Goal: Task Accomplishment & Management: Manage account settings

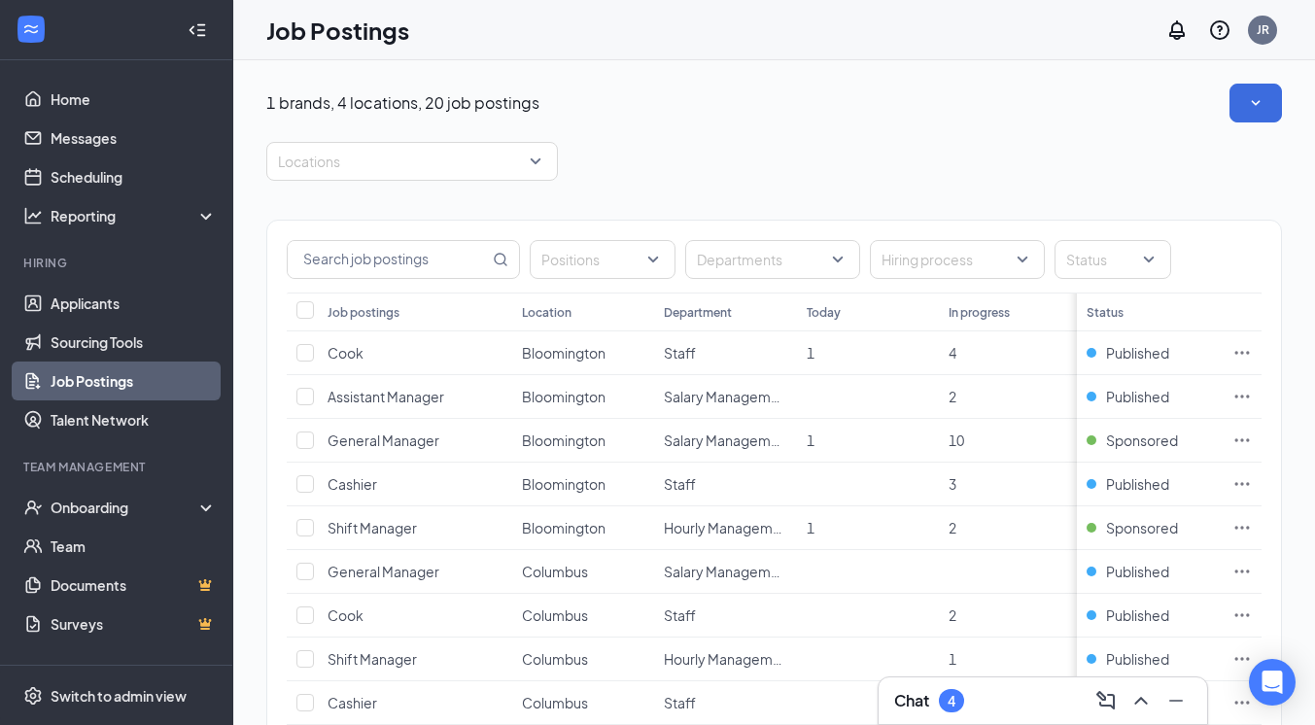
click at [1017, 704] on div "Chat 4" at bounding box center [1042, 700] width 297 height 31
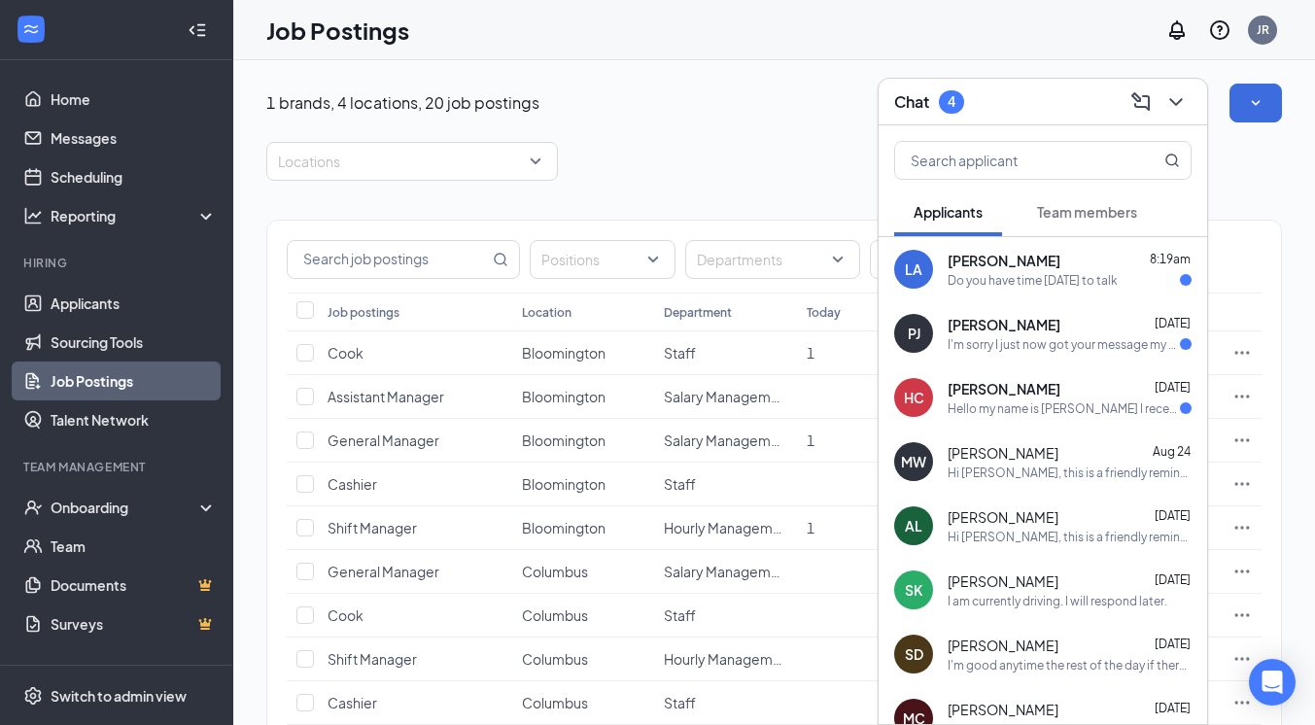
click at [1022, 250] on div "LA Lisa Allman 8:19am Do you have time today to talk" at bounding box center [1042, 269] width 328 height 64
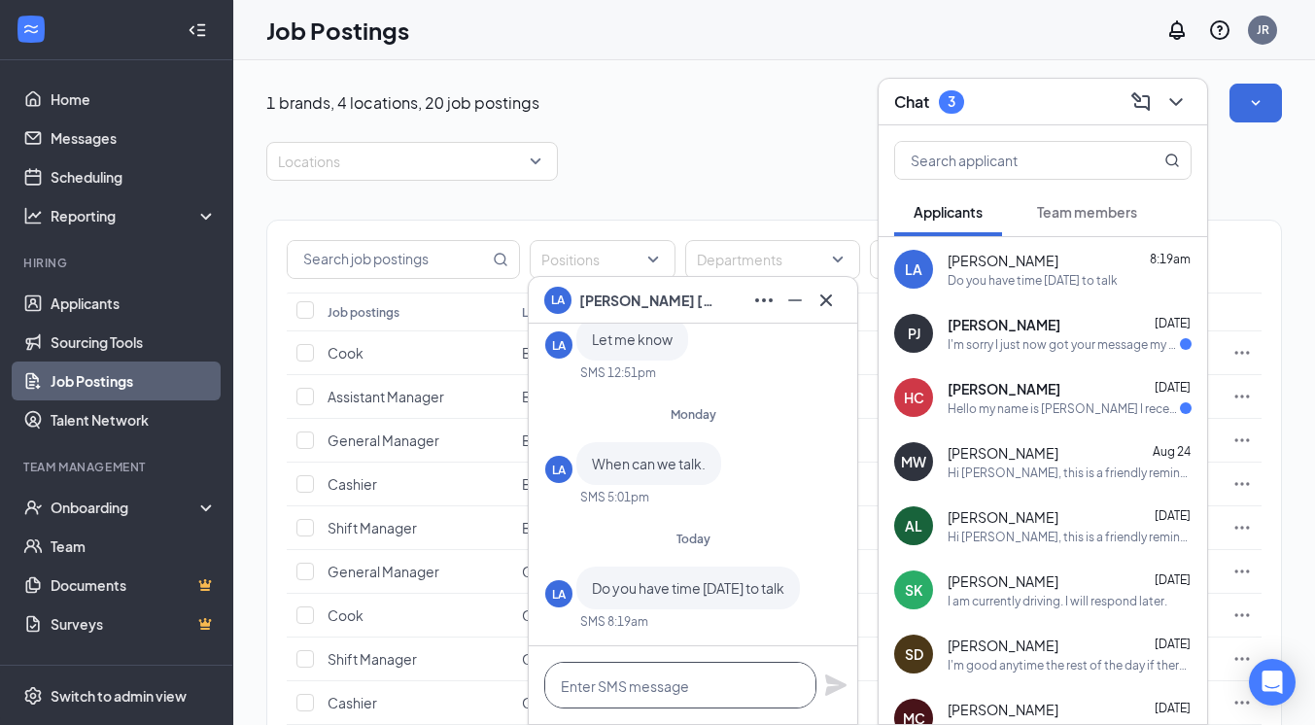
click at [670, 682] on textarea at bounding box center [680, 685] width 272 height 47
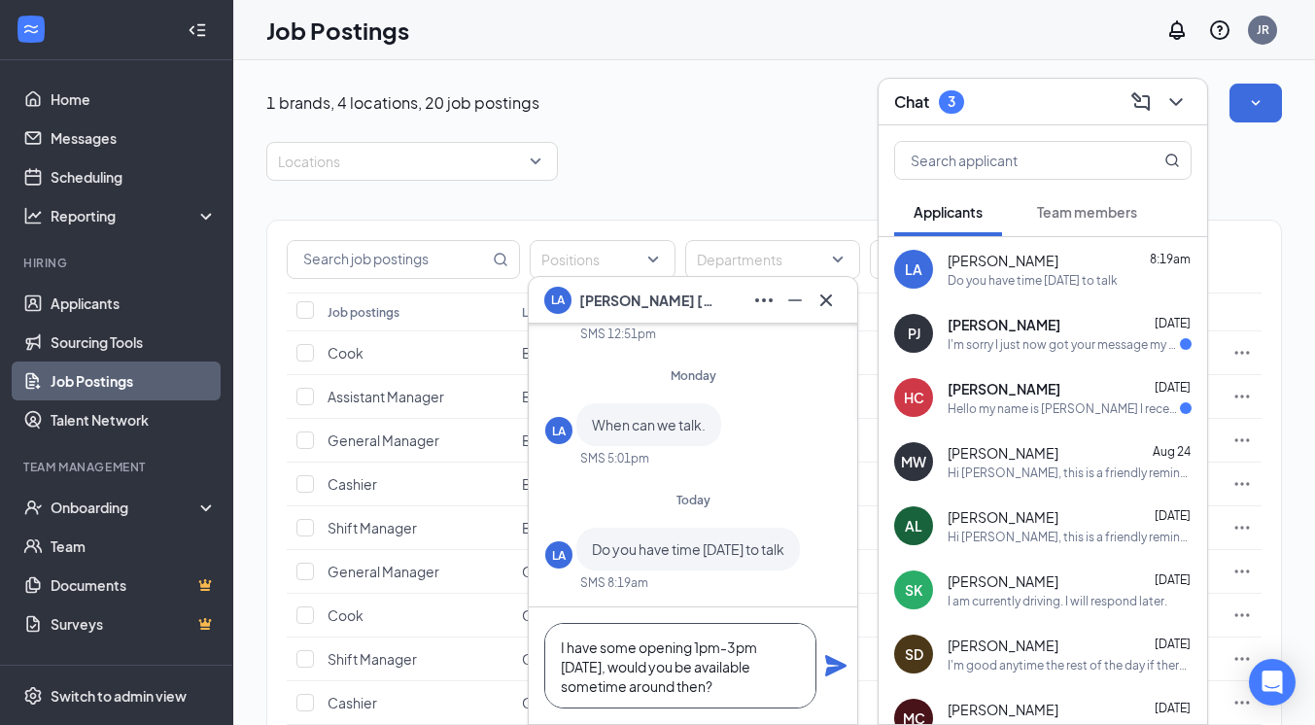
type textarea "I have some opening 1pm-3pm [DATE], would you be available sometime around then?"
click at [837, 661] on icon "Plane" at bounding box center [835, 665] width 21 height 21
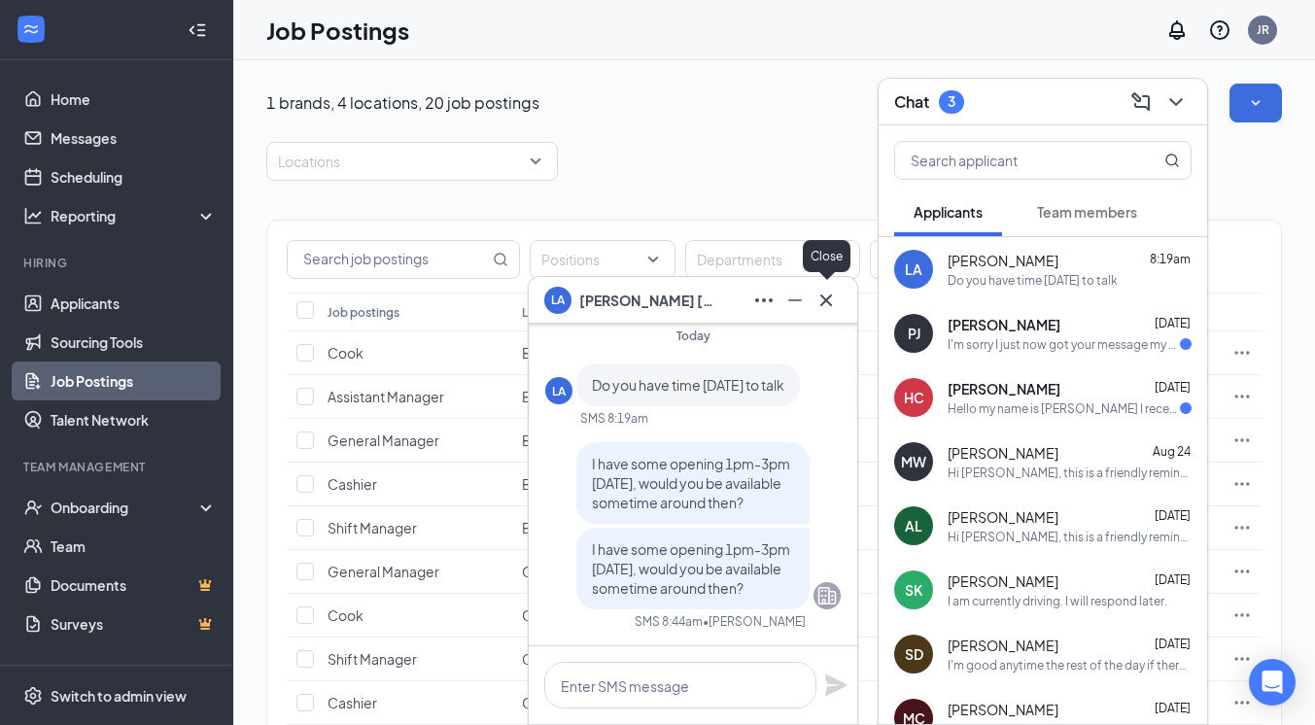
click at [832, 304] on icon "Cross" at bounding box center [825, 300] width 23 height 23
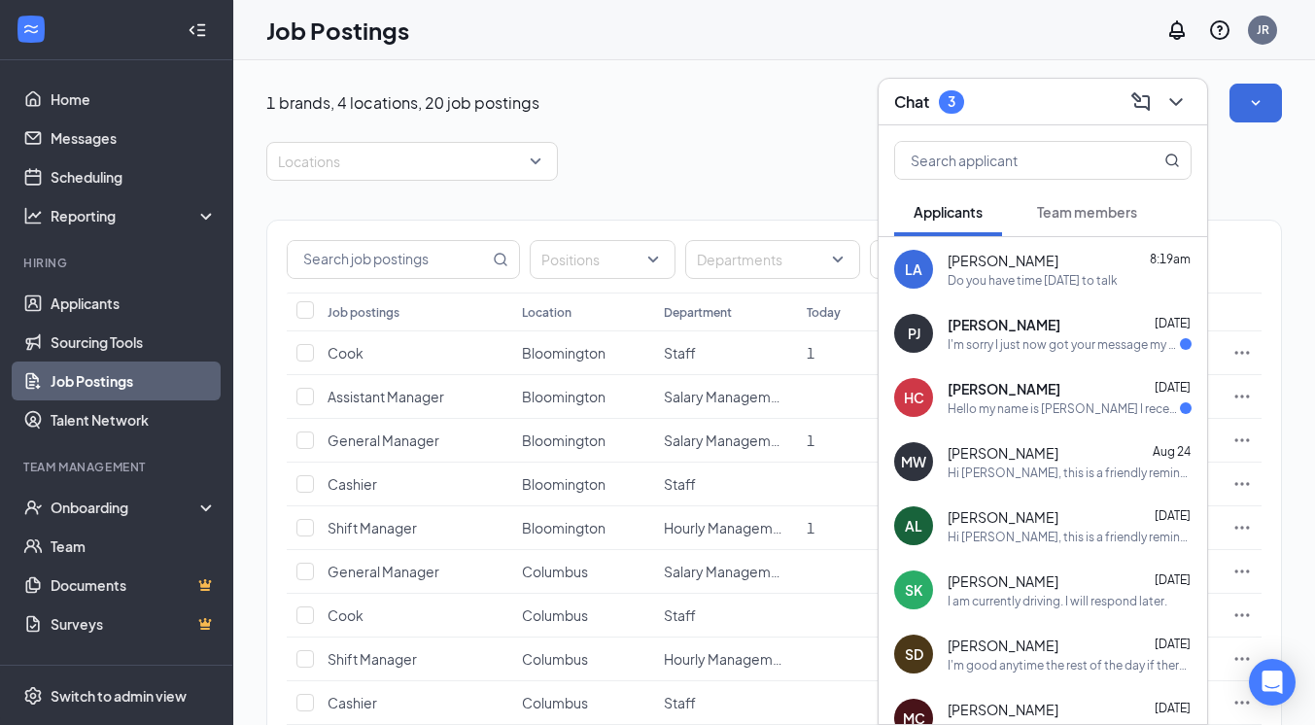
click at [1058, 347] on div "I'm sorry I just now got your message my phone signal was down for a few days I…" at bounding box center [1063, 344] width 232 height 17
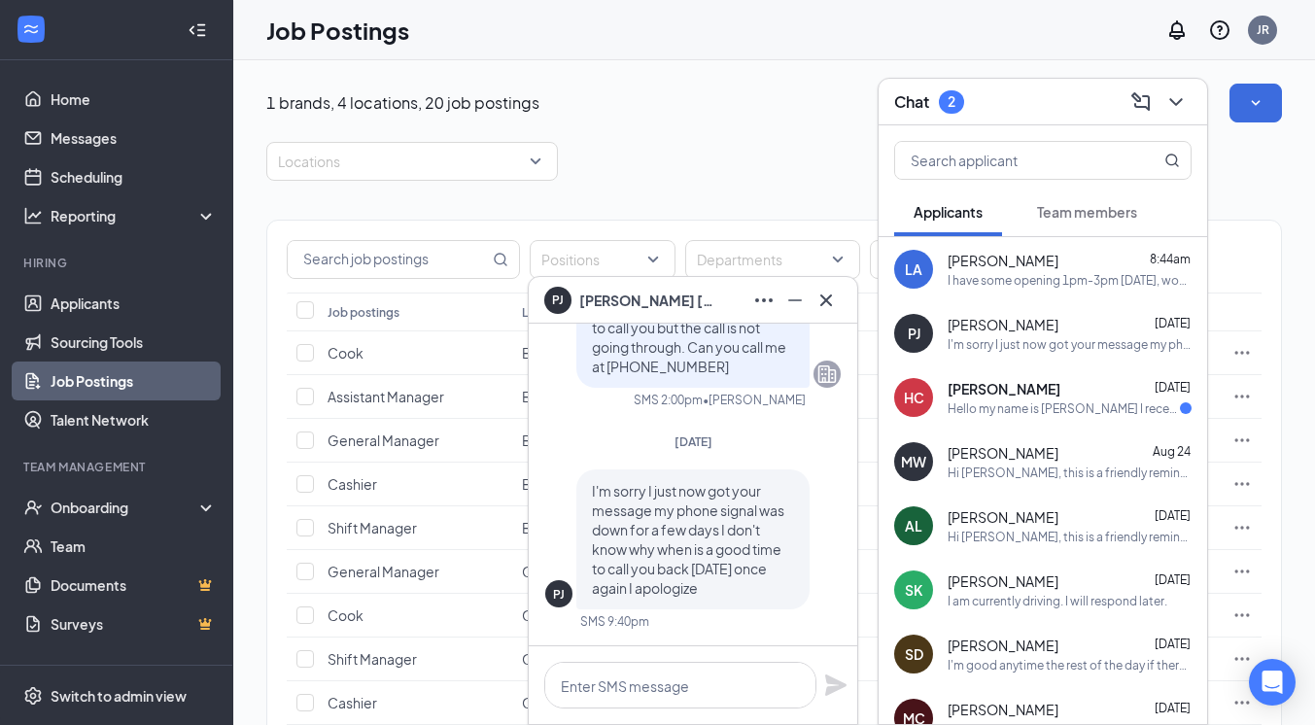
click at [1058, 347] on div "I'm sorry I just now got your message my phone signal was down for a few days I…" at bounding box center [1069, 344] width 244 height 17
click at [1033, 392] on span "[PERSON_NAME]" at bounding box center [1003, 388] width 113 height 19
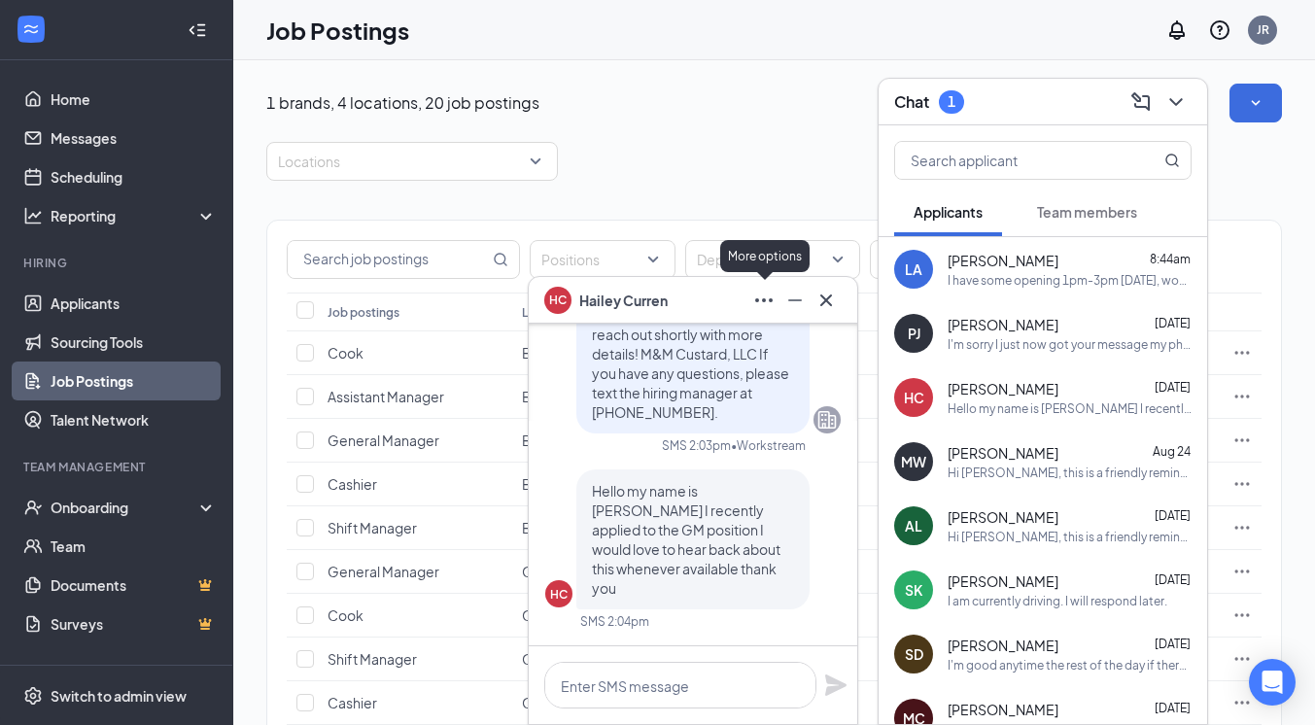
click at [759, 305] on icon "Ellipses" at bounding box center [763, 300] width 23 height 23
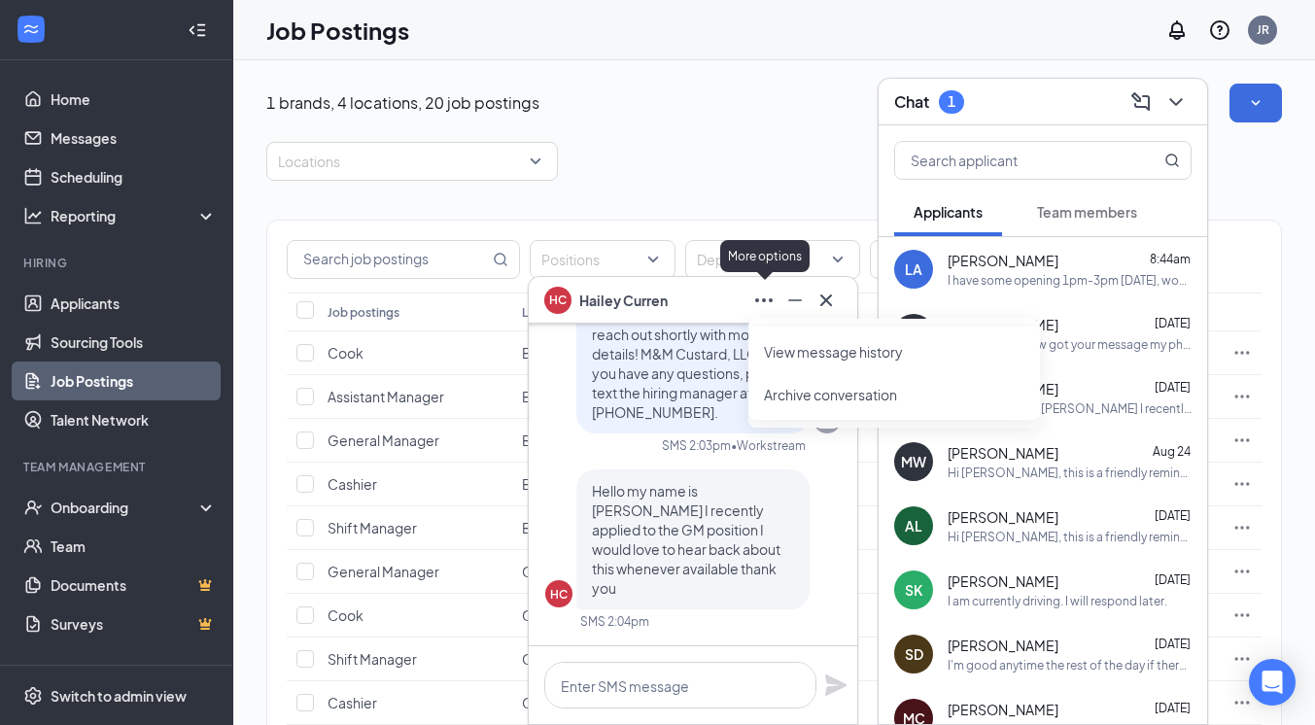
click at [759, 305] on icon "Ellipses" at bounding box center [763, 300] width 23 height 23
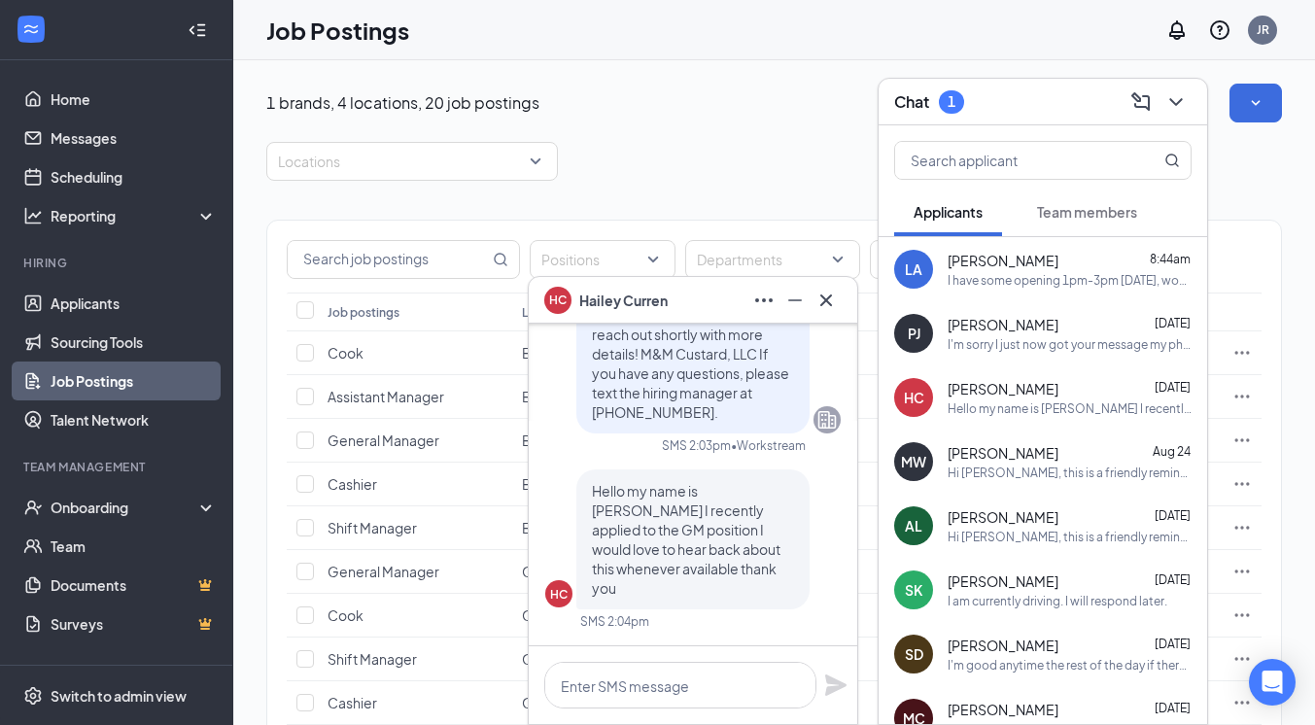
click at [741, 157] on div "Locations" at bounding box center [773, 161] width 1015 height 39
click at [1174, 98] on icon "ChevronDown" at bounding box center [1175, 101] width 23 height 23
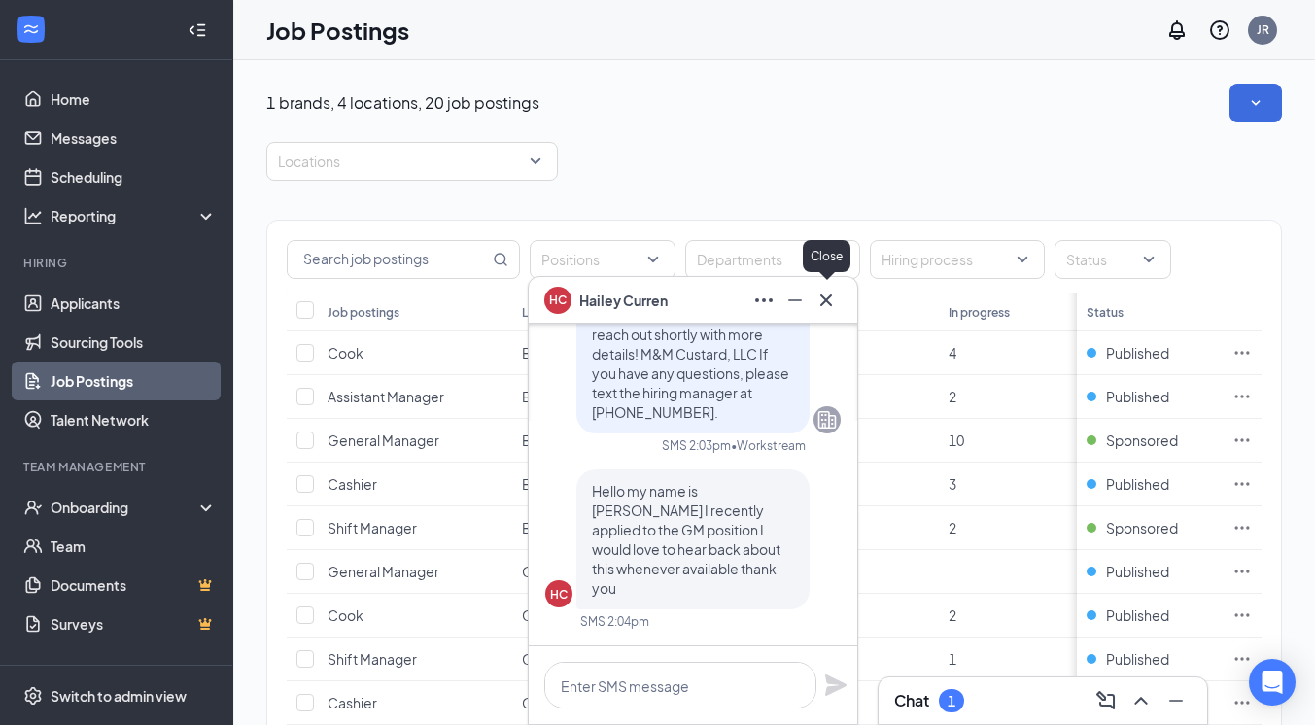
click at [831, 295] on icon "Cross" at bounding box center [826, 299] width 12 height 12
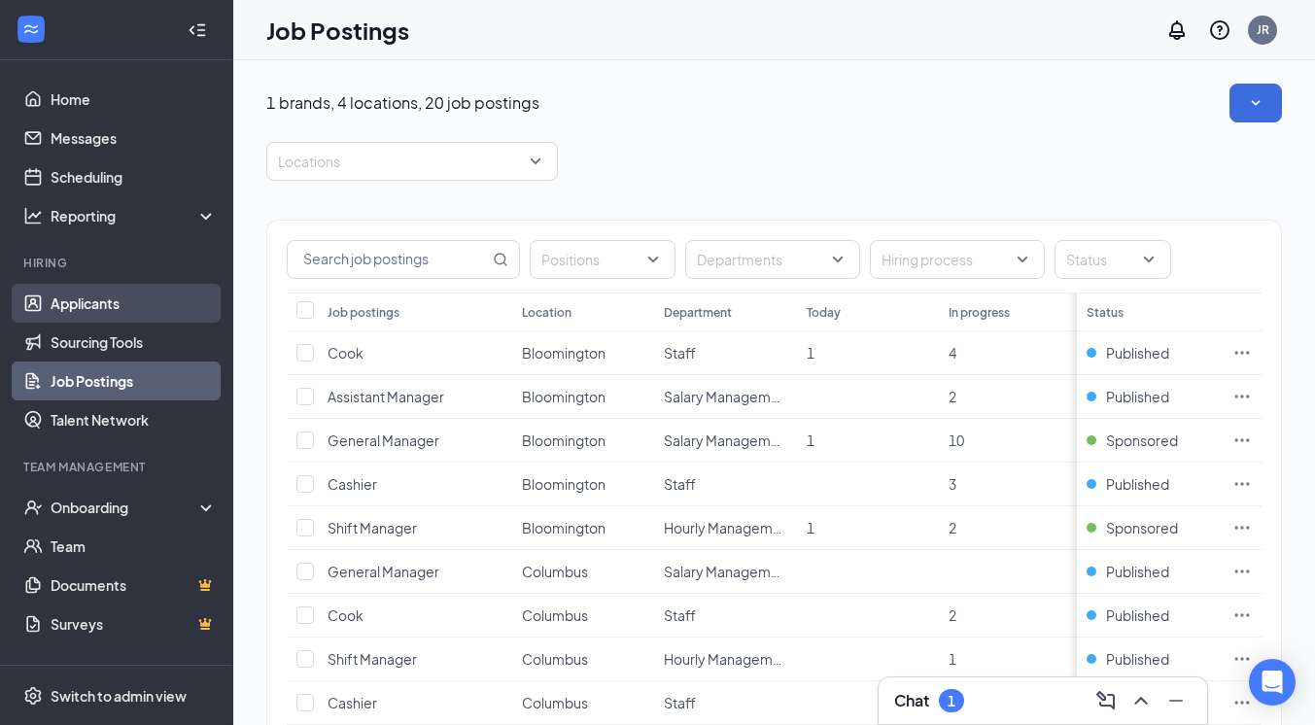
click at [136, 305] on link "Applicants" at bounding box center [134, 303] width 166 height 39
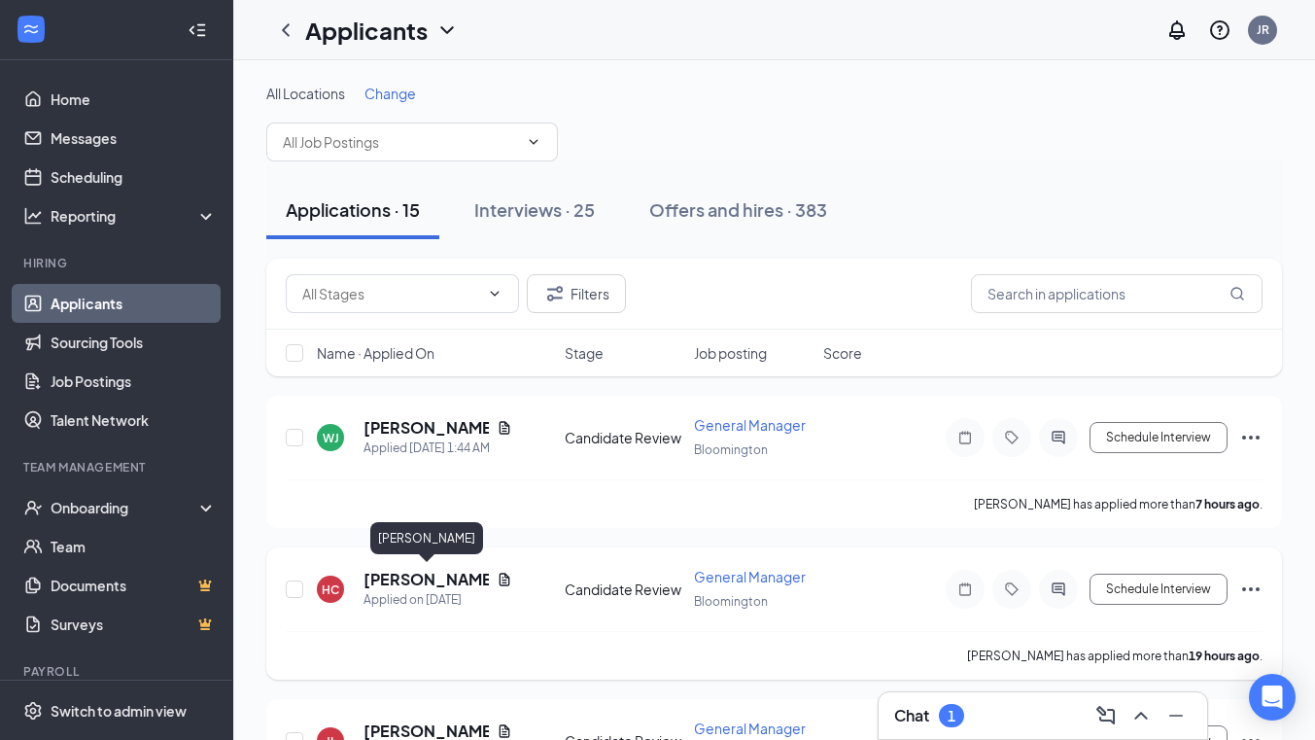
click at [411, 579] on h5 "[PERSON_NAME]" at bounding box center [425, 578] width 125 height 21
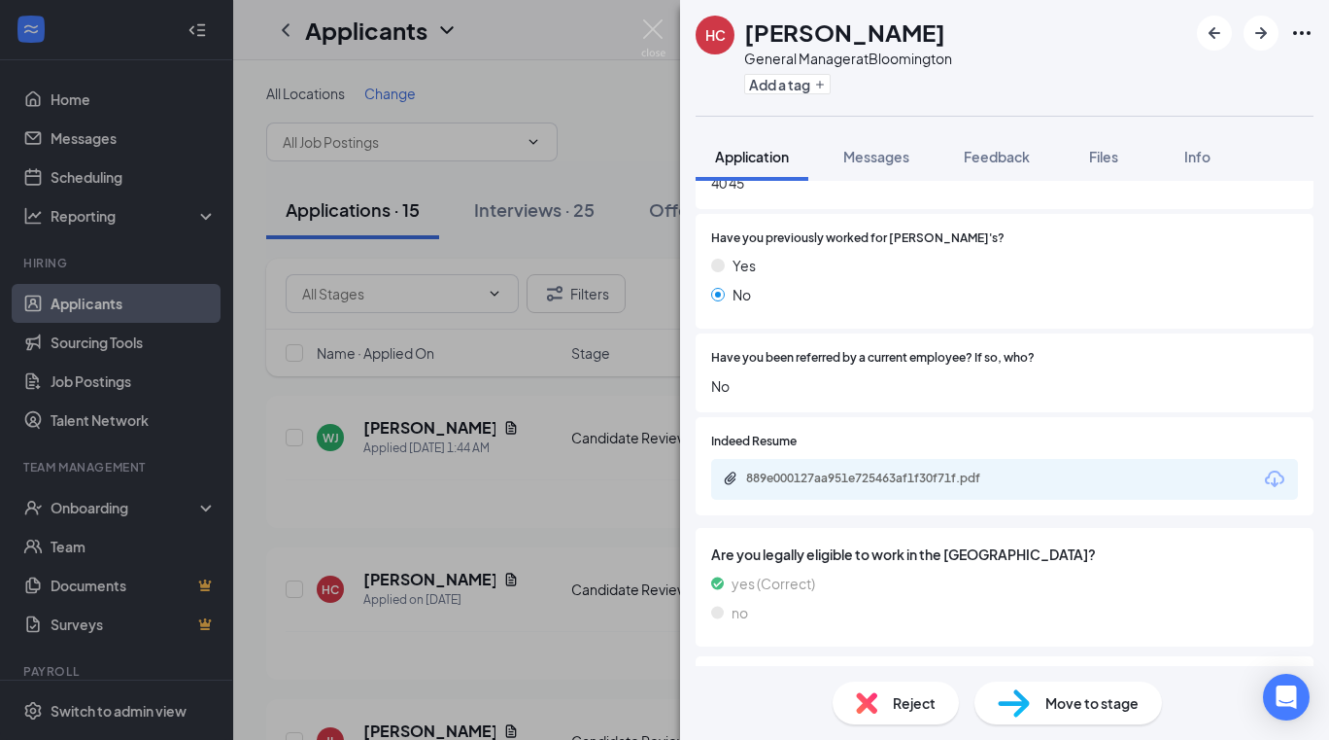
scroll to position [849, 0]
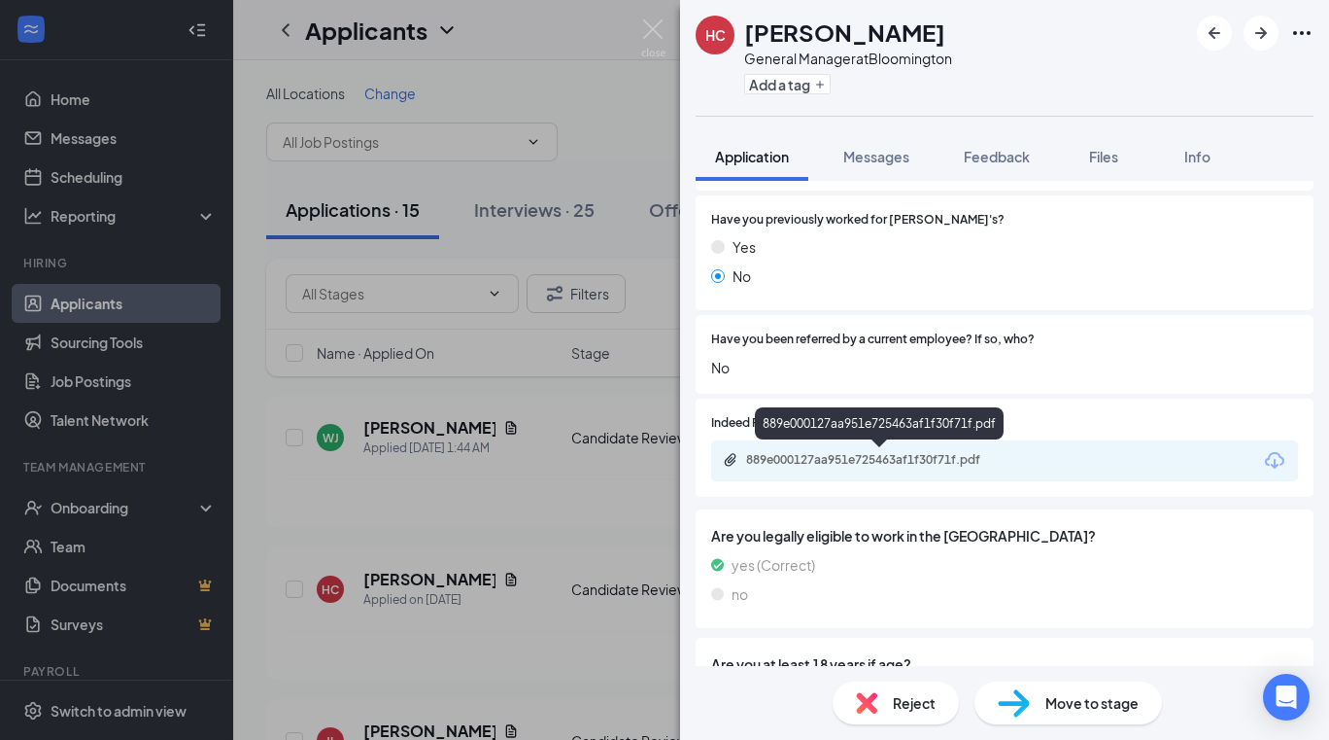
click at [906, 455] on div "889e000127aa951e725463af1f30f71f.pdf" at bounding box center [882, 460] width 272 height 16
click at [877, 157] on span "Messages" at bounding box center [876, 156] width 66 height 17
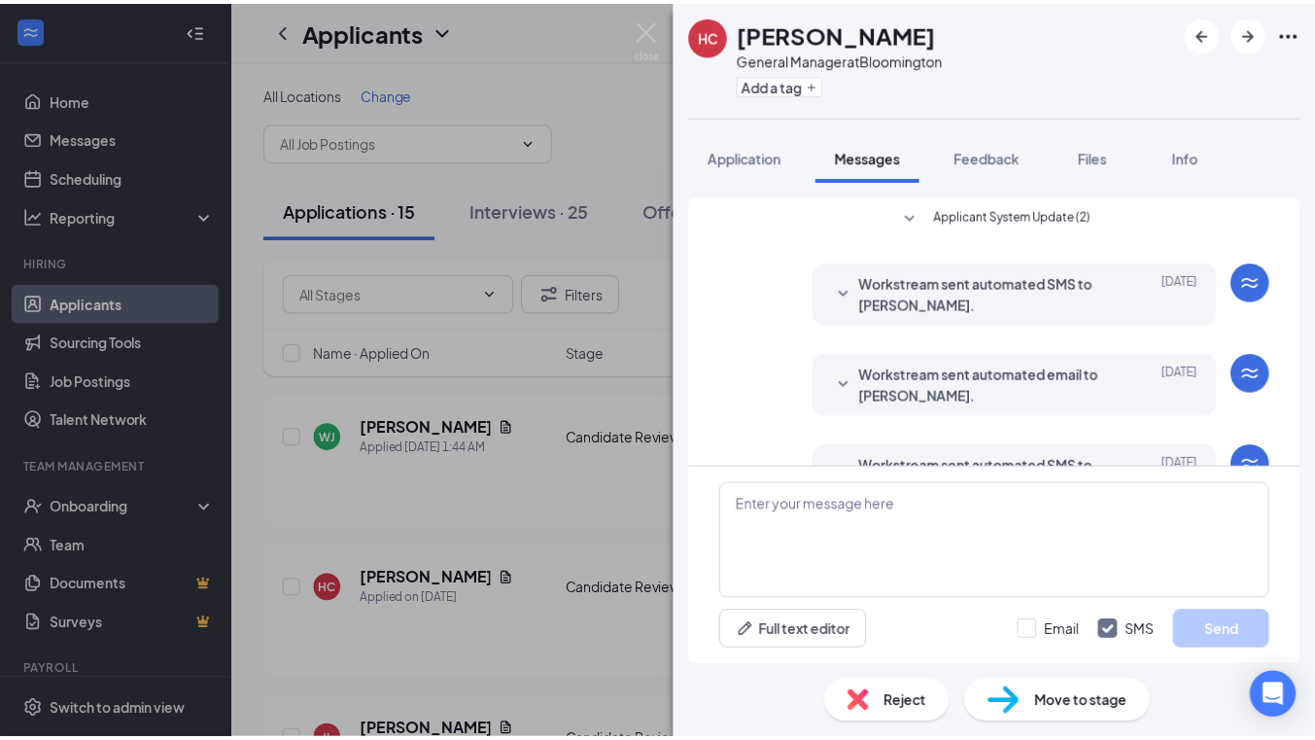
scroll to position [299, 0]
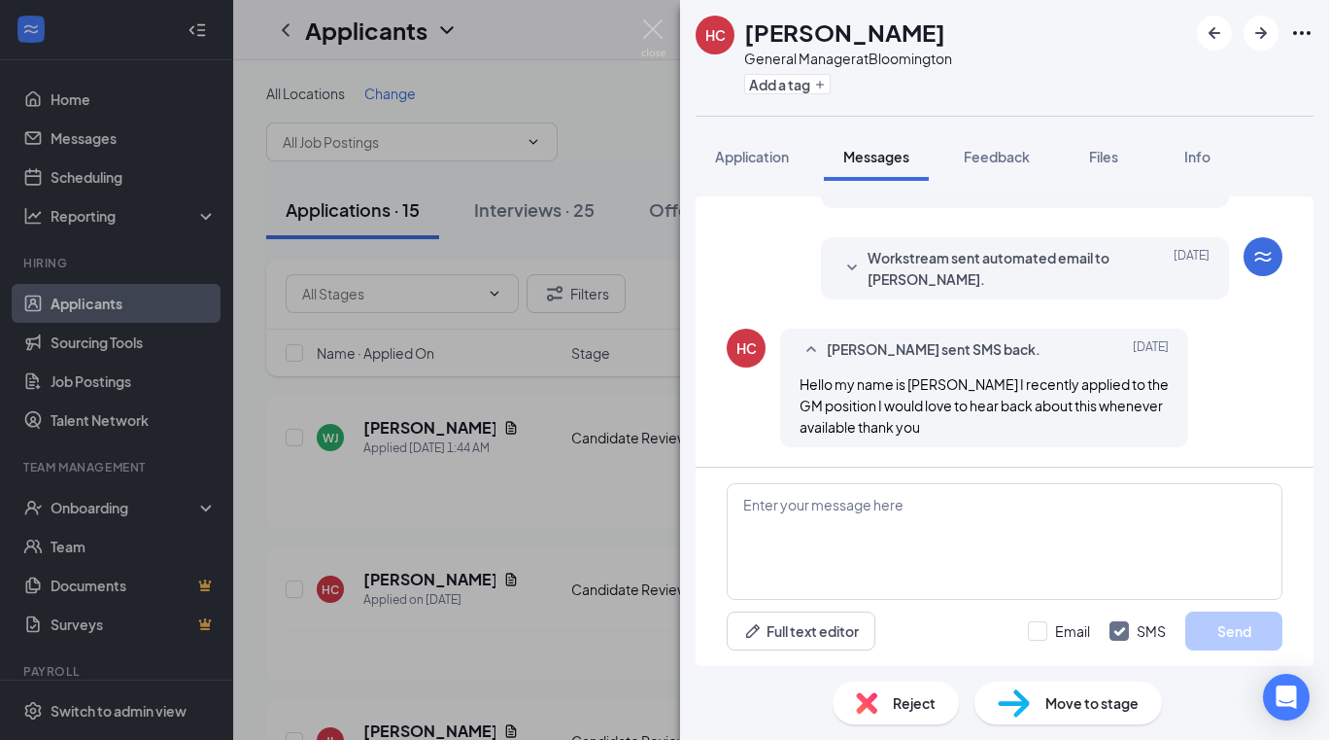
click at [618, 162] on div "HC Hailey Curren General Manager at Bloomington Add a tag Application Messages …" at bounding box center [664, 370] width 1329 height 740
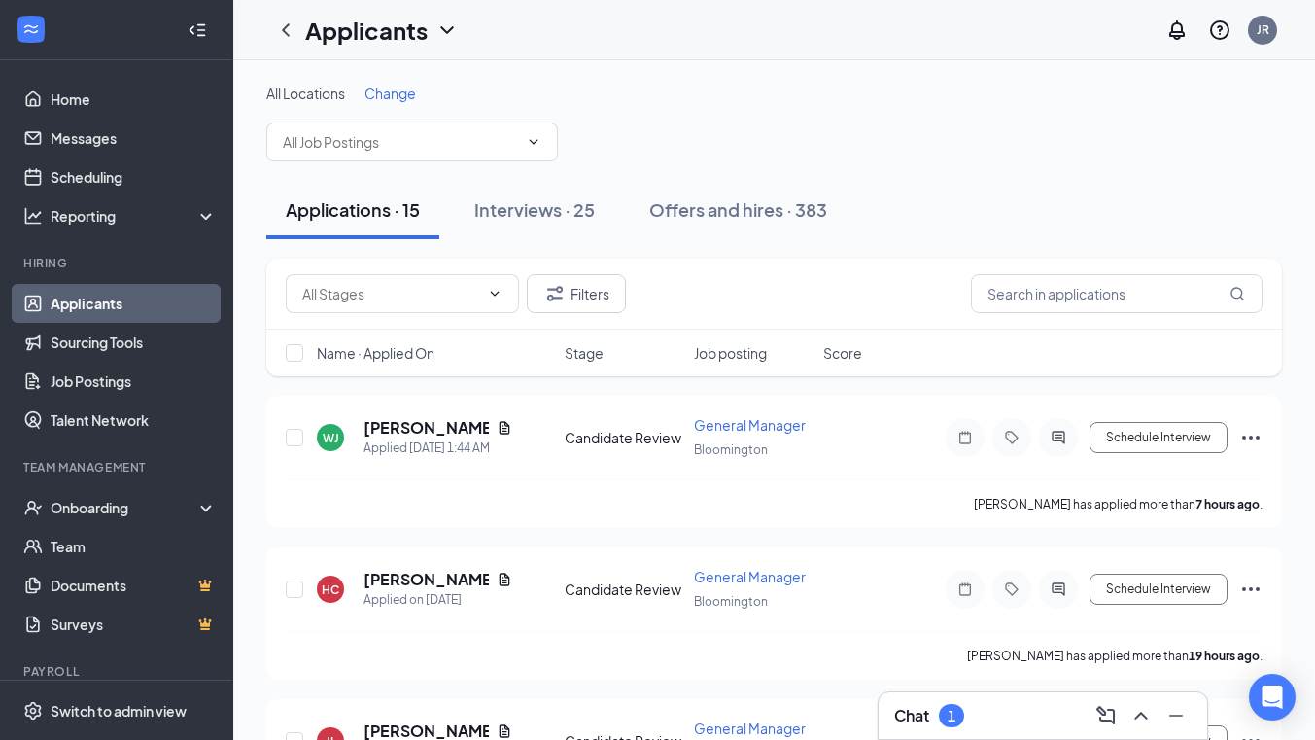
click at [1043, 705] on div "Chat 1" at bounding box center [1042, 715] width 297 height 31
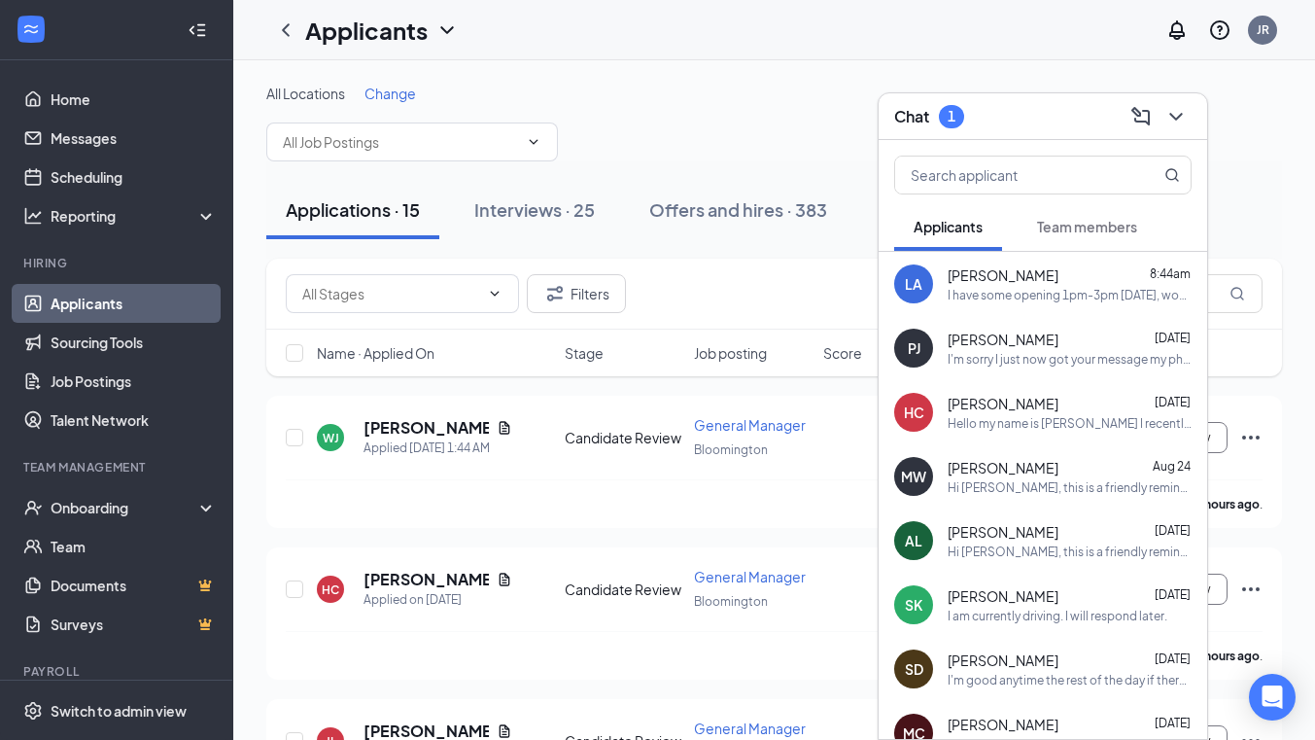
click at [1029, 404] on span "[PERSON_NAME]" at bounding box center [1002, 403] width 111 height 19
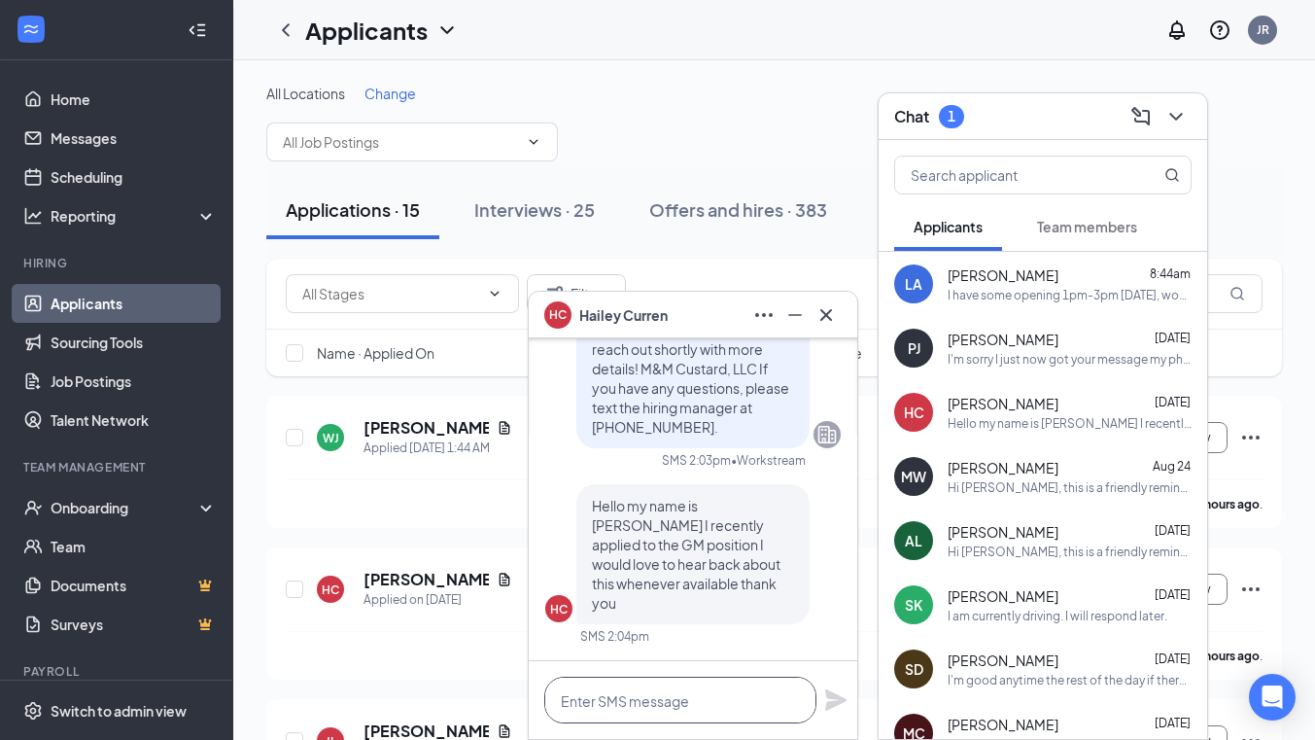
click at [662, 700] on textarea at bounding box center [680, 699] width 272 height 47
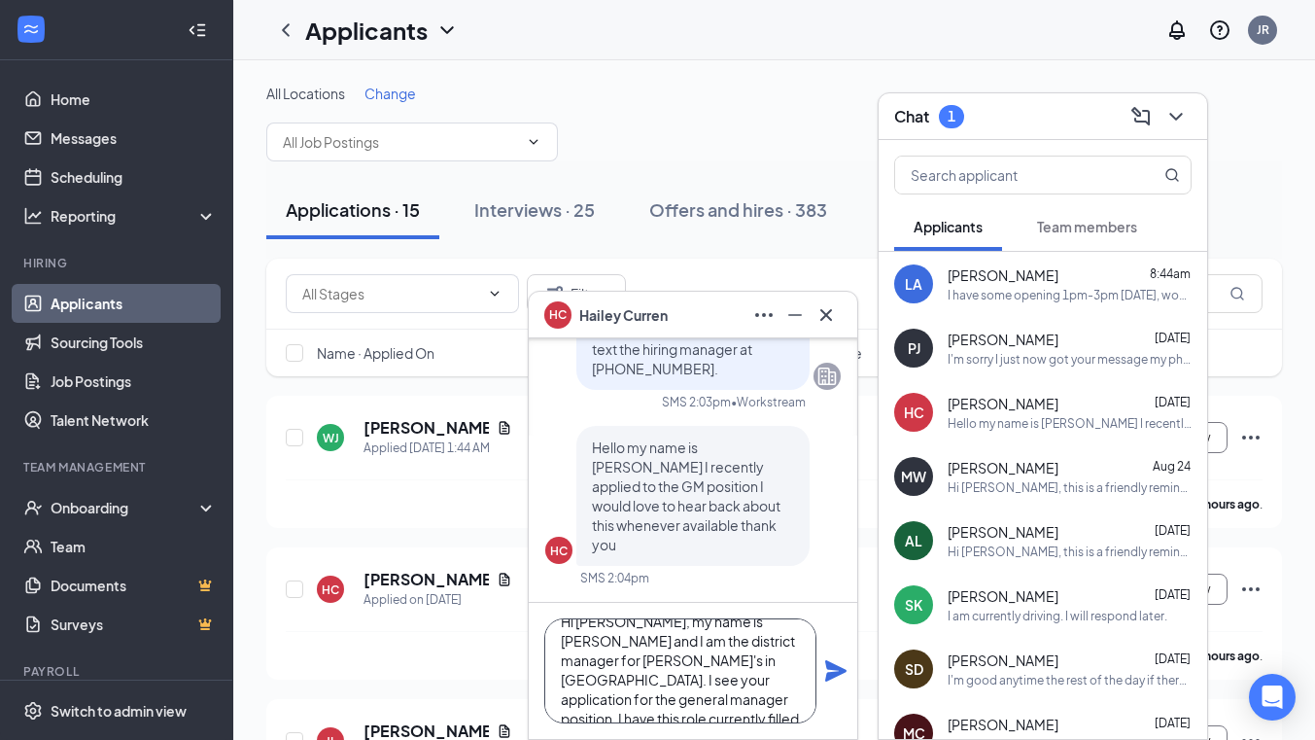
scroll to position [39, 0]
click at [735, 679] on textarea "Hi Hailey, my name is Jeff Rosbottom and I am the district manager for Freddy's…" at bounding box center [680, 670] width 272 height 105
click at [698, 702] on textarea "Hi Hailey, my name is Jeff Rosbottom and I am the district manager for Freddy's…" at bounding box center [680, 670] width 272 height 105
type textarea "Hi [PERSON_NAME], my name is [PERSON_NAME] and I am the district manager for [P…"
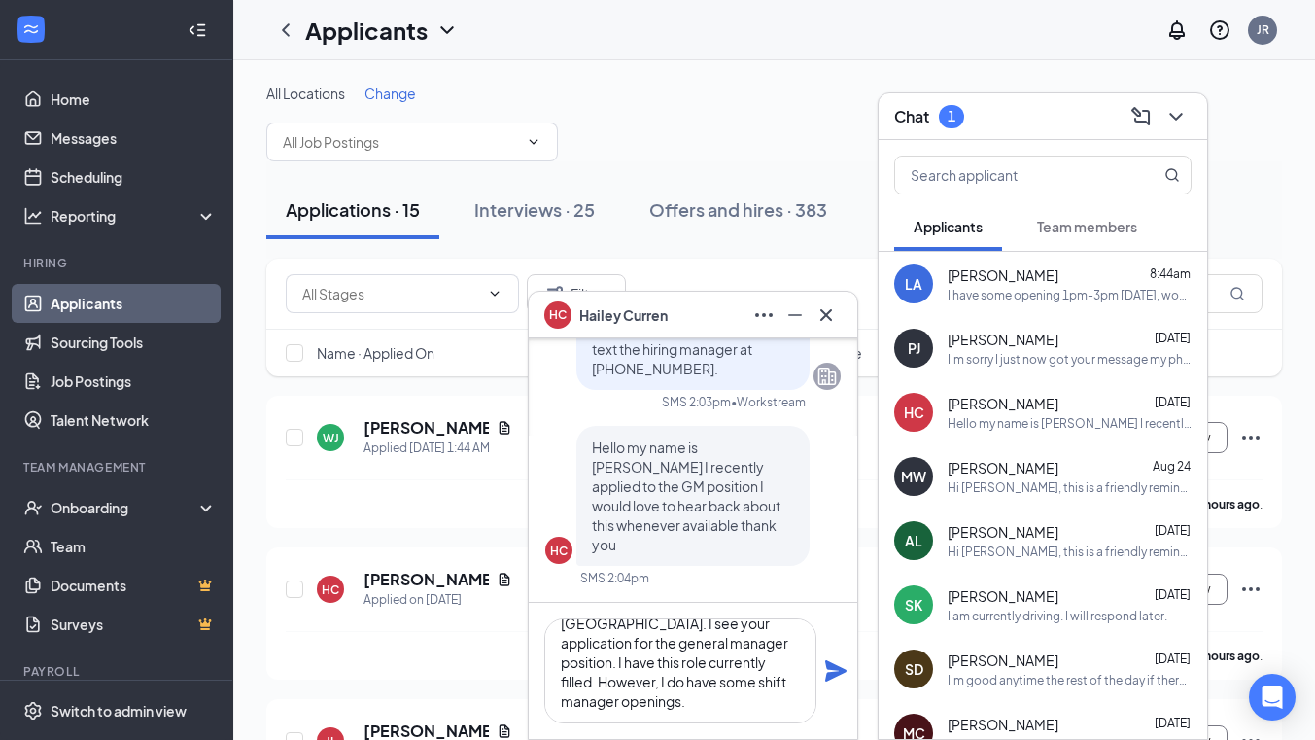
click at [831, 666] on icon "Plane" at bounding box center [835, 670] width 21 height 21
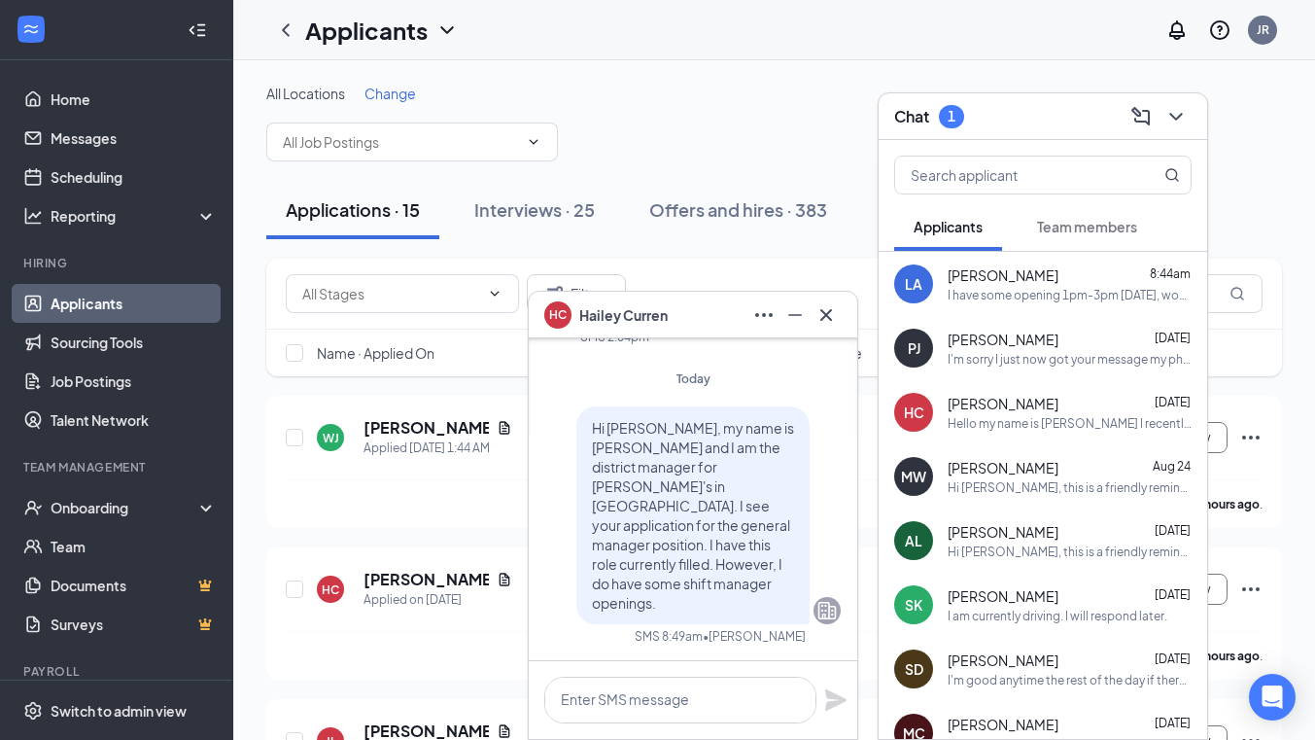
scroll to position [0, 0]
click at [675, 692] on textarea at bounding box center [680, 699] width 272 height 47
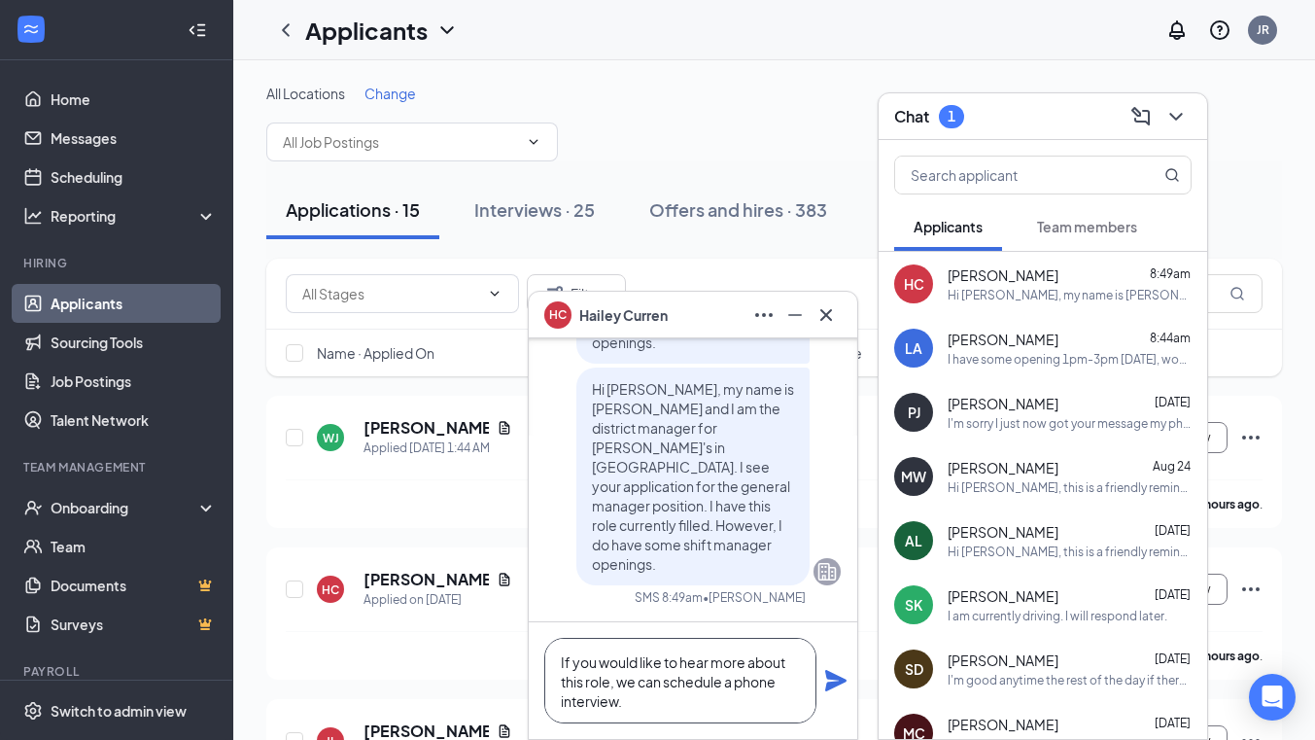
type textarea "If you would like to hear more about this role, we can schedule a phone intervi…"
click at [835, 683] on icon "Plane" at bounding box center [835, 680] width 21 height 21
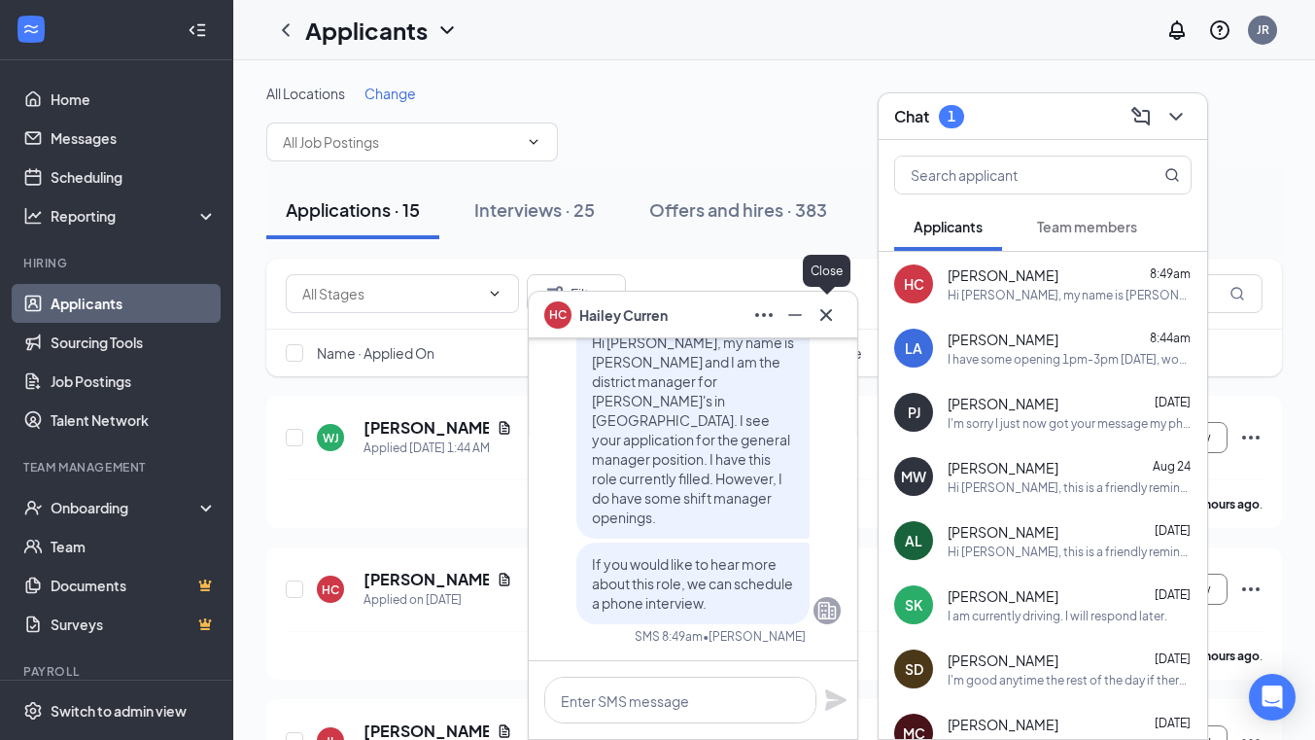
click at [822, 316] on icon "Cross" at bounding box center [825, 314] width 23 height 23
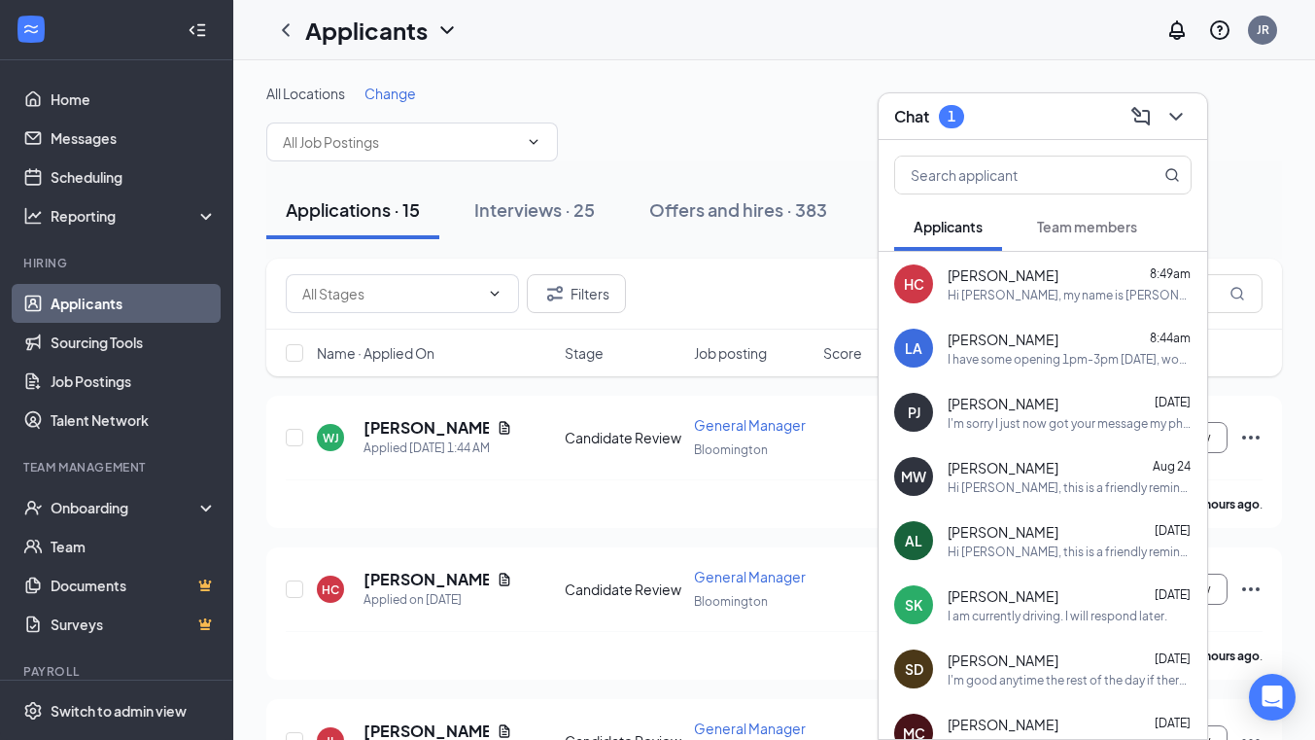
click at [1077, 232] on span "Team members" at bounding box center [1087, 226] width 100 height 17
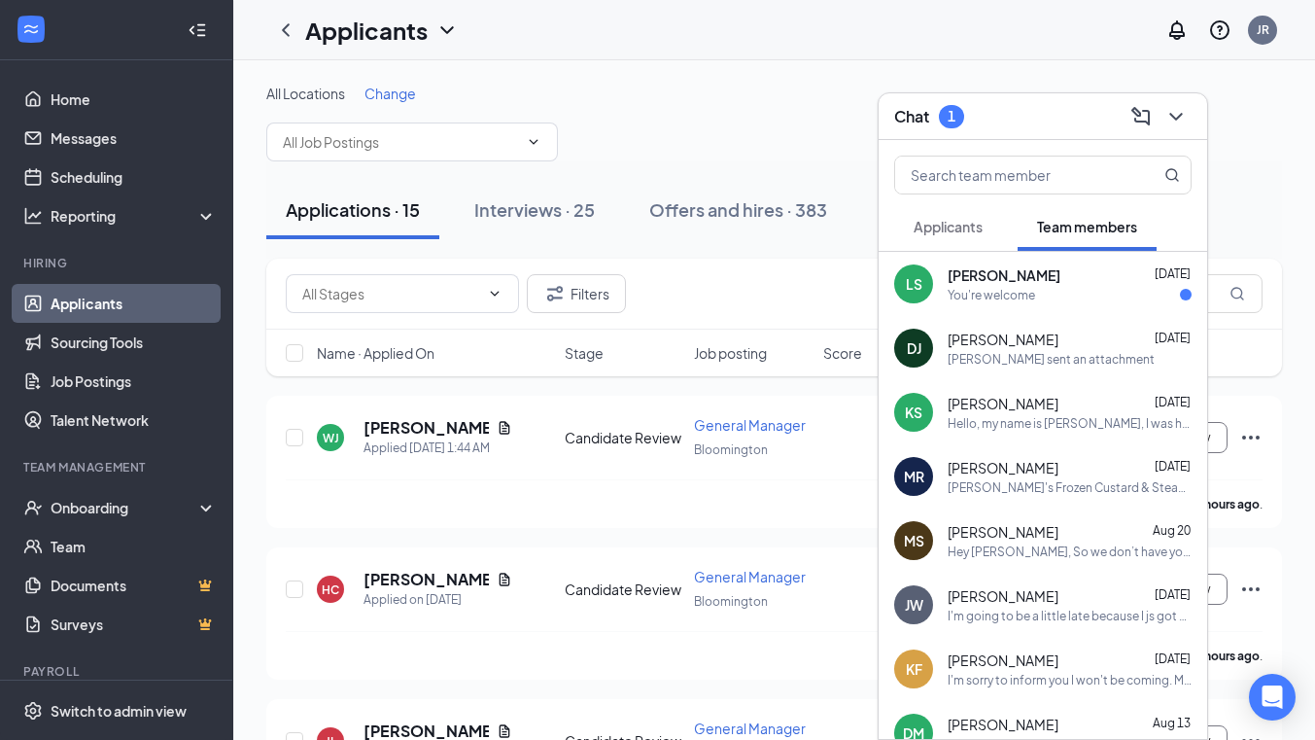
click at [1060, 263] on div "LS Larry Smith Aug 26 You're welcome" at bounding box center [1042, 284] width 328 height 64
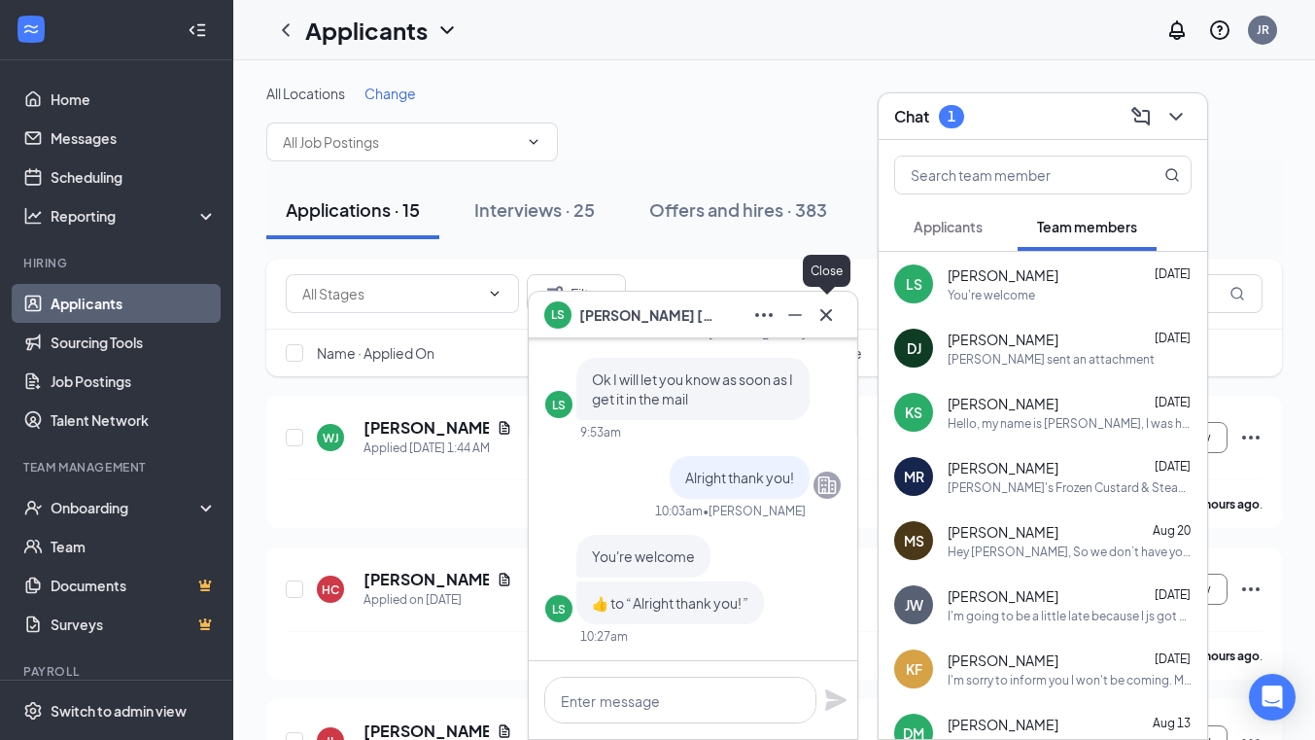
click at [833, 313] on icon "Cross" at bounding box center [825, 314] width 23 height 23
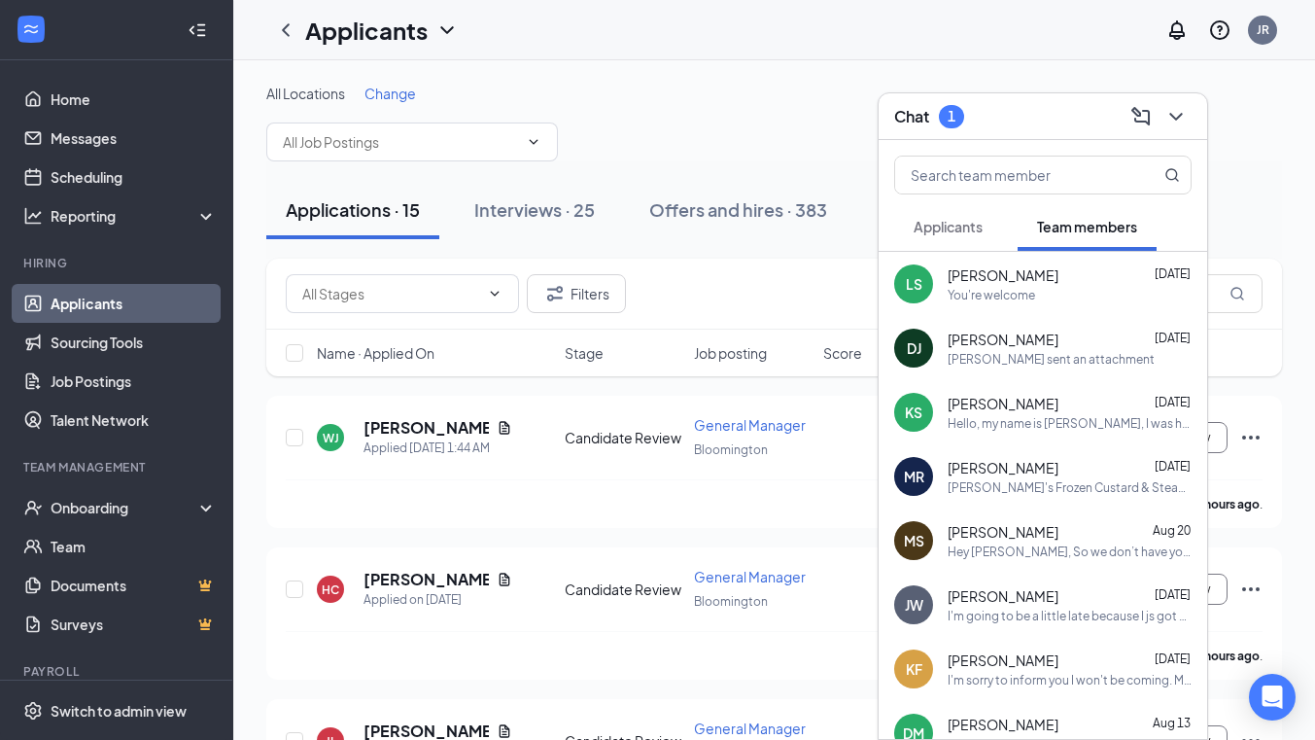
click at [976, 232] on span "Applicants" at bounding box center [947, 226] width 69 height 17
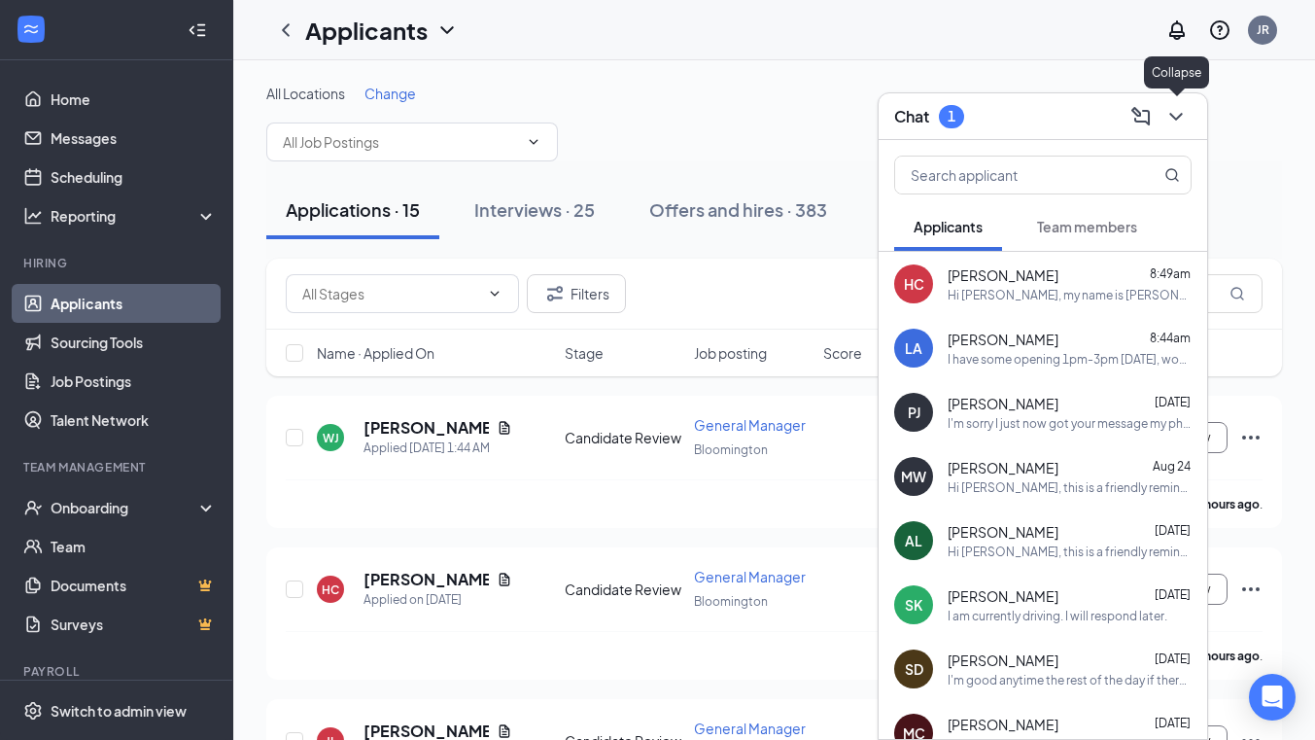
click at [1182, 120] on icon "ChevronDown" at bounding box center [1175, 116] width 23 height 23
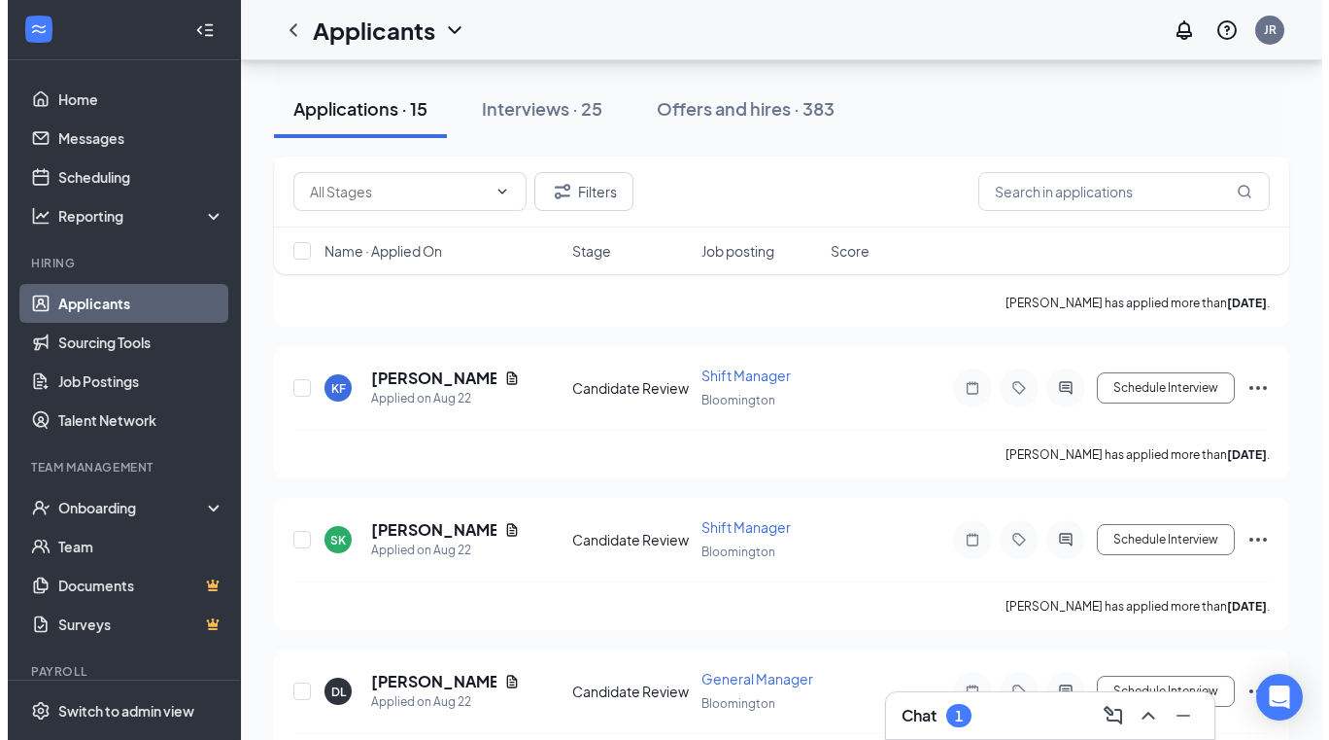
scroll to position [1911, 0]
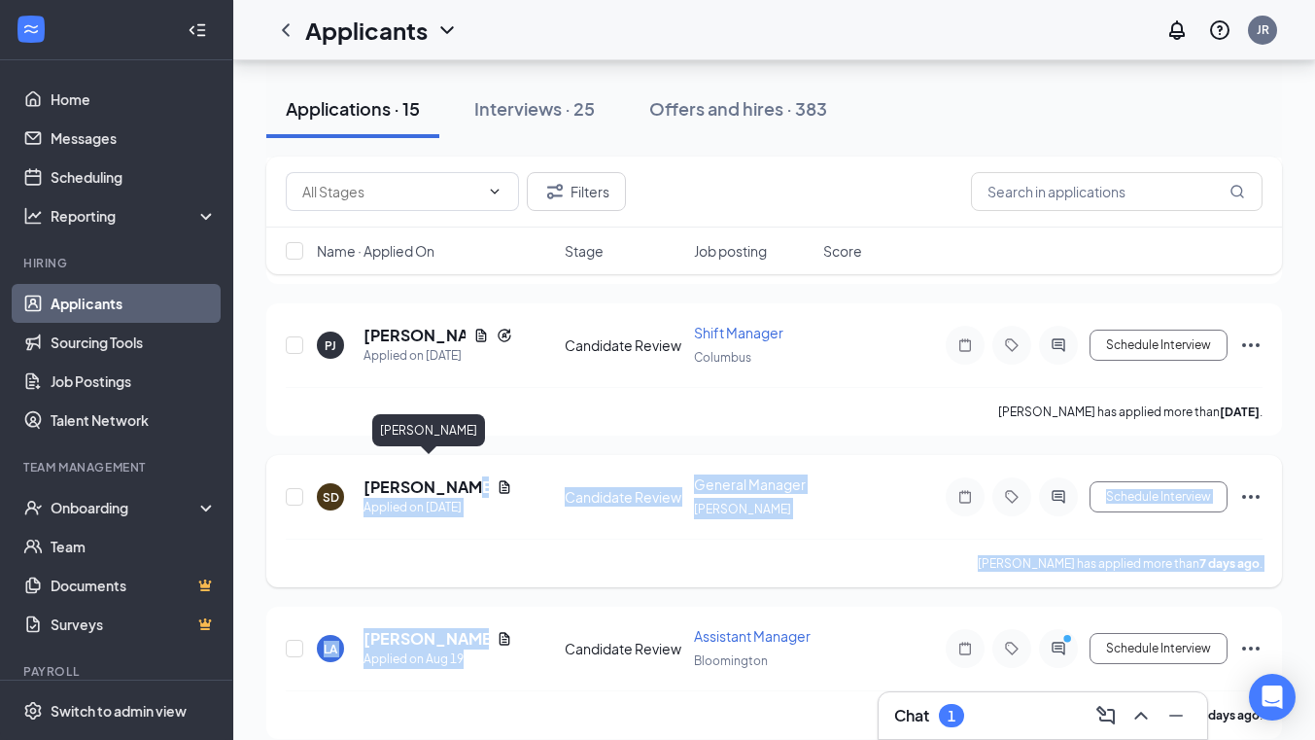
drag, startPoint x: 534, startPoint y: 630, endPoint x: 462, endPoint y: 472, distance: 173.5
click at [462, 476] on h5 "[PERSON_NAME]" at bounding box center [425, 486] width 125 height 21
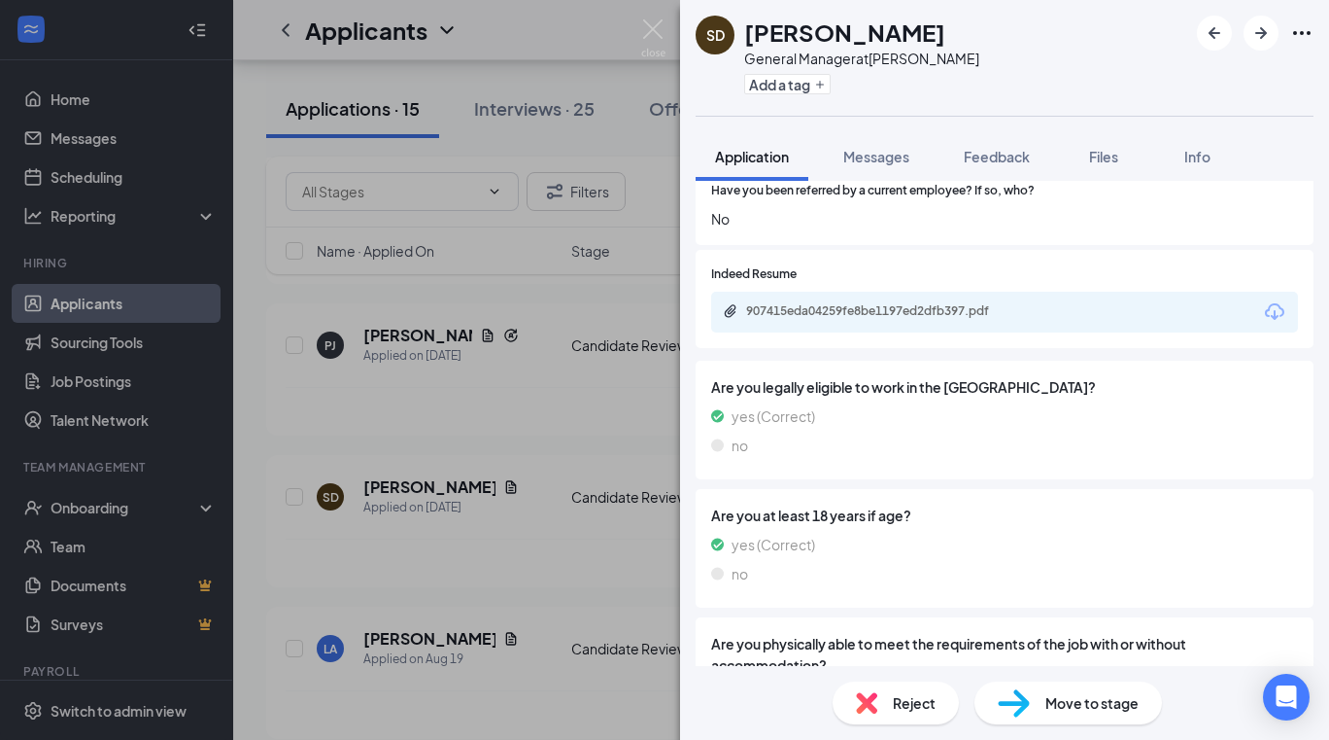
scroll to position [995, 0]
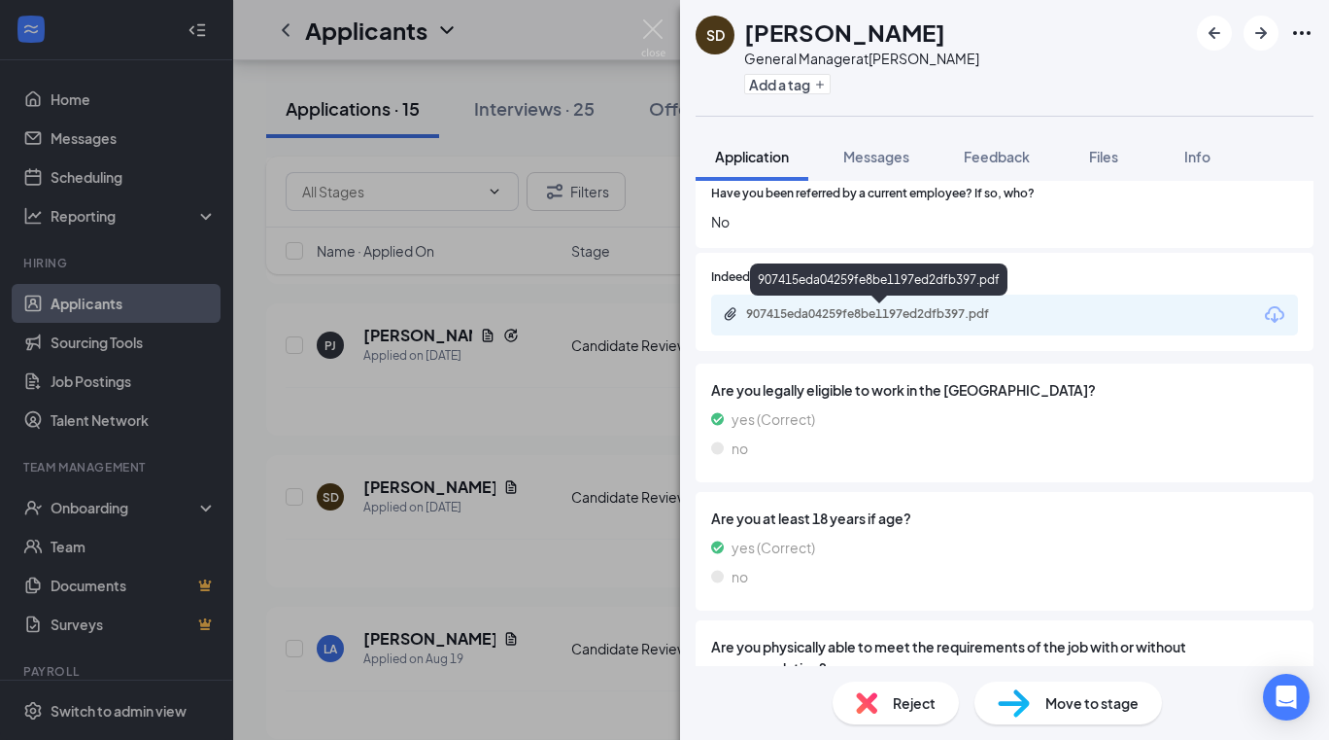
click at [898, 321] on div "907415eda04259fe8be1197ed2dfb397.pdf" at bounding box center [882, 314] width 272 height 16
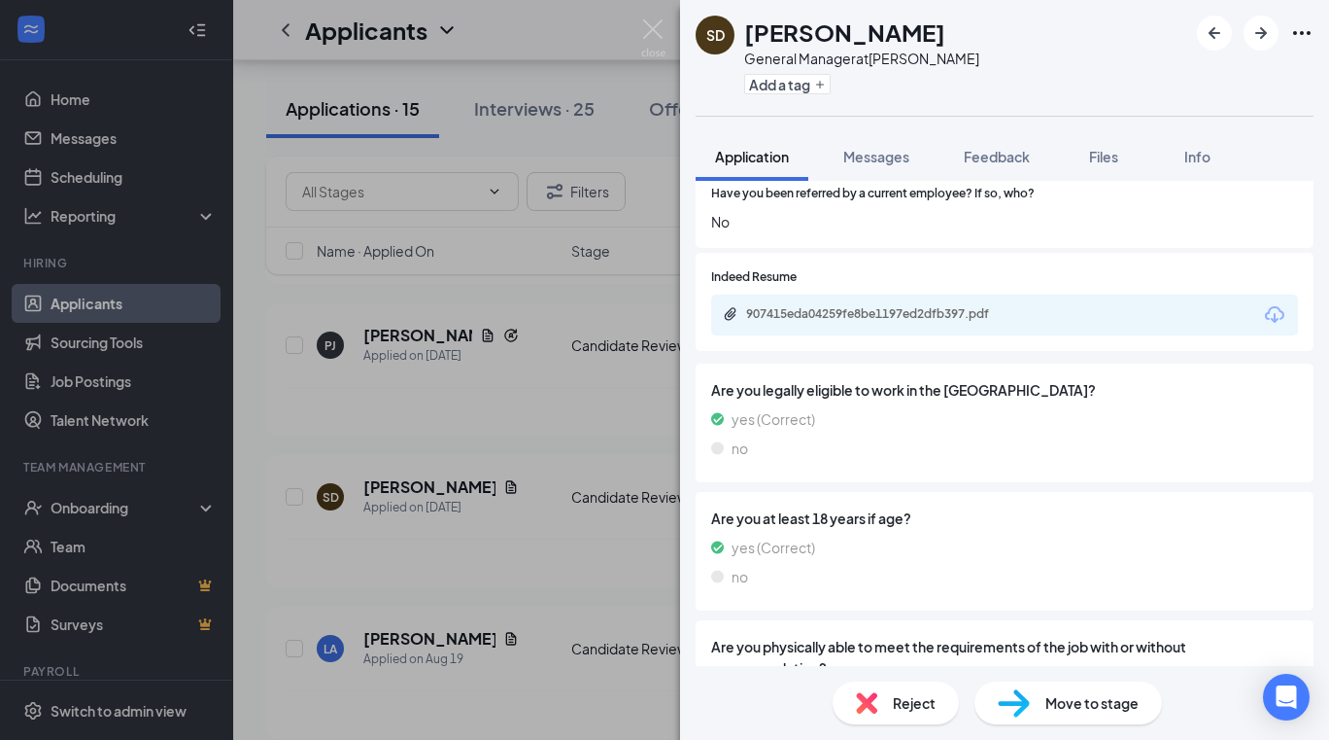
click at [545, 558] on div "SD Scott Denewett General Manager at Seymour Add a tag Application Messages Fee…" at bounding box center [664, 370] width 1329 height 740
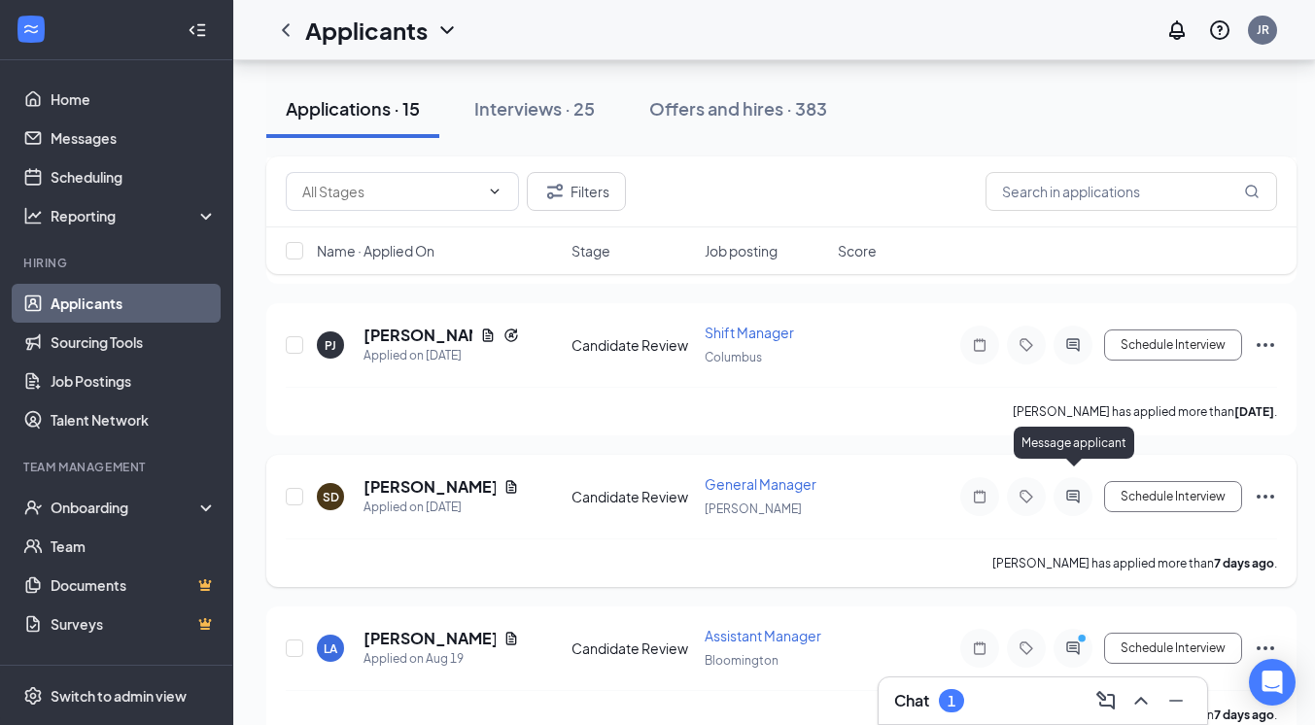
click at [1071, 489] on icon "ActiveChat" at bounding box center [1072, 497] width 23 height 16
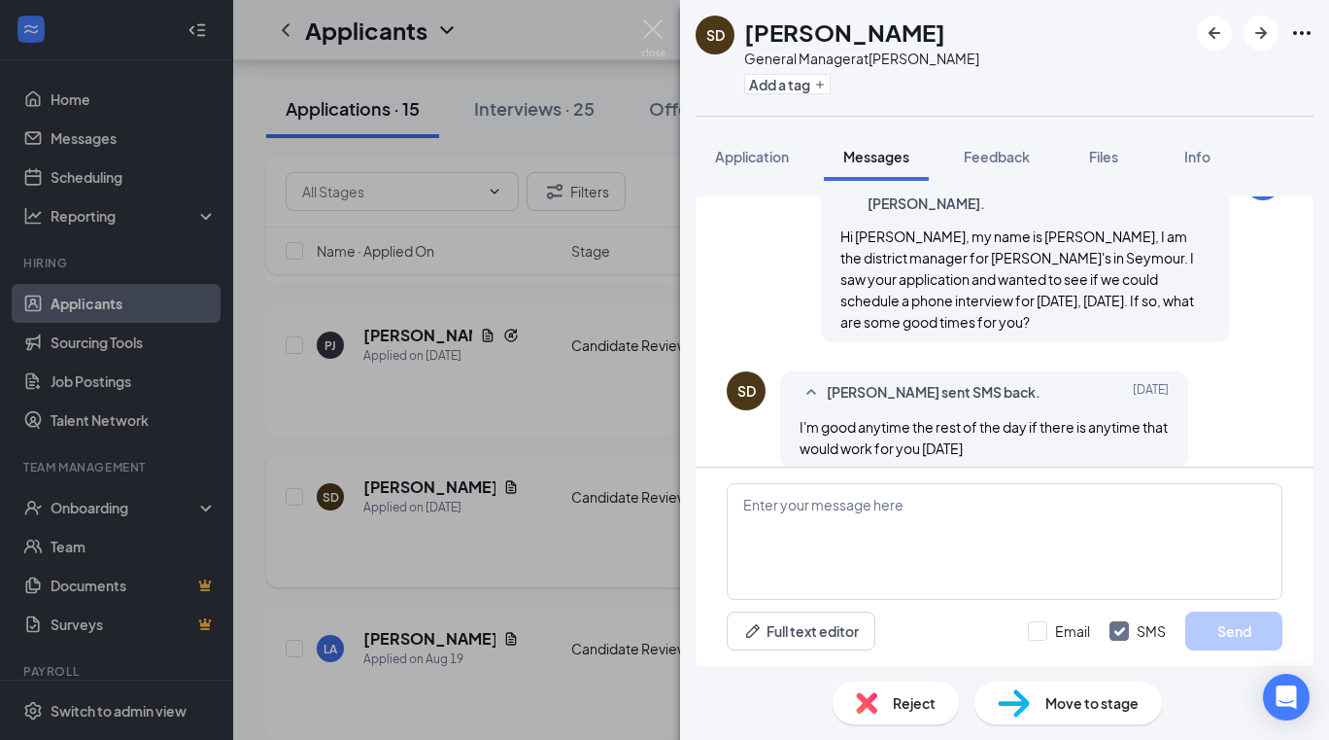
scroll to position [488, 0]
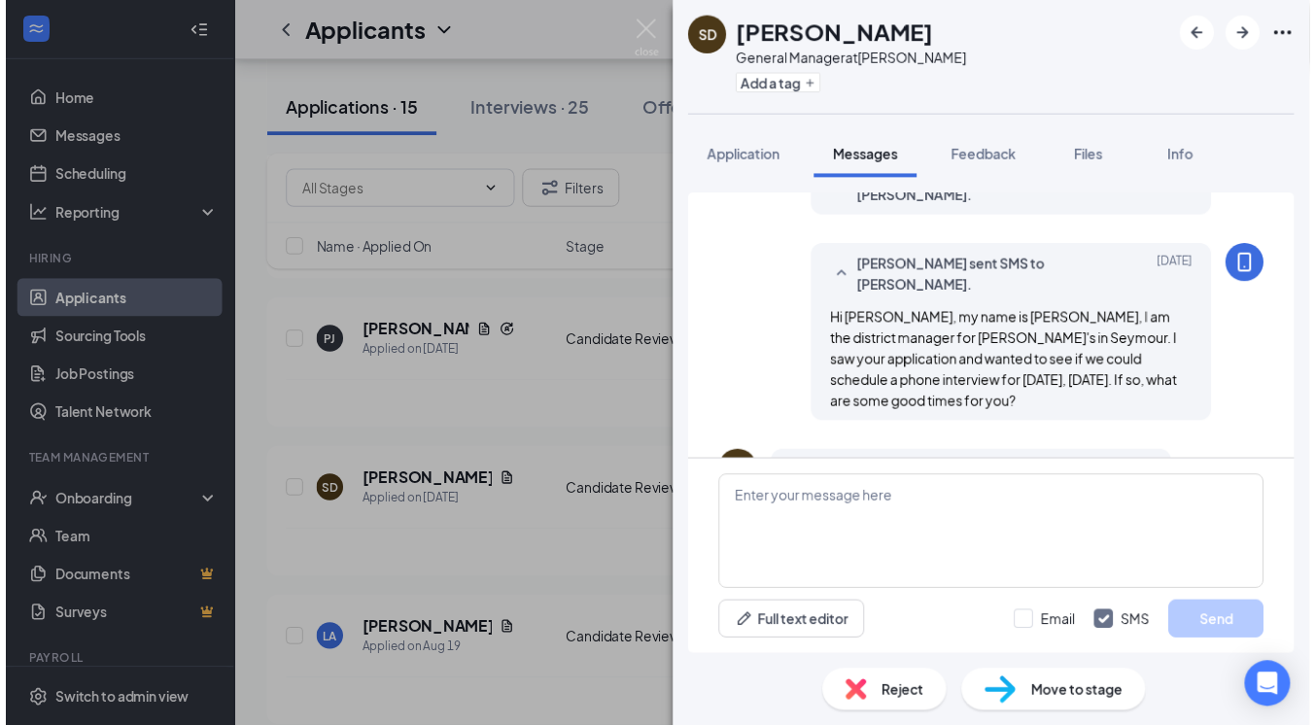
scroll to position [488, 0]
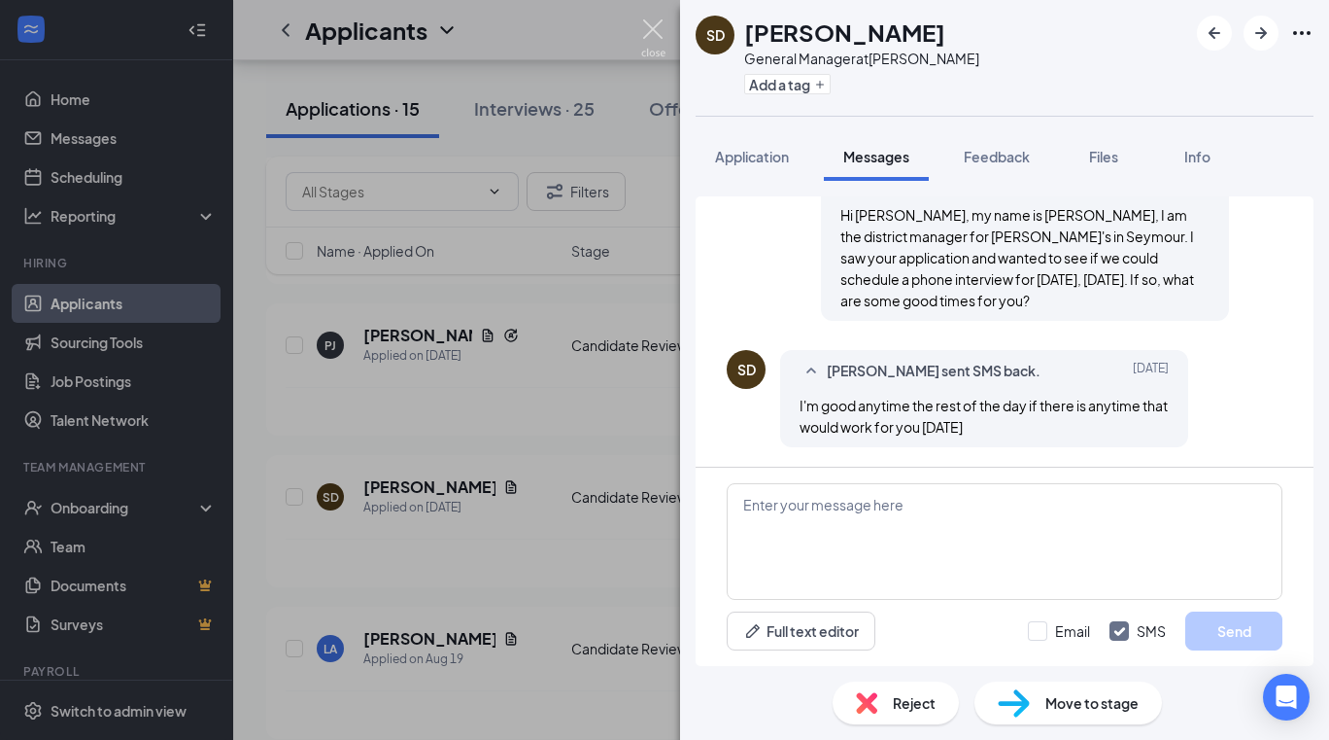
click at [648, 34] on img at bounding box center [653, 38] width 24 height 38
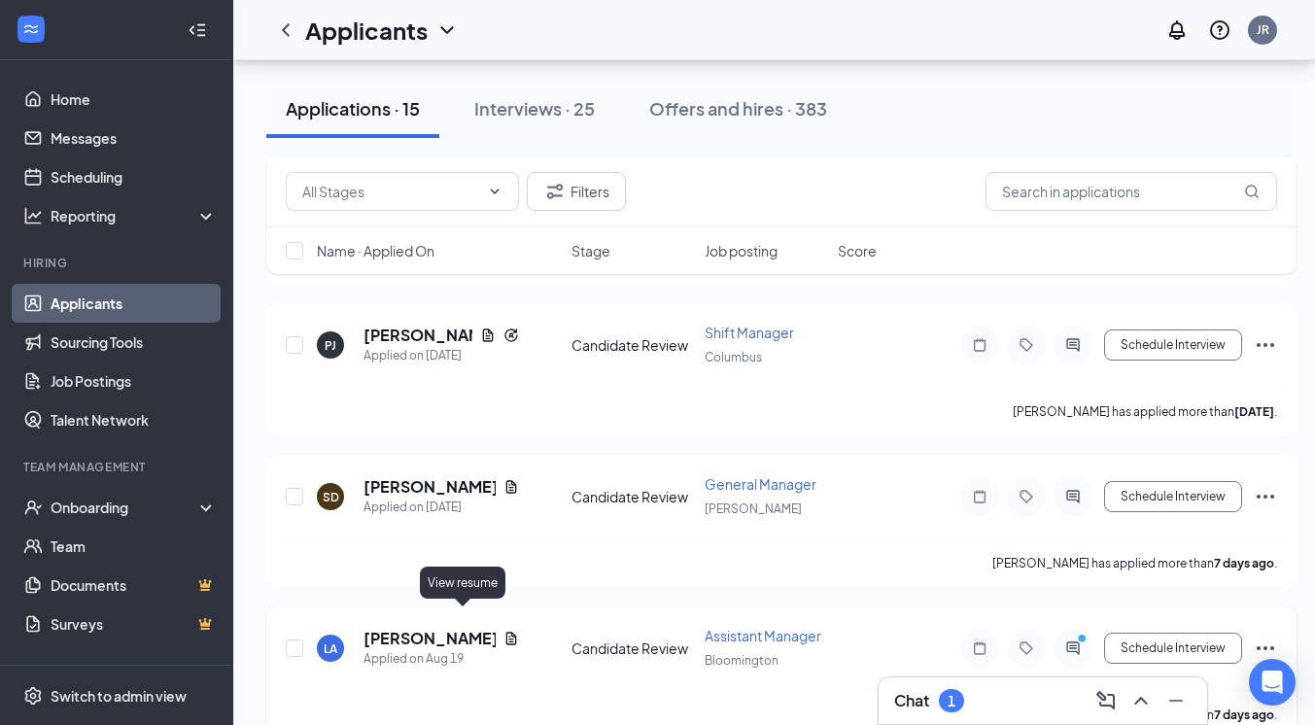
click at [503, 631] on icon "Document" at bounding box center [511, 639] width 16 height 16
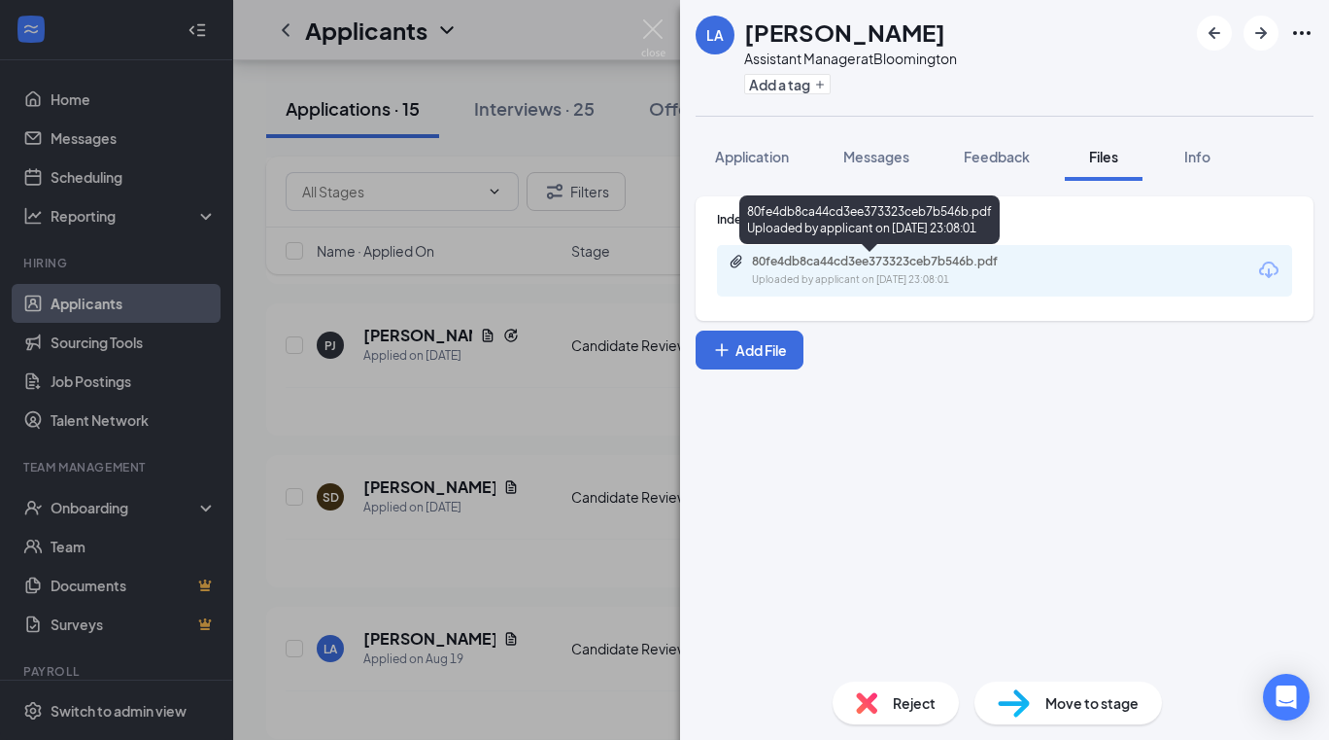
click at [842, 260] on div "80fe4db8ca44cd3ee373323ceb7b546b.pdf" at bounding box center [888, 262] width 272 height 16
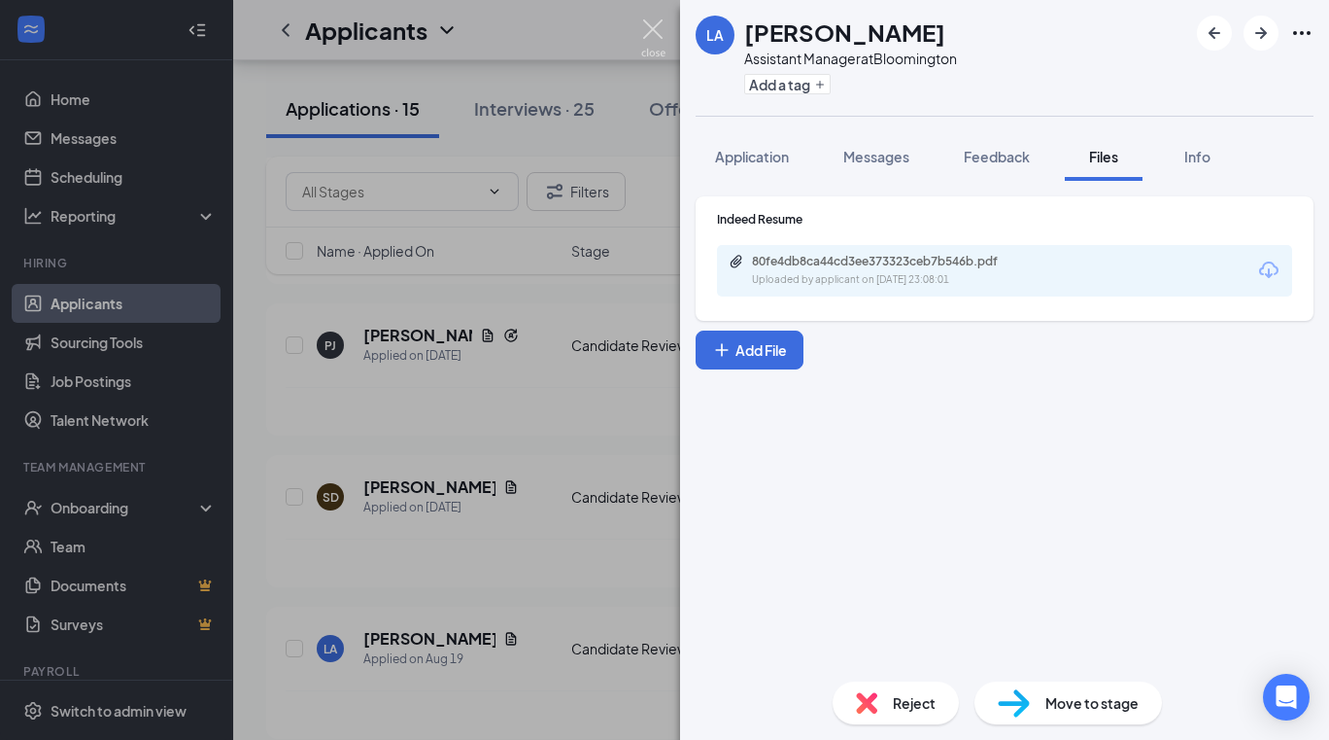
click at [650, 23] on img at bounding box center [653, 38] width 24 height 38
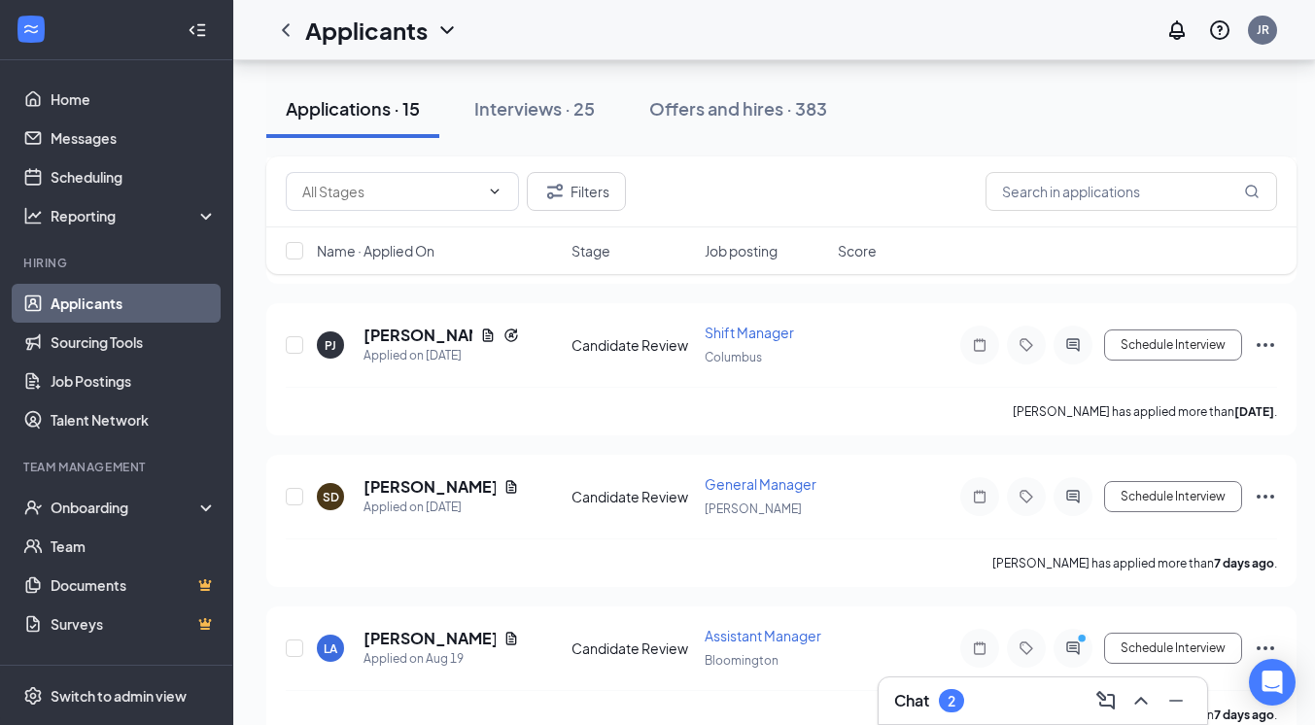
click at [995, 689] on div "Chat 2" at bounding box center [1042, 700] width 297 height 31
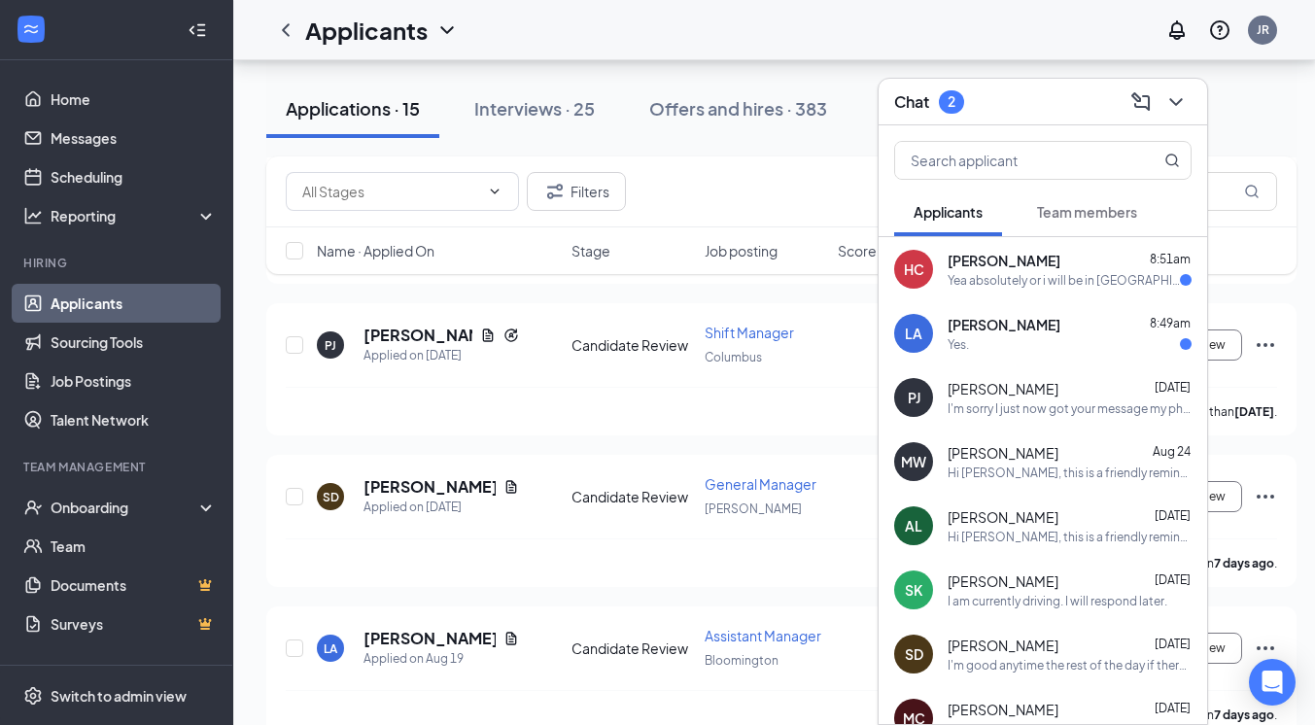
click at [1056, 270] on div "Hailey Curren 8:51am Yea absolutely or i will be in Bloomington today and I can…" at bounding box center [1069, 270] width 244 height 38
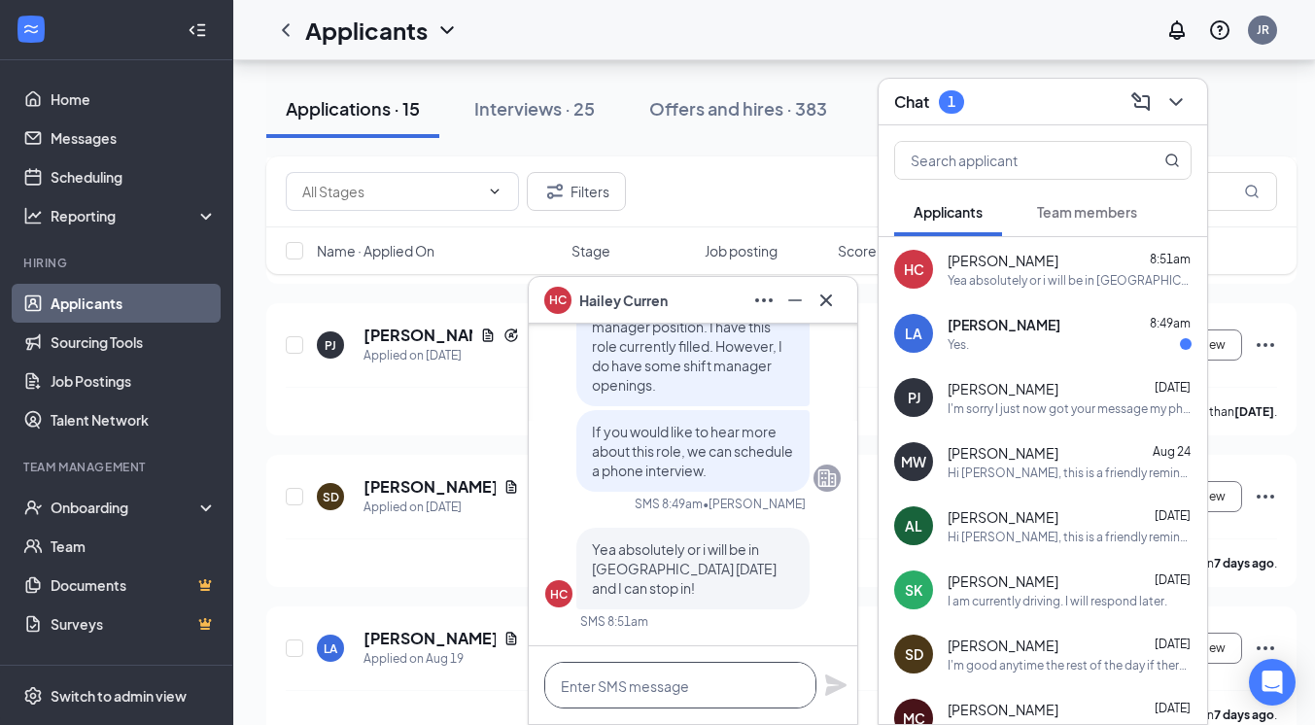
click at [674, 680] on textarea at bounding box center [680, 685] width 272 height 47
click at [997, 332] on span "[PERSON_NAME]" at bounding box center [1003, 324] width 113 height 19
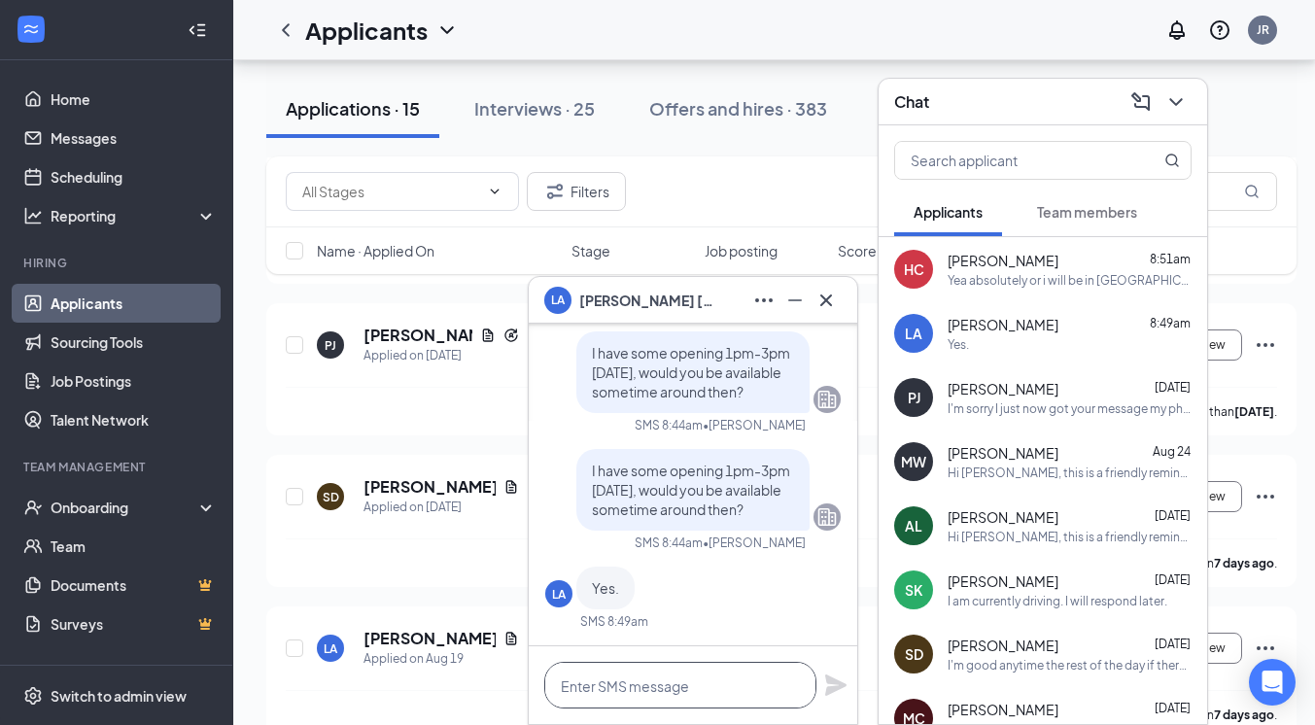
click at [705, 682] on textarea at bounding box center [680, 685] width 272 height 47
type textarea "Perfect, what time would be best?"
click at [834, 683] on icon "Plane" at bounding box center [835, 684] width 21 height 21
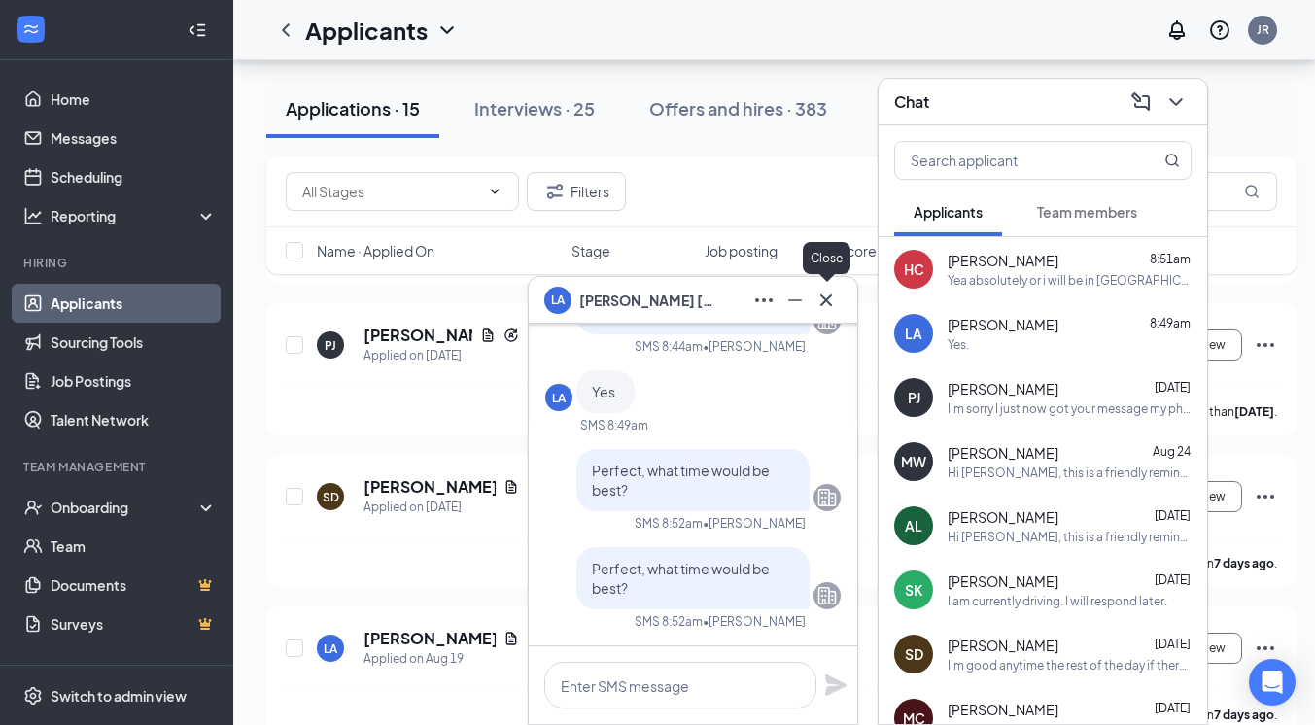
click at [823, 297] on icon "Cross" at bounding box center [826, 299] width 12 height 12
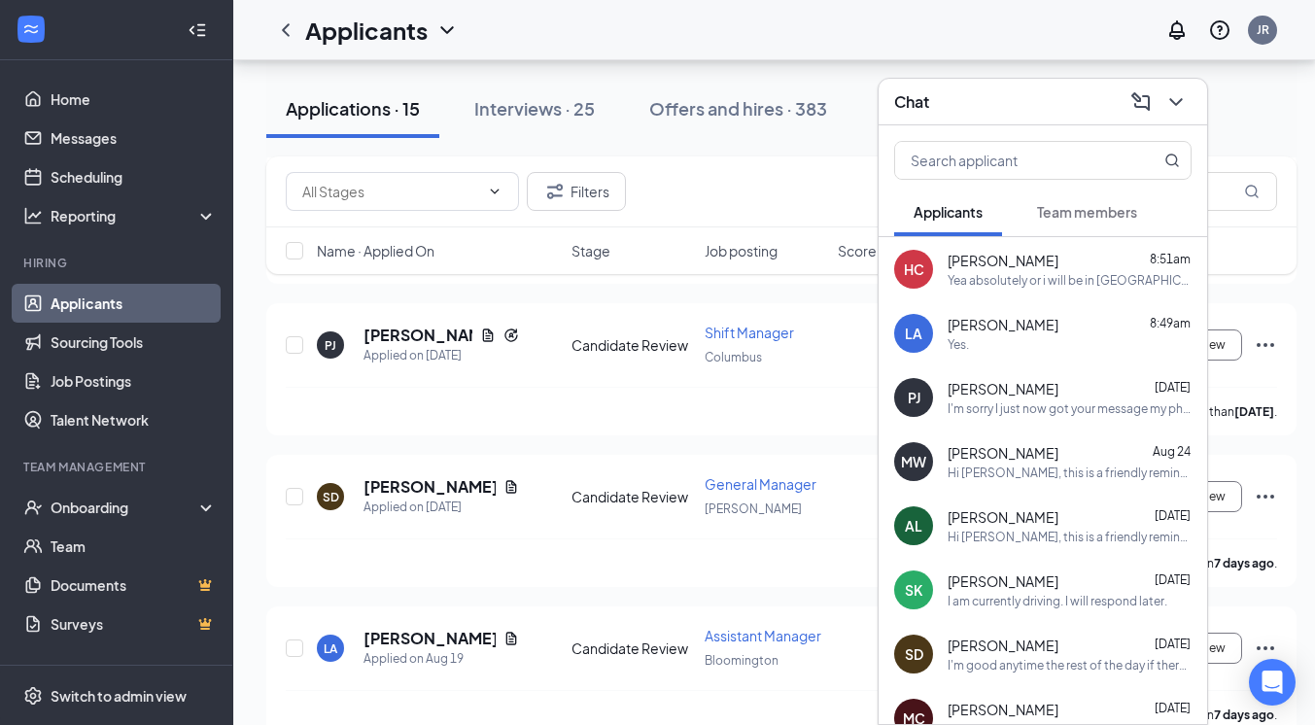
click at [836, 155] on div "Applications · 15 Interviews · 25 Offers and hires · 383" at bounding box center [781, 108] width 1030 height 97
click at [1176, 100] on icon "ChevronDown" at bounding box center [1175, 101] width 23 height 23
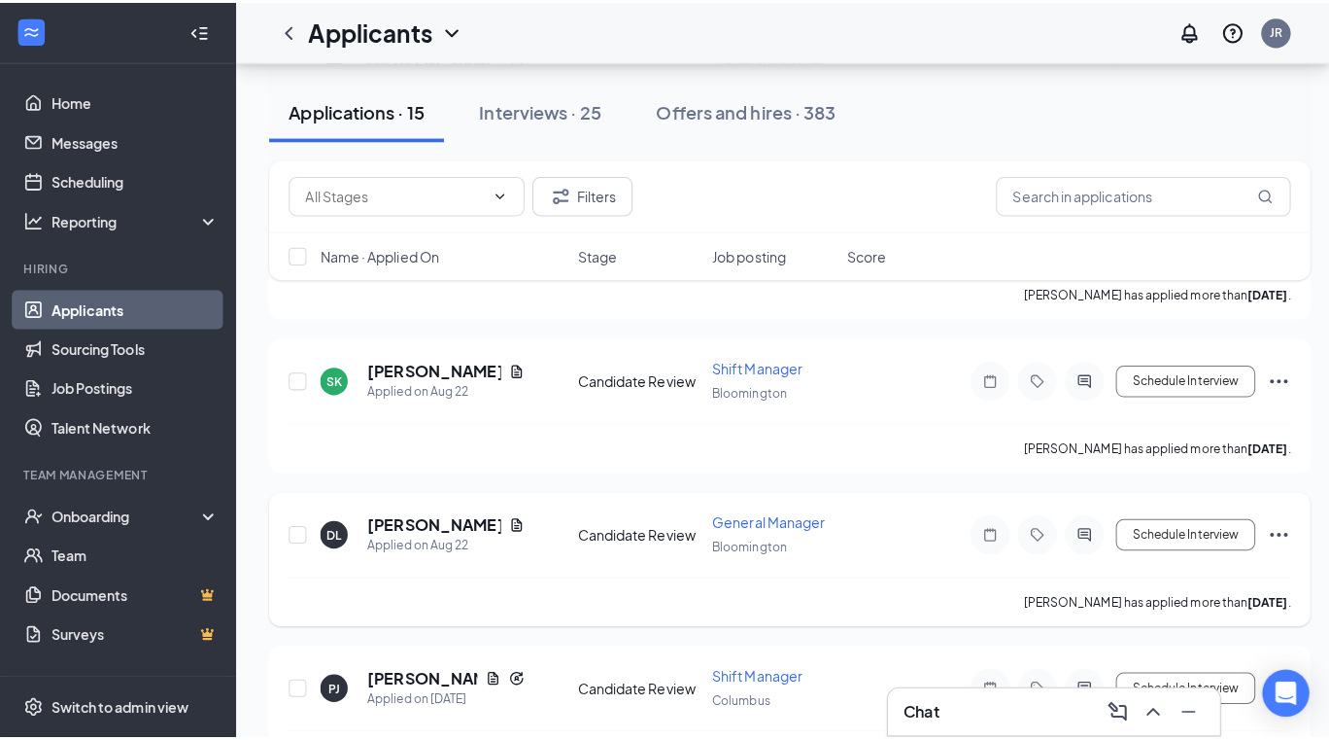
scroll to position [1578, 0]
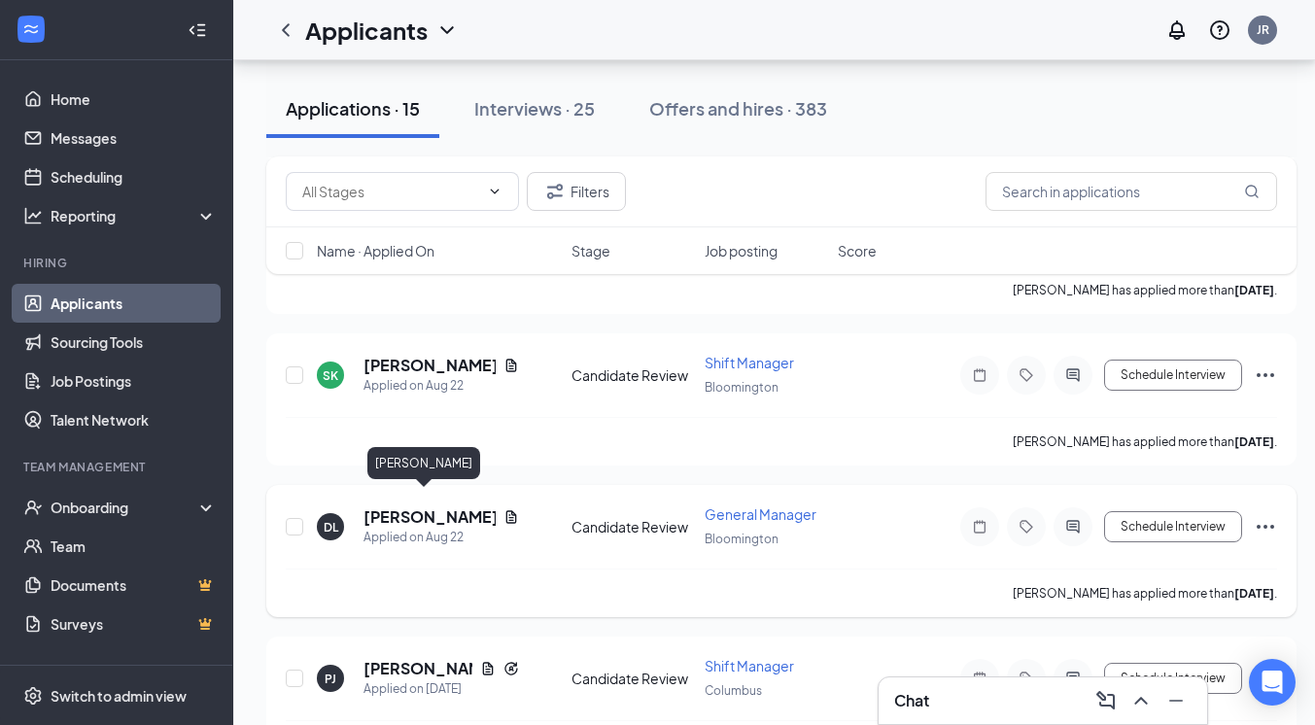
click at [409, 506] on h5 "[PERSON_NAME]" at bounding box center [429, 516] width 132 height 21
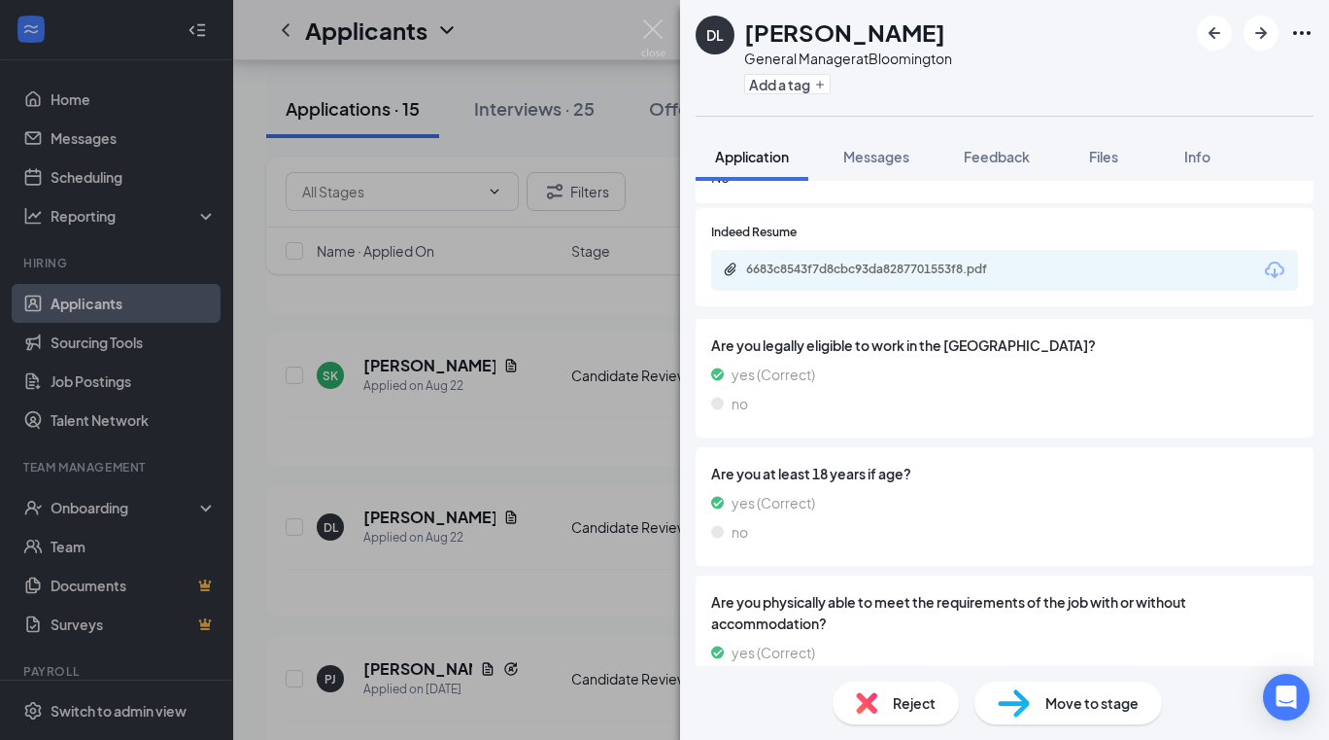
scroll to position [1097, 0]
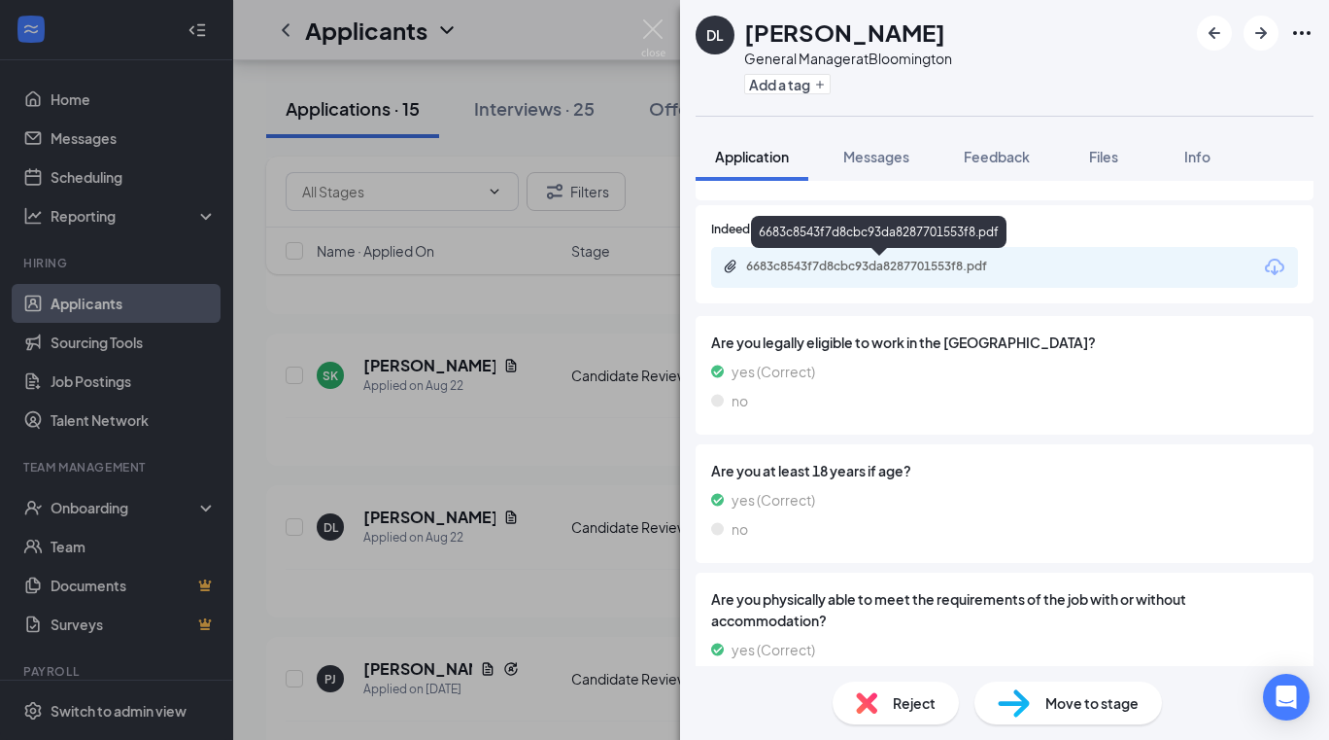
click at [842, 258] on div "6683c8543f7d8cbc93da8287701553f8.pdf" at bounding box center [882, 266] width 272 height 16
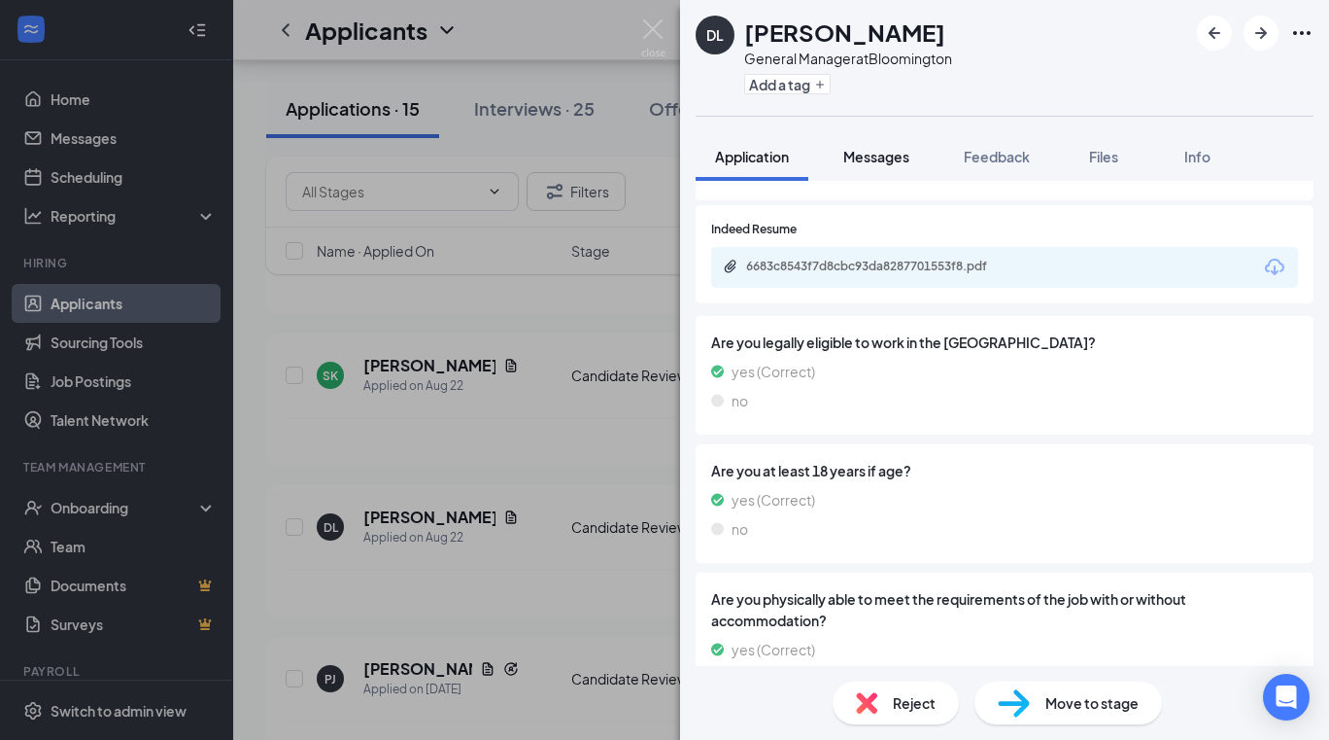
click at [879, 158] on span "Messages" at bounding box center [876, 156] width 66 height 17
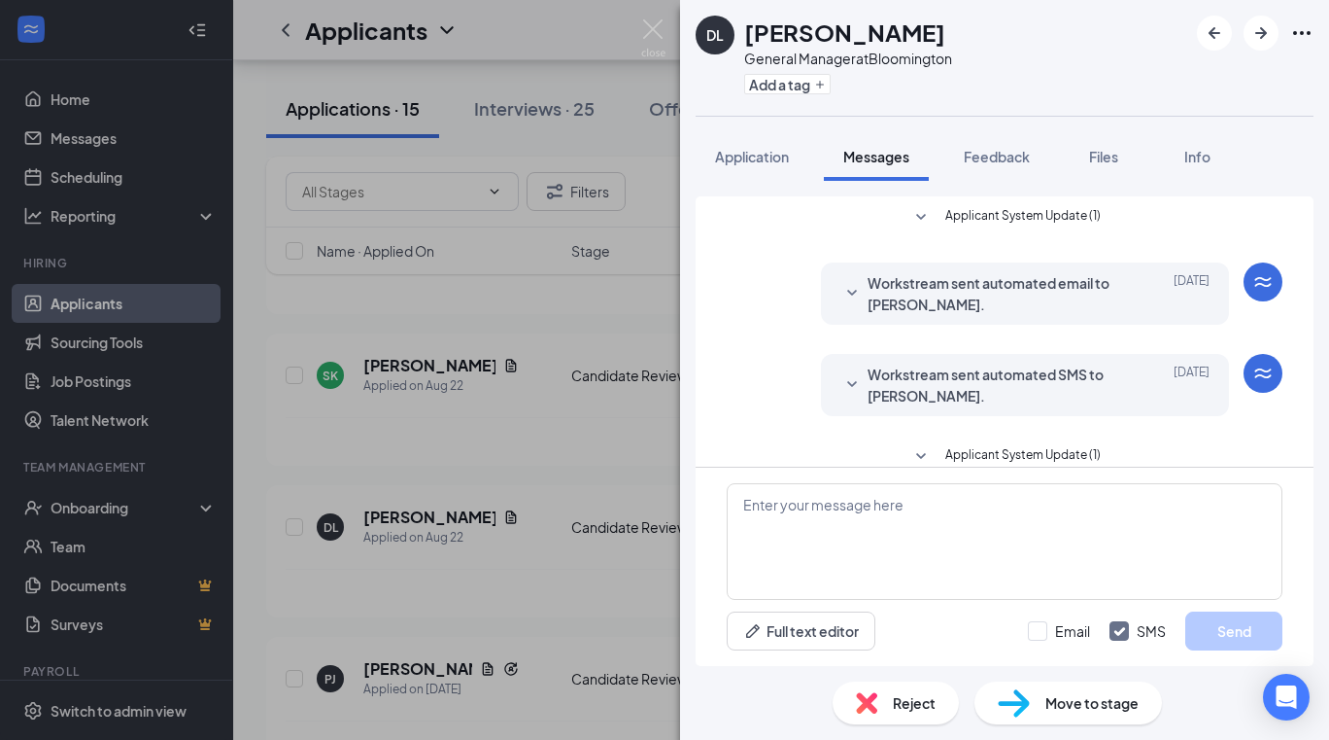
scroll to position [208, 0]
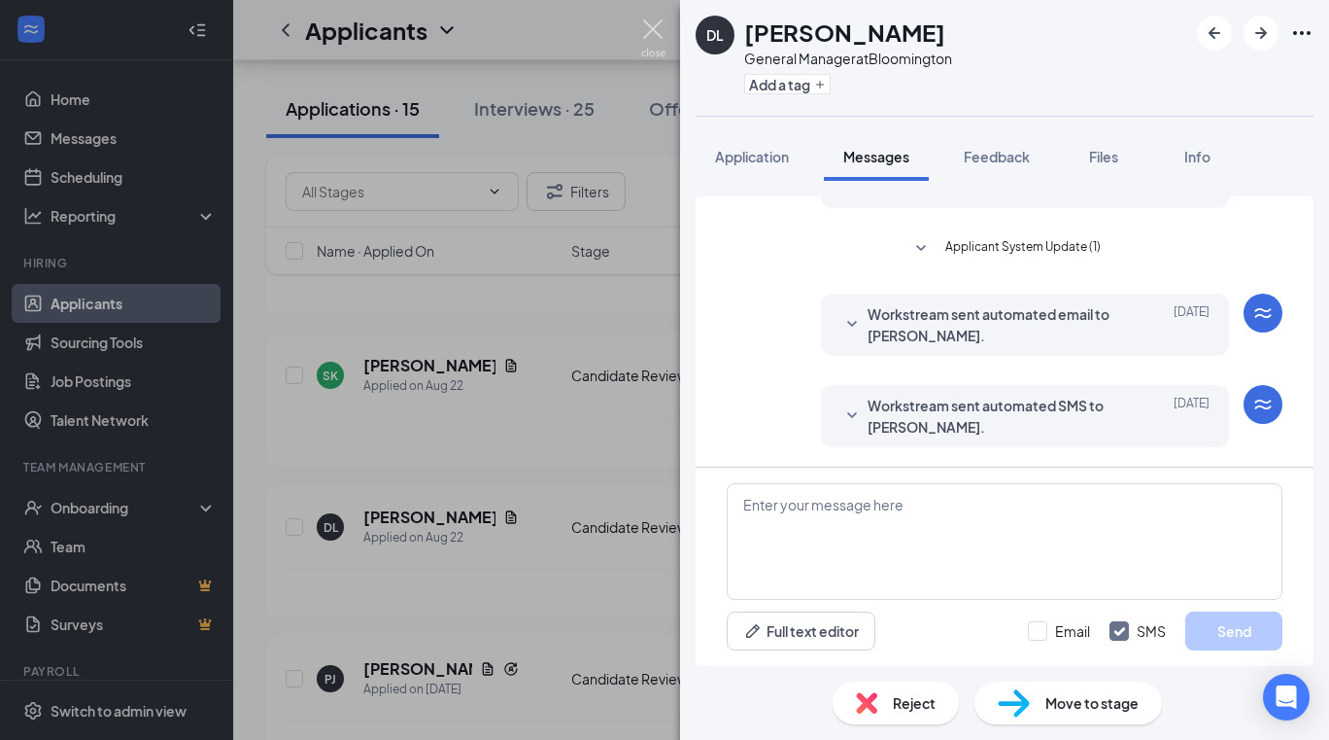
click at [652, 24] on img at bounding box center [653, 38] width 24 height 38
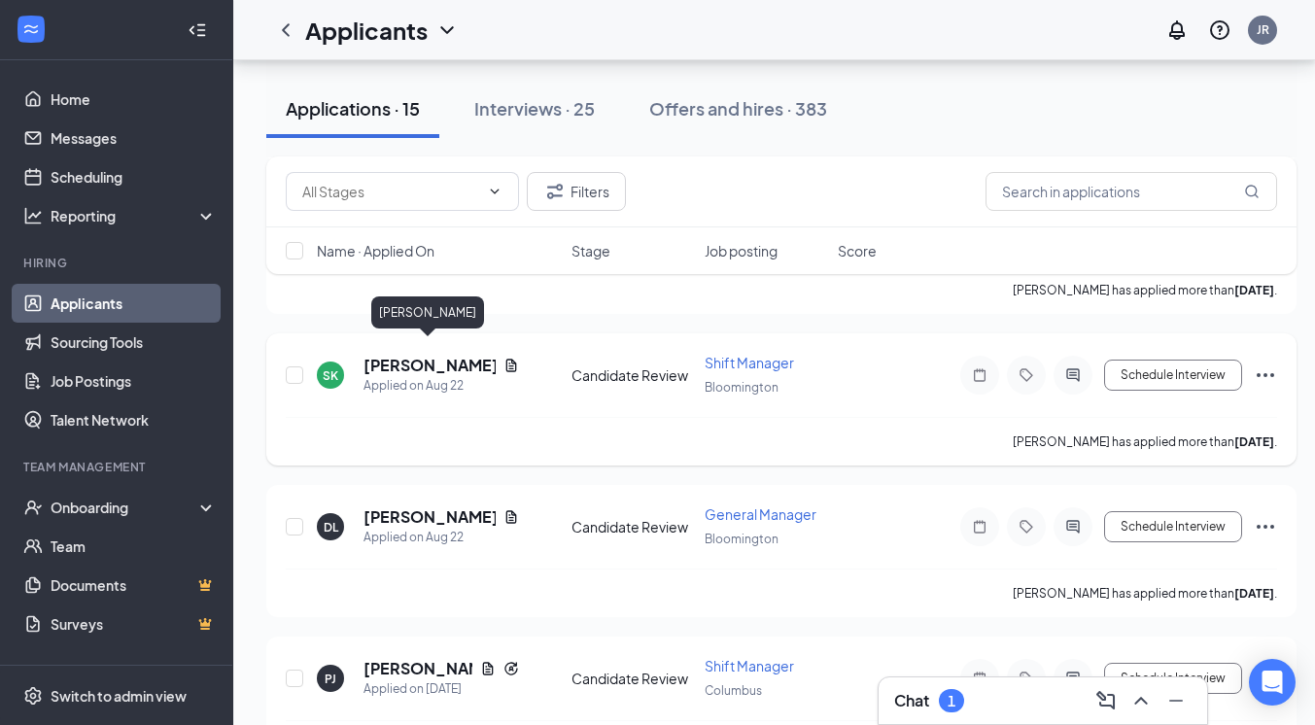
click at [444, 355] on h5 "Shawnda Kent" at bounding box center [429, 365] width 132 height 21
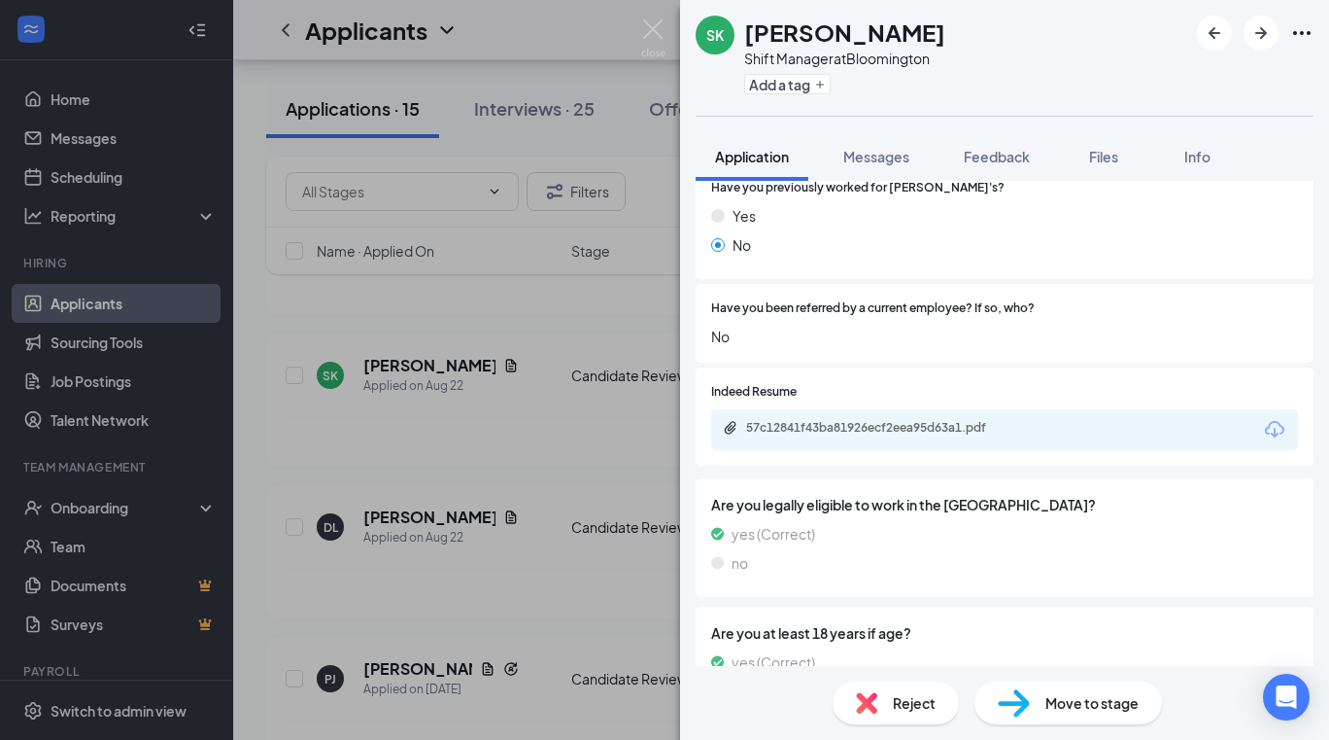
scroll to position [906, 0]
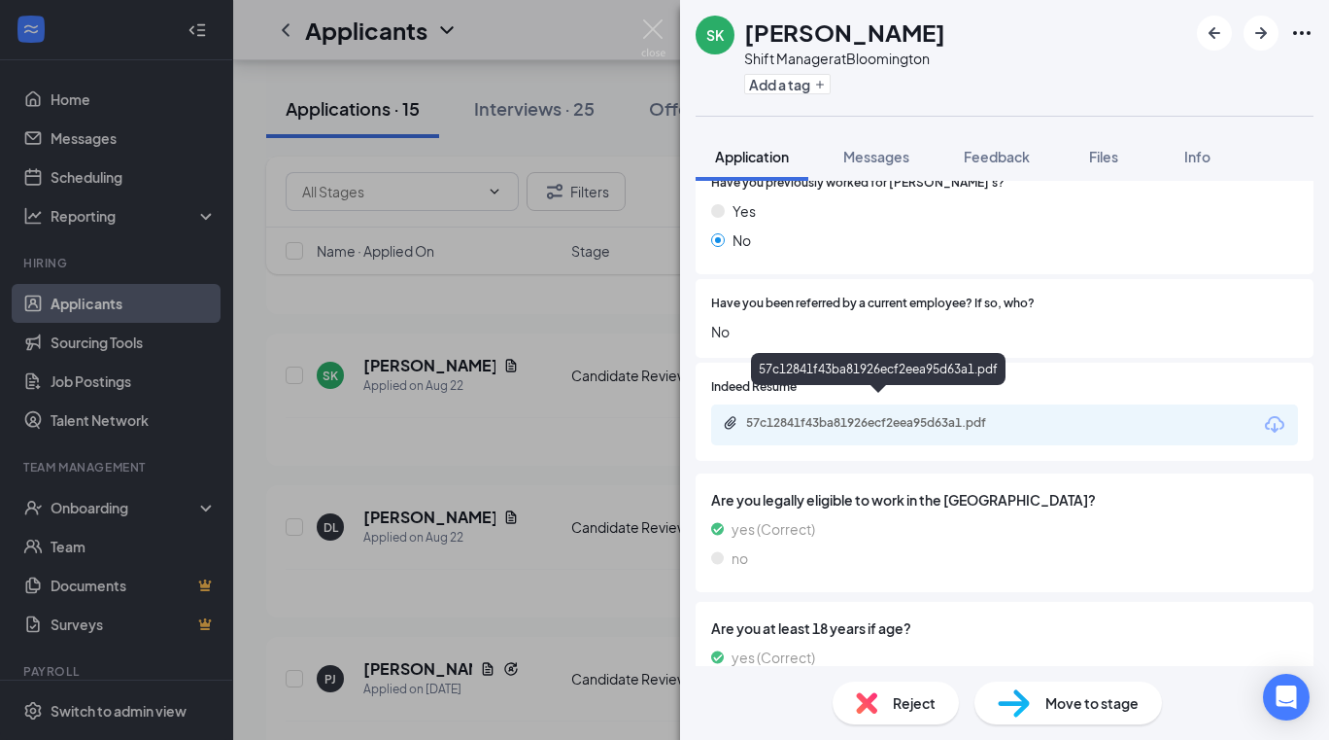
click at [895, 415] on div "57c12841f43ba81926ecf2eea95d63a1.pdf" at bounding box center [882, 423] width 272 height 16
click at [906, 706] on span "Reject" at bounding box center [914, 702] width 43 height 21
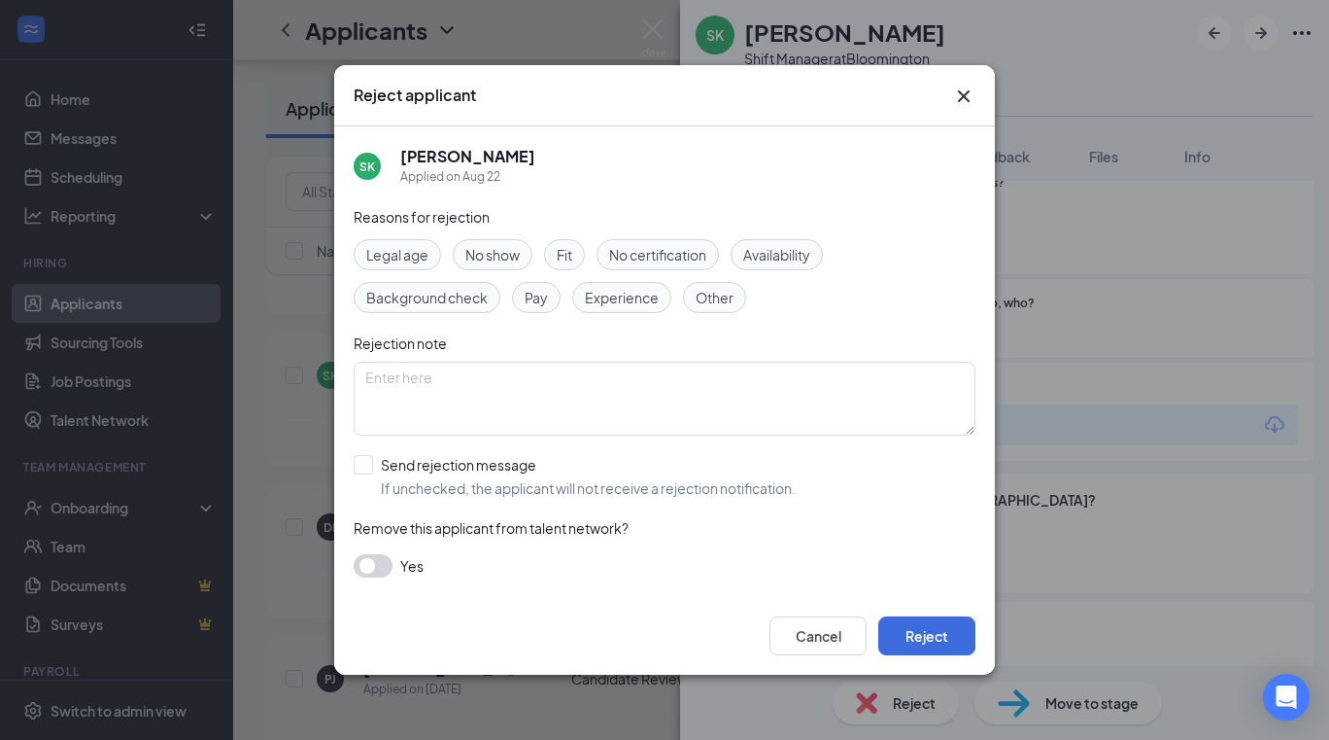
click at [780, 263] on span "Availability" at bounding box center [776, 254] width 67 height 21
click at [643, 299] on span "Experience" at bounding box center [622, 297] width 74 height 21
click at [924, 658] on div "Cancel Reject" at bounding box center [664, 636] width 661 height 78
click at [917, 636] on button "Reject" at bounding box center [926, 635] width 97 height 39
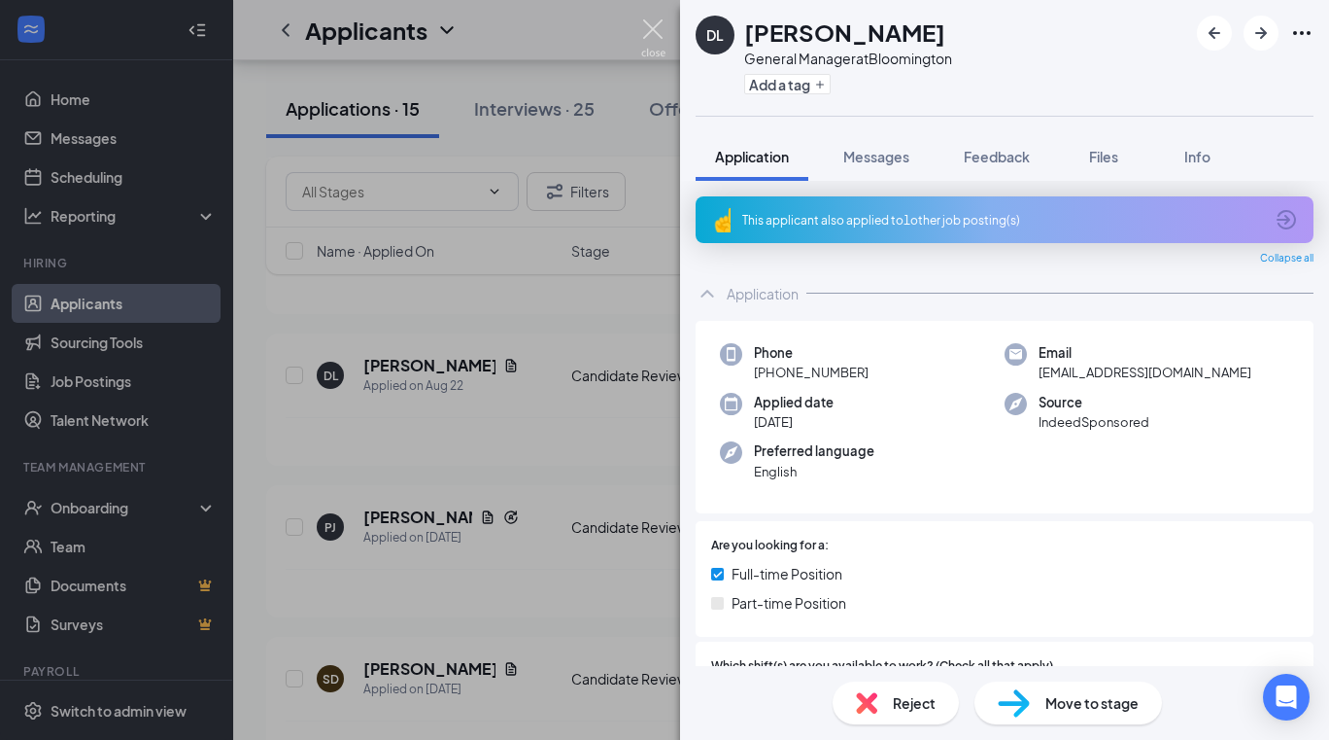
click at [654, 24] on img at bounding box center [653, 38] width 24 height 38
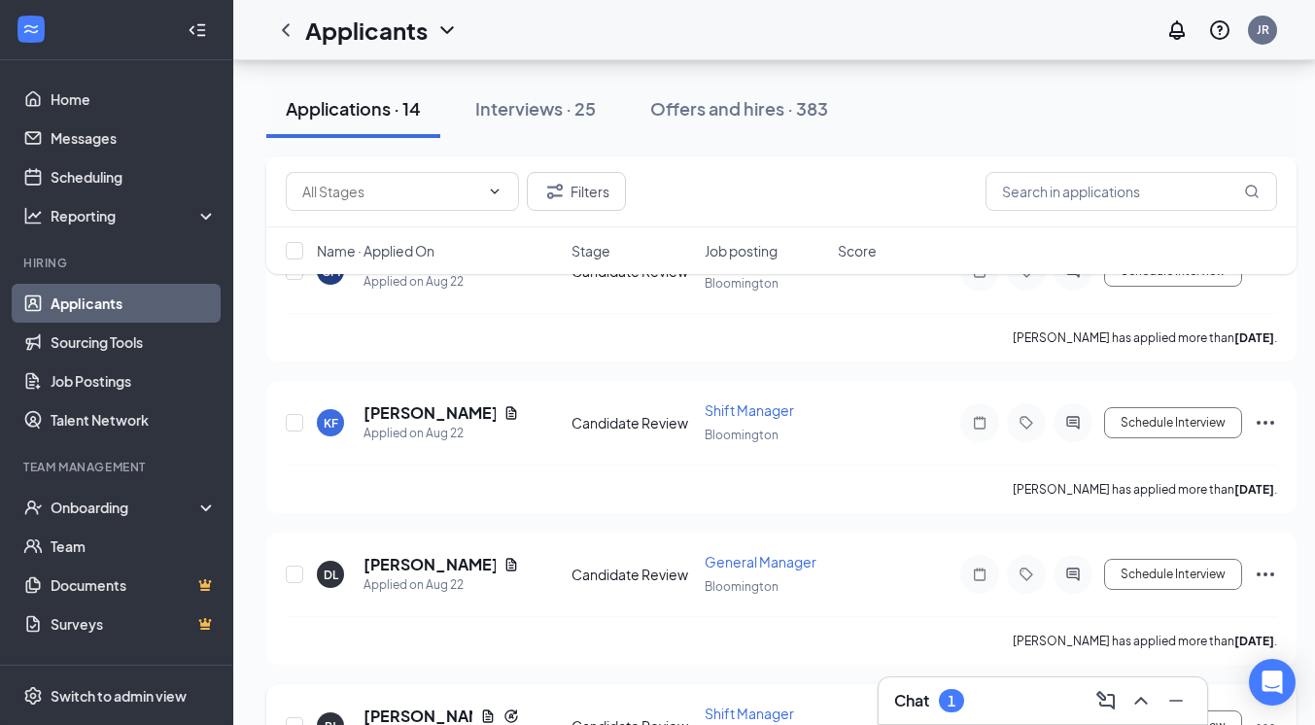
scroll to position [1315, 0]
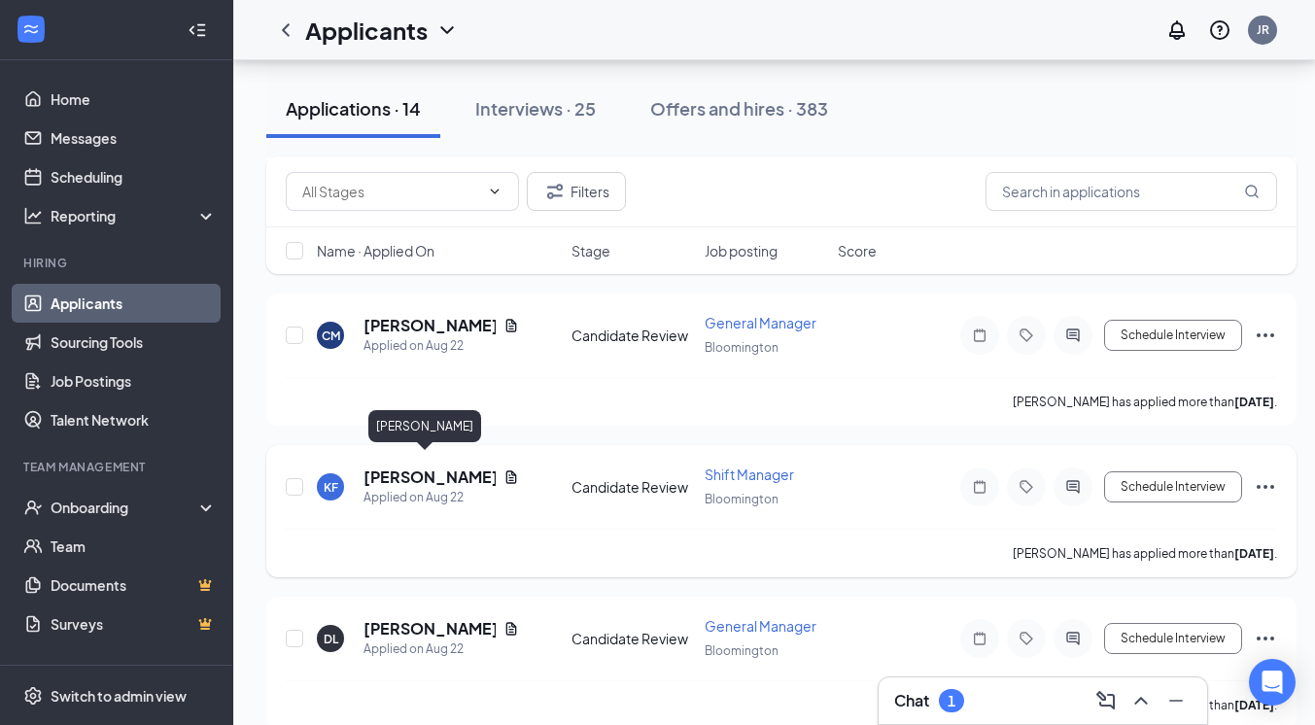
click at [410, 466] on h5 "[PERSON_NAME]" at bounding box center [429, 476] width 132 height 21
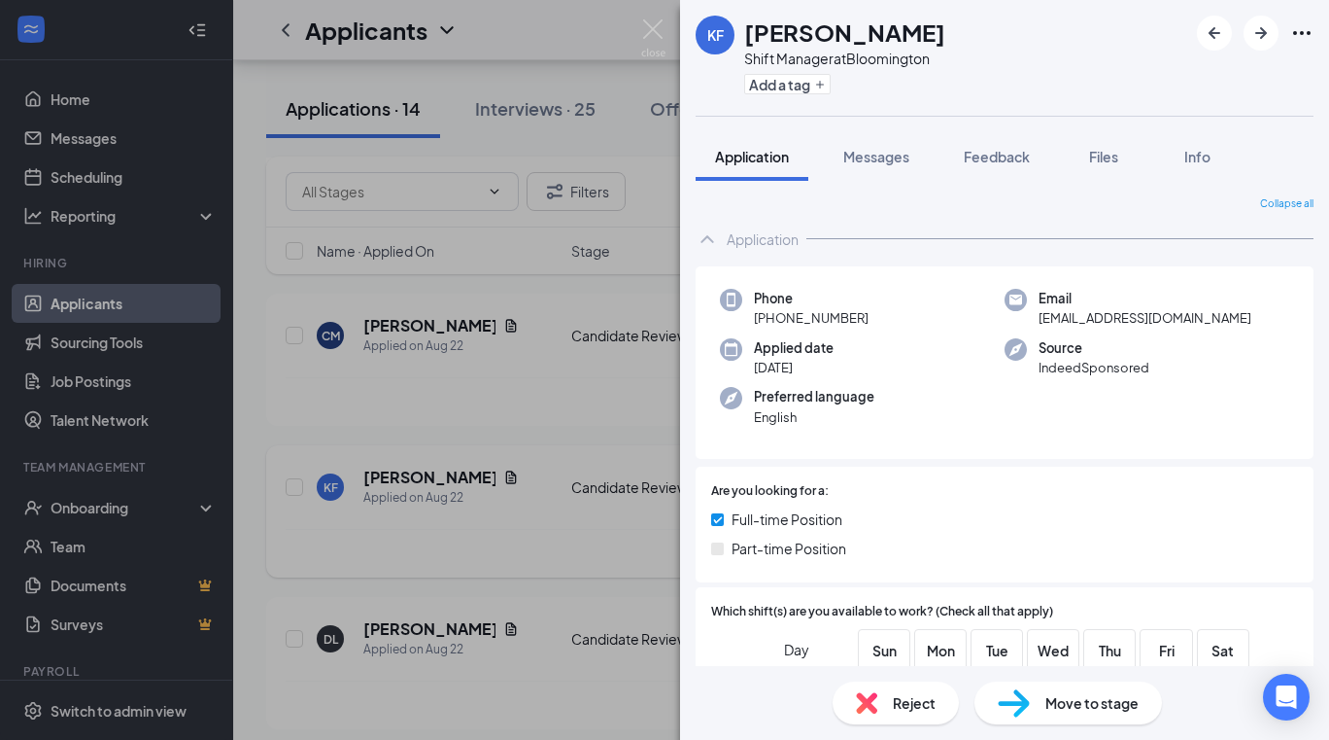
click at [410, 462] on div "KF [PERSON_NAME] Shift Manager at Bloomington Add a tag Application Messages Fe…" at bounding box center [664, 370] width 1329 height 740
drag, startPoint x: 410, startPoint y: 462, endPoint x: 741, endPoint y: 292, distance: 372.5
click at [410, 462] on div "KF [PERSON_NAME] Shift Manager at Bloomington Add a tag Application Messages Fe…" at bounding box center [664, 370] width 1329 height 740
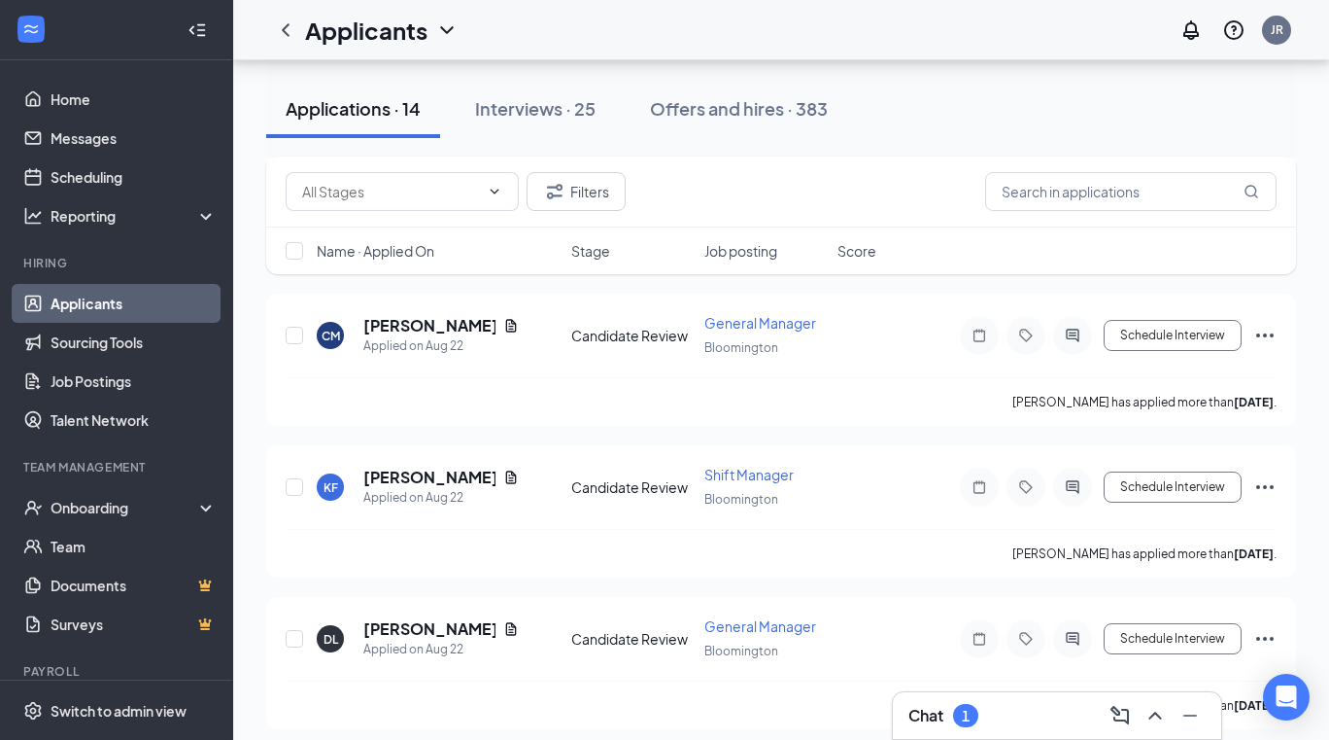
drag, startPoint x: 741, startPoint y: 292, endPoint x: 971, endPoint y: 238, distance: 235.5
click at [971, 238] on div "Name · Applied On Stage Job posting Score" at bounding box center [781, 250] width 1030 height 47
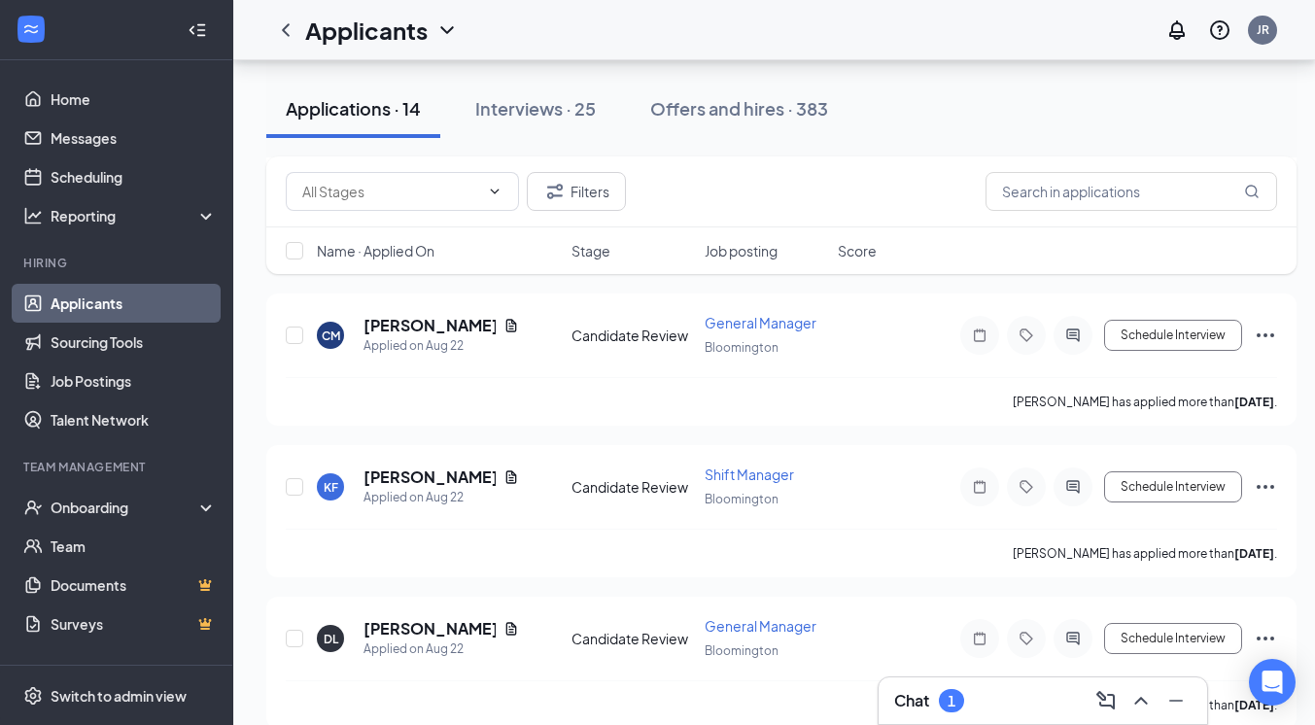
click at [971, 238] on div "Name · Applied On Stage Job posting Score" at bounding box center [781, 250] width 1030 height 47
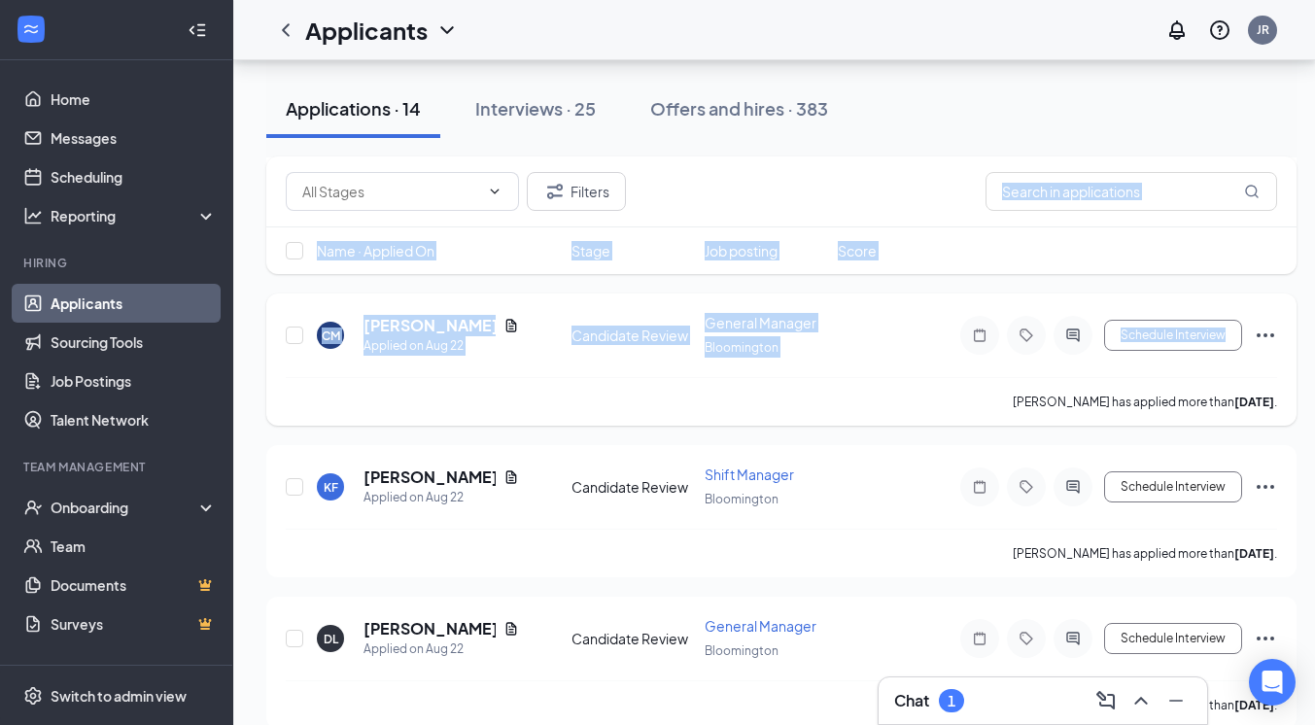
drag, startPoint x: 963, startPoint y: 196, endPoint x: 438, endPoint y: 375, distance: 554.4
click at [438, 375] on div "Filters Name · Applied On Stage Job posting Score WJ Wendell Jr Applied Today 1…" at bounding box center [781, 64] width 1030 height 2240
click at [847, 136] on button "Offers and hires · 383" at bounding box center [739, 109] width 217 height 58
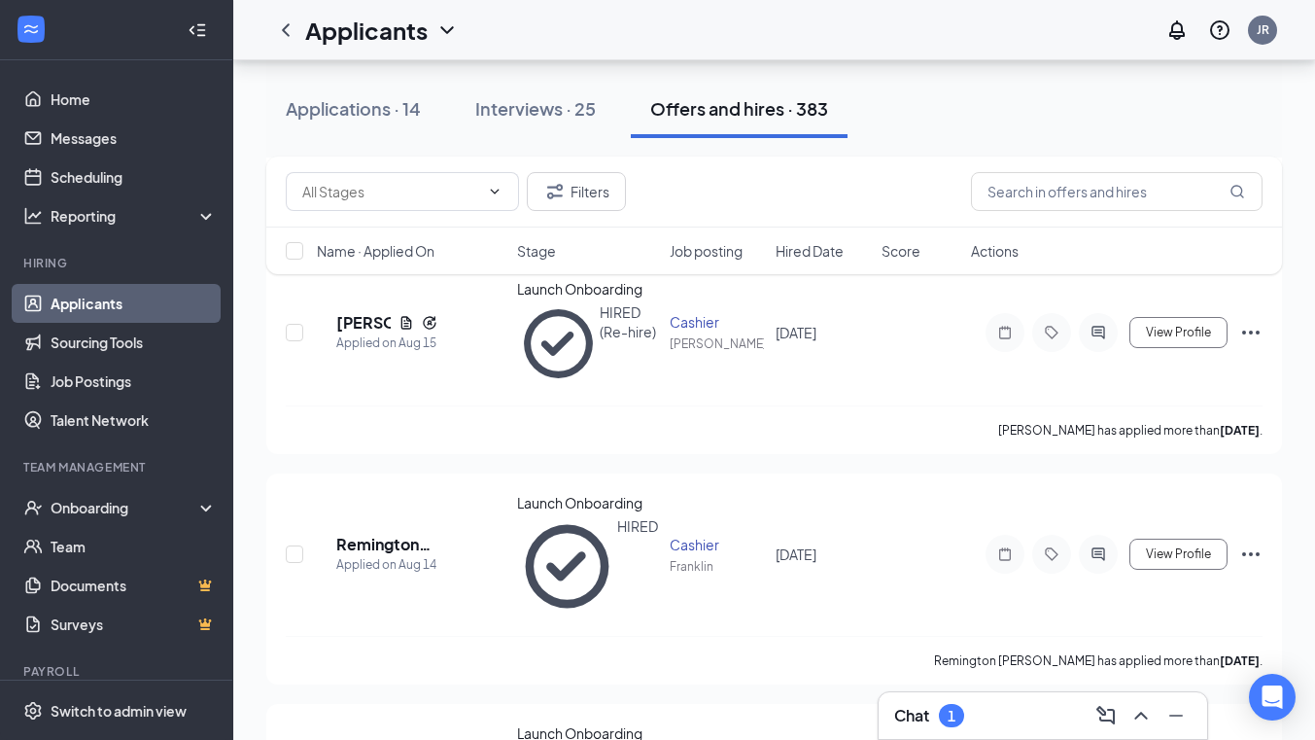
scroll to position [1171, 0]
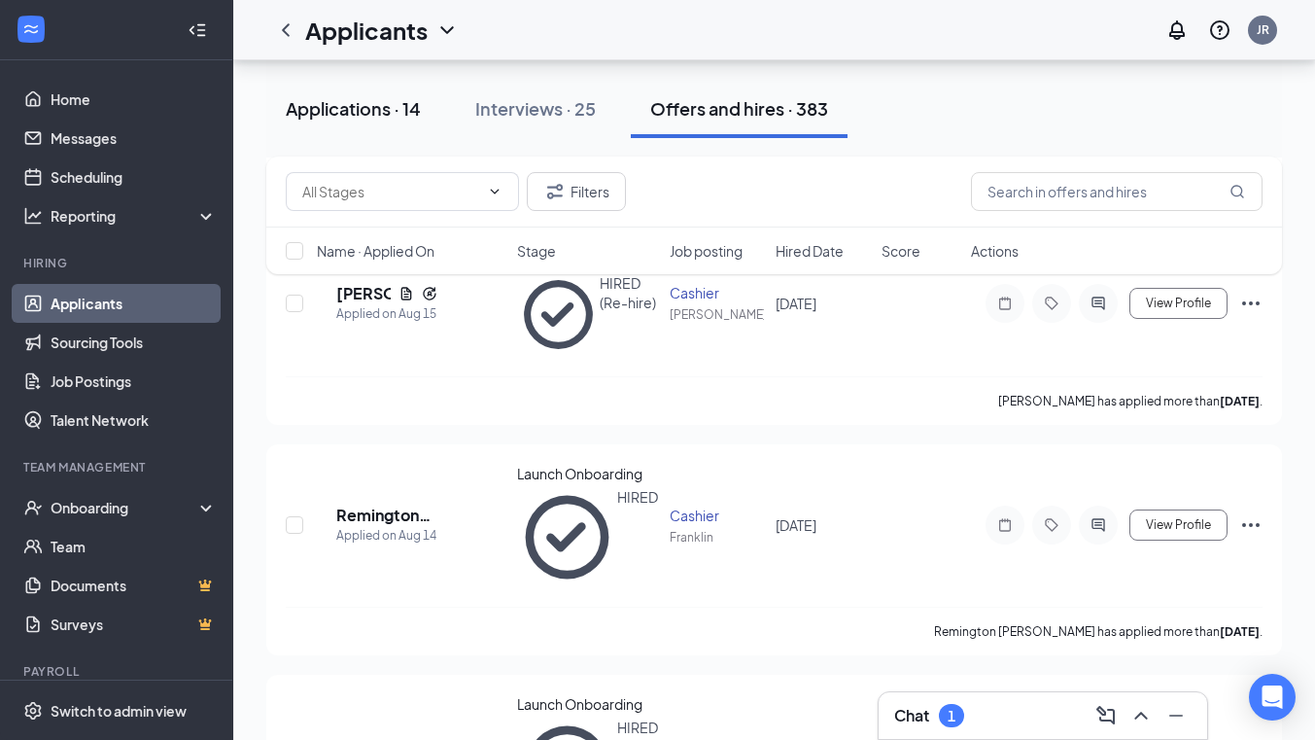
click at [299, 124] on button "Applications · 14" at bounding box center [353, 109] width 174 height 58
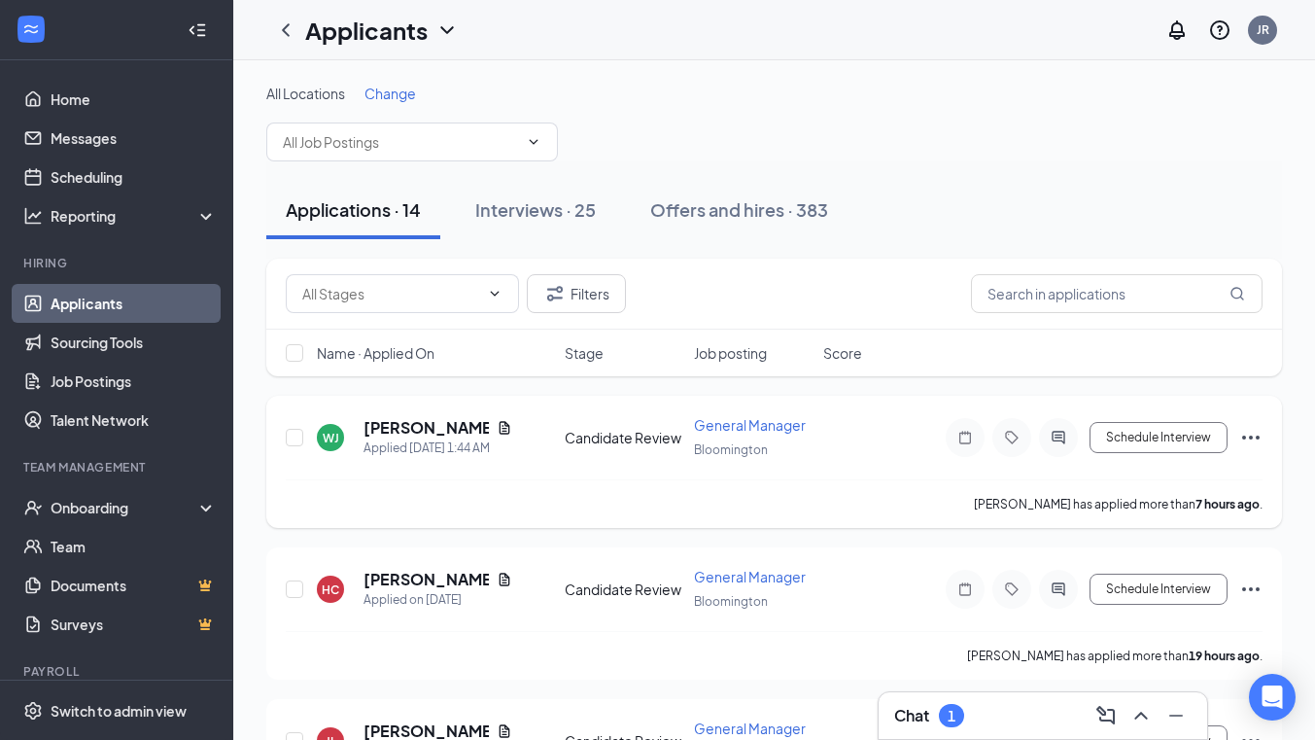
click at [827, 480] on div "Wendell Jr has applied more than 7 hours ago ." at bounding box center [774, 503] width 977 height 49
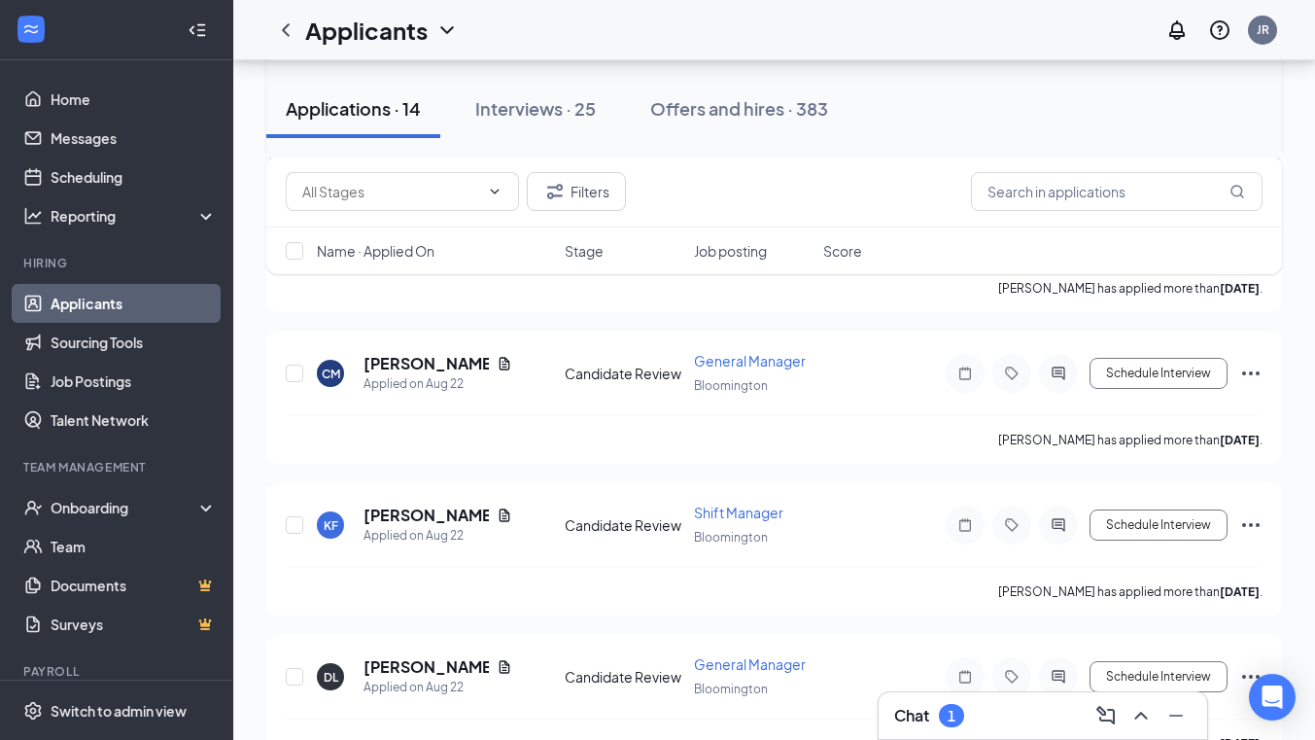
scroll to position [1276, 0]
click at [1011, 708] on div "Chat 1" at bounding box center [1042, 715] width 297 height 31
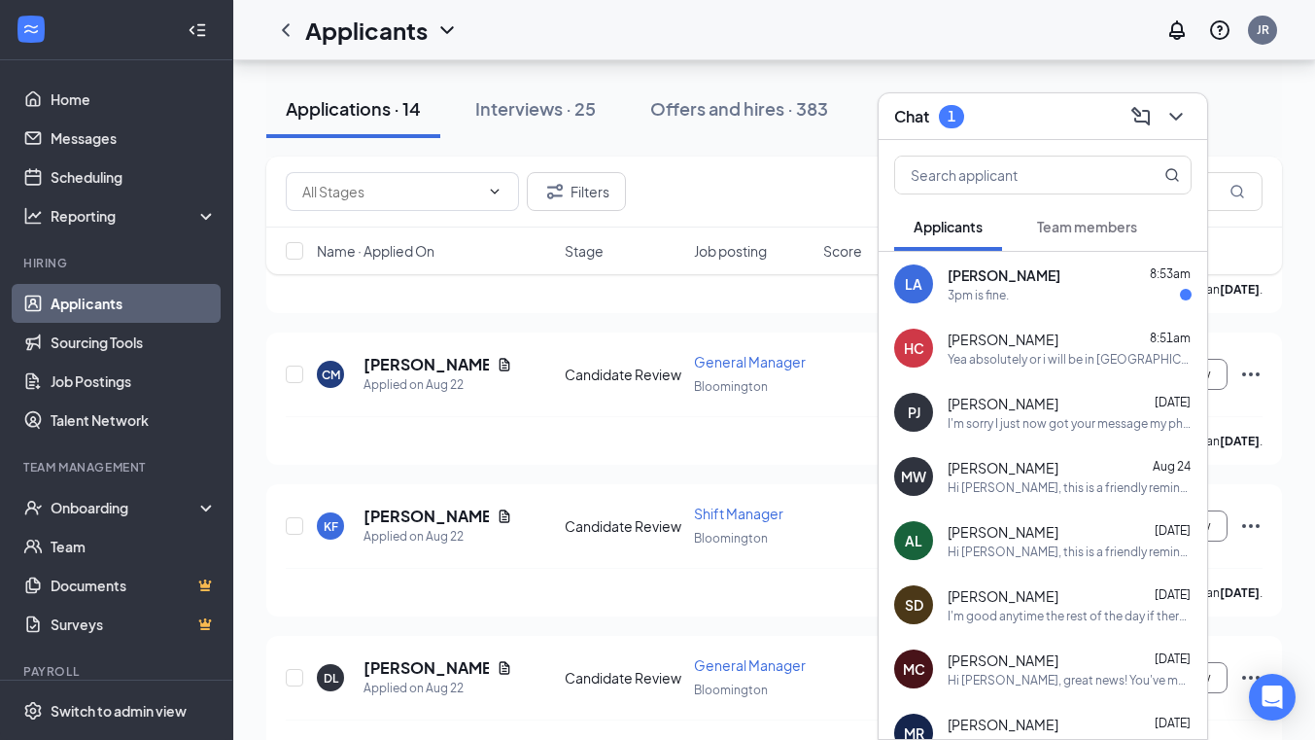
click at [1044, 291] on div "3pm is fine." at bounding box center [1069, 295] width 244 height 17
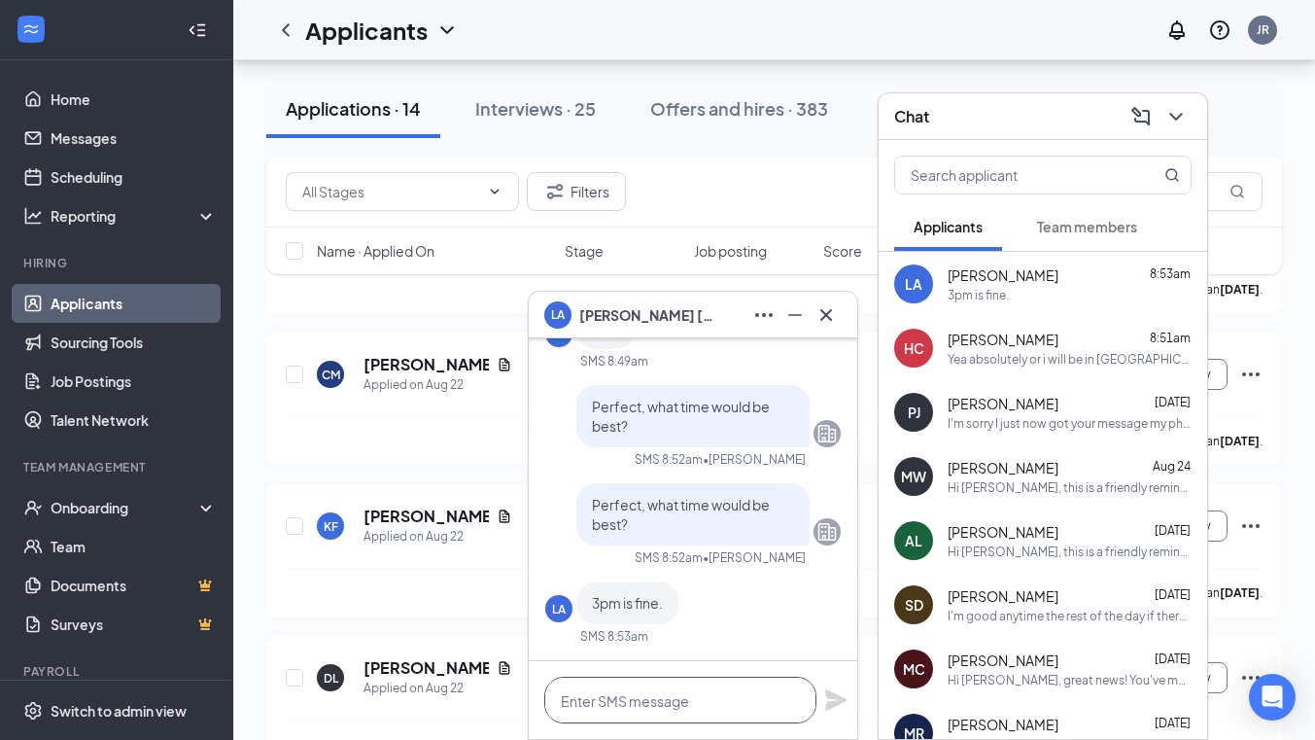
click at [645, 694] on textarea at bounding box center [680, 699] width 272 height 47
type textarea "Awesome, can't wait to chat!"
click at [835, 698] on icon "Plane" at bounding box center [835, 699] width 21 height 21
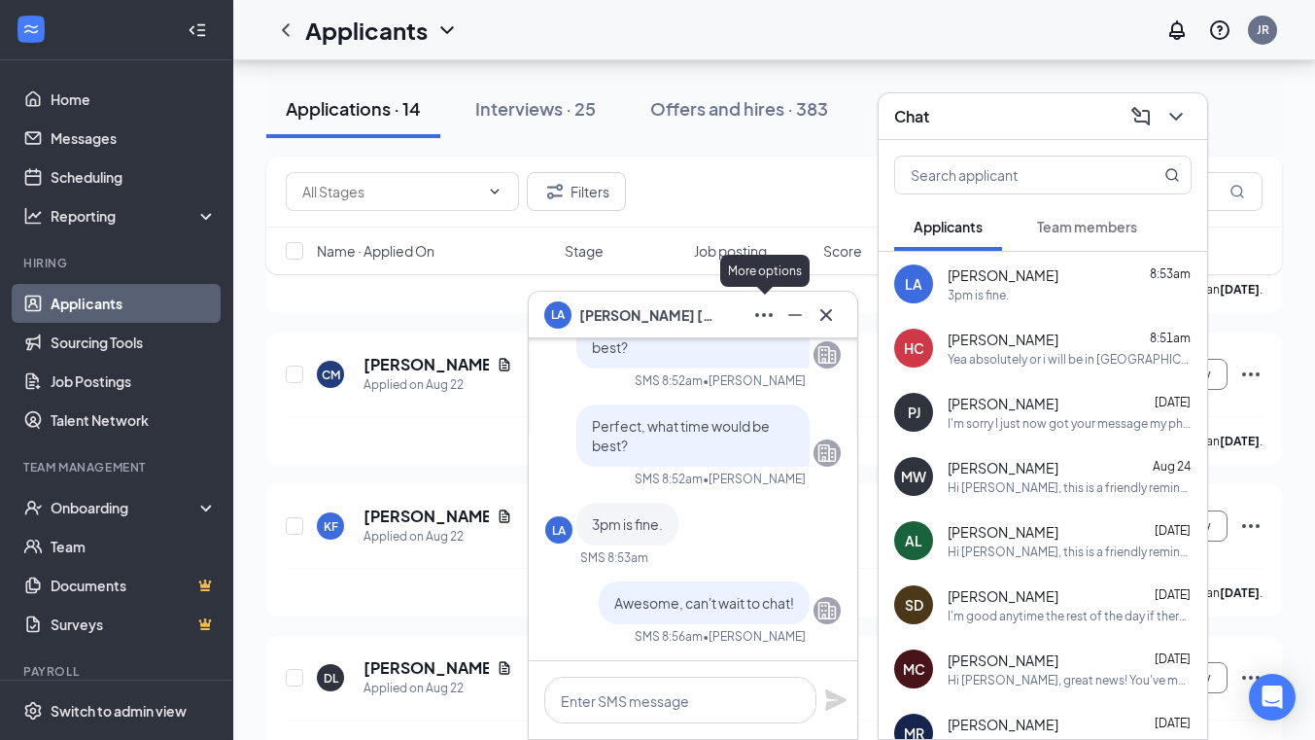
click at [758, 308] on icon "Ellipses" at bounding box center [763, 314] width 23 height 23
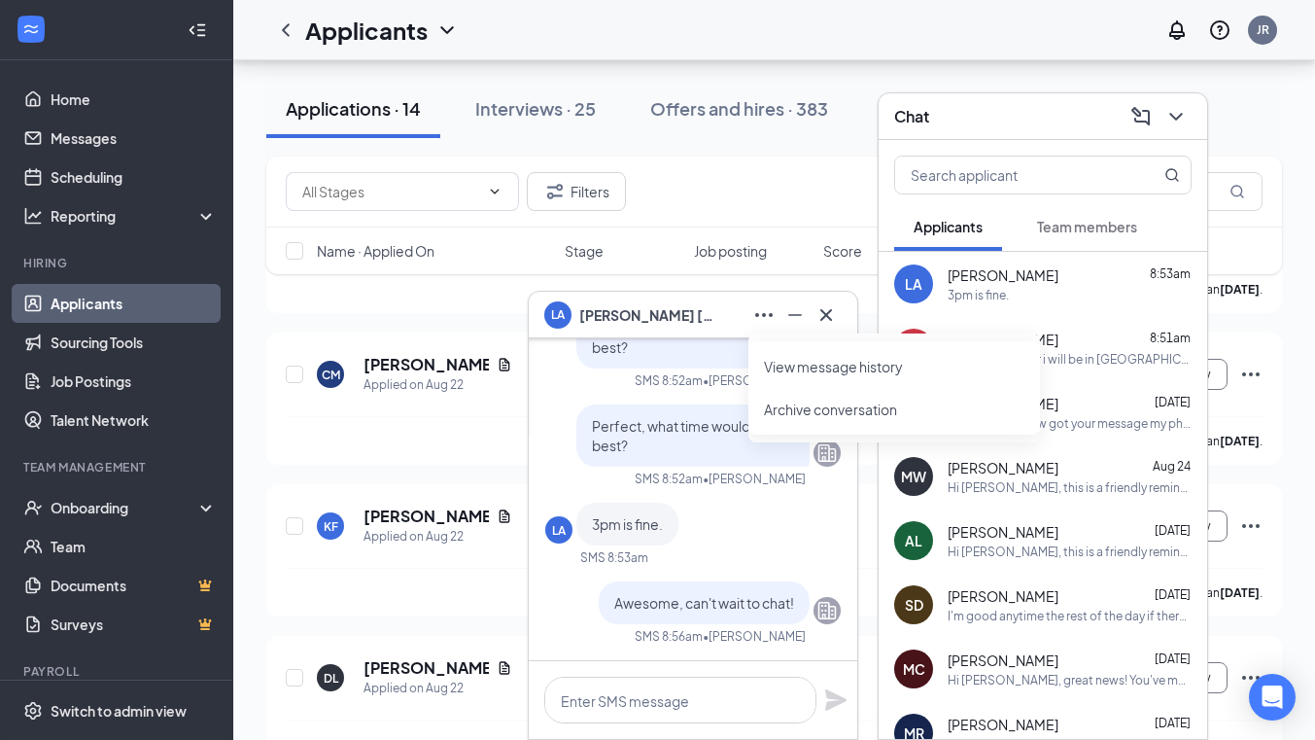
click at [603, 311] on span "Lisa Allman" at bounding box center [647, 314] width 136 height 21
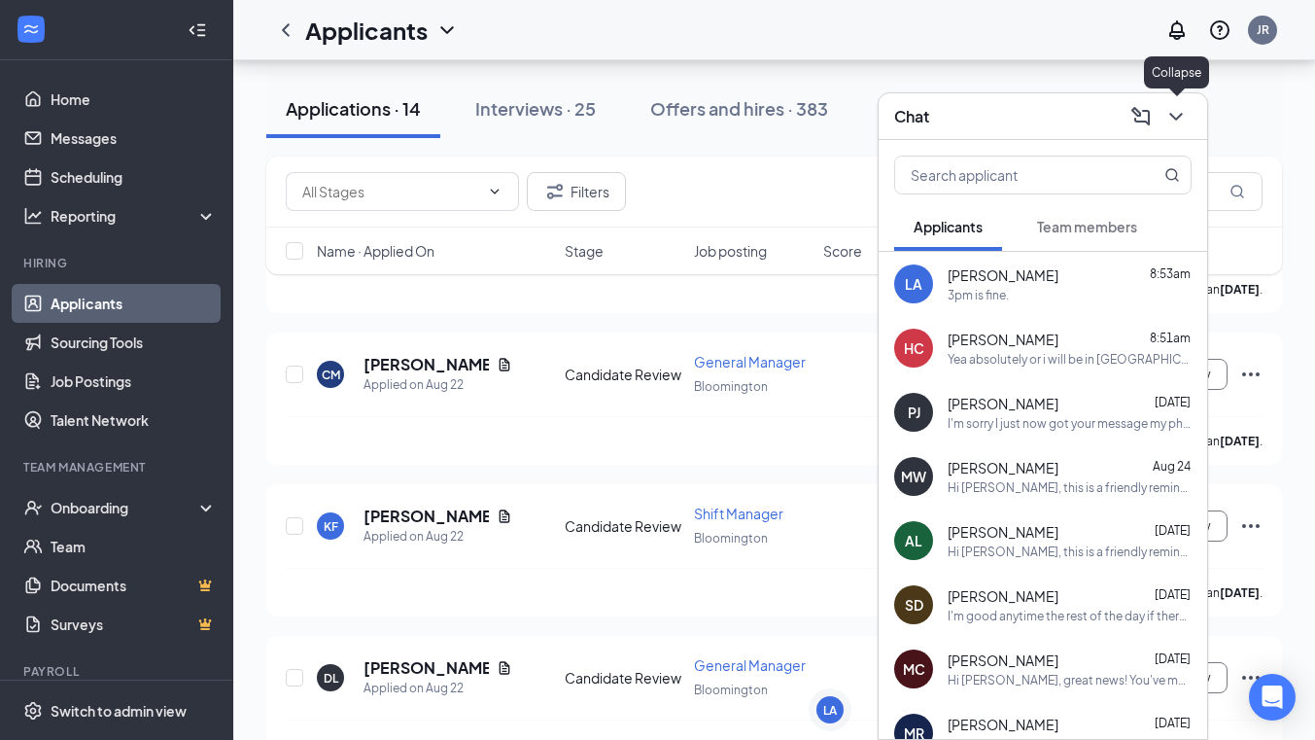
drag, startPoint x: 977, startPoint y: 222, endPoint x: 1171, endPoint y: 107, distance: 225.7
click at [1171, 107] on div "Chat Applicants Team members LA Lisa Allman 8:53am 3pm is fine. HC Hailey Curre…" at bounding box center [1042, 415] width 330 height 647
click at [1175, 125] on icon "ChevronDown" at bounding box center [1175, 116] width 23 height 23
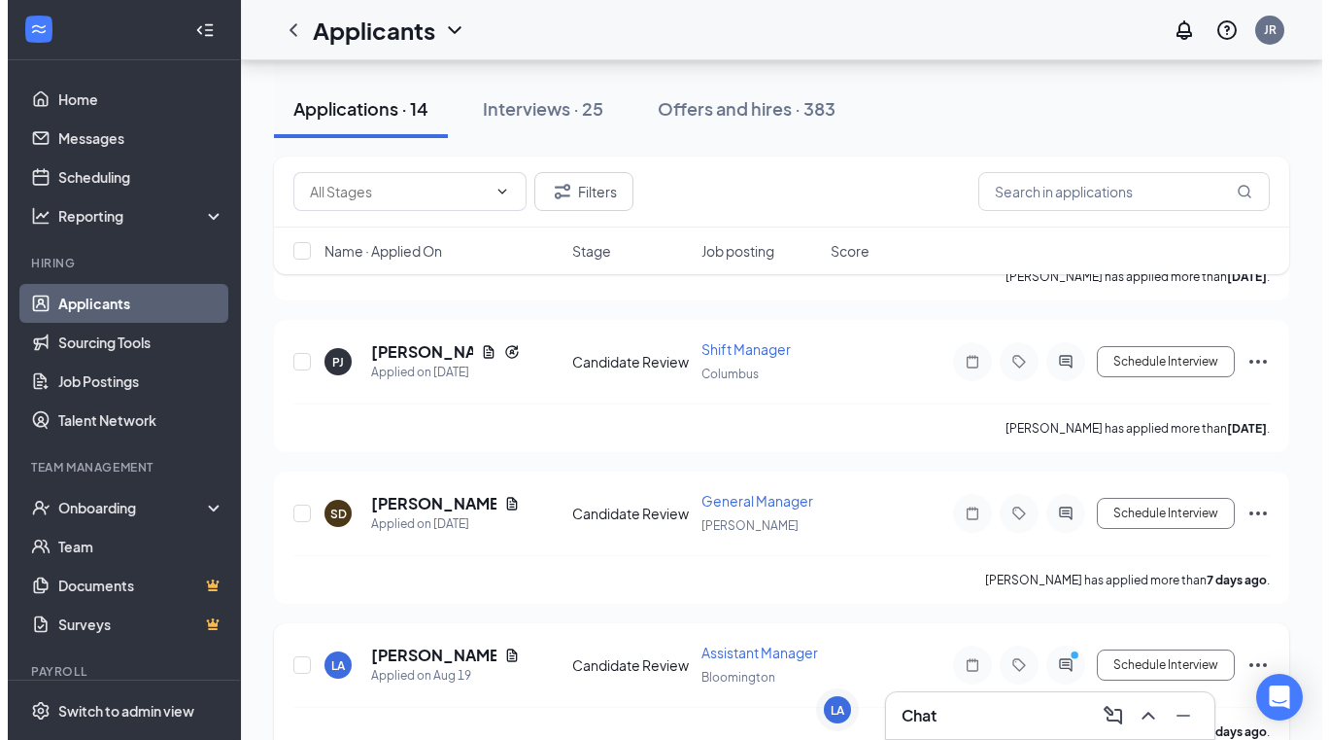
scroll to position [1744, 0]
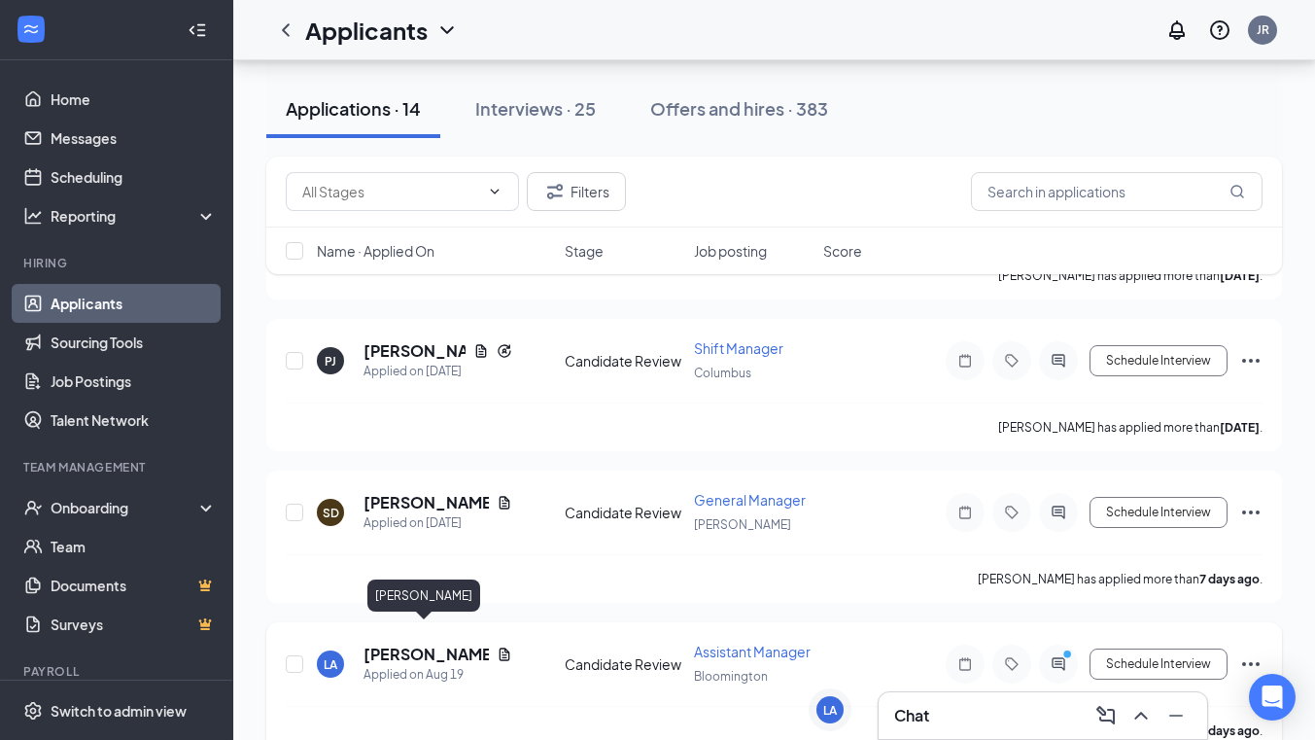
click at [425, 643] on h5 "[PERSON_NAME]" at bounding box center [425, 653] width 125 height 21
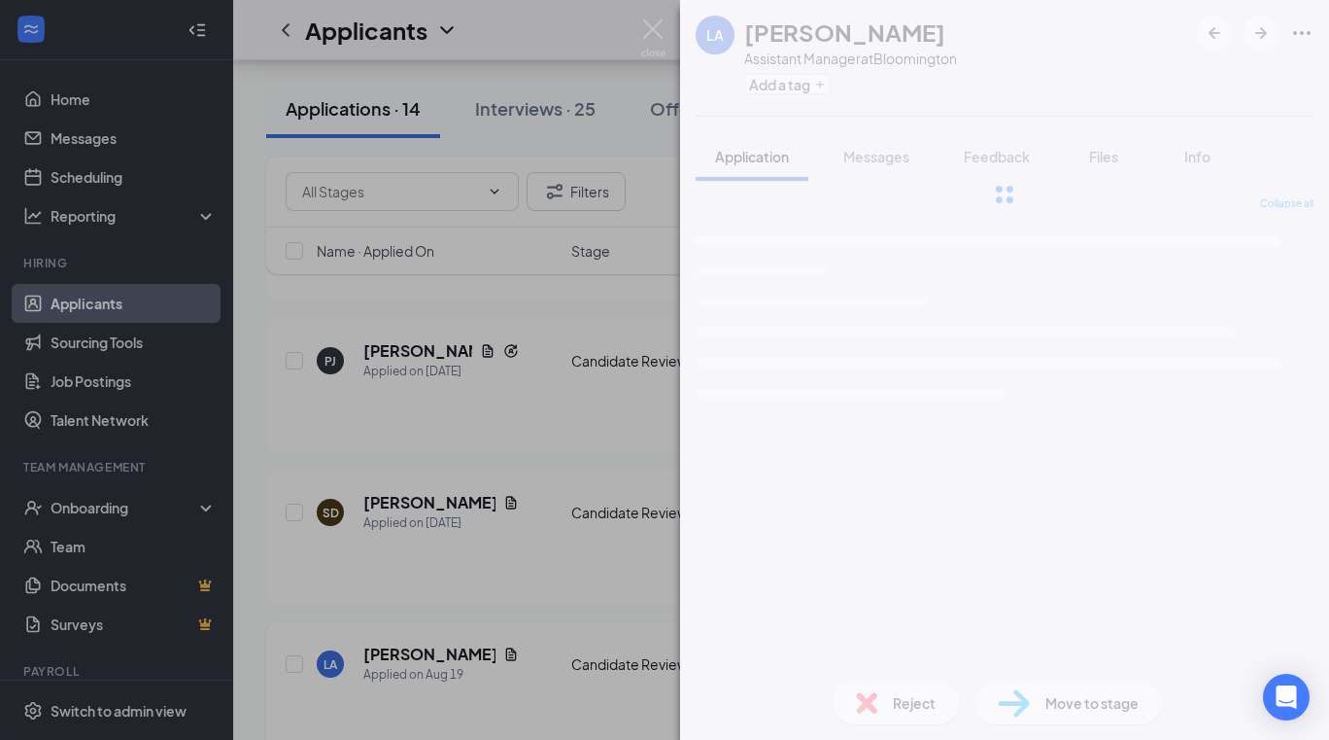
click at [425, 630] on div "LA Lisa Allman Assistant Manager at Bloomington Add a tag Application Messages …" at bounding box center [664, 370] width 1329 height 740
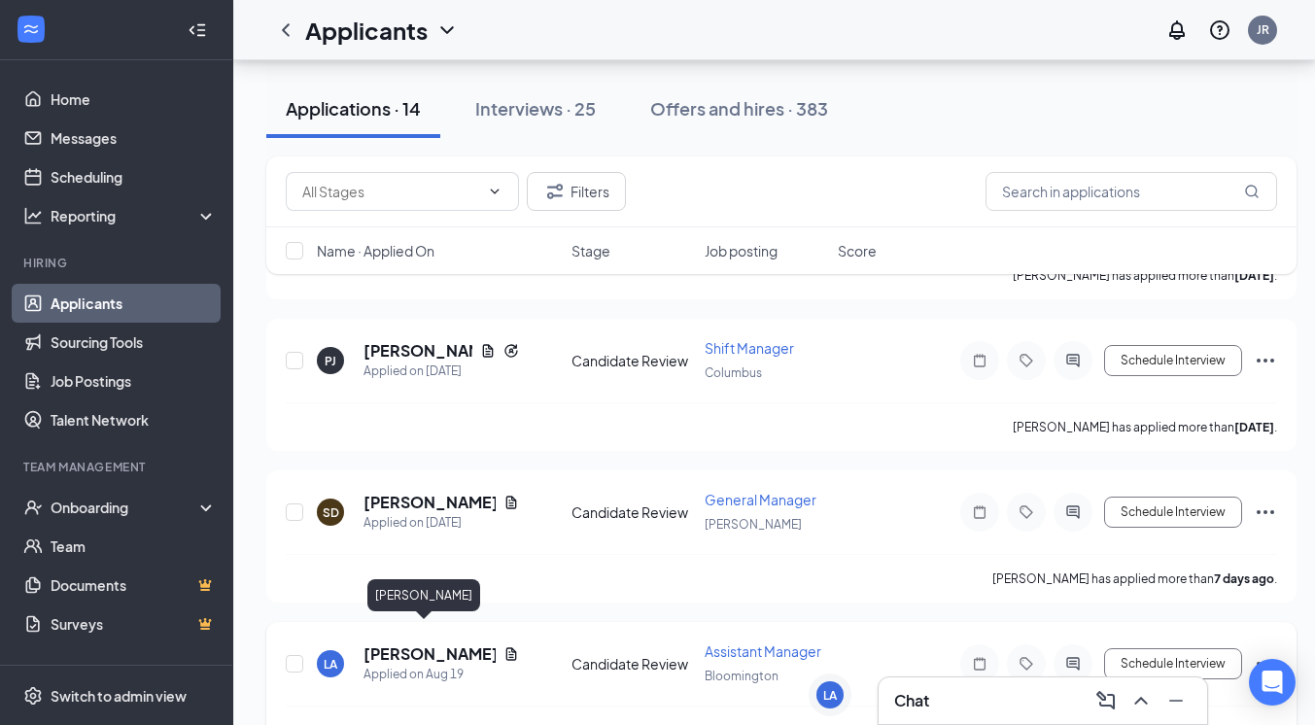
click at [399, 643] on h5 "[PERSON_NAME]" at bounding box center [429, 653] width 132 height 21
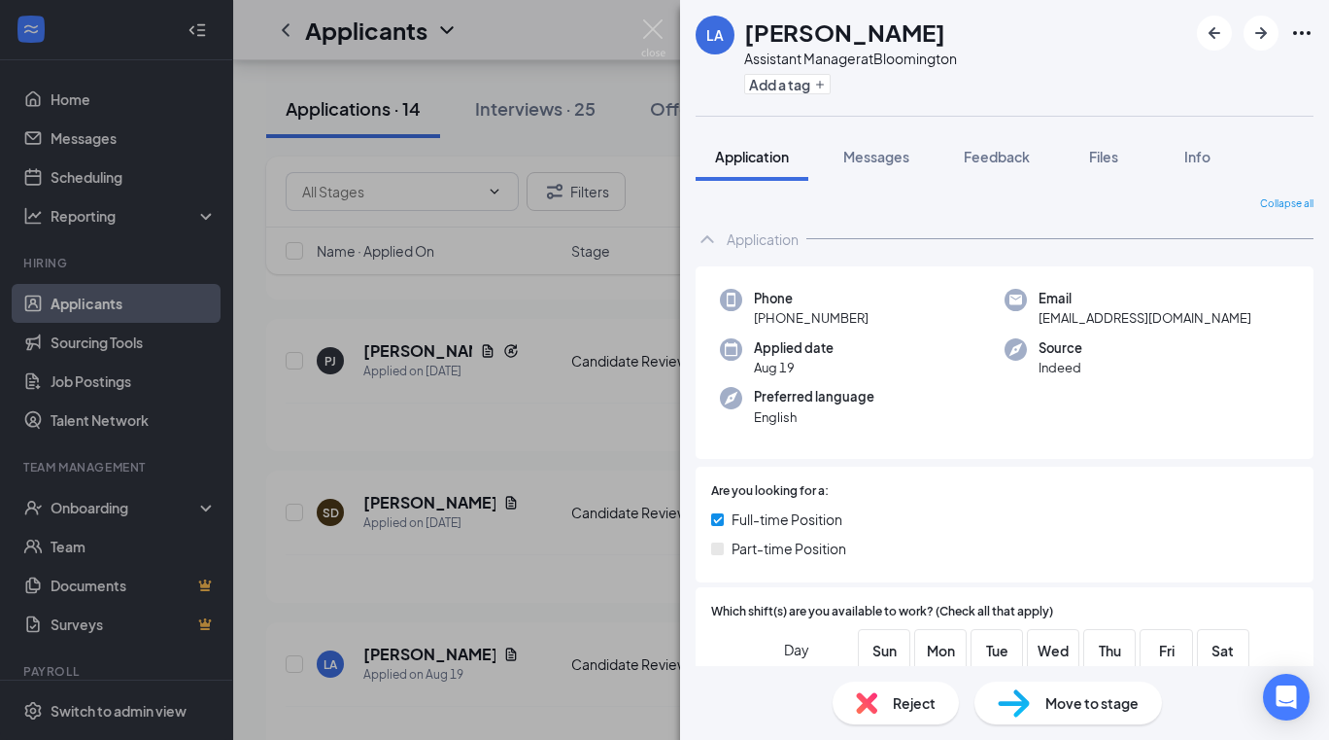
click at [1078, 701] on span "Move to stage" at bounding box center [1092, 702] width 93 height 21
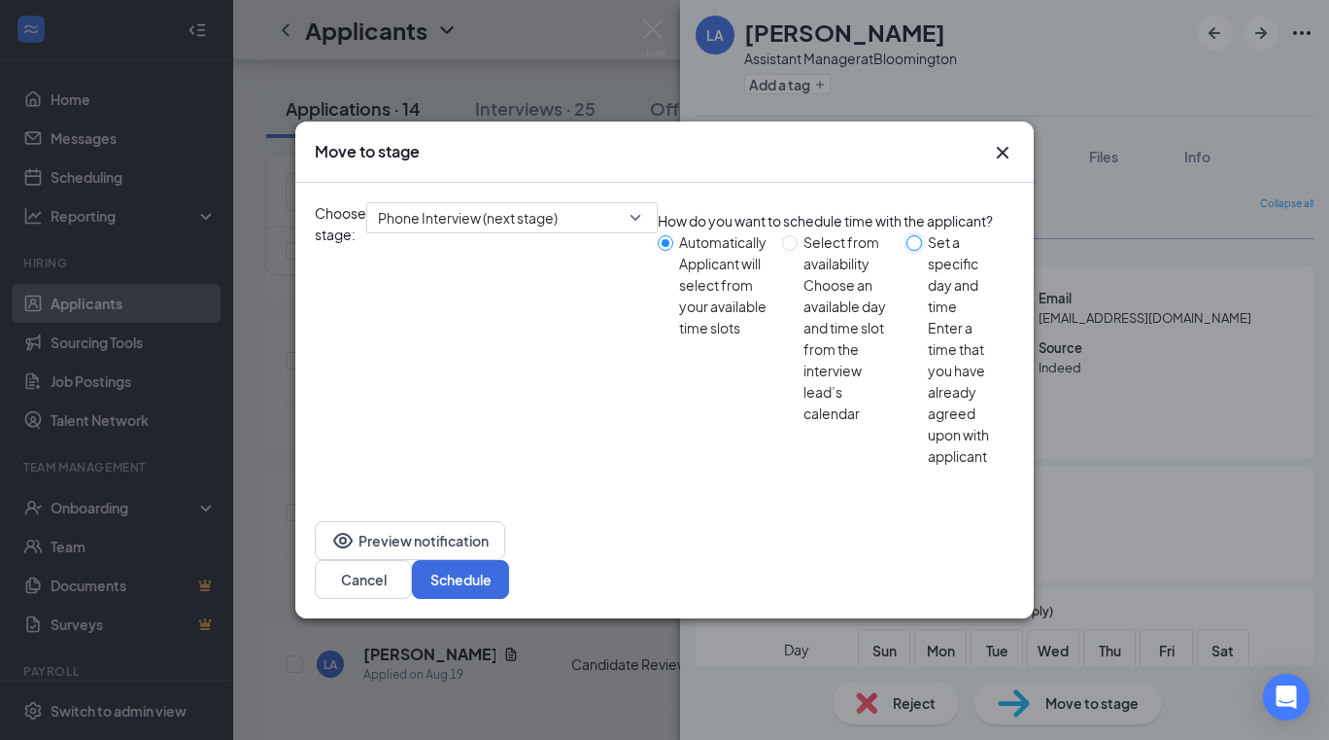
click at [907, 251] on input "Set a specific day and time Enter a time that you have already agreed upon with…" at bounding box center [915, 243] width 16 height 16
radio input "true"
radio input "false"
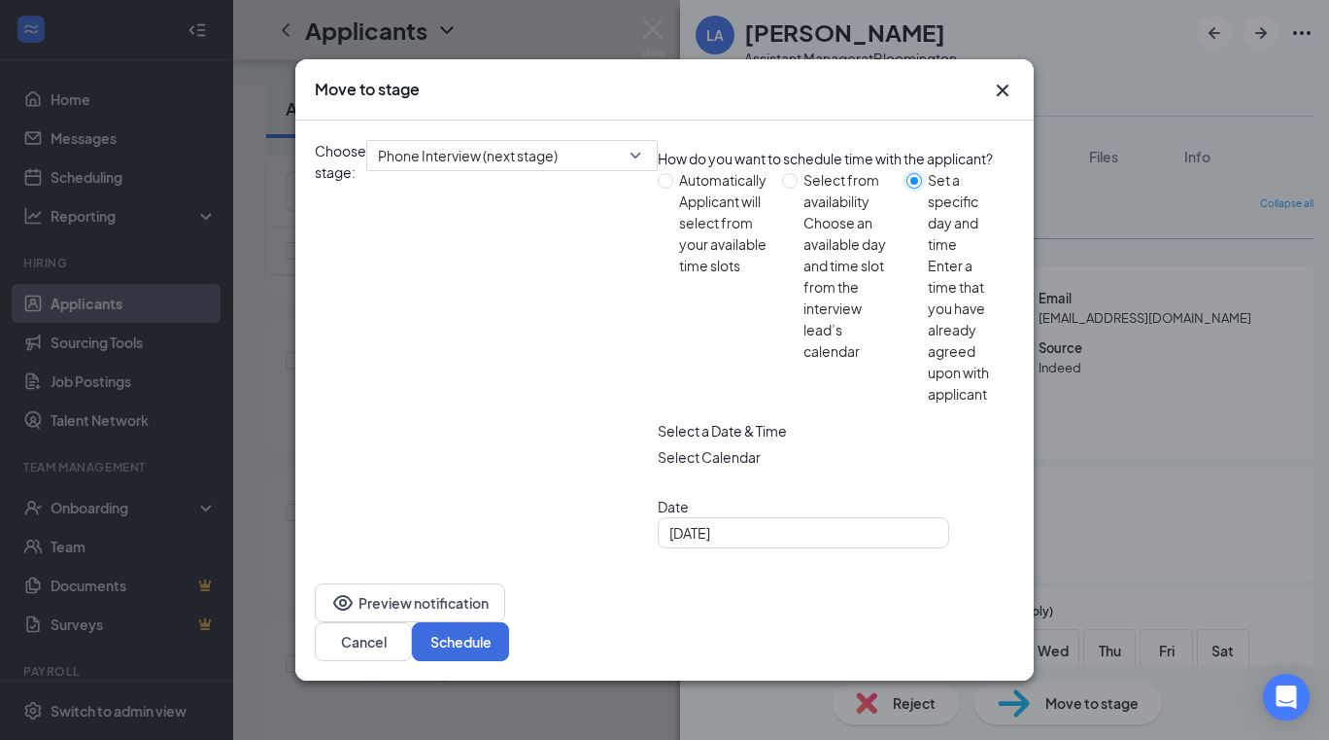
click at [741, 593] on div "09:00 AM" at bounding box center [726, 608] width 136 height 31
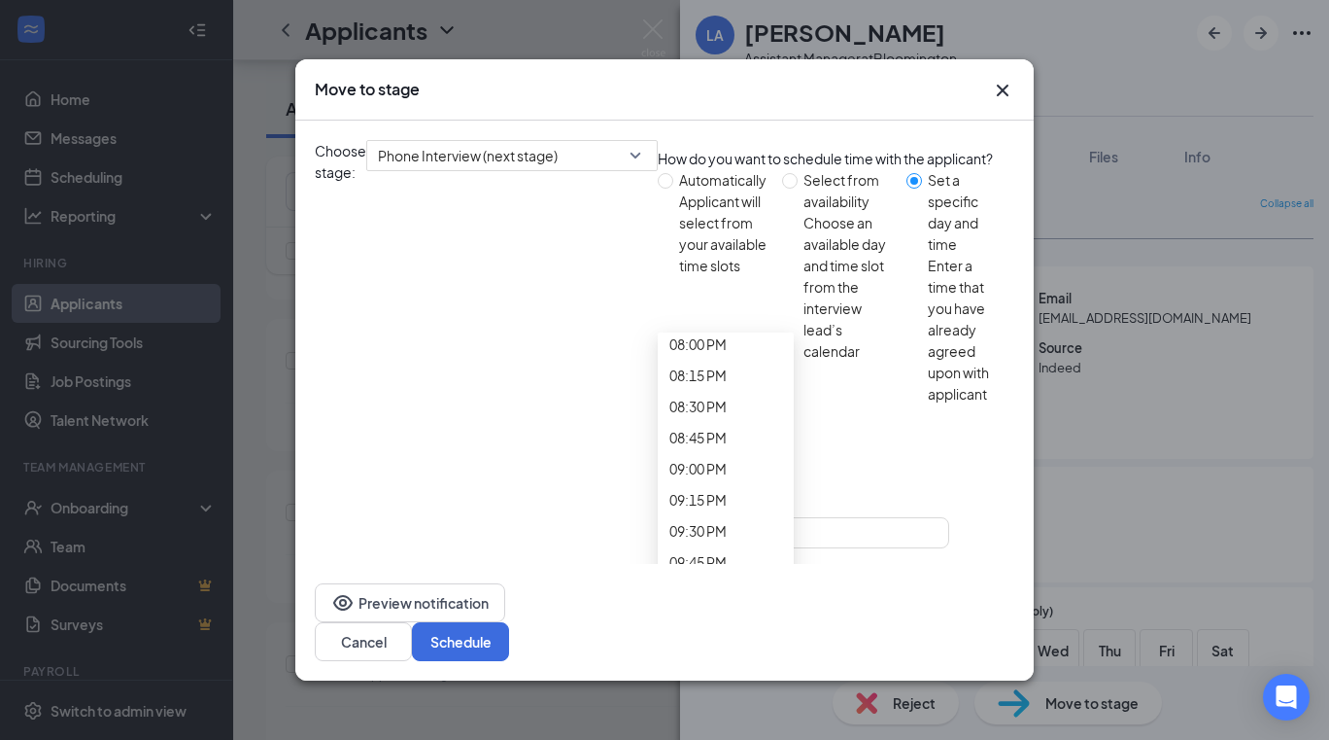
scroll to position [2520, 0]
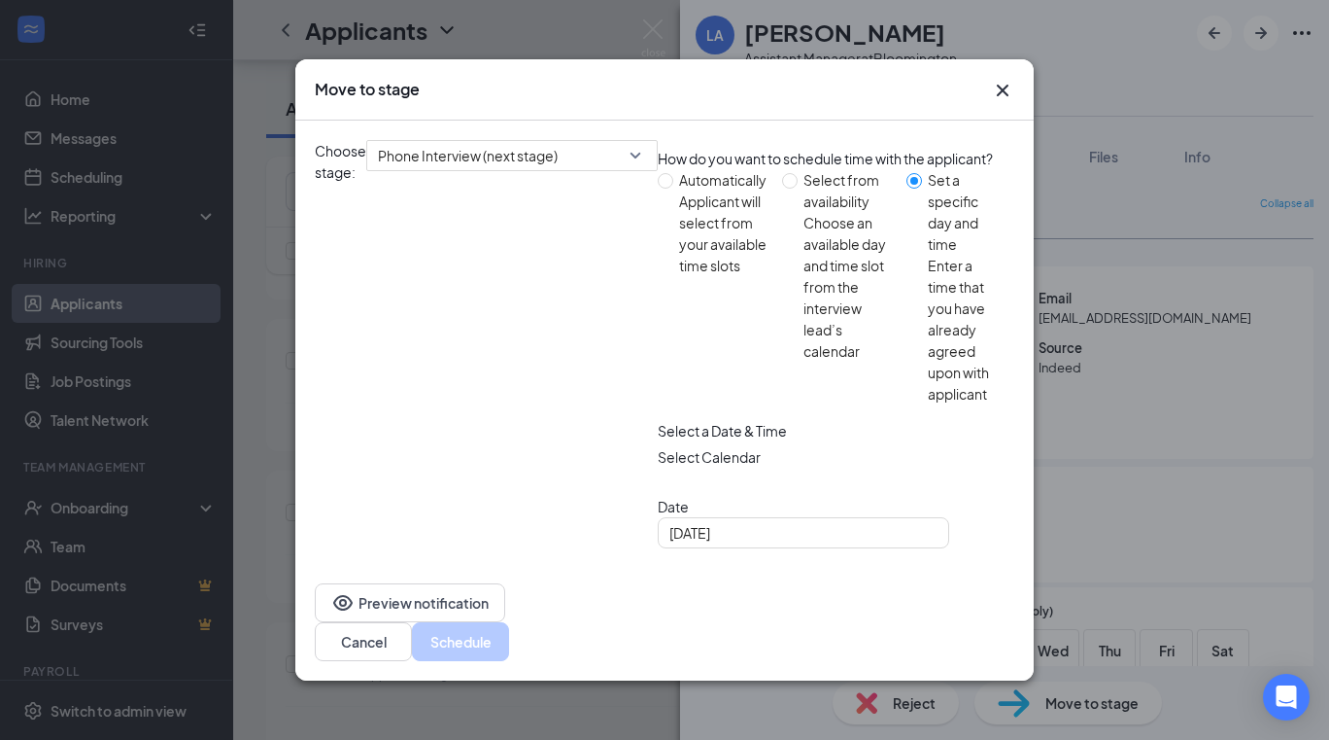
click at [727, 712] on span "09:30 AM" at bounding box center [698, 726] width 57 height 29
click at [509, 622] on button "Schedule" at bounding box center [460, 641] width 97 height 39
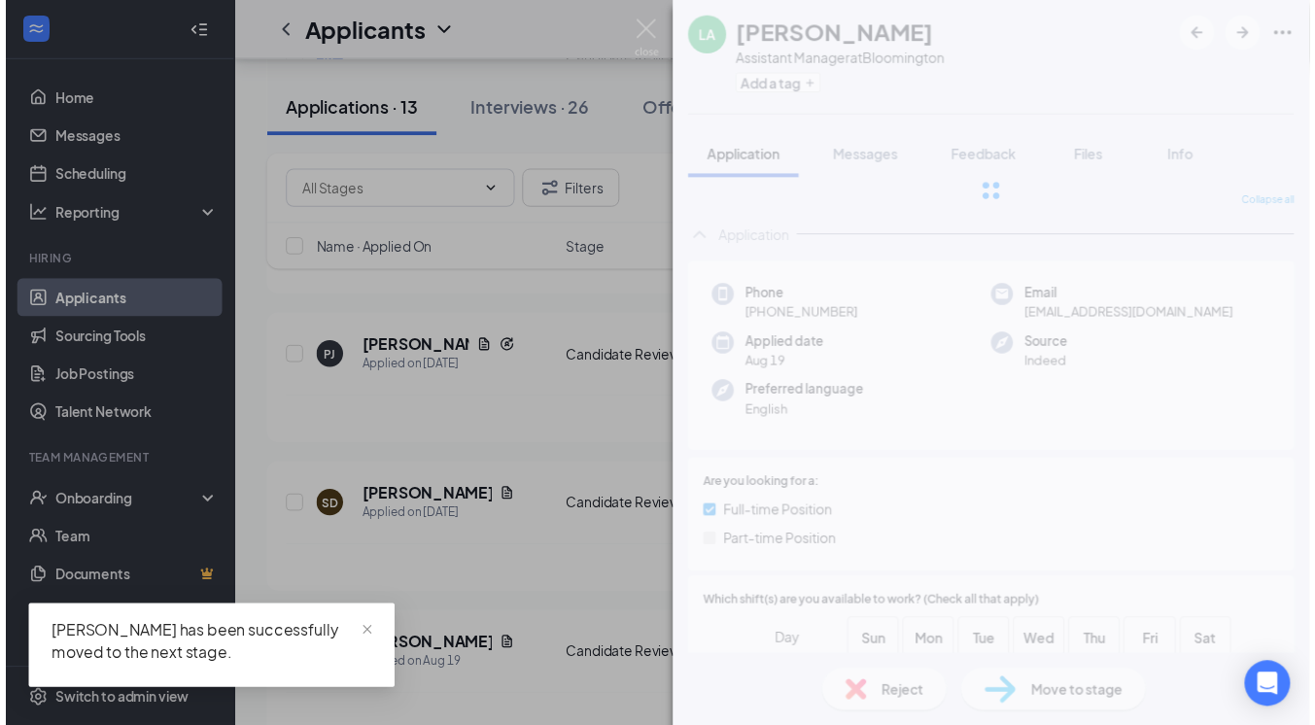
scroll to position [1611, 0]
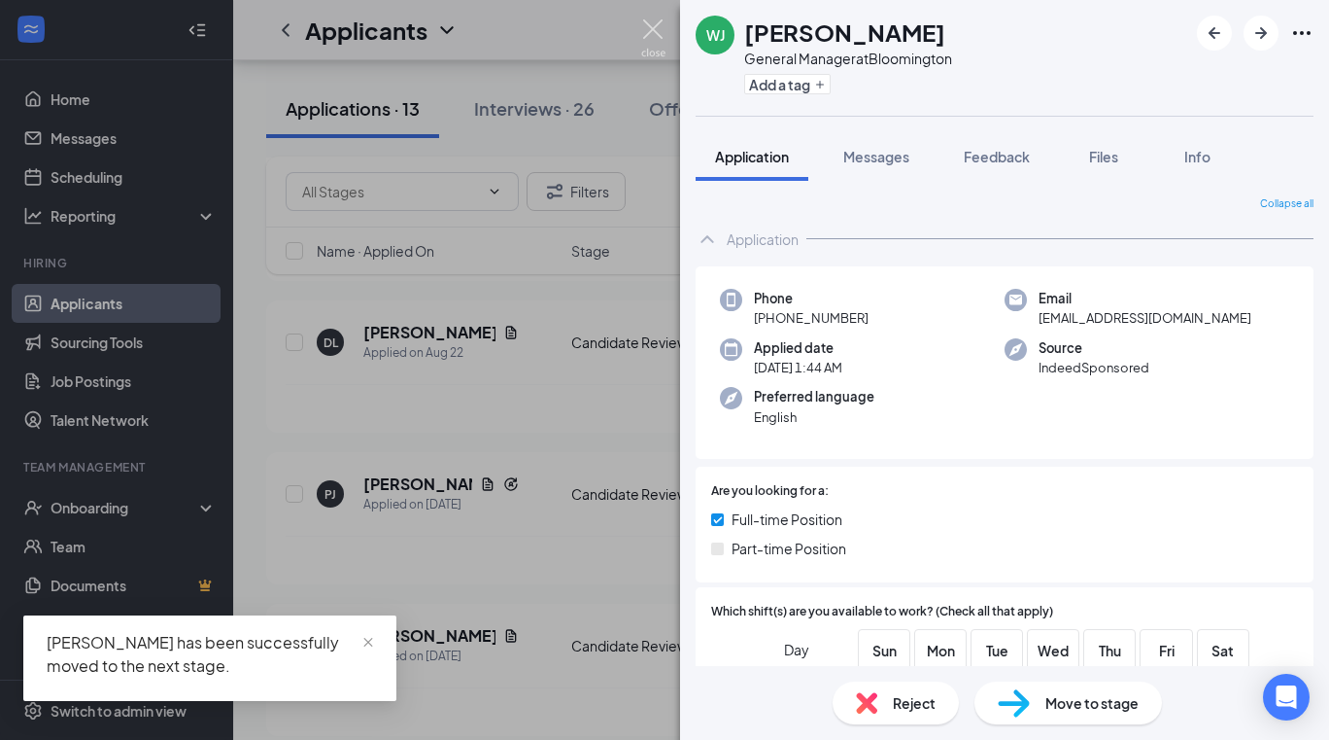
click at [650, 36] on img at bounding box center [653, 38] width 24 height 38
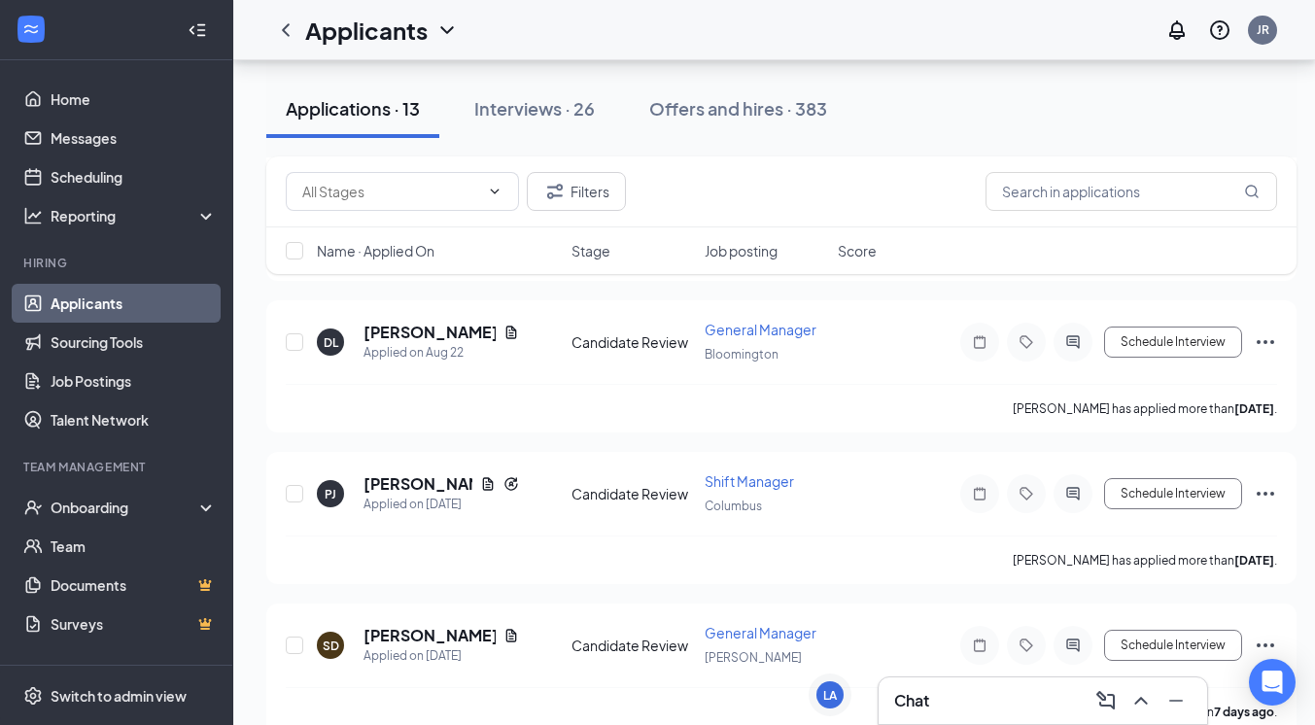
click at [1041, 705] on div "Chat" at bounding box center [1042, 700] width 297 height 31
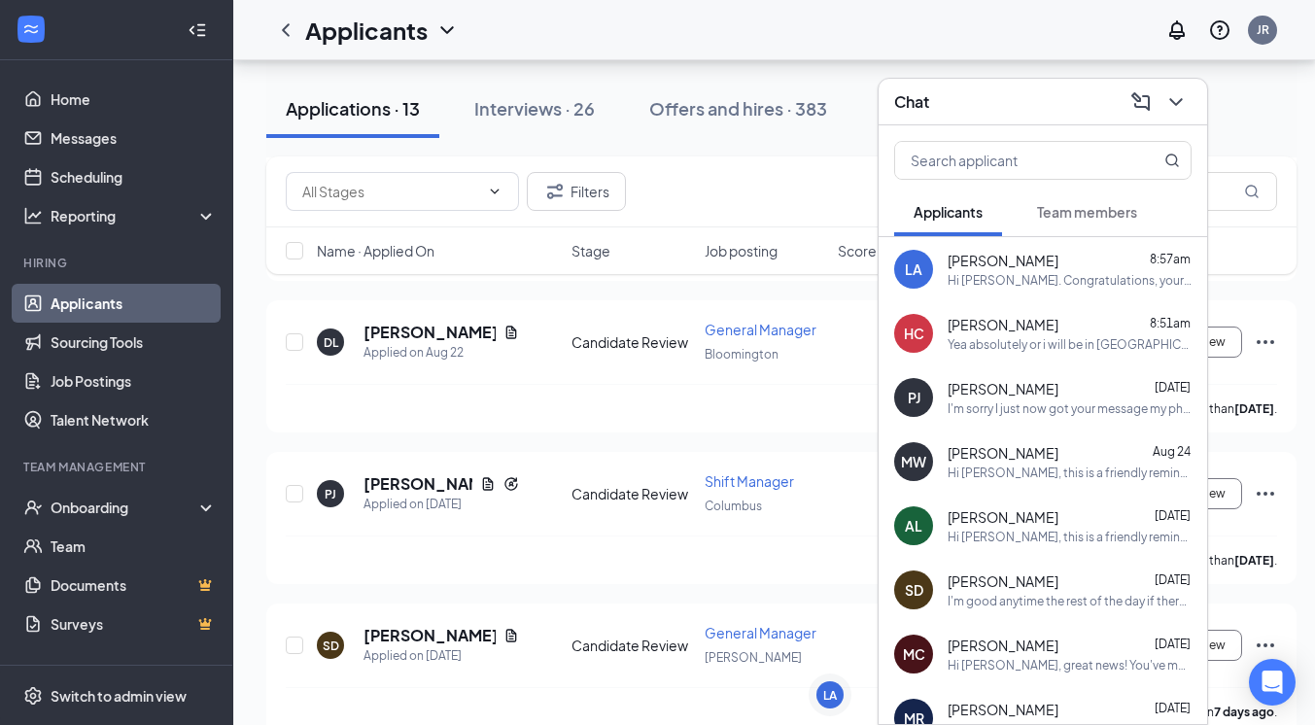
click at [1053, 329] on div "Hailey Curren 8:51am" at bounding box center [1069, 324] width 244 height 19
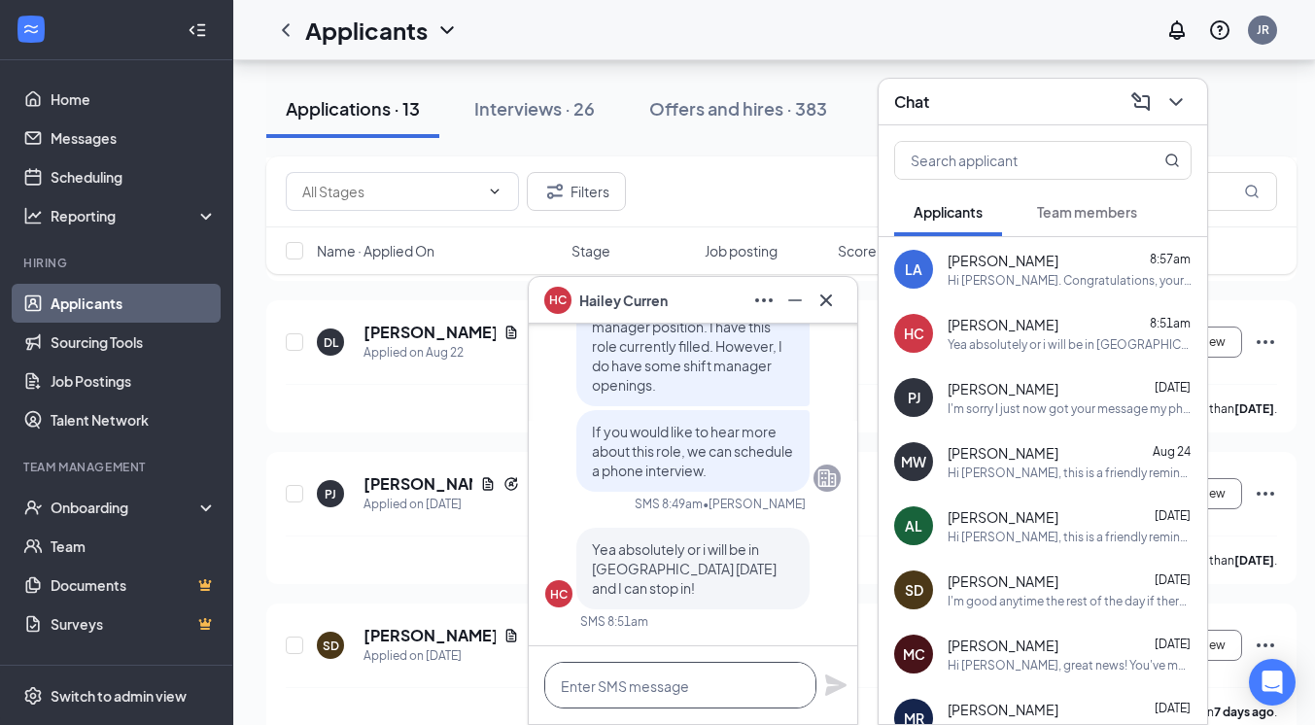
click at [724, 677] on textarea at bounding box center [680, 685] width 272 height 47
type textarea "I am not in [GEOGRAPHIC_DATA] [DATE],"
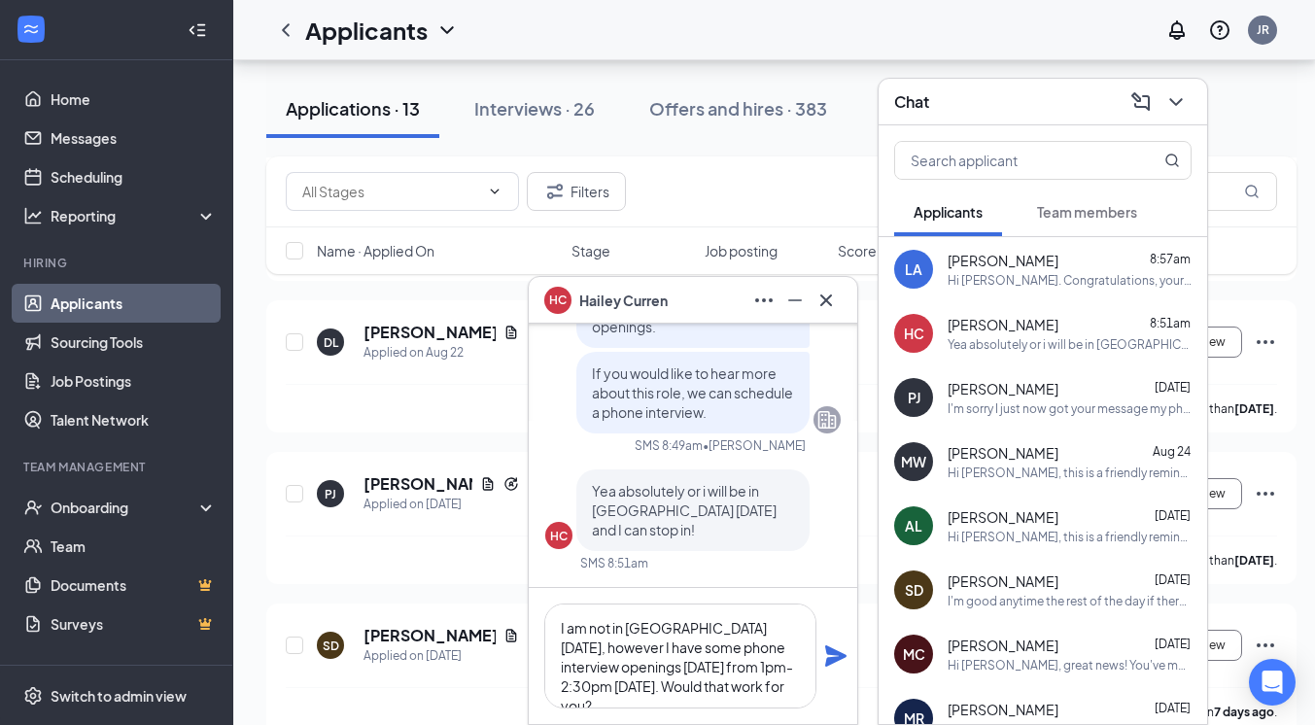
type textarea "I am not in [GEOGRAPHIC_DATA] [DATE], however I have some phone interview openi…"
click at [838, 655] on icon "Plane" at bounding box center [835, 655] width 21 height 21
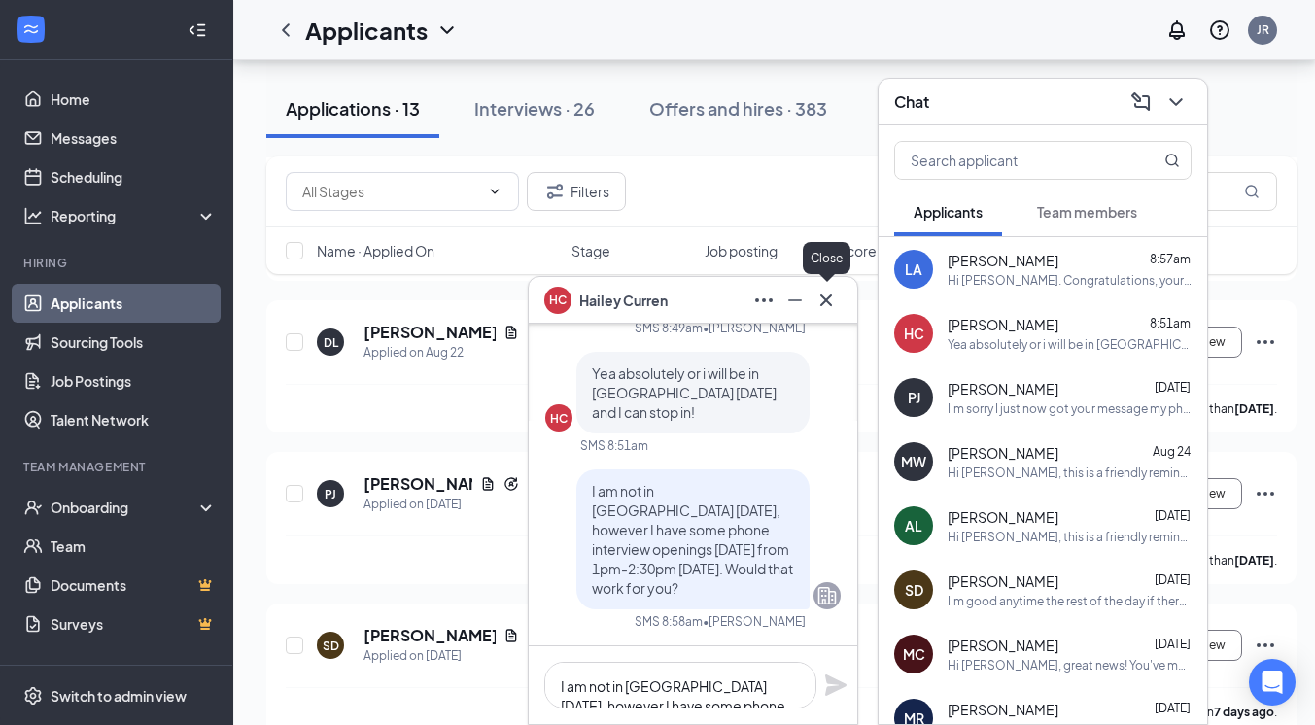
click at [830, 293] on icon "Cross" at bounding box center [825, 300] width 23 height 23
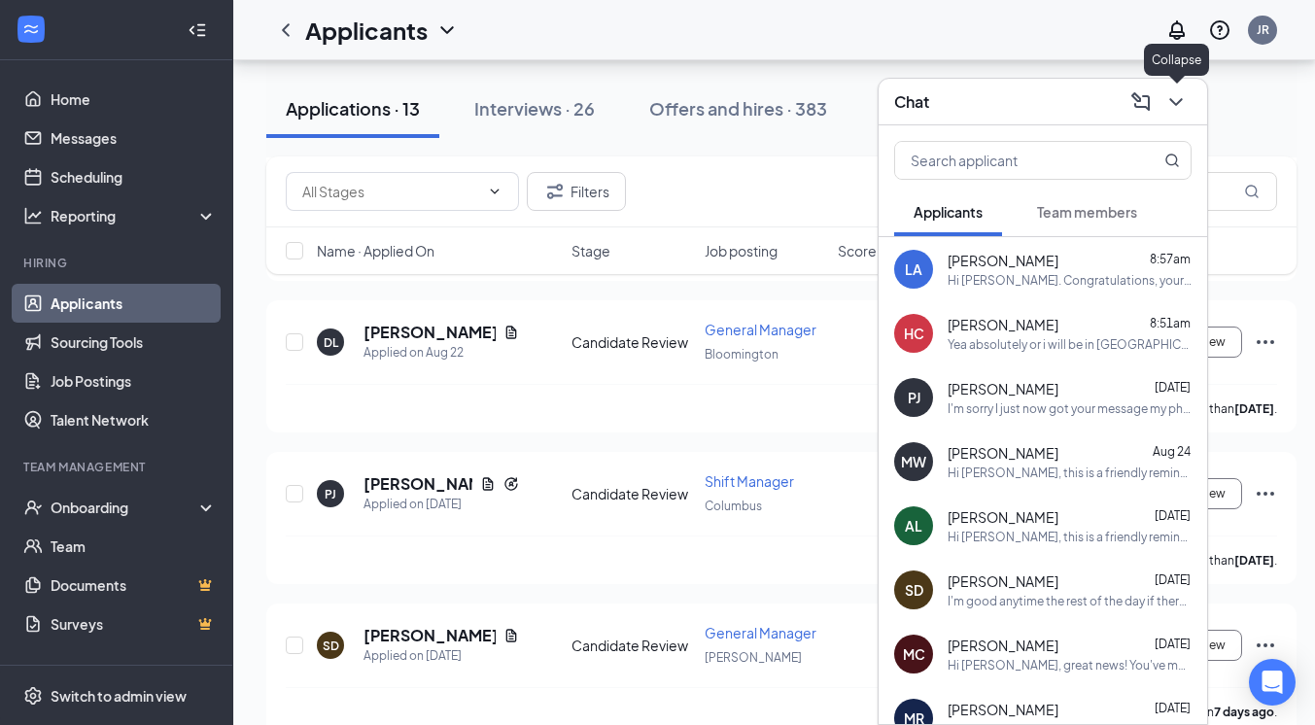
click at [1186, 110] on icon "ChevronDown" at bounding box center [1175, 101] width 23 height 23
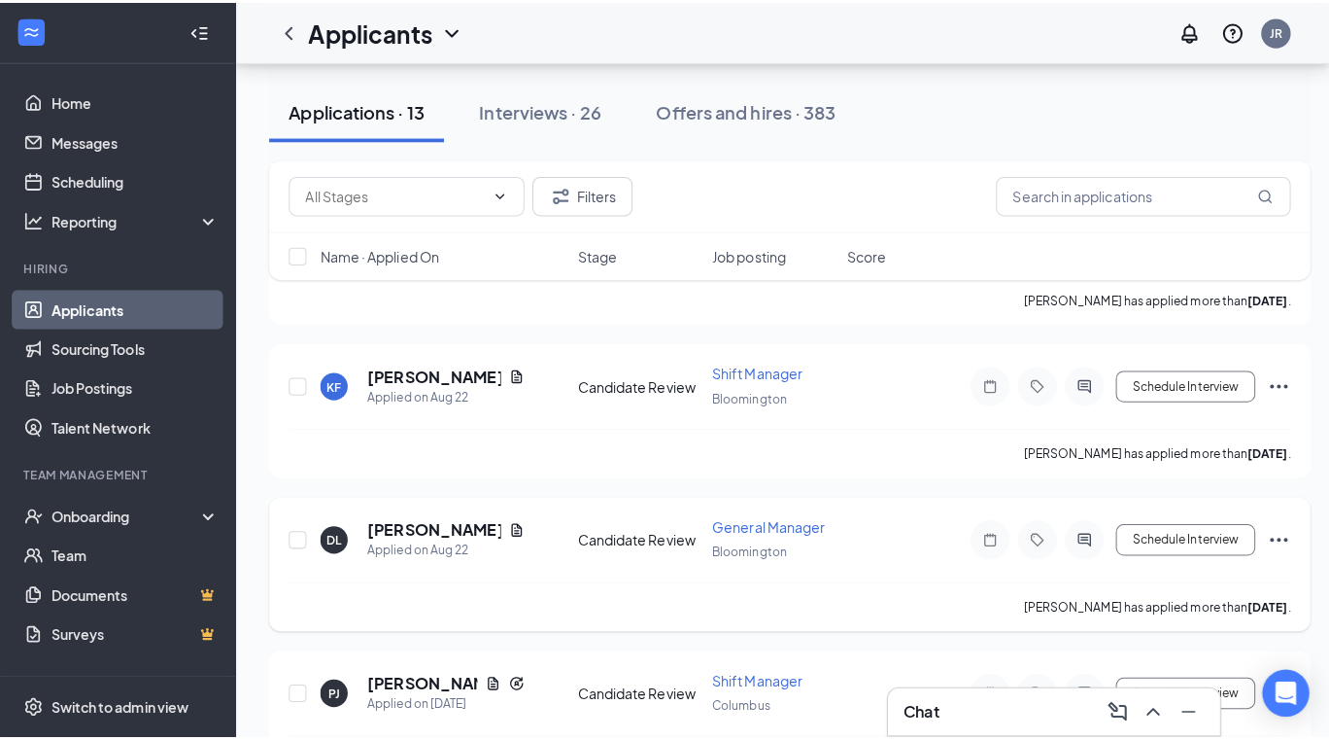
scroll to position [1422, 0]
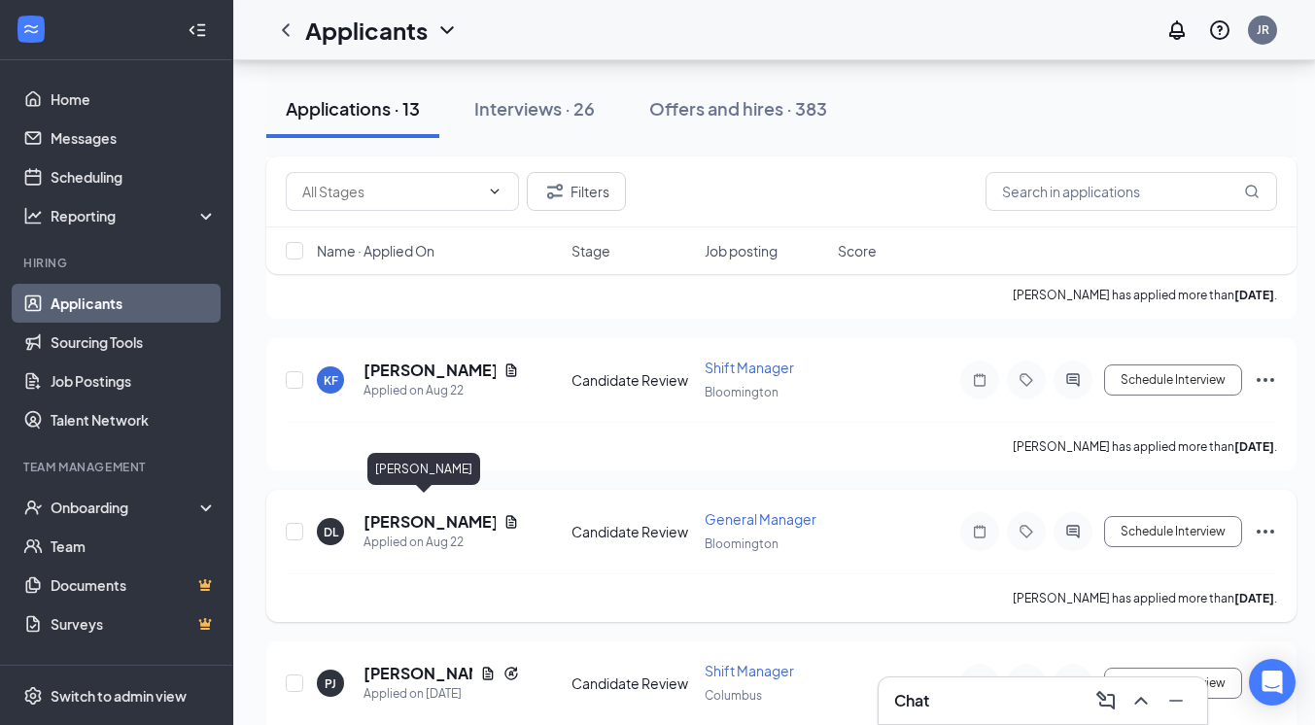
click at [396, 511] on h5 "[PERSON_NAME]" at bounding box center [429, 521] width 132 height 21
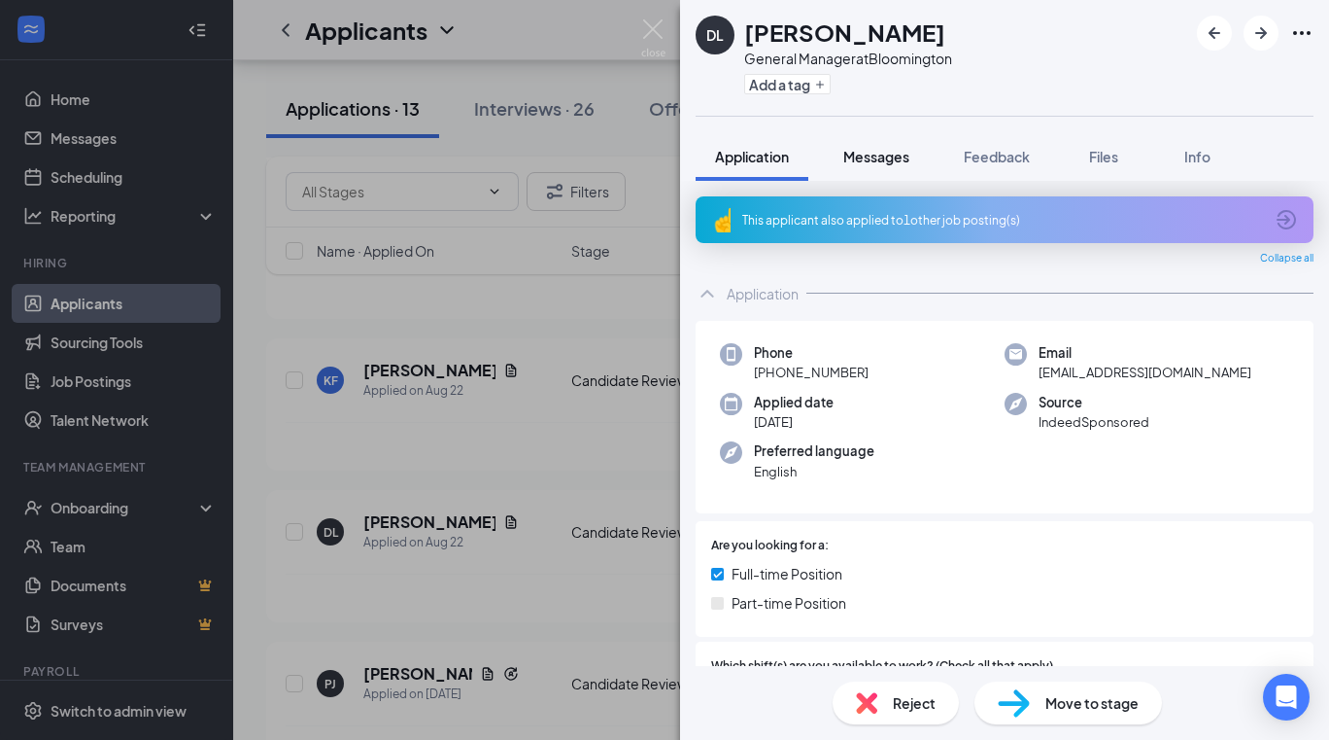
click at [876, 160] on span "Messages" at bounding box center [876, 156] width 66 height 17
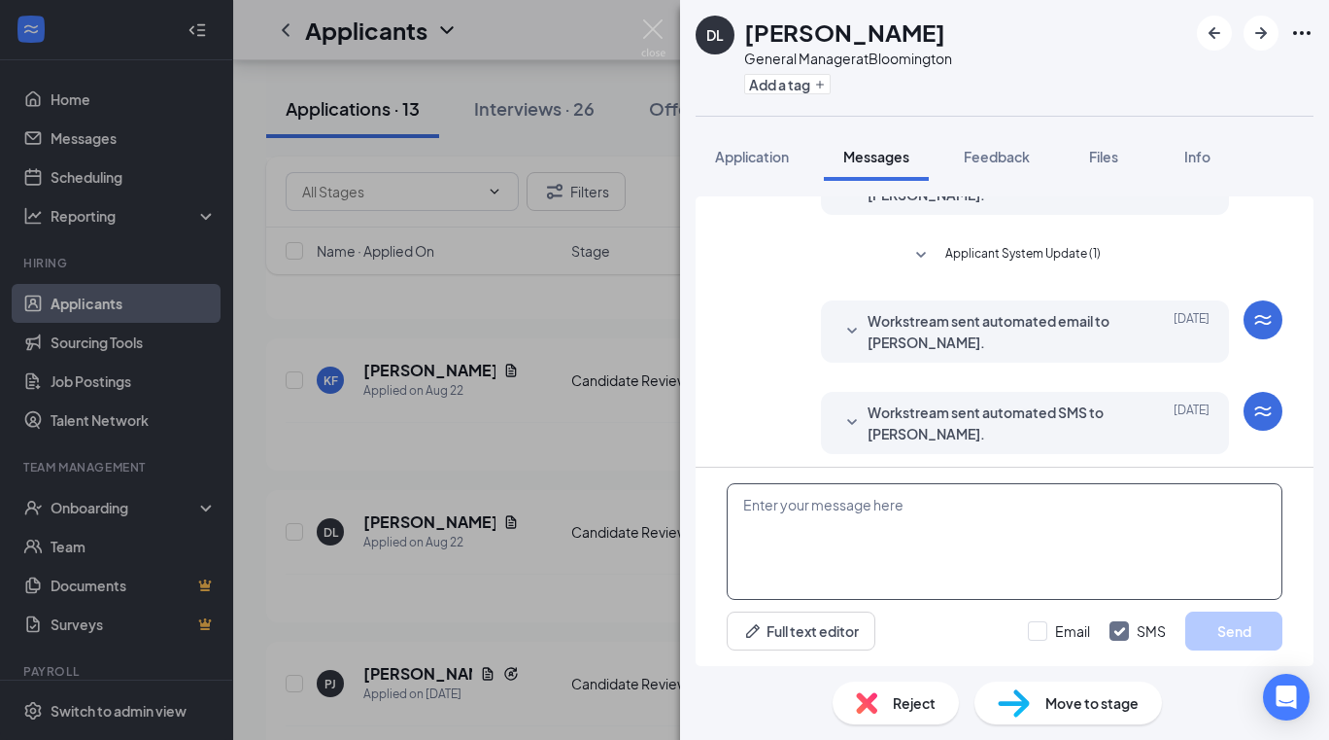
scroll to position [208, 0]
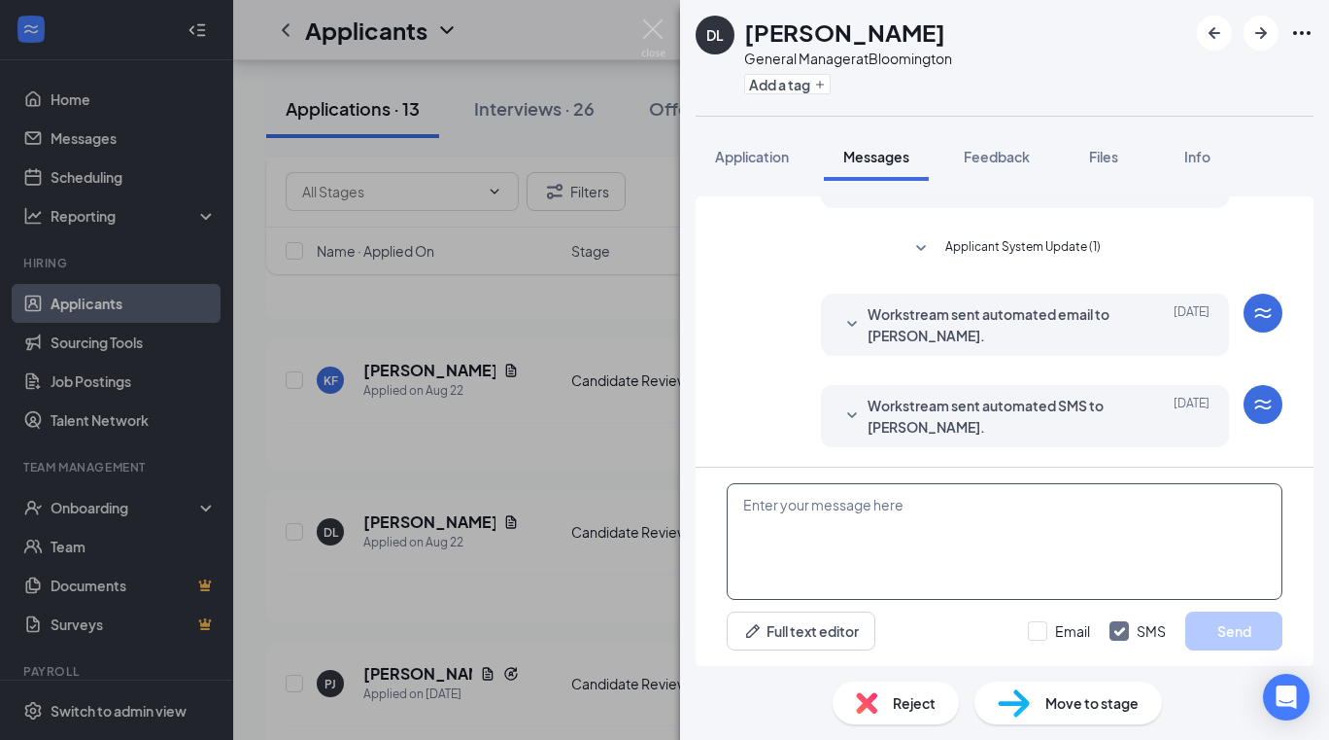
click at [943, 530] on textarea at bounding box center [1005, 541] width 556 height 117
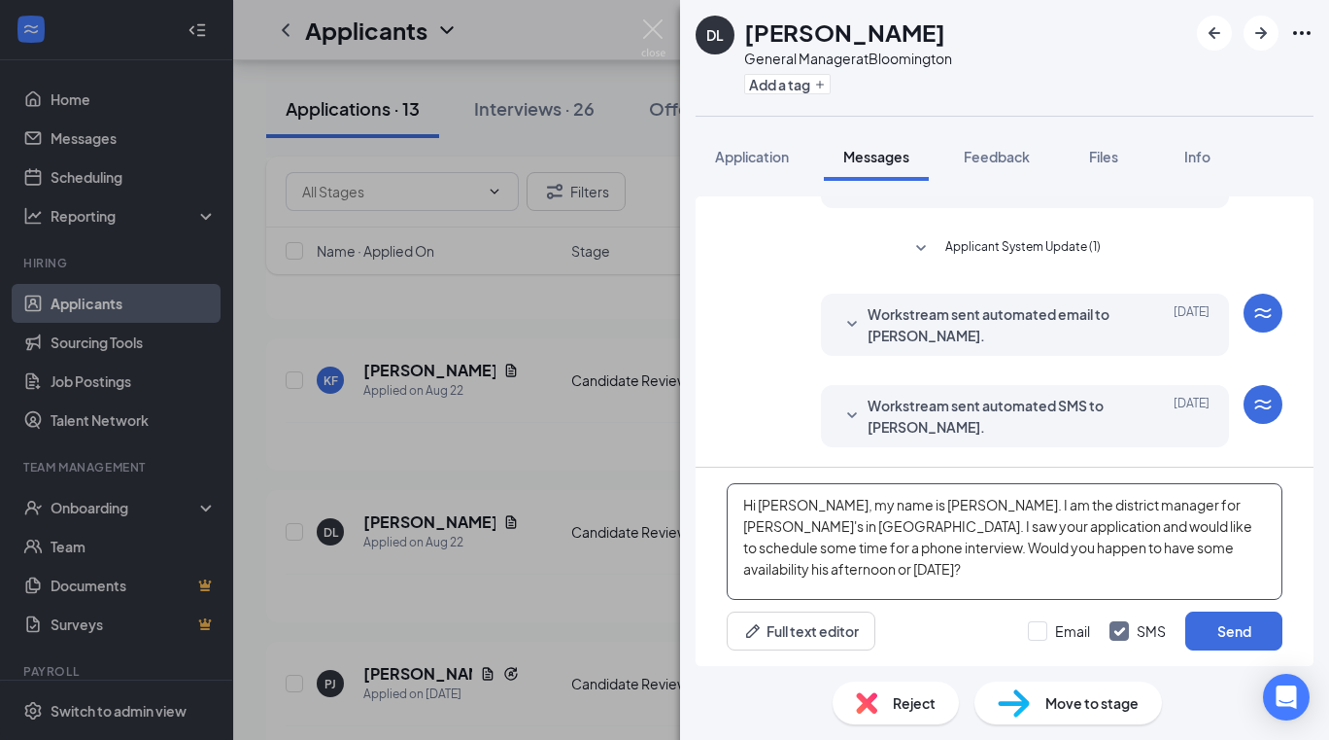
drag, startPoint x: 889, startPoint y: 571, endPoint x: 712, endPoint y: 498, distance: 191.7
click at [712, 498] on div "Hi [PERSON_NAME], my name is [PERSON_NAME]. I am the district manager for [PERS…" at bounding box center [1005, 566] width 618 height 198
type textarea "Hi [PERSON_NAME], my name is [PERSON_NAME]. I am the district manager for [PERS…"
click at [1243, 627] on button "Send" at bounding box center [1234, 630] width 97 height 39
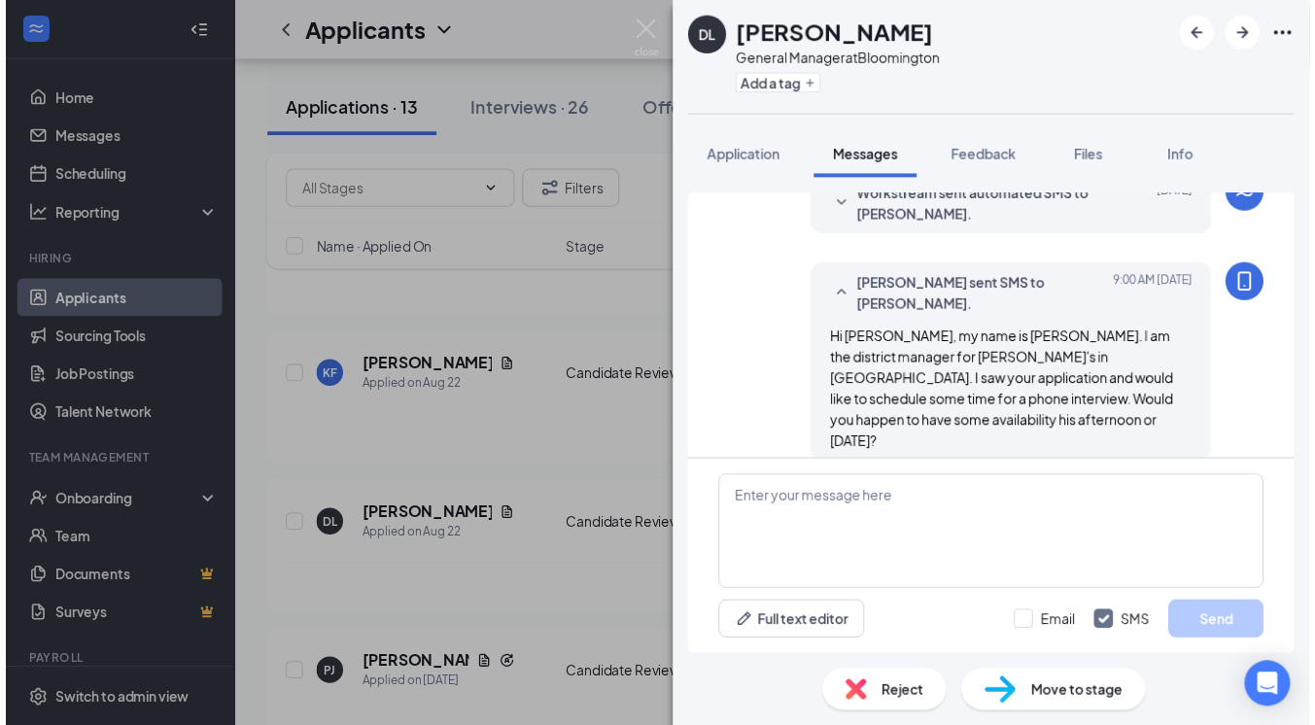
scroll to position [418, 0]
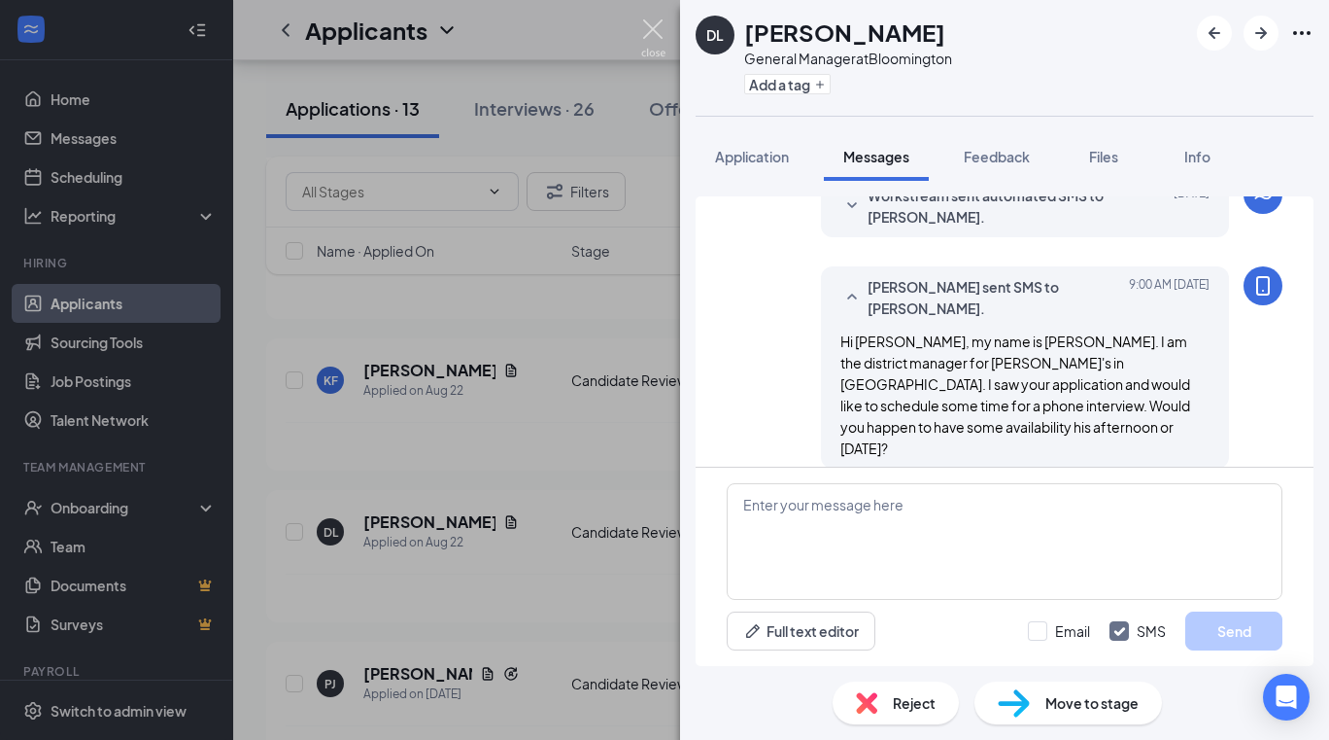
click at [654, 26] on img at bounding box center [653, 38] width 24 height 38
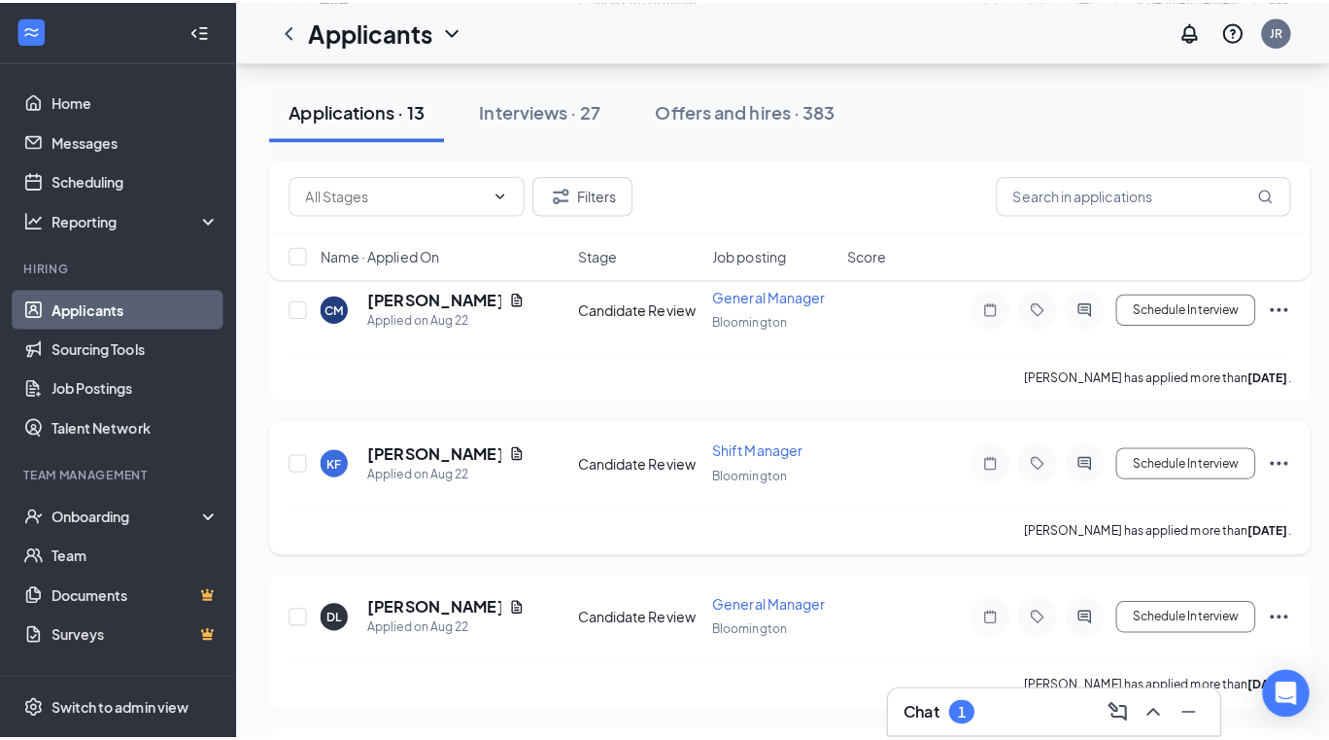
scroll to position [1303, 0]
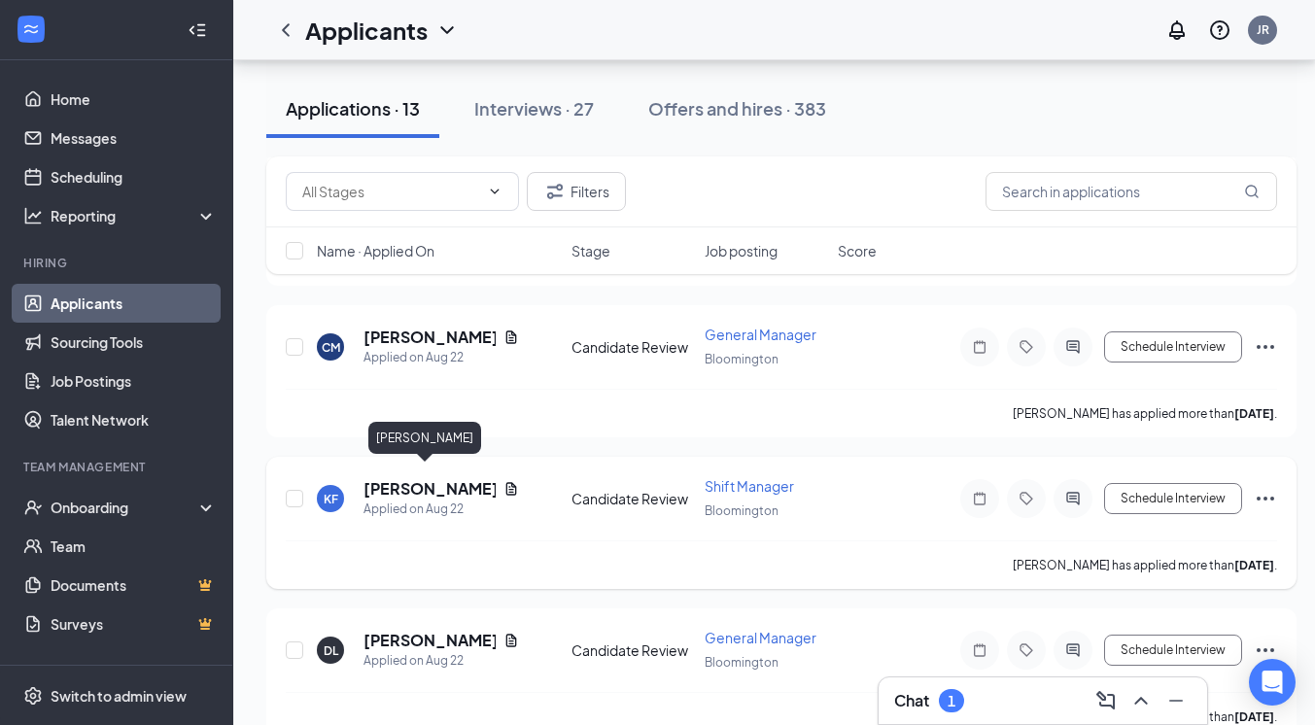
click at [425, 478] on h5 "[PERSON_NAME]" at bounding box center [429, 488] width 132 height 21
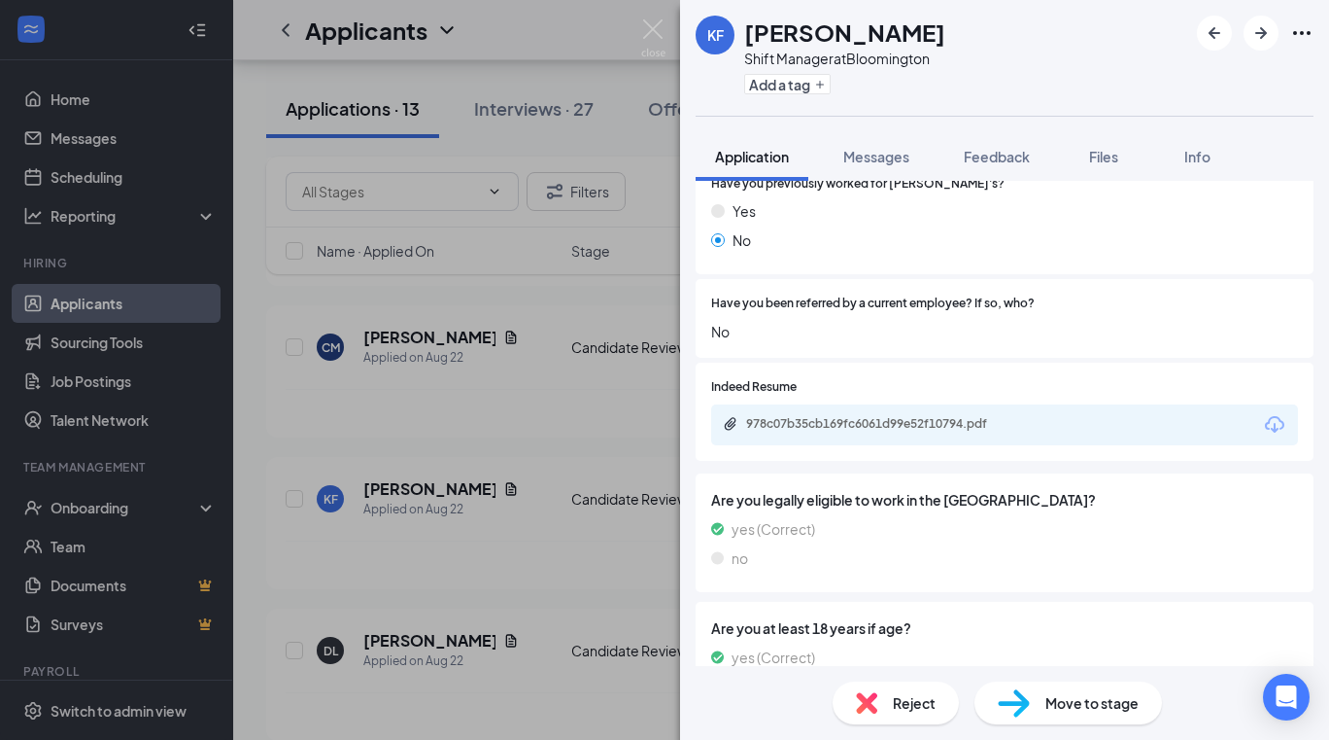
scroll to position [886, 0]
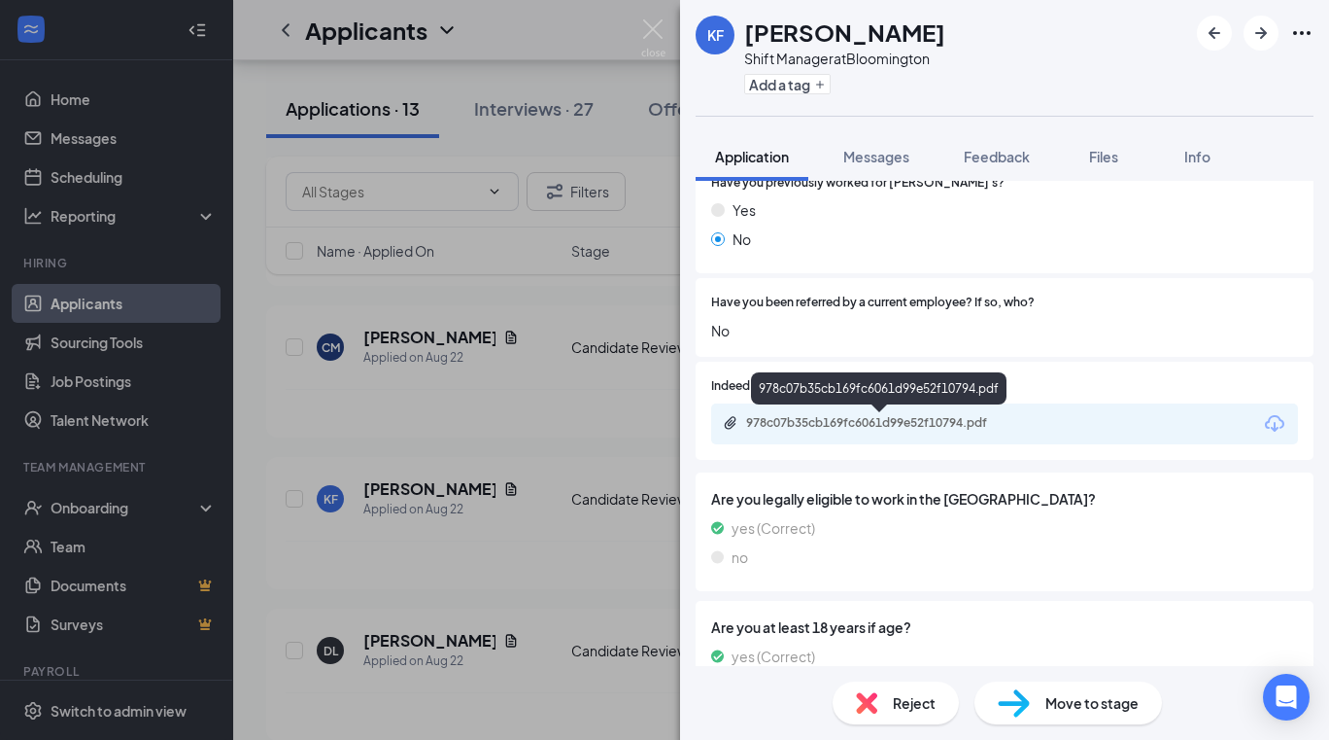
click at [843, 418] on div "978c07b35cb169fc6061d99e52f10794.pdf" at bounding box center [882, 423] width 272 height 16
click at [838, 421] on div "978c07b35cb169fc6061d99e52f10794.pdf" at bounding box center [882, 423] width 272 height 16
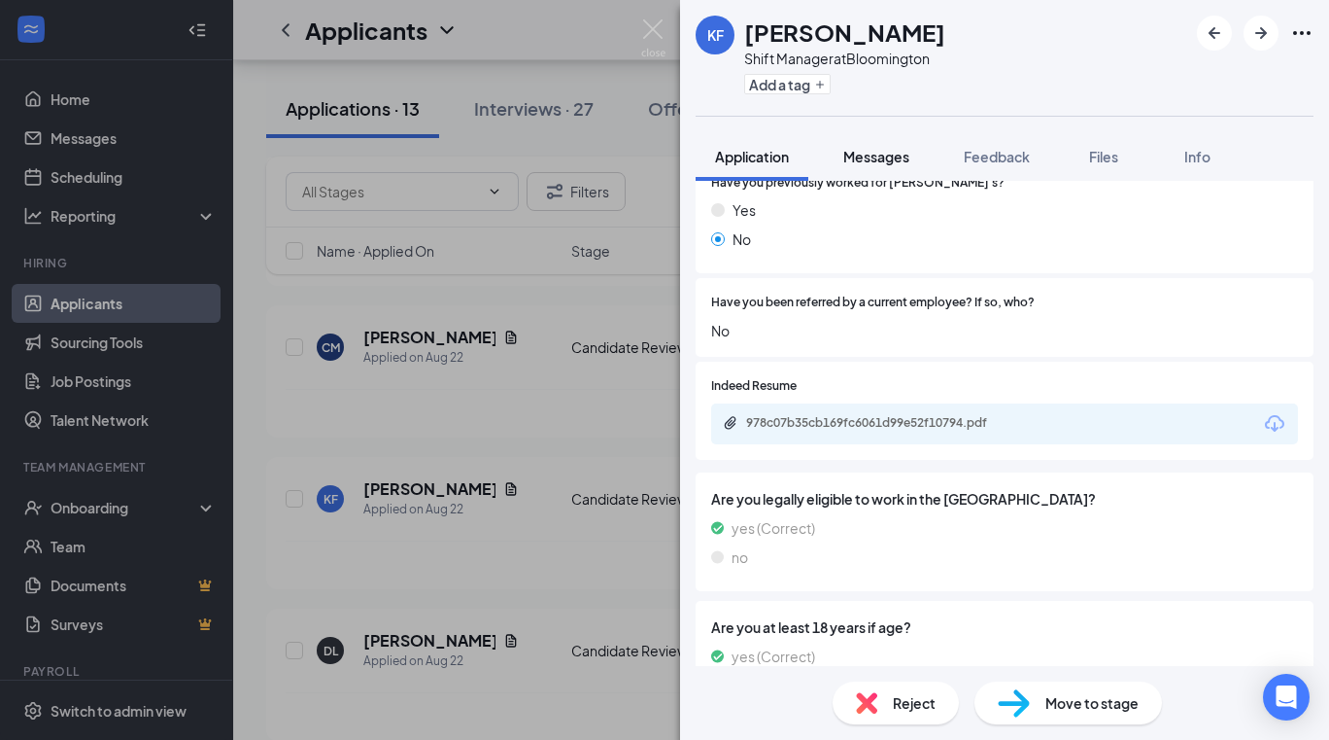
click at [891, 143] on button "Messages" at bounding box center [876, 156] width 105 height 49
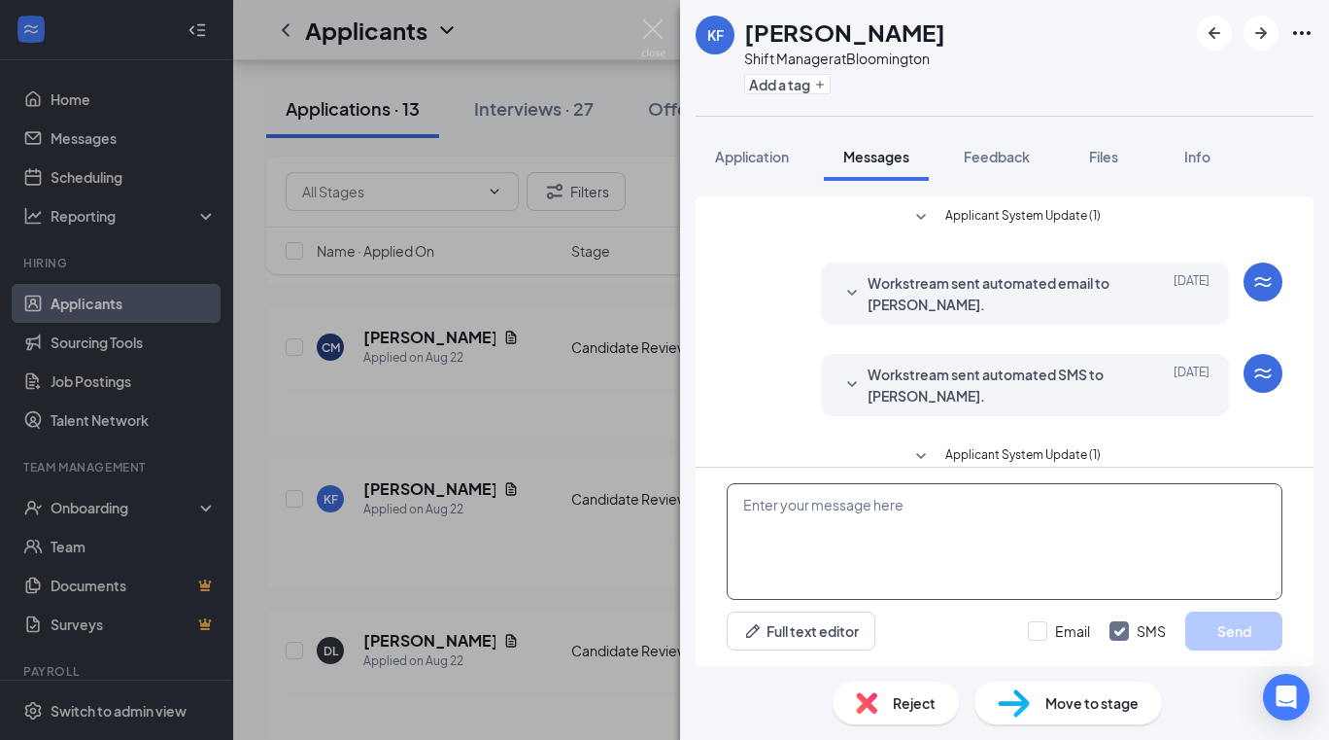
scroll to position [208, 0]
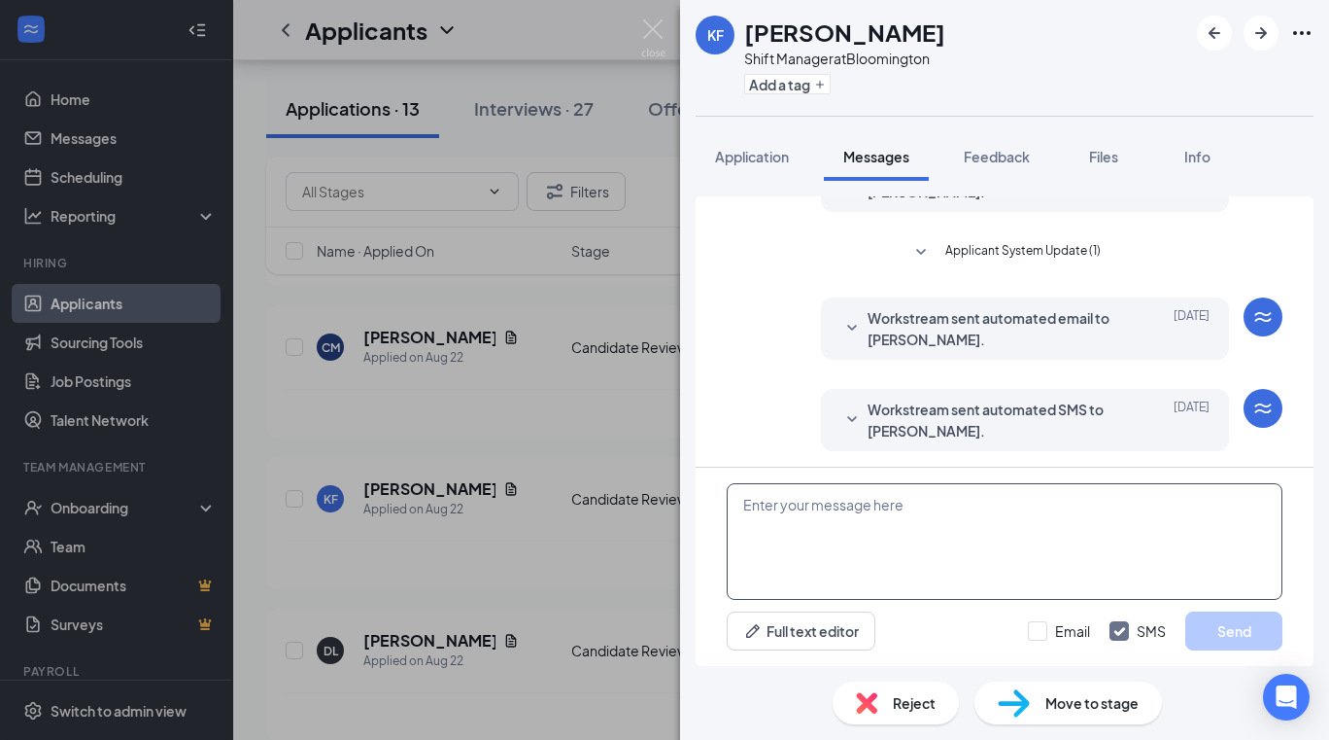
click at [880, 511] on textarea at bounding box center [1005, 541] width 556 height 117
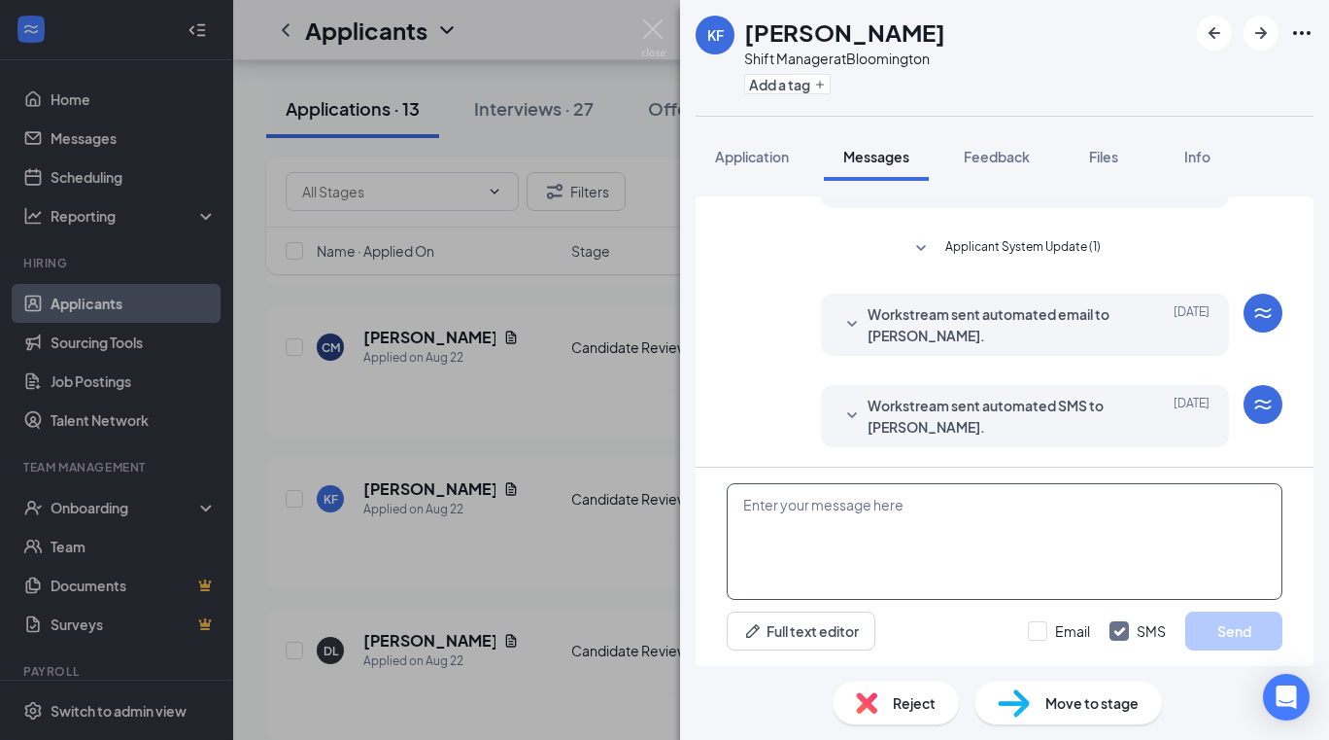
paste textarea "Hi [PERSON_NAME], my name is [PERSON_NAME]. I am the district manager for [PERS…"
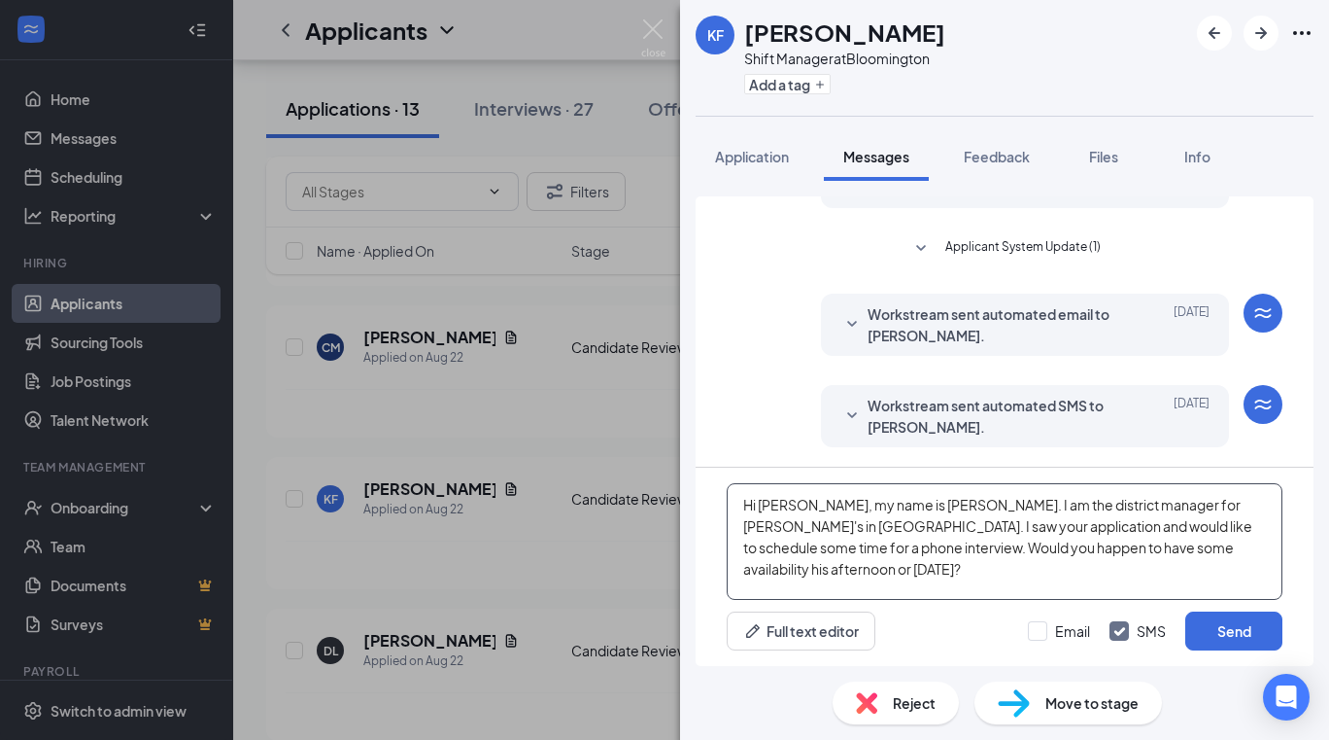
click at [789, 499] on textarea "Hi [PERSON_NAME], my name is [PERSON_NAME]. I am the district manager for [PERS…" at bounding box center [1005, 541] width 556 height 117
click at [1131, 544] on textarea "Hi [PERSON_NAME], my name is [PERSON_NAME]. I am the district manager for [PERS…" at bounding box center [1005, 541] width 556 height 117
drag, startPoint x: 1082, startPoint y: 591, endPoint x: 733, endPoint y: 464, distance: 371.0
click at [733, 464] on div "Applicant System Update (1) Workstream sent automated email to [PERSON_NAME]. […" at bounding box center [1005, 430] width 618 height 469
click at [1152, 581] on textarea "Hi [PERSON_NAME], my name is [PERSON_NAME]. I am the district manager for [PERS…" at bounding box center [1005, 541] width 556 height 117
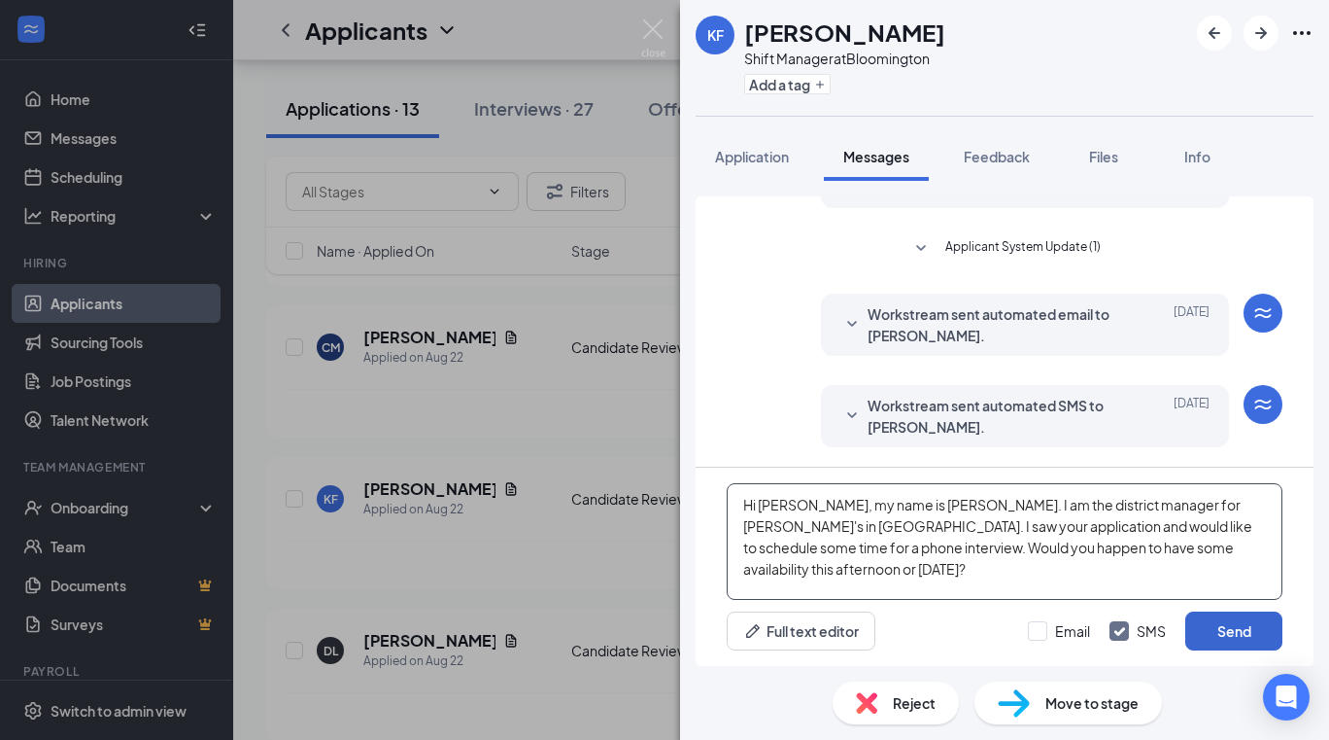
type textarea "Hi [PERSON_NAME], my name is [PERSON_NAME]. I am the district manager for [PERS…"
click at [1239, 628] on button "Send" at bounding box center [1234, 630] width 97 height 39
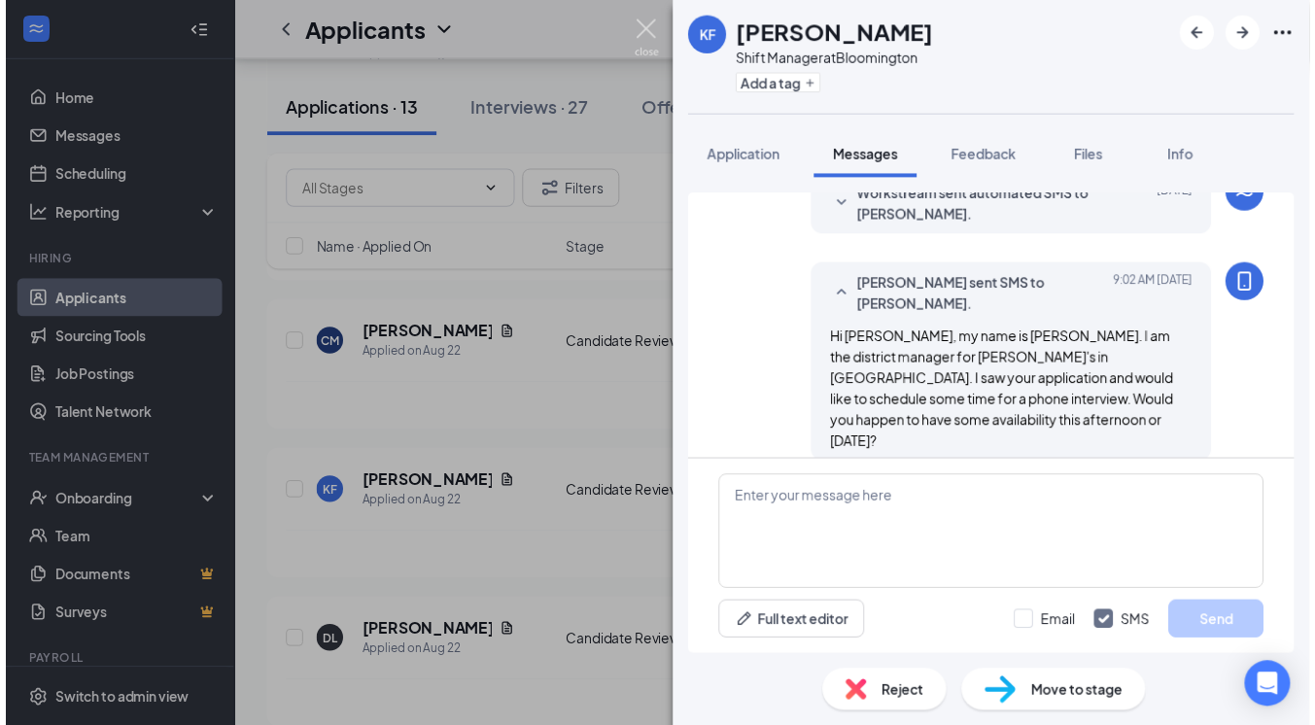
scroll to position [418, 0]
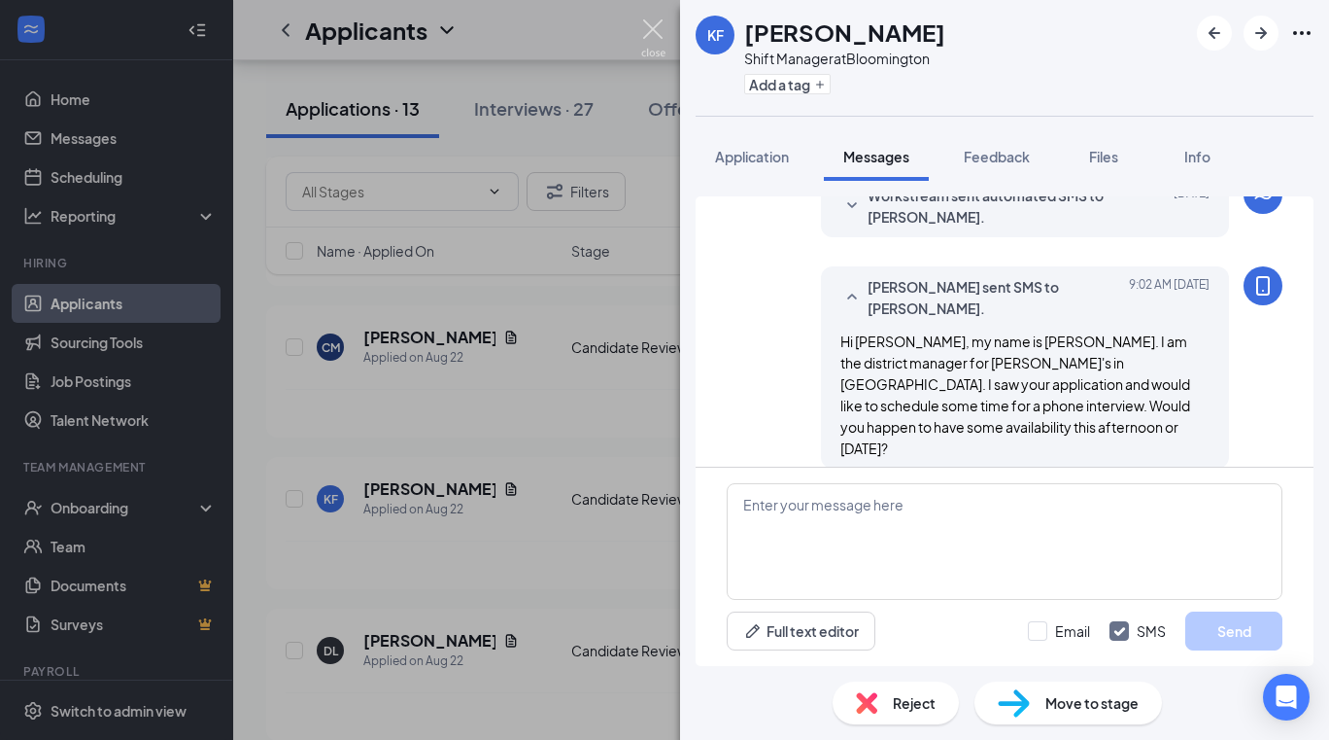
click at [651, 28] on img at bounding box center [653, 38] width 24 height 38
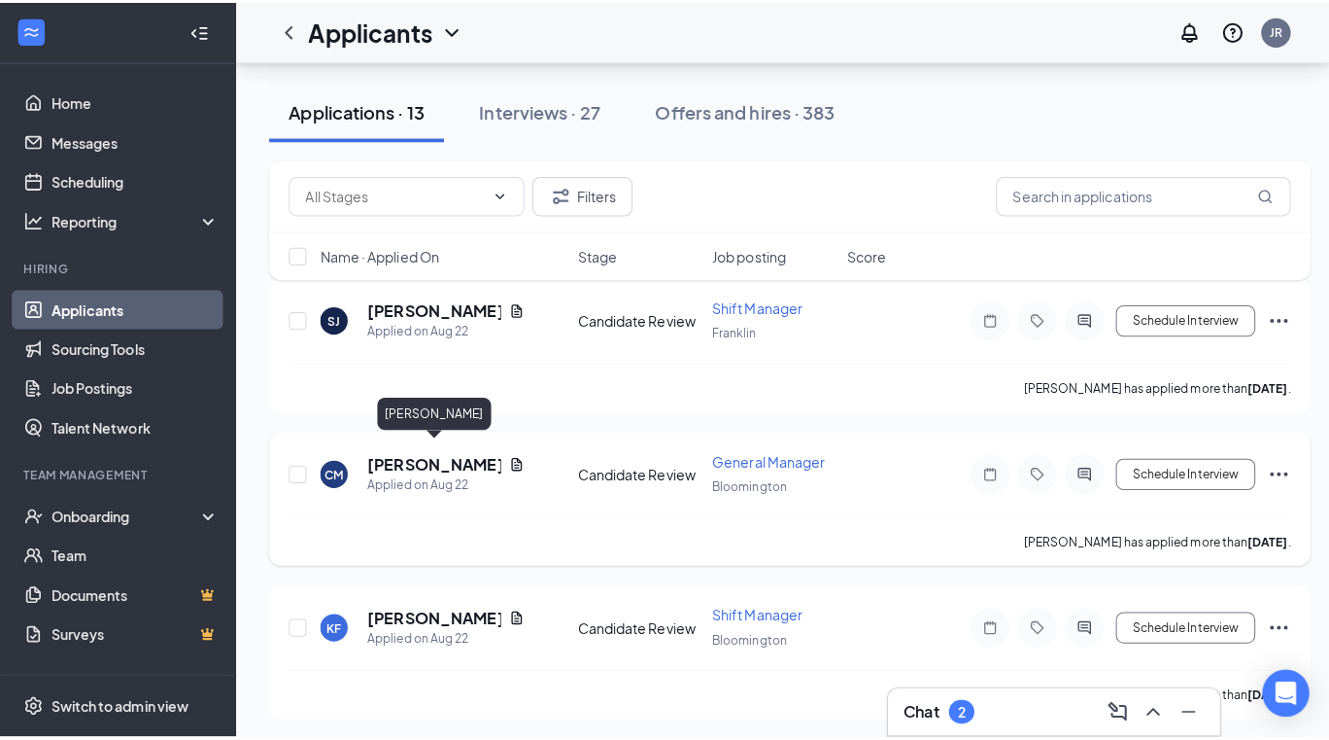
scroll to position [1176, 0]
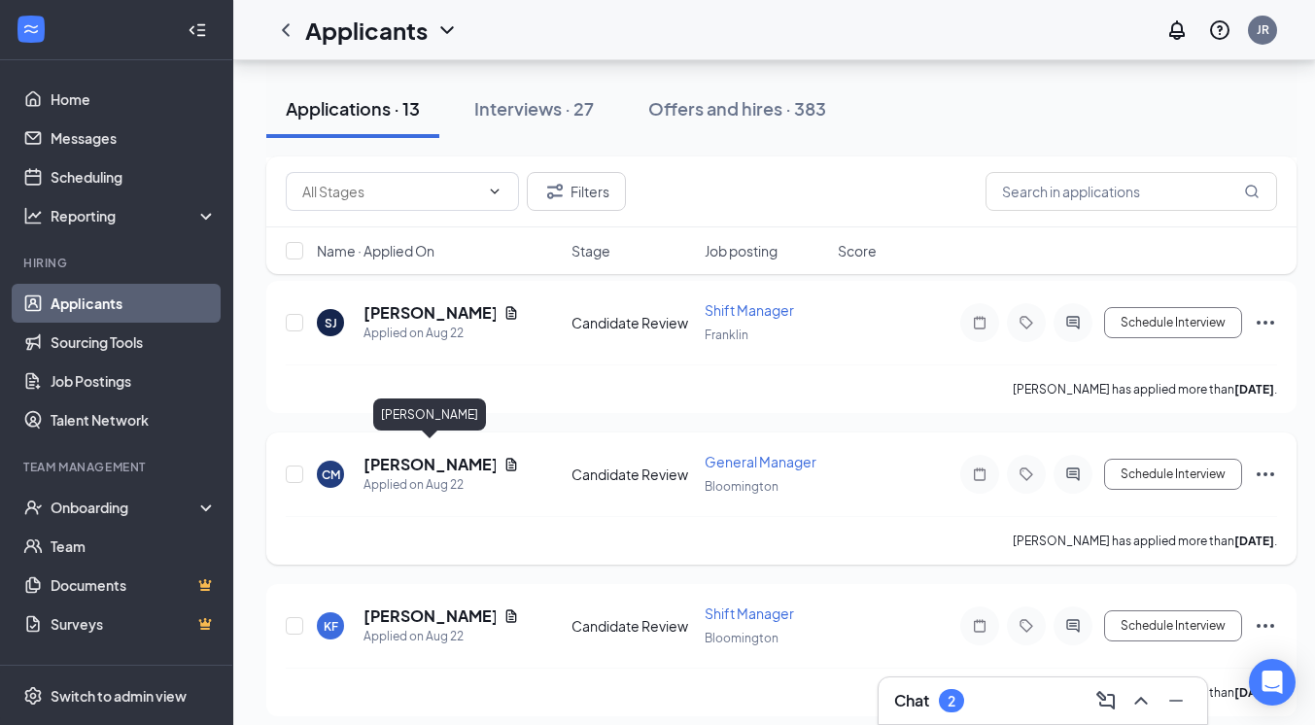
click at [402, 454] on h5 "[PERSON_NAME]" at bounding box center [429, 464] width 132 height 21
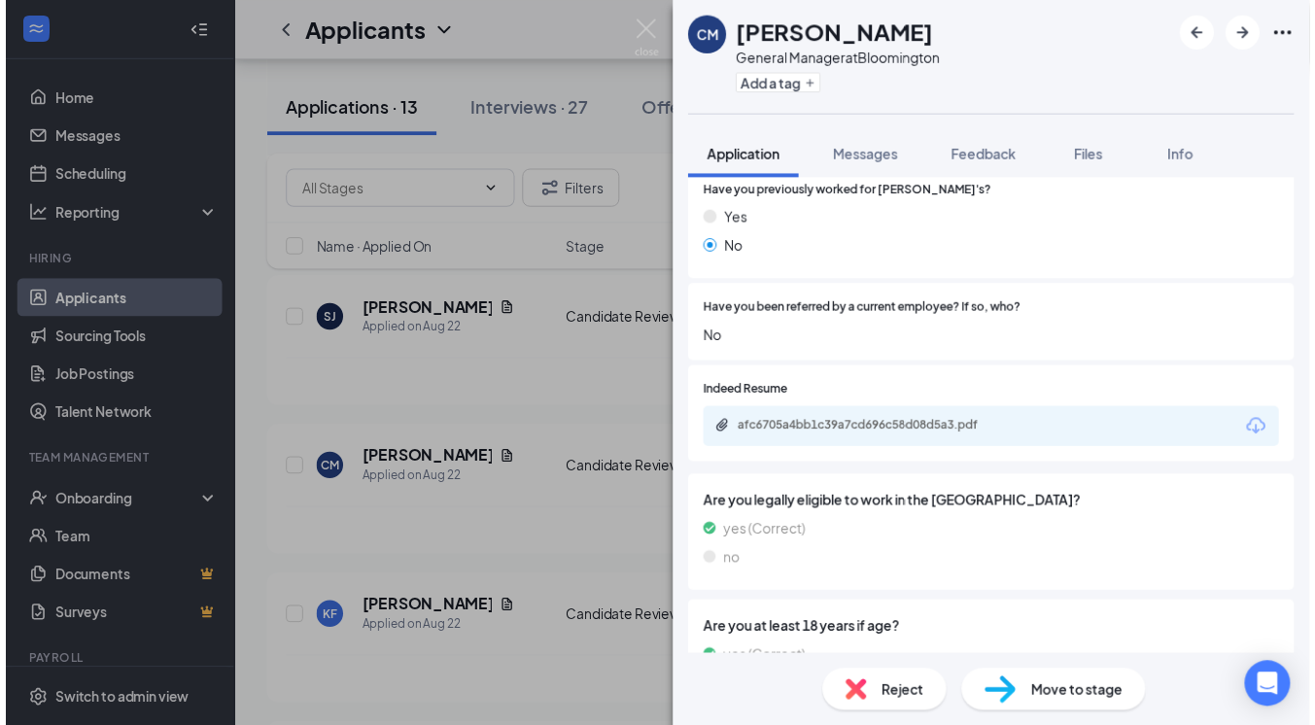
scroll to position [879, 0]
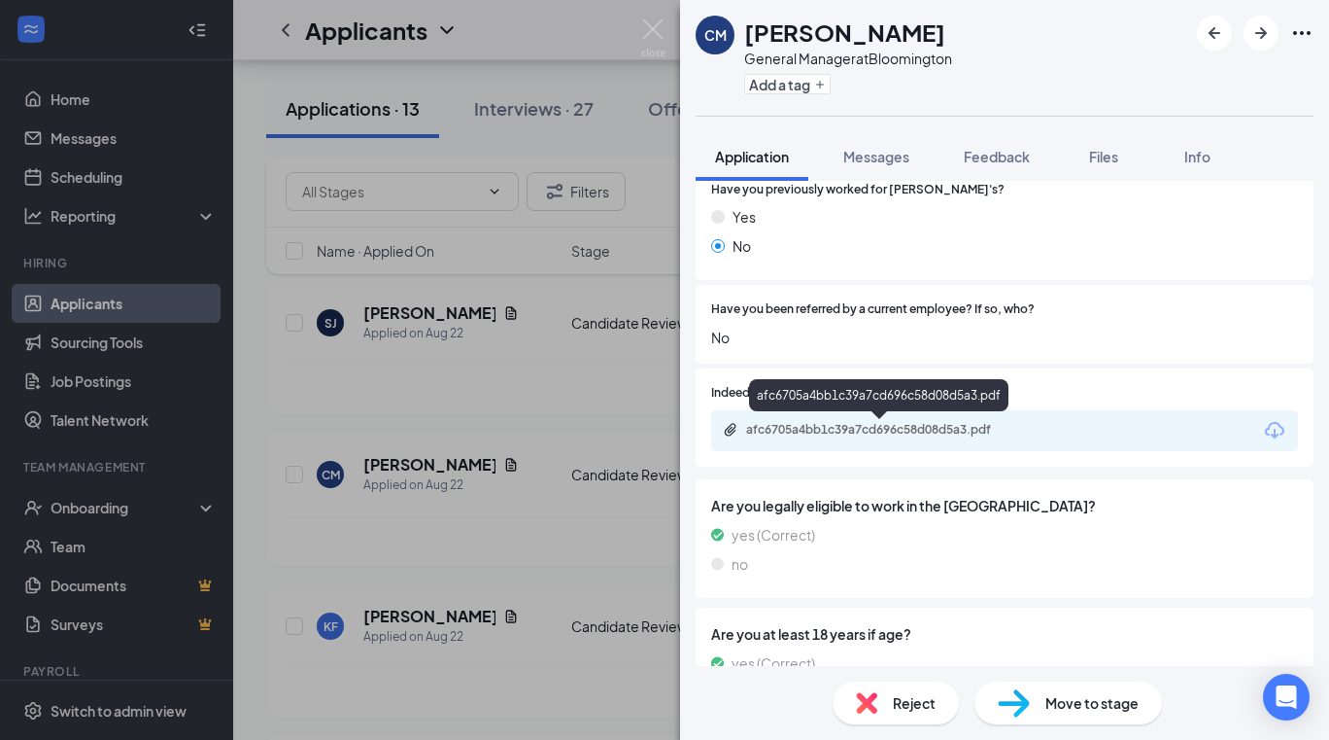
click at [913, 425] on div "afc6705a4bb1c39a7cd696c58d08d5a3.pdf" at bounding box center [882, 430] width 272 height 16
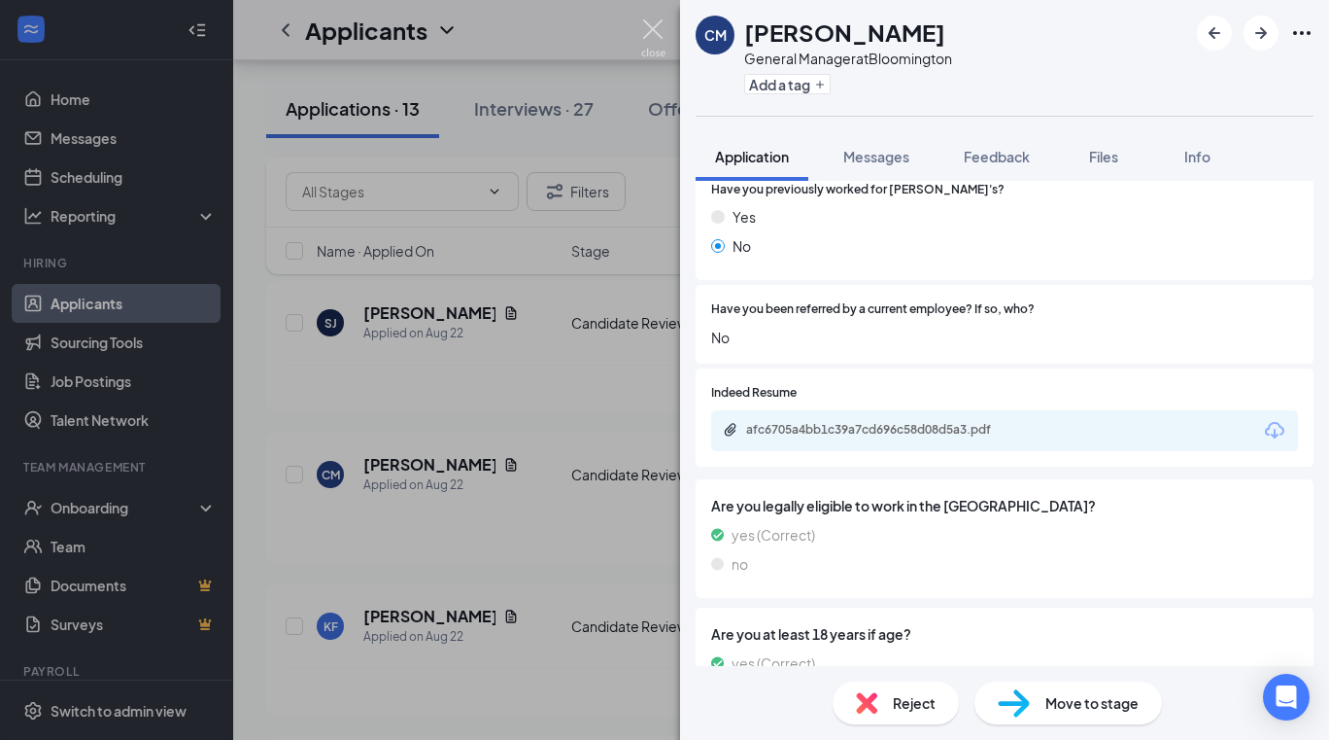
click at [654, 32] on img at bounding box center [653, 38] width 24 height 38
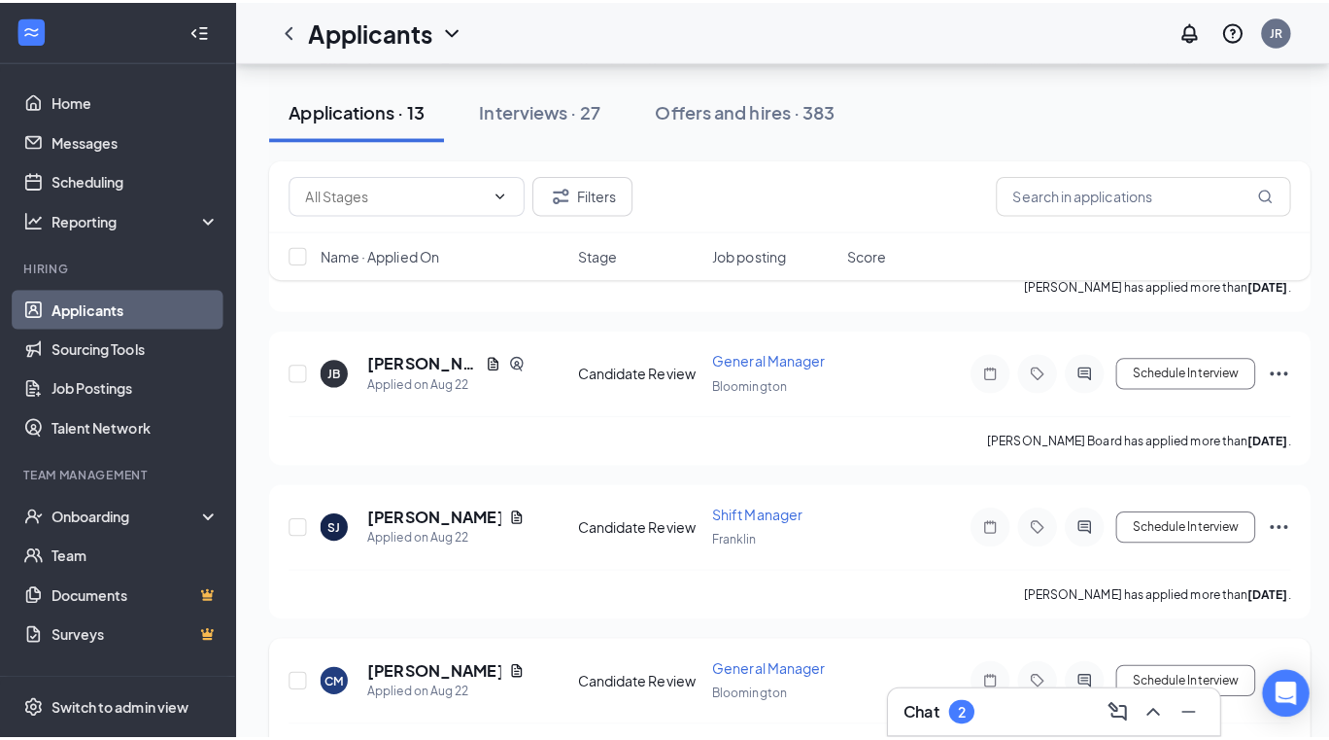
scroll to position [980, 0]
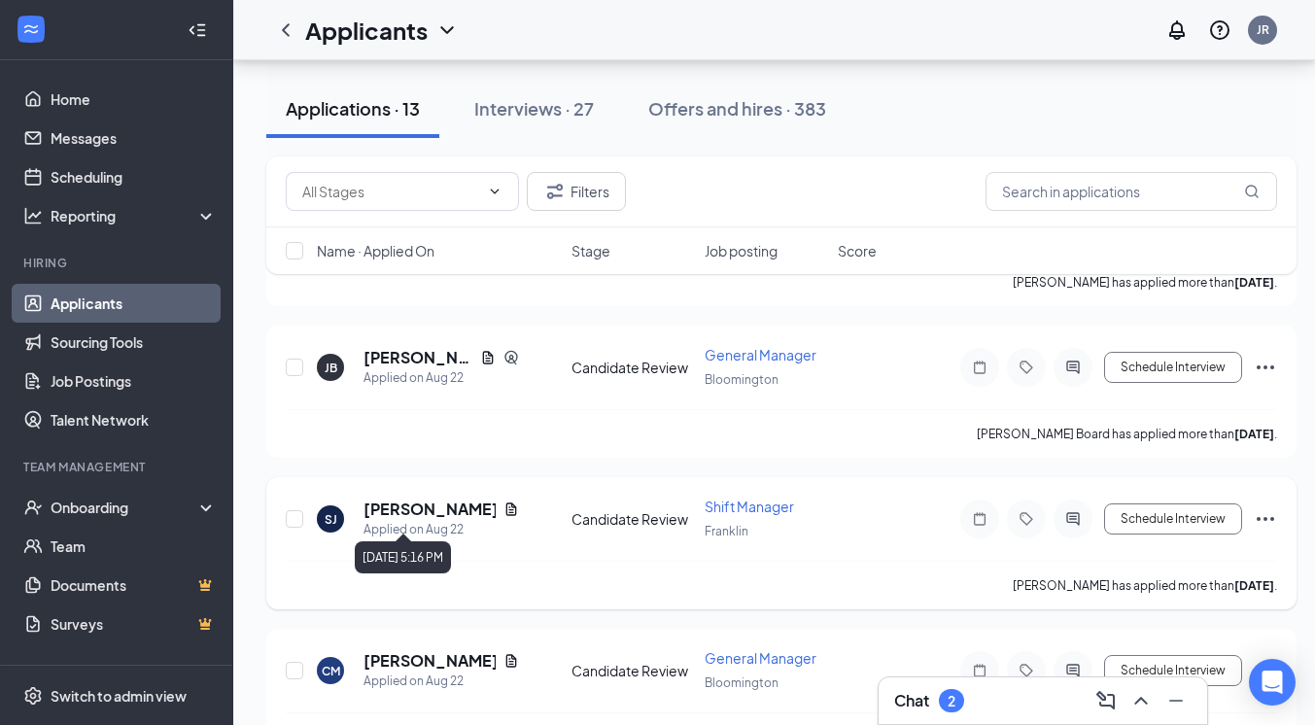
click at [415, 507] on h5 "[PERSON_NAME]" at bounding box center [429, 509] width 132 height 21
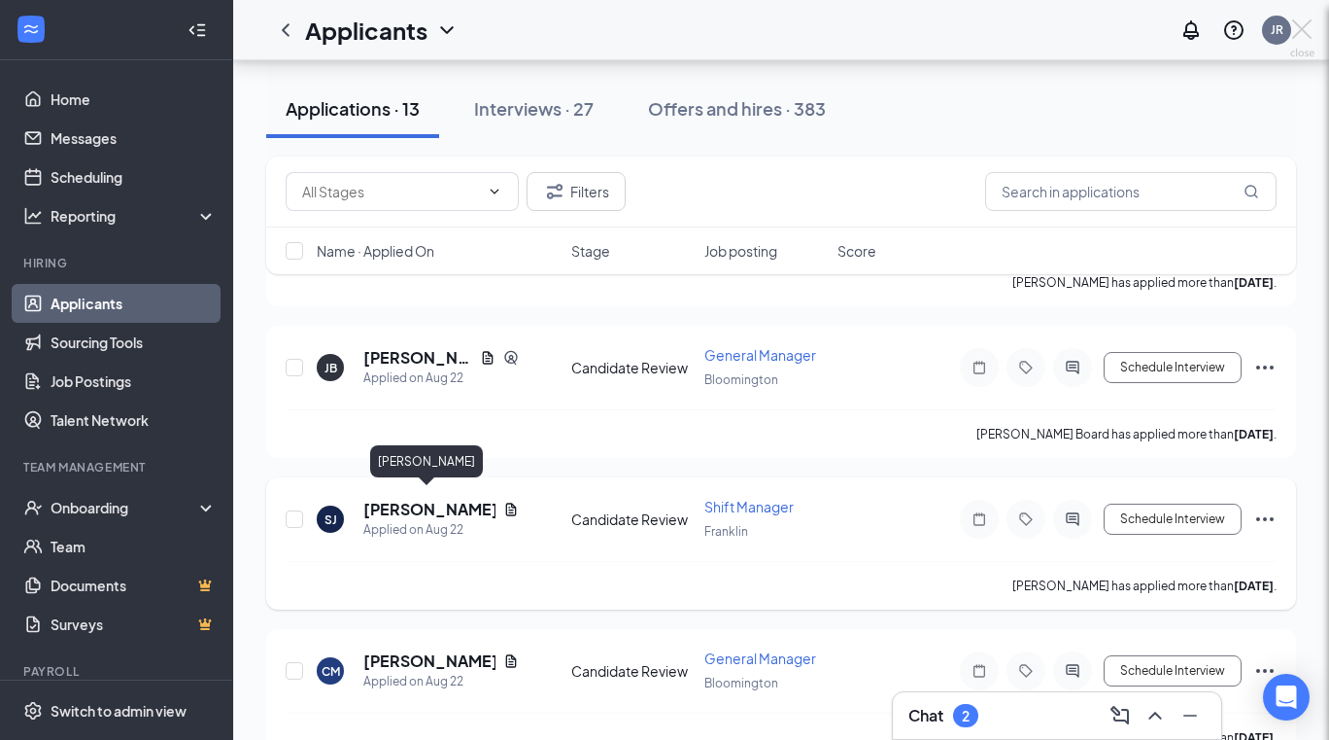
click at [420, 506] on div at bounding box center [664, 370] width 1329 height 740
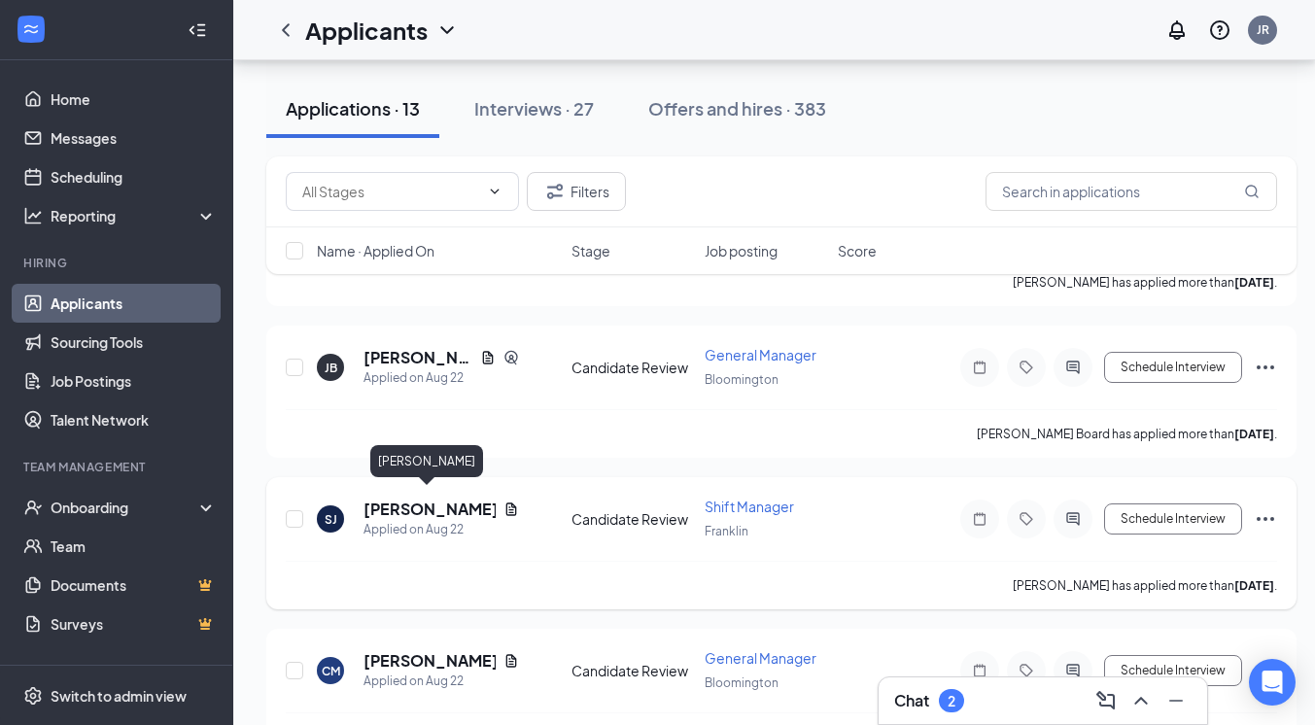
click at [453, 499] on h5 "[PERSON_NAME]" at bounding box center [429, 509] width 132 height 21
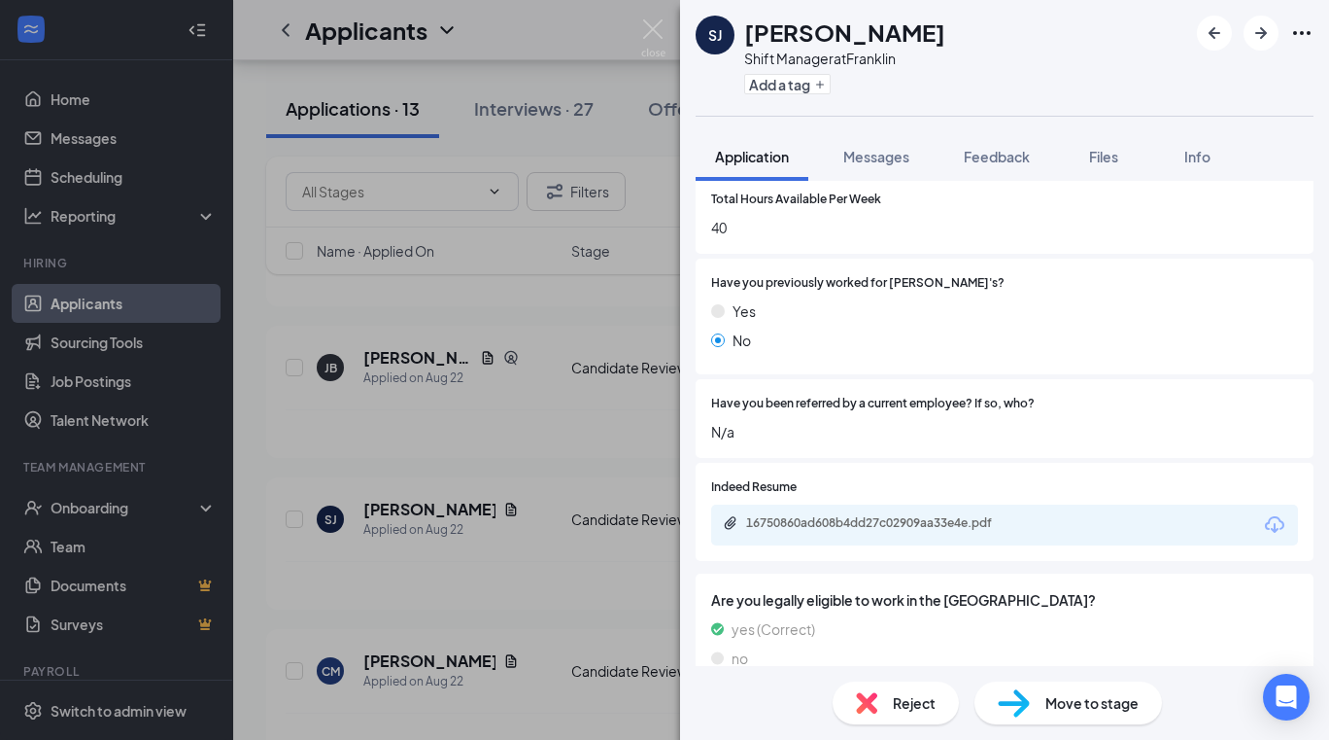
scroll to position [845, 0]
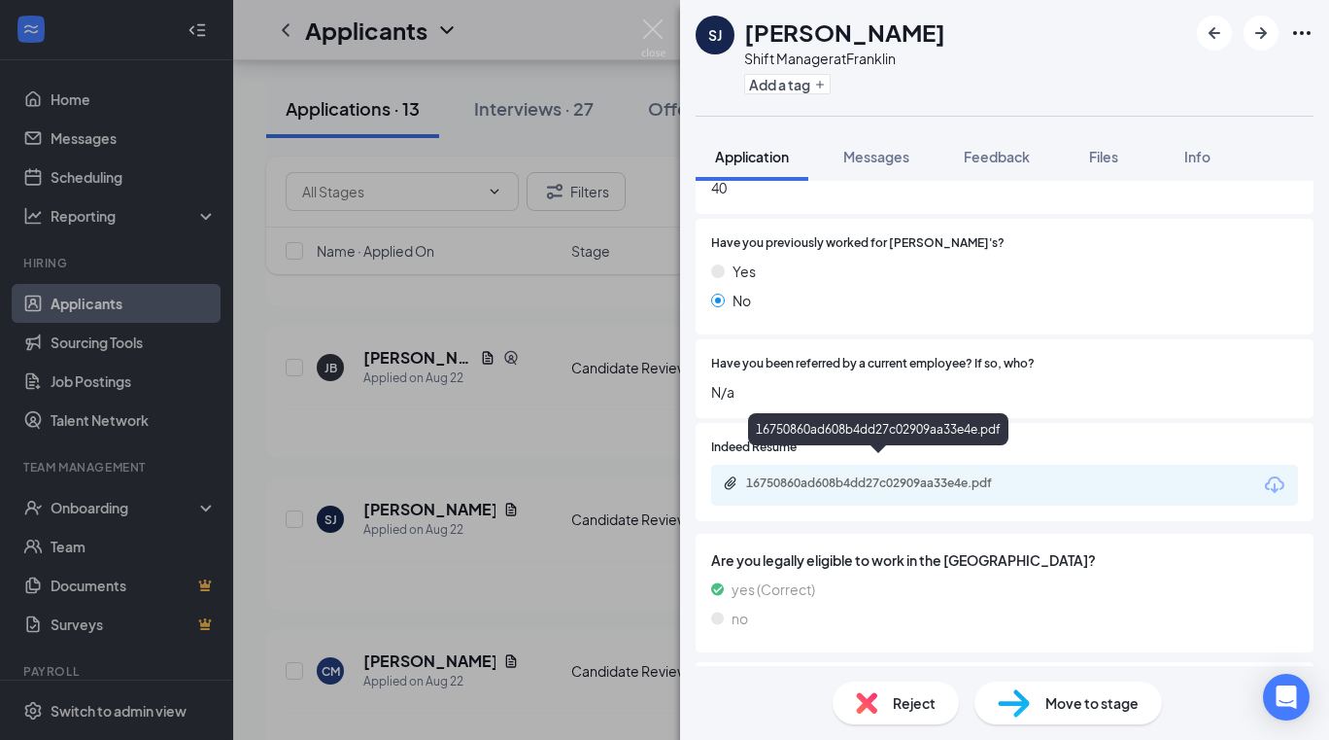
click at [894, 475] on div "16750860ad608b4dd27c02909aa33e4e.pdf" at bounding box center [882, 483] width 272 height 16
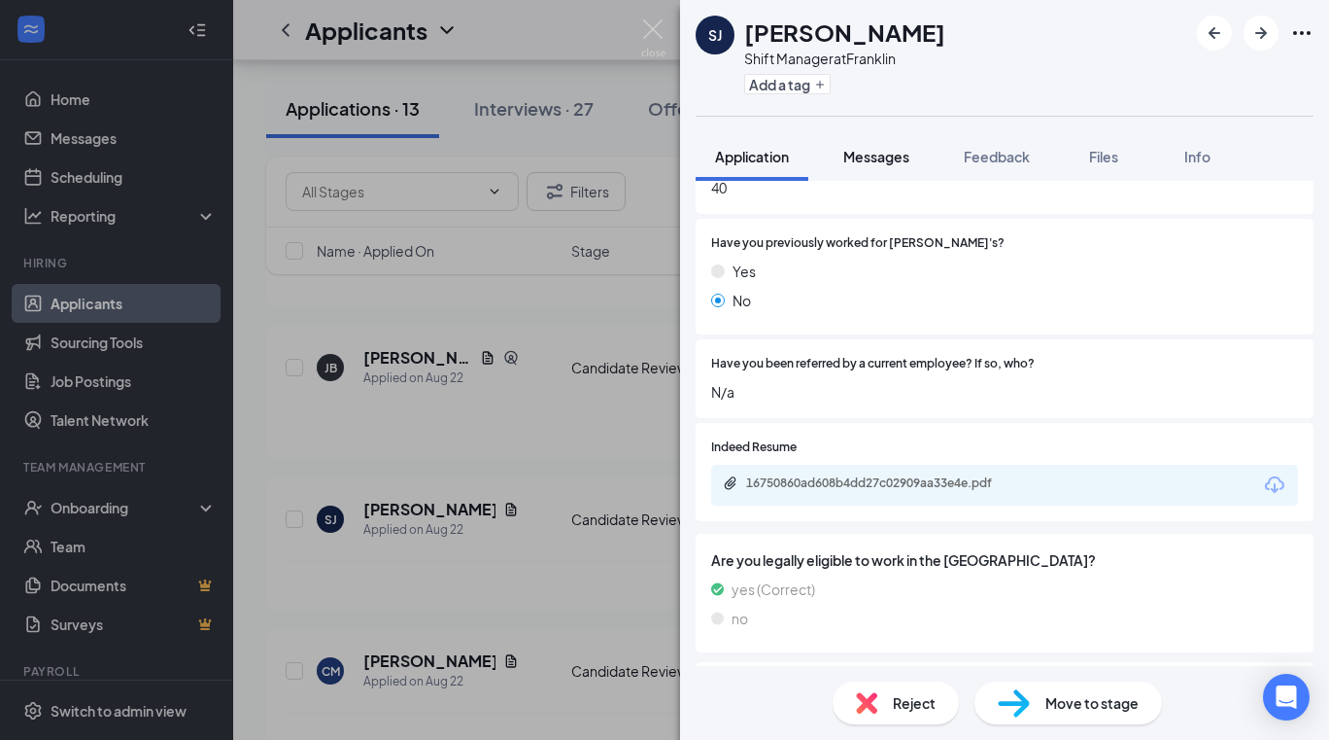
click at [880, 152] on span "Messages" at bounding box center [876, 156] width 66 height 17
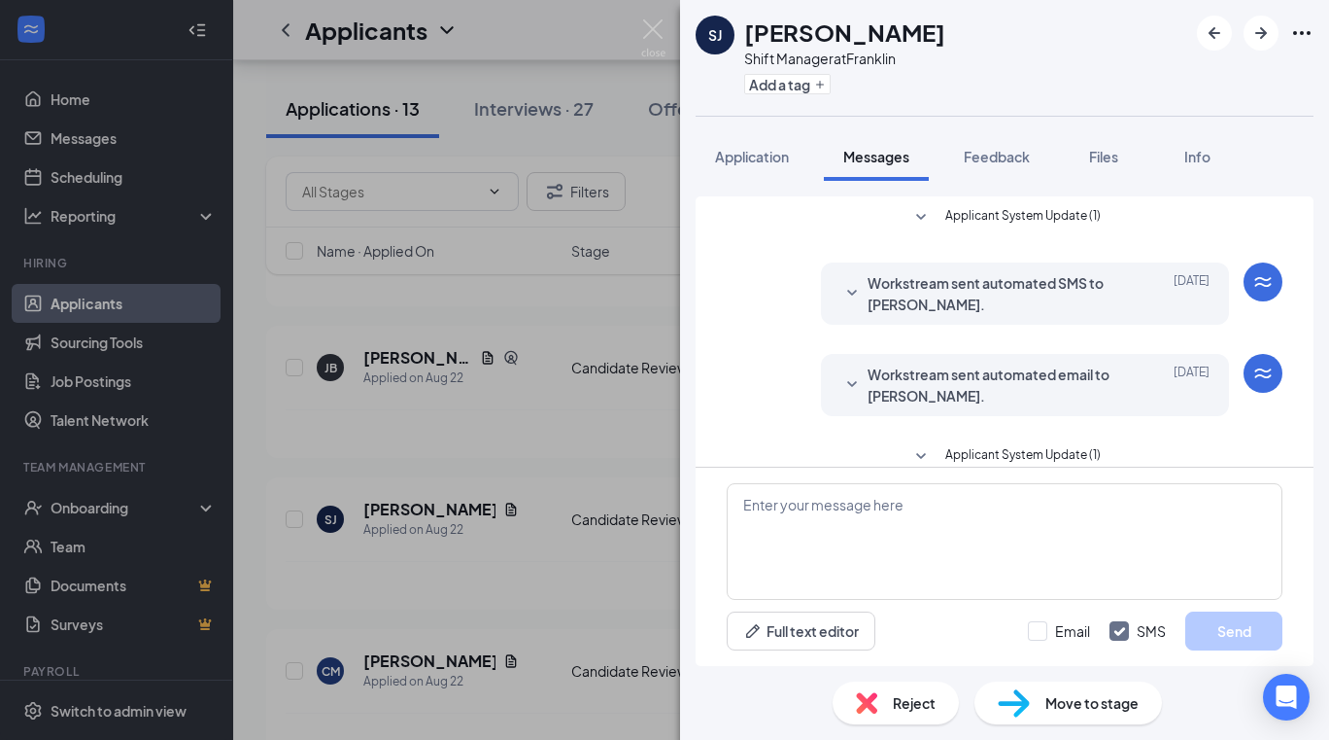
scroll to position [208, 0]
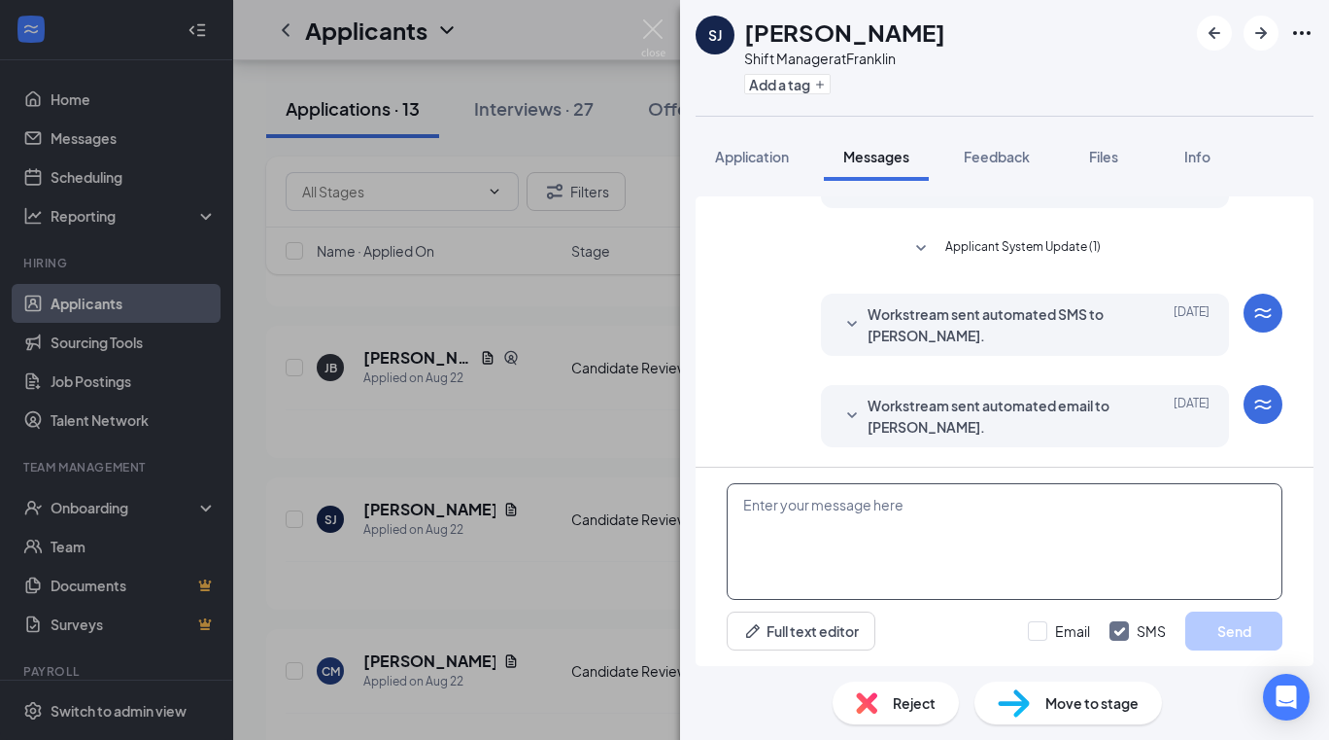
click at [948, 497] on textarea at bounding box center [1005, 541] width 556 height 117
paste textarea "Hi [PERSON_NAME], my name is [PERSON_NAME]. I am the district manager for [PERS…"
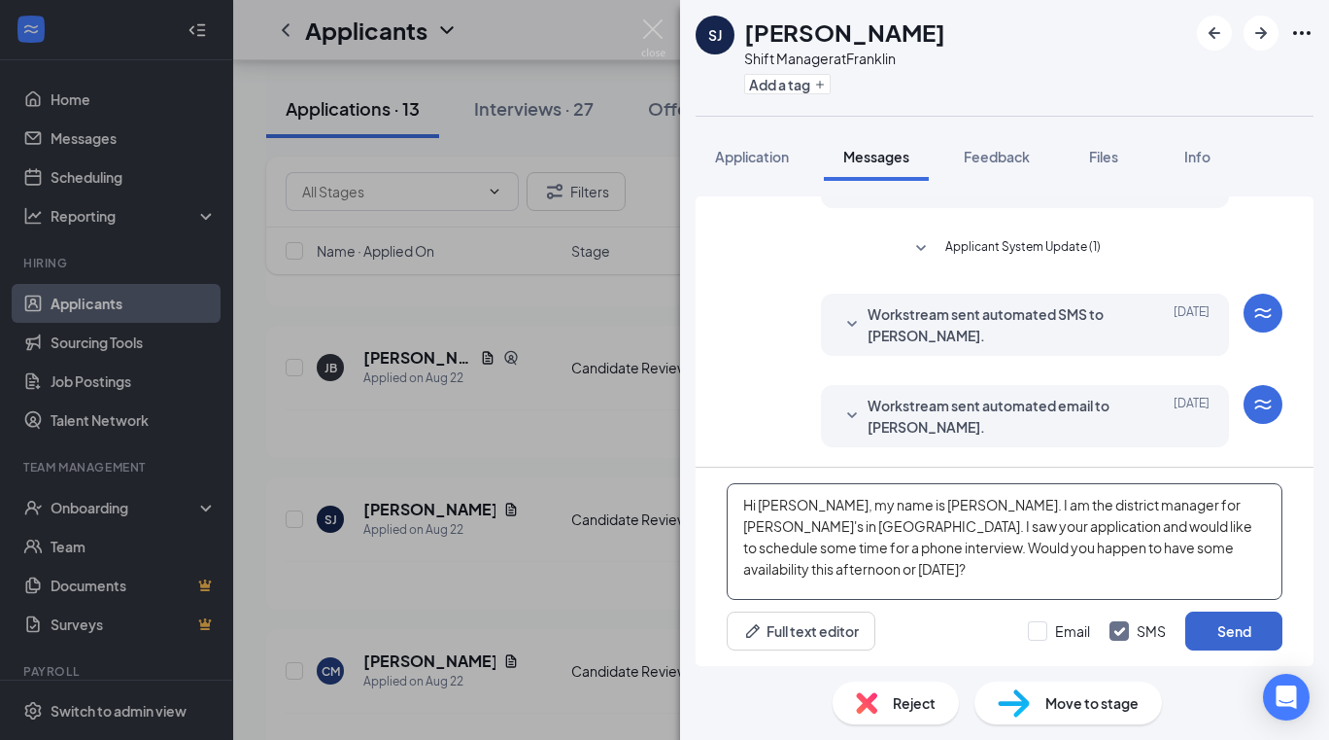
type textarea "Hi [PERSON_NAME], my name is [PERSON_NAME]. I am the district manager for [PERS…"
click at [1223, 629] on button "Send" at bounding box center [1234, 630] width 97 height 39
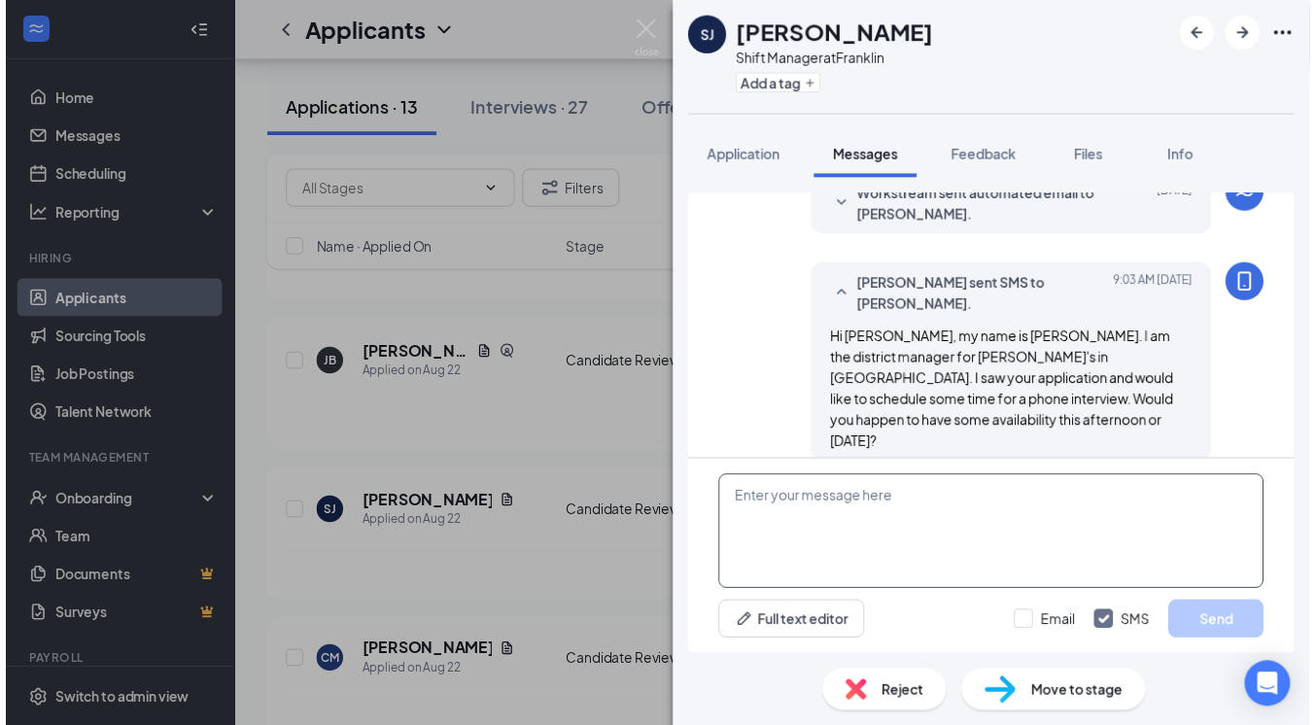
scroll to position [418, 0]
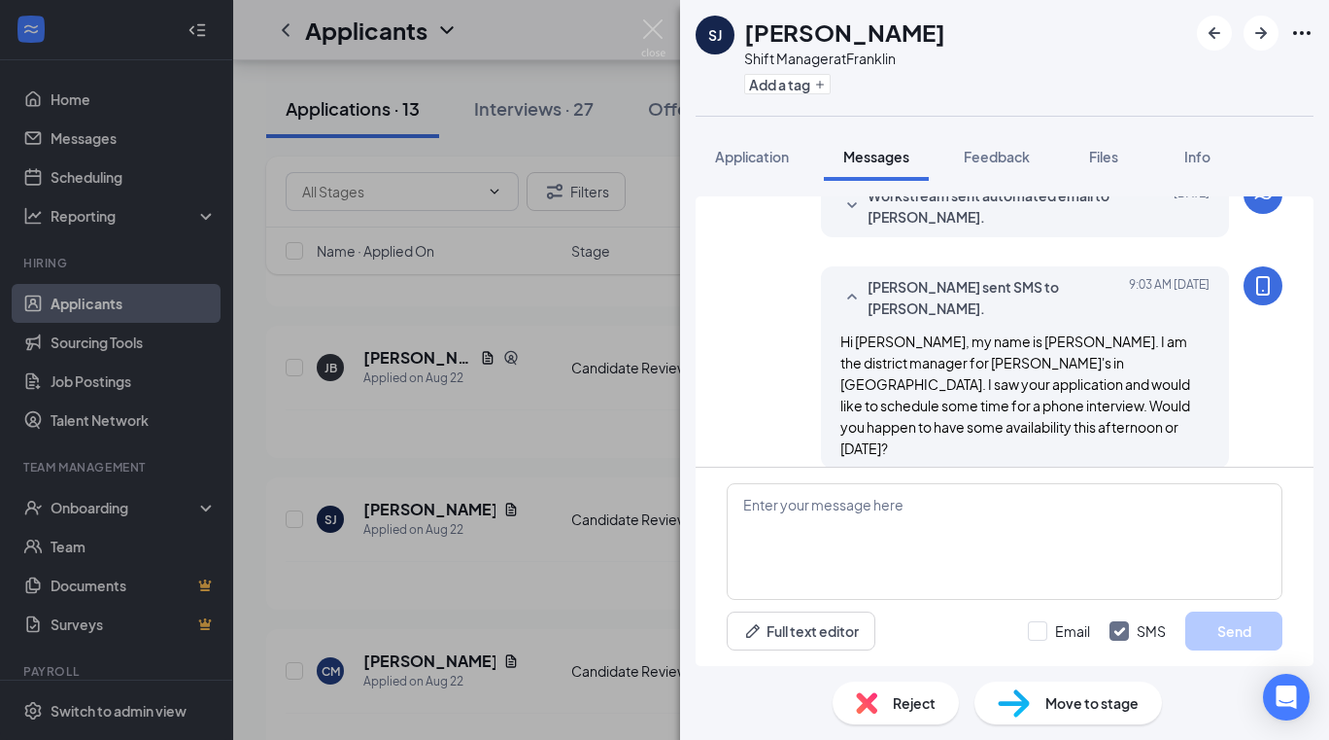
click at [641, 60] on div "SJ [PERSON_NAME] Shift Manager at Franklin Add a tag Application Messages Feedb…" at bounding box center [664, 370] width 1329 height 740
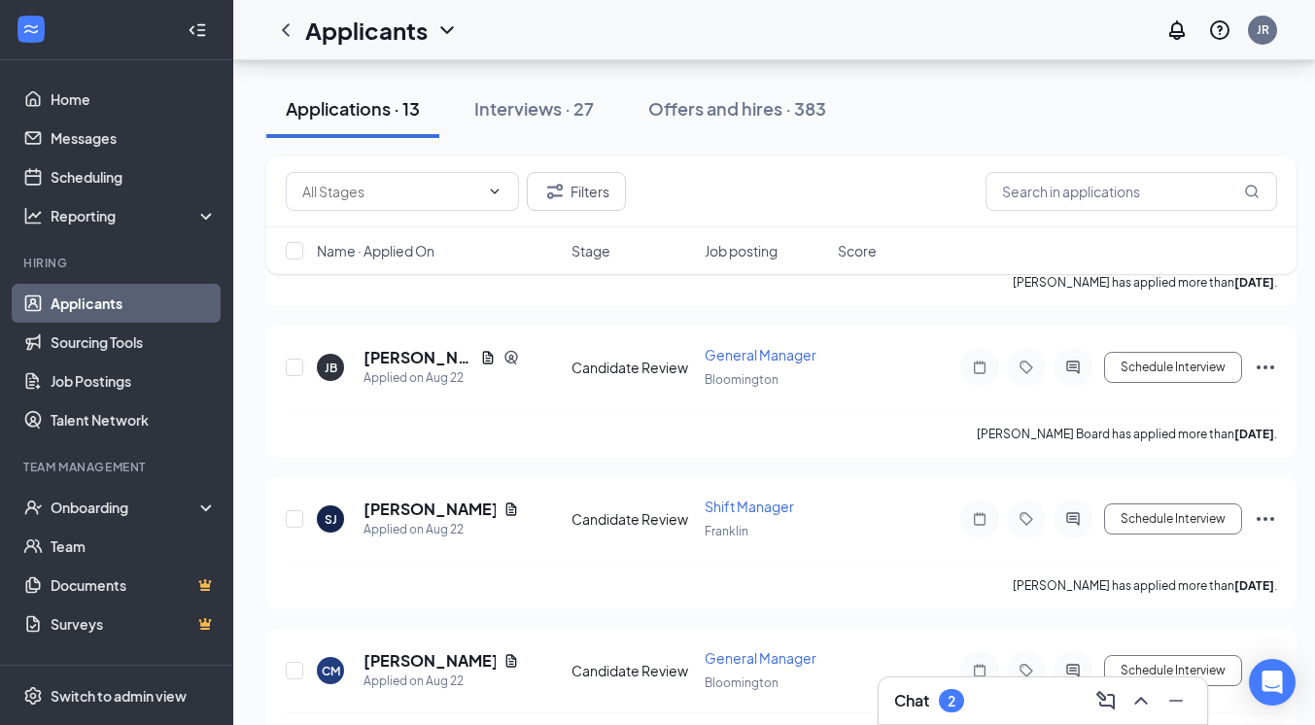
click at [1001, 696] on div "Chat 2" at bounding box center [1042, 700] width 297 height 31
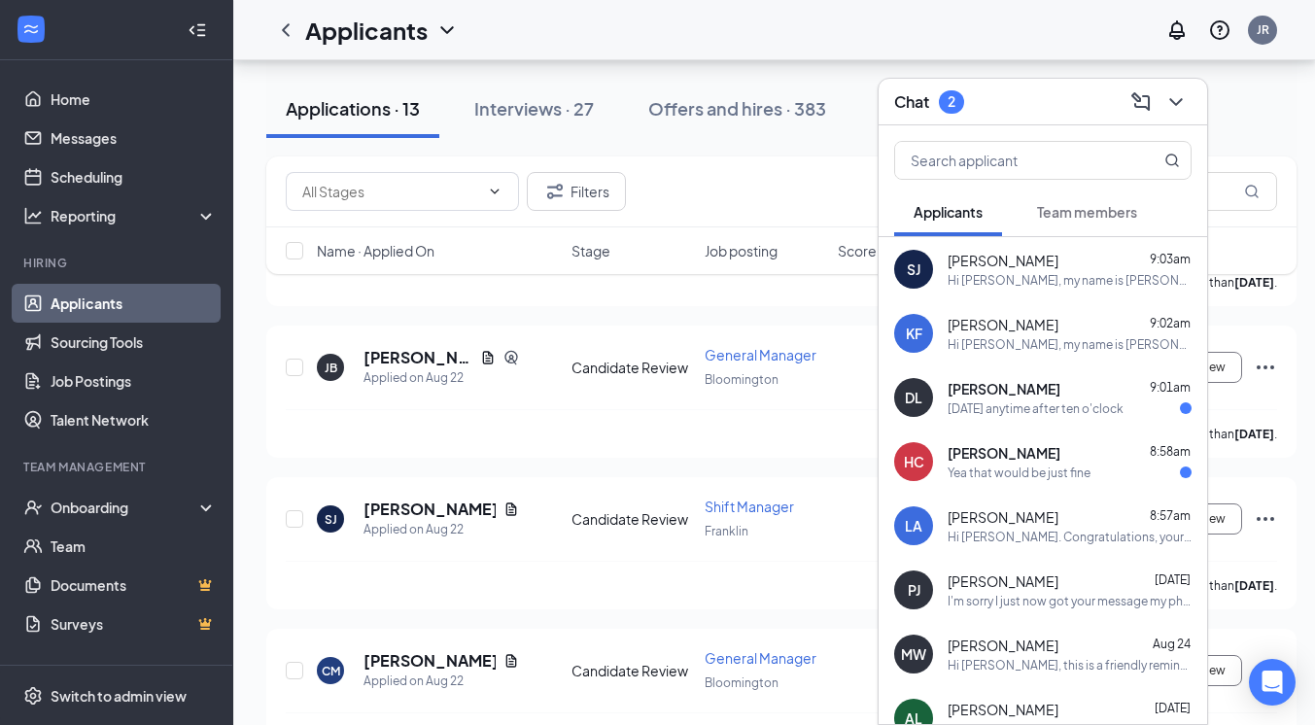
click at [1014, 455] on span "[PERSON_NAME]" at bounding box center [1003, 452] width 113 height 19
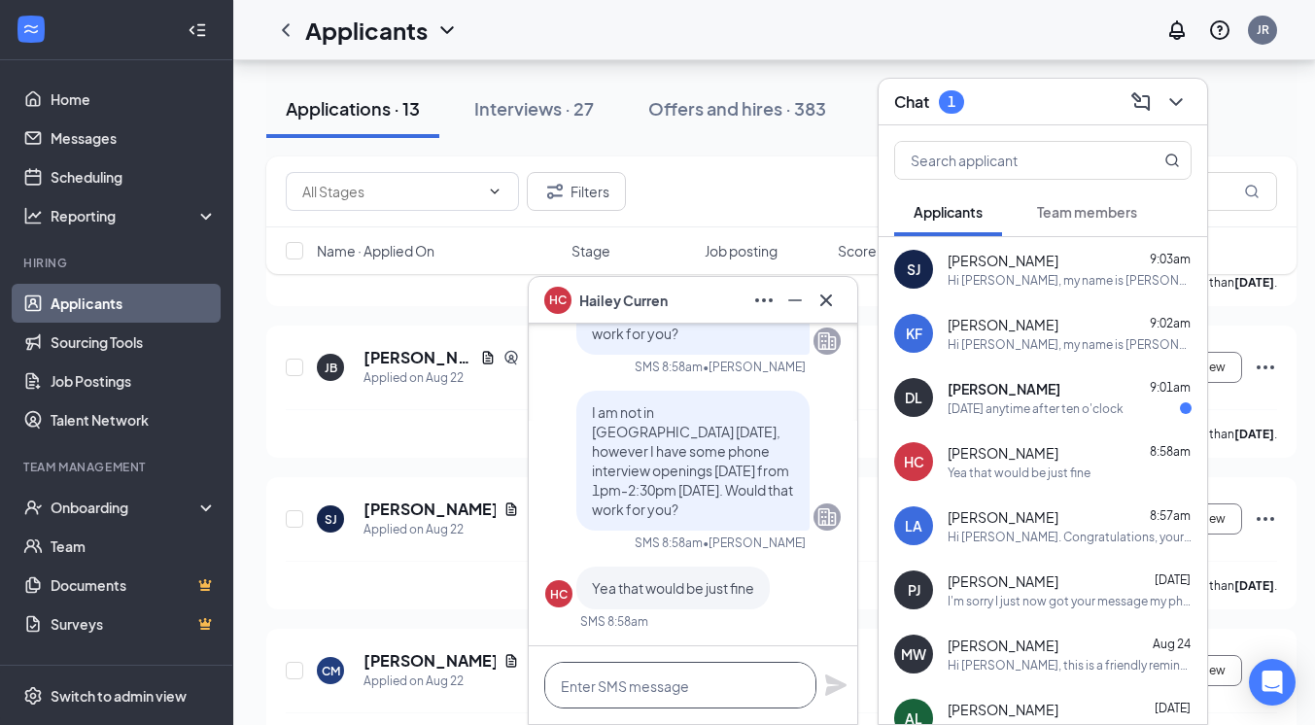
click at [696, 676] on textarea at bounding box center [680, 685] width 272 height 47
type textarea "Would 2:30 work?"
click at [839, 686] on icon "Plane" at bounding box center [835, 684] width 21 height 21
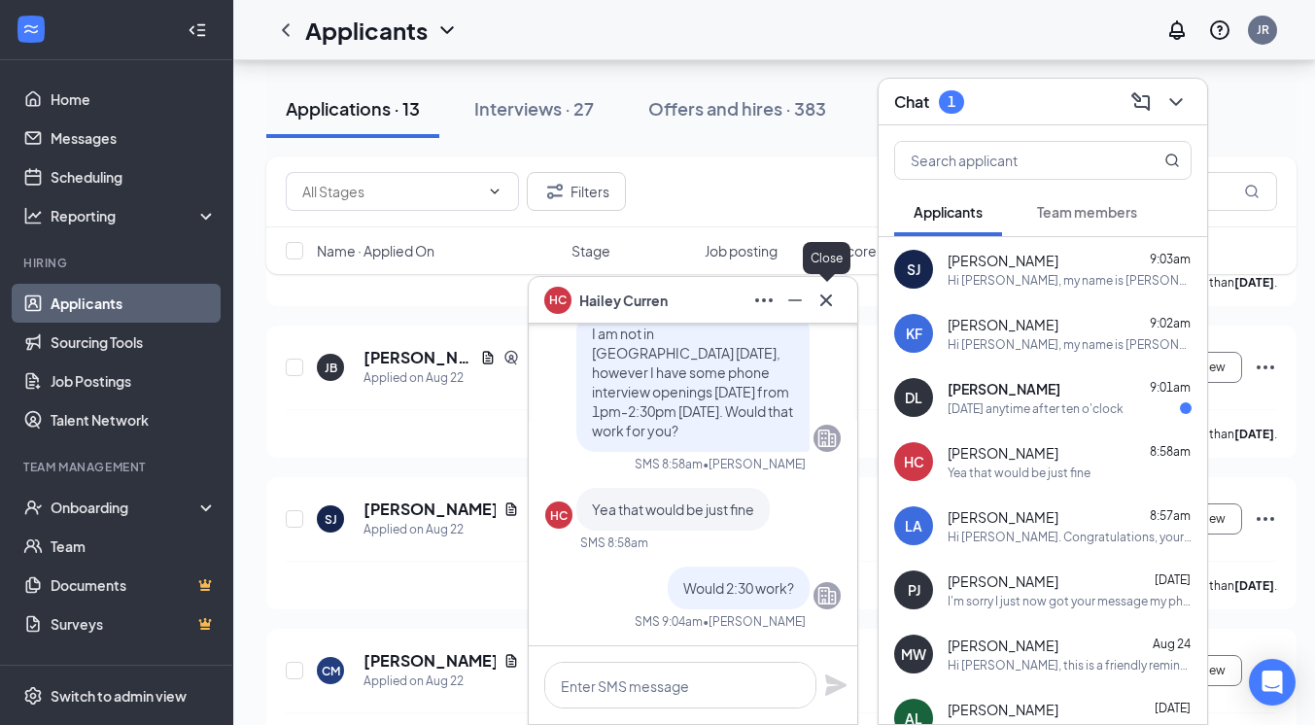
click at [821, 291] on icon "Cross" at bounding box center [825, 300] width 23 height 23
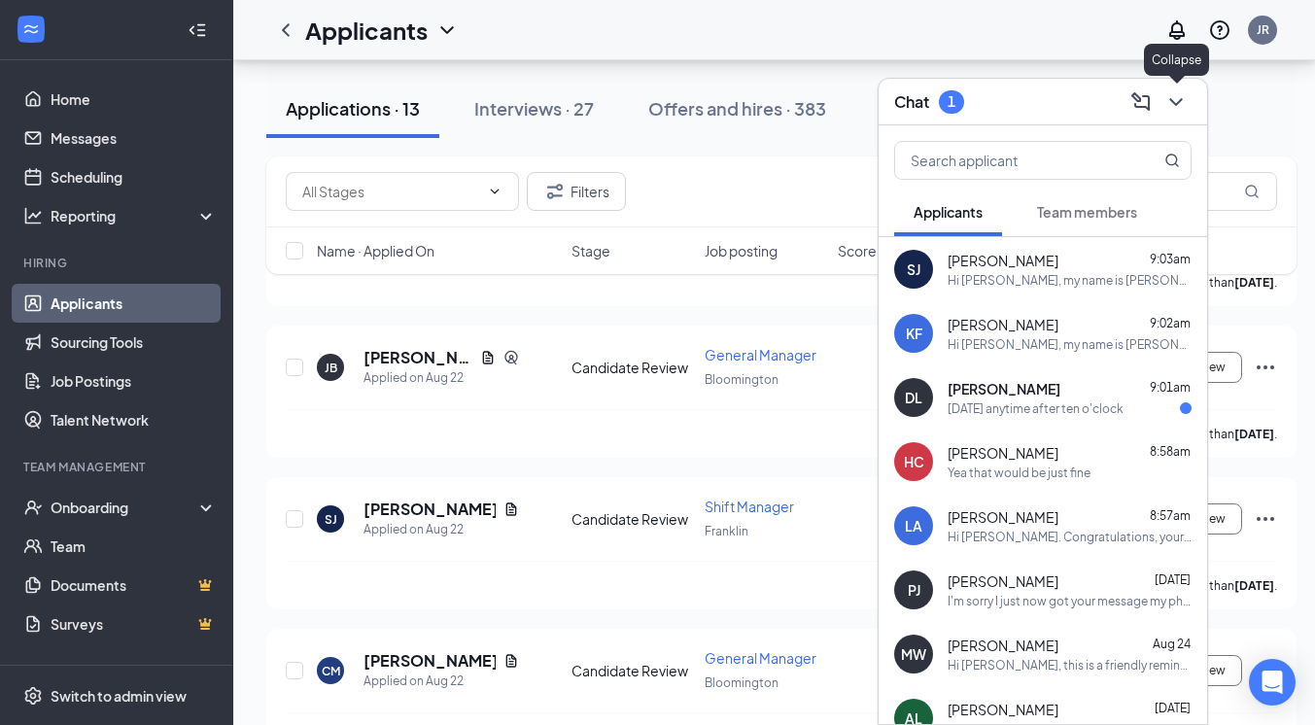
click at [1168, 104] on icon "ChevronDown" at bounding box center [1175, 101] width 23 height 23
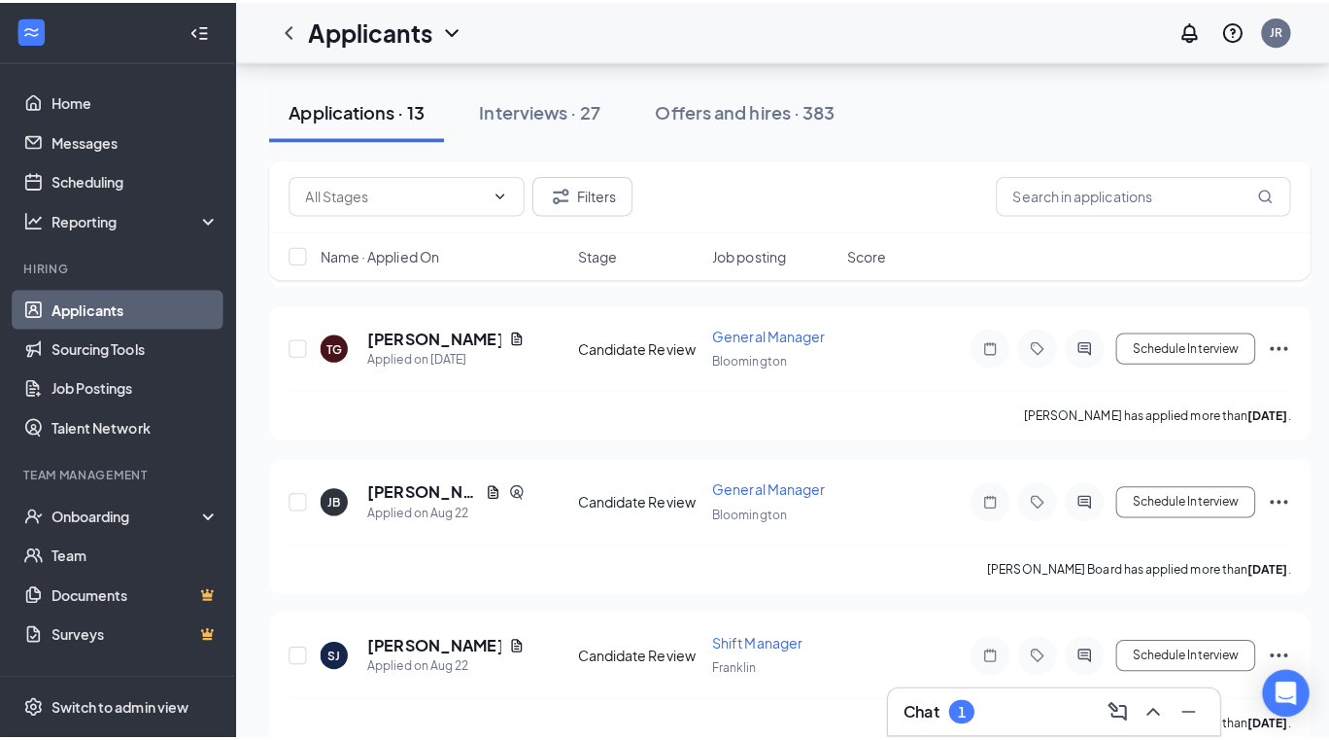
scroll to position [818, 0]
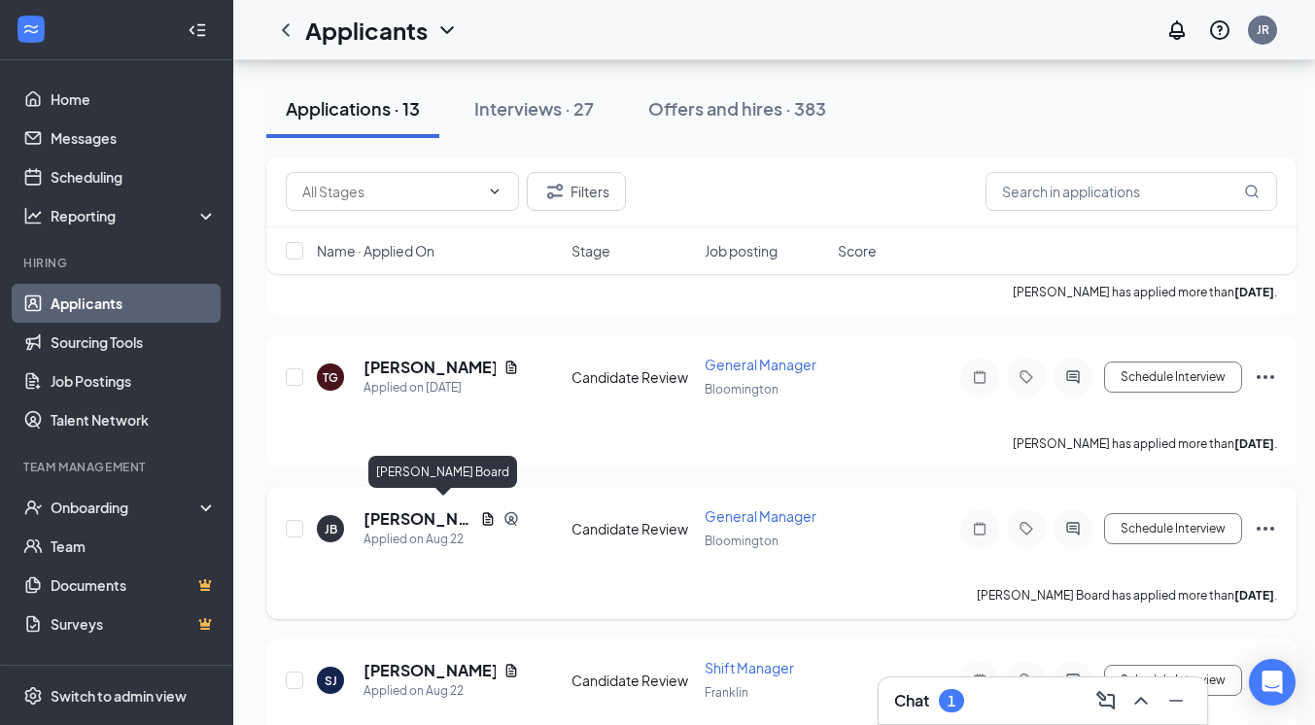
click at [387, 508] on h5 "[PERSON_NAME] Board" at bounding box center [417, 518] width 109 height 21
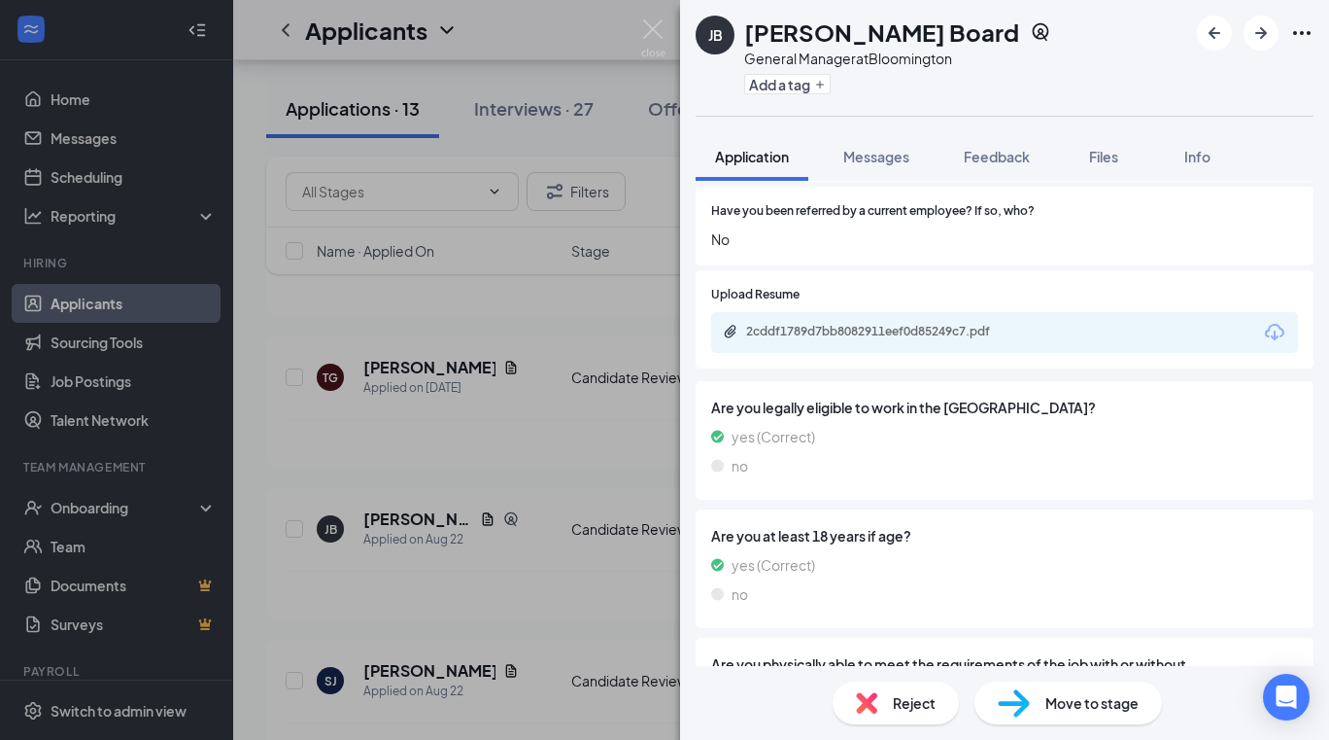
scroll to position [1028, 0]
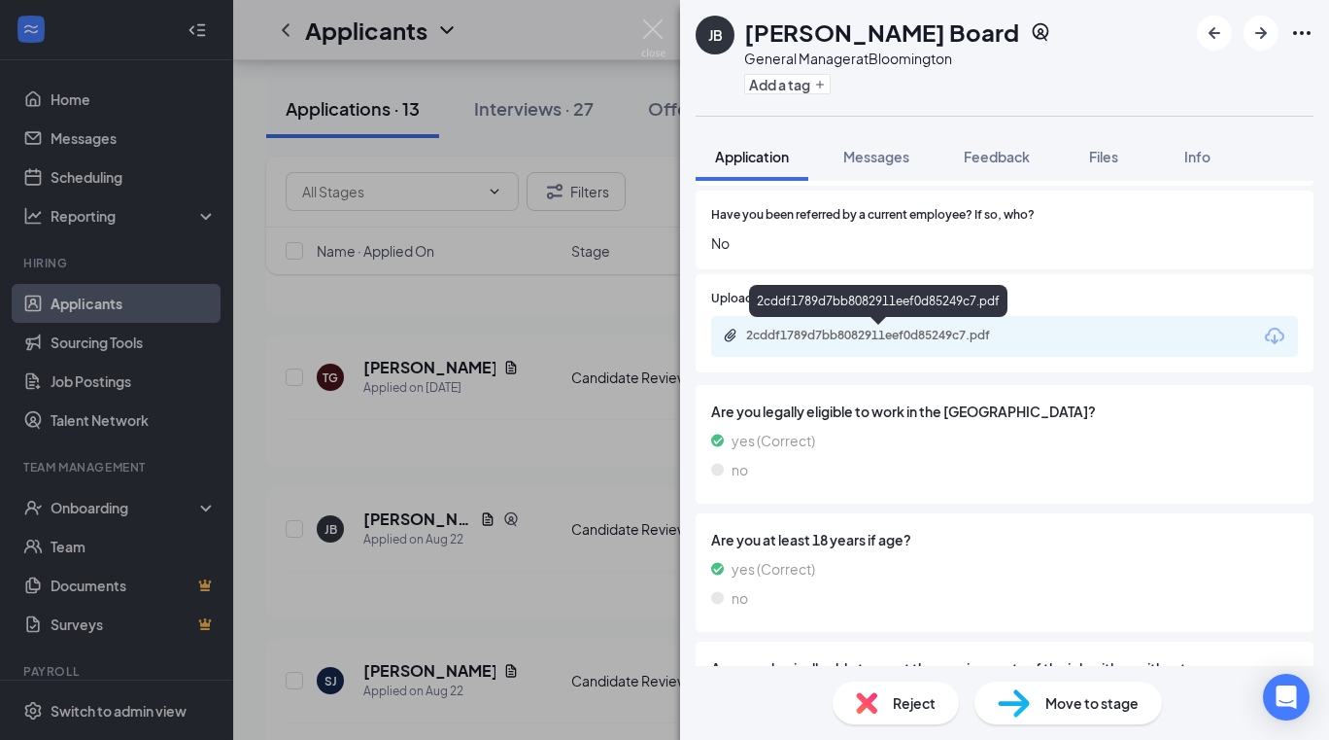
click at [842, 332] on div "2cddf1789d7bb8082911eef0d85249c7.pdf" at bounding box center [882, 335] width 272 height 16
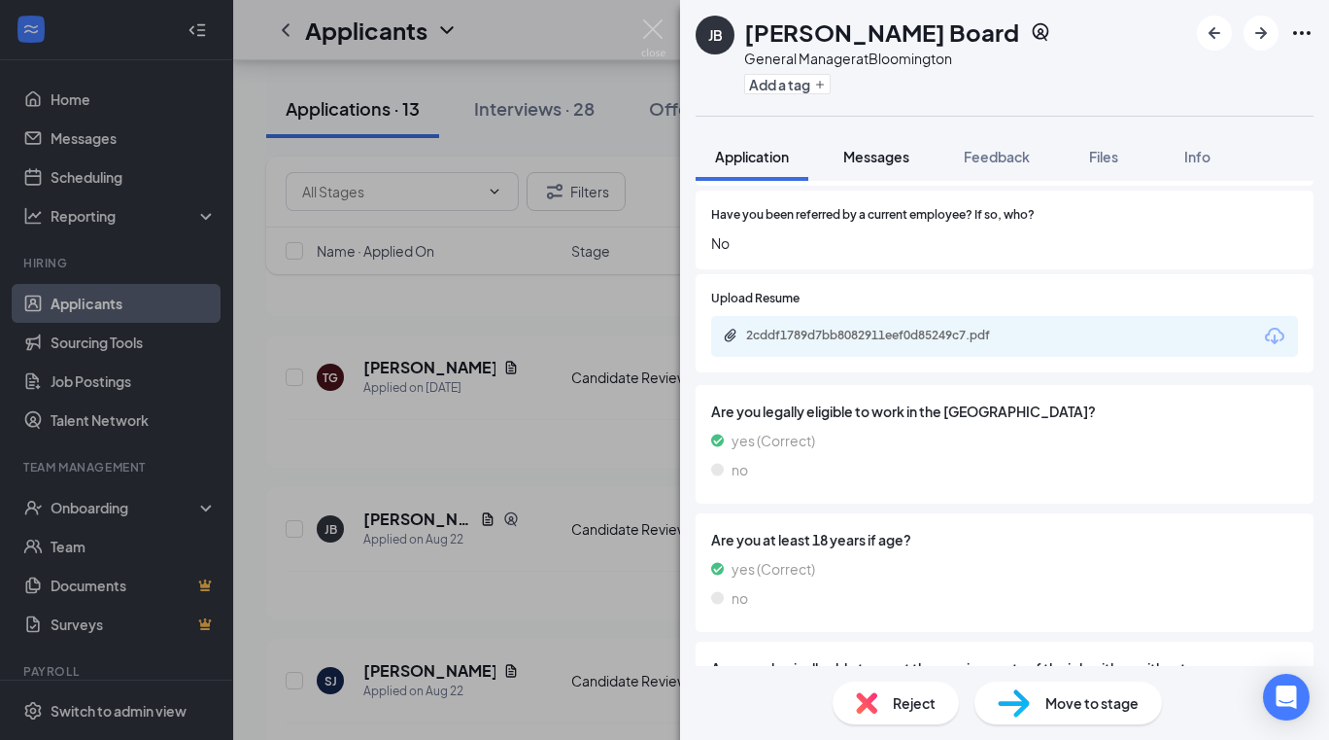
click at [878, 156] on span "Messages" at bounding box center [876, 156] width 66 height 17
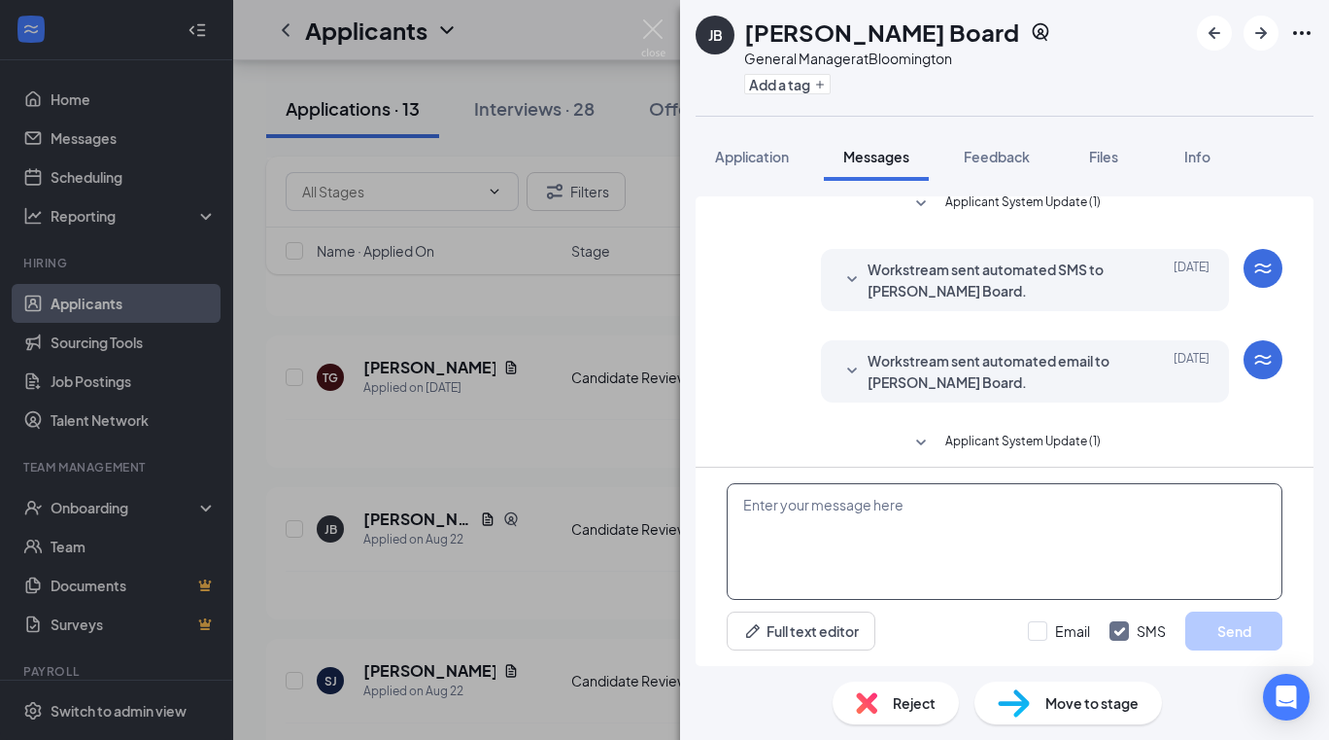
scroll to position [208, 0]
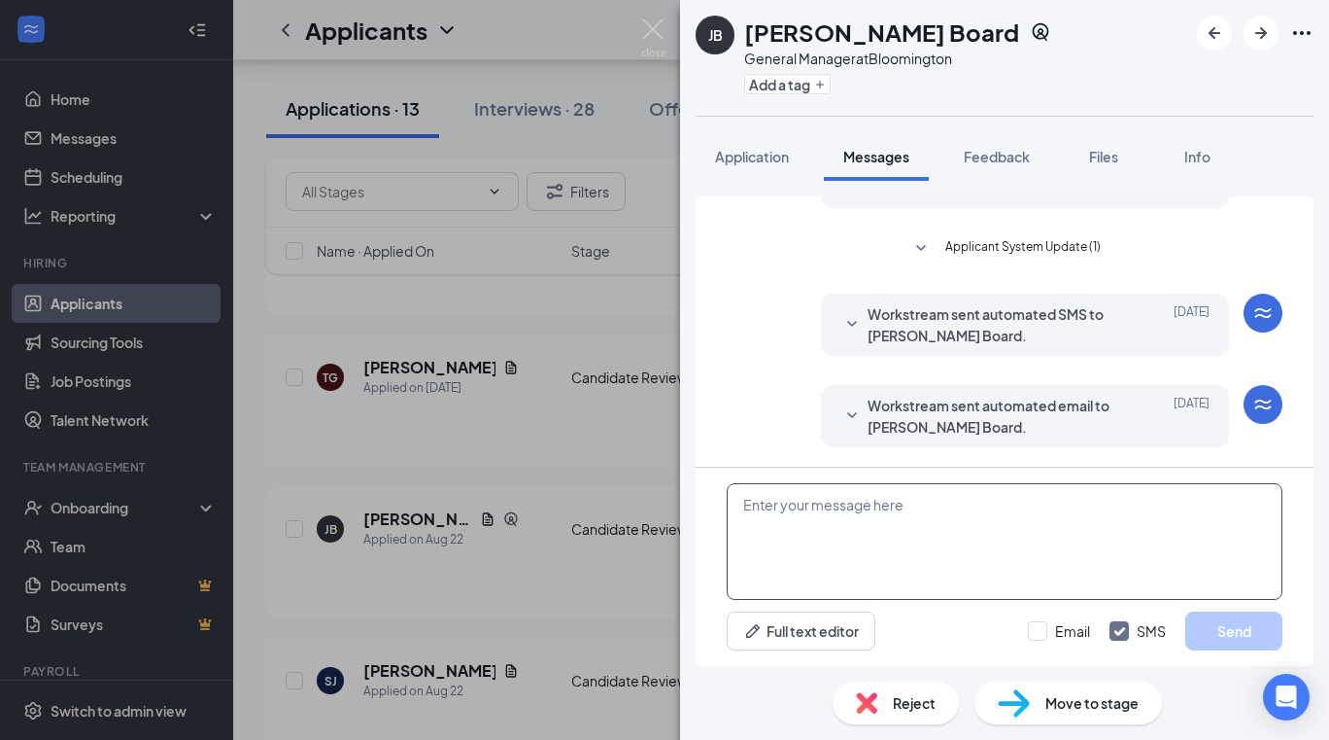
click at [885, 519] on textarea at bounding box center [1005, 541] width 556 height 117
paste textarea "Hi [PERSON_NAME], my name is [PERSON_NAME]. I am the district manager for [PERS…"
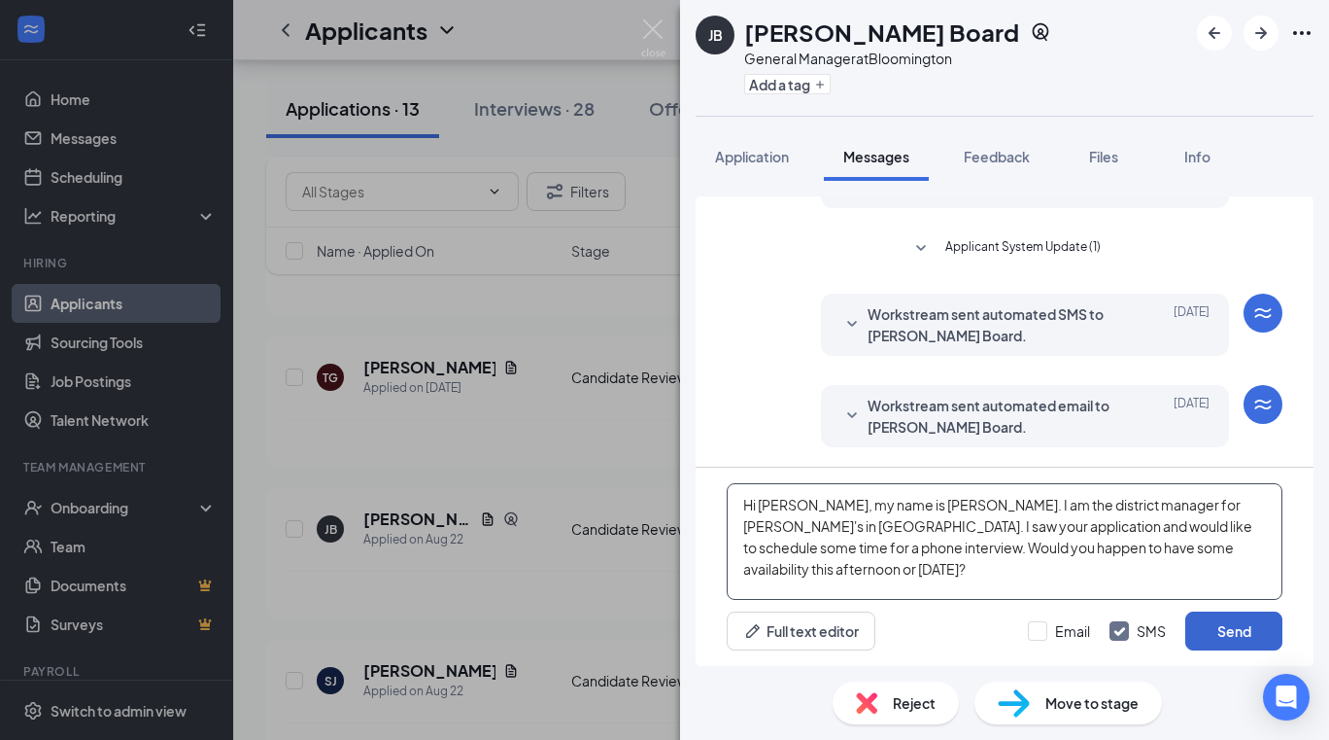
type textarea "Hi [PERSON_NAME], my name is [PERSON_NAME]. I am the district manager for [PERS…"
click at [1232, 631] on button "Send" at bounding box center [1234, 630] width 97 height 39
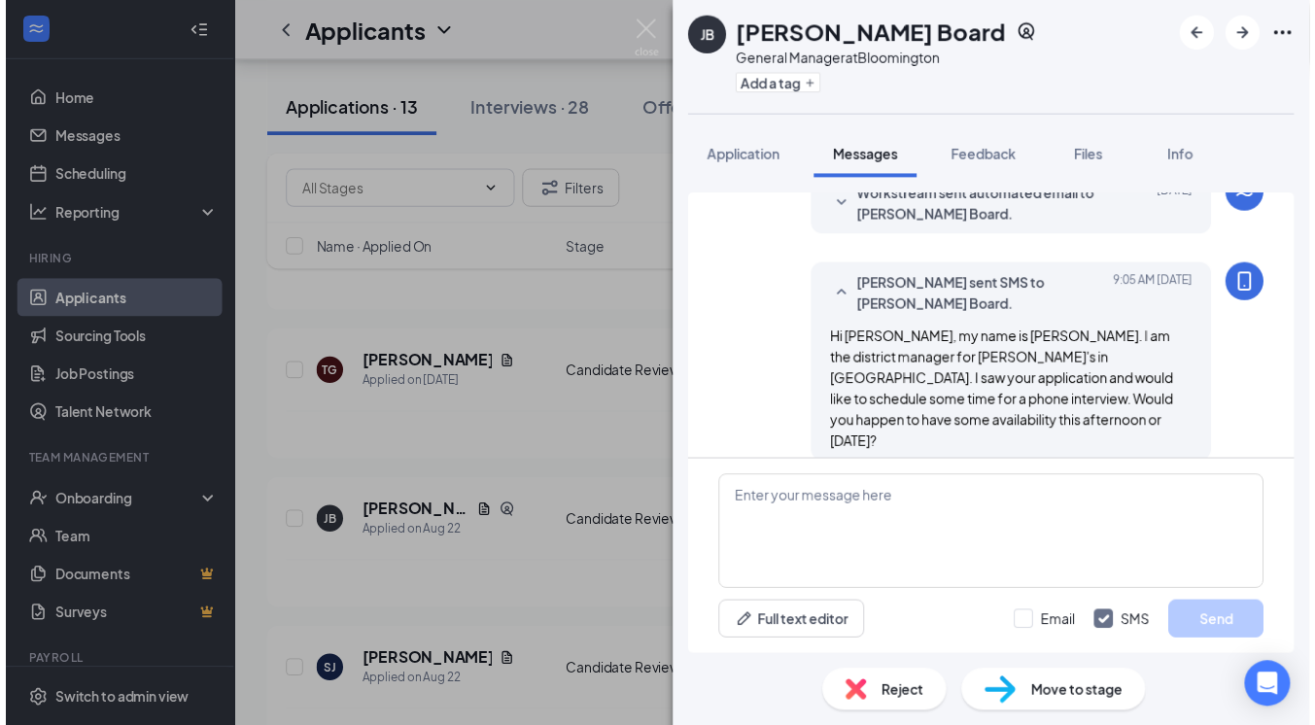
scroll to position [418, 0]
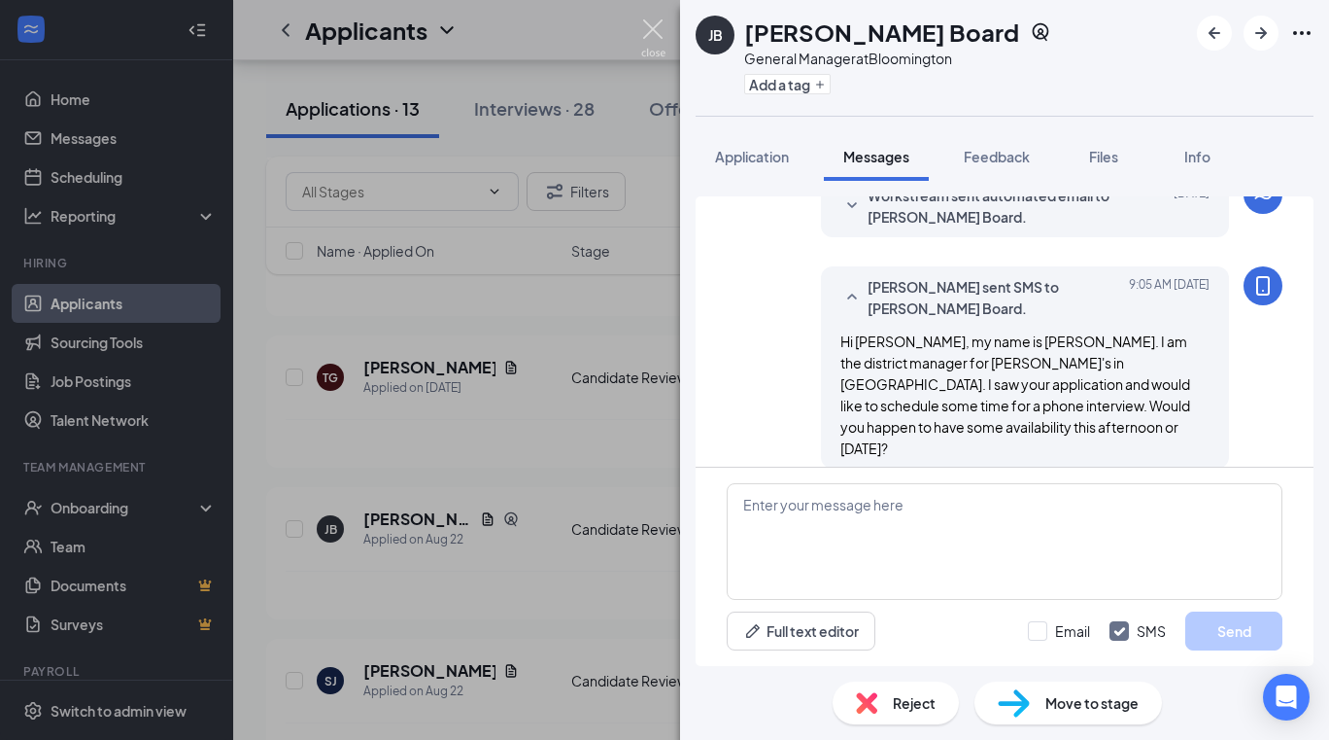
click at [650, 21] on img at bounding box center [653, 38] width 24 height 38
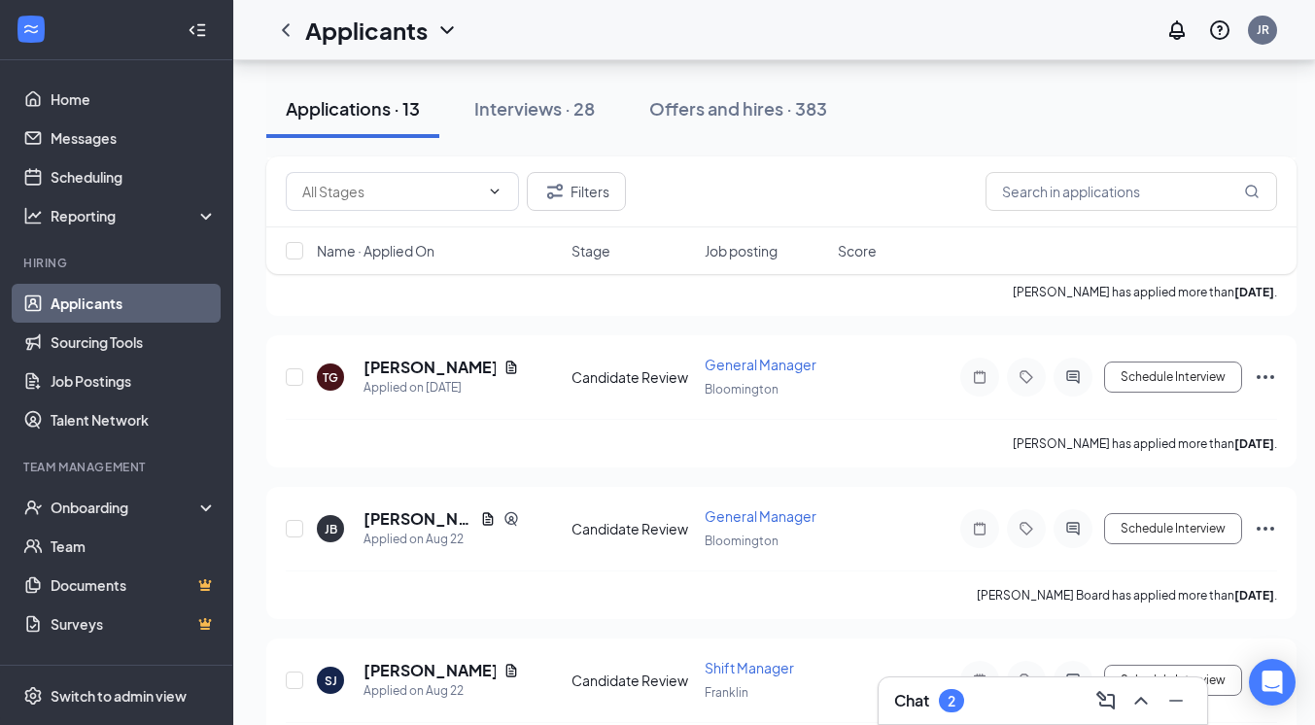
click at [1005, 693] on div "Chat 2" at bounding box center [1042, 700] width 297 height 31
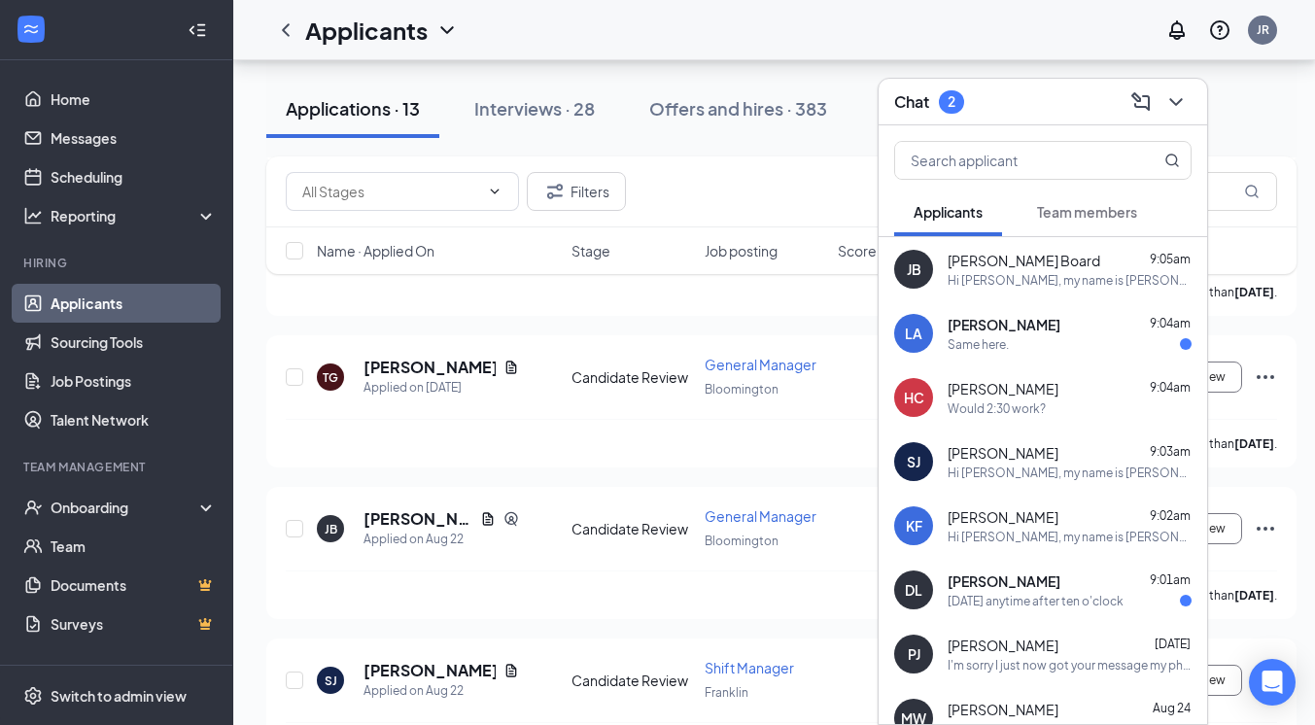
click at [1028, 349] on div "Same here." at bounding box center [1069, 344] width 244 height 17
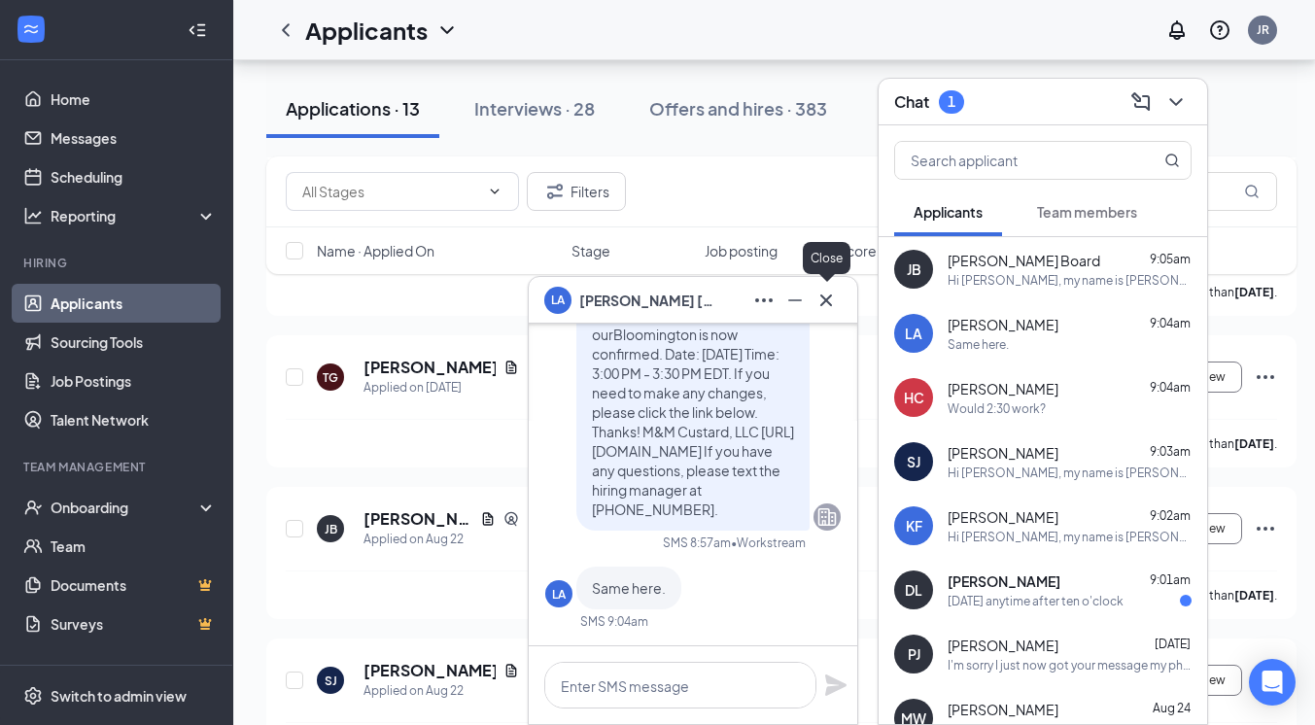
click at [830, 301] on icon "Cross" at bounding box center [825, 300] width 23 height 23
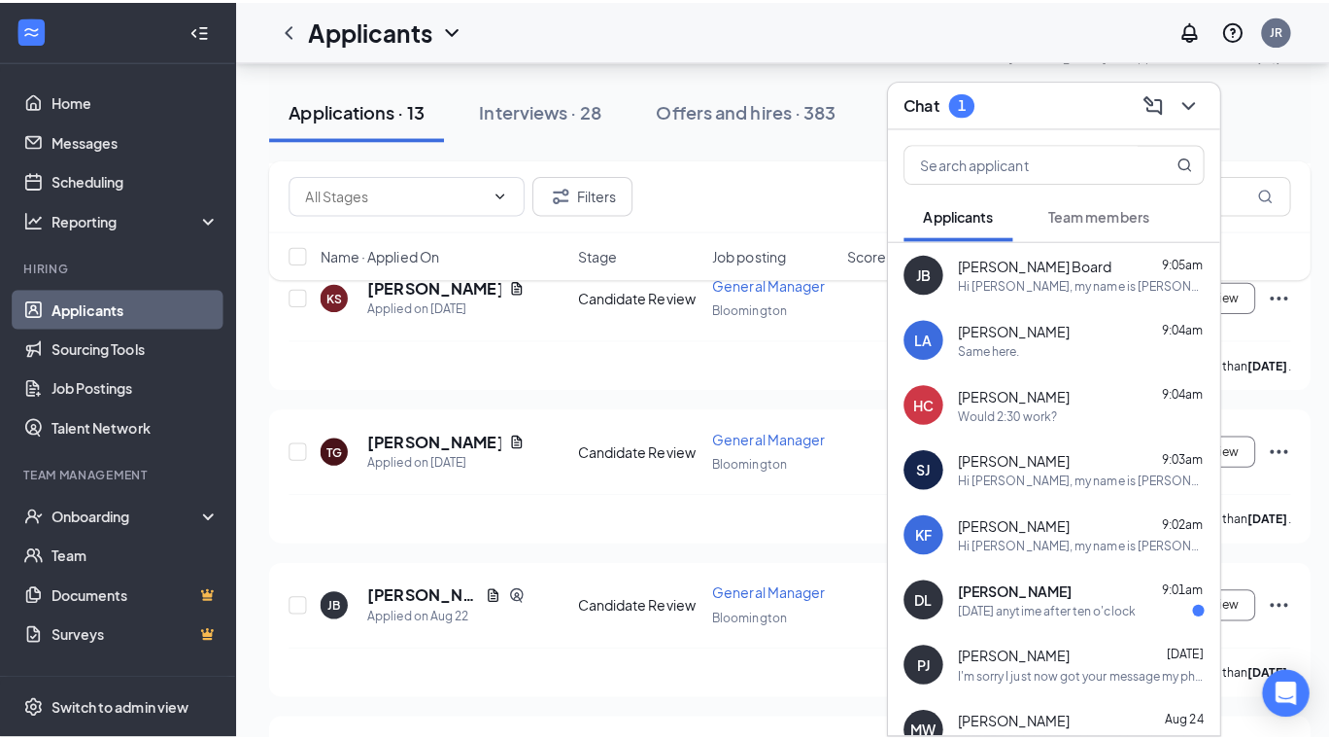
scroll to position [750, 0]
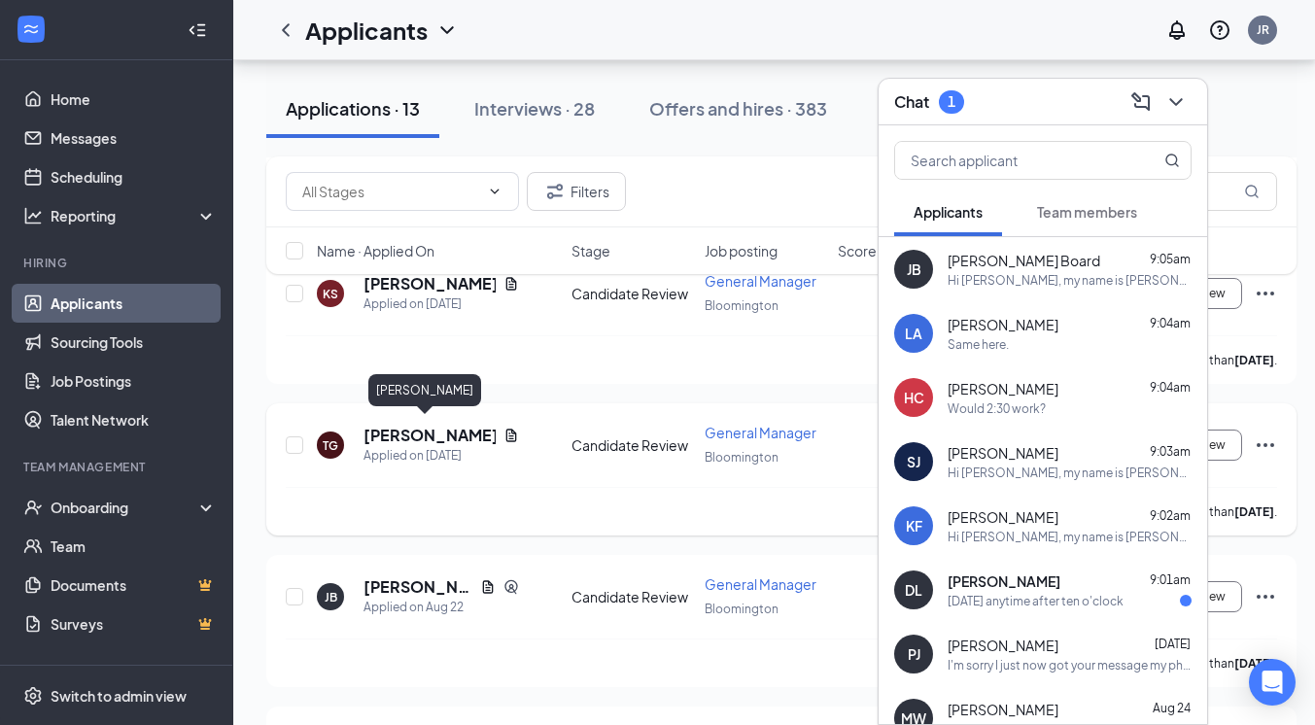
click at [394, 432] on h5 "[PERSON_NAME]" at bounding box center [429, 435] width 132 height 21
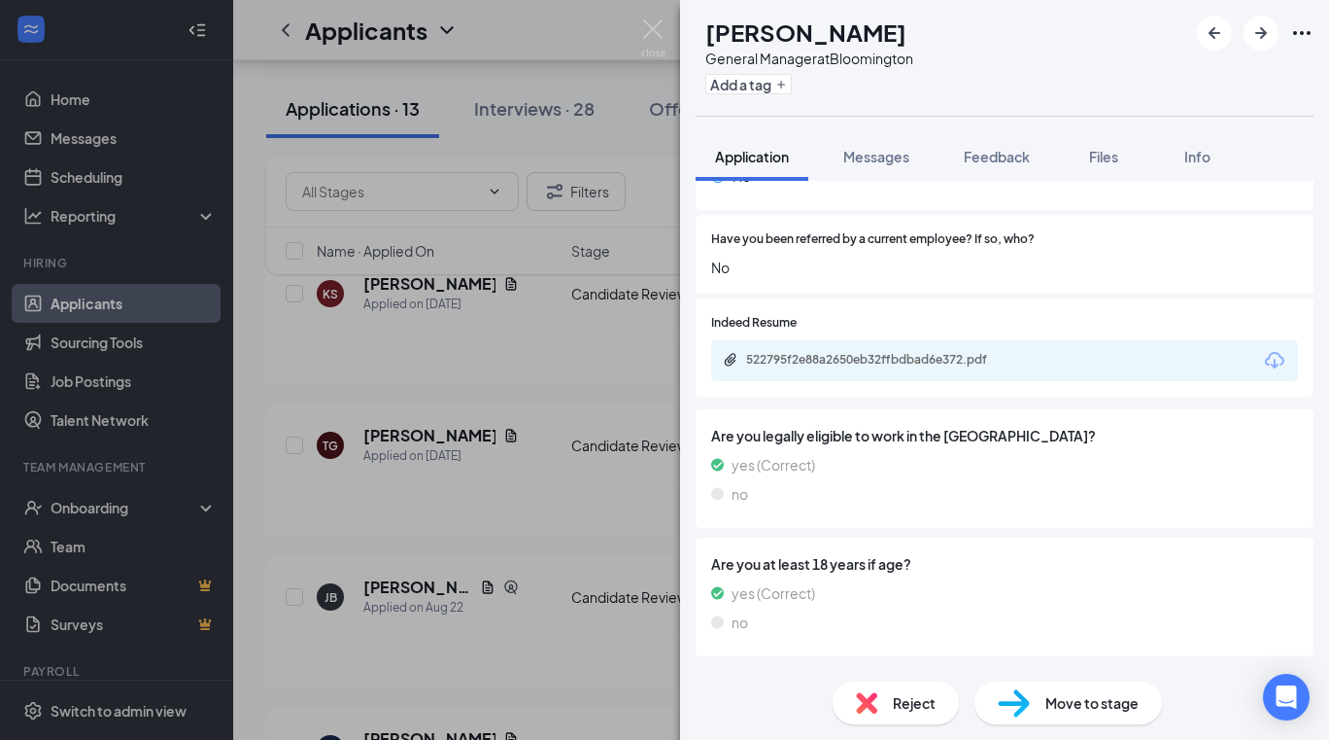
scroll to position [950, 0]
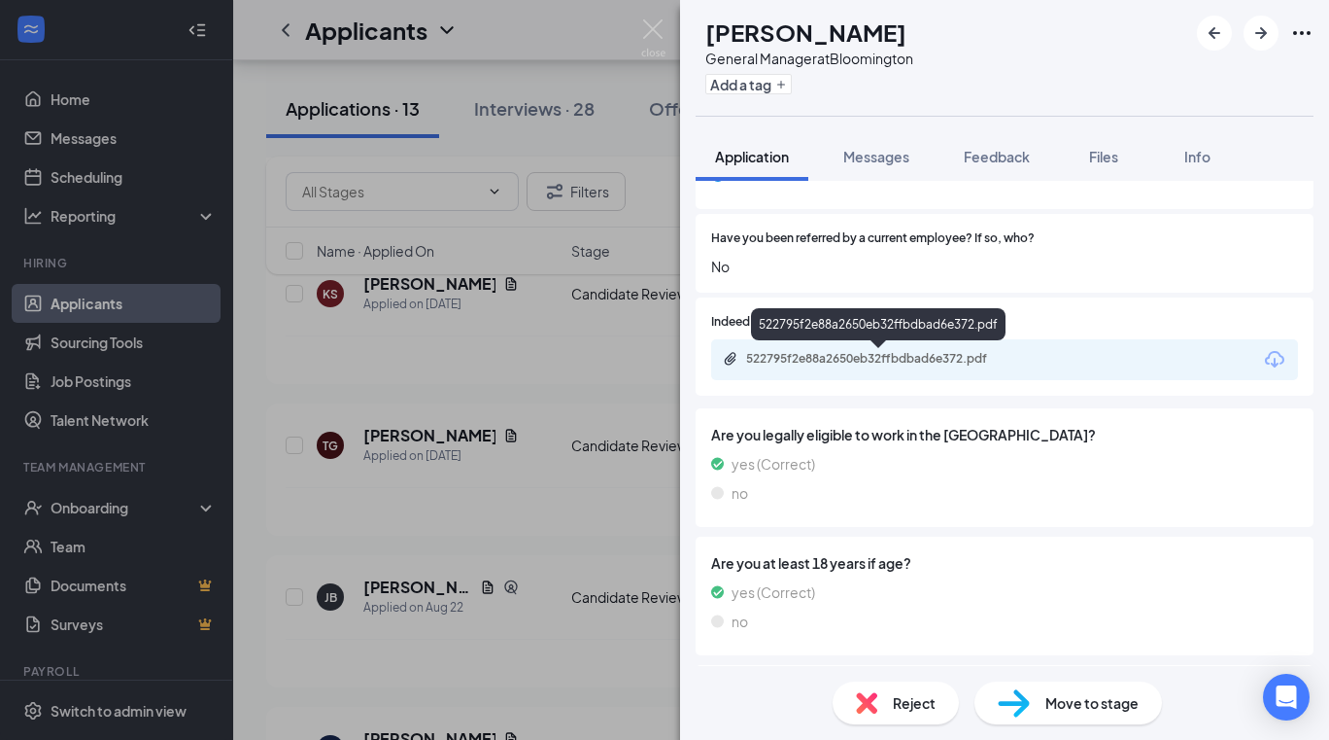
click at [898, 358] on div "522795f2e88a2650eb32ffbdbad6e372.pdf" at bounding box center [882, 359] width 272 height 16
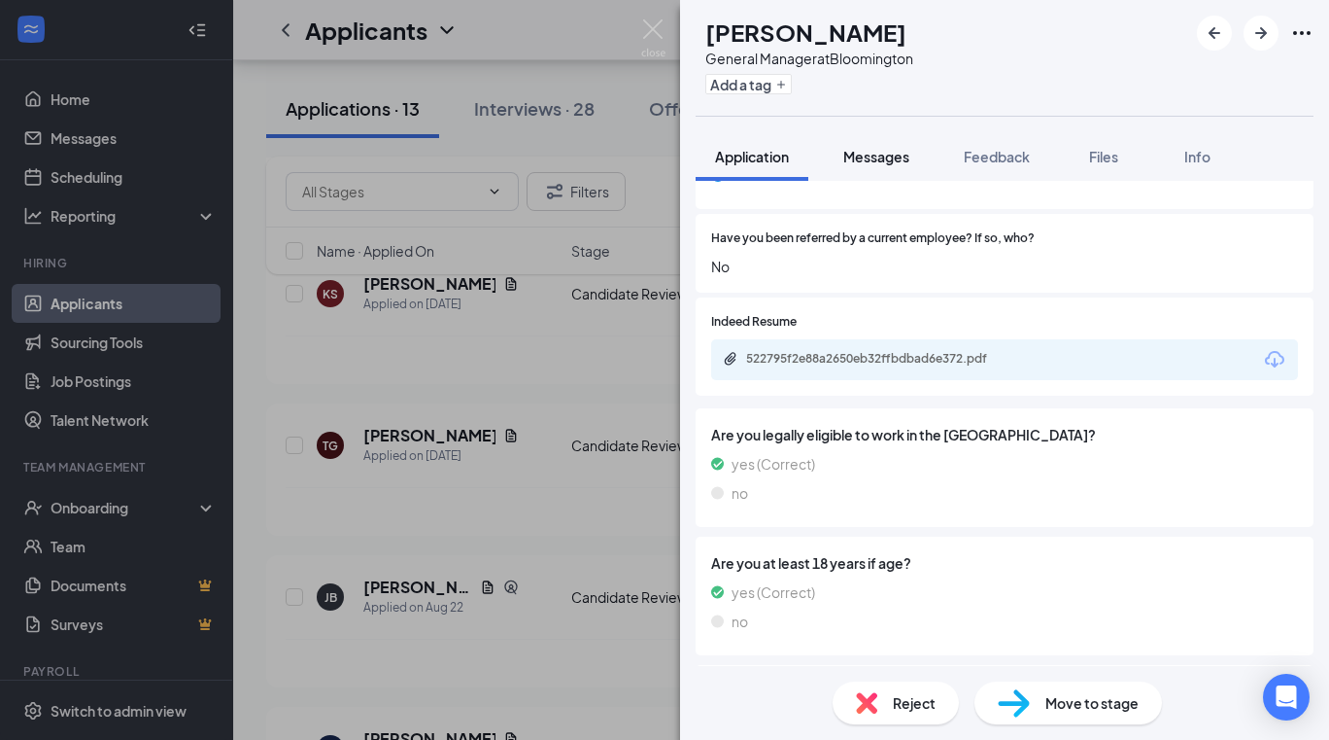
click at [864, 151] on span "Messages" at bounding box center [876, 156] width 66 height 17
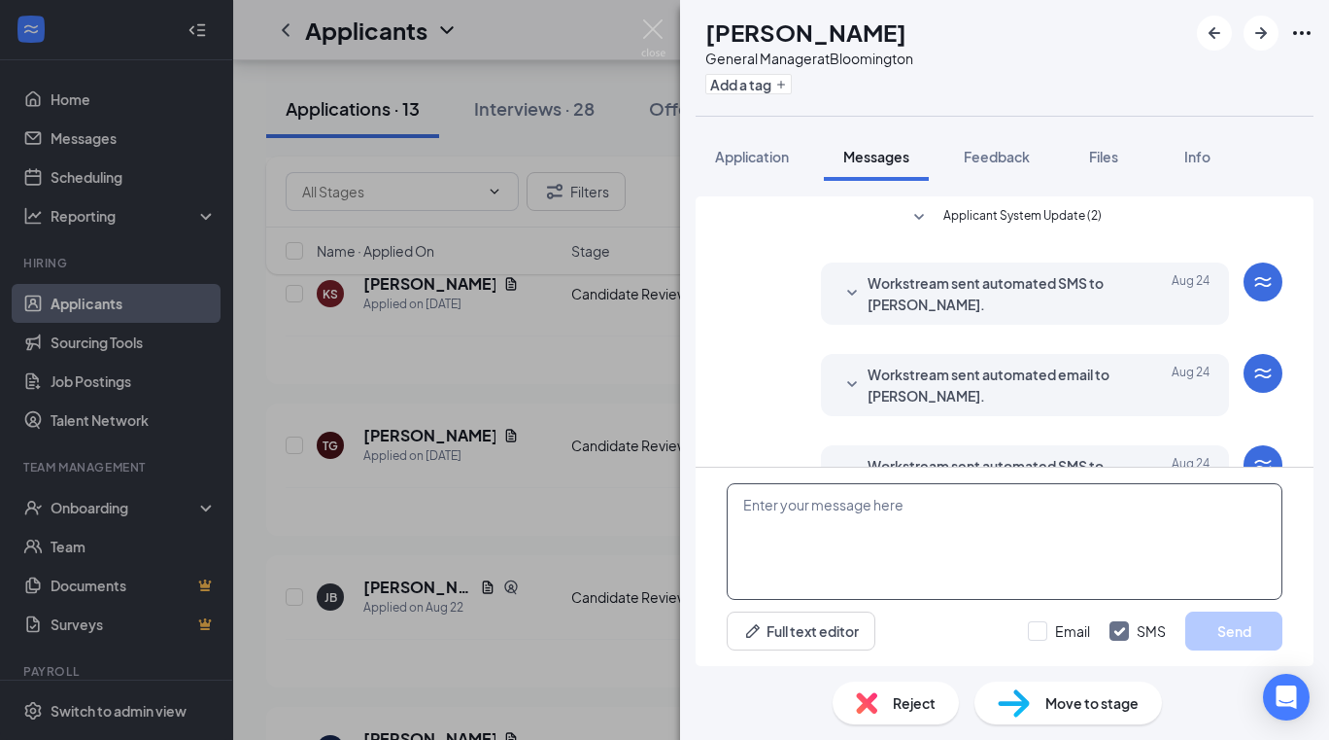
scroll to position [152, 0]
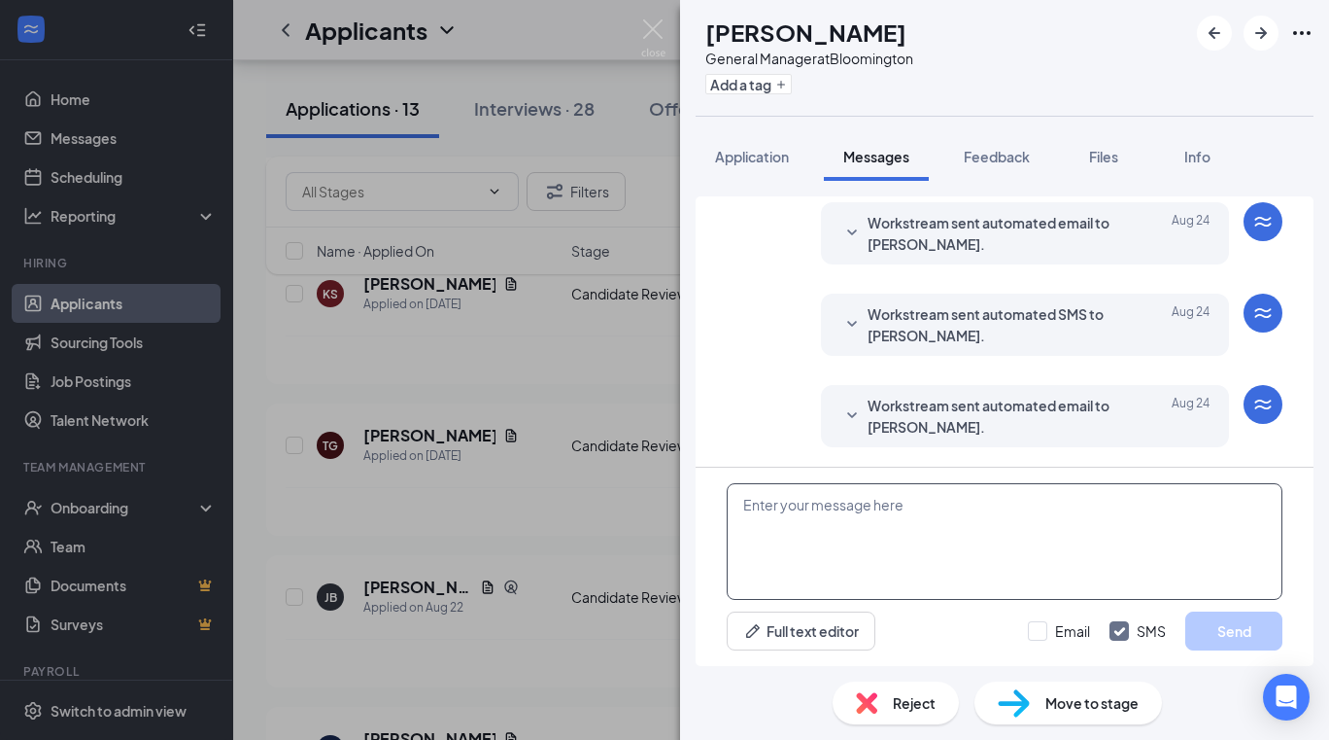
click at [927, 522] on textarea at bounding box center [1005, 541] width 556 height 117
paste textarea "Hi [PERSON_NAME], my name is [PERSON_NAME]. I am the district manager for [PERS…"
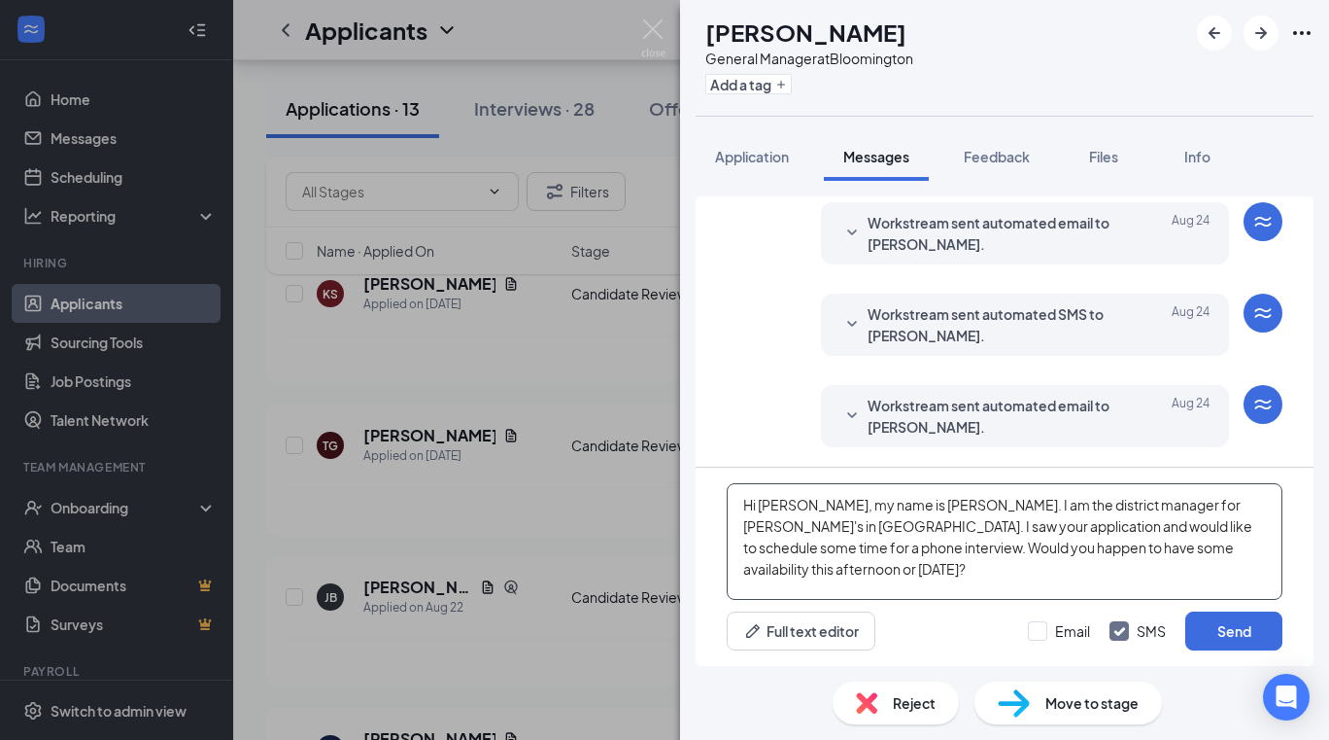
click at [825, 508] on textarea "Hi [PERSON_NAME], my name is [PERSON_NAME]. I am the district manager for [PERS…" at bounding box center [1005, 541] width 556 height 117
type textarea "Hi [PERSON_NAME], my name is [PERSON_NAME]. I am the district manager for [PERS…"
click at [1219, 636] on button "Send" at bounding box center [1234, 630] width 97 height 39
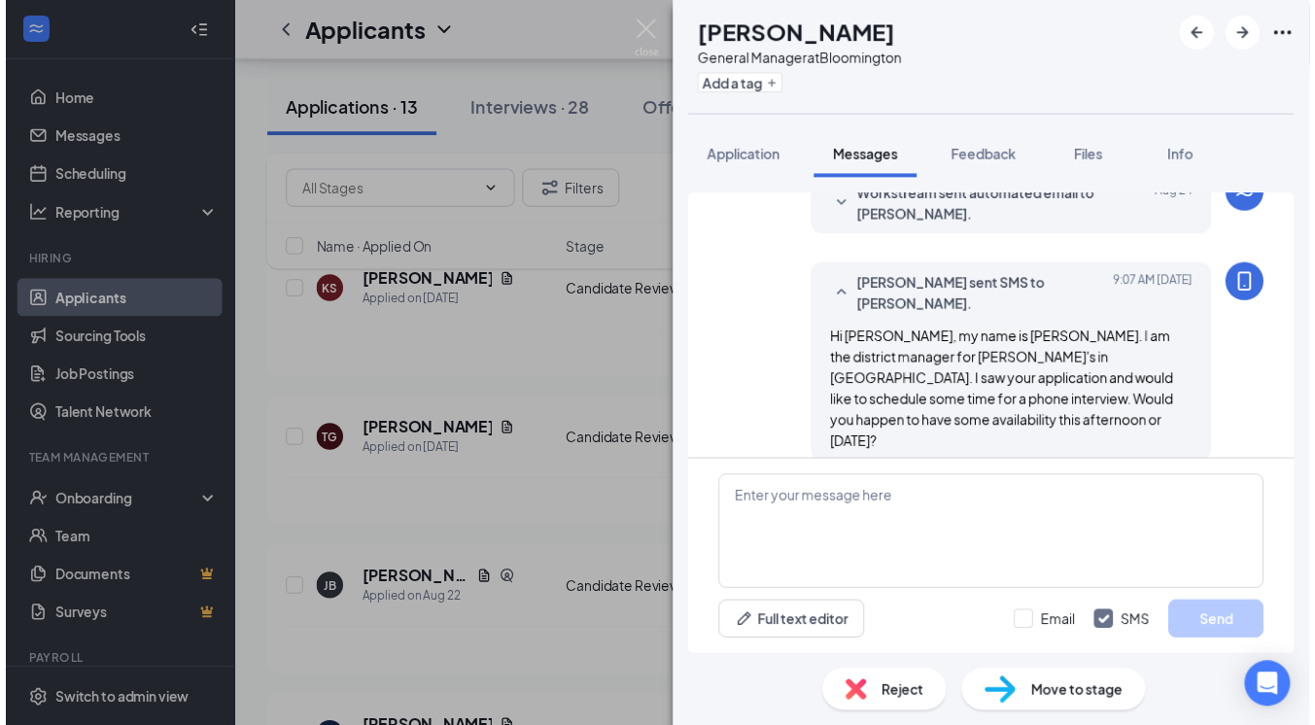
scroll to position [361, 0]
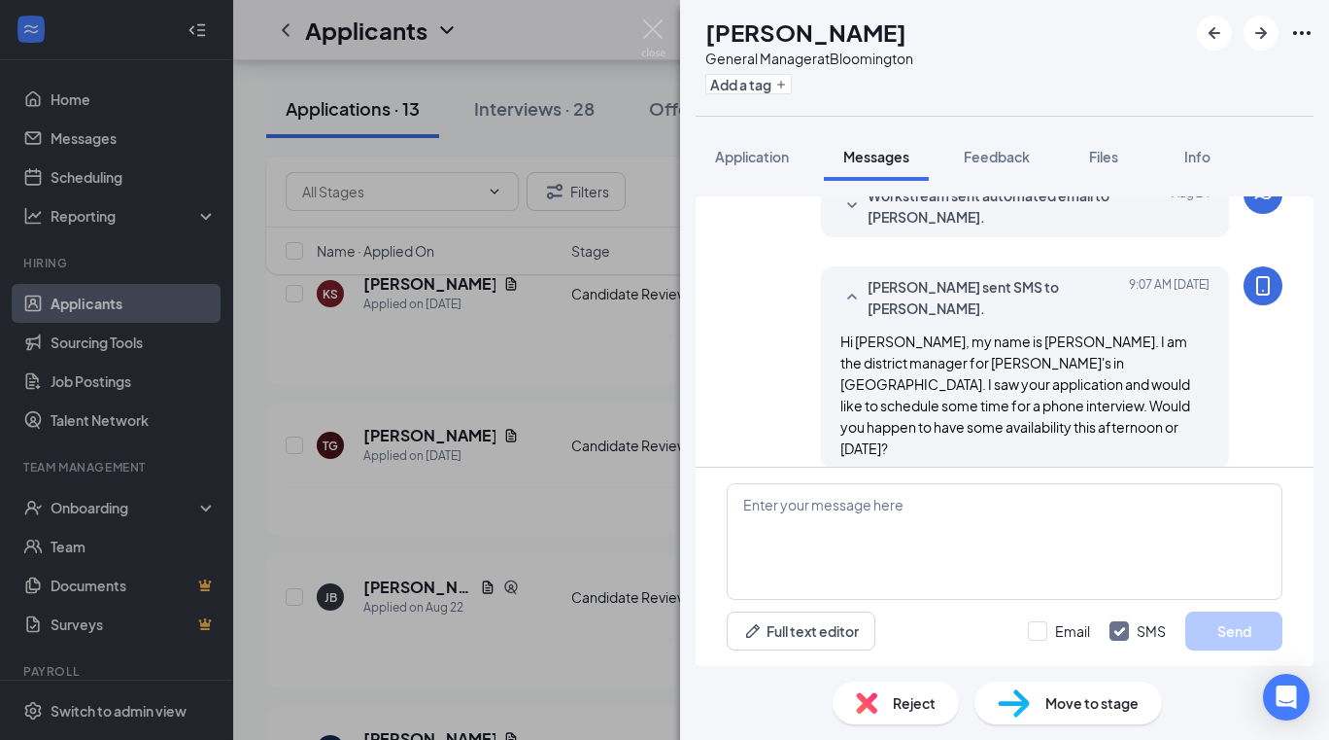
click at [590, 379] on div "TG [PERSON_NAME] General Manager at [GEOGRAPHIC_DATA] Add a tag Application Mes…" at bounding box center [664, 370] width 1329 height 740
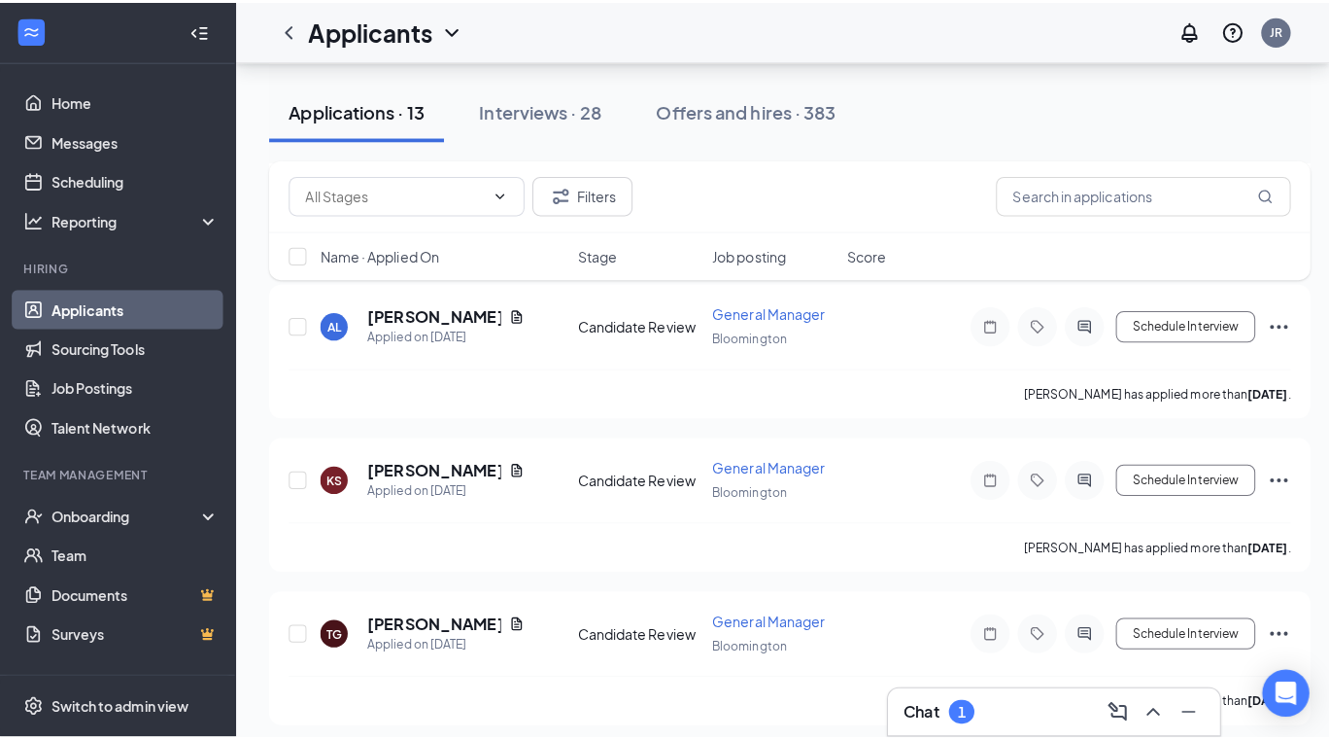
scroll to position [569, 0]
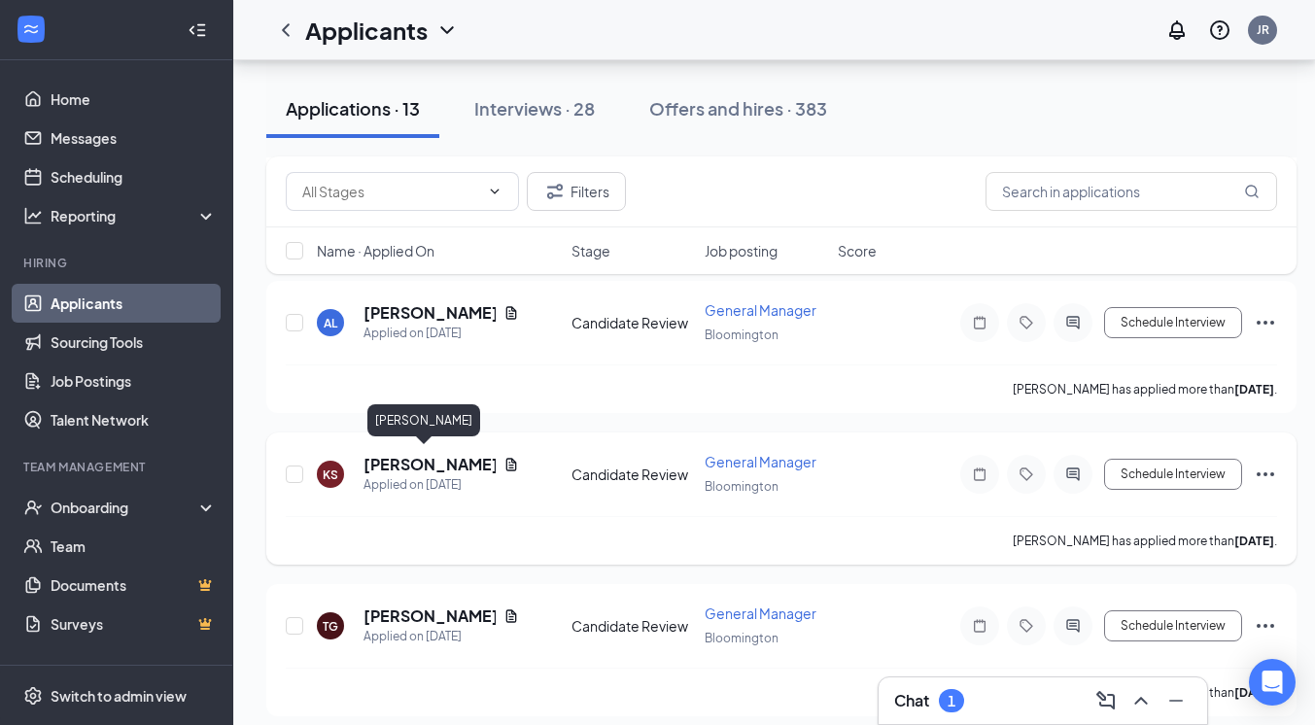
click at [402, 458] on h5 "[PERSON_NAME]" at bounding box center [429, 464] width 132 height 21
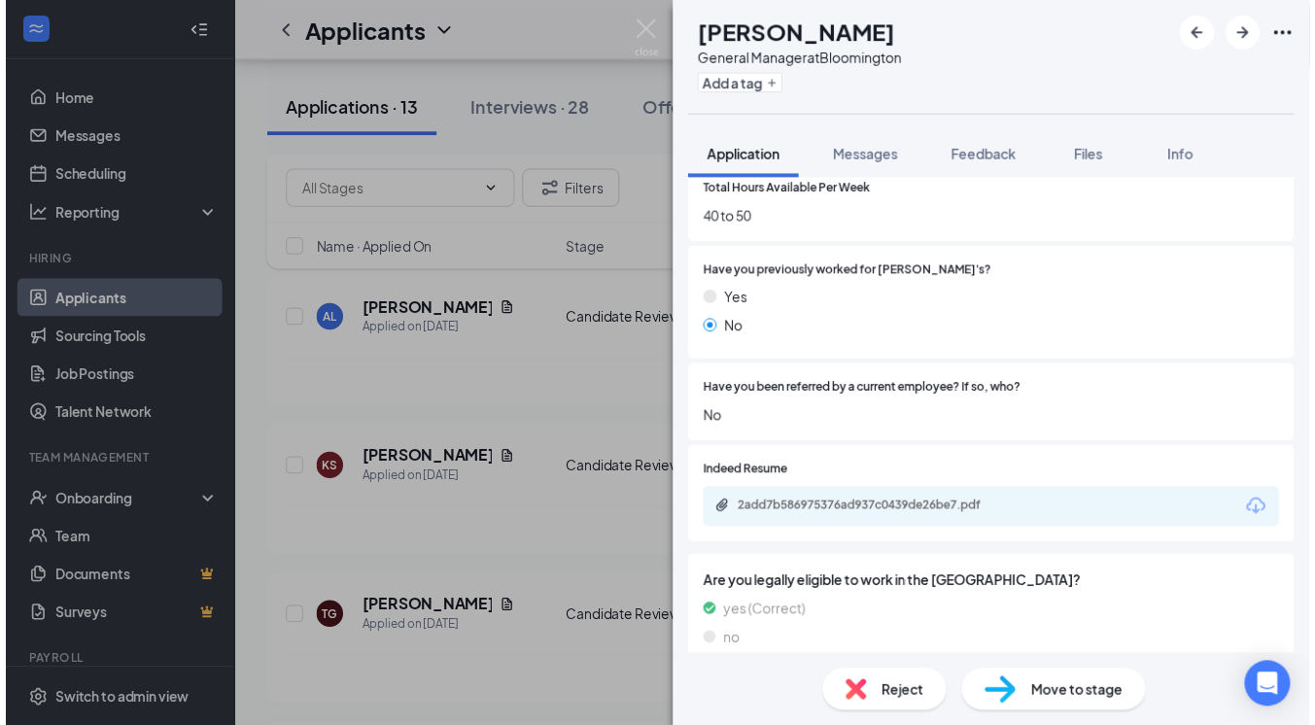
scroll to position [795, 0]
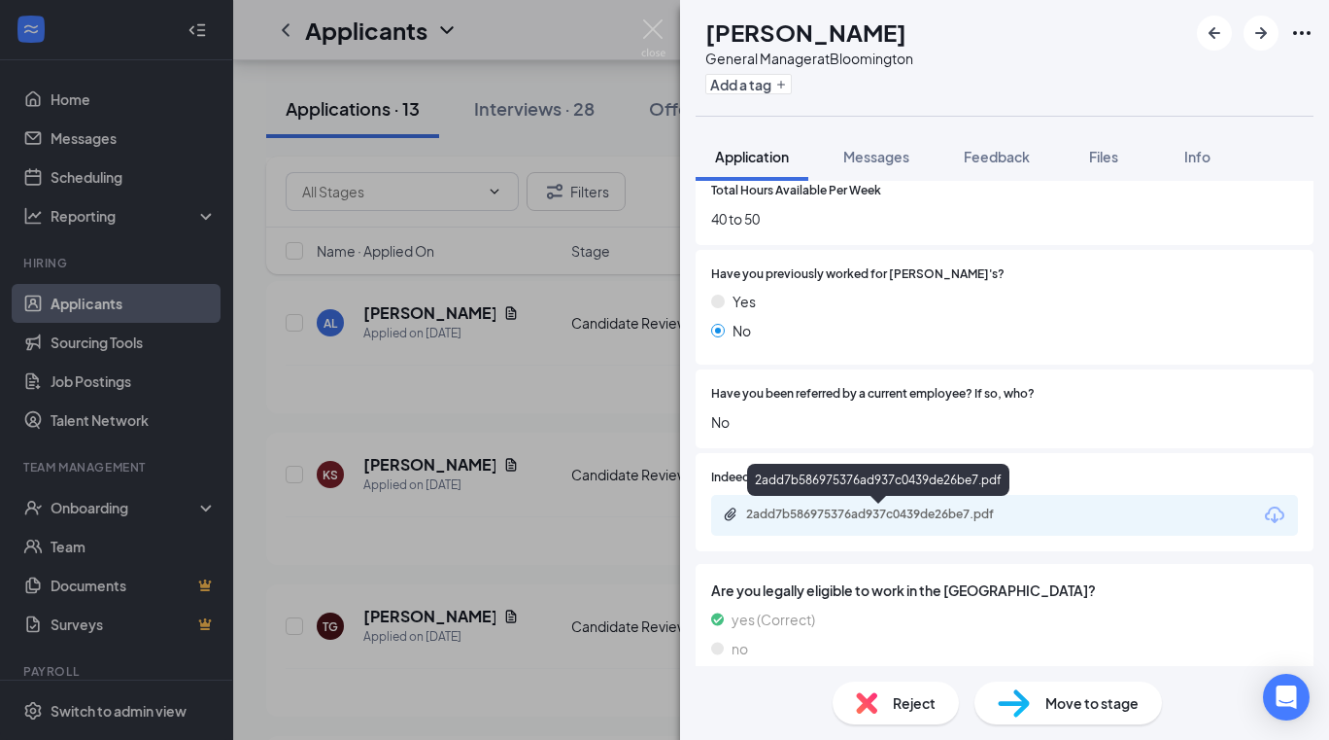
click at [828, 507] on div "2add7b586975376ad937c0439de26be7.pdf" at bounding box center [882, 514] width 272 height 16
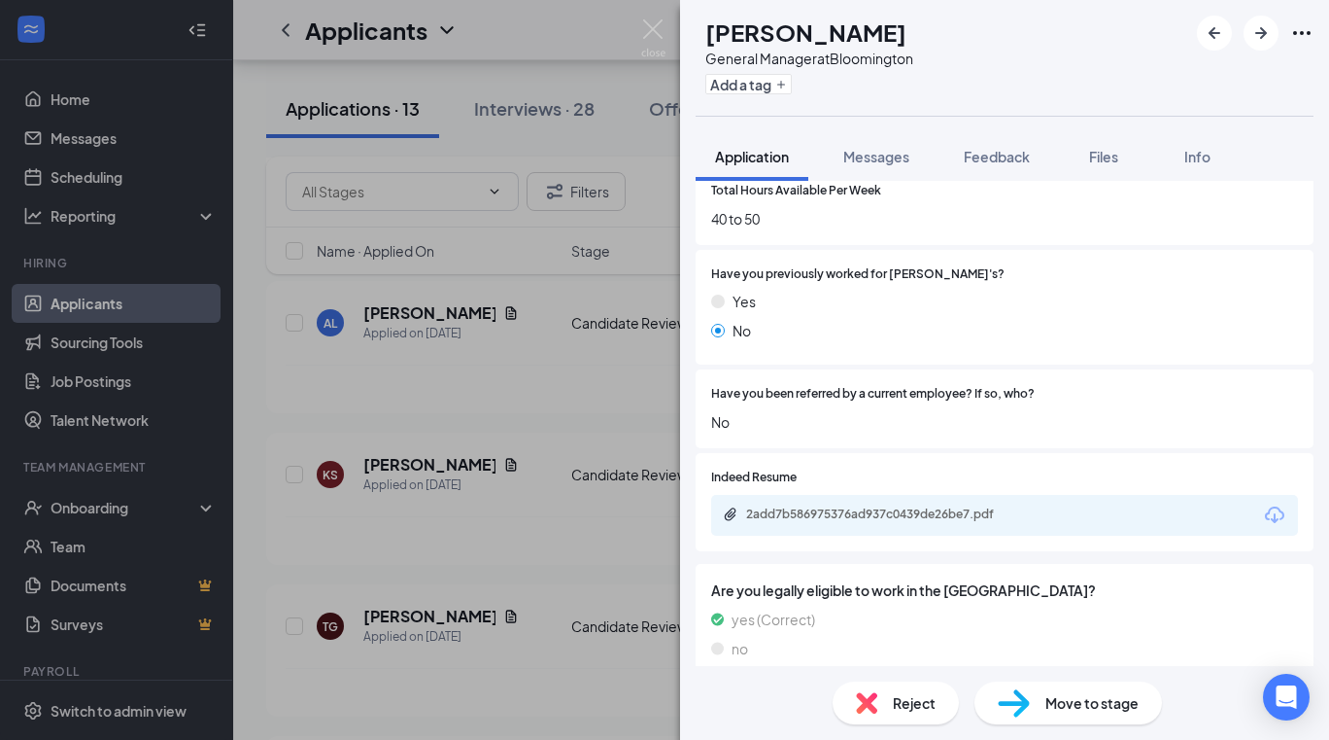
click at [896, 694] on span "Reject" at bounding box center [914, 702] width 43 height 21
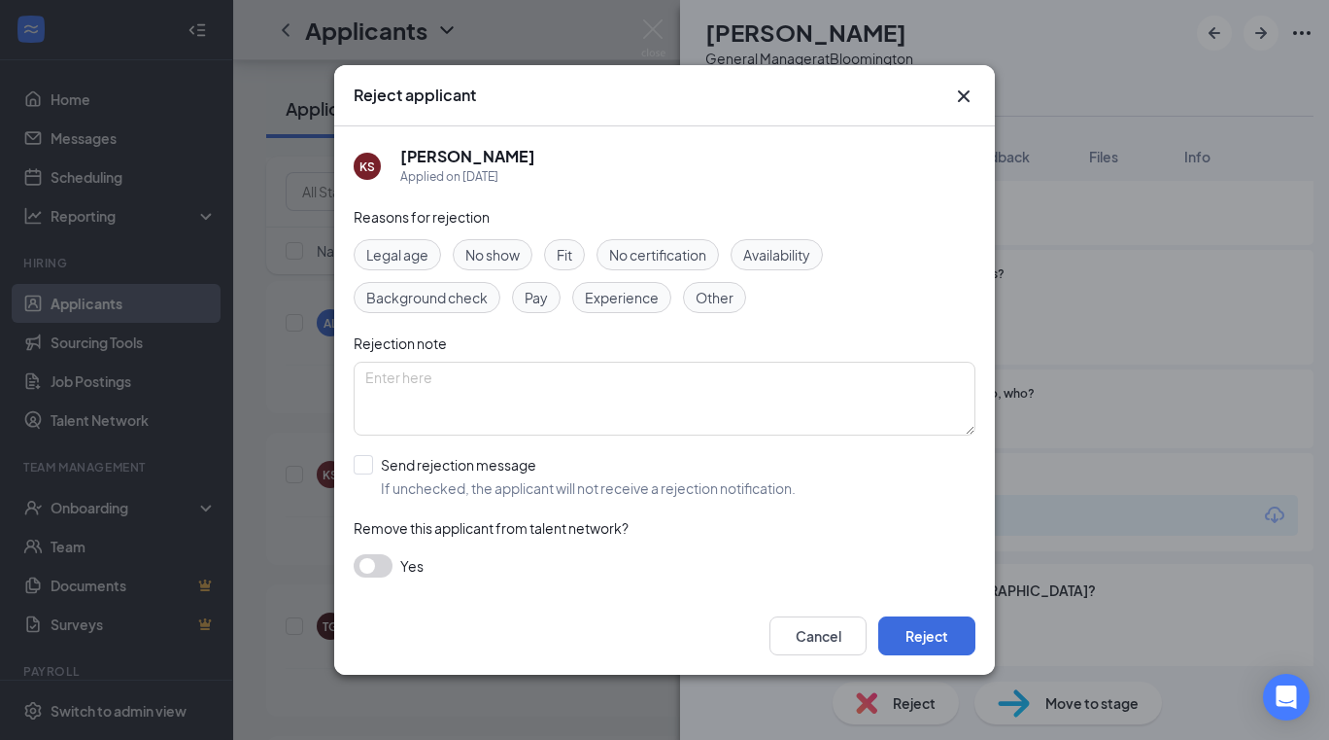
click at [632, 295] on span "Experience" at bounding box center [622, 297] width 74 height 21
click at [772, 257] on span "Availability" at bounding box center [776, 254] width 67 height 21
click at [937, 635] on button "Reject" at bounding box center [926, 635] width 97 height 39
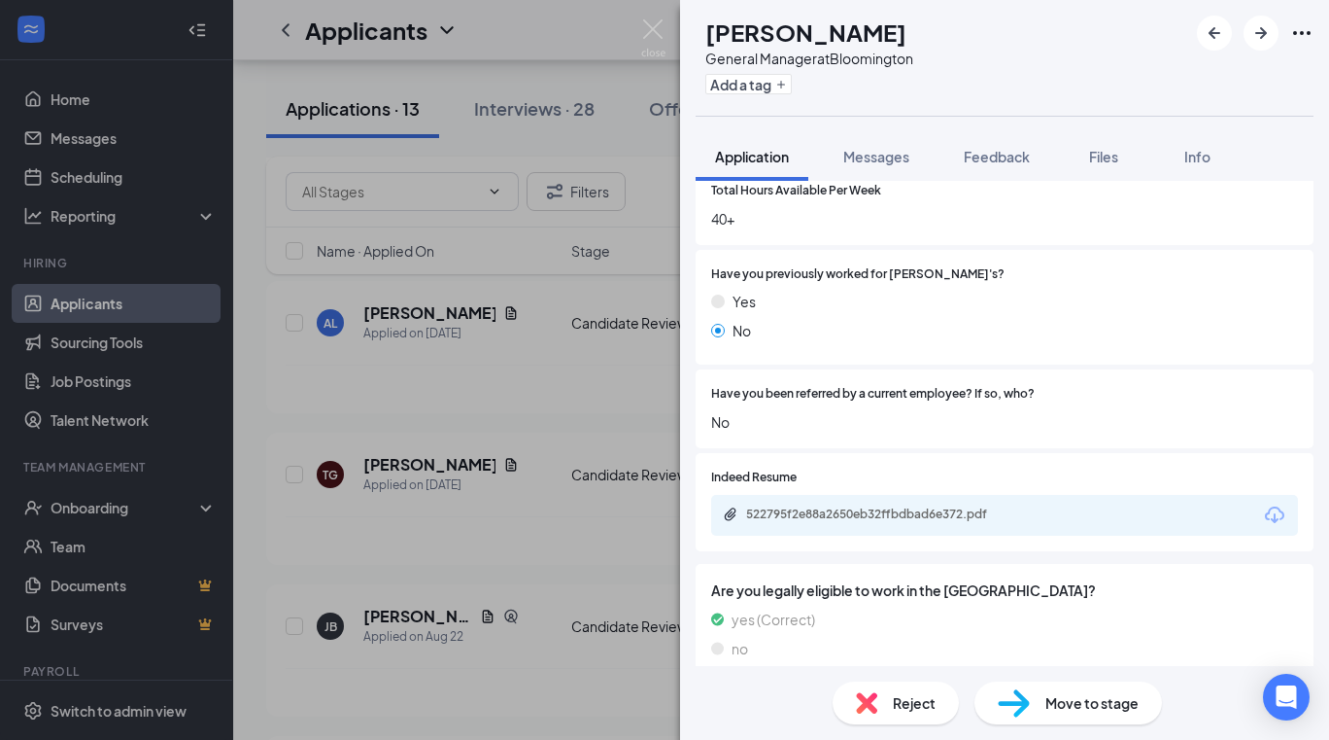
click at [652, 18] on div "TG [PERSON_NAME] General Manager at [GEOGRAPHIC_DATA] Add a tag Application Mes…" at bounding box center [664, 370] width 1329 height 740
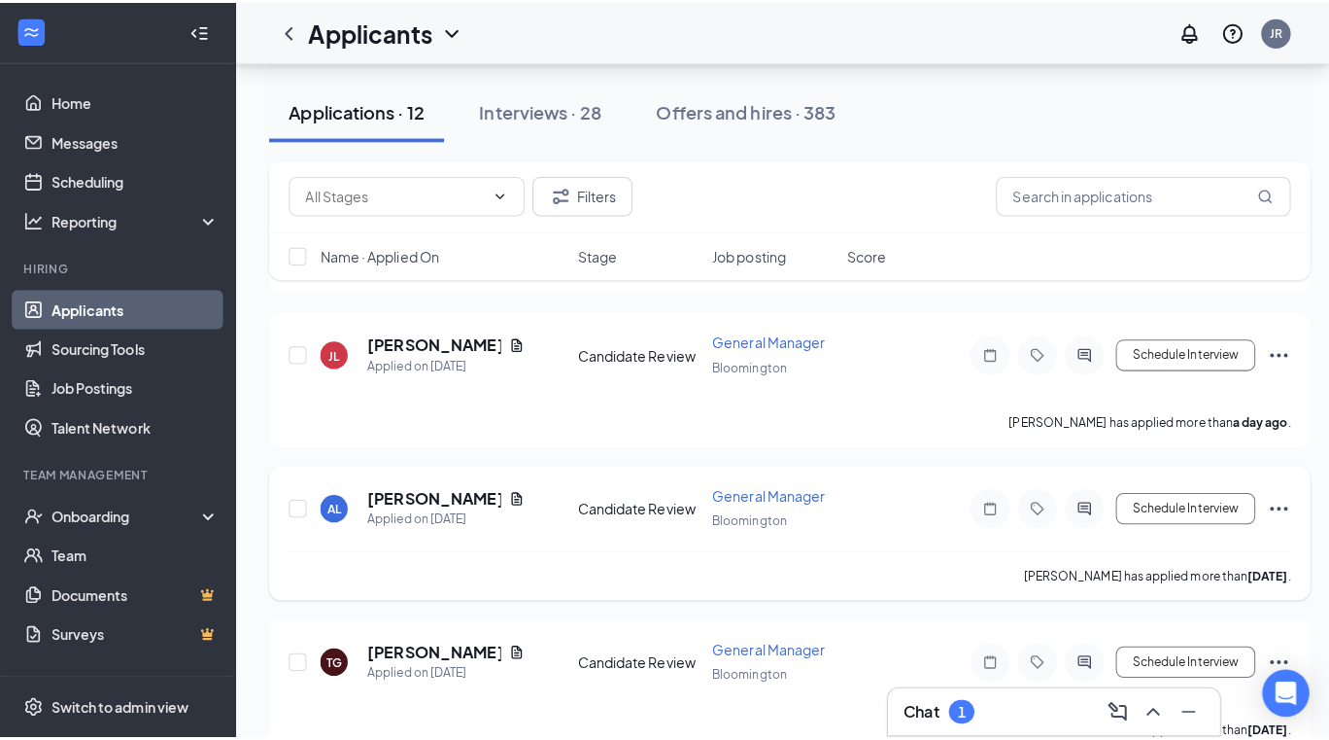
scroll to position [379, 0]
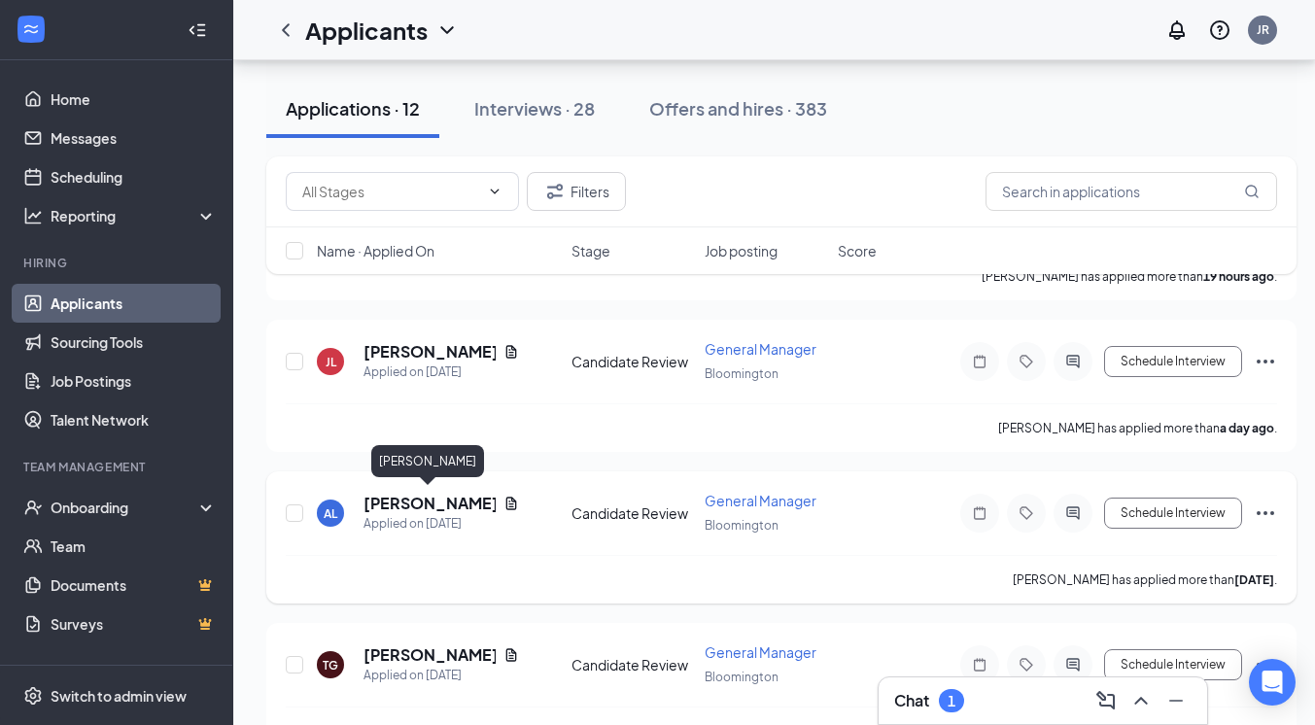
click at [418, 495] on h5 "[PERSON_NAME]" at bounding box center [429, 503] width 132 height 21
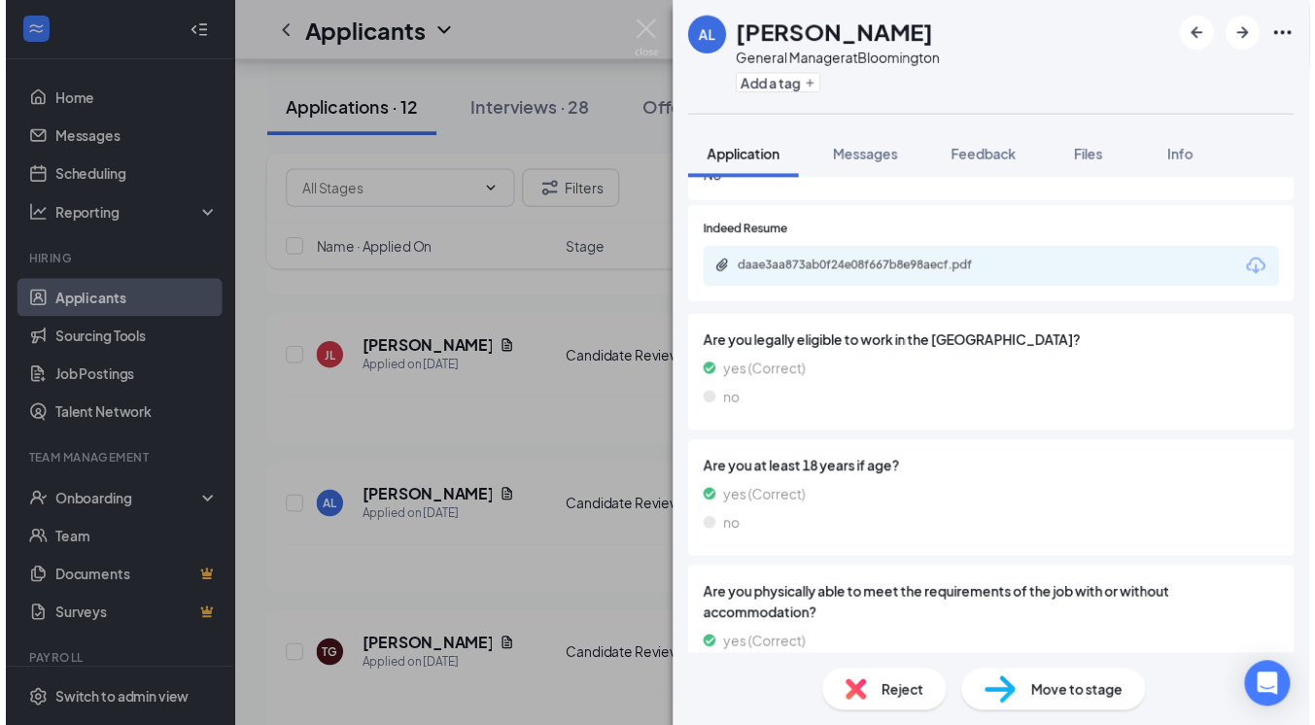
scroll to position [1022, 0]
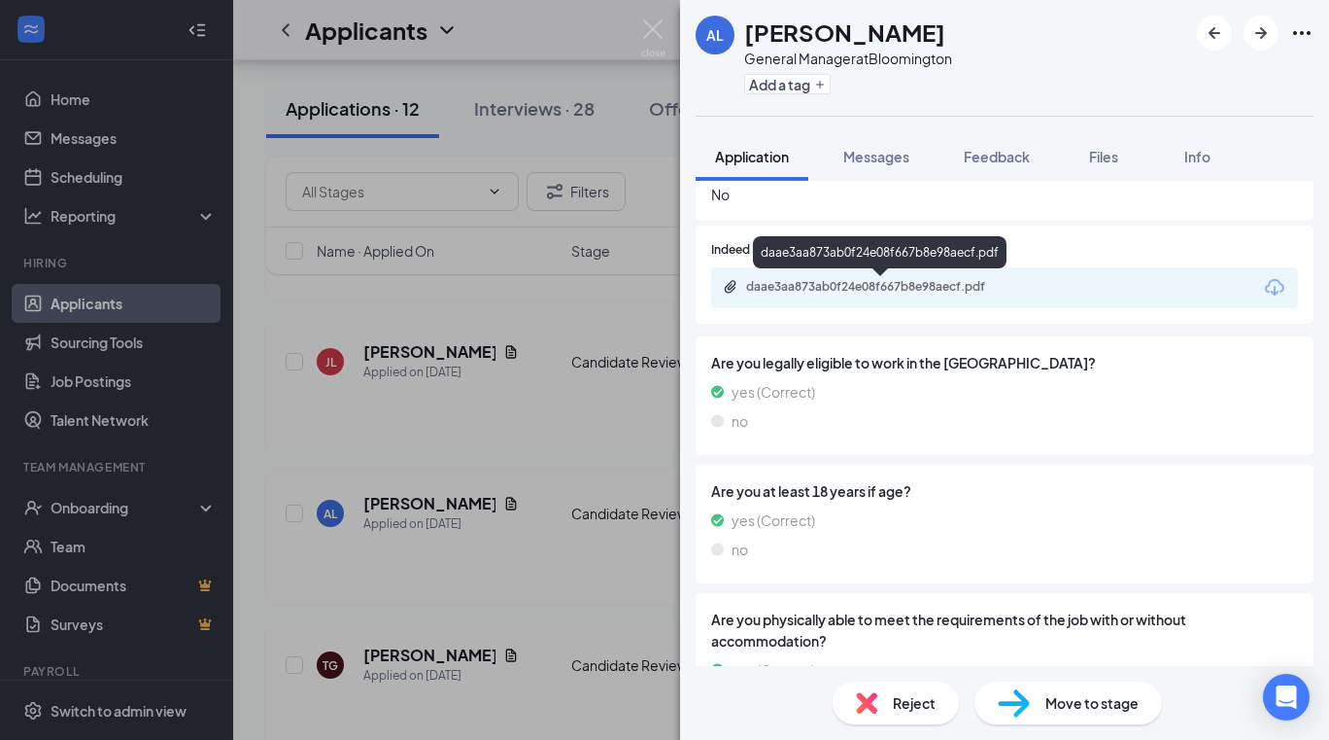
click at [838, 290] on div "daae3aa873ab0f24e08f667b8e98aecf.pdf" at bounding box center [882, 287] width 272 height 16
click at [898, 695] on span "Reject" at bounding box center [914, 702] width 43 height 21
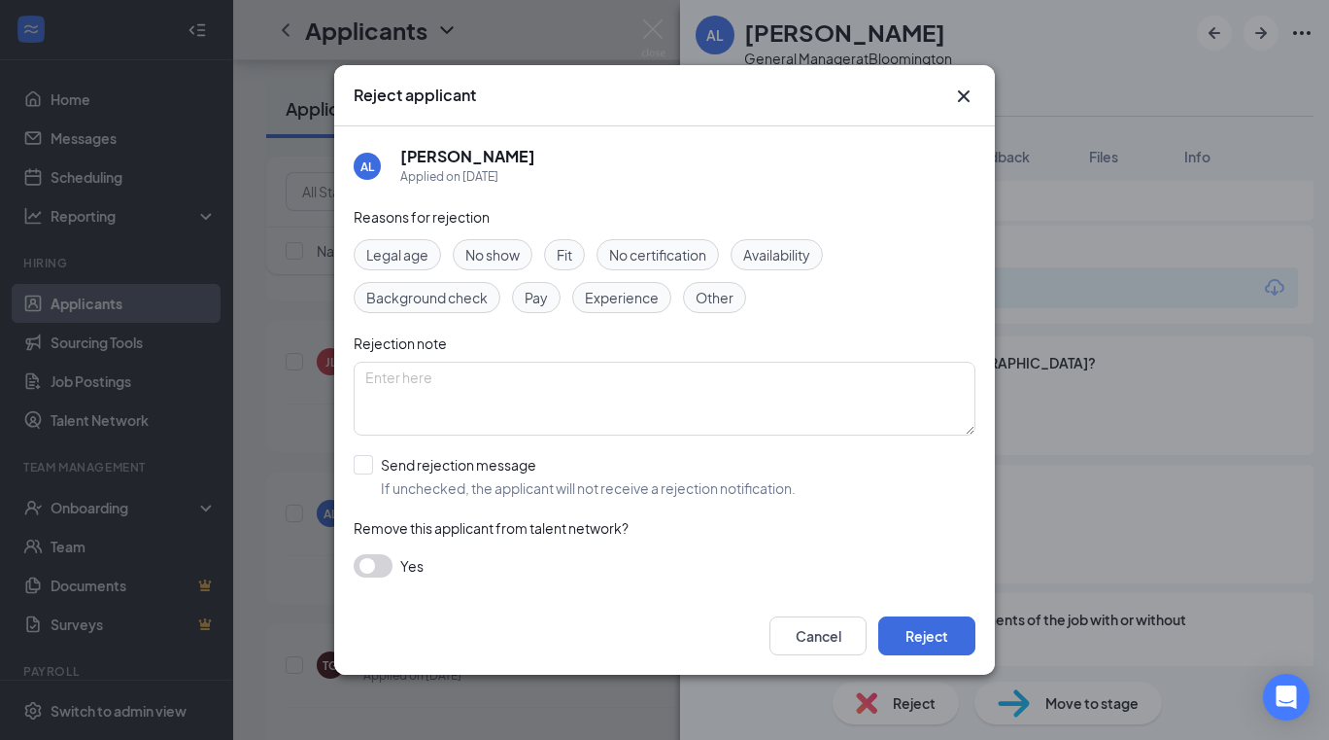
click at [632, 293] on span "Experience" at bounding box center [622, 297] width 74 height 21
click at [771, 257] on span "Availability" at bounding box center [776, 254] width 67 height 21
click at [924, 631] on button "Reject" at bounding box center [926, 635] width 97 height 39
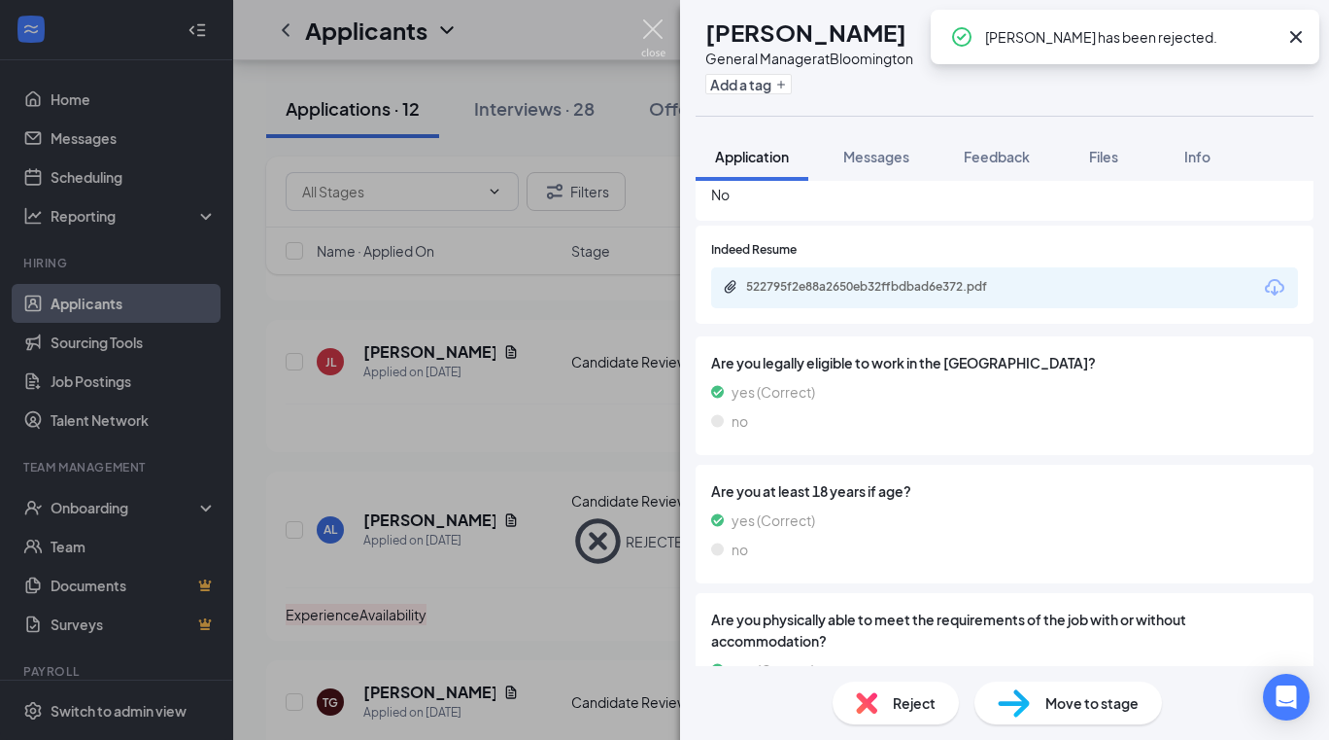
click at [650, 30] on img at bounding box center [653, 38] width 24 height 38
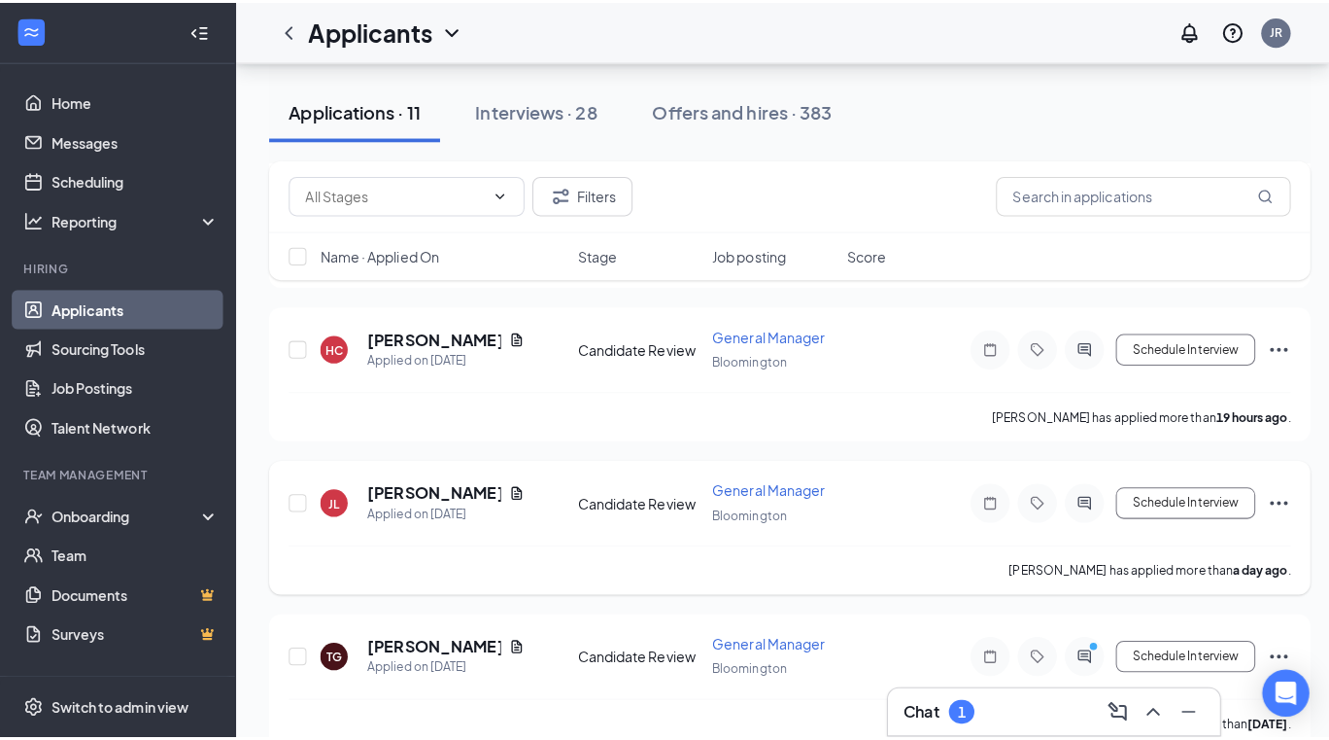
scroll to position [197, 0]
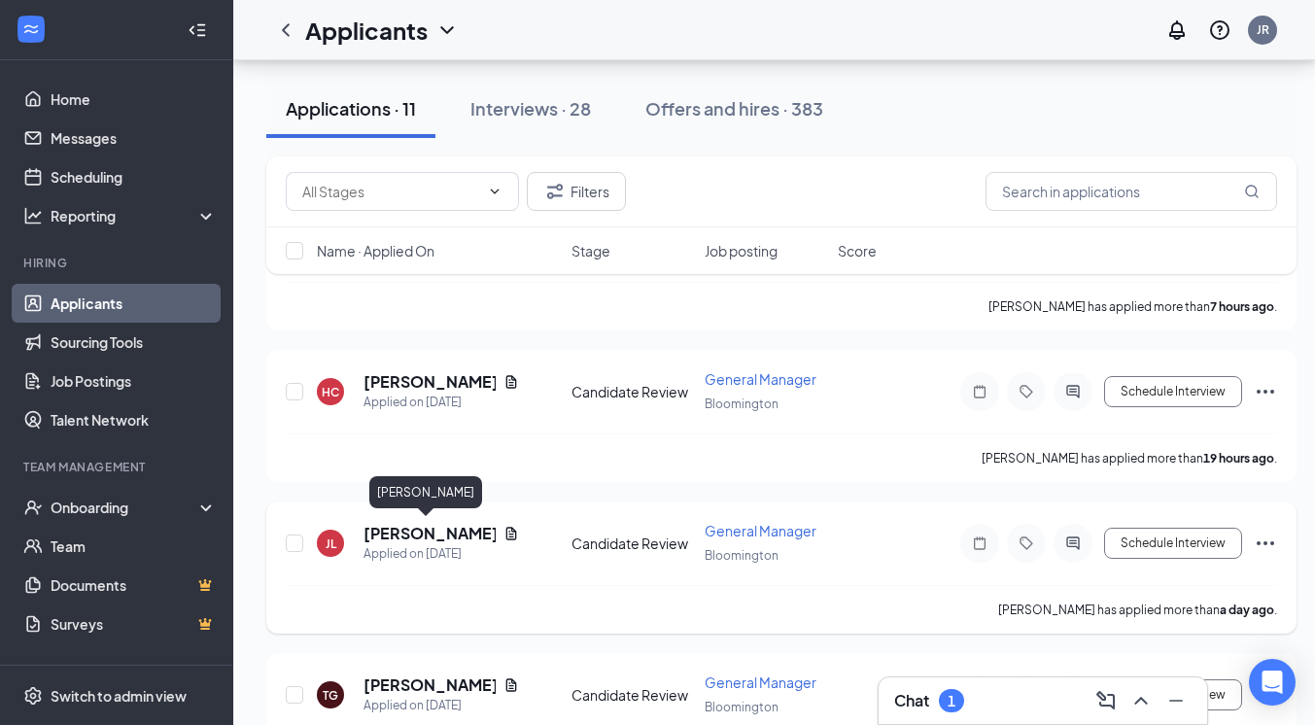
click at [409, 532] on h5 "[PERSON_NAME]" at bounding box center [429, 533] width 132 height 21
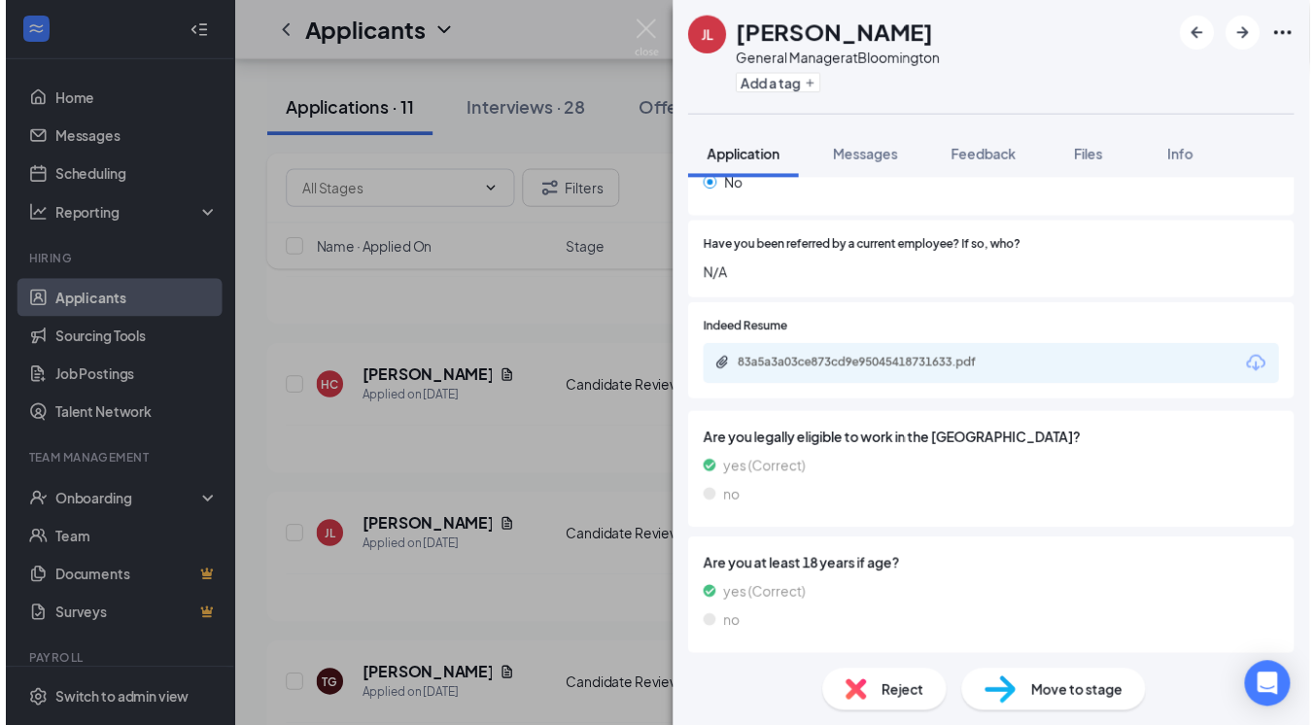
scroll to position [943, 0]
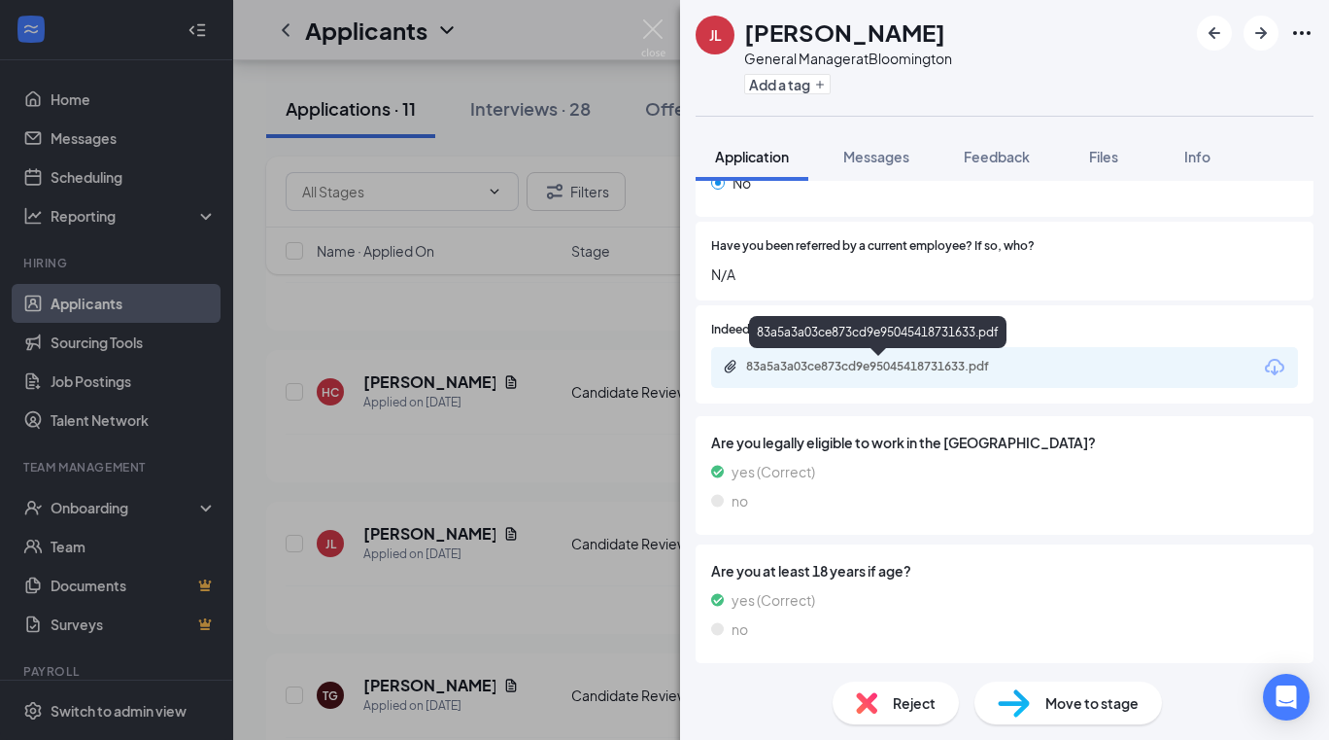
click at [886, 359] on div "83a5a3a03ce873cd9e95045418731633.pdf" at bounding box center [882, 367] width 272 height 16
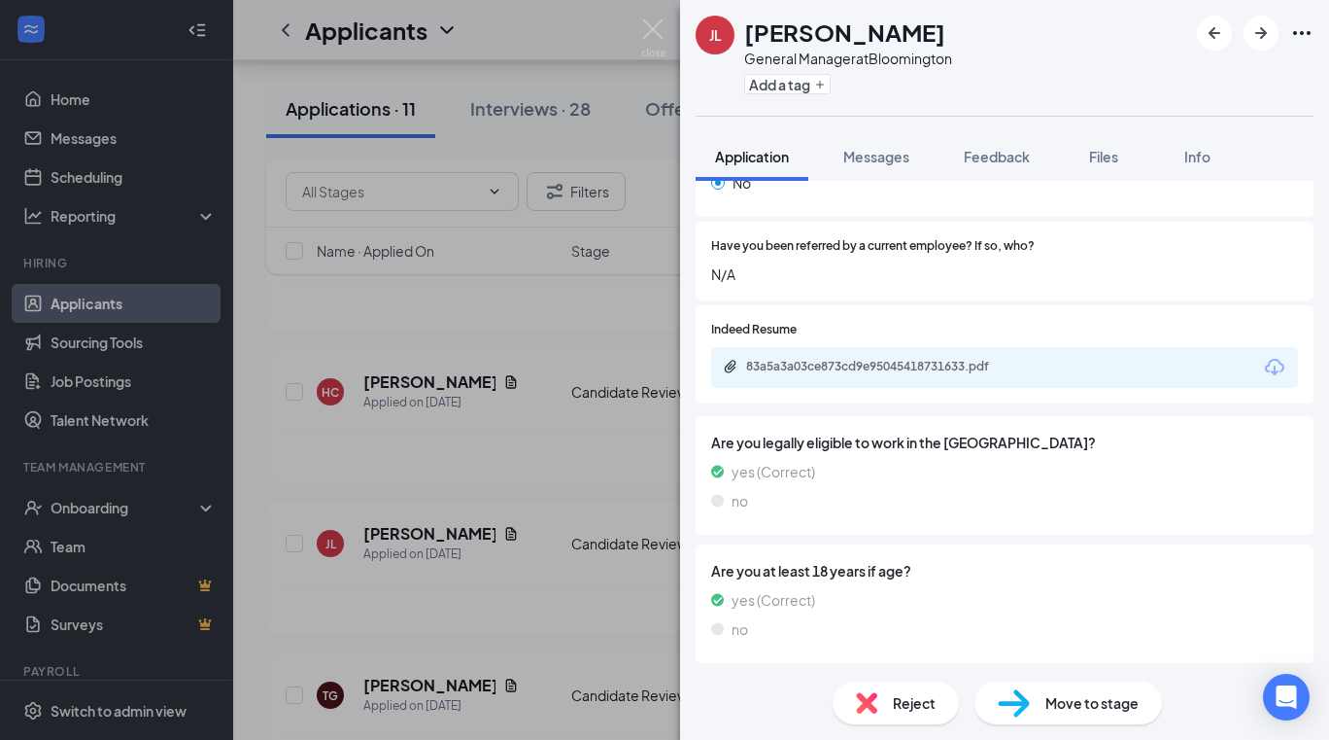
click at [896, 702] on span "Reject" at bounding box center [914, 702] width 43 height 21
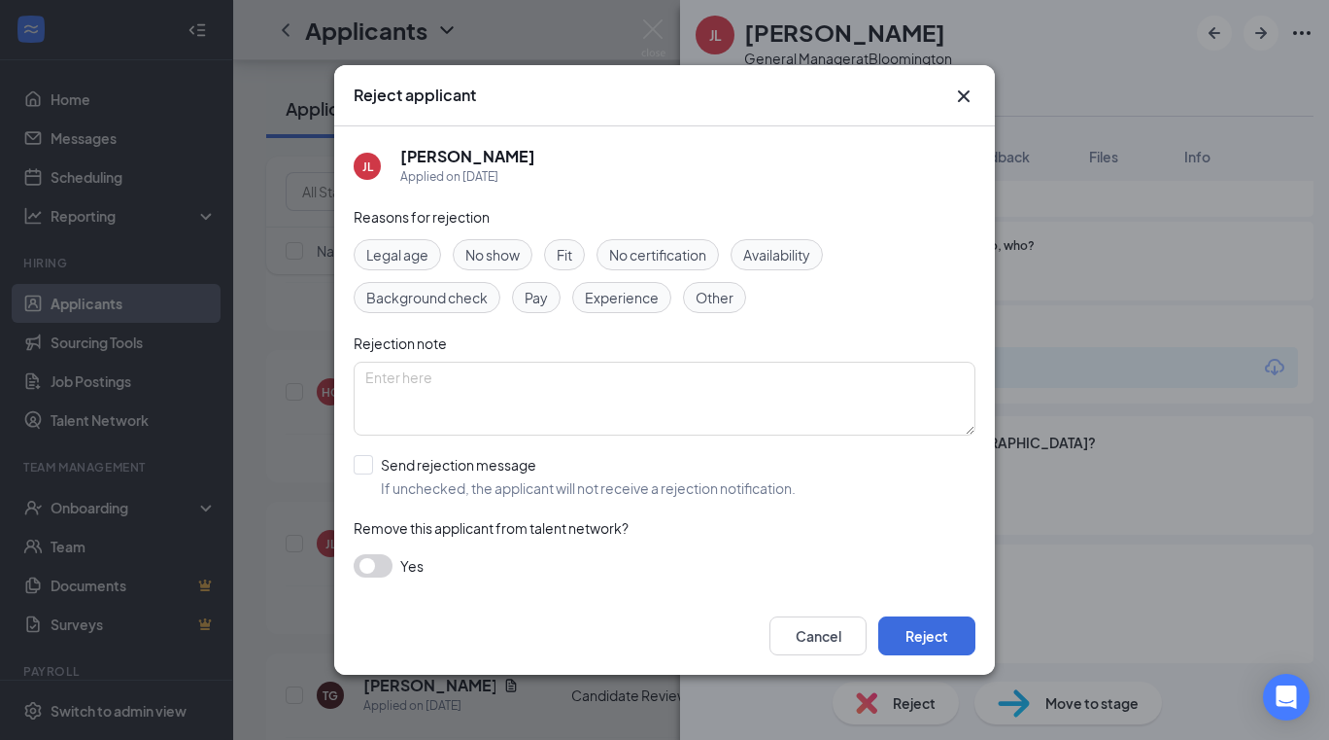
click at [614, 292] on span "Experience" at bounding box center [622, 297] width 74 height 21
click at [920, 631] on button "Reject" at bounding box center [926, 635] width 97 height 39
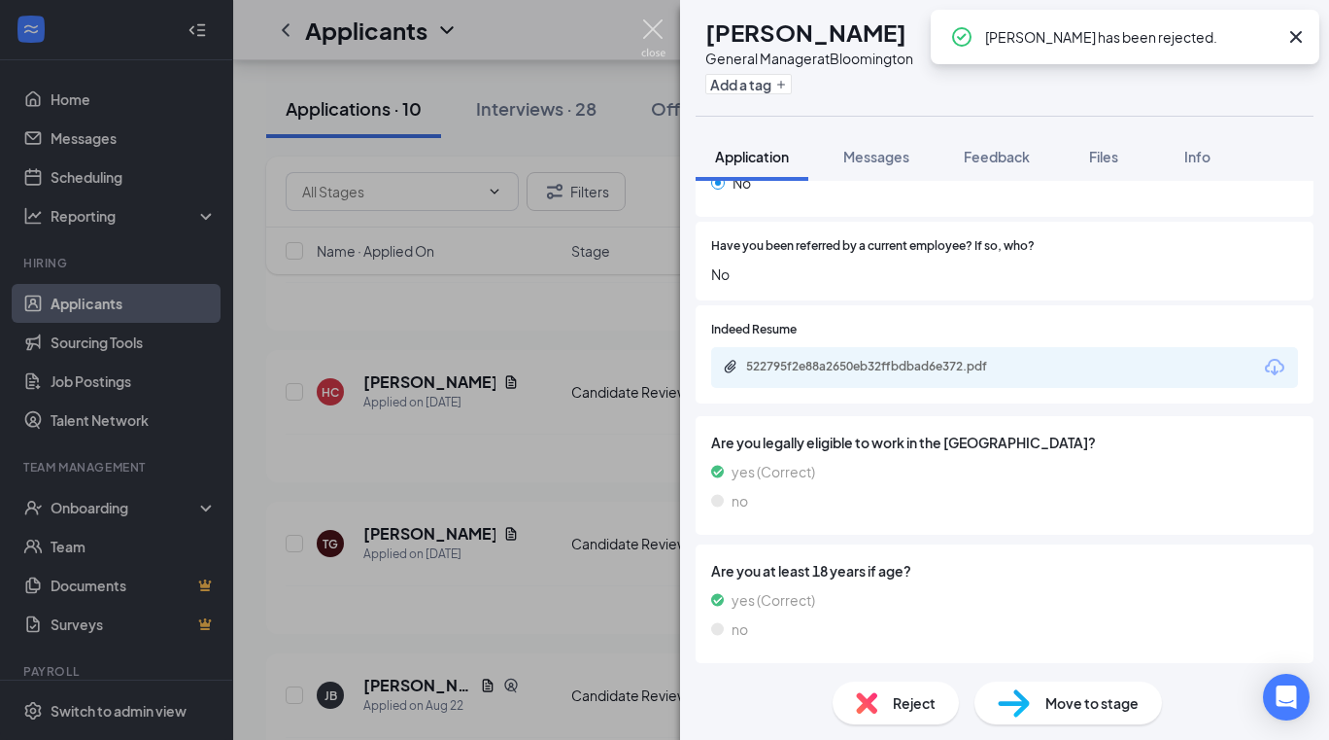
click at [651, 27] on img at bounding box center [653, 38] width 24 height 38
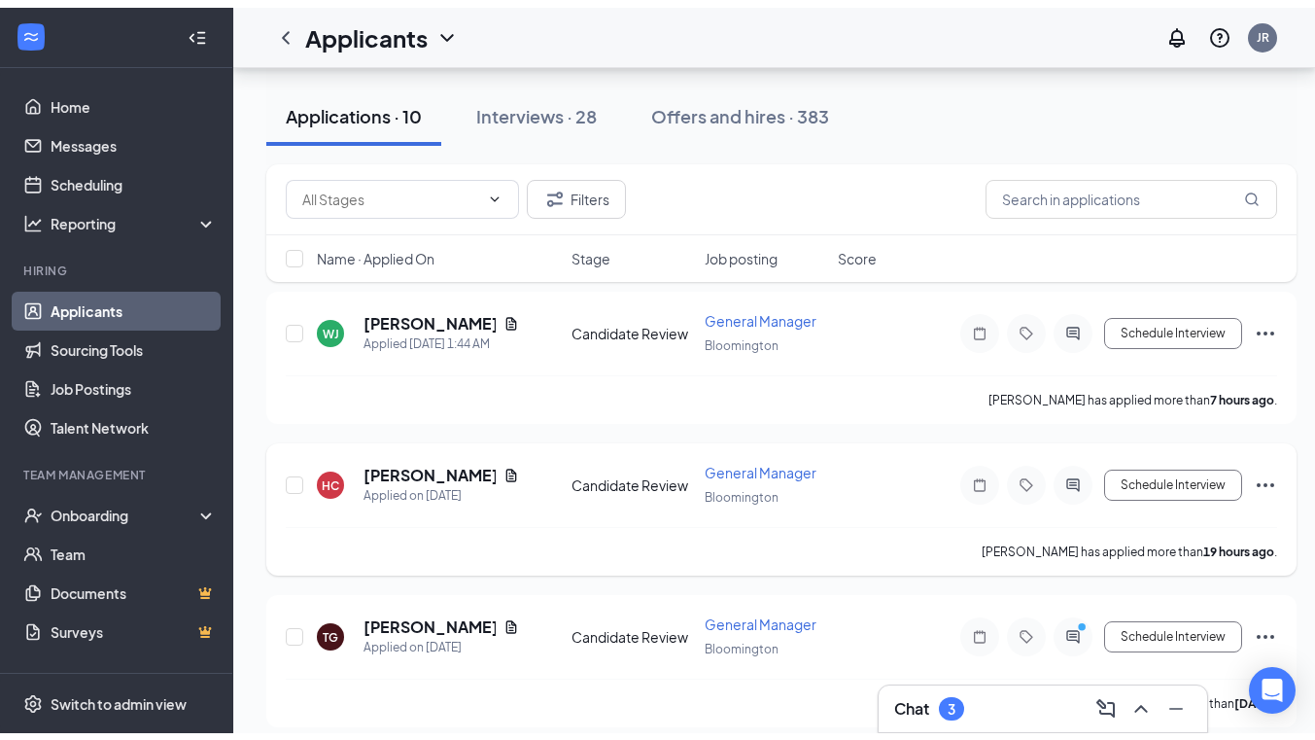
scroll to position [94, 0]
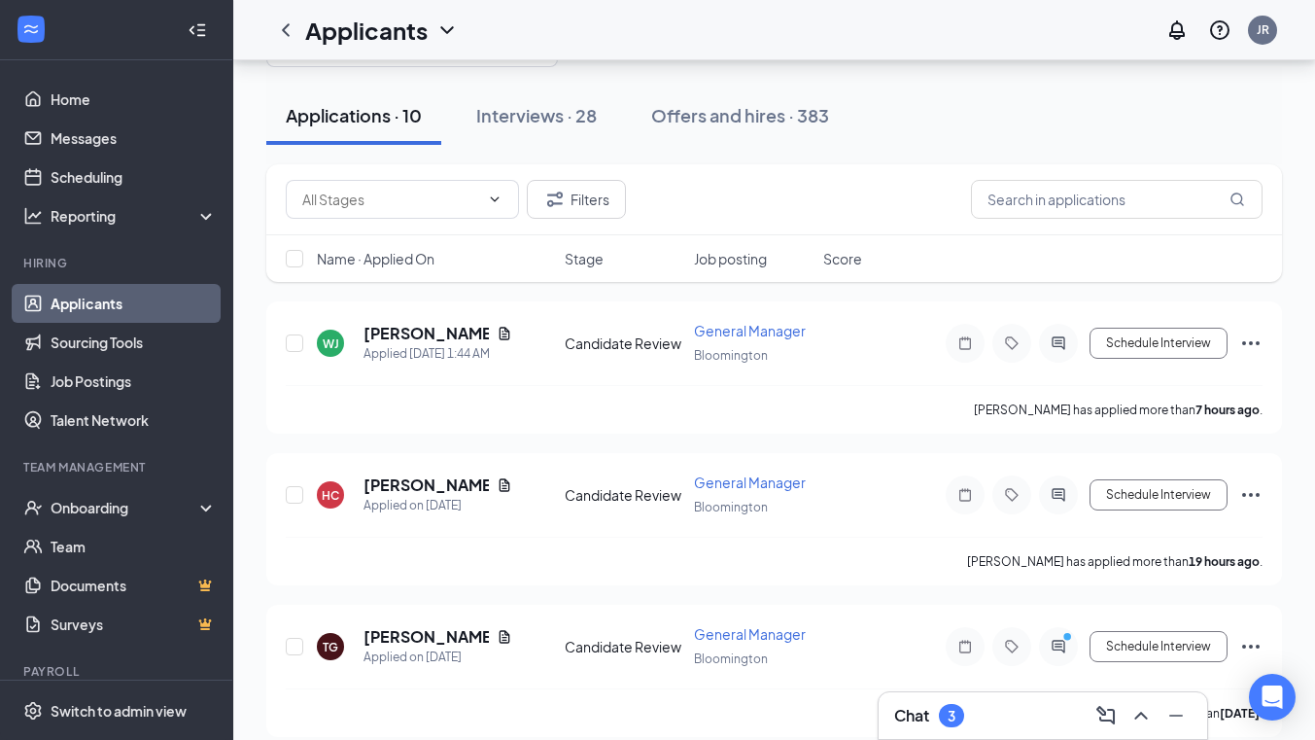
click at [1005, 719] on div "Chat 3" at bounding box center [1042, 715] width 297 height 31
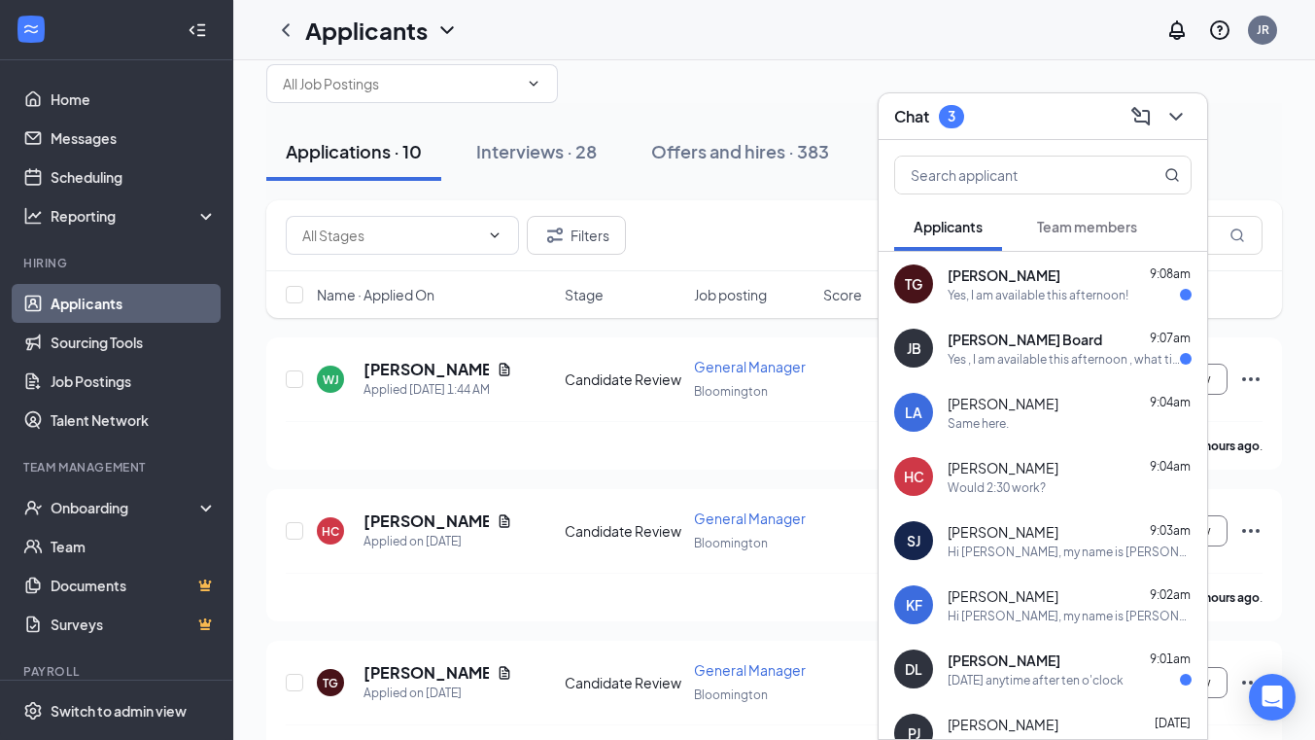
scroll to position [39, 0]
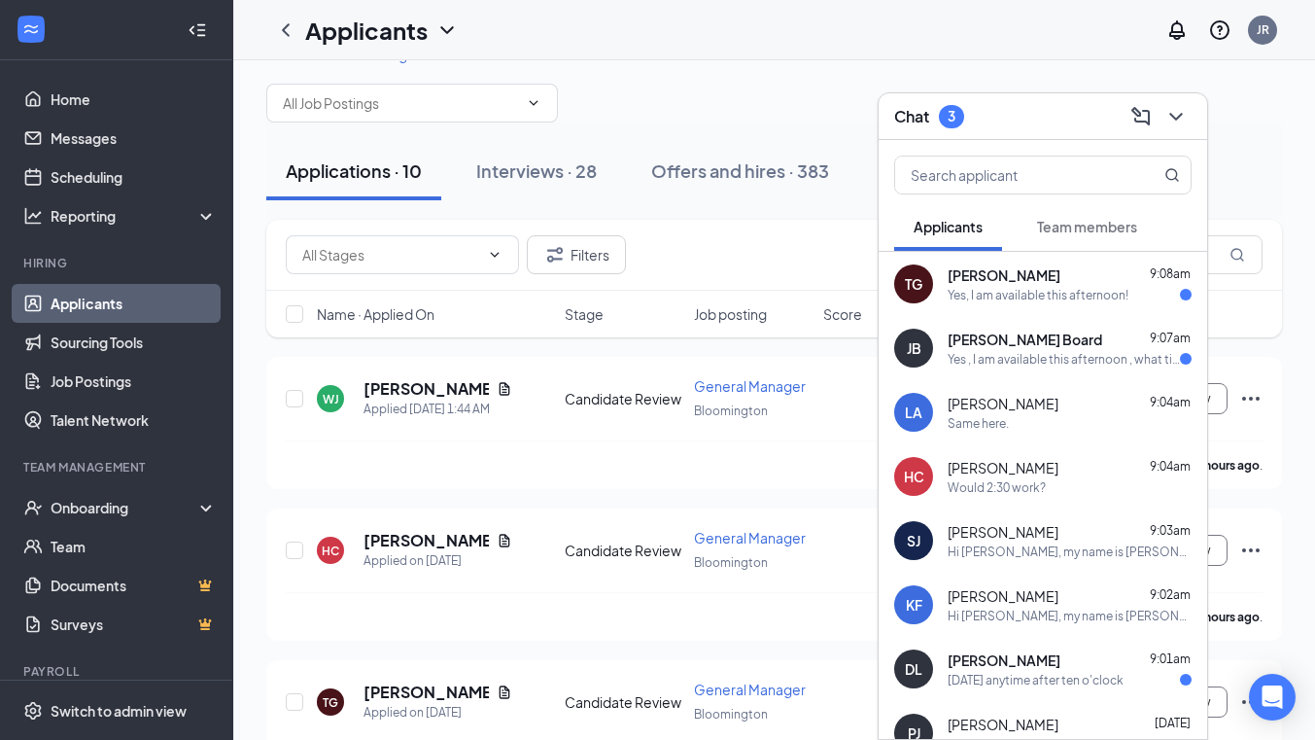
click at [1030, 354] on div "Yes , I am available this afternoon , what time is good for you 4" at bounding box center [1063, 359] width 232 height 17
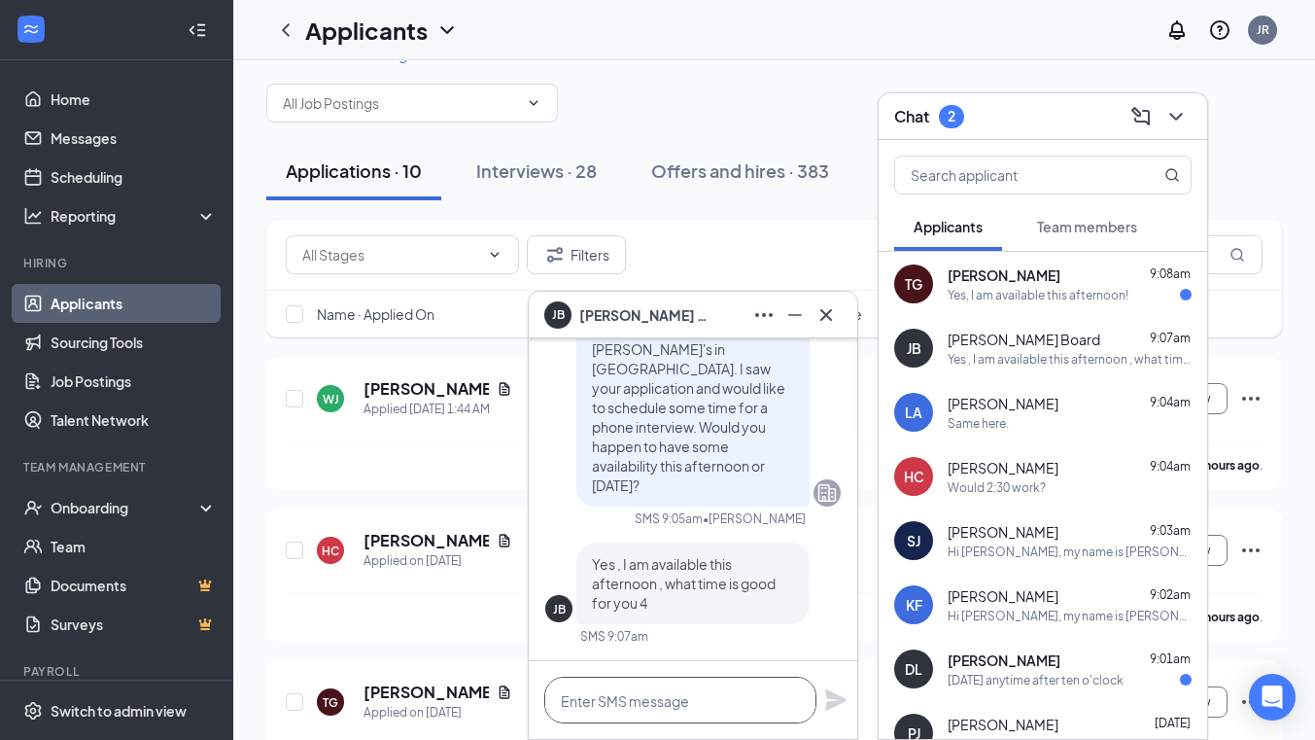
click at [762, 696] on textarea at bounding box center [680, 699] width 272 height 47
type textarea "How would 1pm [DATE] work for you?"
click at [833, 701] on icon "Plane" at bounding box center [835, 699] width 21 height 21
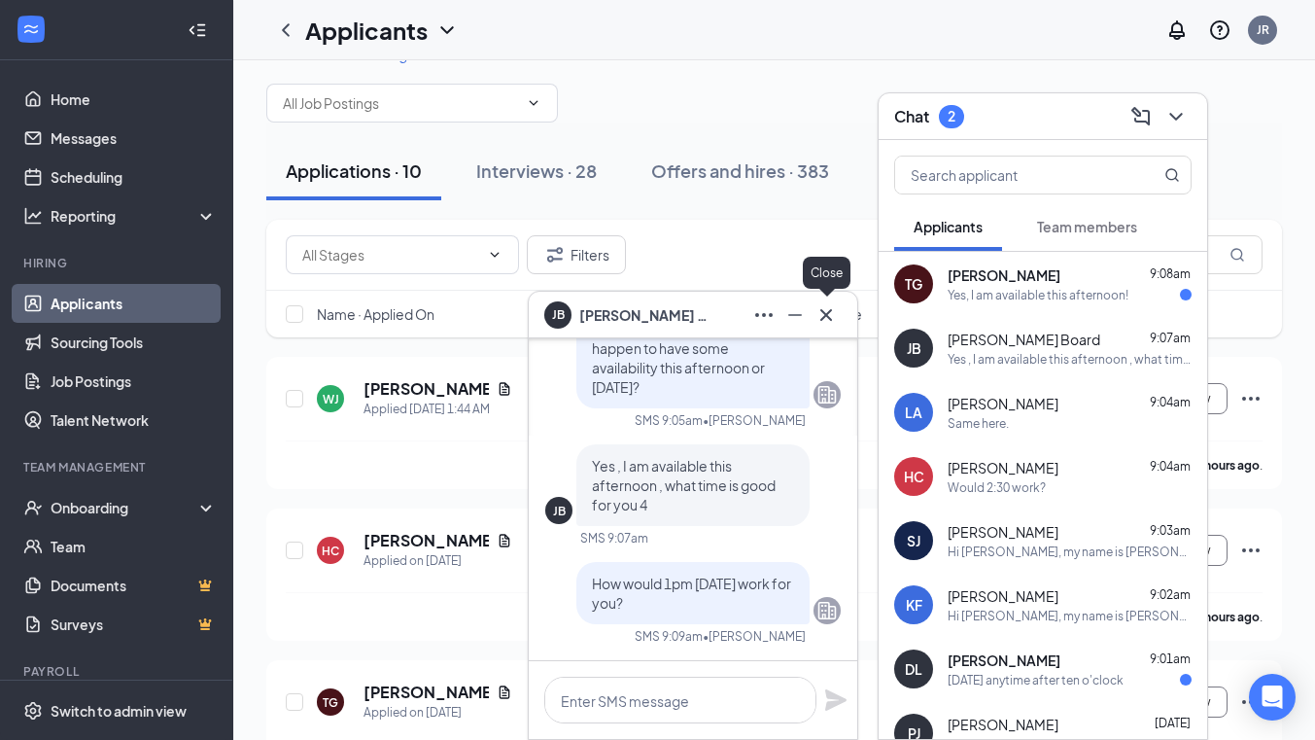
click at [822, 321] on icon "Cross" at bounding box center [825, 314] width 23 height 23
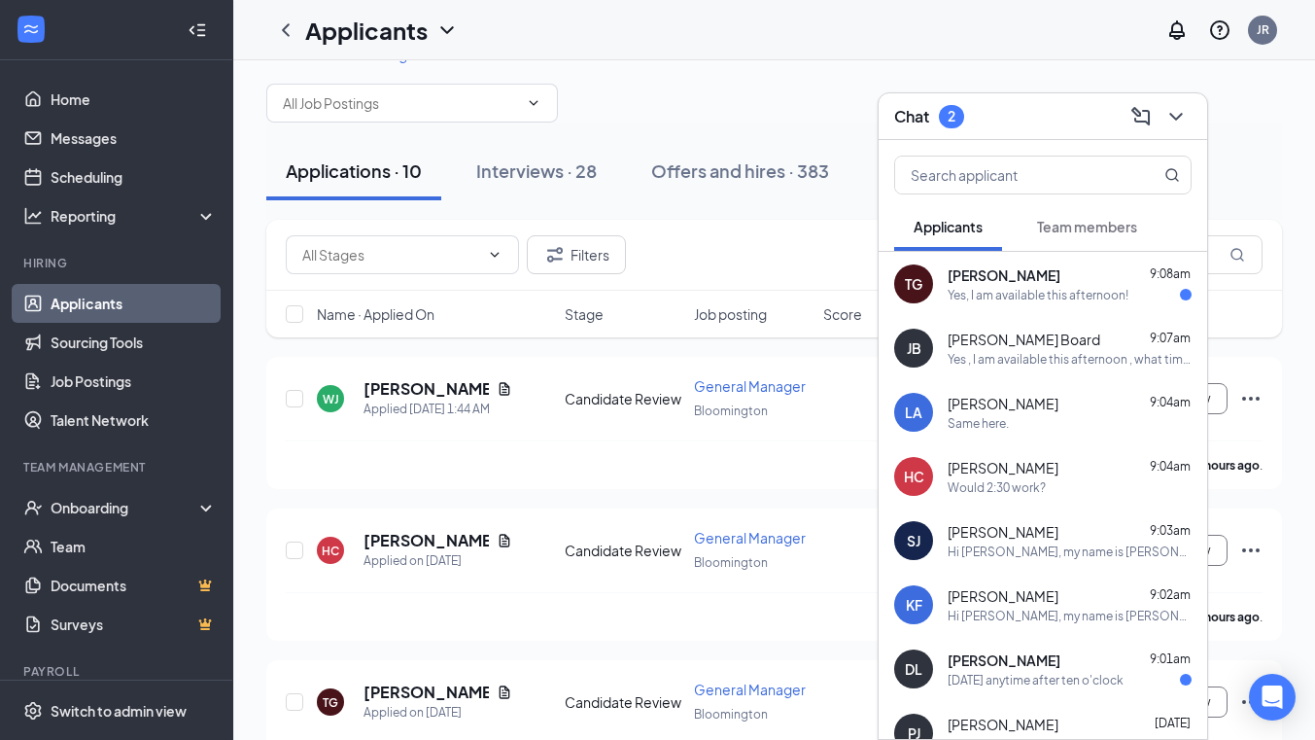
click at [1015, 294] on div "Yes, I am available this afternoon!" at bounding box center [1037, 295] width 181 height 17
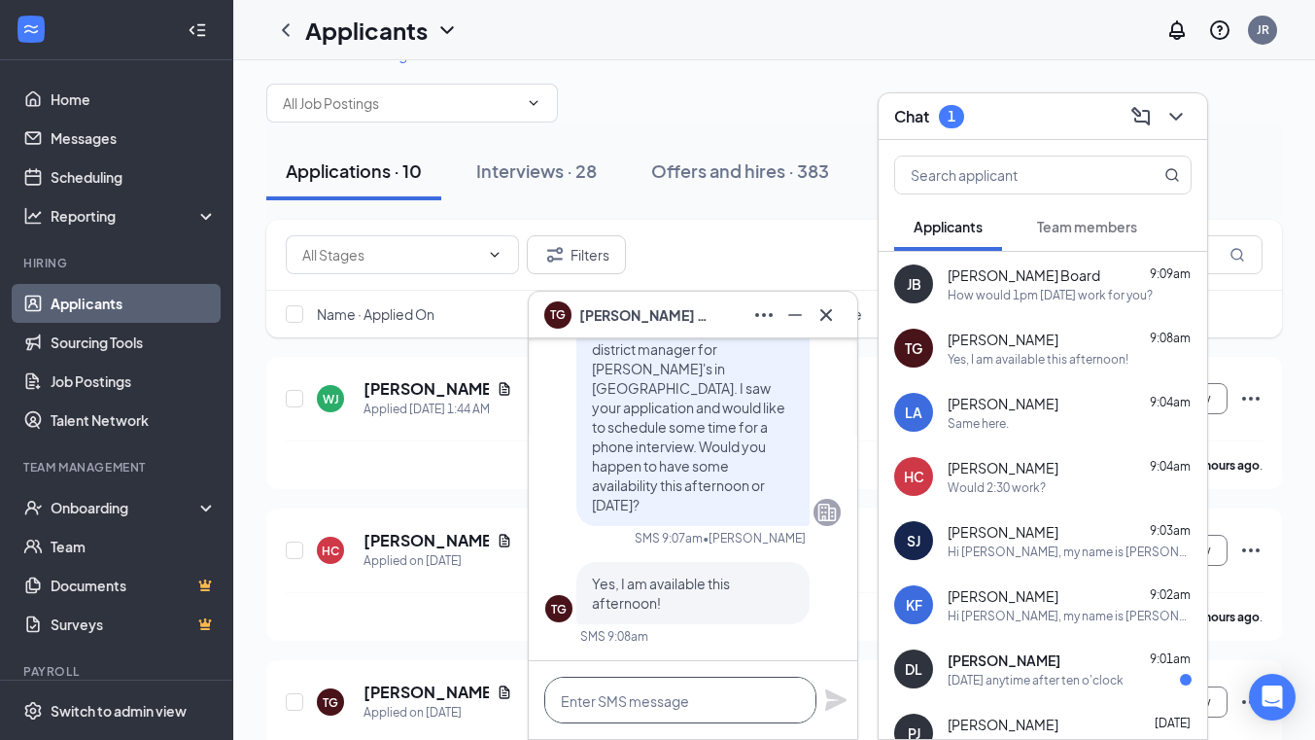
click at [643, 701] on textarea at bounding box center [680, 699] width 272 height 47
type textarea "How would 1:30pm [DATE] work?"
click at [838, 698] on icon "Plane" at bounding box center [835, 699] width 21 height 21
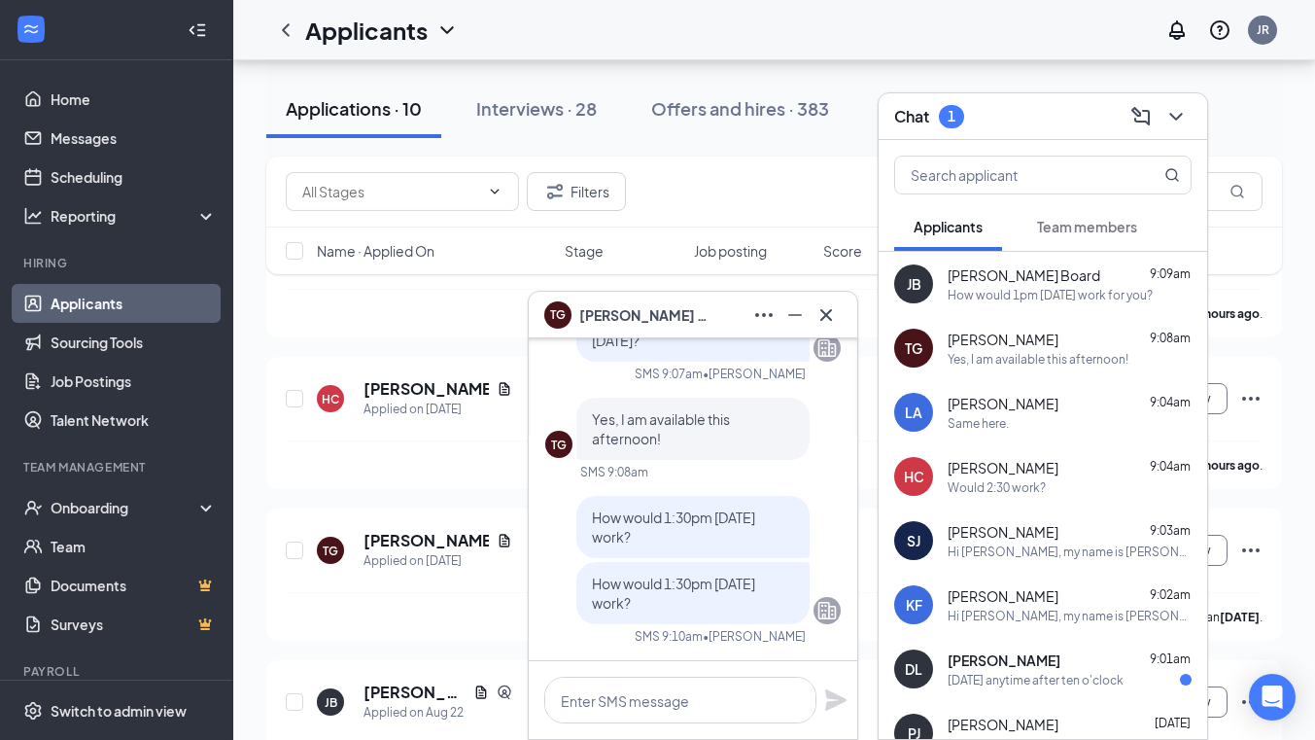
scroll to position [191, 0]
drag, startPoint x: 831, startPoint y: 313, endPoint x: 1089, endPoint y: 199, distance: 282.4
click at [832, 315] on icon "Cross" at bounding box center [825, 314] width 23 height 23
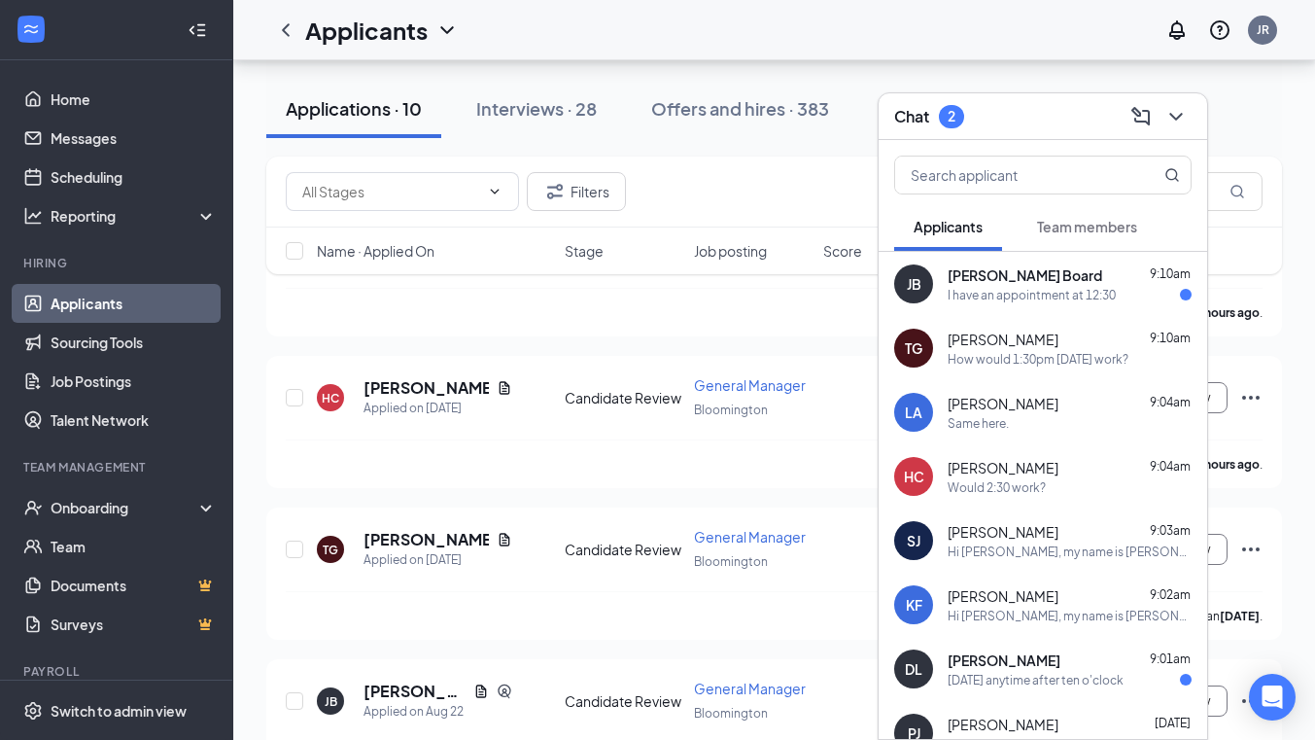
click at [997, 288] on div "I have an appointment at 12:30" at bounding box center [1031, 295] width 168 height 17
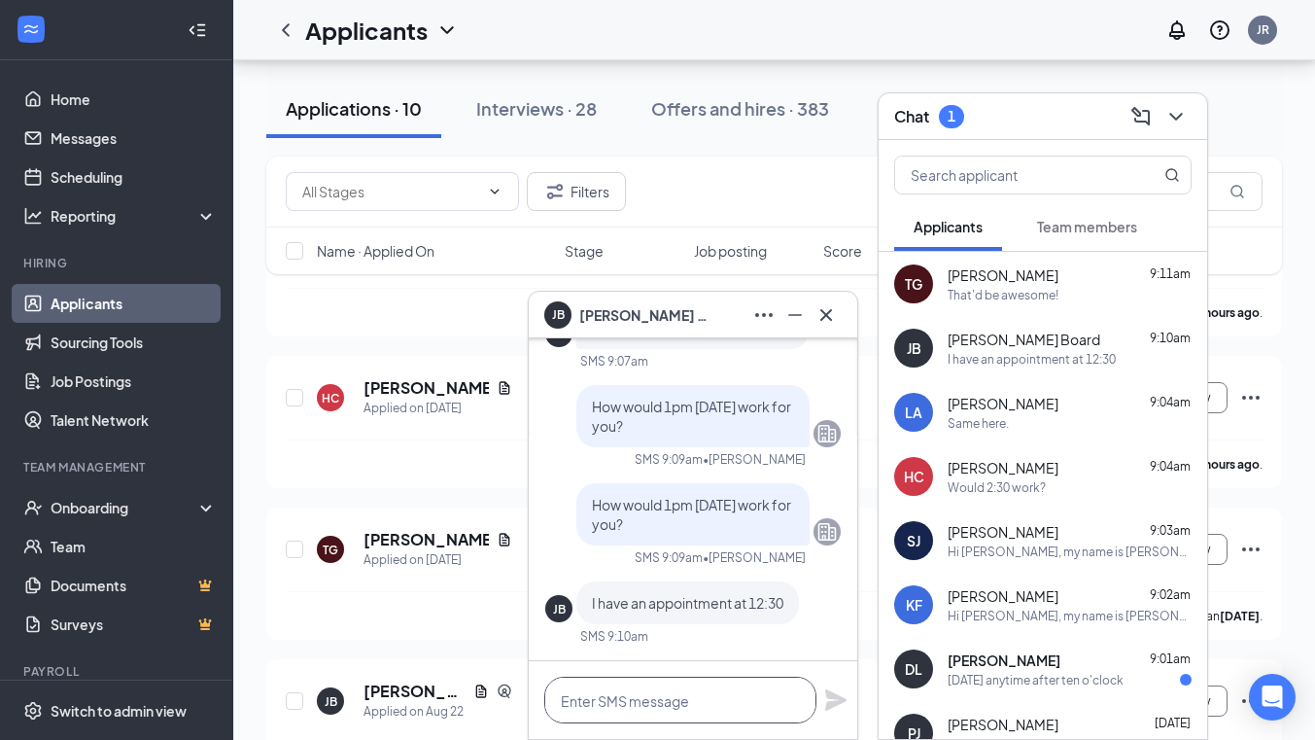
click at [691, 704] on textarea at bounding box center [680, 699] width 272 height 47
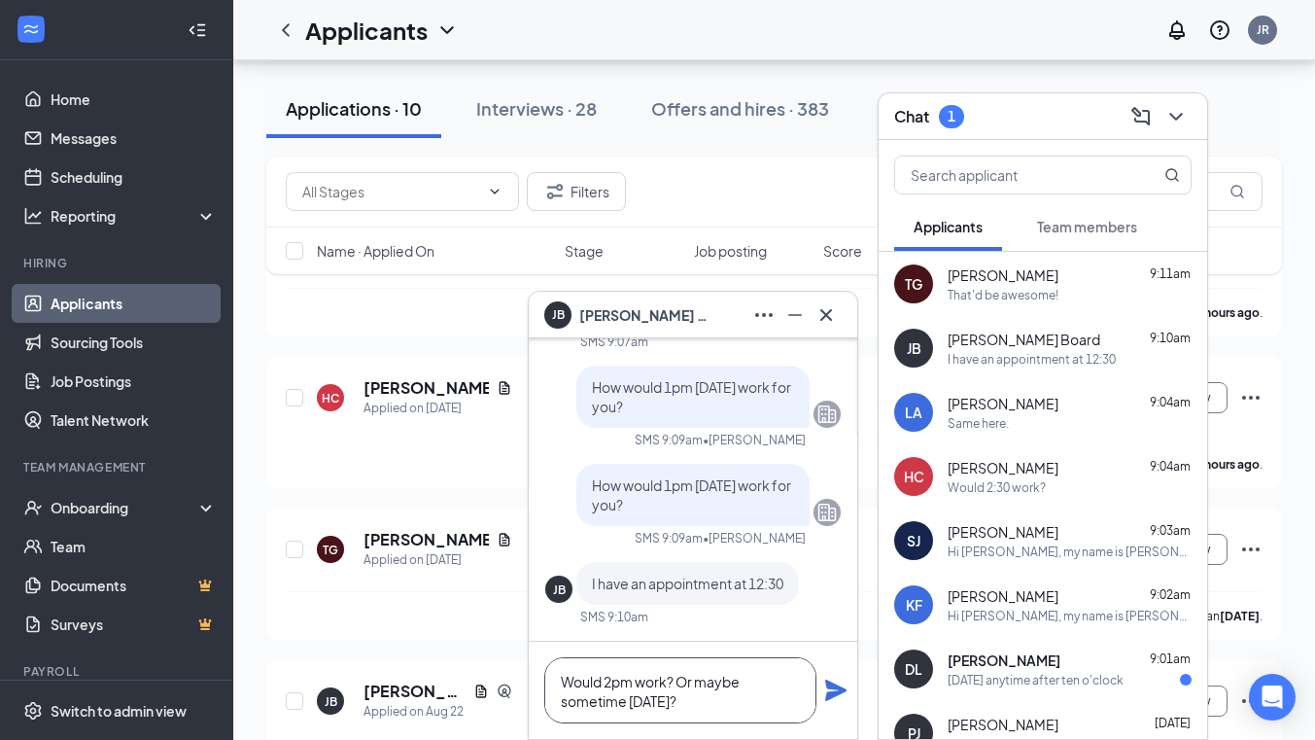
type textarea "Would 2pm work? Or maybe sometime [DATE]?"
click at [831, 689] on icon "Plane" at bounding box center [835, 689] width 21 height 21
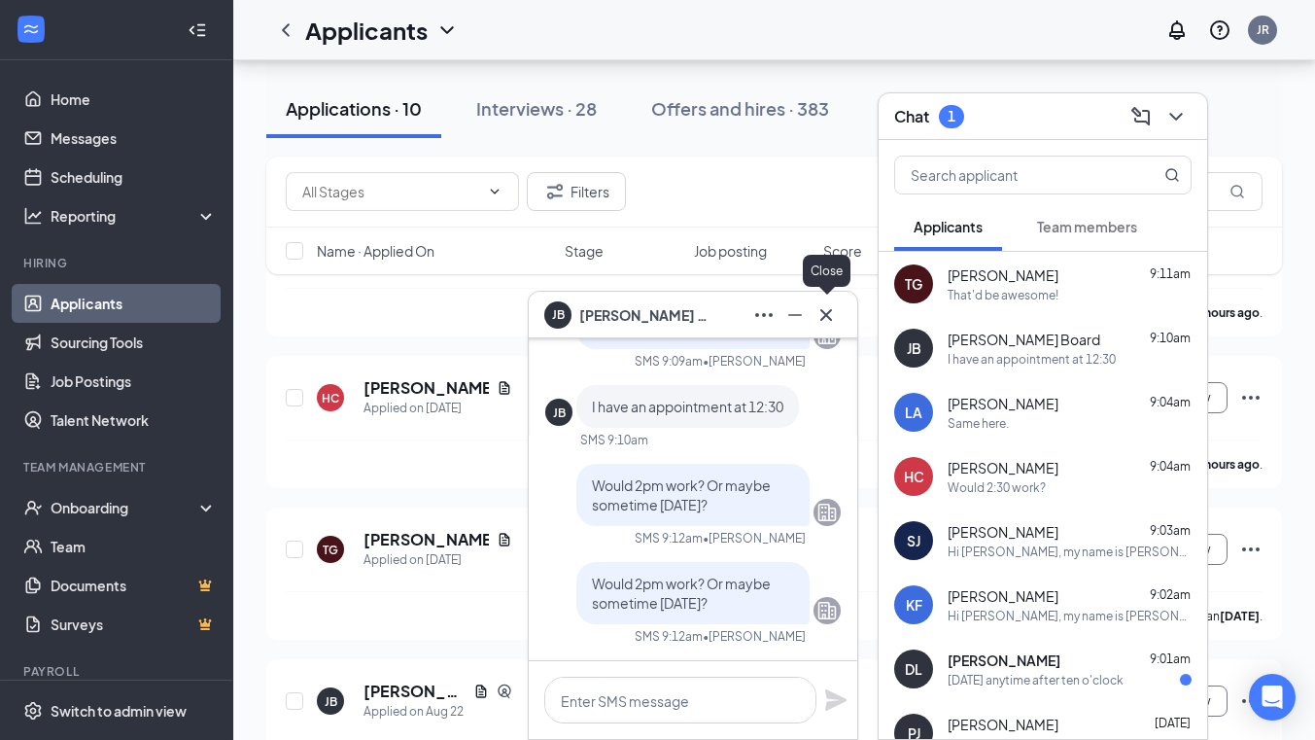
click at [823, 313] on icon "Cross" at bounding box center [825, 314] width 23 height 23
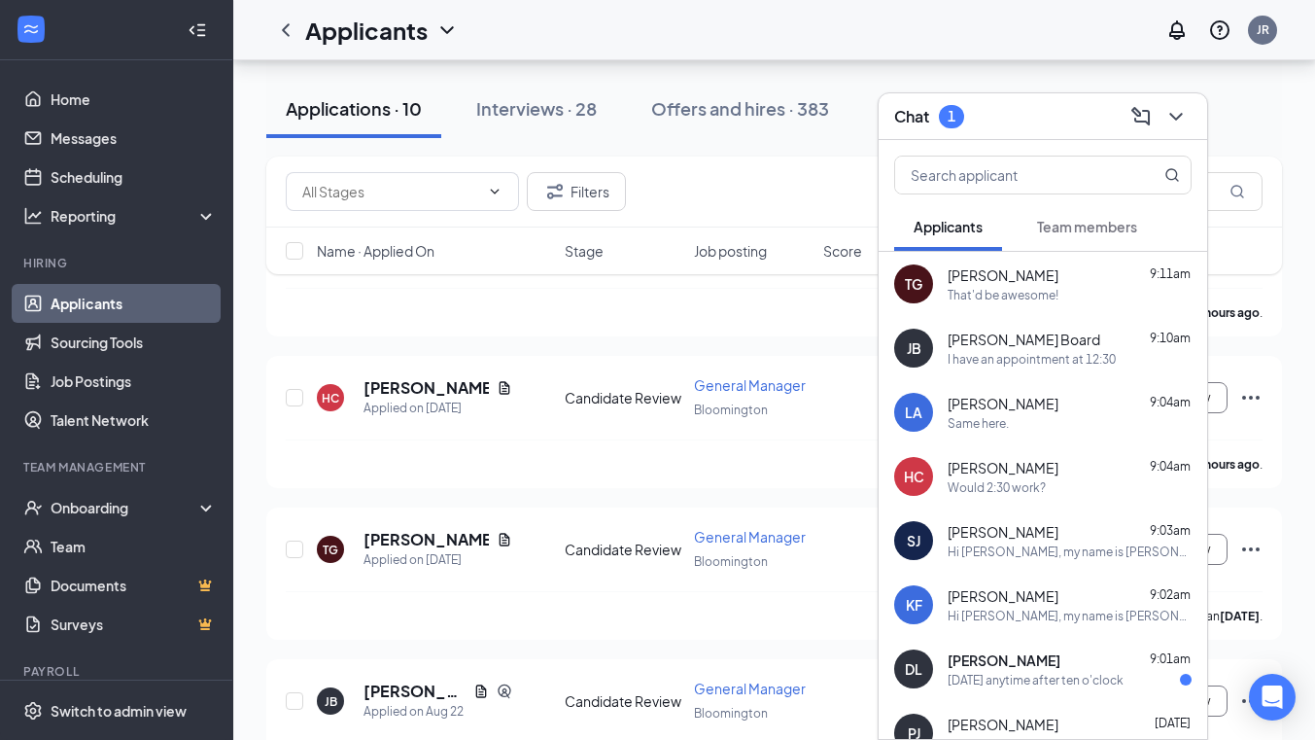
click at [830, 165] on div "Filters" at bounding box center [773, 191] width 1015 height 71
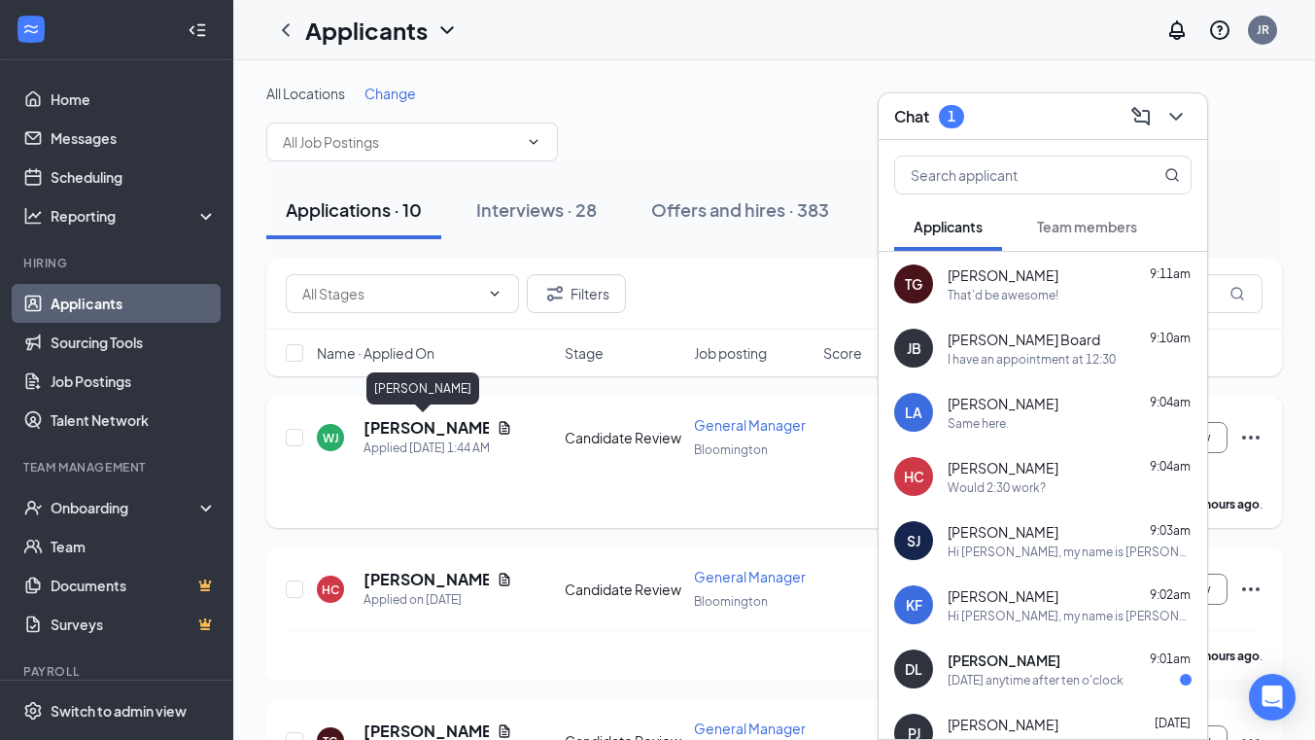
click at [401, 419] on h5 "[PERSON_NAME]" at bounding box center [425, 427] width 125 height 21
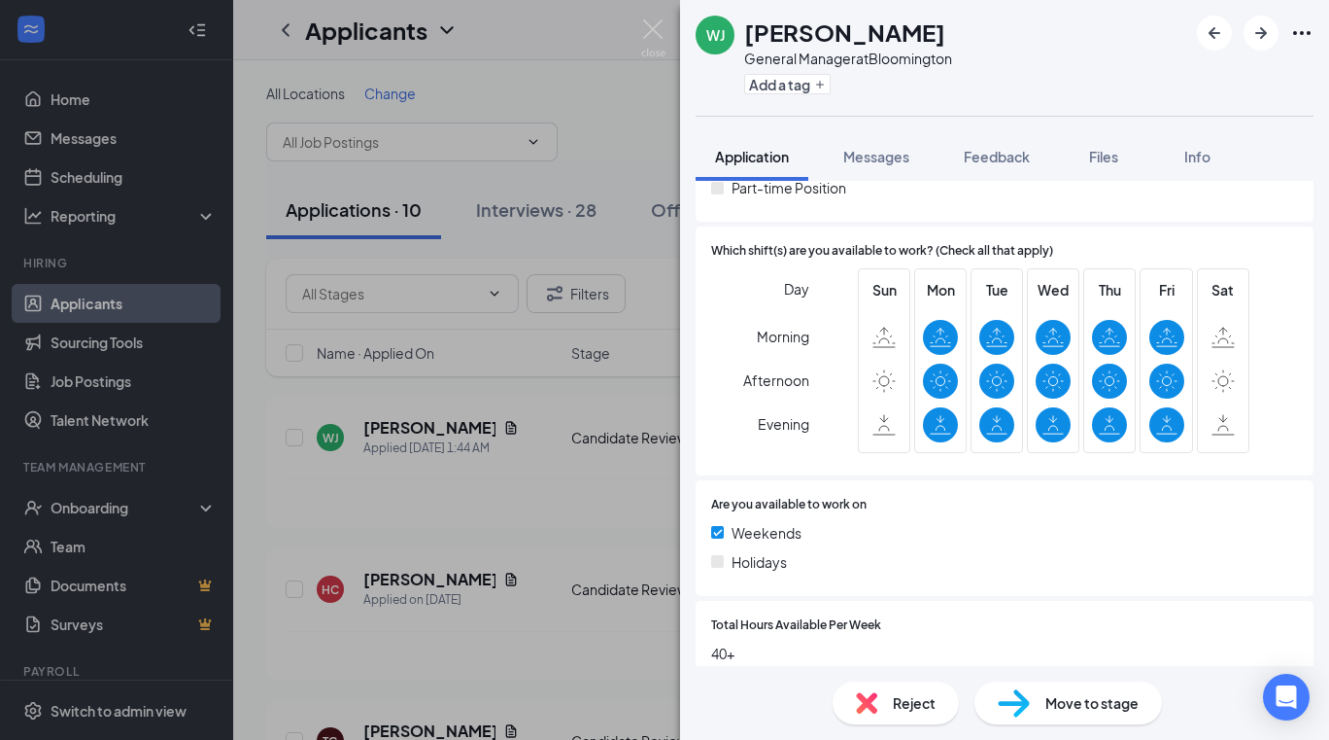
scroll to position [361, 0]
click at [928, 512] on div at bounding box center [1082, 504] width 431 height 18
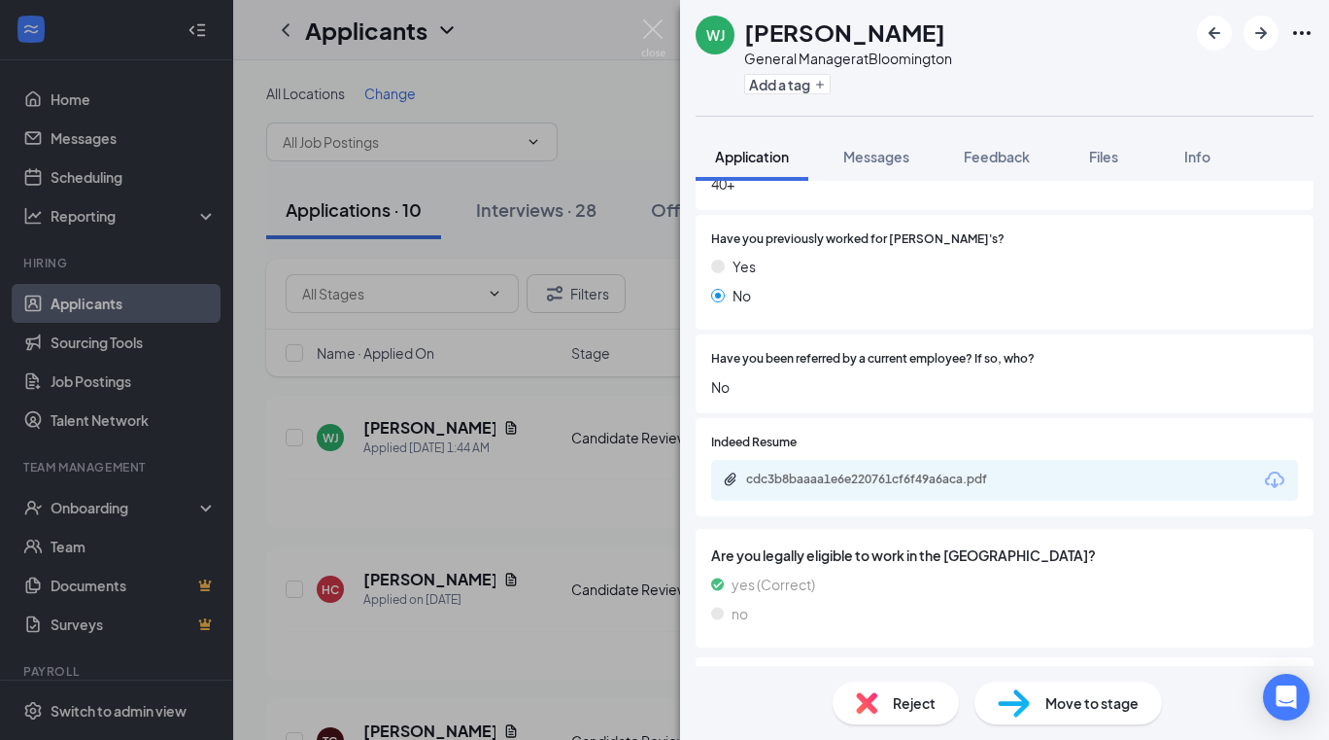
scroll to position [828, 0]
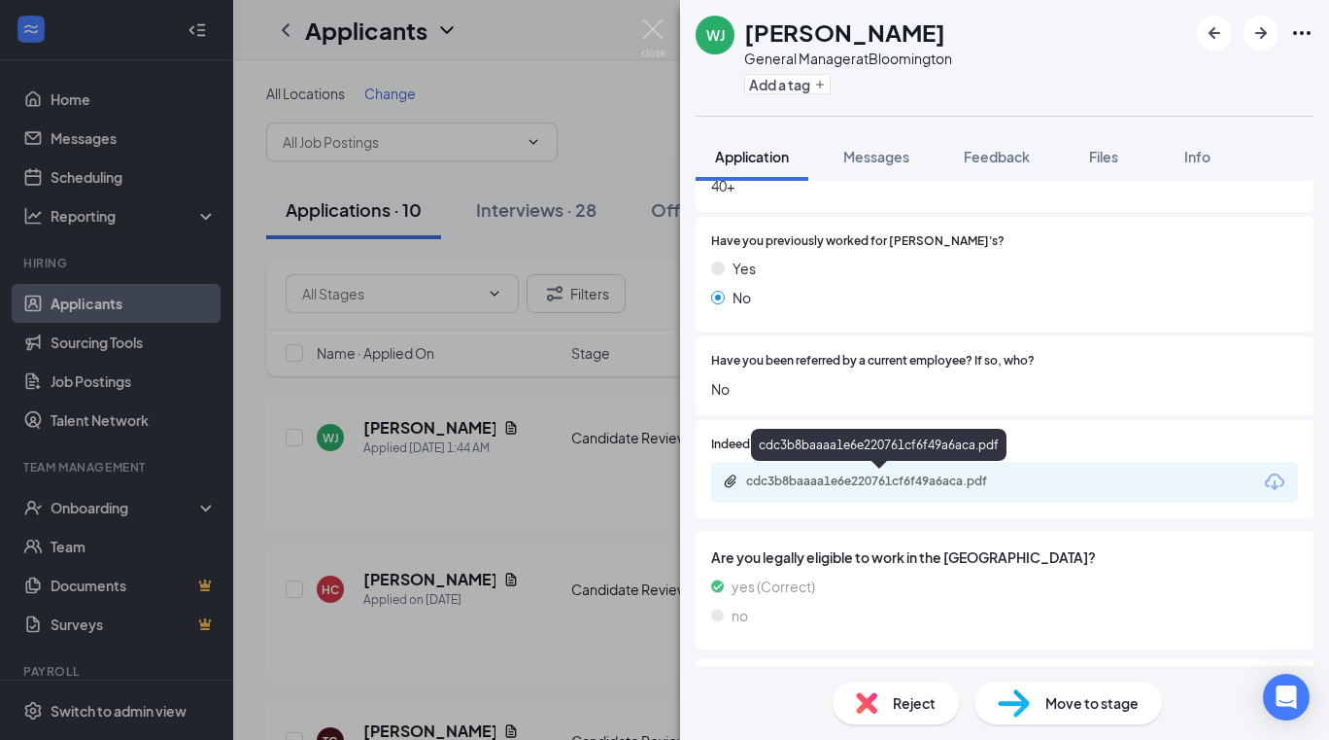
click at [850, 476] on div "cdc3b8baaaa1e6e220761cf6f49a6aca.pdf" at bounding box center [882, 481] width 272 height 16
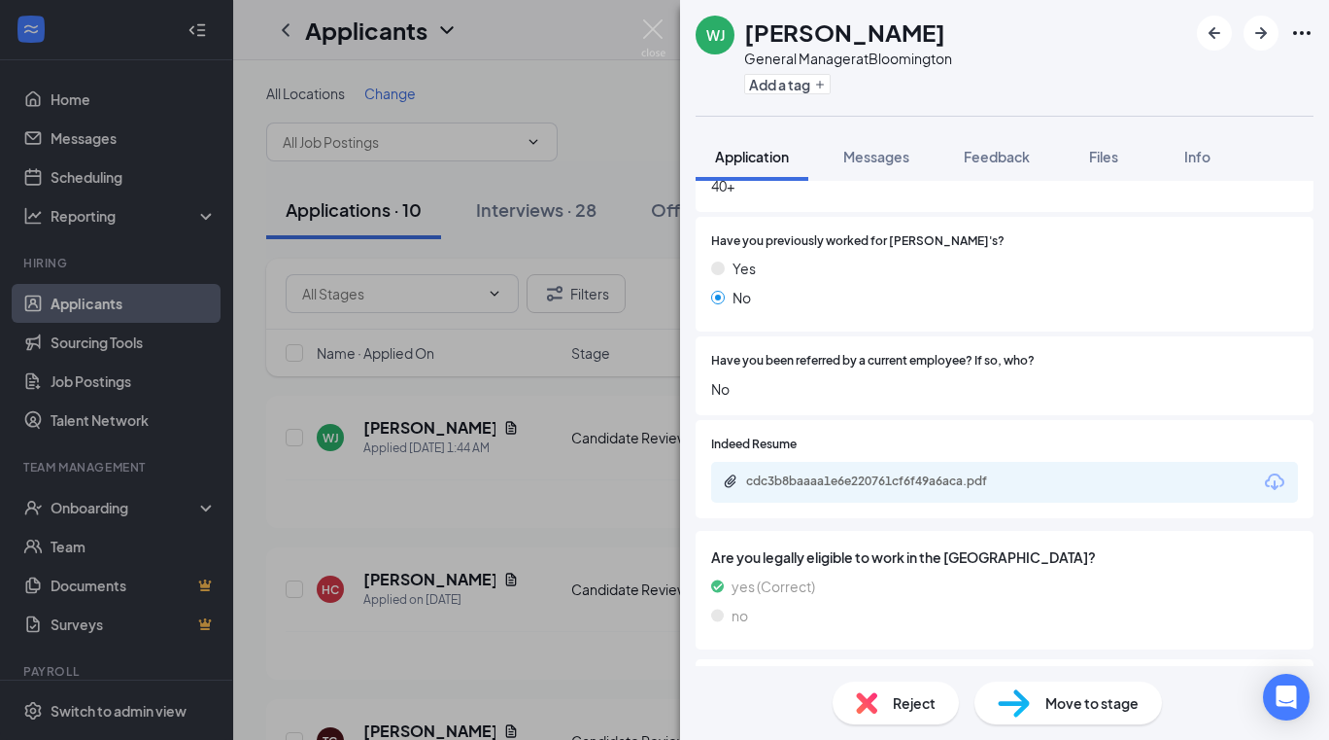
click at [895, 699] on span "Reject" at bounding box center [914, 702] width 43 height 21
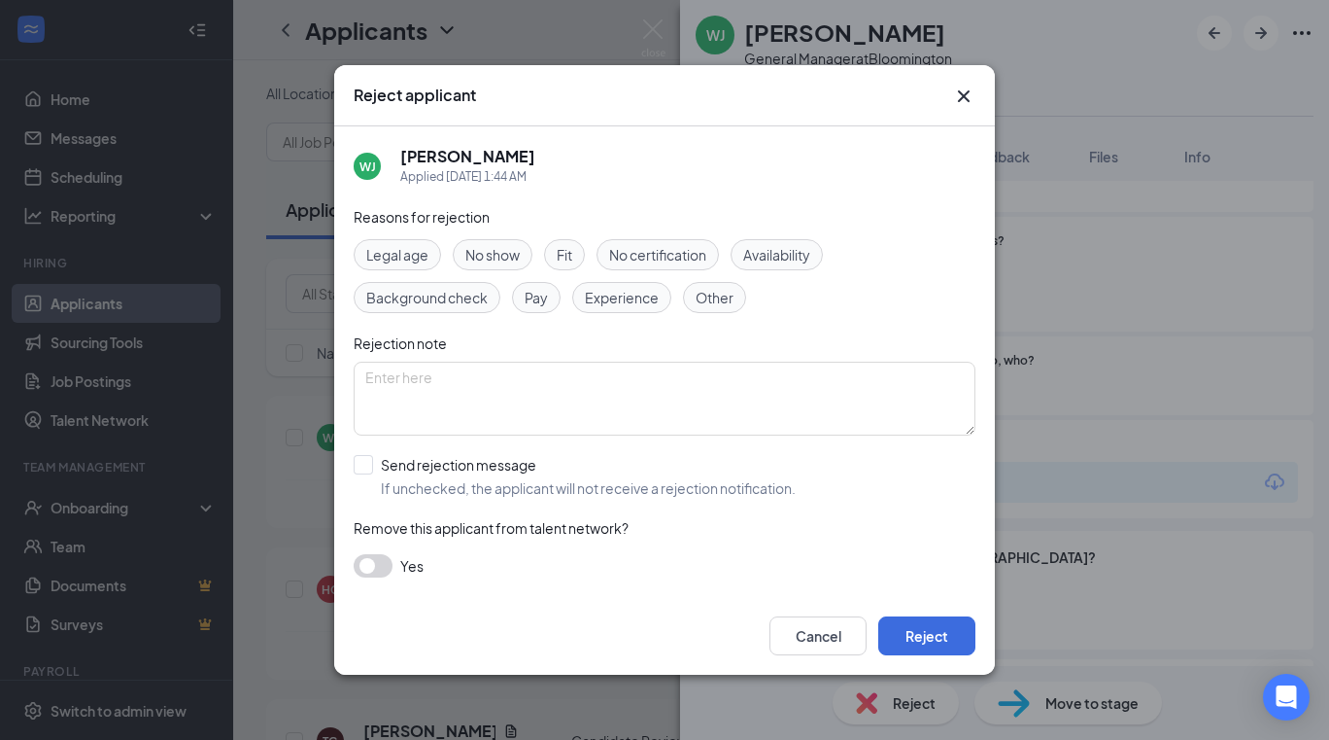
click at [610, 285] on div "Experience" at bounding box center [621, 297] width 99 height 31
click at [792, 257] on span "Availability" at bounding box center [776, 254] width 67 height 21
click at [930, 643] on button "Reject" at bounding box center [926, 635] width 97 height 39
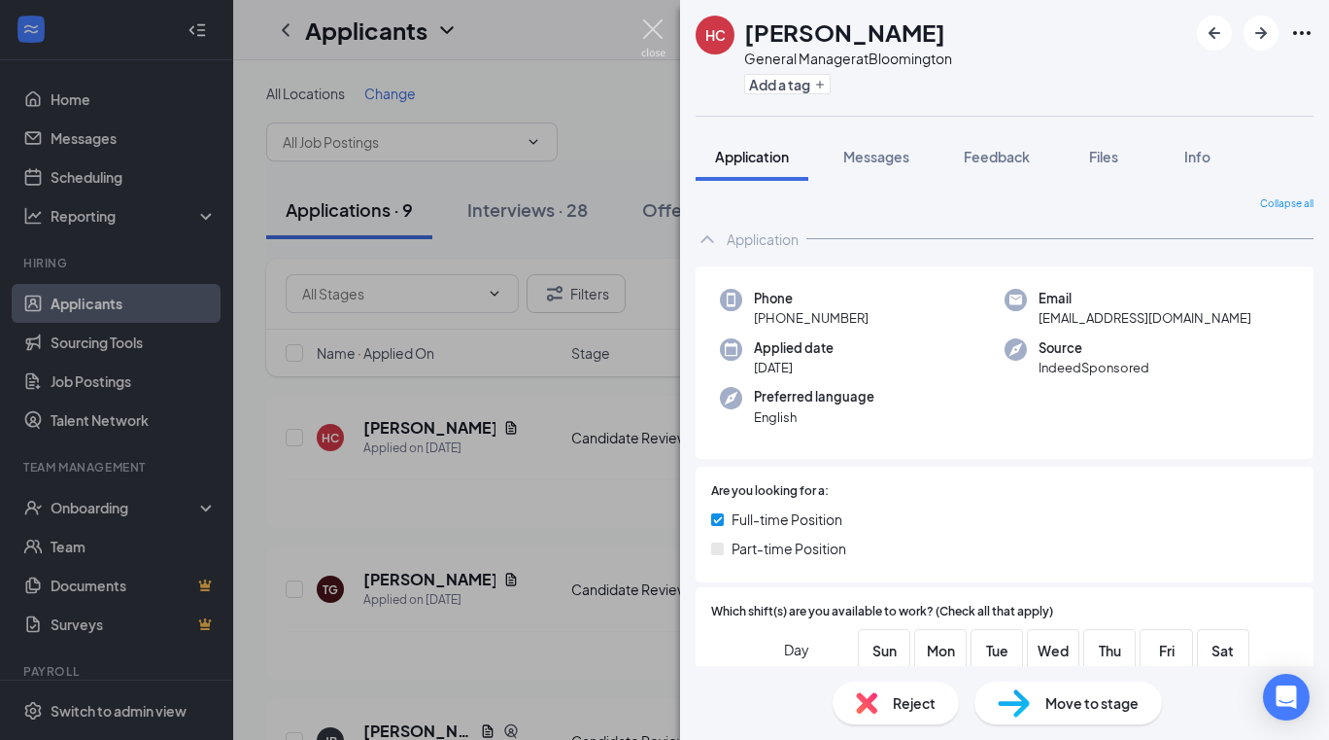
click at [658, 26] on img at bounding box center [653, 38] width 24 height 38
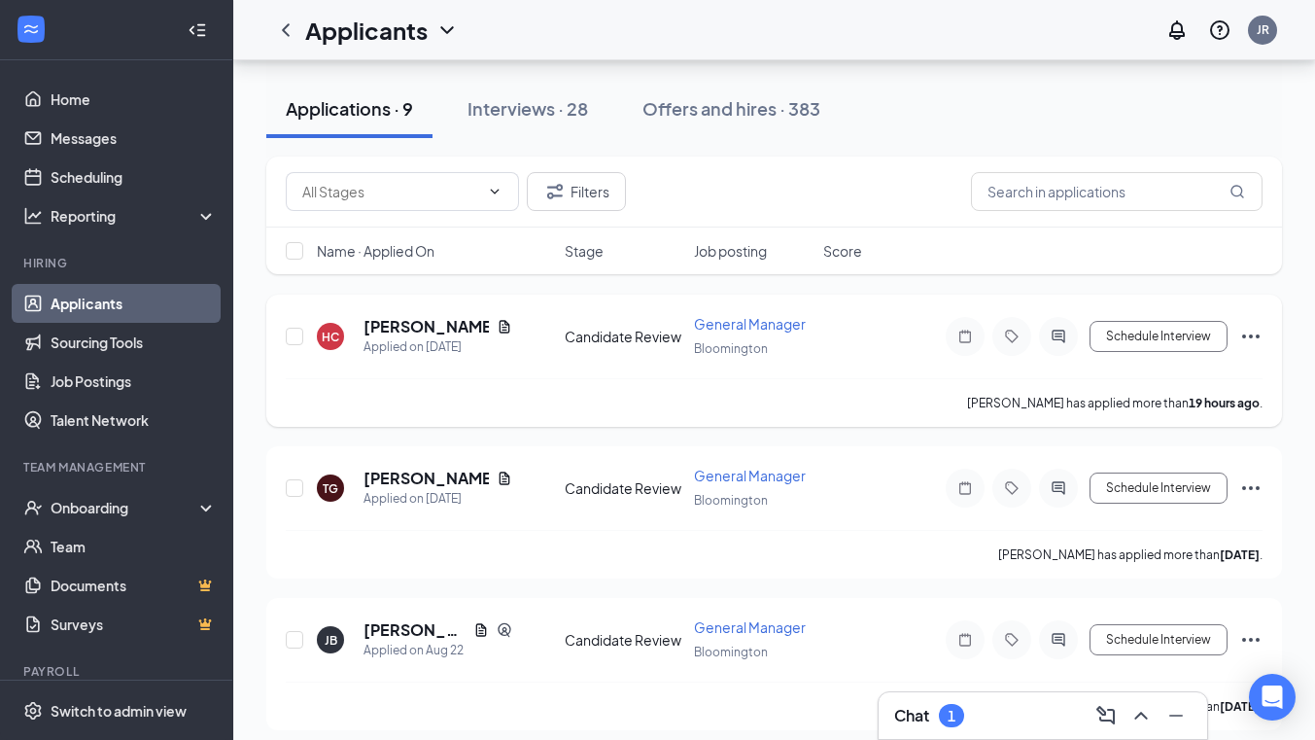
scroll to position [147, 0]
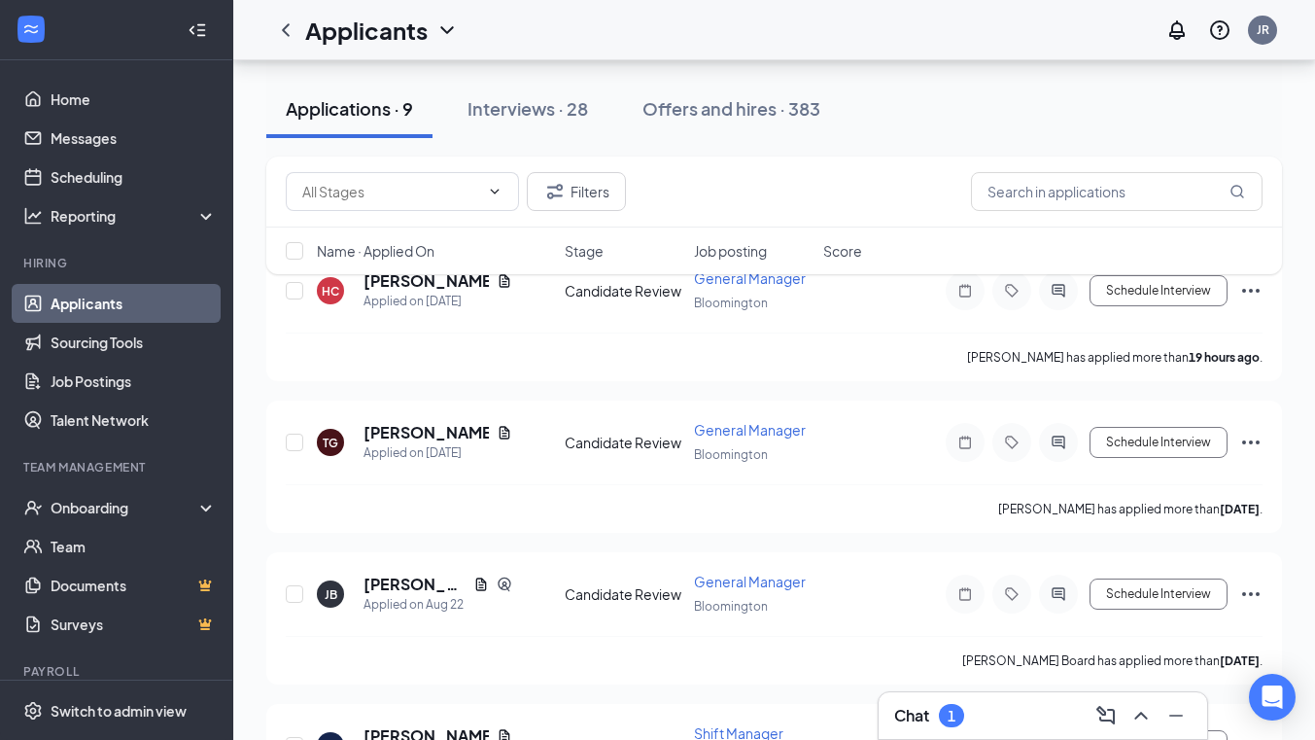
click at [1002, 708] on div "Chat 1" at bounding box center [1042, 715] width 297 height 31
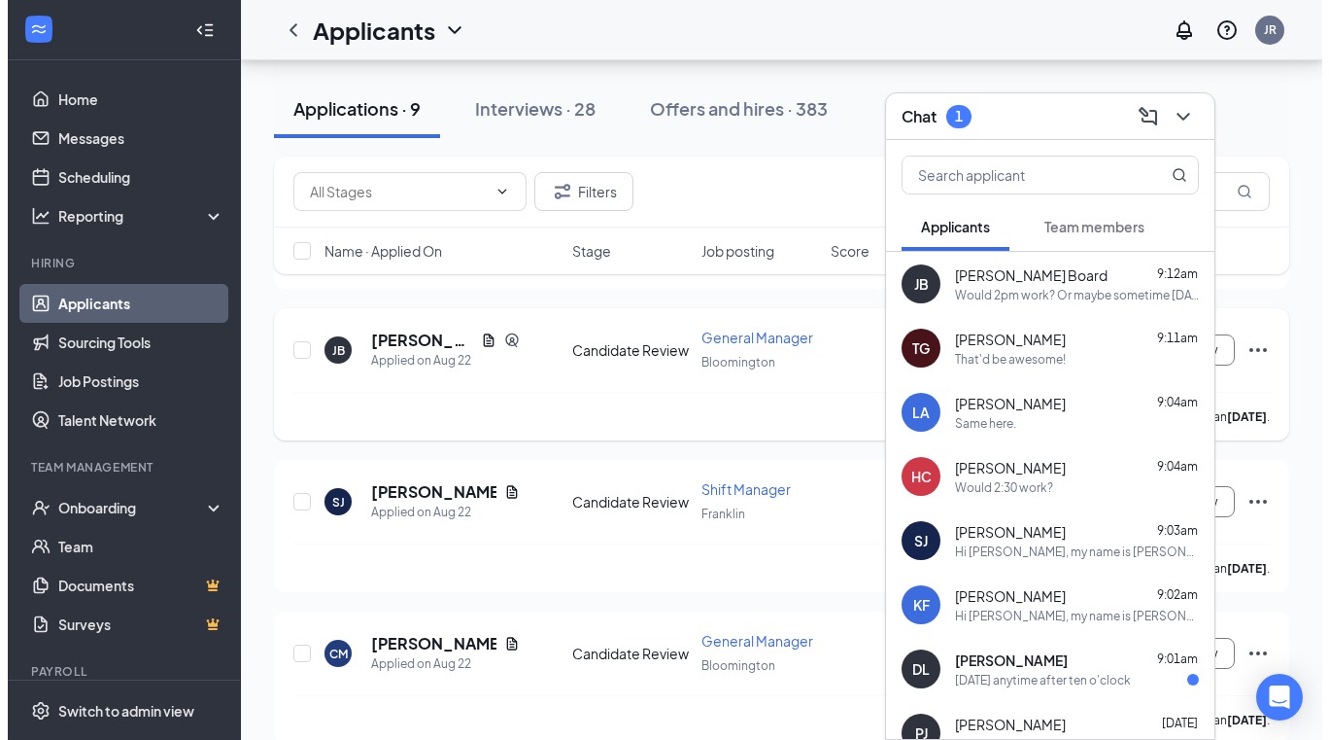
scroll to position [393, 0]
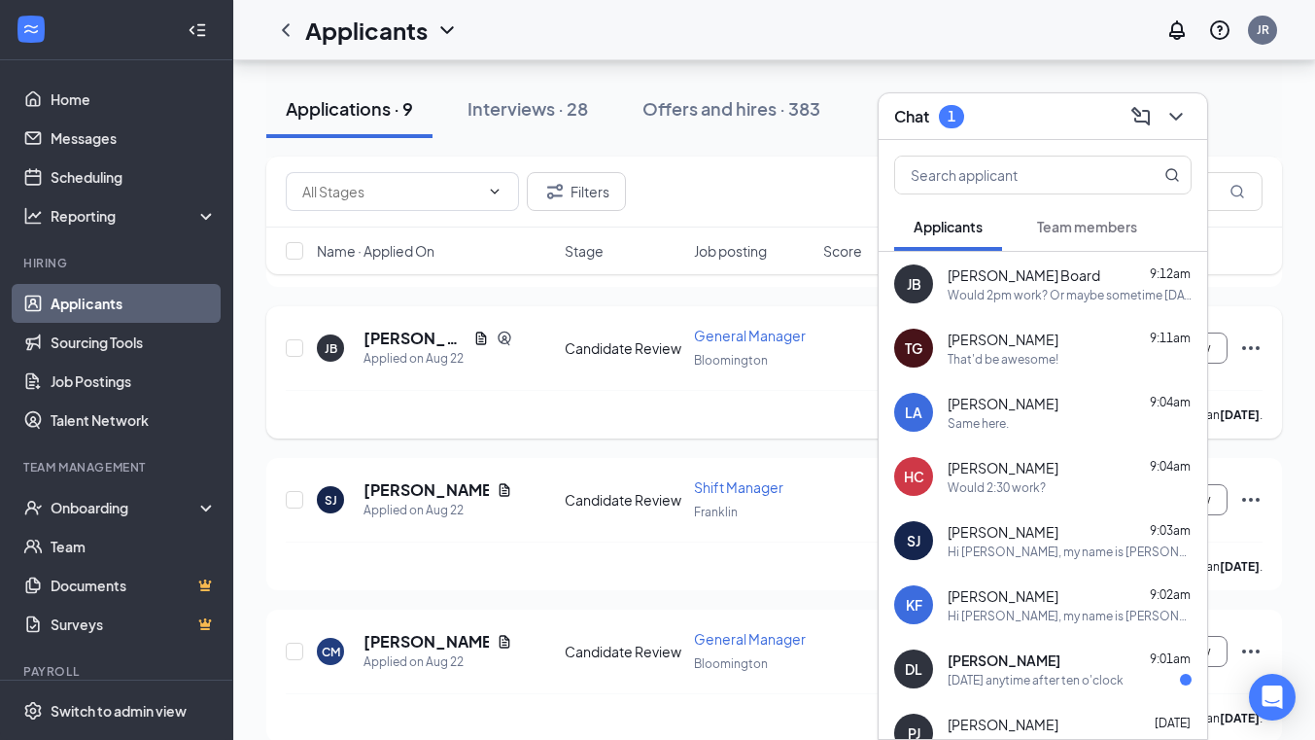
click at [723, 565] on div "[PERSON_NAME] has applied more than [DATE] ." at bounding box center [774, 565] width 977 height 49
click at [418, 487] on h5 "[PERSON_NAME]" at bounding box center [425, 489] width 125 height 21
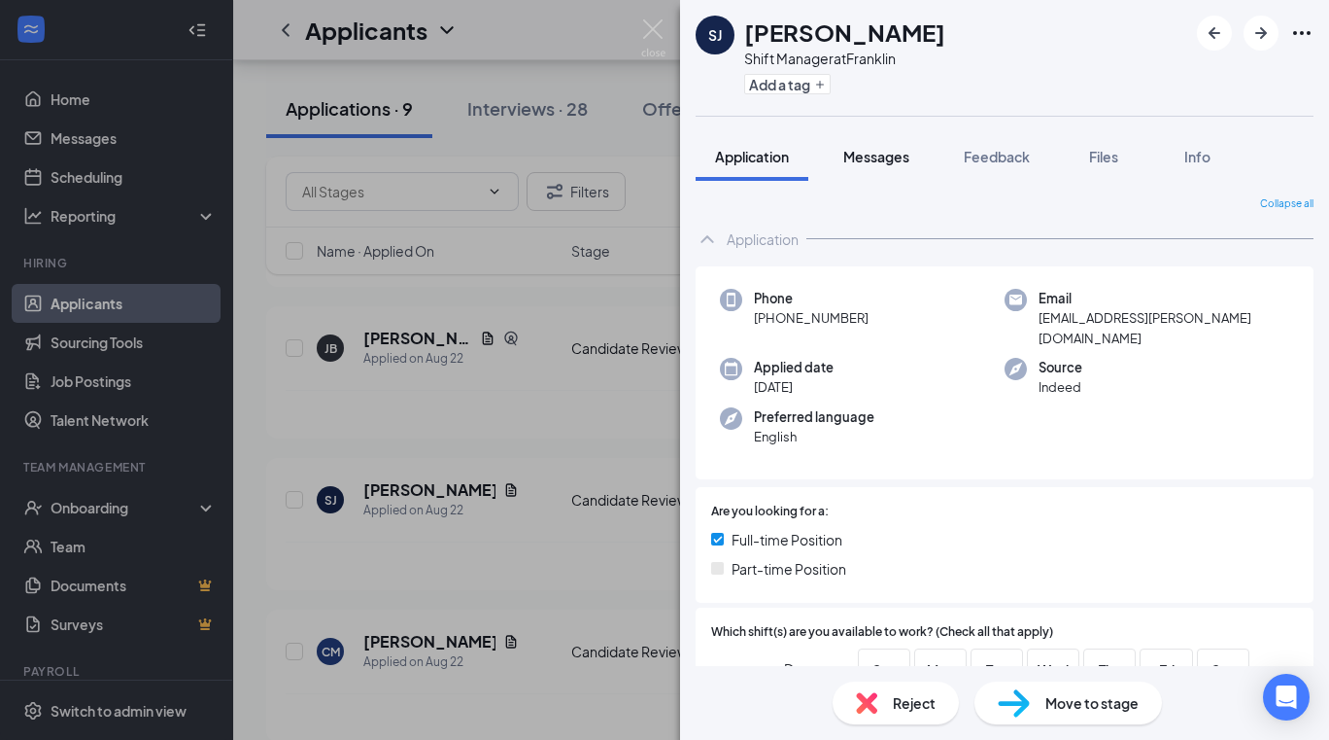
click at [868, 148] on span "Messages" at bounding box center [876, 156] width 66 height 17
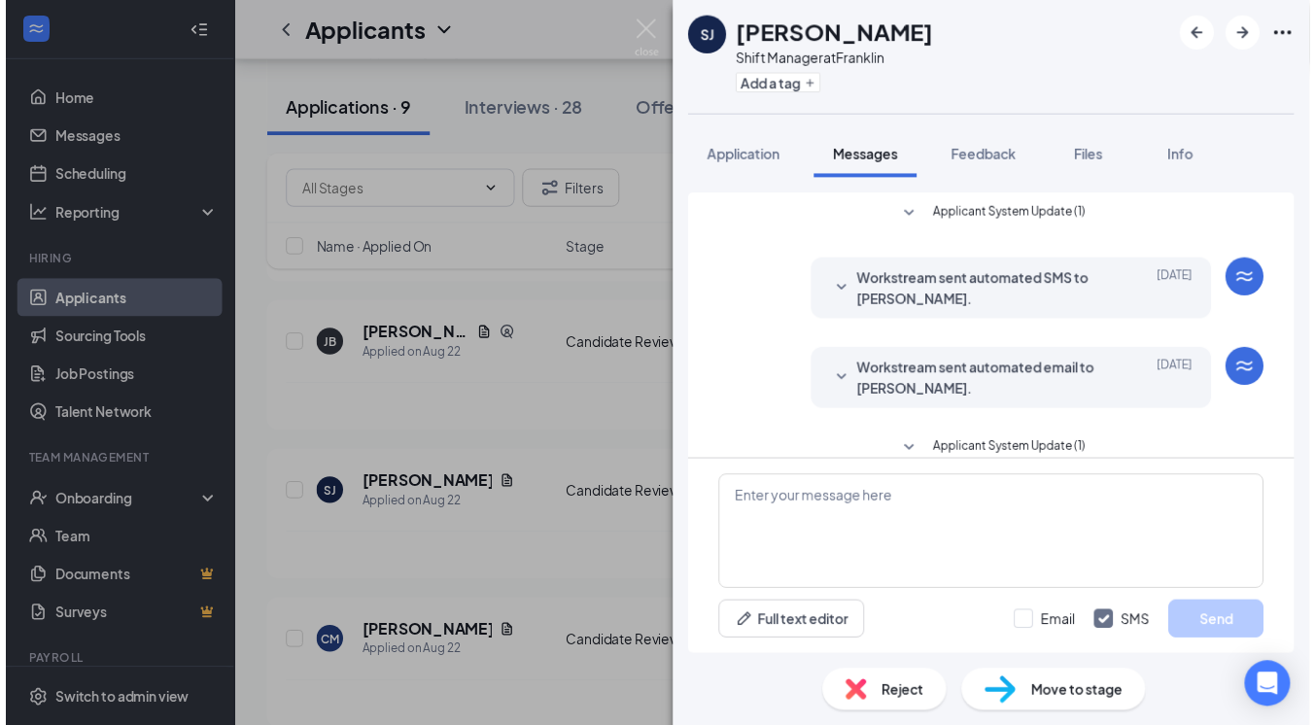
scroll to position [418, 0]
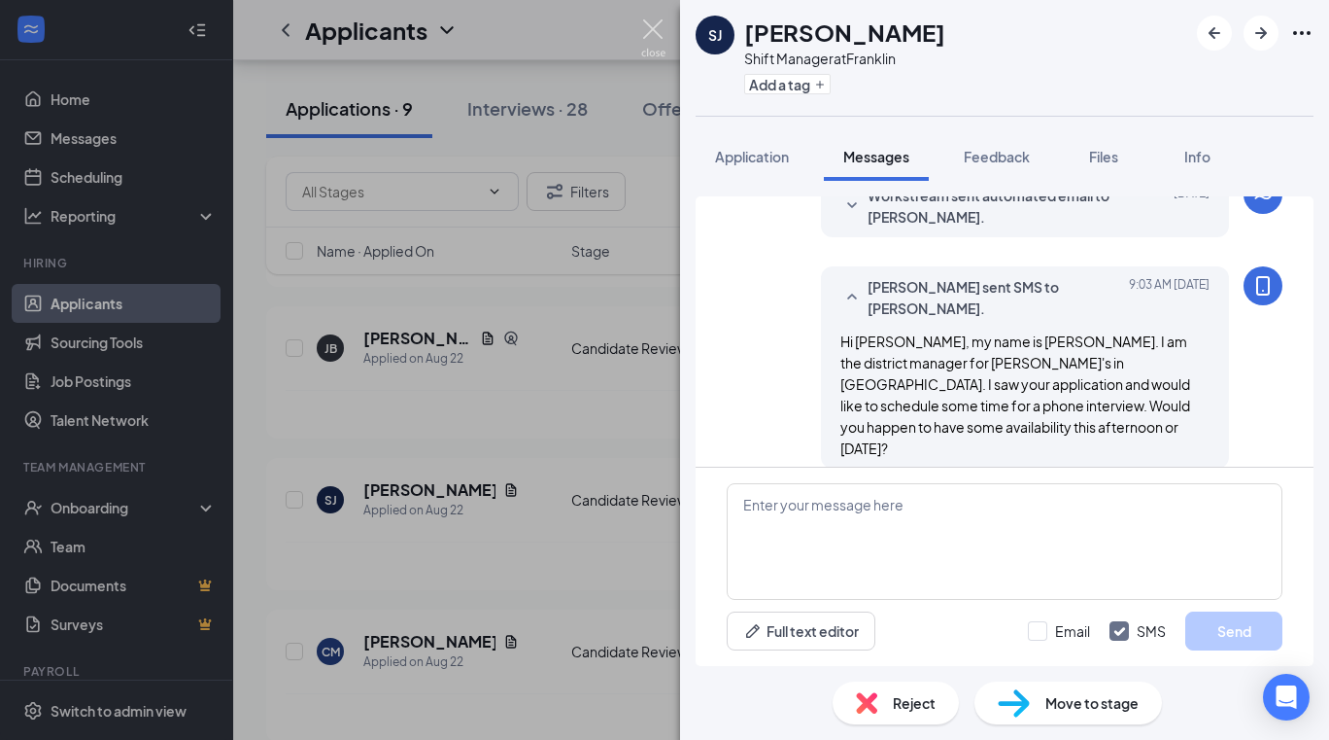
click at [655, 39] on img at bounding box center [653, 38] width 24 height 38
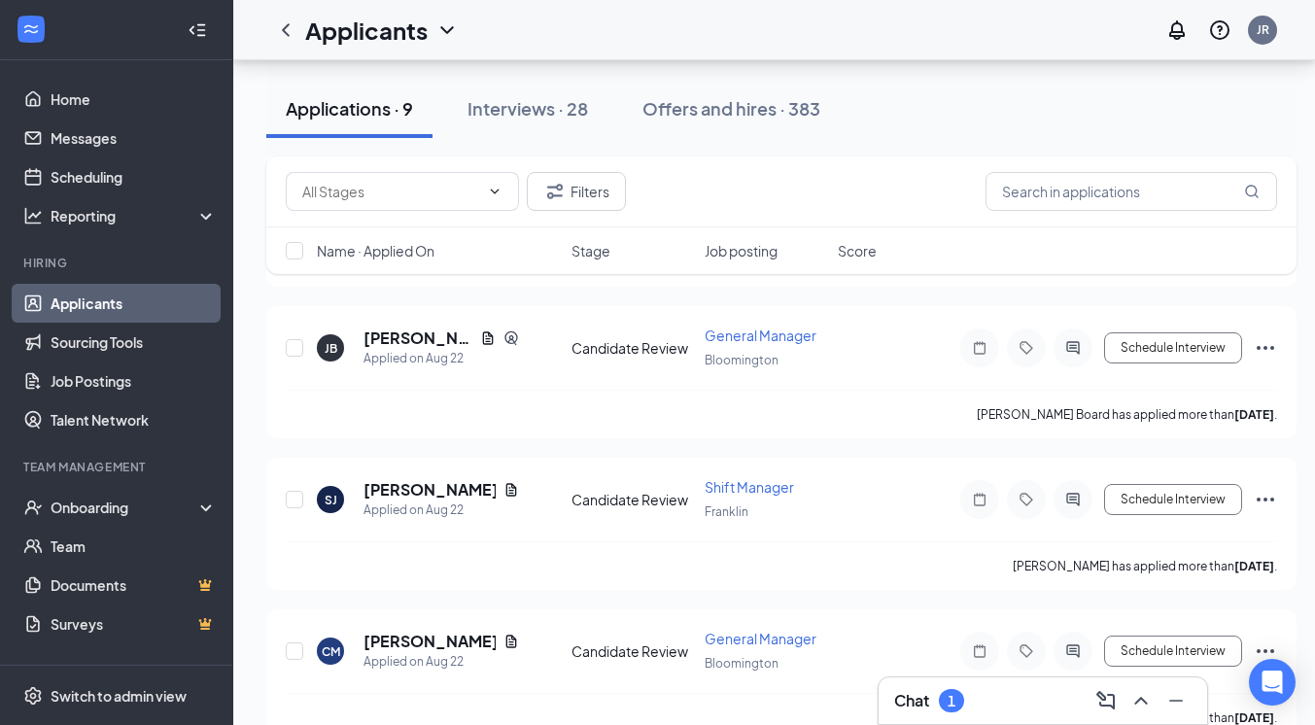
click at [655, 39] on div "Applicants JR" at bounding box center [774, 30] width 1082 height 60
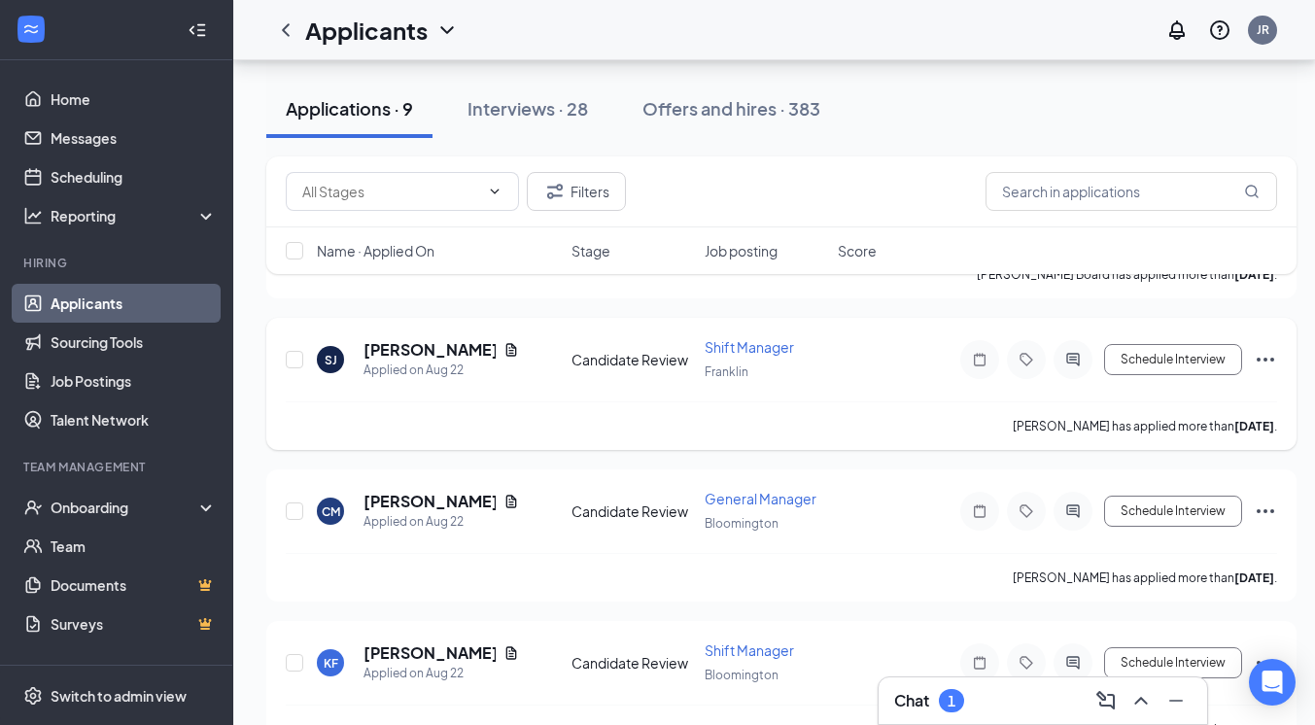
scroll to position [543, 3]
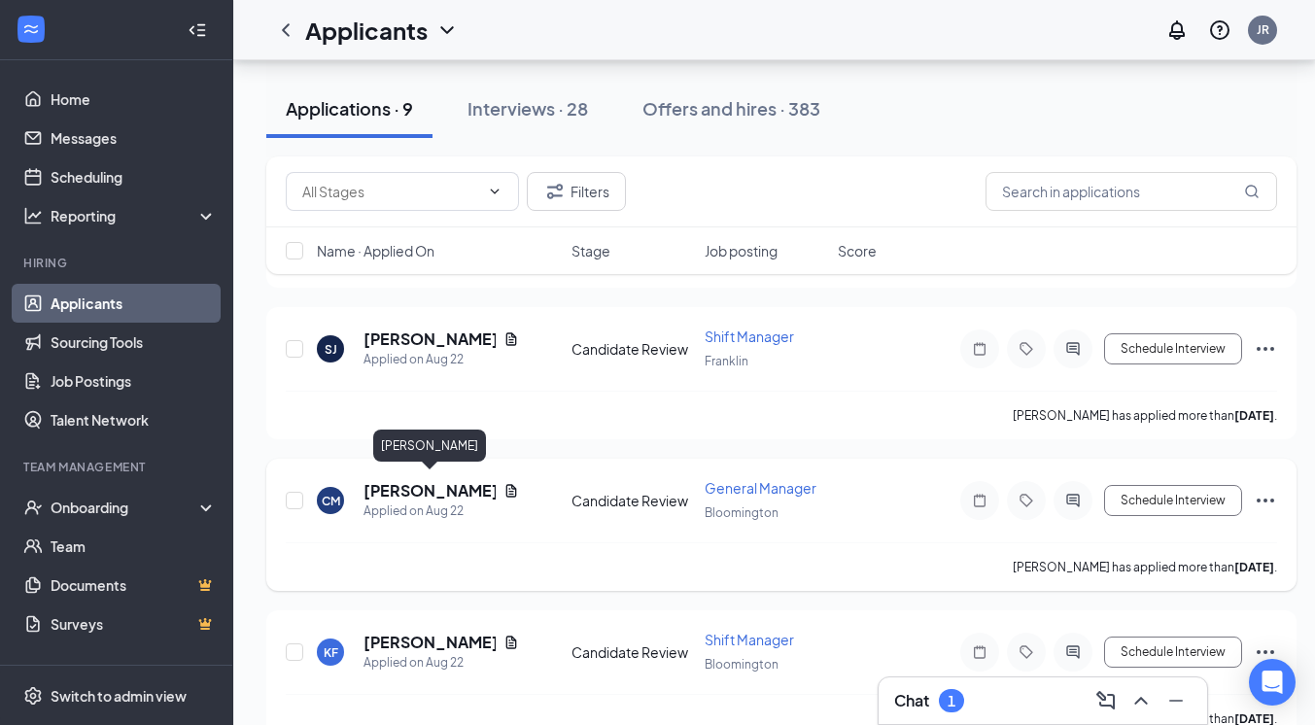
click at [402, 482] on h5 "[PERSON_NAME]" at bounding box center [429, 490] width 132 height 21
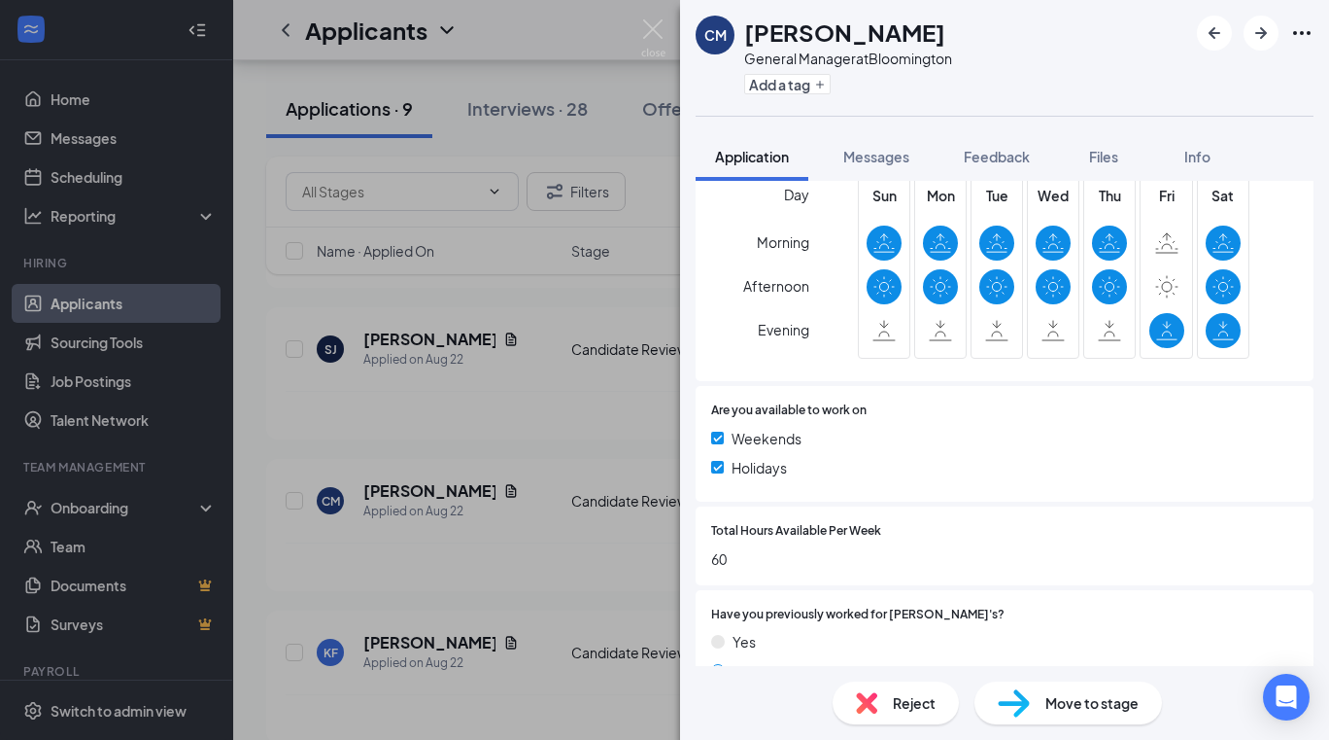
scroll to position [456, 0]
click at [856, 488] on div "Are you available to work on Weekends Holidays" at bounding box center [1005, 443] width 618 height 116
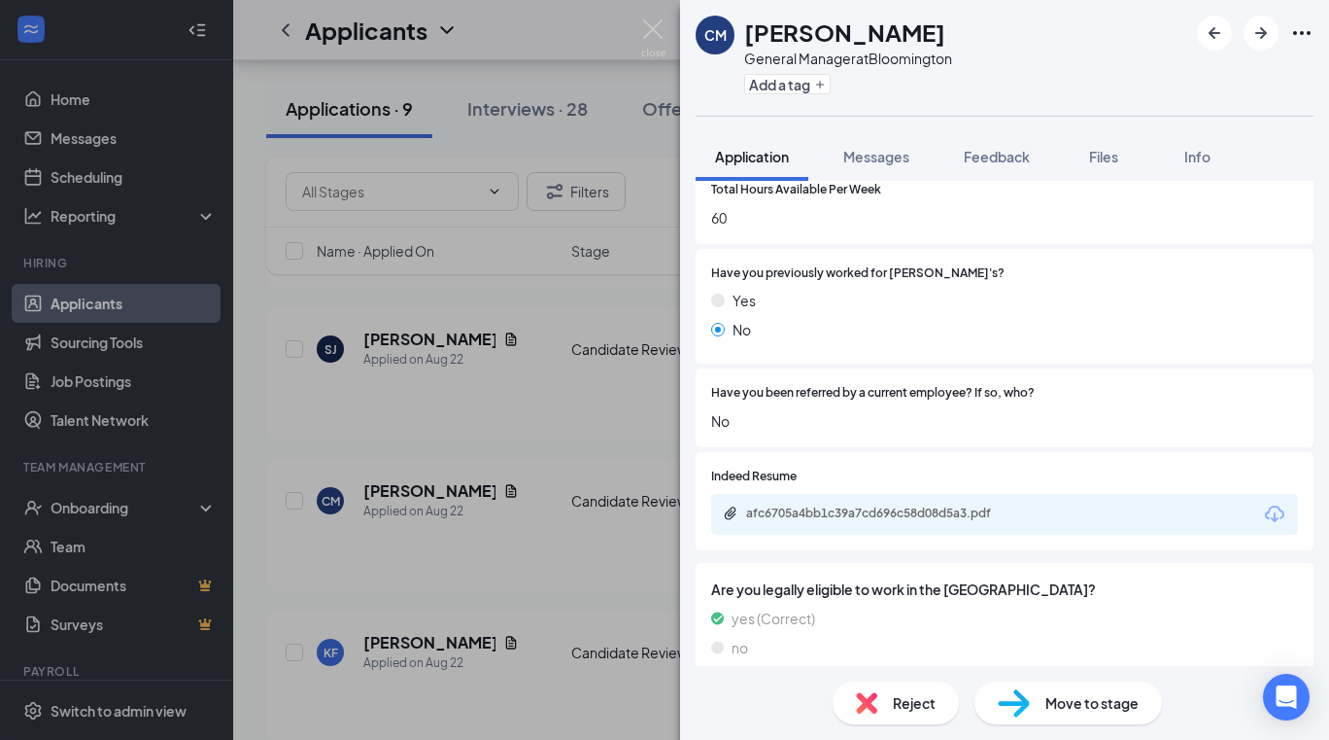
scroll to position [798, 0]
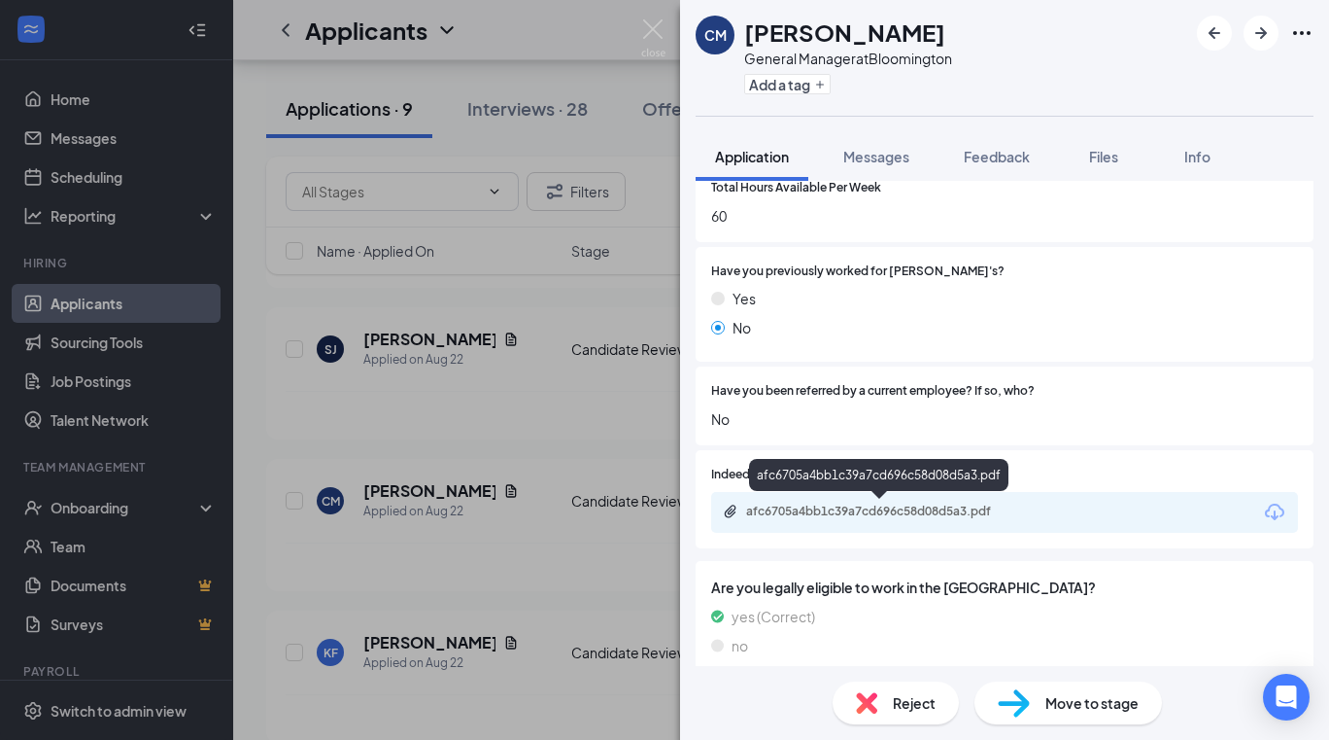
click at [844, 510] on div "afc6705a4bb1c39a7cd696c58d08d5a3.pdf" at bounding box center [882, 511] width 272 height 16
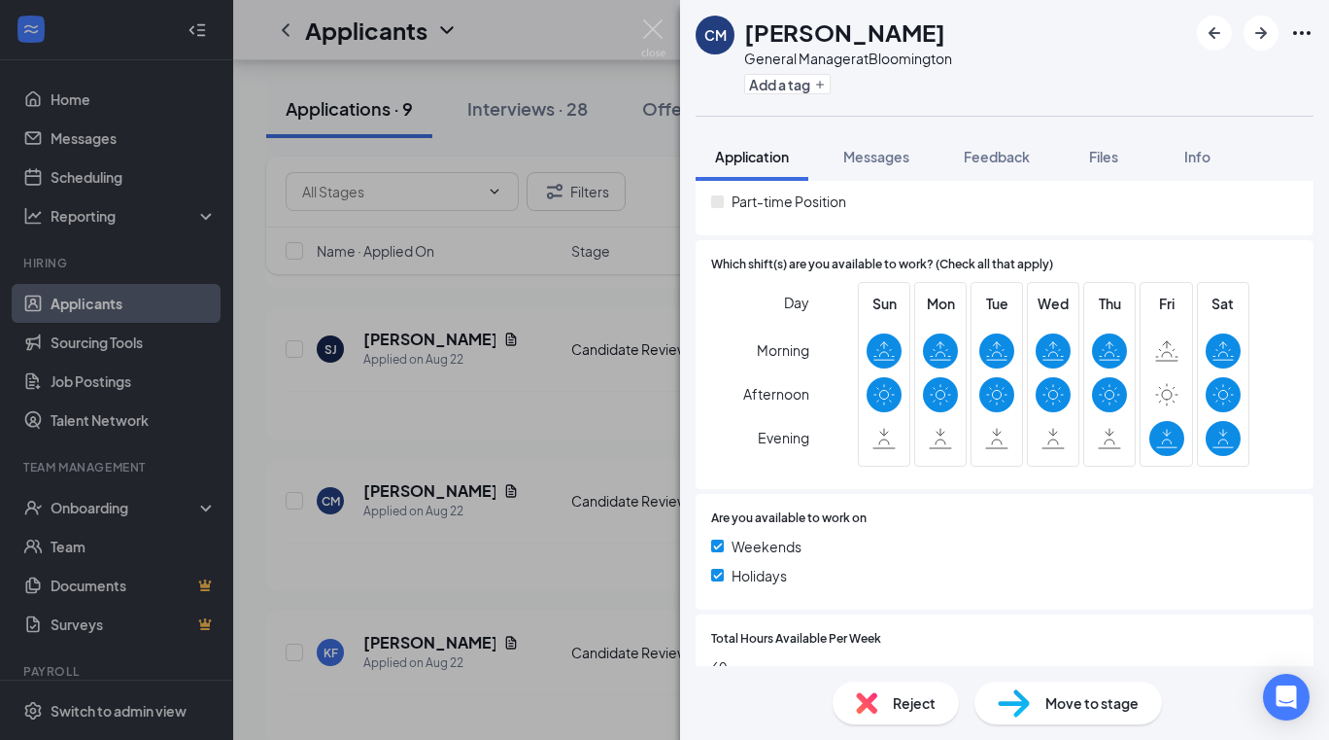
scroll to position [344, 0]
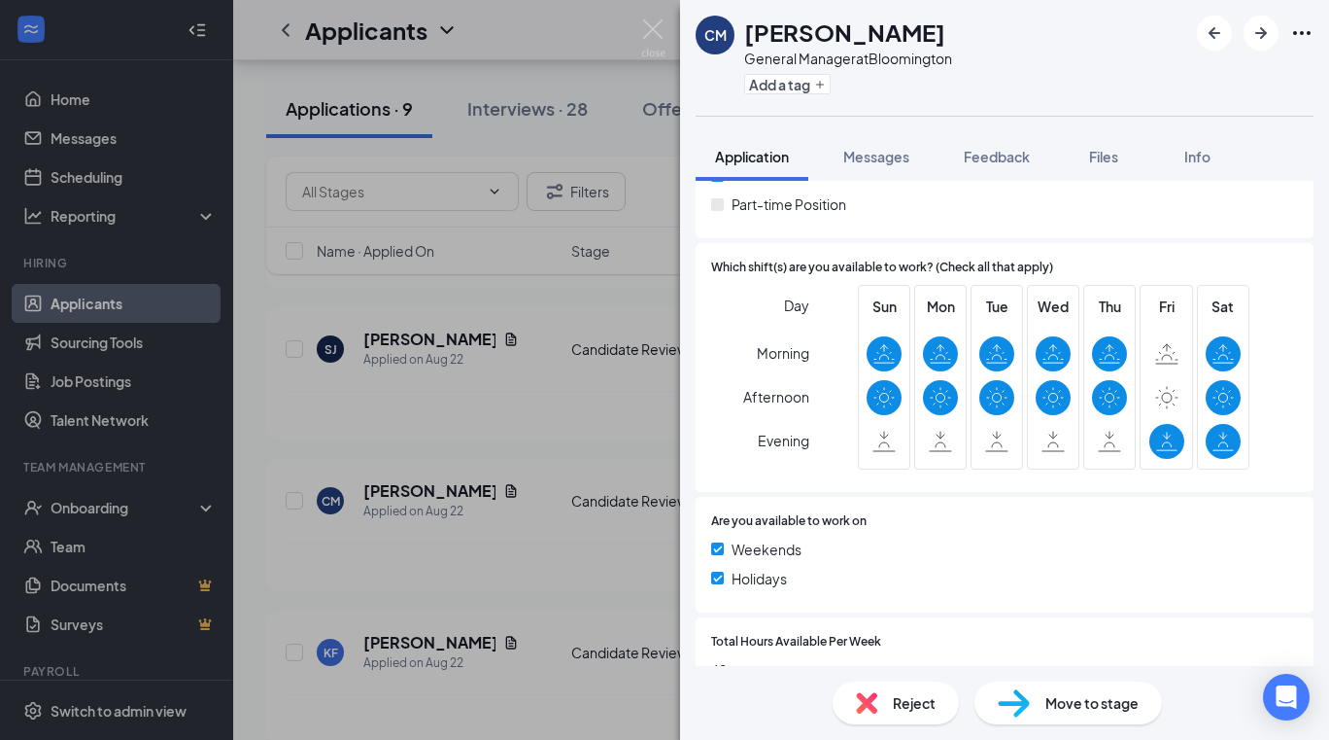
click at [907, 709] on span "Reject" at bounding box center [914, 702] width 43 height 21
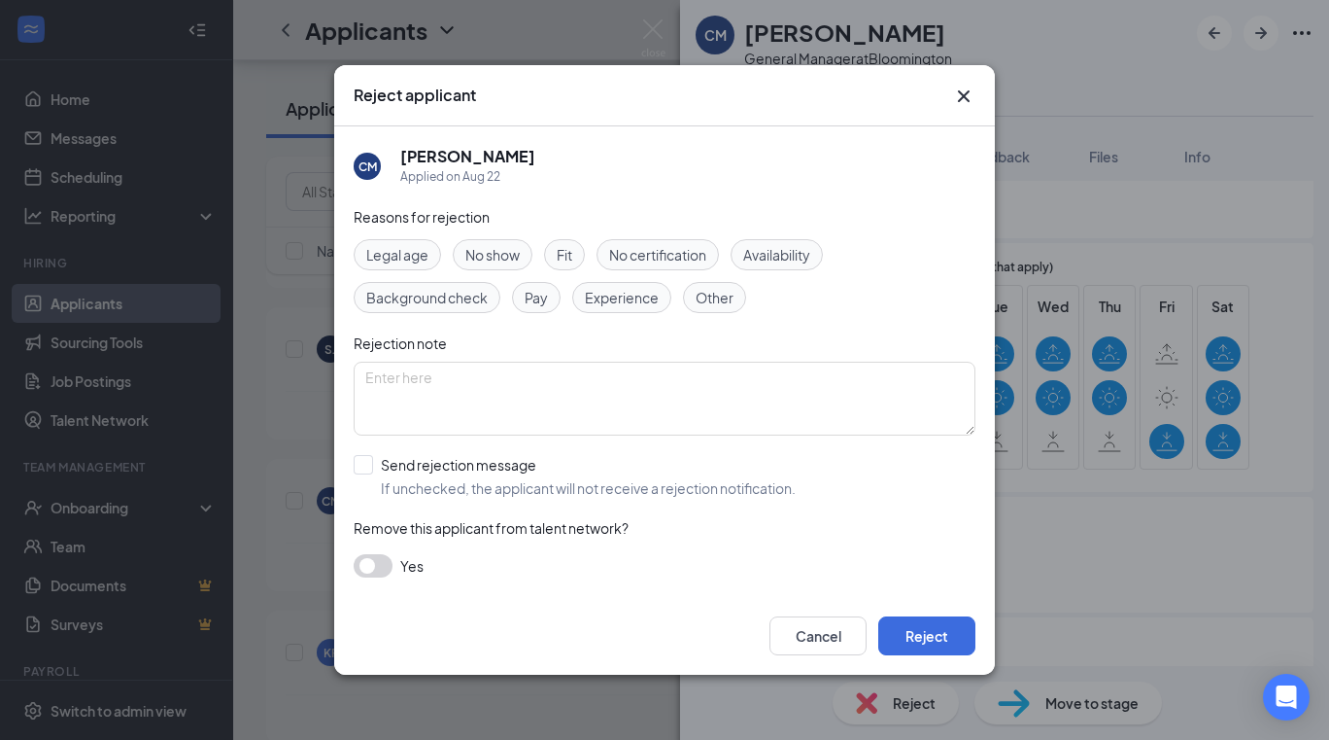
click at [773, 254] on span "Availability" at bounding box center [776, 254] width 67 height 21
click at [645, 298] on span "Experience" at bounding box center [622, 297] width 74 height 21
click at [928, 636] on button "Reject" at bounding box center [926, 635] width 97 height 39
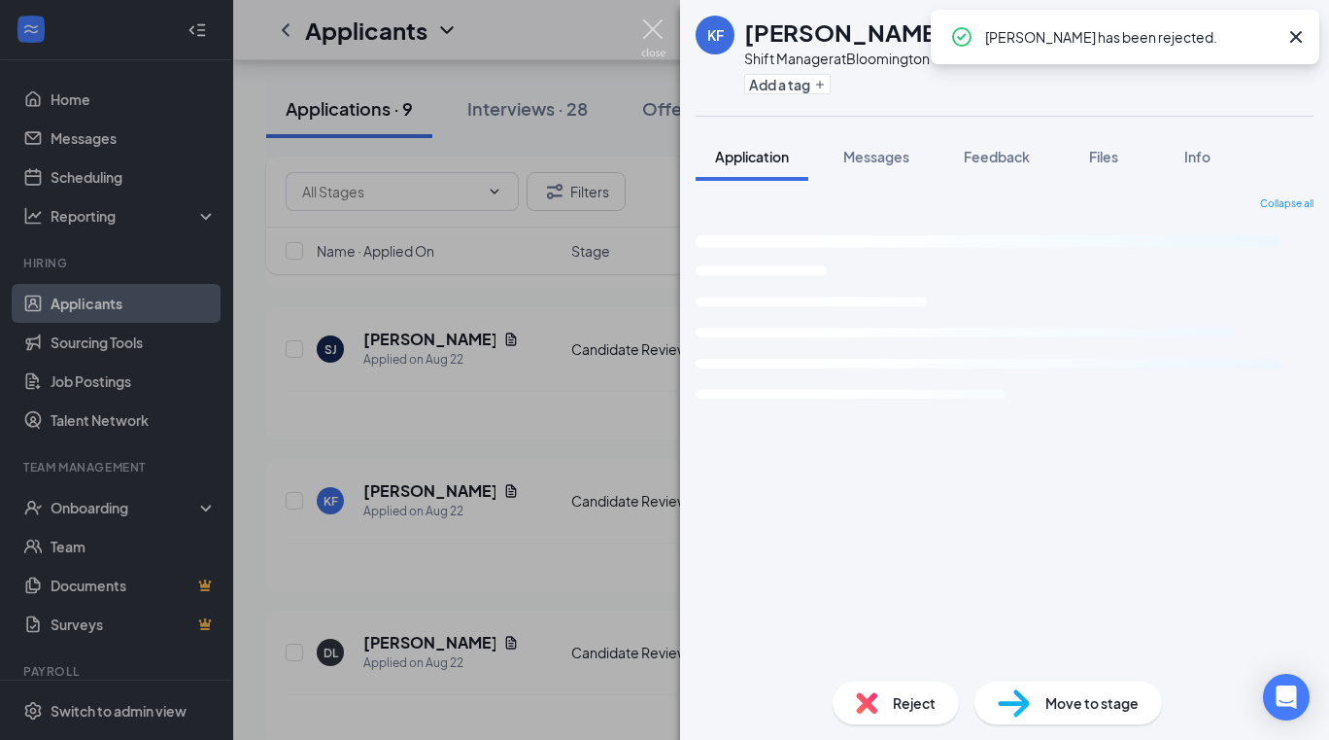
click at [648, 27] on img at bounding box center [653, 38] width 24 height 38
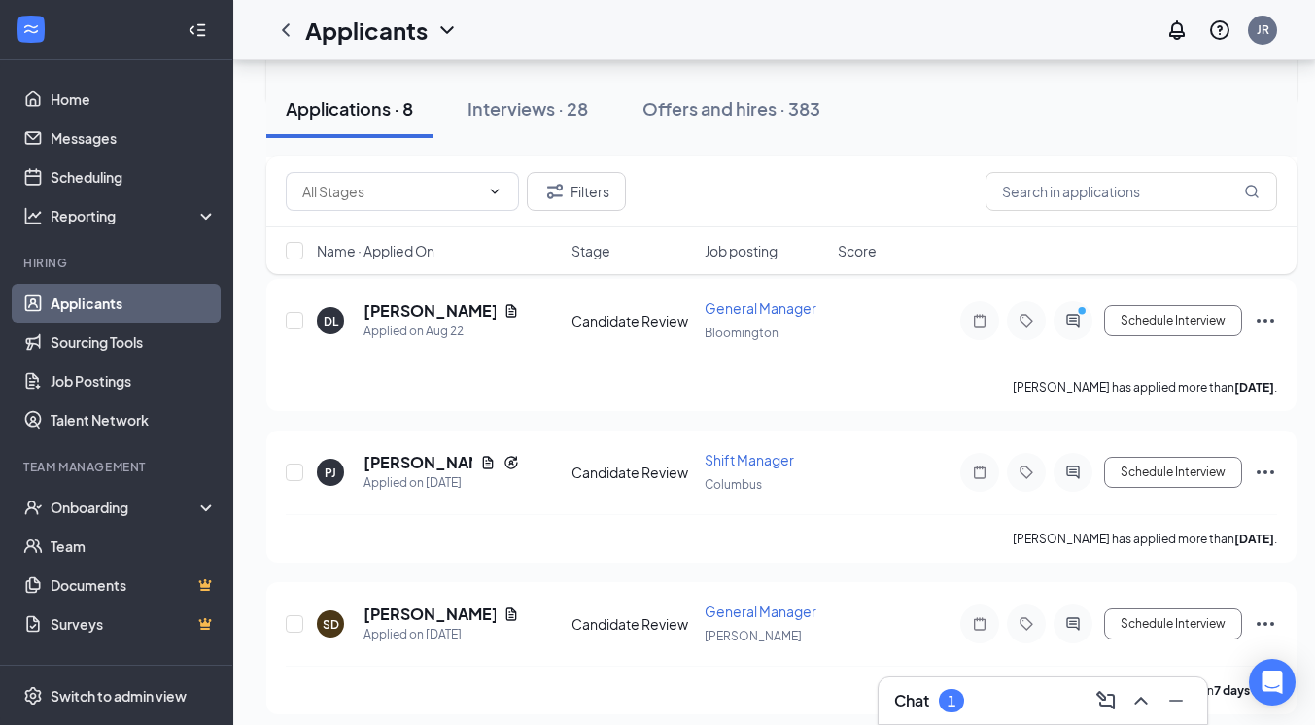
scroll to position [912, 0]
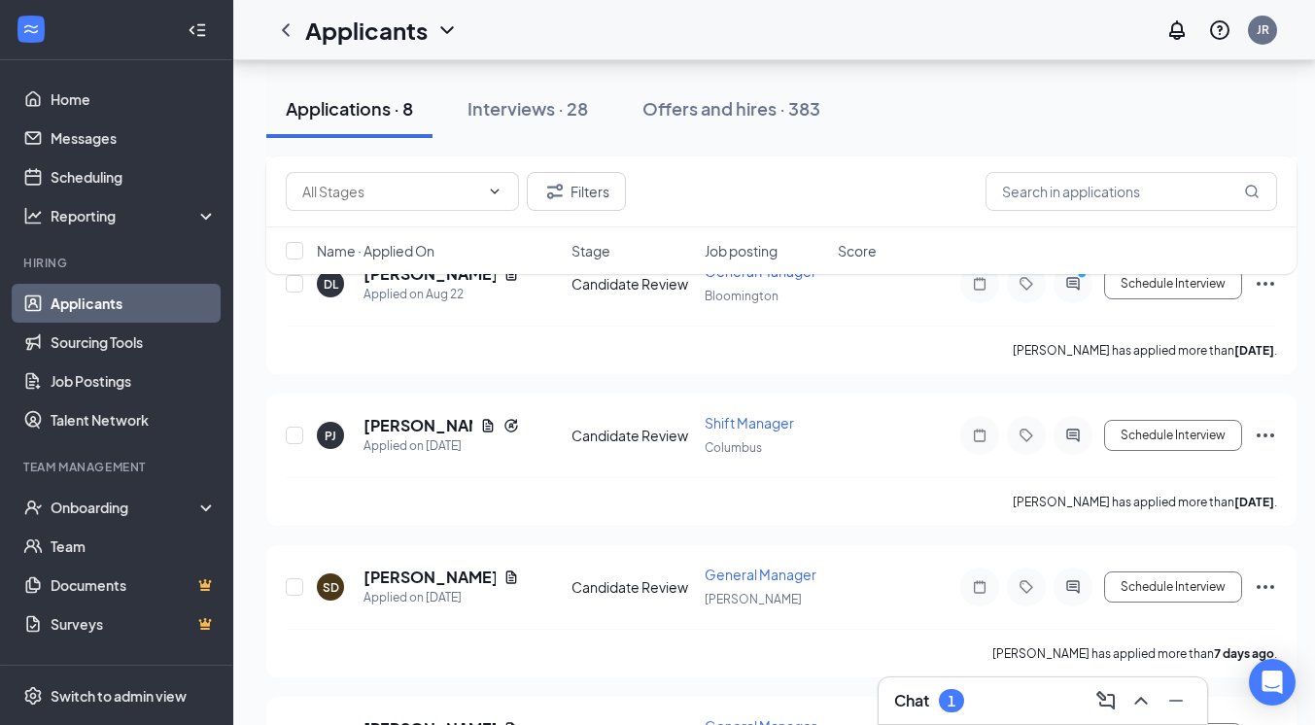
click at [1016, 709] on div "Chat 1" at bounding box center [1042, 700] width 297 height 31
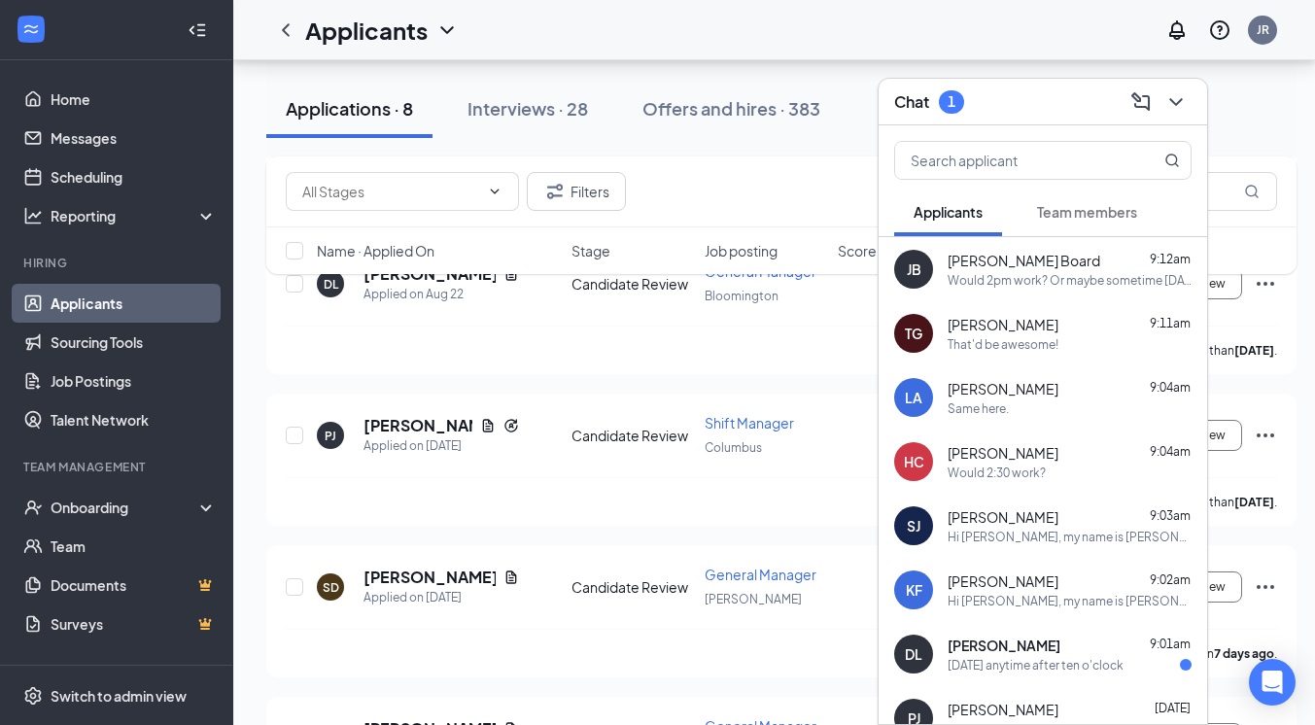
click at [1040, 342] on div "That'd be awesome!" at bounding box center [1002, 344] width 111 height 17
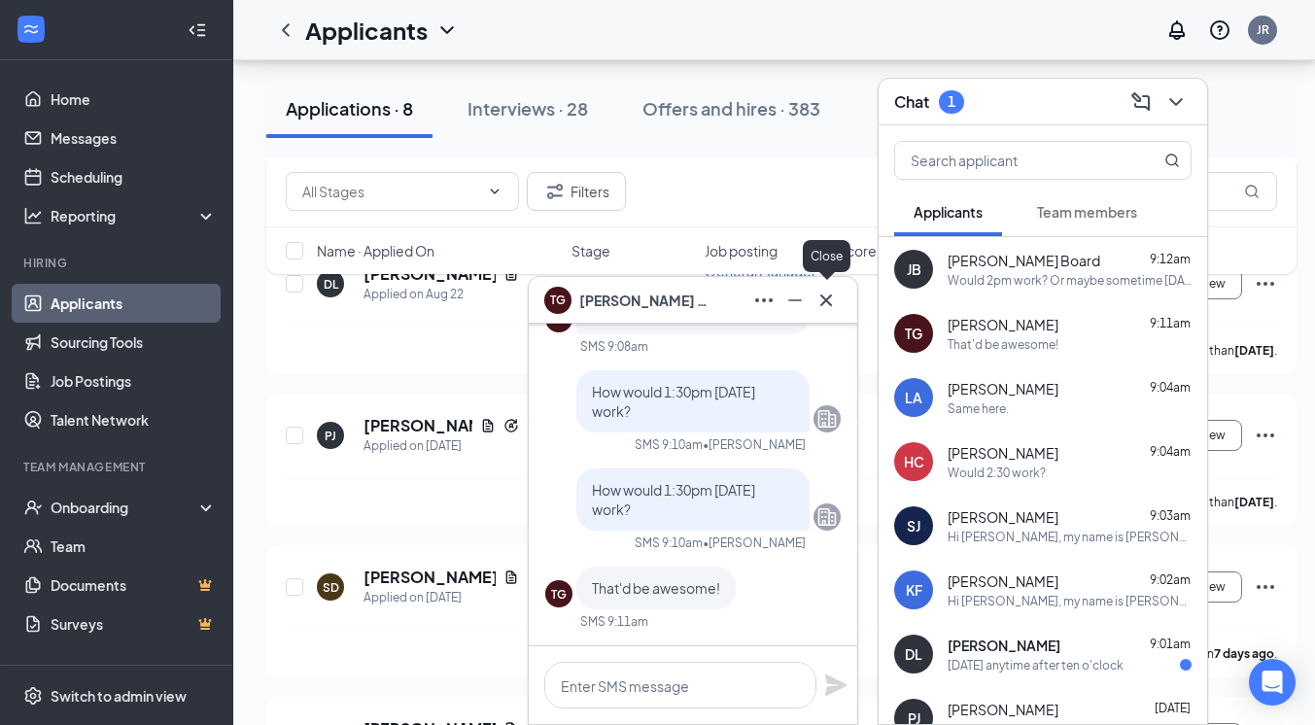
click at [820, 297] on icon "Cross" at bounding box center [825, 300] width 23 height 23
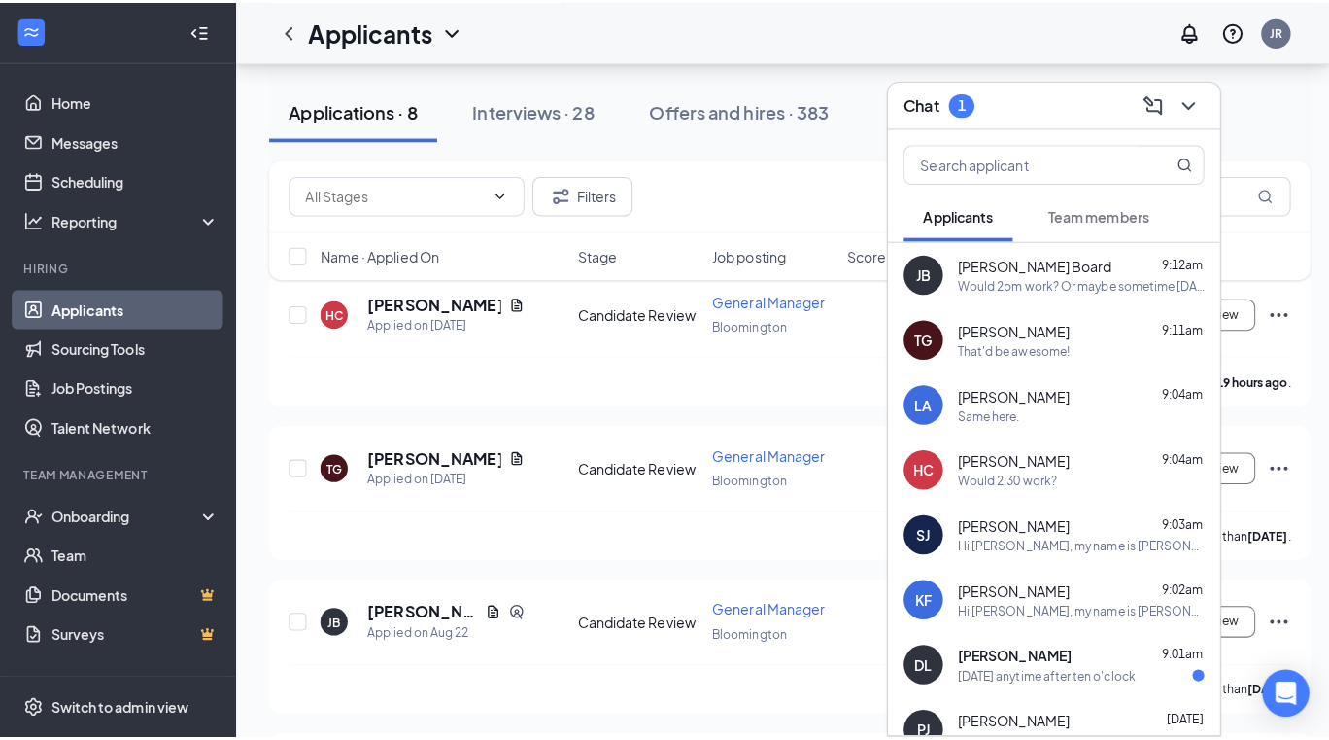
scroll to position [128, 0]
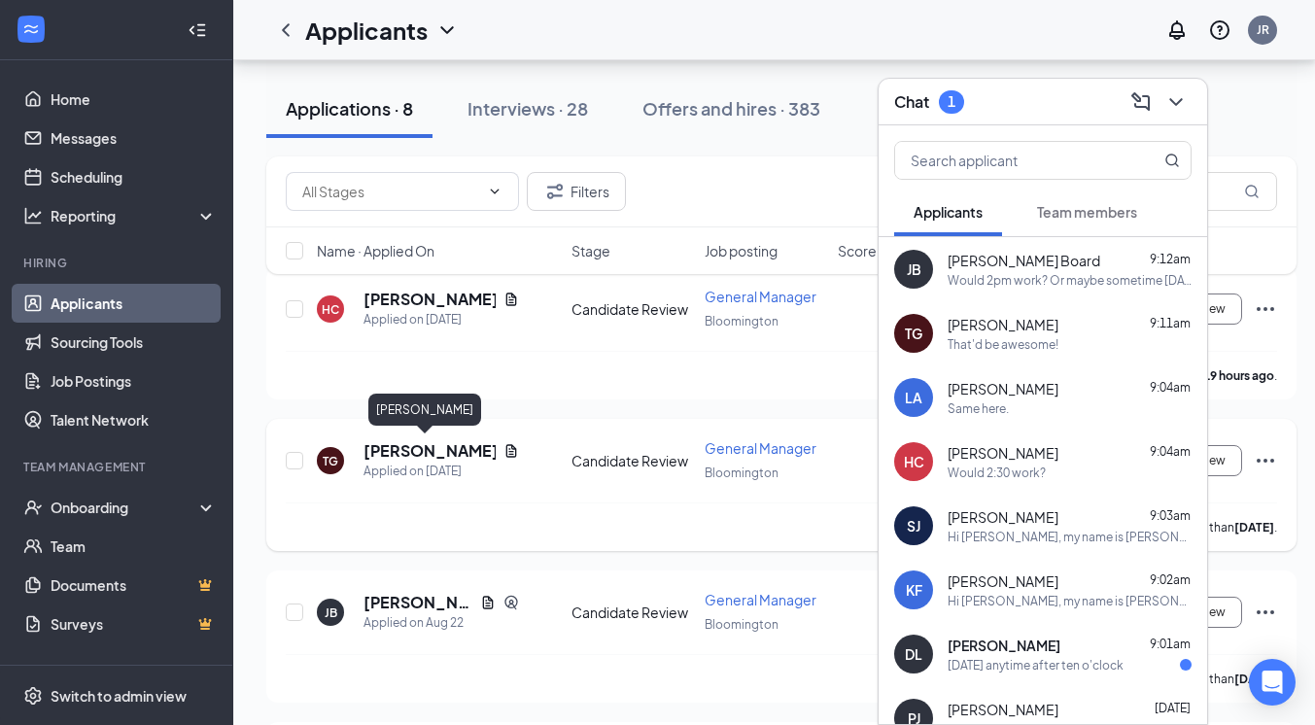
click at [420, 450] on h5 "[PERSON_NAME]" at bounding box center [429, 450] width 132 height 21
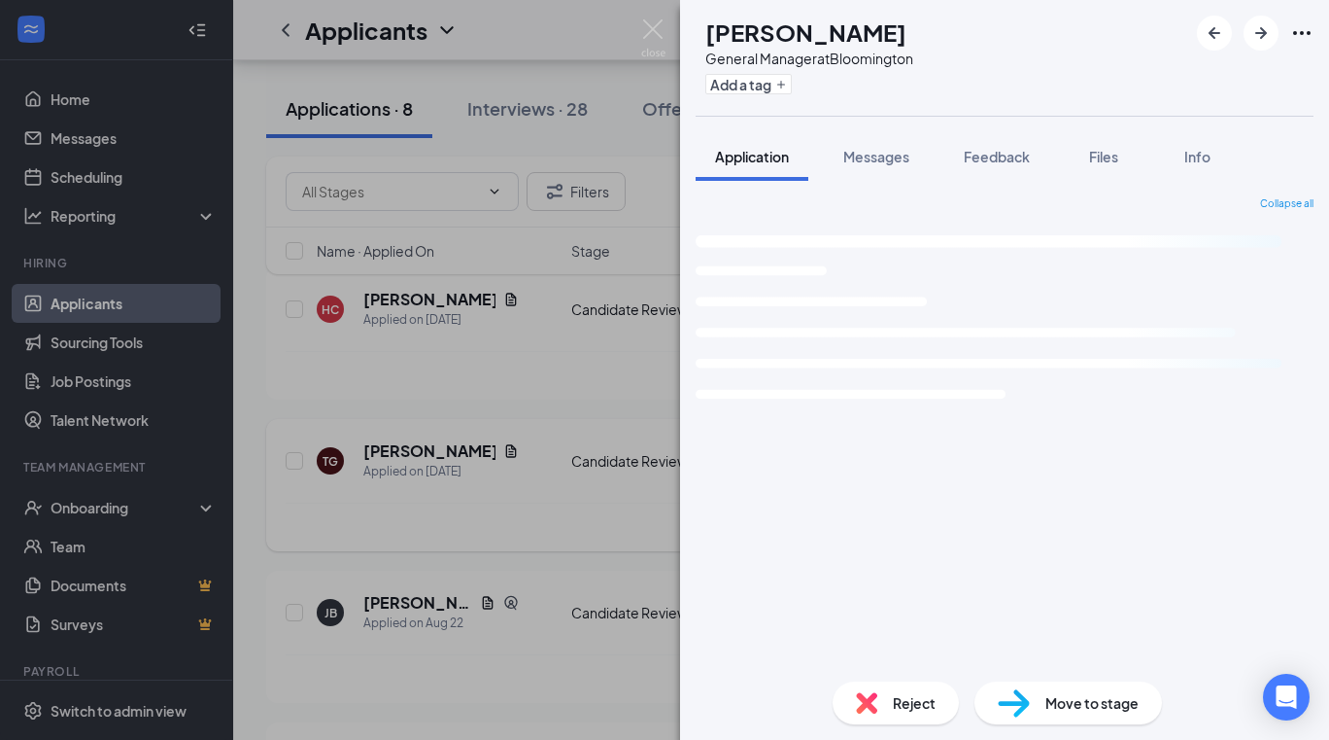
click at [420, 450] on div "TG [PERSON_NAME] General Manager at [GEOGRAPHIC_DATA] Add a tag Application Mes…" at bounding box center [664, 370] width 1329 height 740
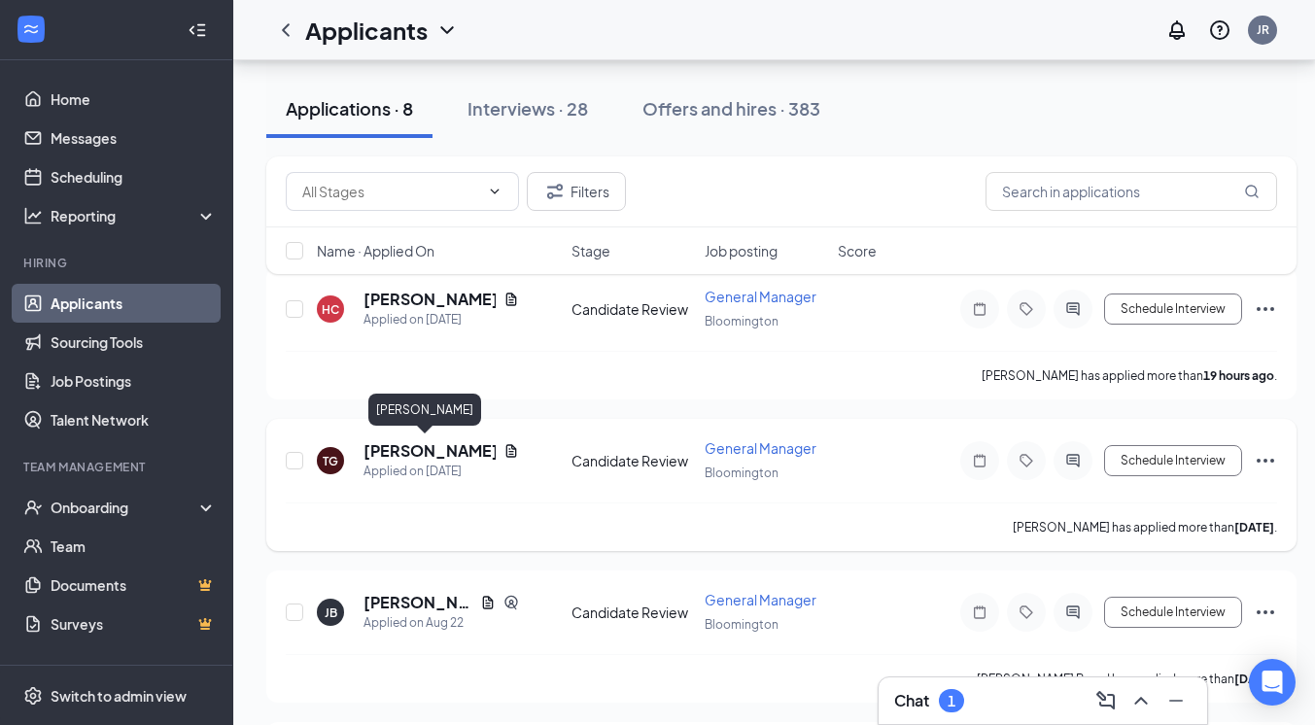
click at [420, 450] on h5 "[PERSON_NAME]" at bounding box center [429, 450] width 132 height 21
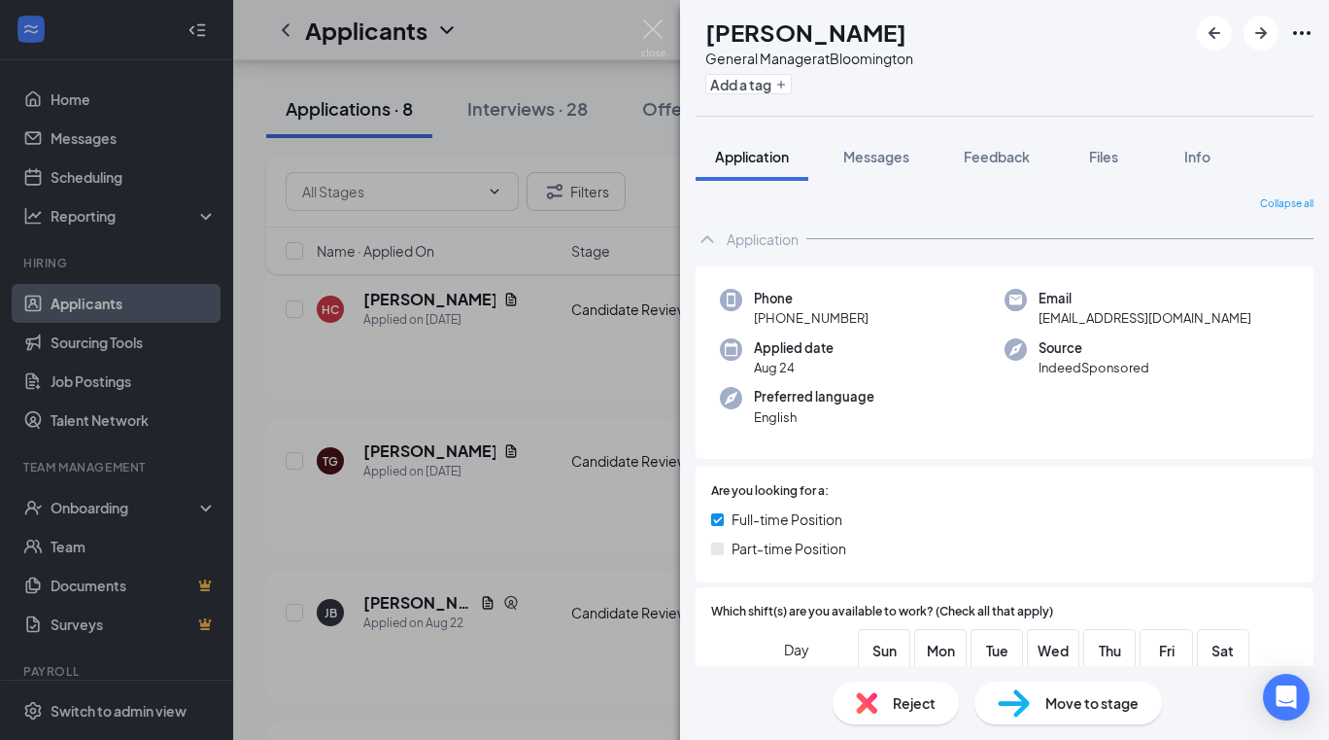
click at [1052, 699] on span "Move to stage" at bounding box center [1092, 702] width 93 height 21
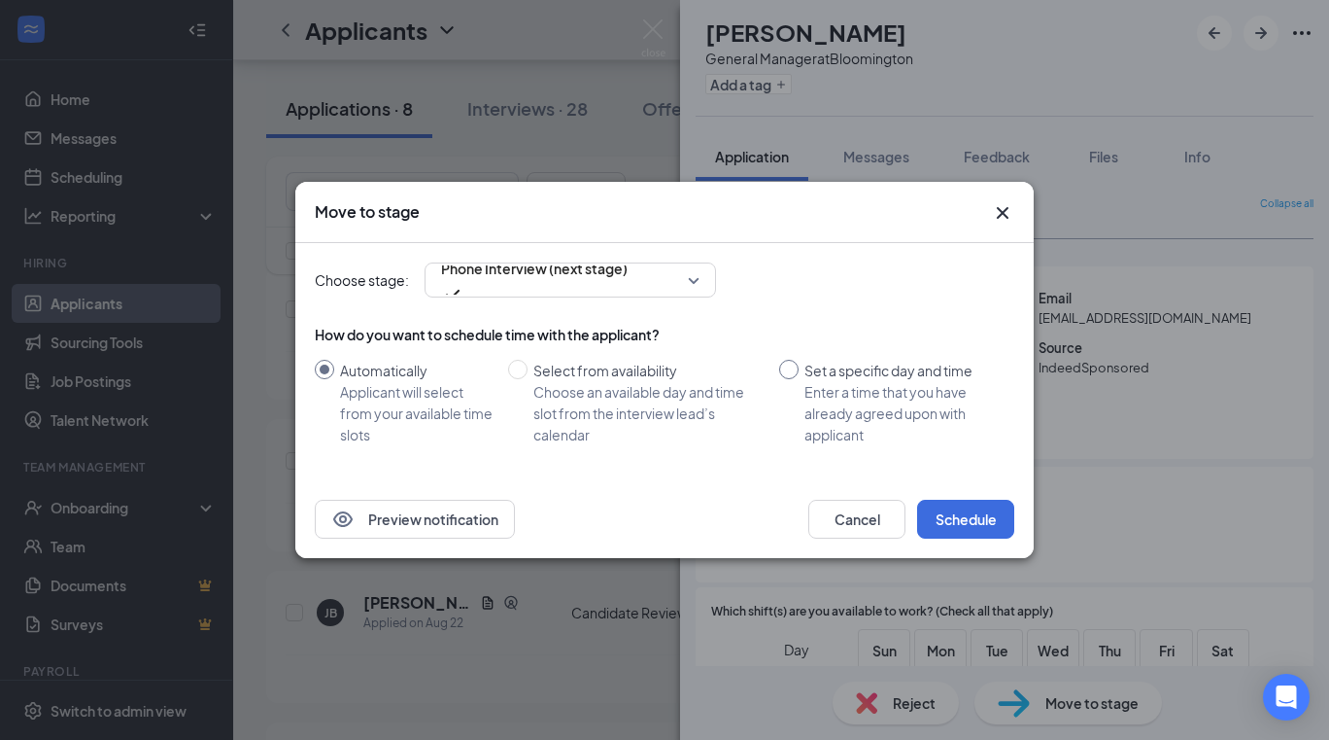
click at [789, 372] on input "Set a specific day and time Enter a time that you have already agreed upon with…" at bounding box center [788, 369] width 19 height 19
radio input "true"
radio input "false"
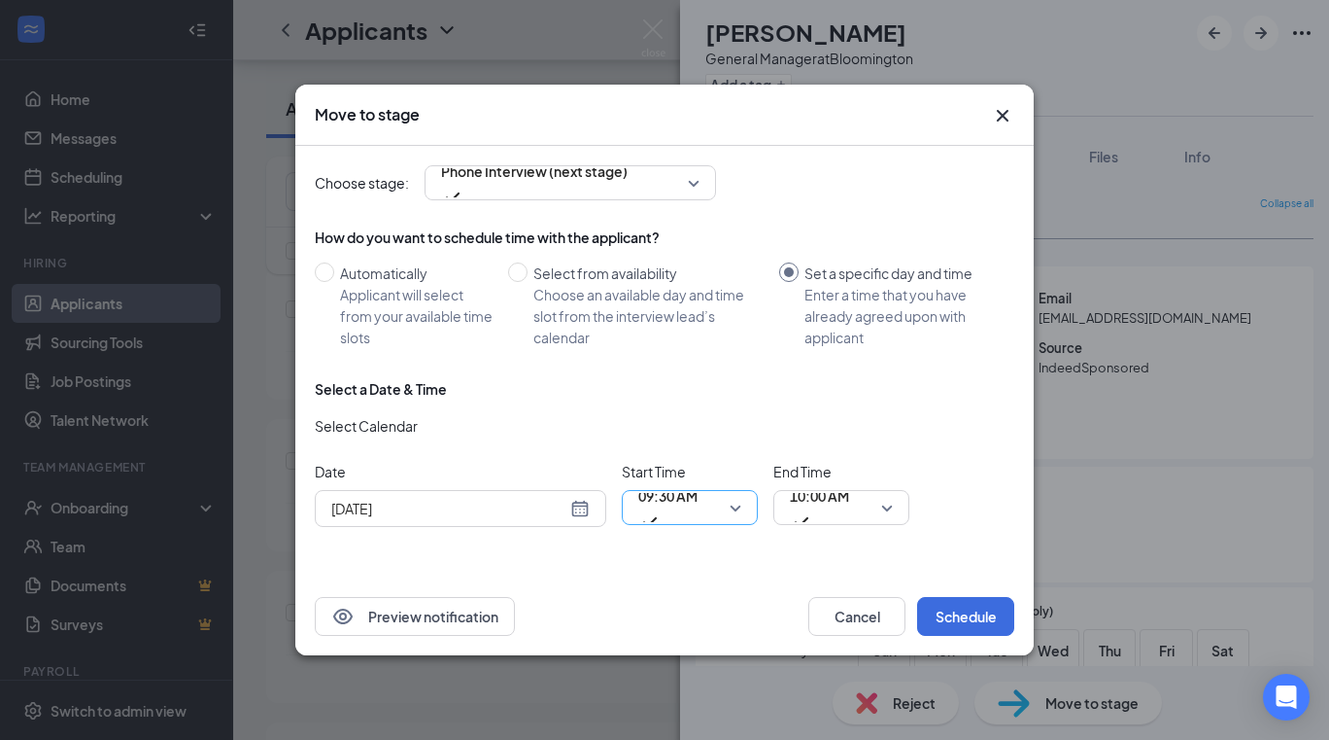
click at [739, 505] on span "09:30 AM" at bounding box center [689, 507] width 103 height 29
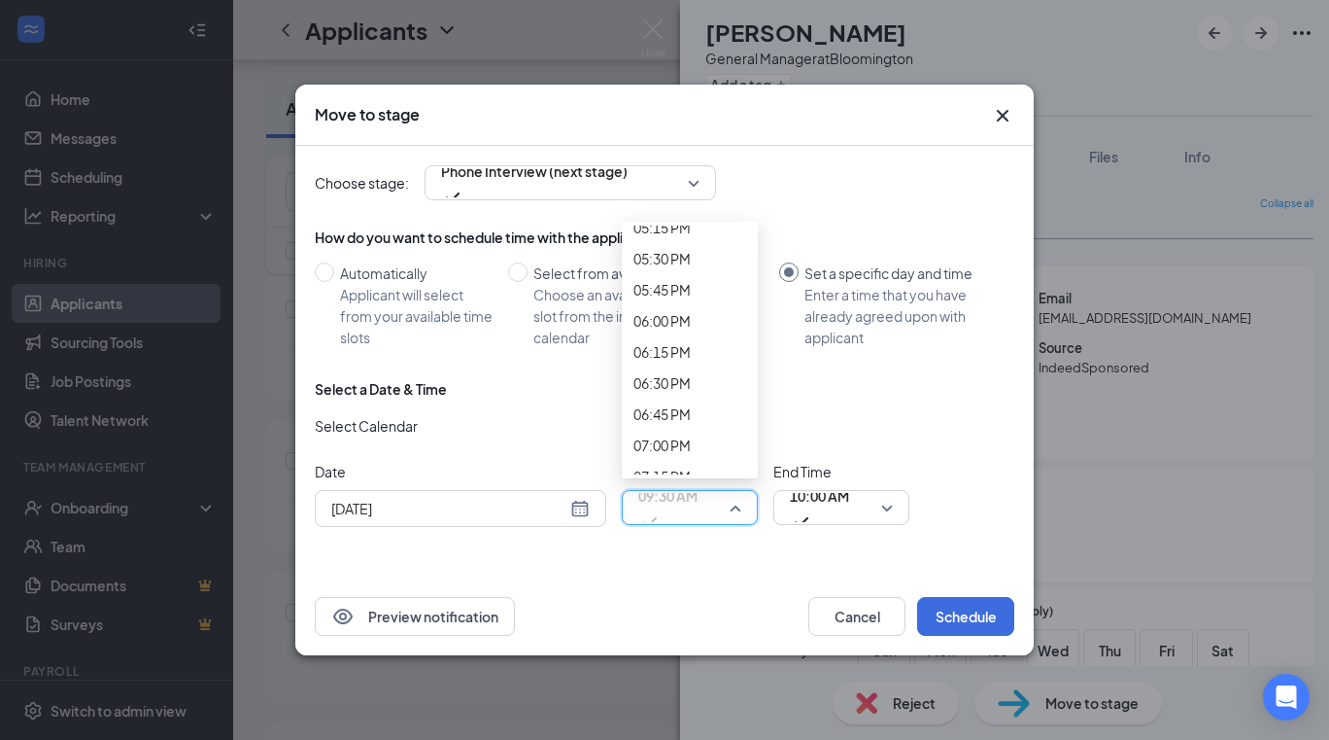
scroll to position [2215, 0]
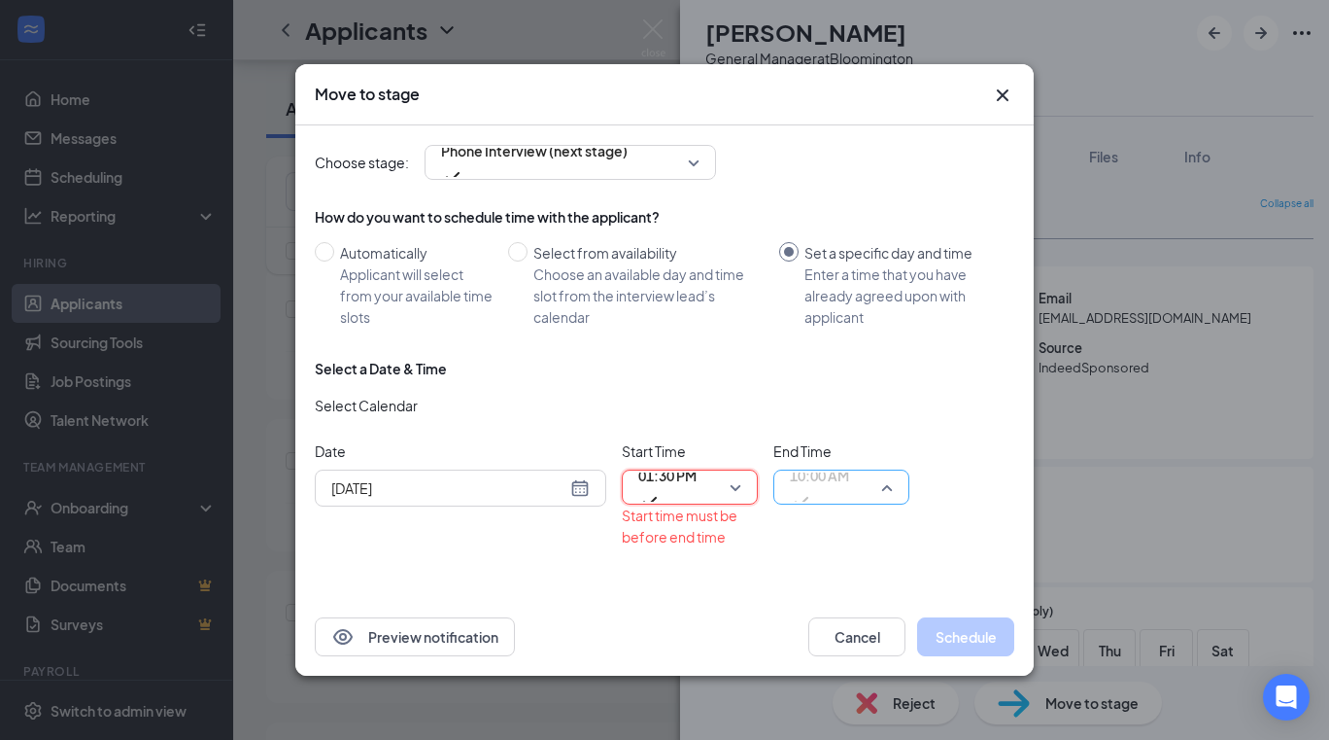
click at [849, 481] on span "10:00 AM" at bounding box center [819, 487] width 59 height 52
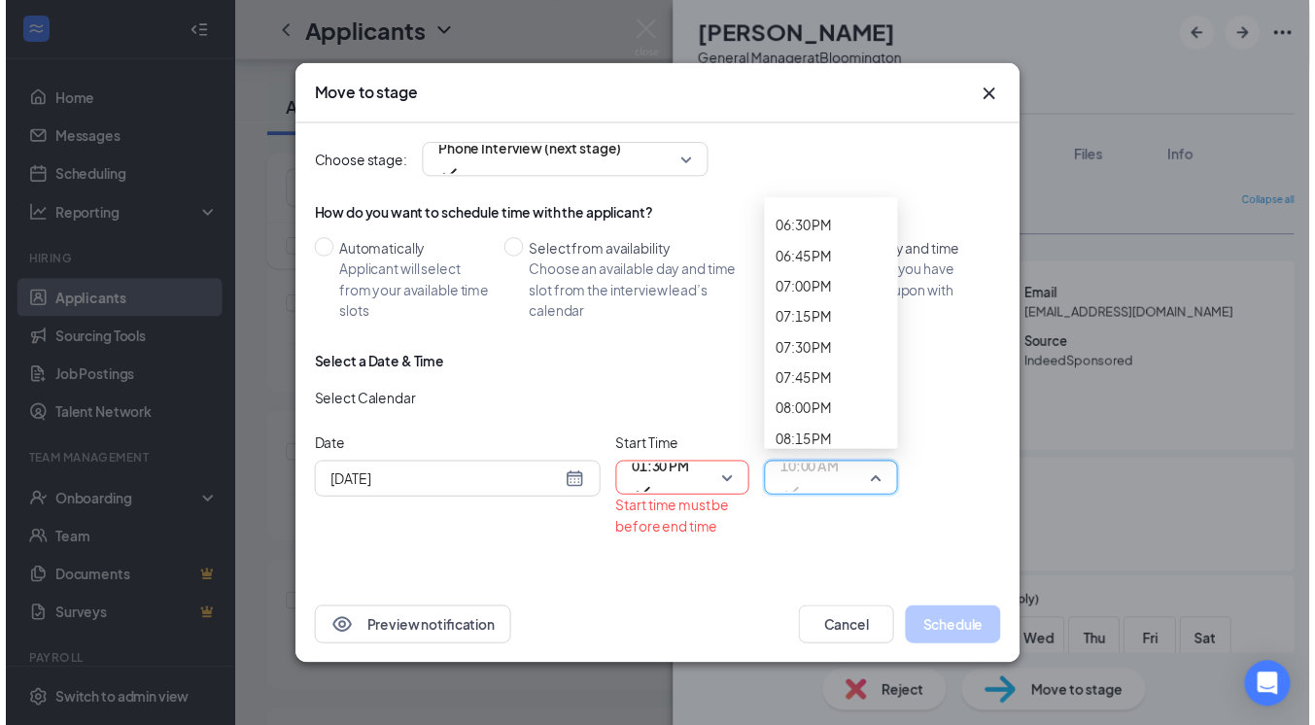
scroll to position [2385, 0]
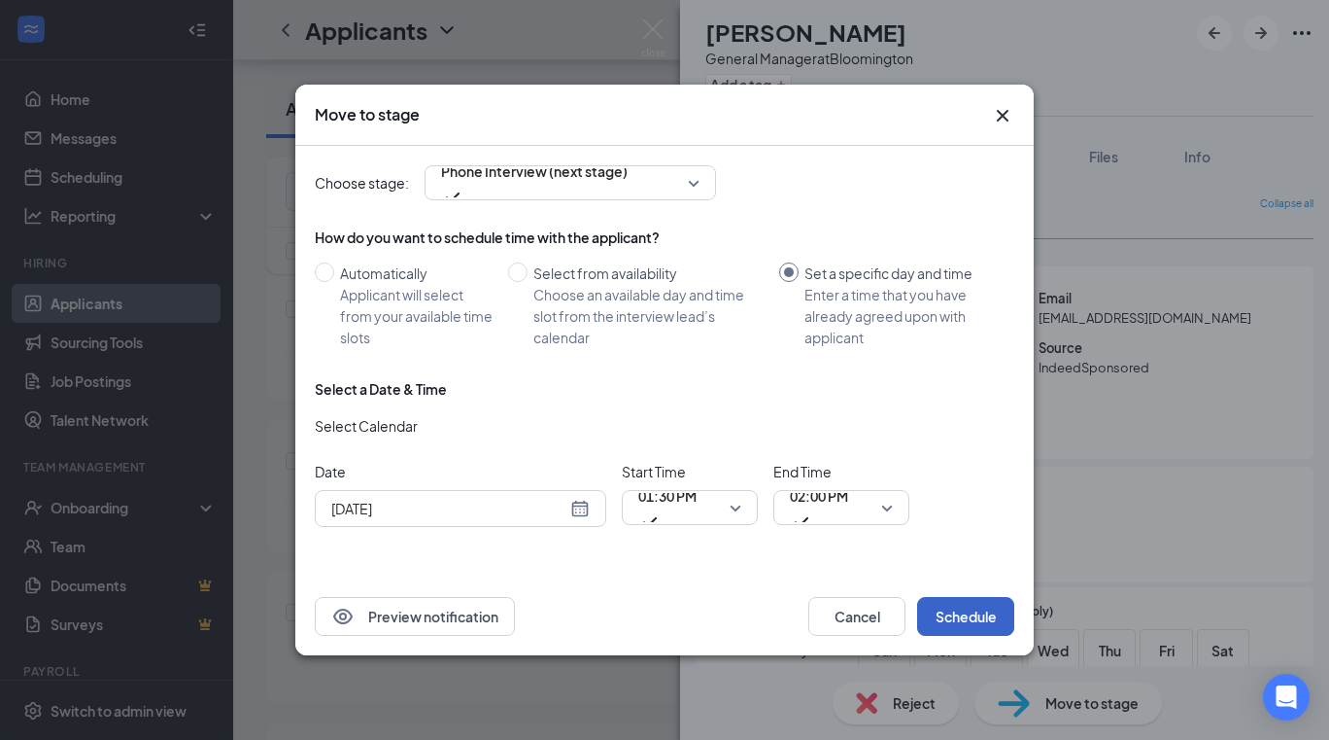
click at [982, 619] on button "Schedule" at bounding box center [965, 616] width 97 height 39
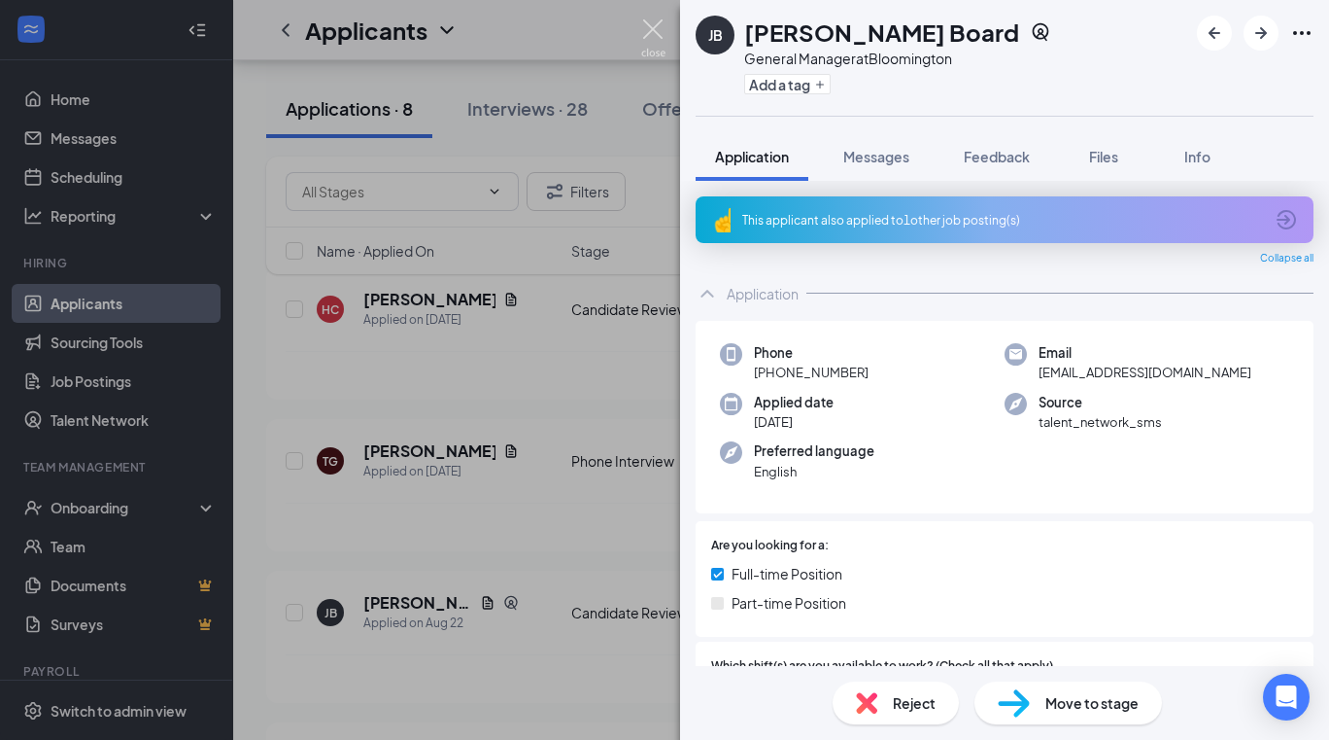
click at [656, 33] on img at bounding box center [653, 38] width 24 height 38
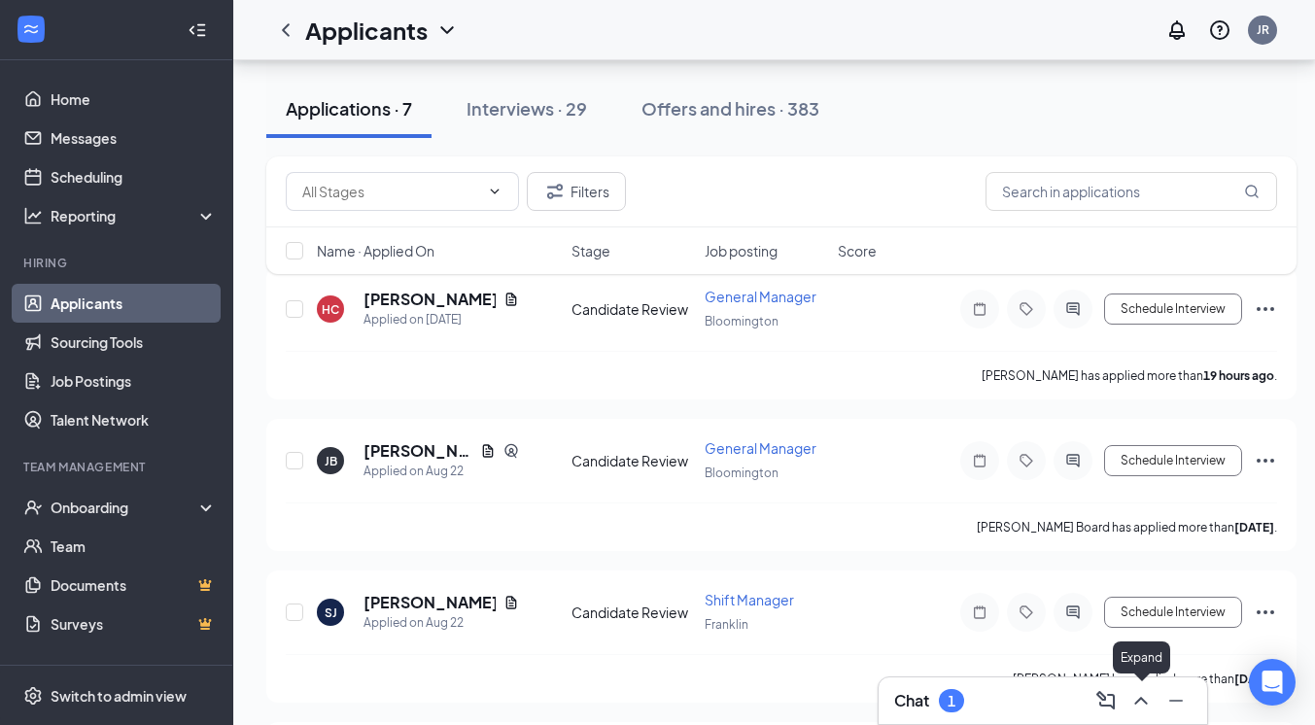
click at [1139, 695] on icon "ChevronUp" at bounding box center [1140, 700] width 23 height 23
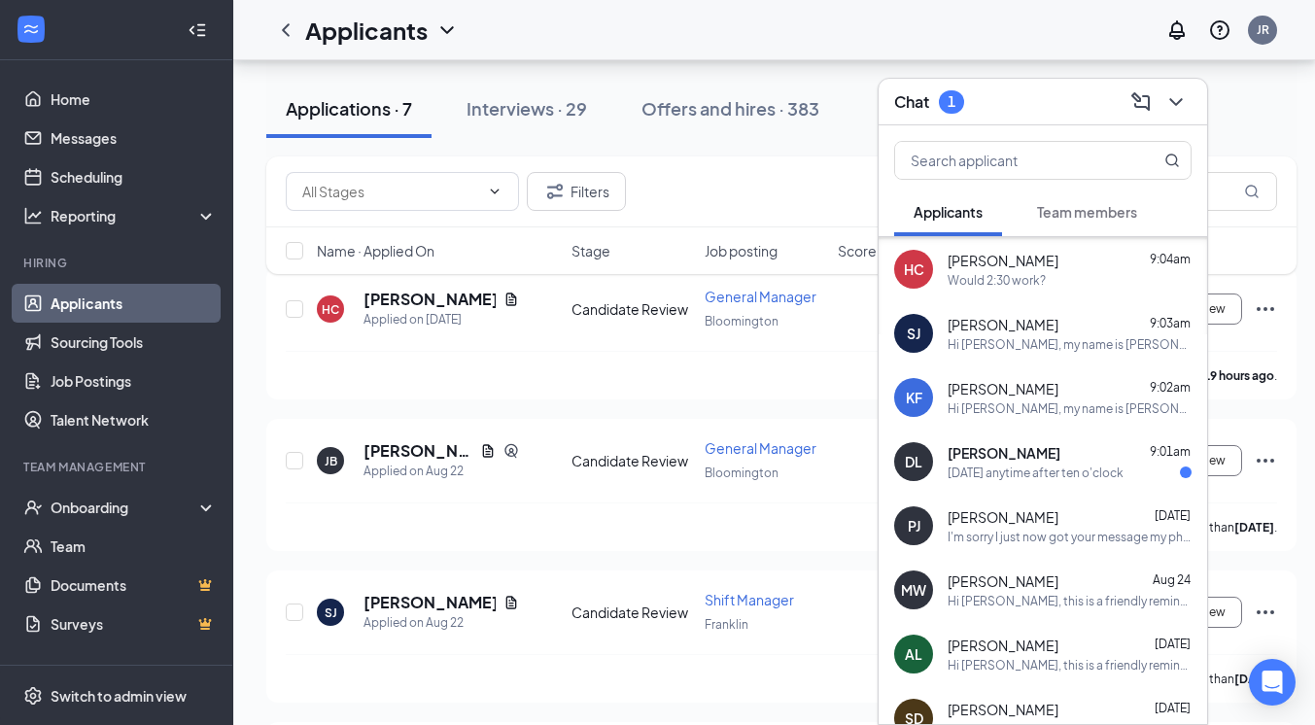
scroll to position [161, 0]
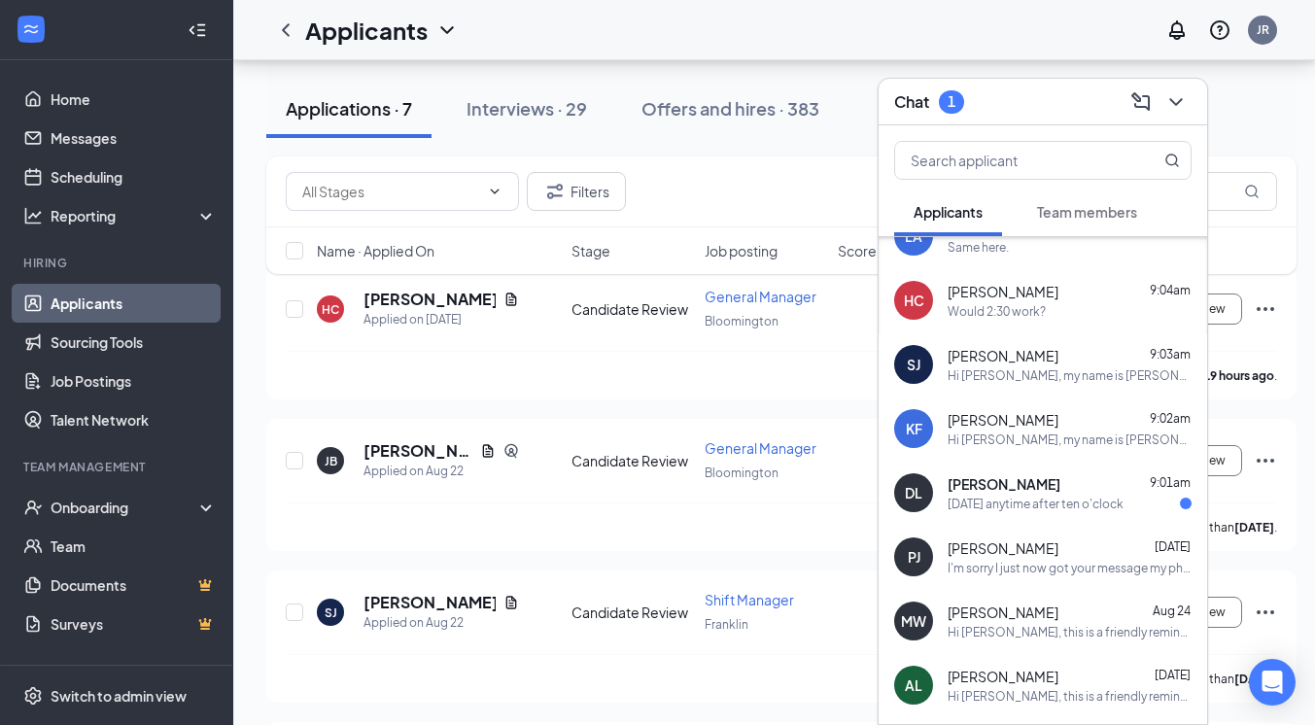
click at [1046, 406] on div "KF [PERSON_NAME] 9:02am Hi [PERSON_NAME], my name is [PERSON_NAME]. I am the di…" at bounding box center [1042, 428] width 328 height 64
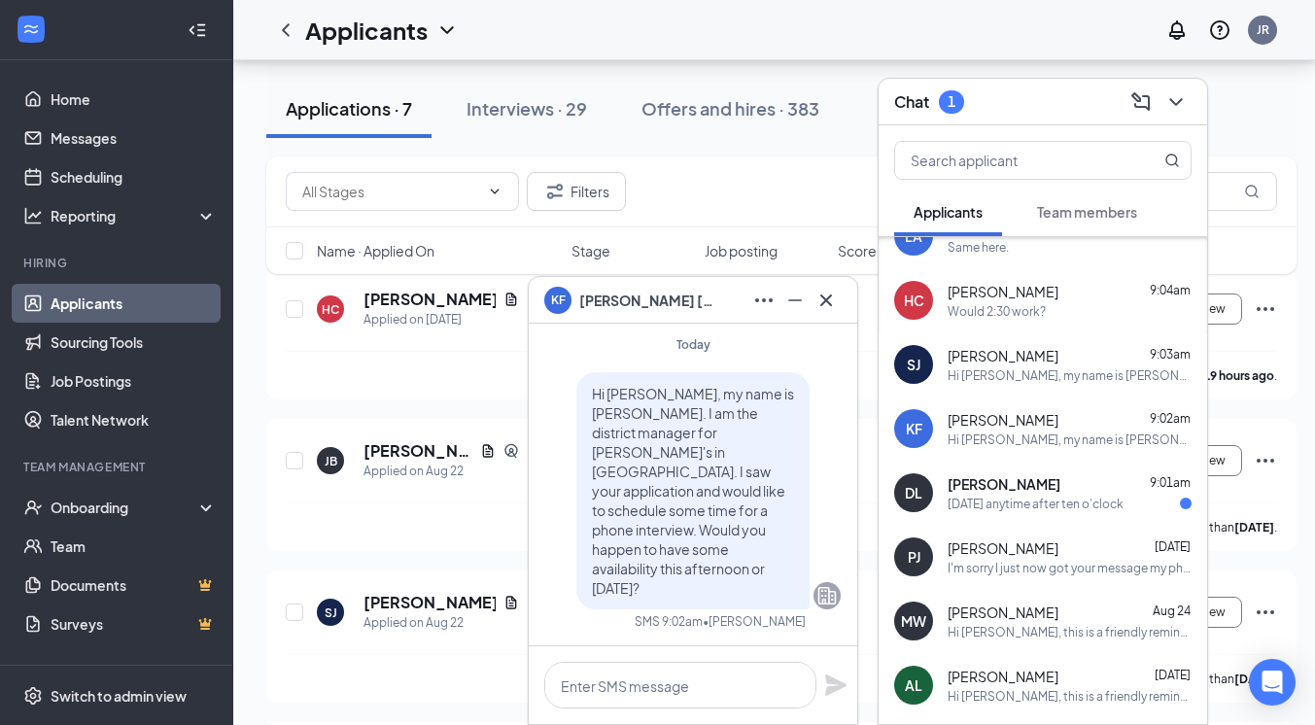
click at [1036, 381] on div "Hi [PERSON_NAME], my name is [PERSON_NAME]. I am the district manager for [PERS…" at bounding box center [1069, 375] width 244 height 17
click at [1015, 308] on div "Would 2:30 work?" at bounding box center [996, 311] width 98 height 17
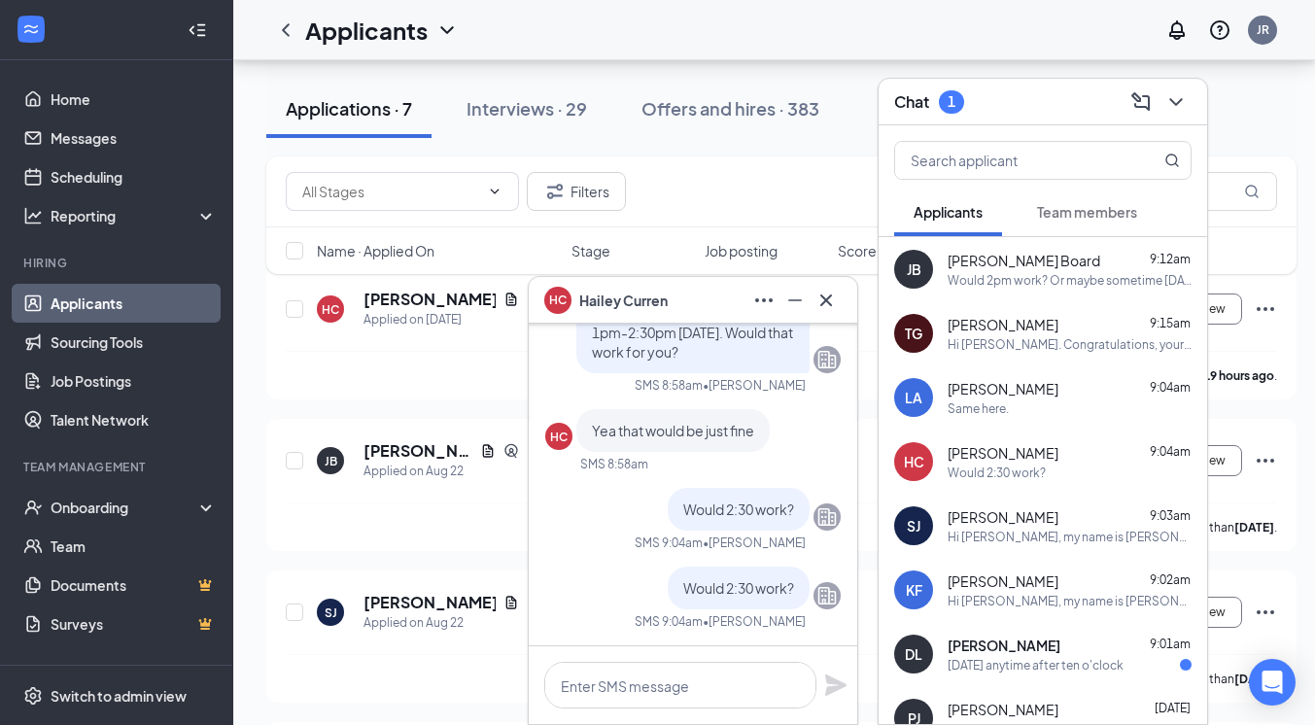
scroll to position [0, 0]
click at [799, 135] on button "Offers and hires · 383" at bounding box center [730, 109] width 217 height 58
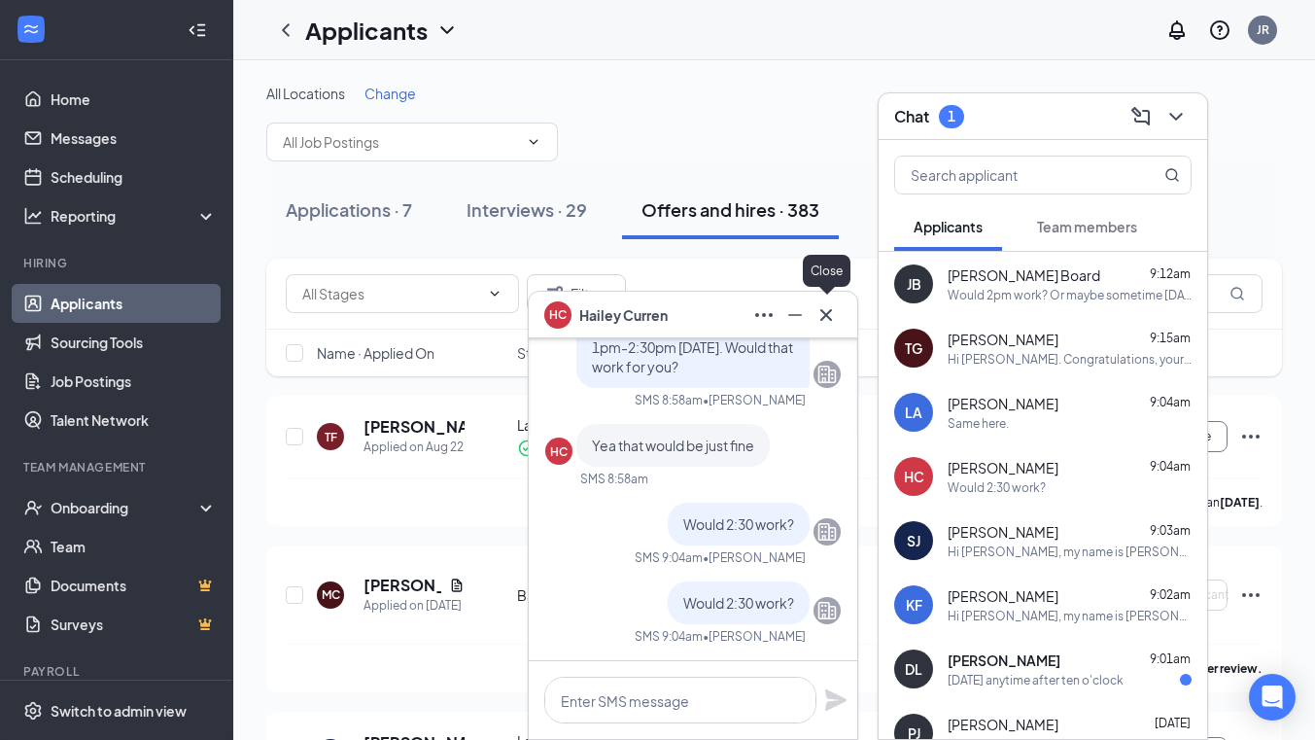
click at [825, 316] on icon "Cross" at bounding box center [825, 314] width 23 height 23
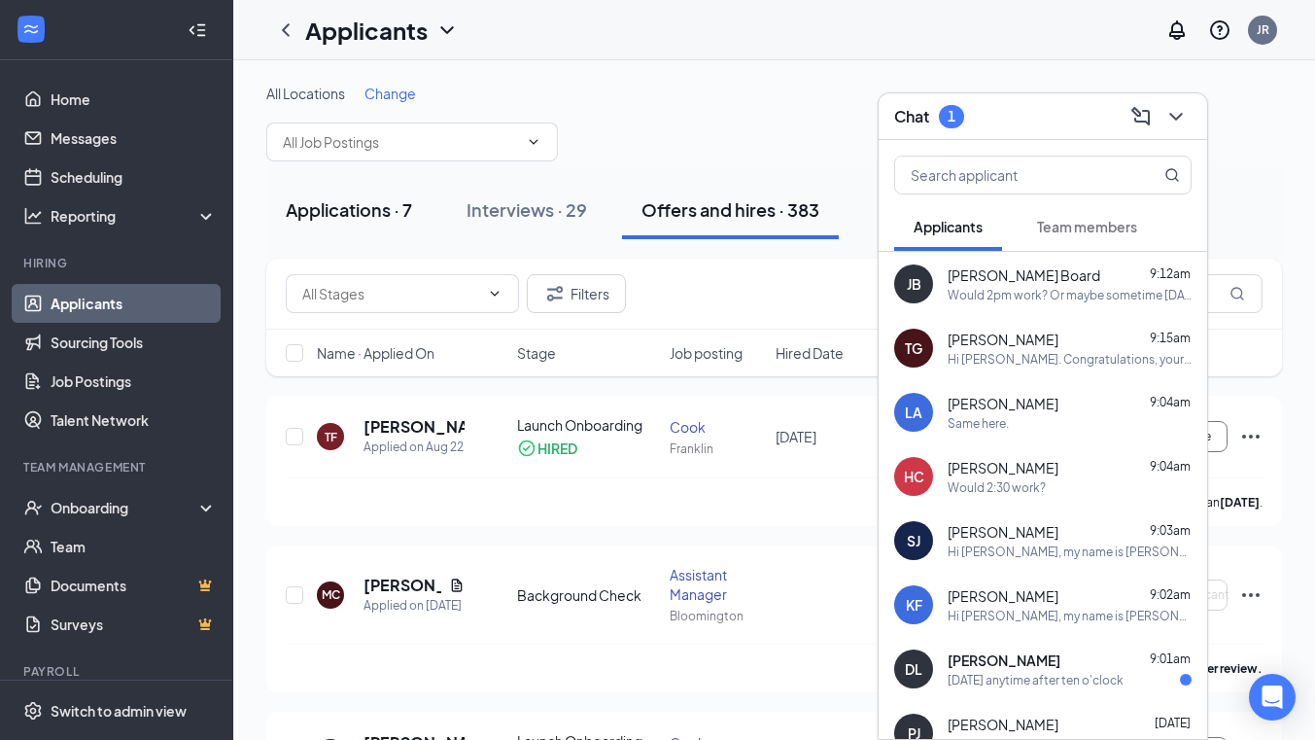
click at [354, 204] on div "Applications · 7" at bounding box center [349, 209] width 126 height 24
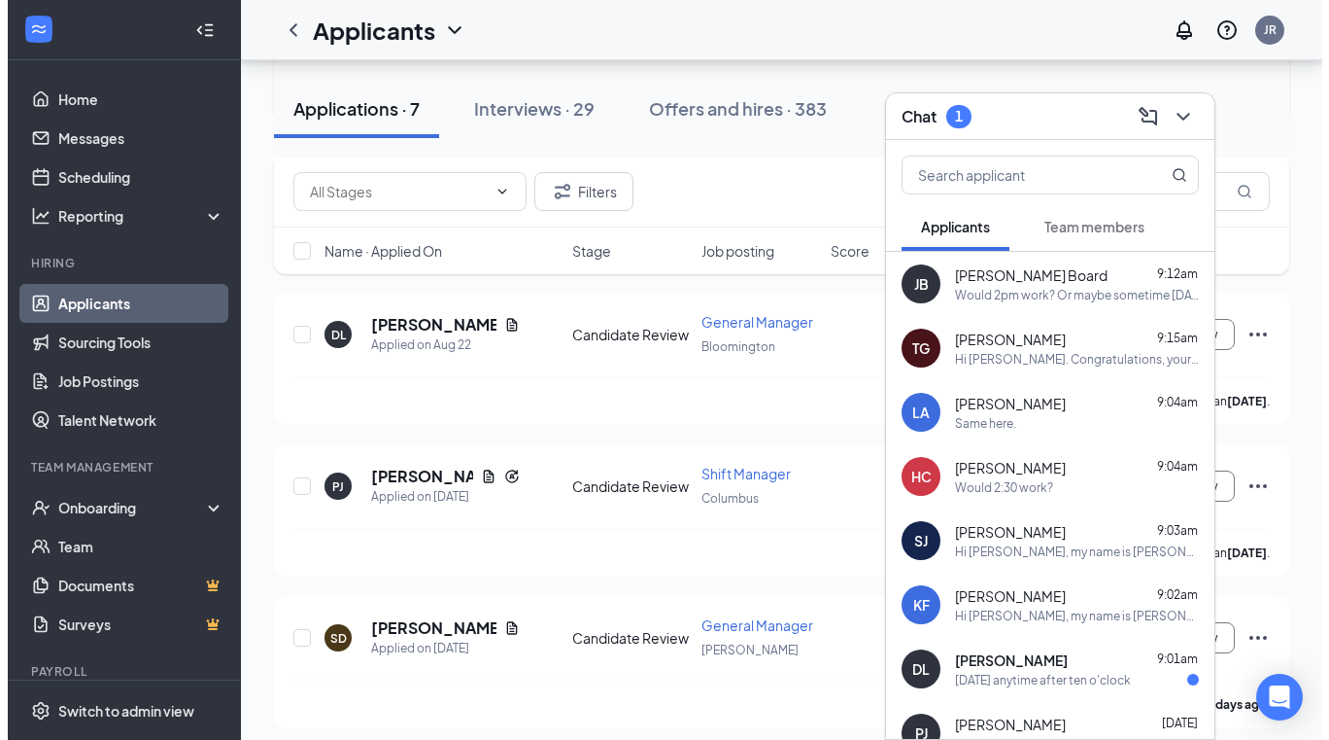
scroll to position [710, 0]
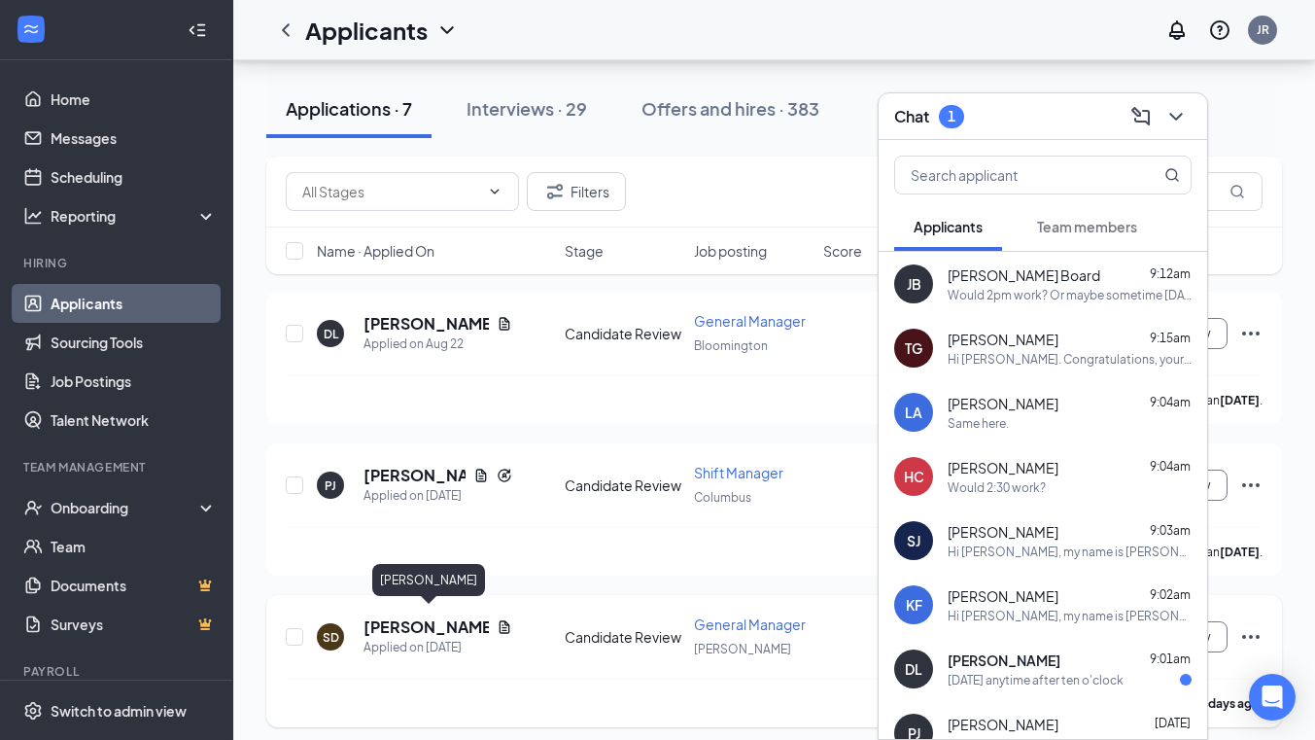
click at [429, 619] on h5 "[PERSON_NAME]" at bounding box center [425, 626] width 125 height 21
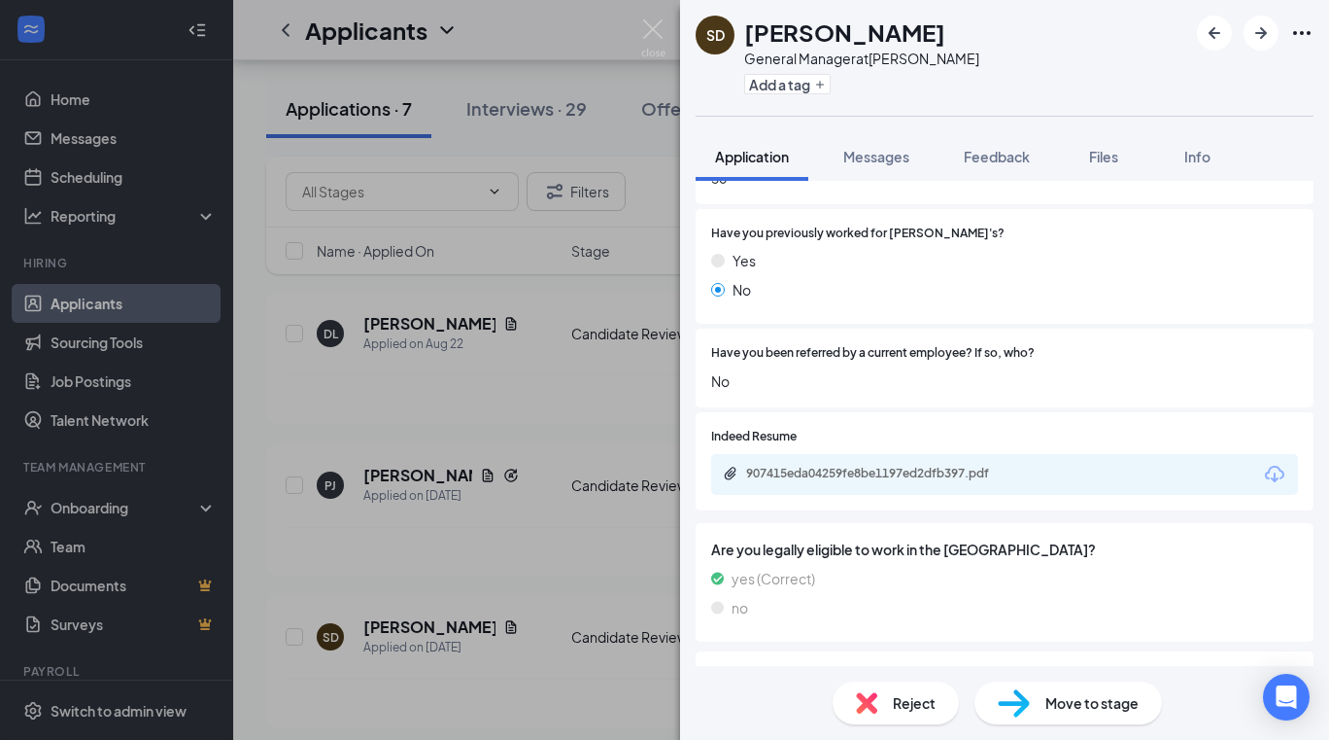
scroll to position [909, 0]
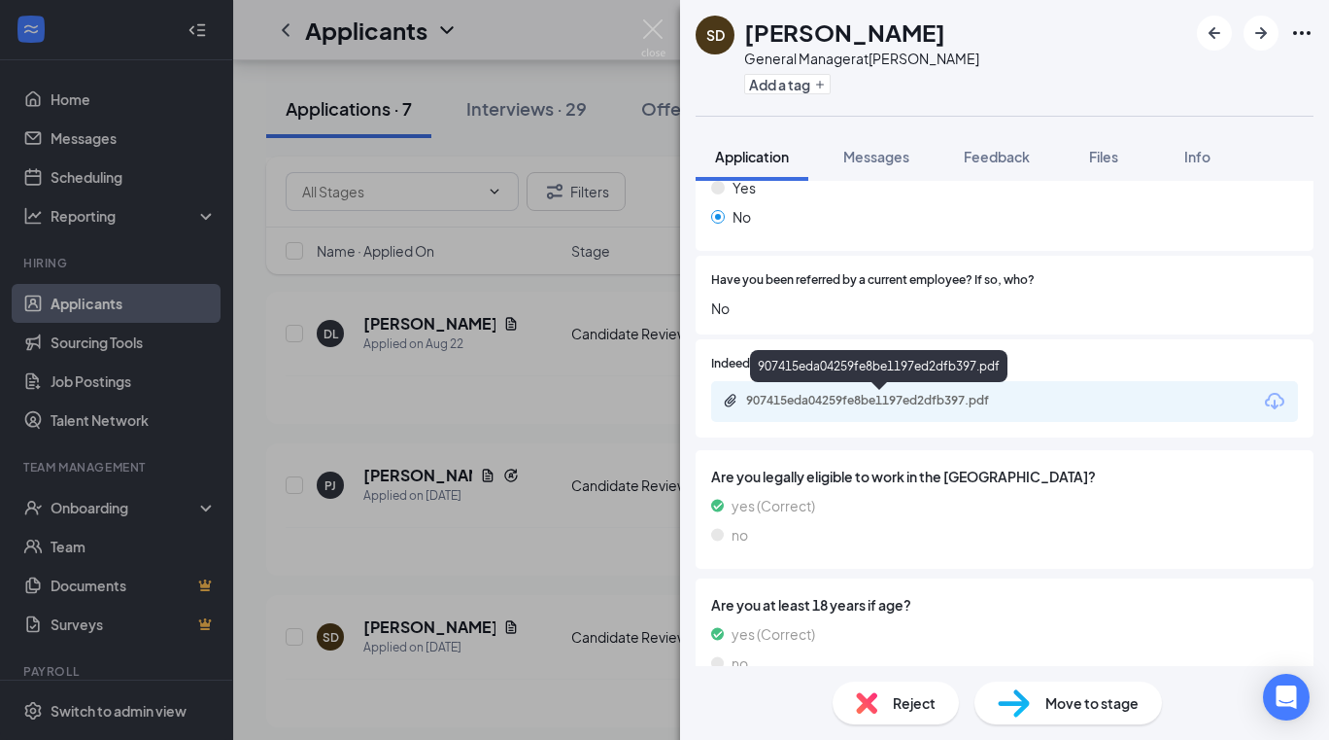
click at [877, 398] on div "907415eda04259fe8be1197ed2dfb397.pdf" at bounding box center [882, 401] width 272 height 16
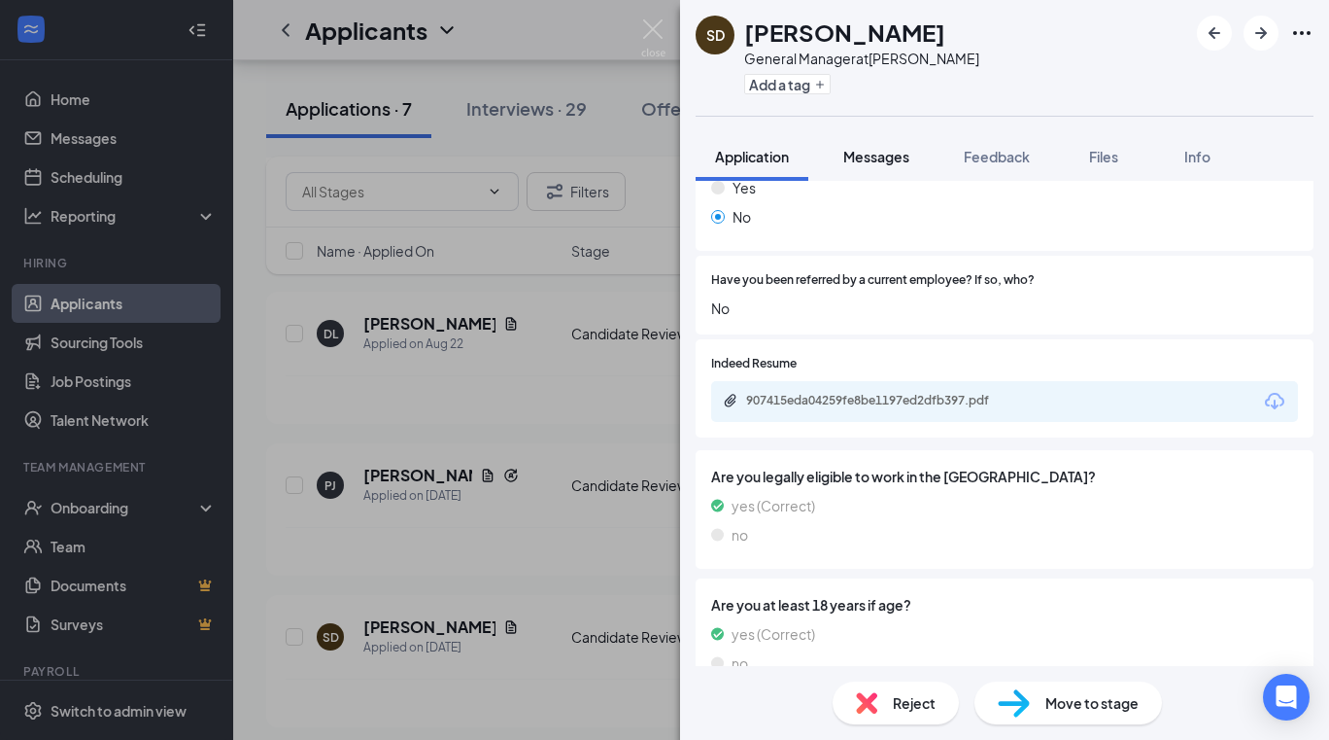
click at [878, 155] on span "Messages" at bounding box center [876, 156] width 66 height 17
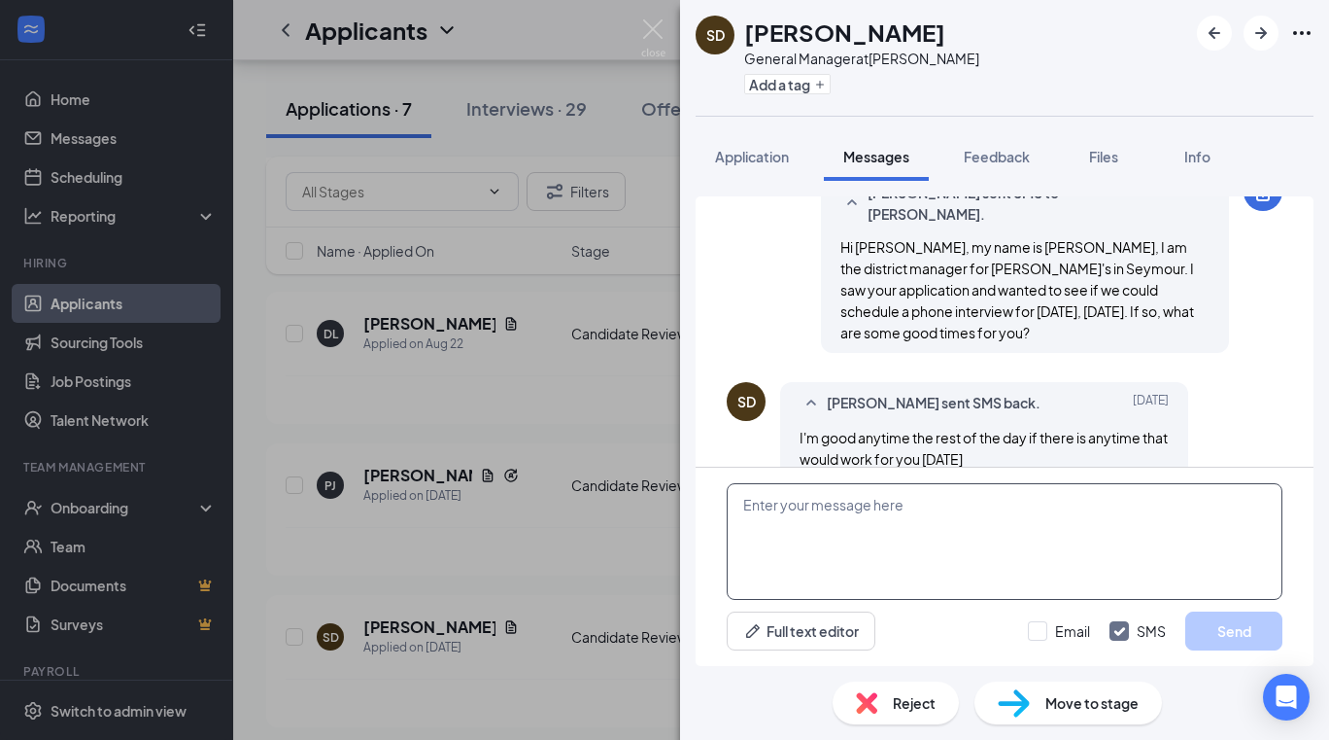
scroll to position [488, 0]
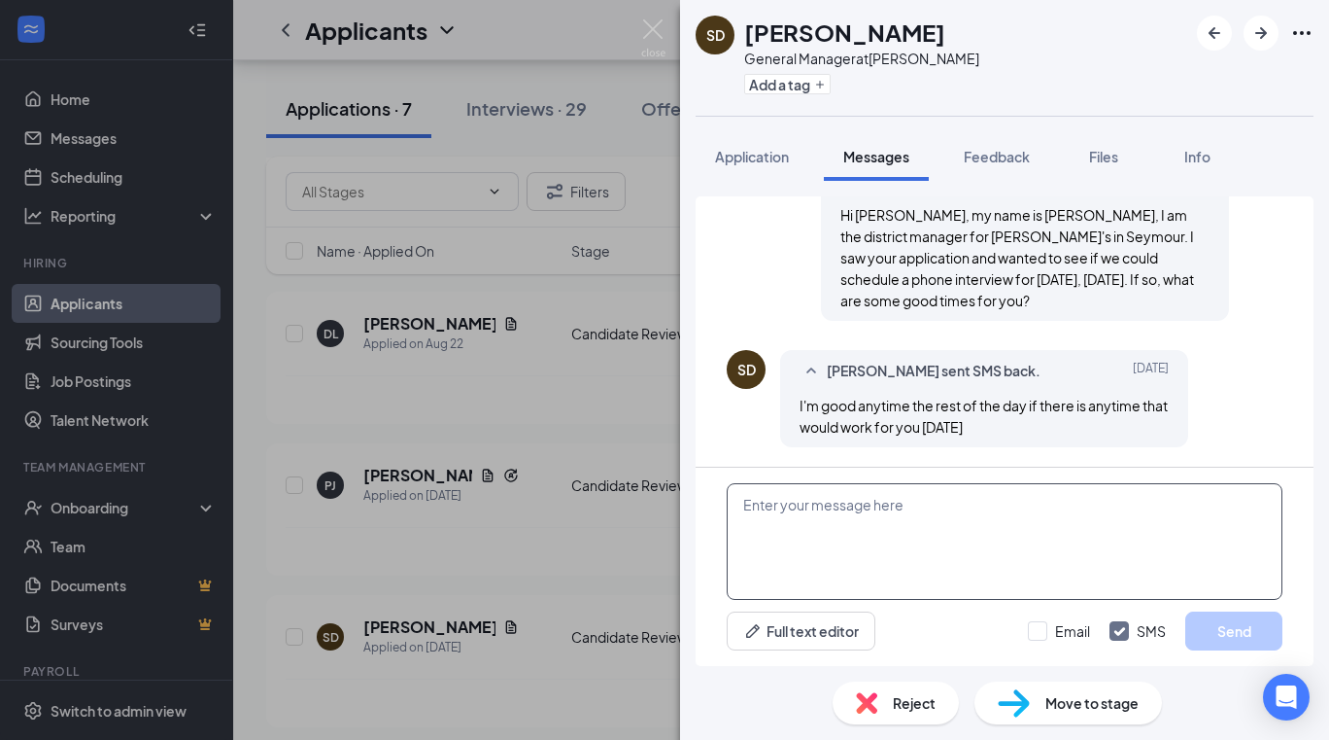
click at [919, 511] on textarea at bounding box center [1005, 541] width 556 height 117
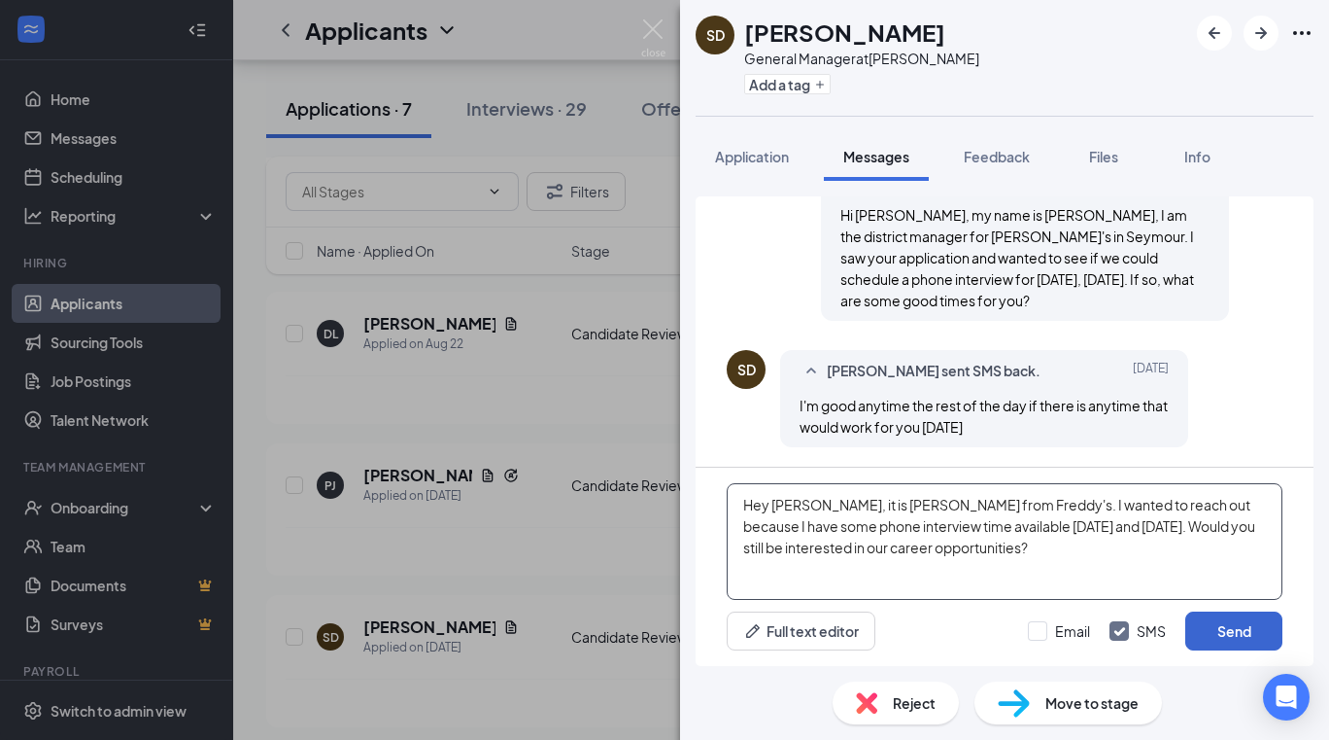
type textarea "Hey [PERSON_NAME], it is [PERSON_NAME] from Freddy's. I wanted to reach out bec…"
click at [1243, 626] on button "Send" at bounding box center [1234, 630] width 97 height 39
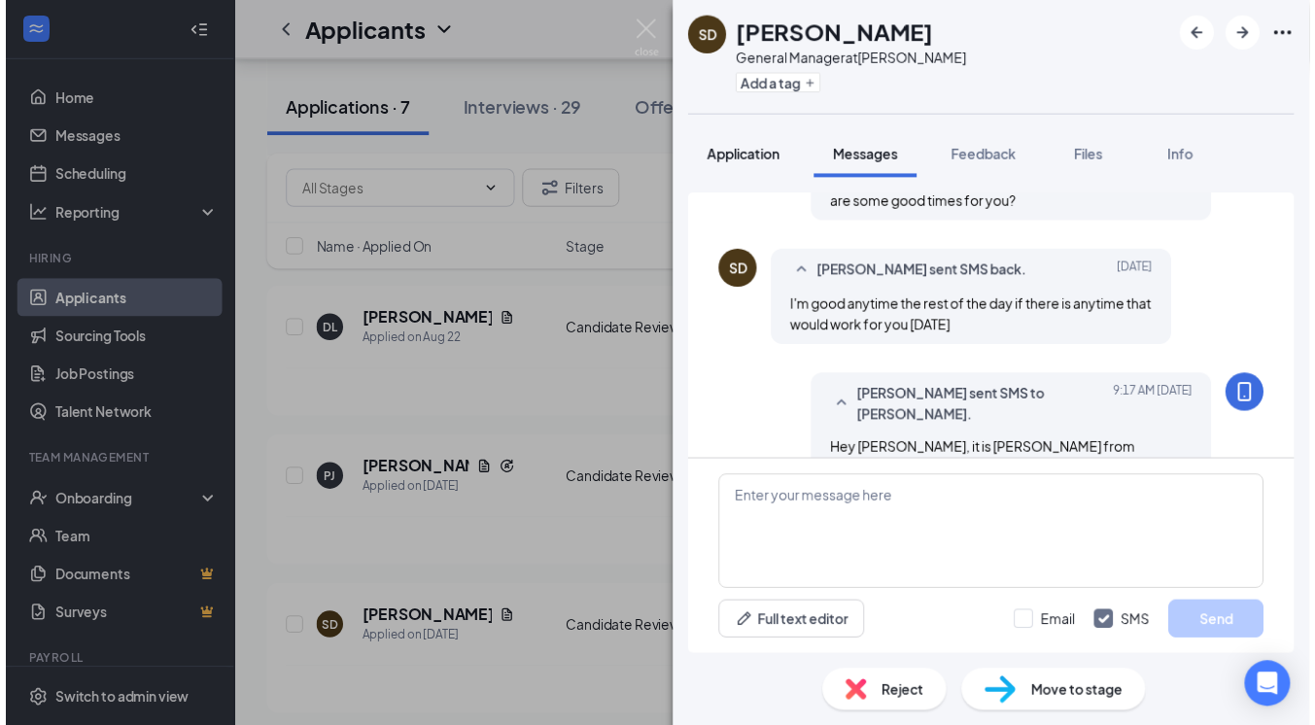
scroll to position [676, 0]
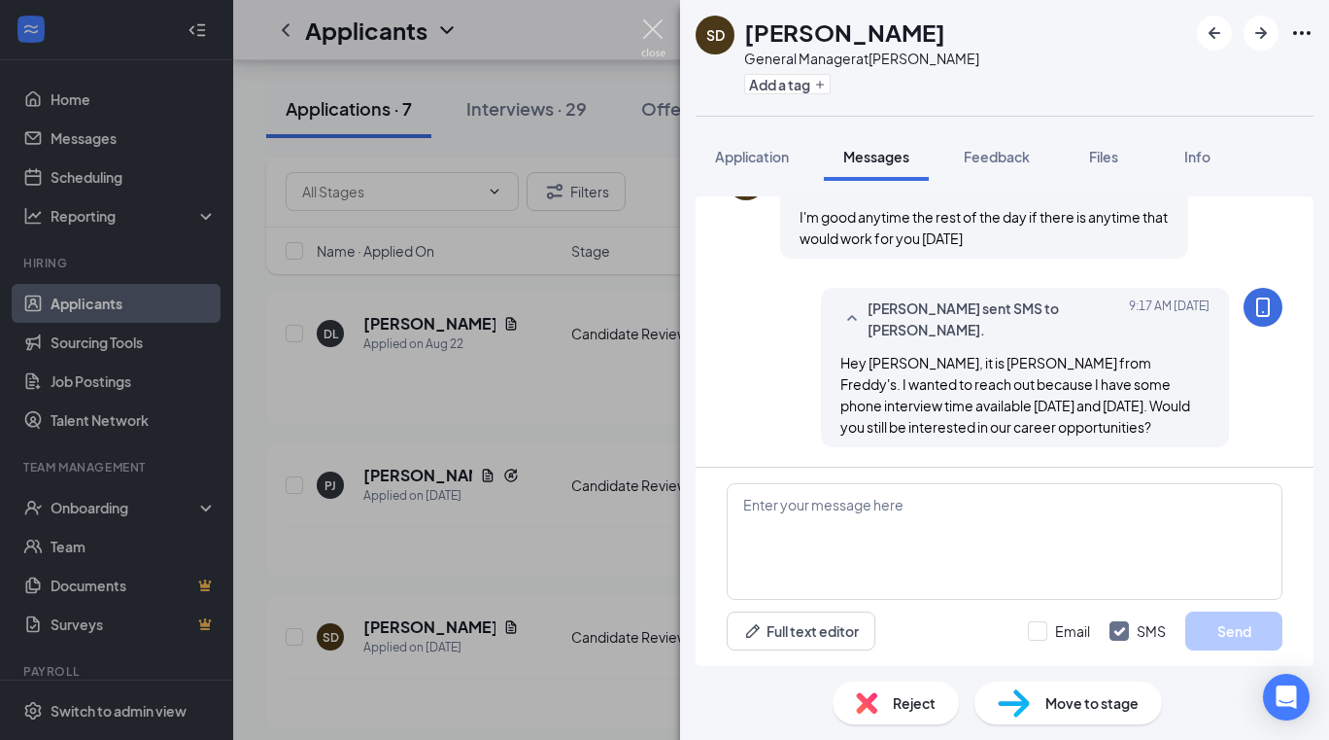
click at [653, 32] on img at bounding box center [653, 38] width 24 height 38
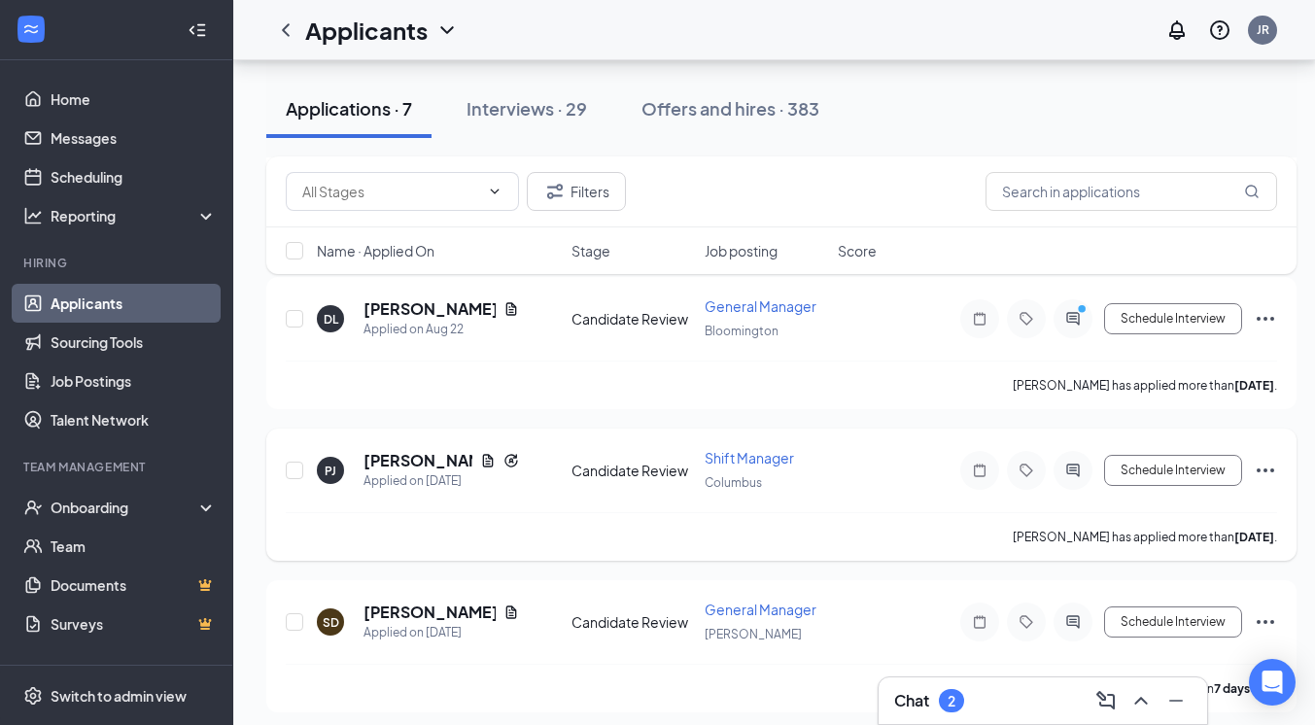
scroll to position [702, 0]
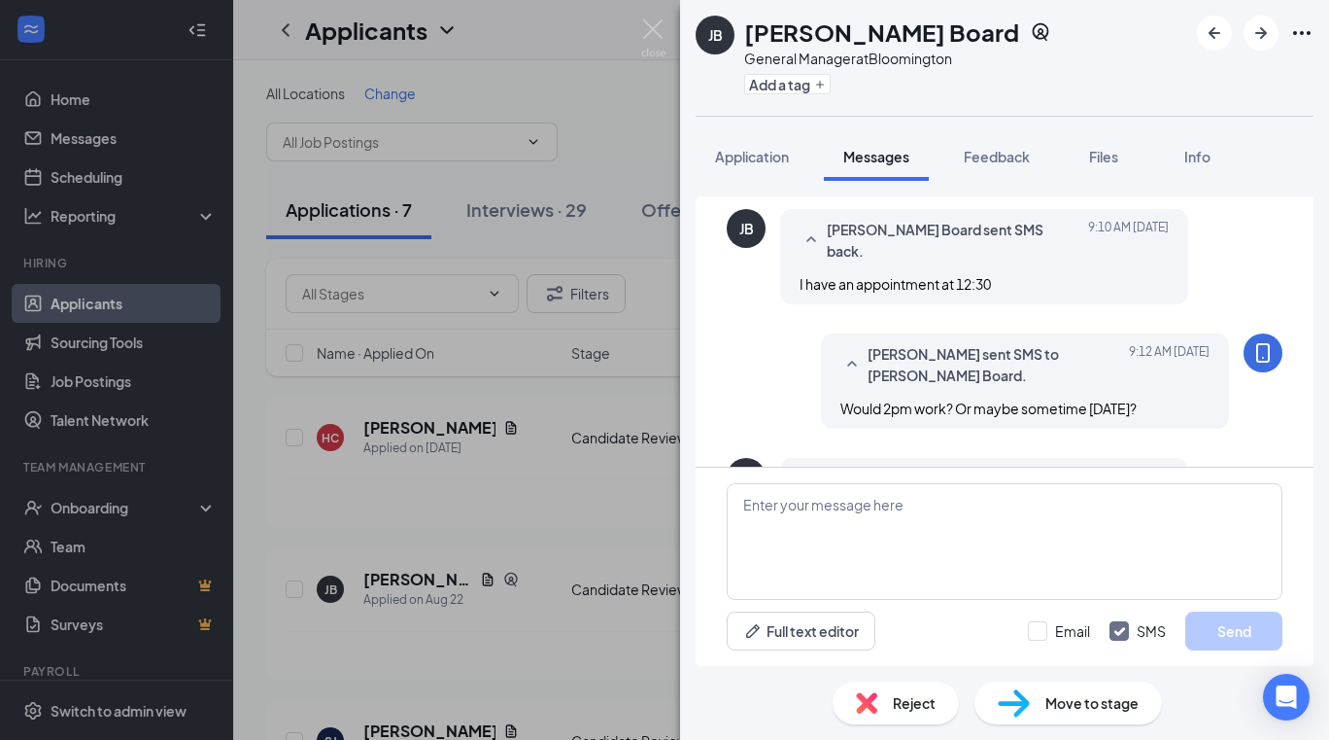
scroll to position [917, 0]
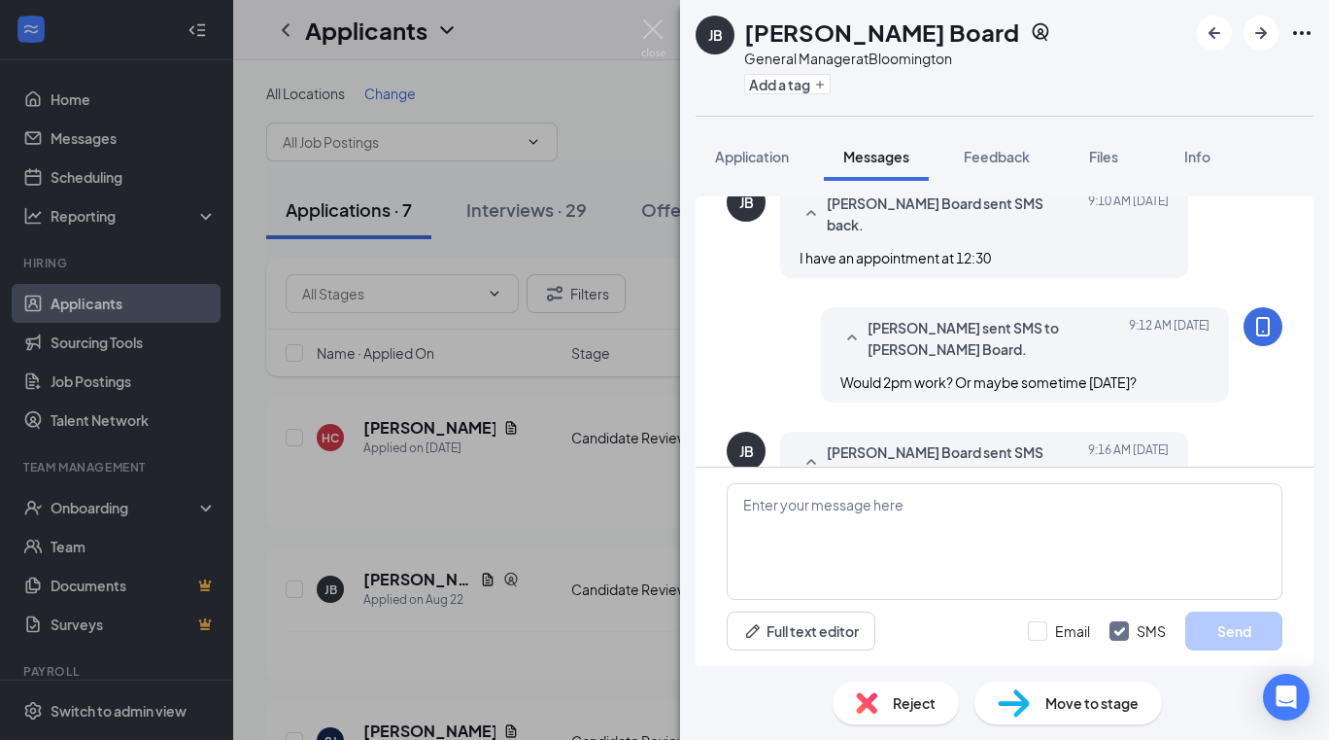
click at [1005, 699] on img at bounding box center [1014, 703] width 32 height 28
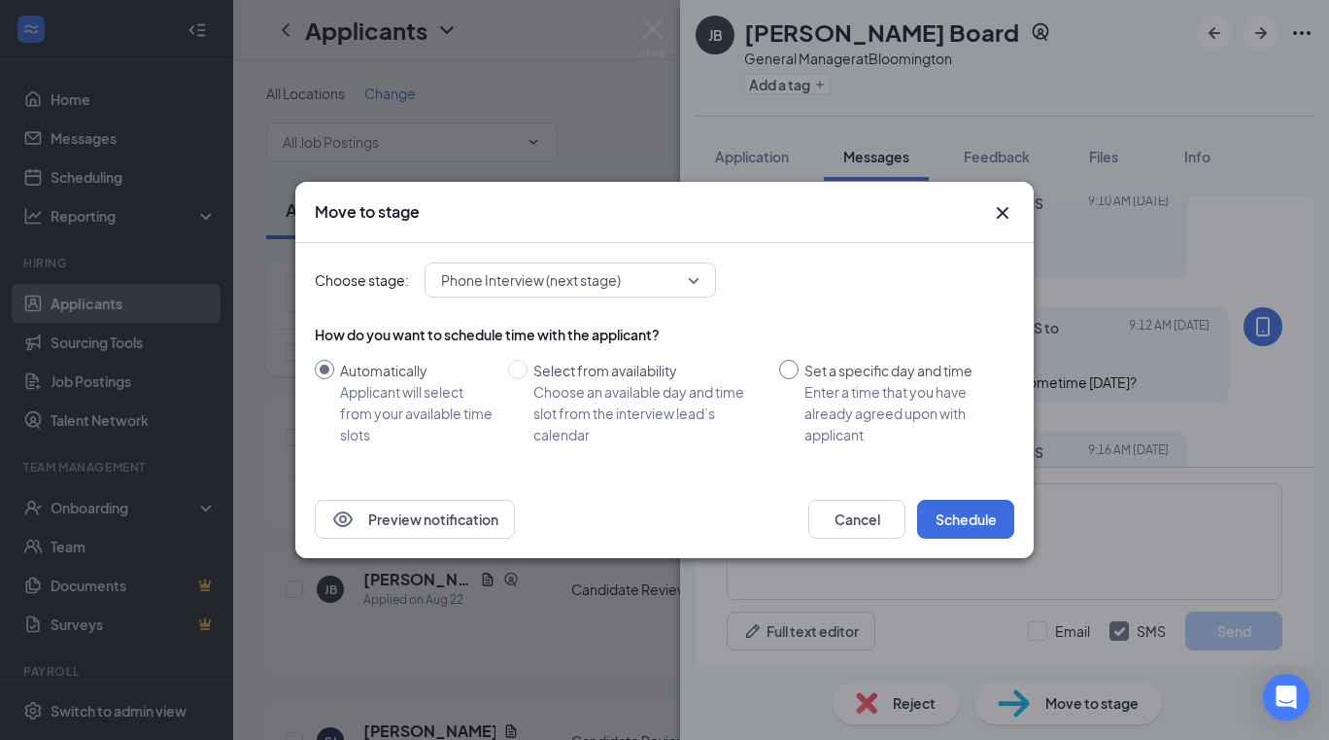
click at [789, 374] on input "Set a specific day and time Enter a time that you have already agreed upon with…" at bounding box center [788, 369] width 19 height 19
radio input "true"
radio input "false"
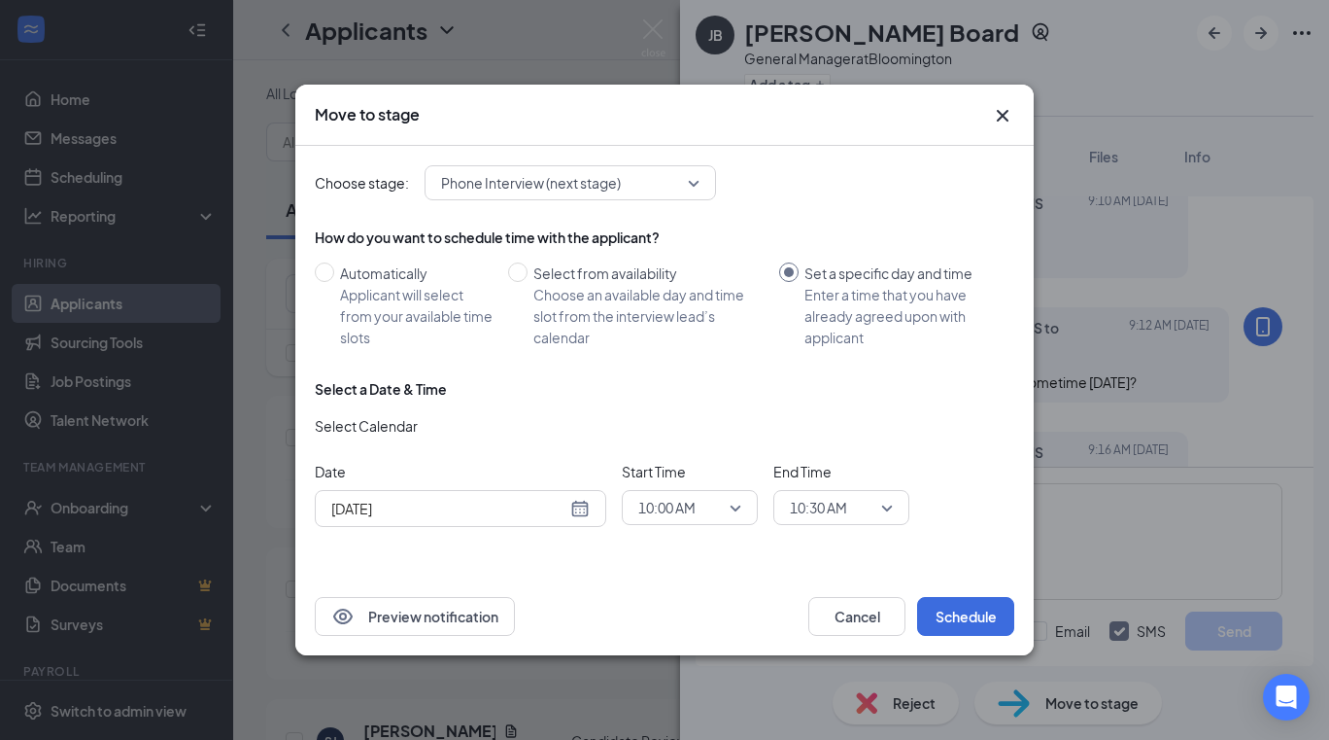
click at [725, 509] on span "10:00 AM" at bounding box center [689, 507] width 103 height 29
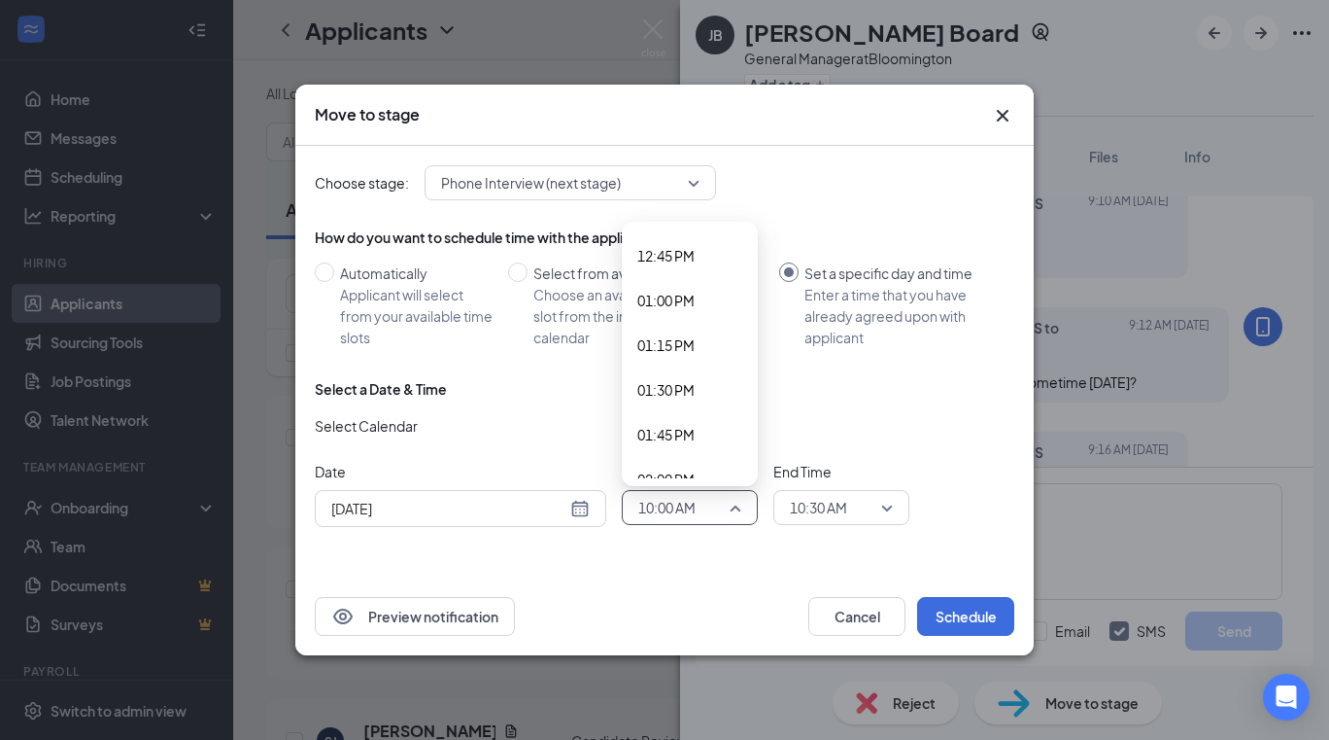
scroll to position [2342, 0]
click at [695, 419] on span "02:00 PM" at bounding box center [665, 414] width 57 height 21
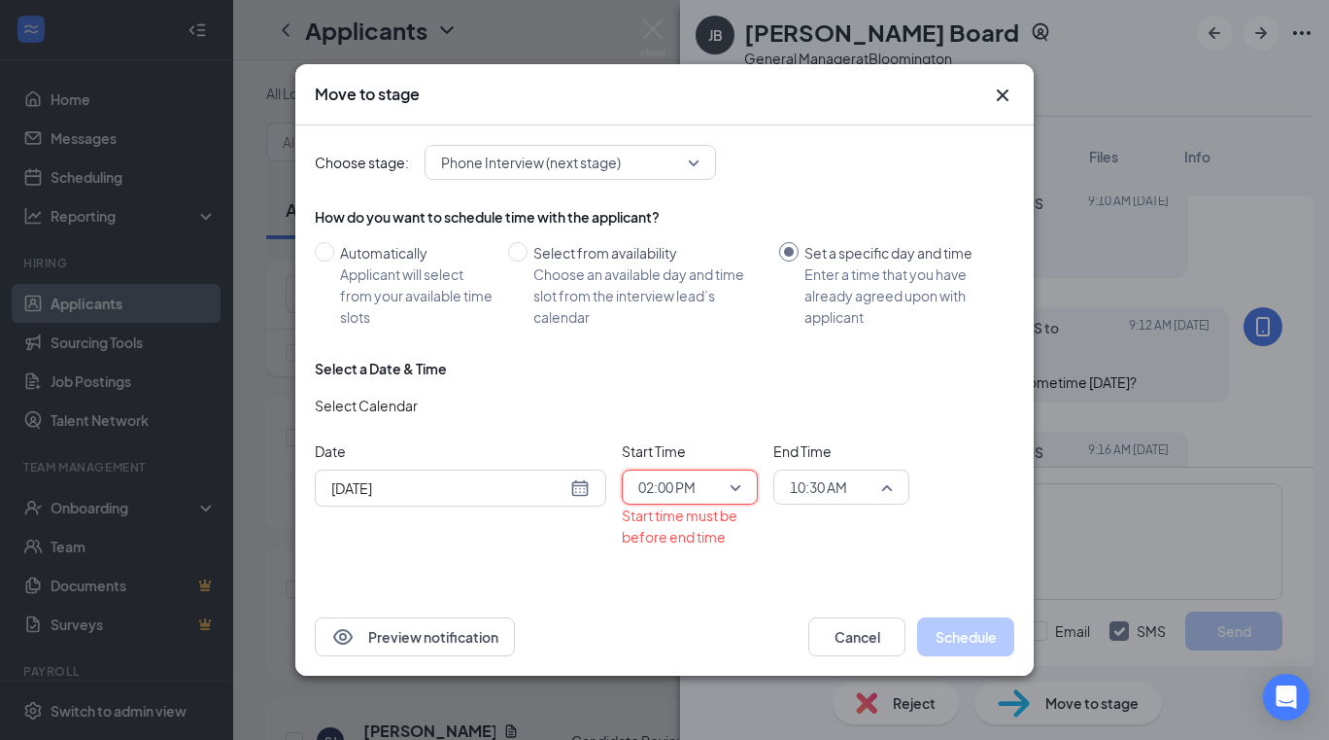
click at [881, 483] on span "10:30 AM" at bounding box center [841, 486] width 103 height 29
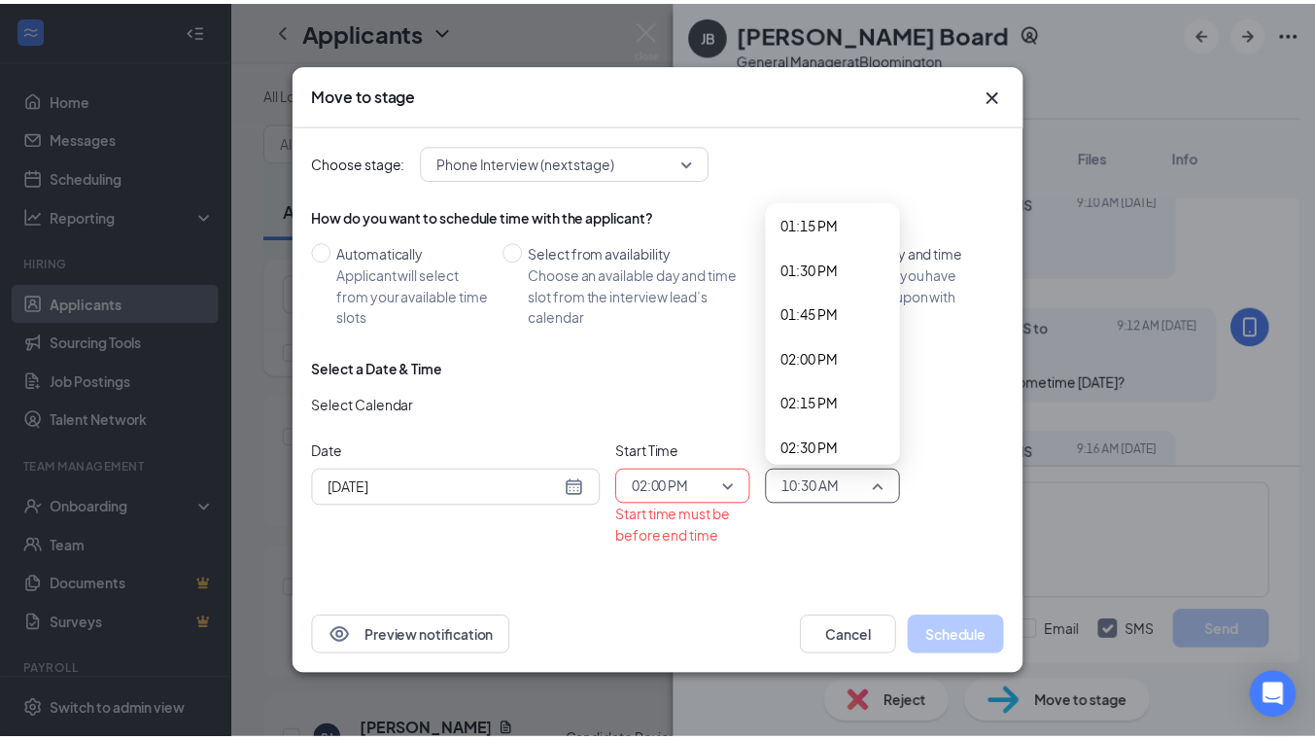
scroll to position [2408, 0]
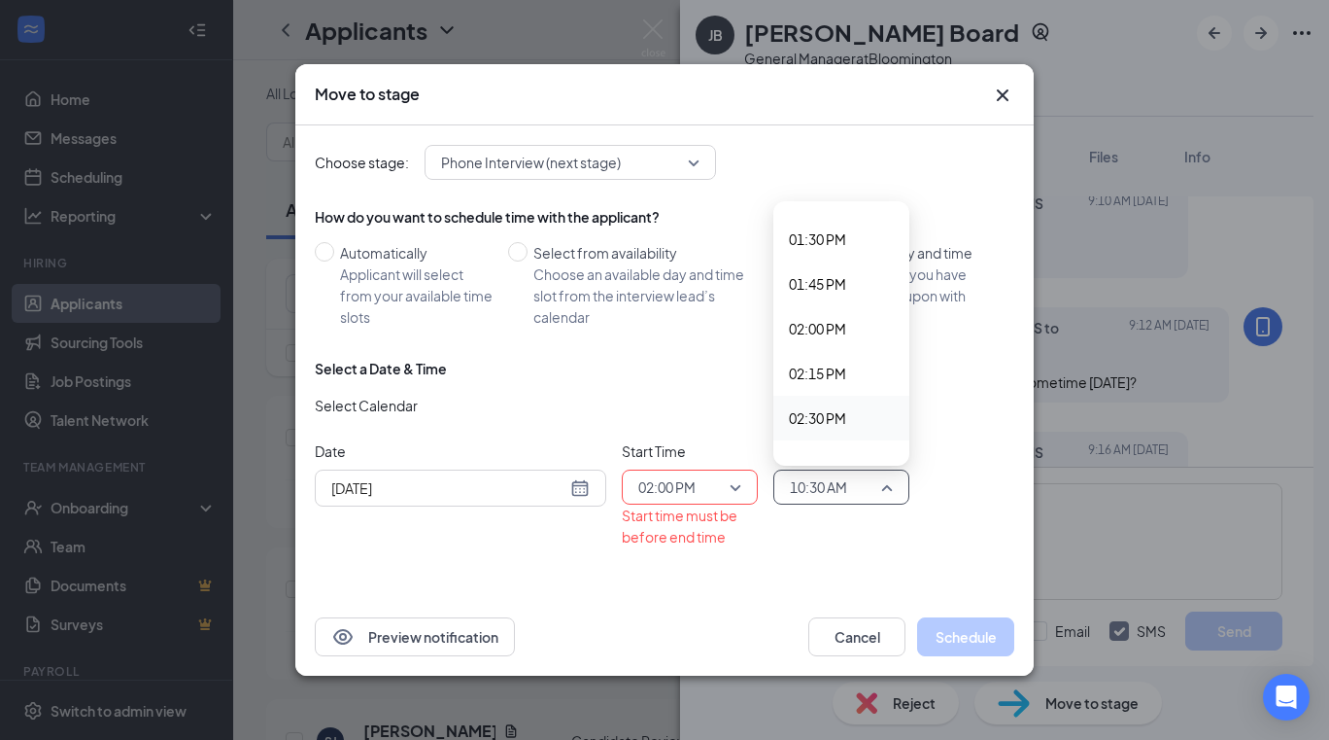
click at [825, 412] on span "02:30 PM" at bounding box center [817, 417] width 57 height 21
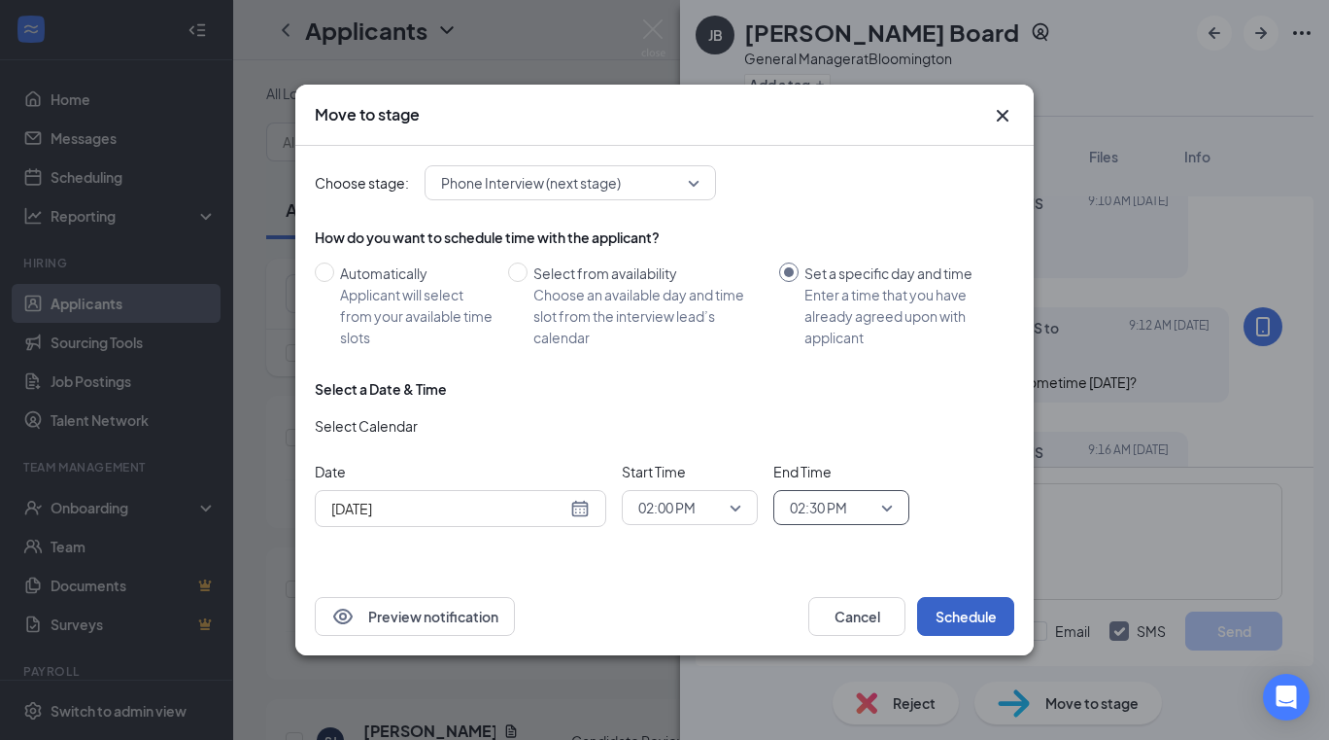
click at [958, 610] on button "Schedule" at bounding box center [965, 616] width 97 height 39
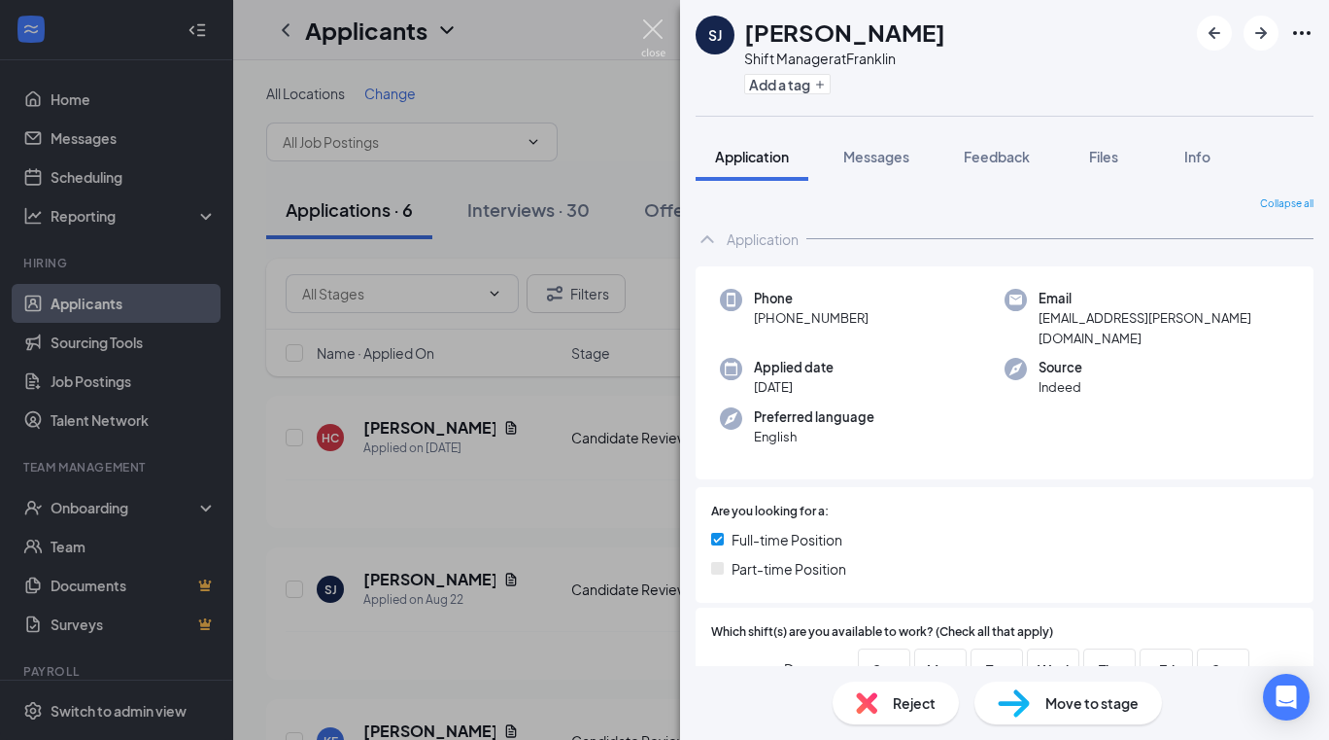
click at [650, 27] on img at bounding box center [653, 38] width 24 height 38
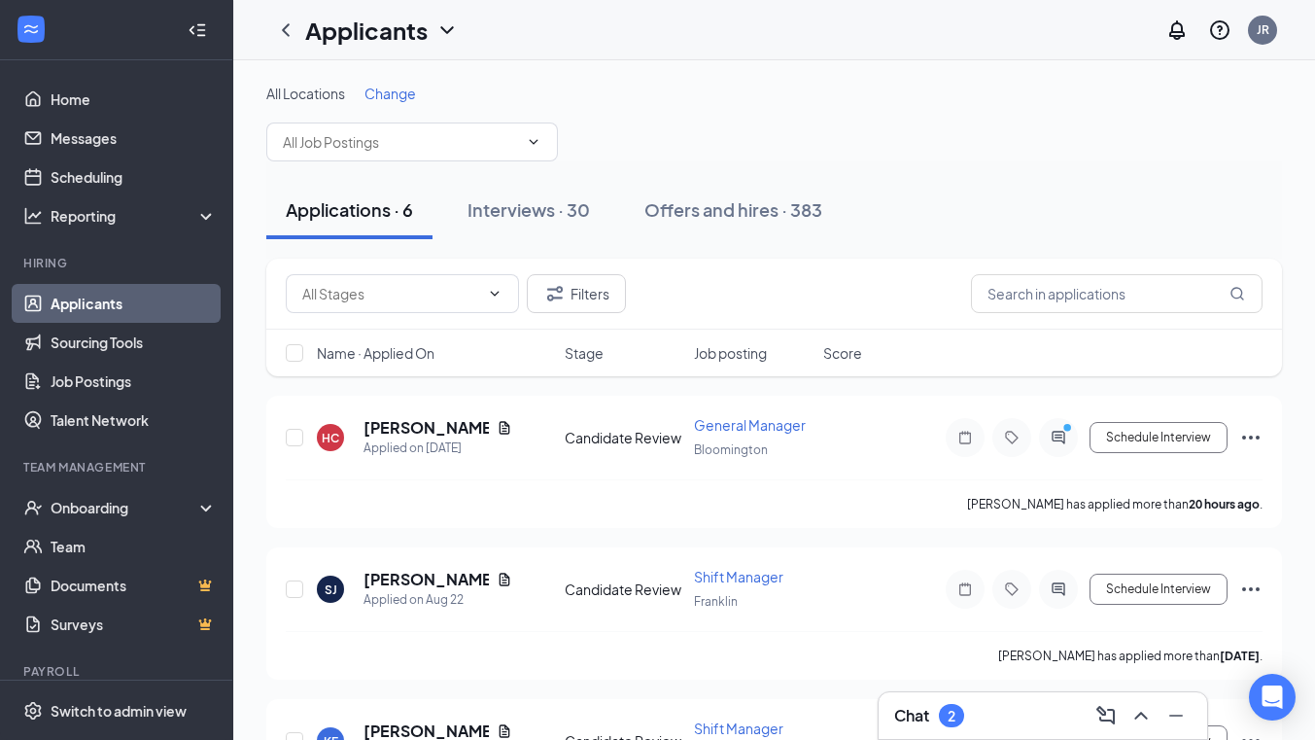
click at [986, 722] on div "Chat 2" at bounding box center [1042, 715] width 297 height 31
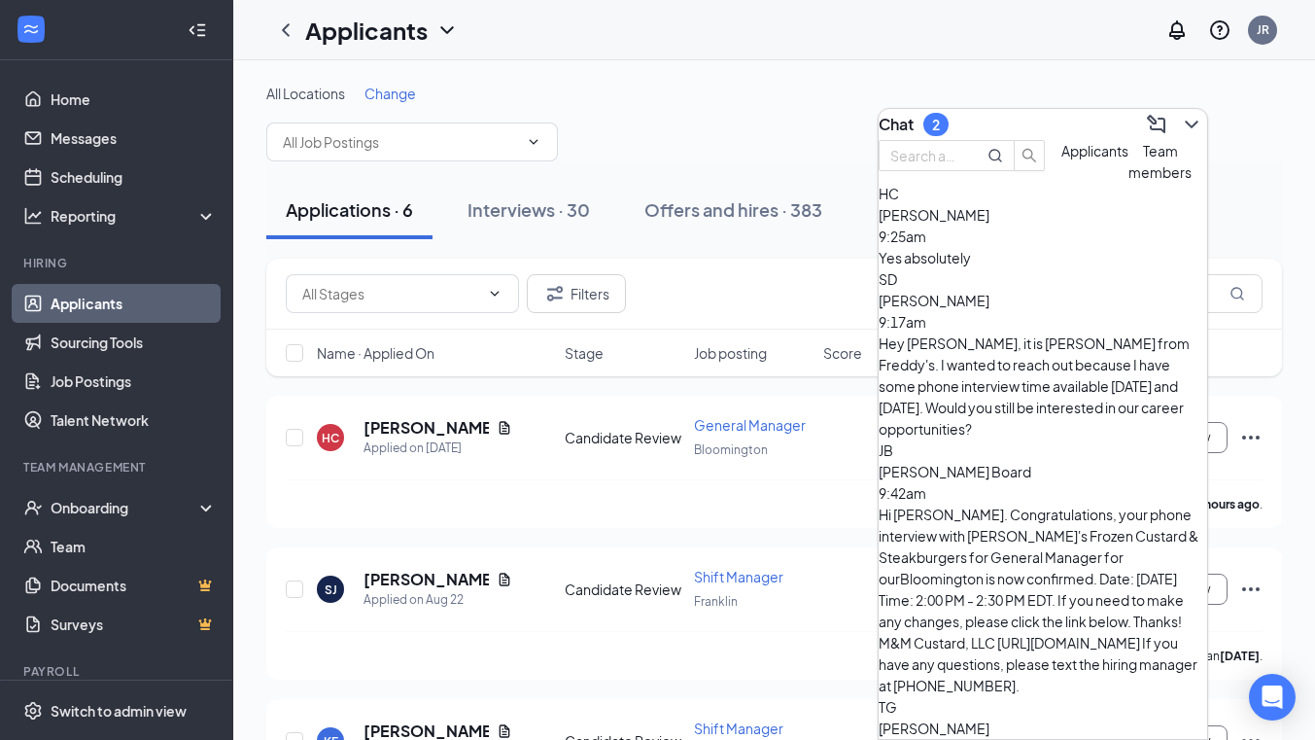
click at [989, 719] on span "[PERSON_NAME]" at bounding box center [933, 727] width 111 height 17
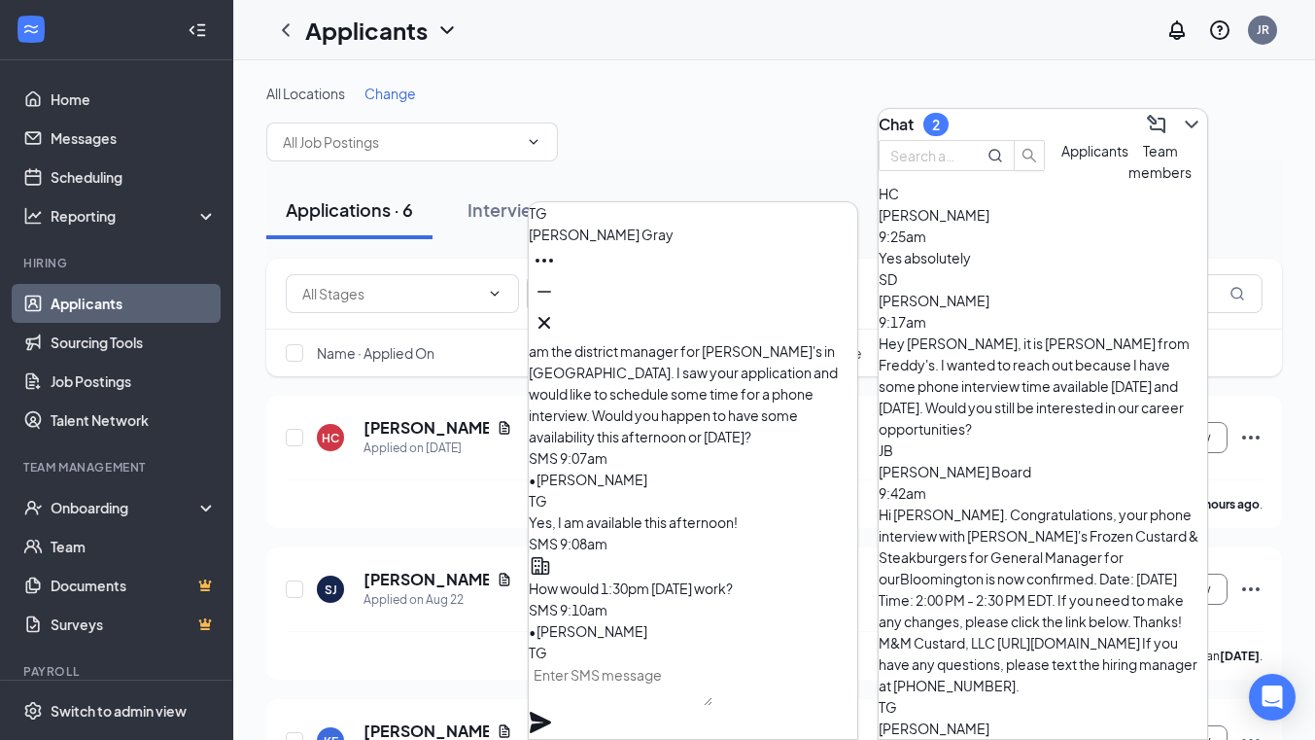
scroll to position [-306, 0]
click at [556, 311] on icon "Cross" at bounding box center [544, 322] width 23 height 23
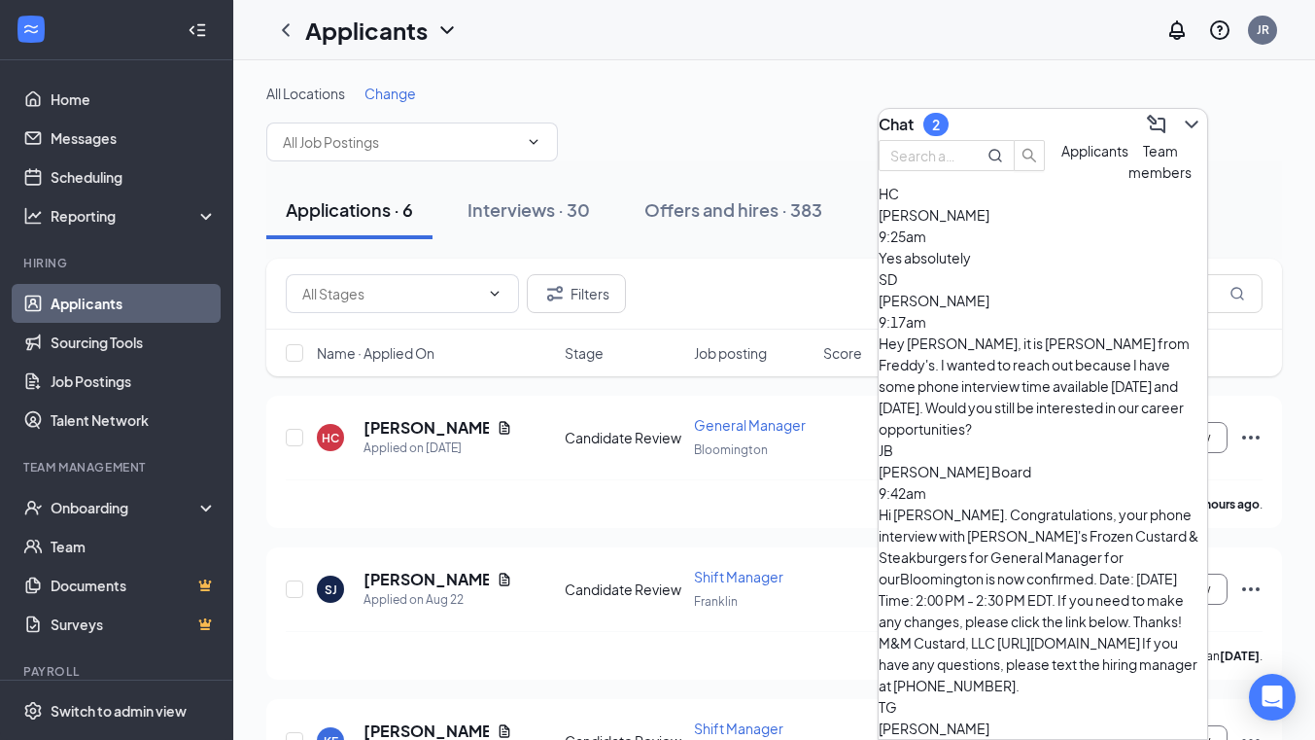
click at [986, 503] on div "Hi Jackie. Congratulations, your phone interview with Freddy's Frozen Custard &…" at bounding box center [1042, 599] width 328 height 192
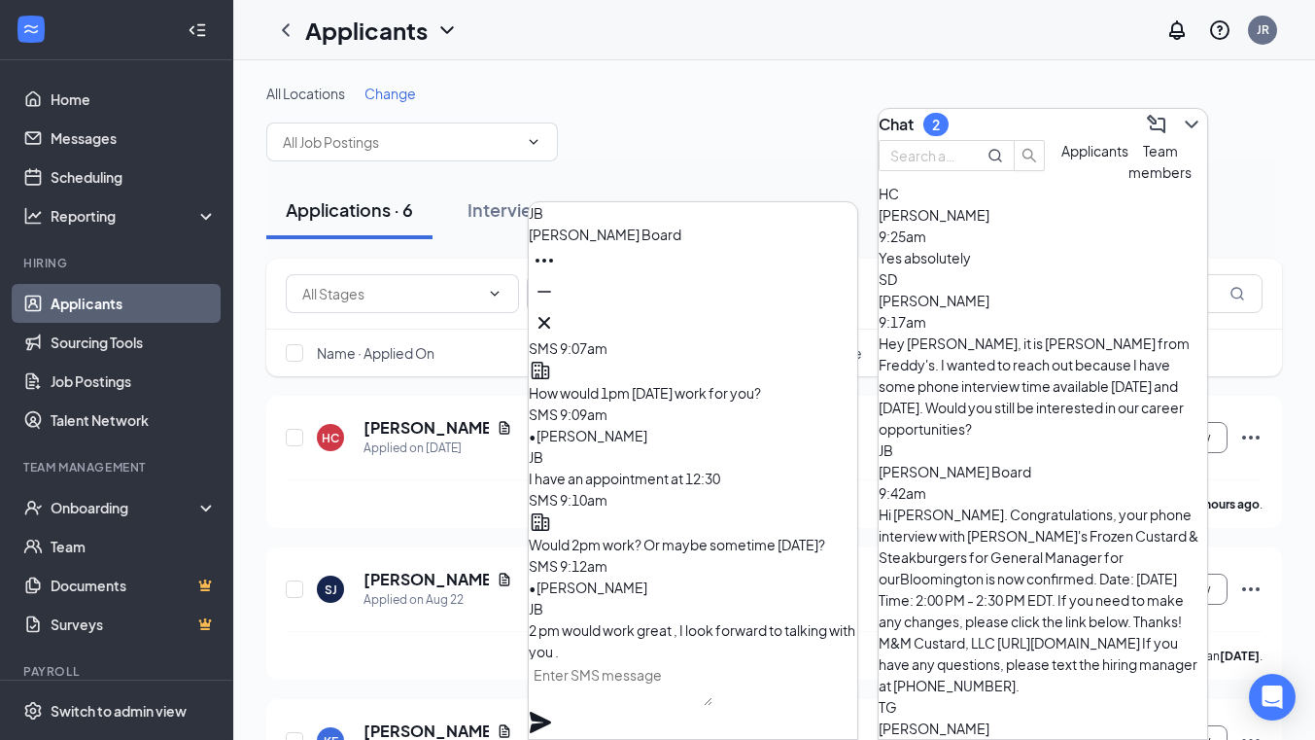
scroll to position [-284, 0]
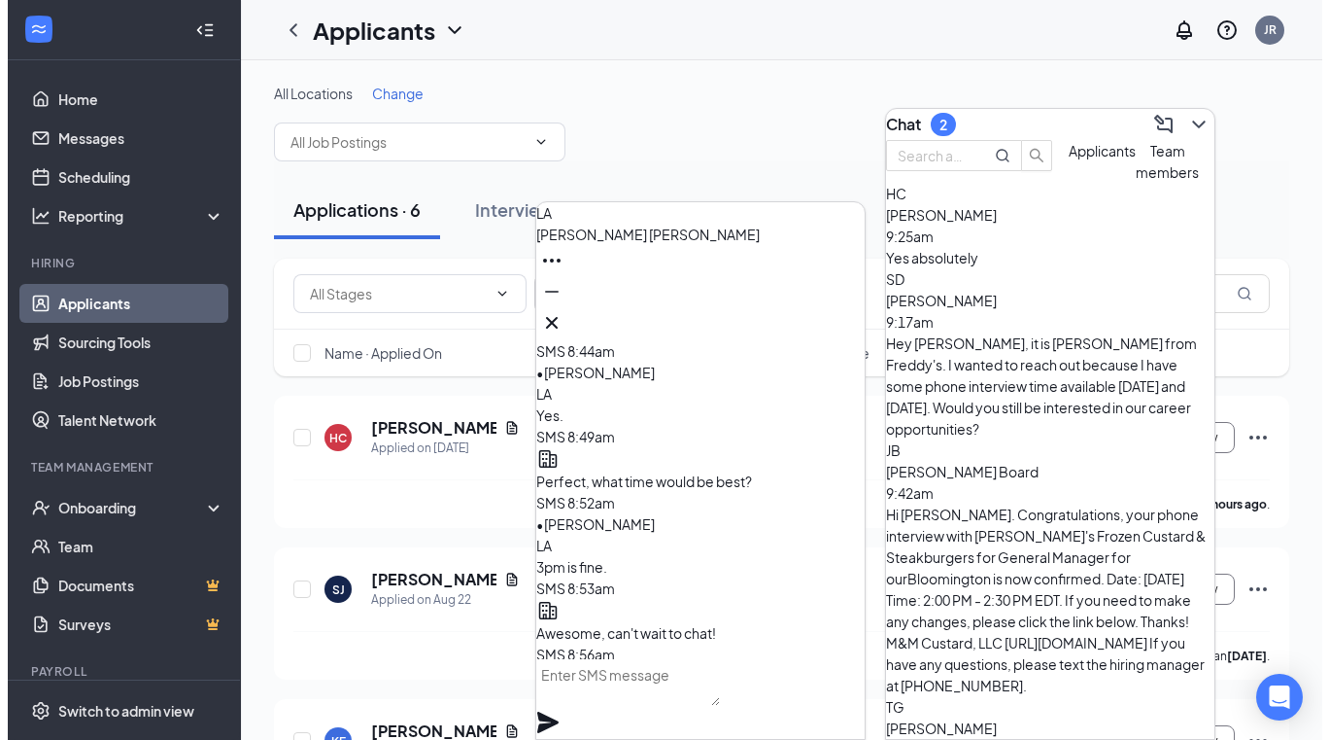
scroll to position [-349, 0]
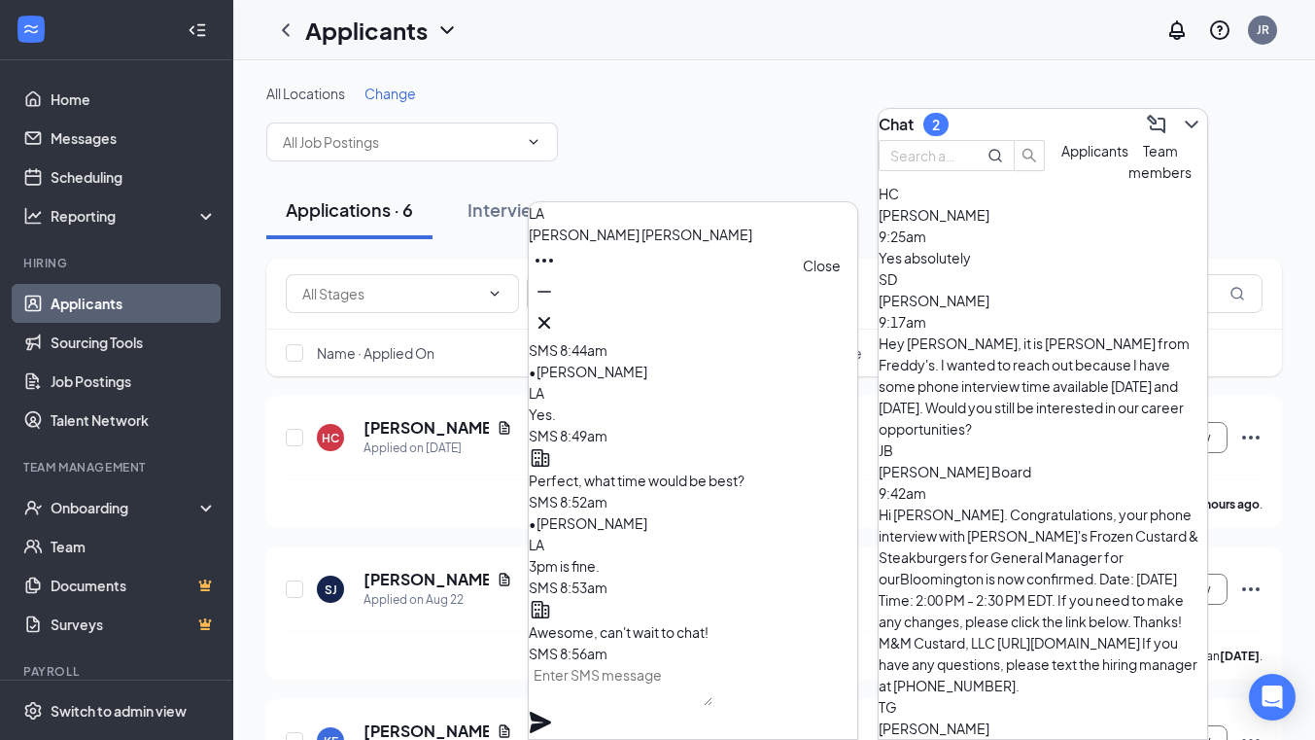
click at [560, 311] on button at bounding box center [544, 322] width 31 height 31
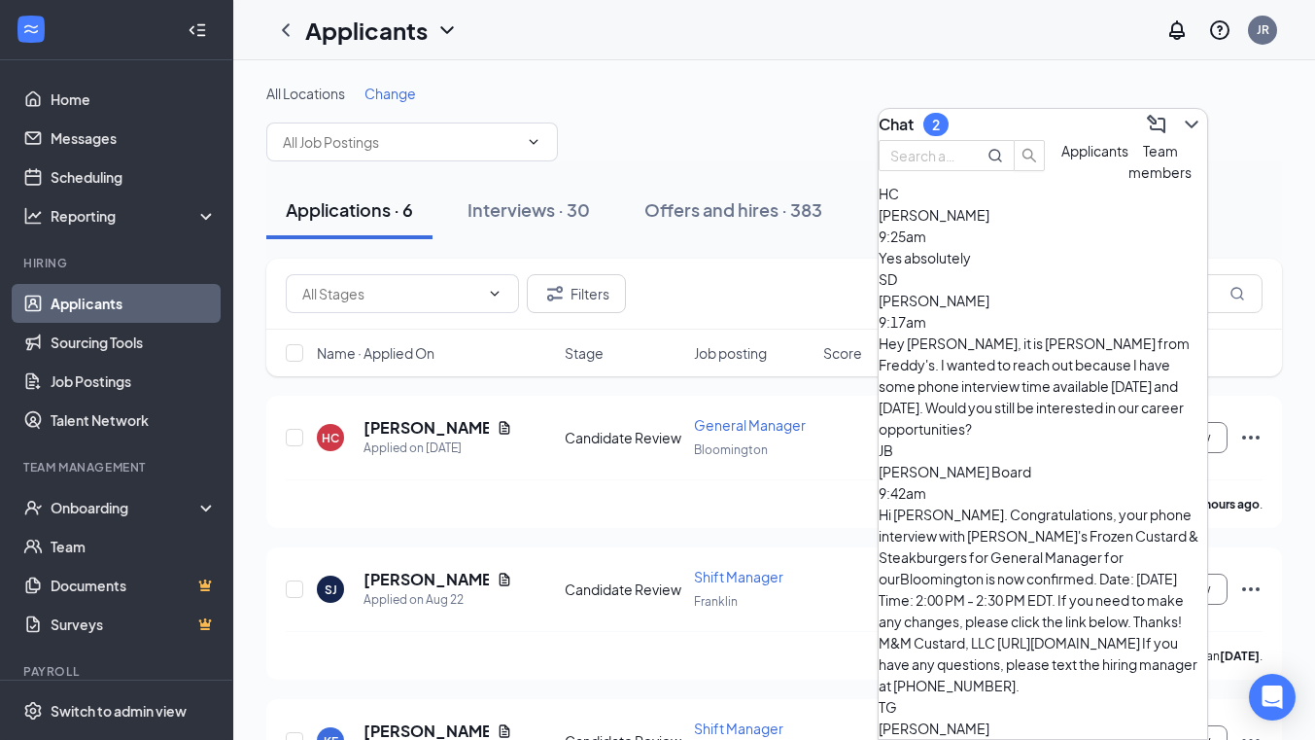
click at [1015, 268] on div "Yes absolutely" at bounding box center [1042, 257] width 328 height 21
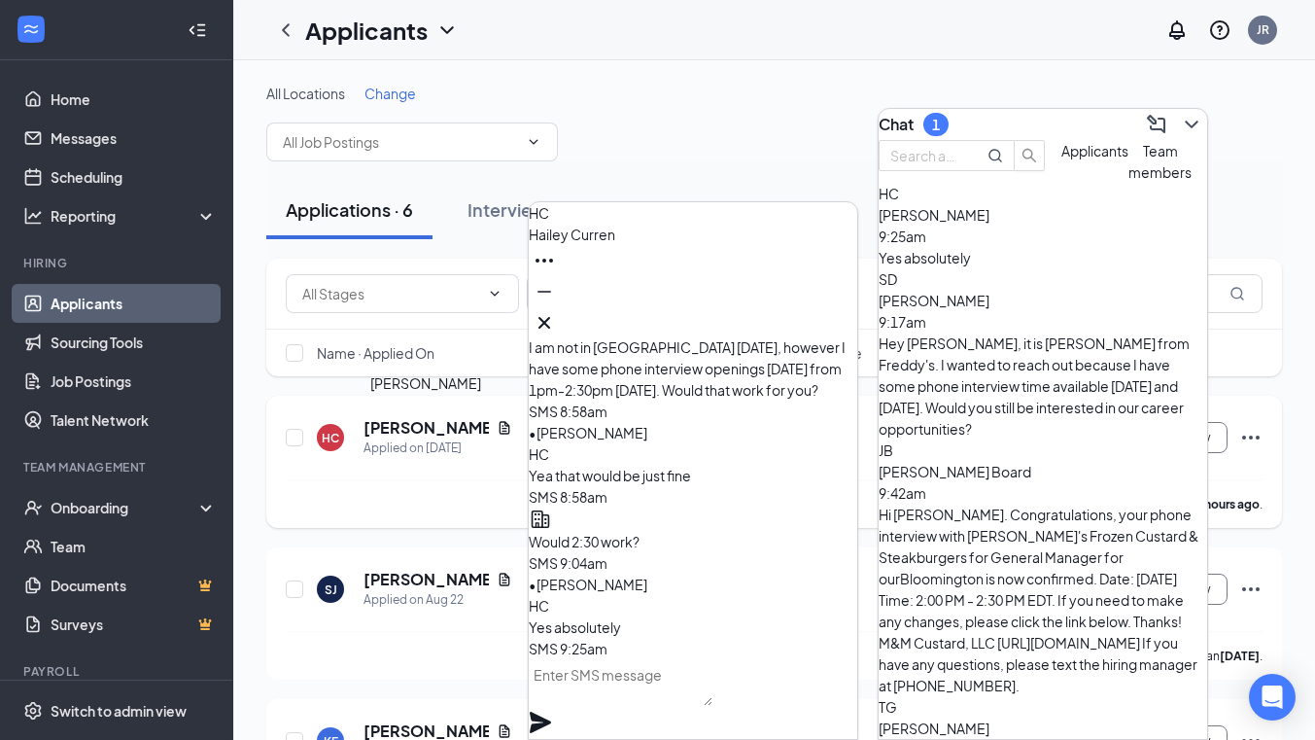
click at [424, 421] on h5 "[PERSON_NAME]" at bounding box center [425, 427] width 125 height 21
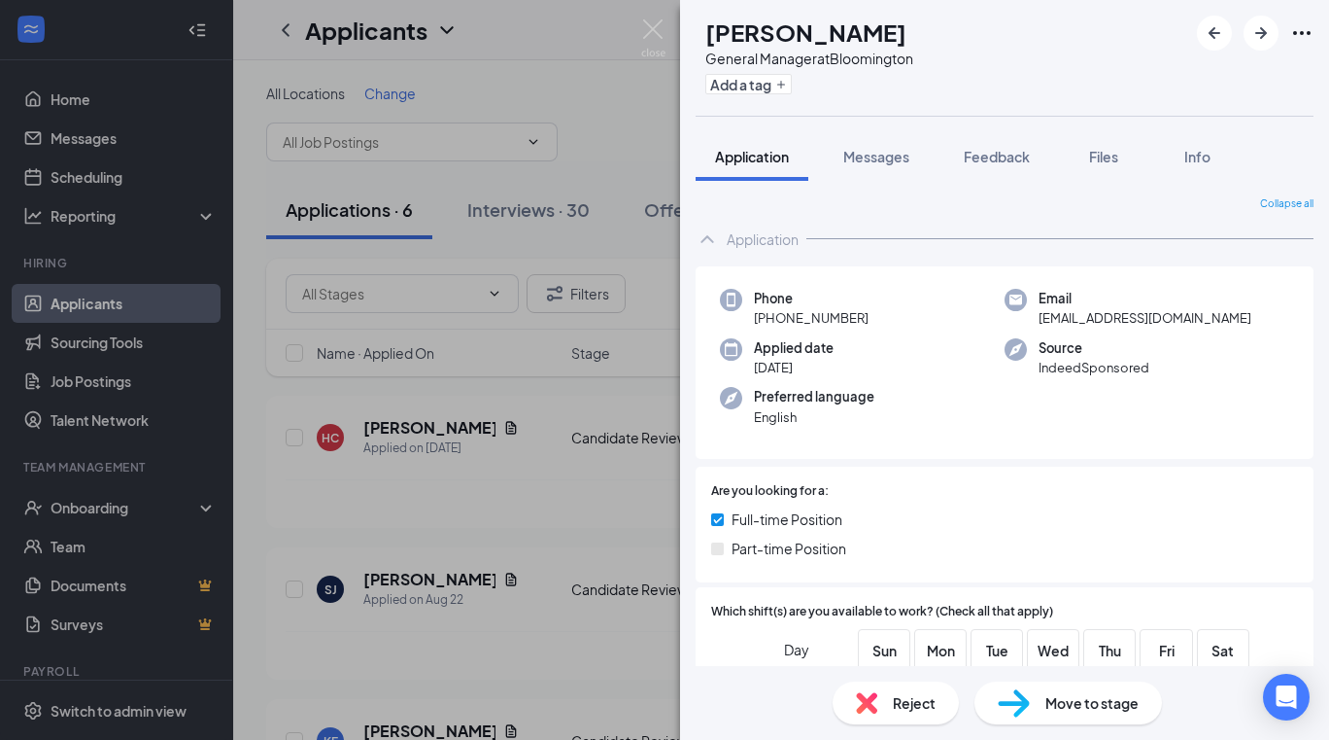
click at [1036, 696] on div "Move to stage" at bounding box center [1069, 702] width 188 height 43
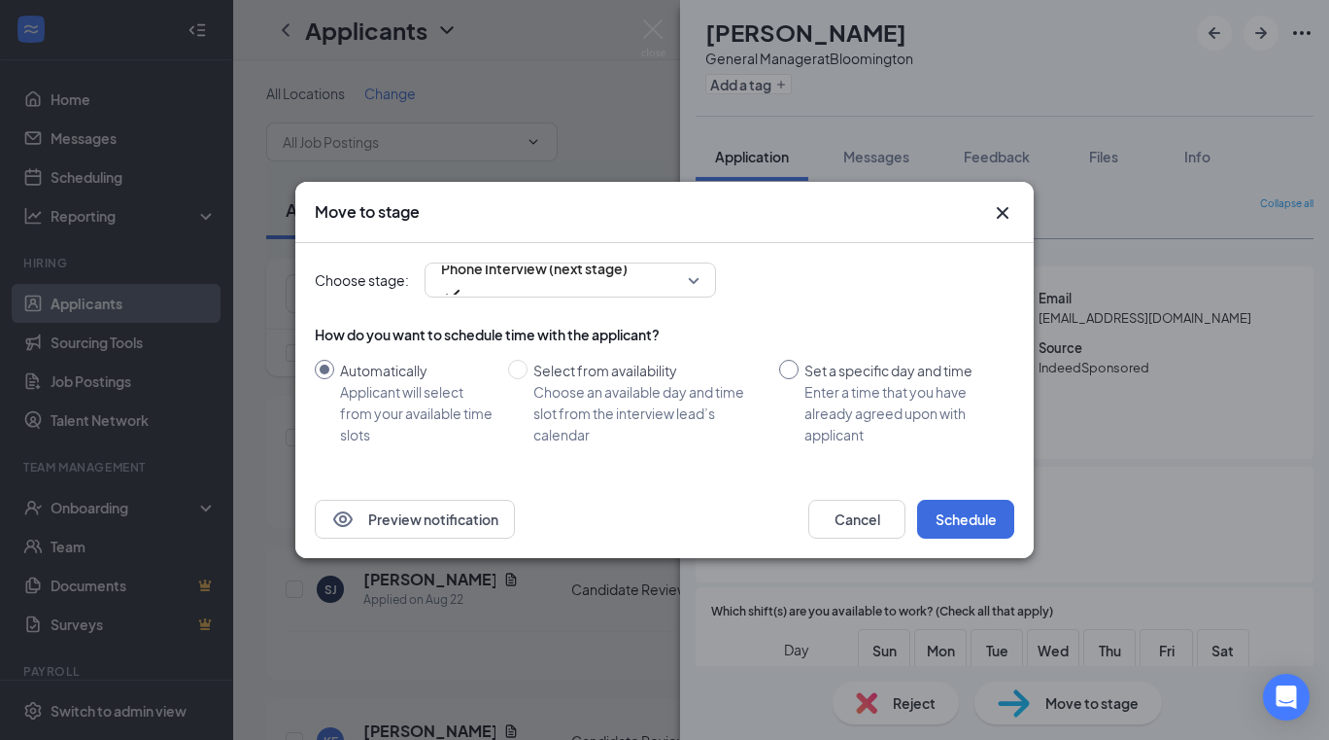
click at [786, 370] on input "Set a specific day and time Enter a time that you have already agreed upon with…" at bounding box center [788, 369] width 19 height 19
radio input "true"
radio input "false"
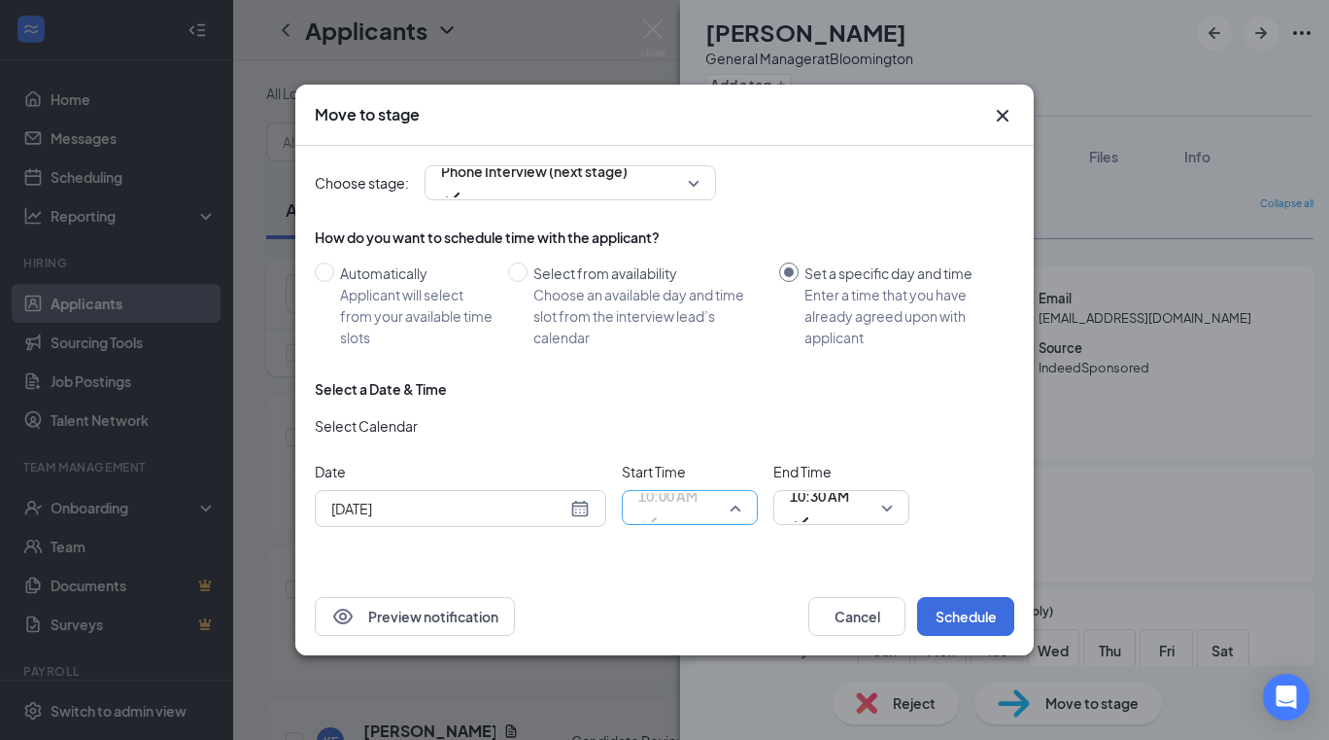
click at [738, 502] on span "10:00 AM" at bounding box center [689, 507] width 103 height 29
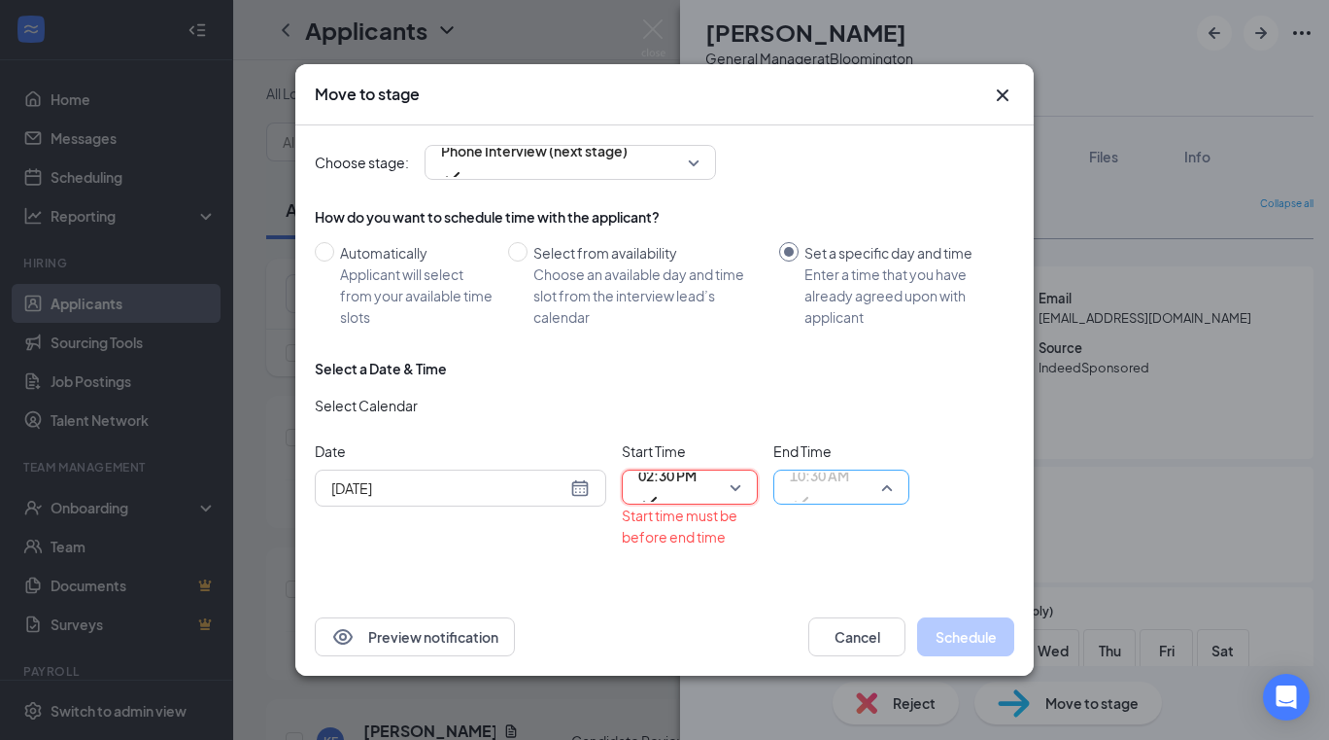
click at [880, 489] on span "10:30 AM" at bounding box center [841, 486] width 103 height 29
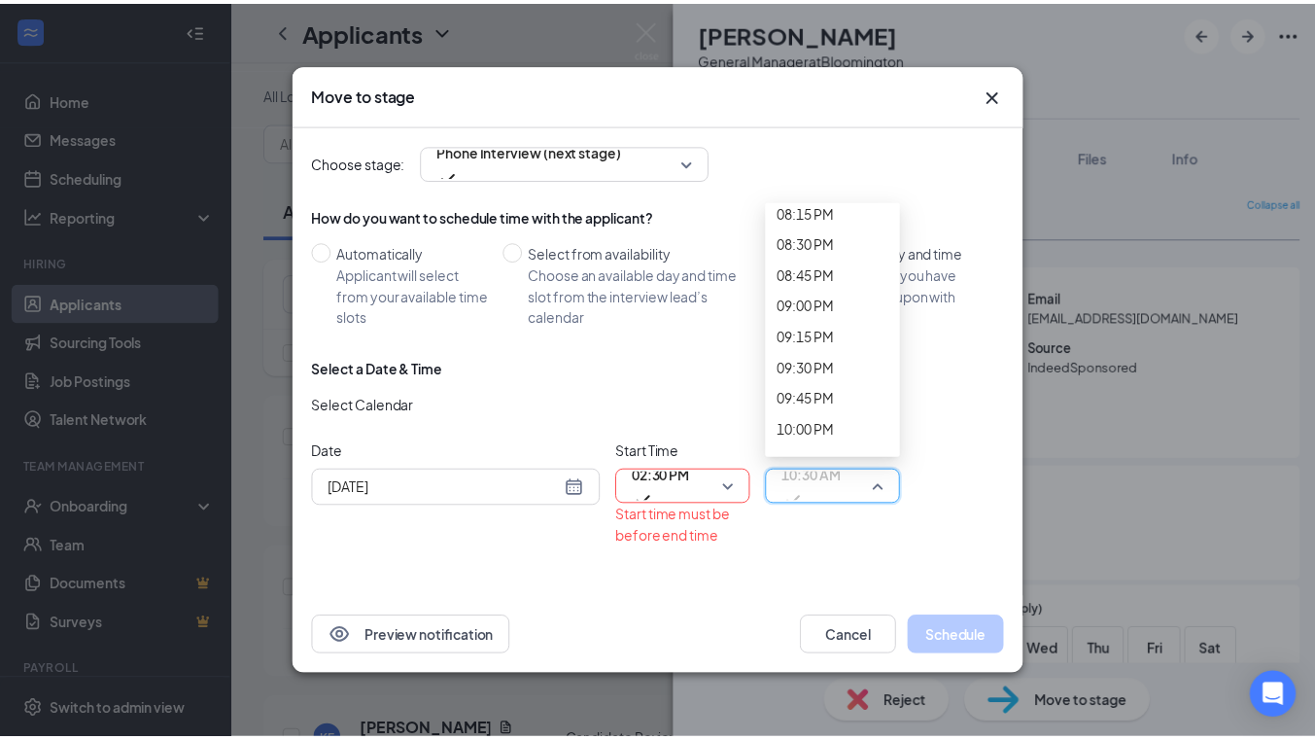
scroll to position [2554, 0]
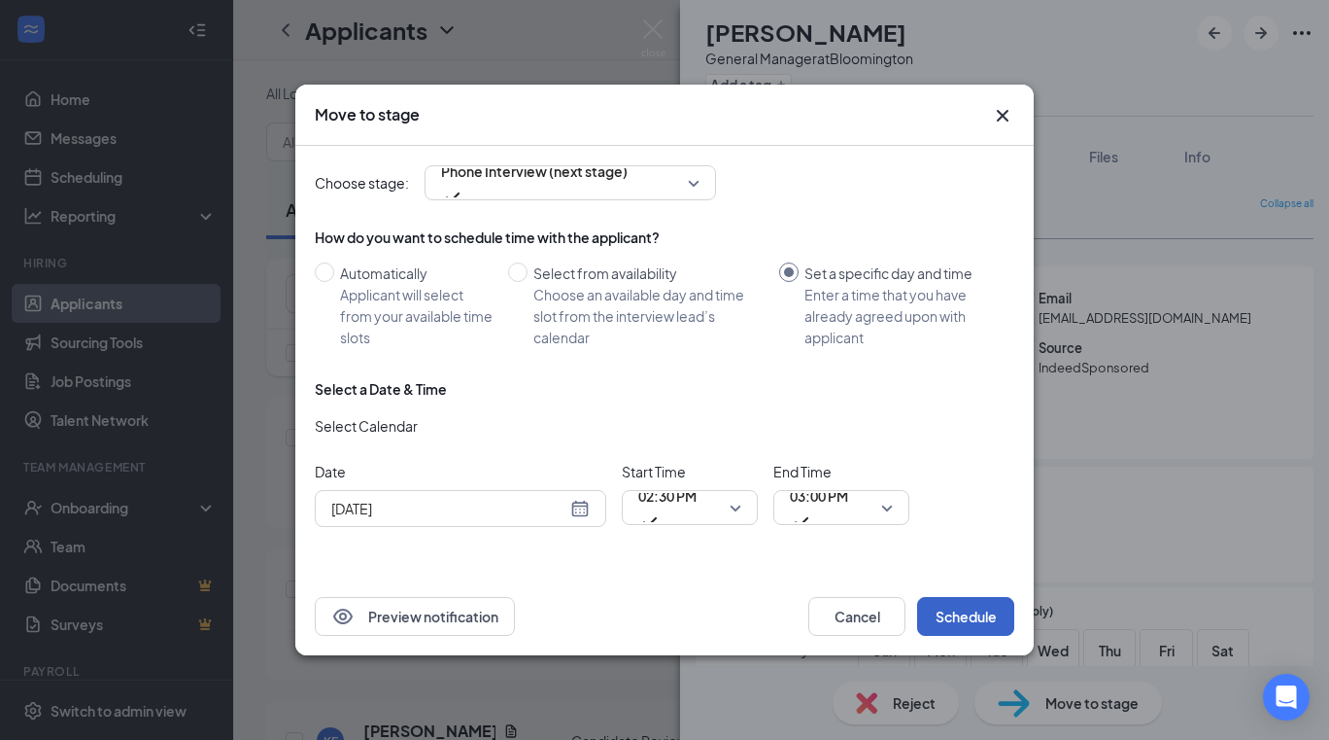
click at [991, 615] on button "Schedule" at bounding box center [965, 616] width 97 height 39
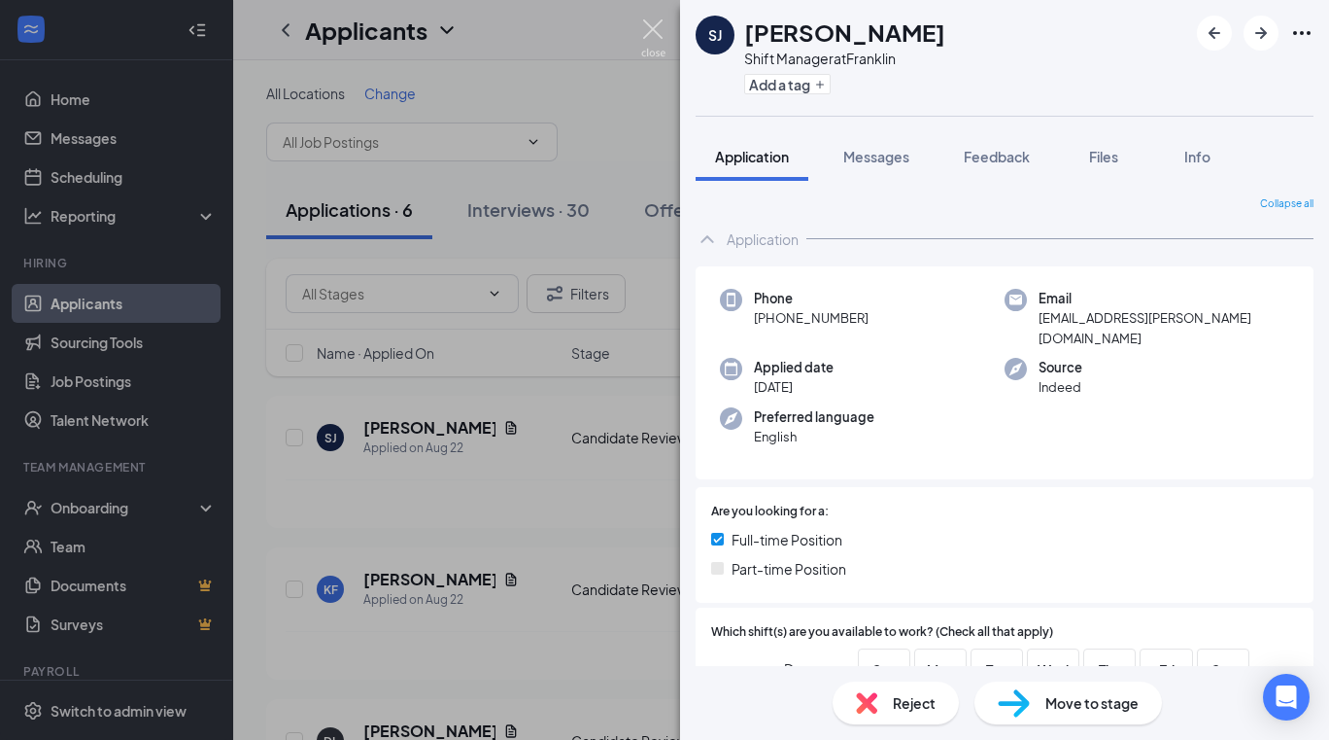
click at [652, 38] on img at bounding box center [653, 38] width 24 height 38
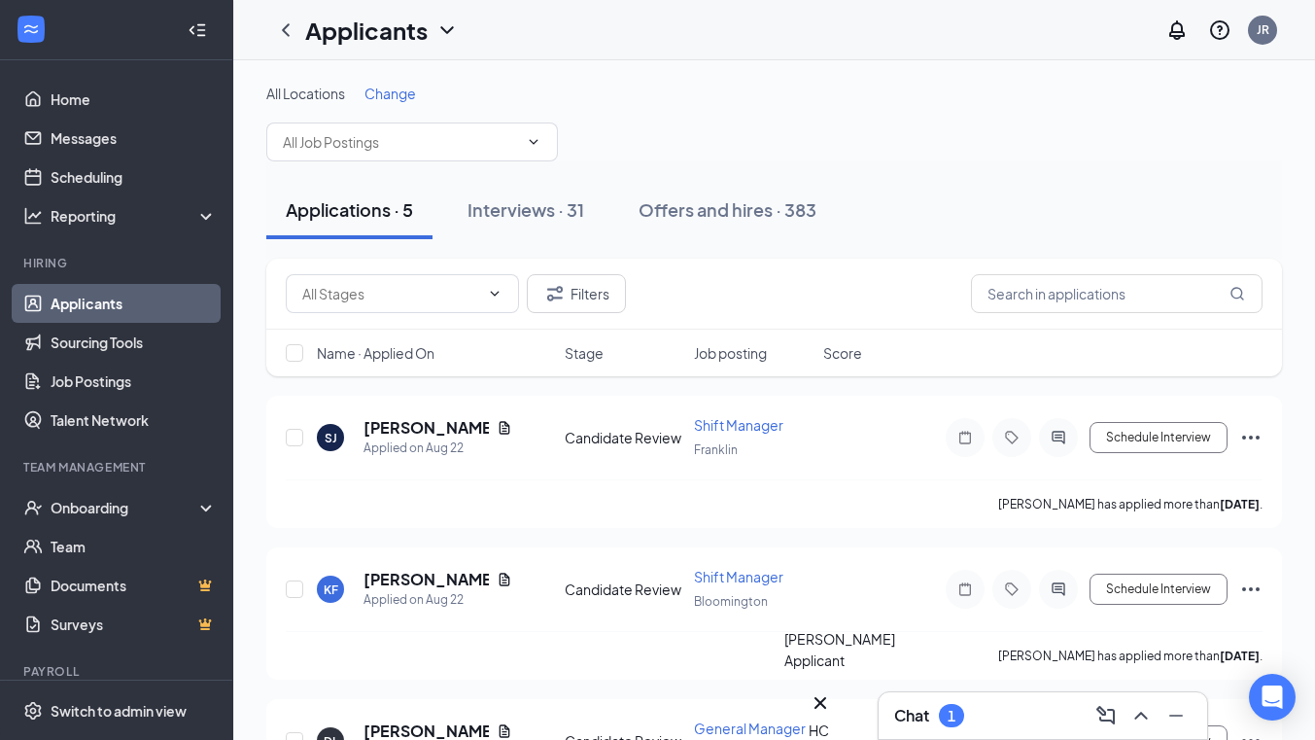
click at [829, 719] on div "HC" at bounding box center [819, 729] width 23 height 21
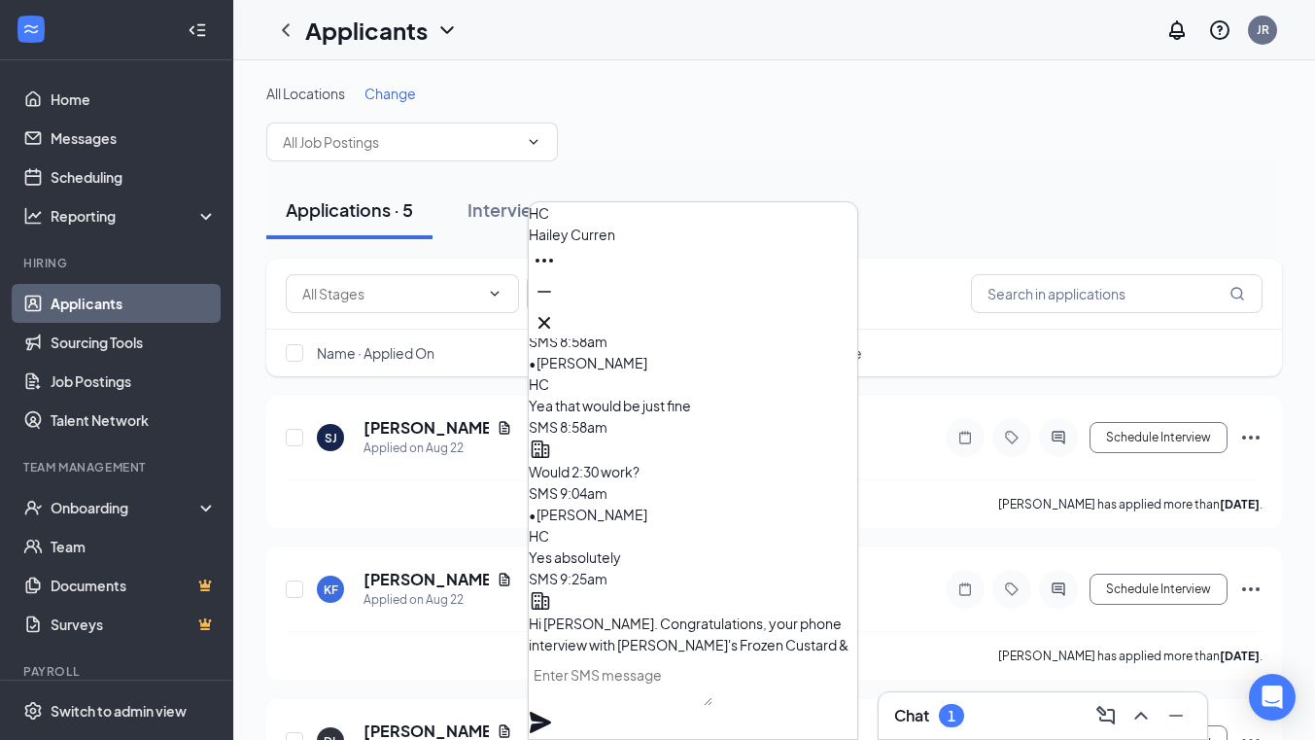
scroll to position [-230, 0]
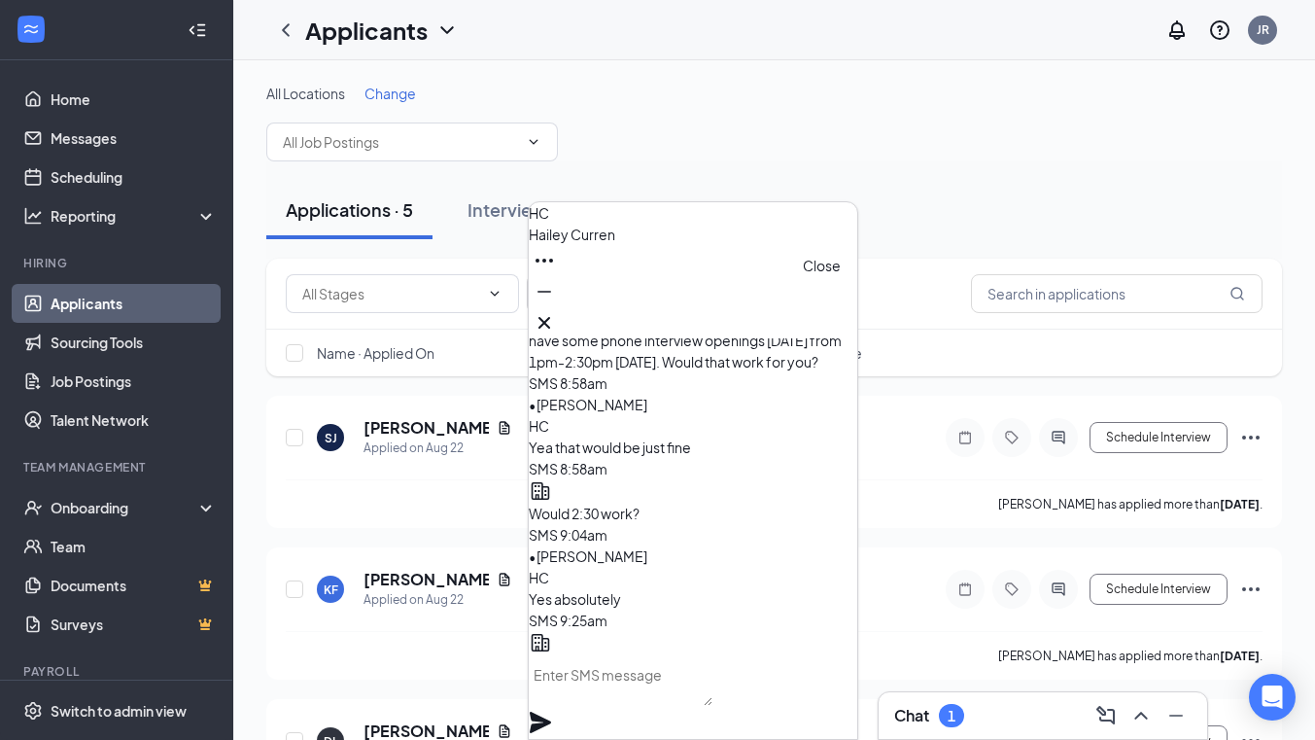
click at [556, 314] on icon "Cross" at bounding box center [544, 322] width 23 height 23
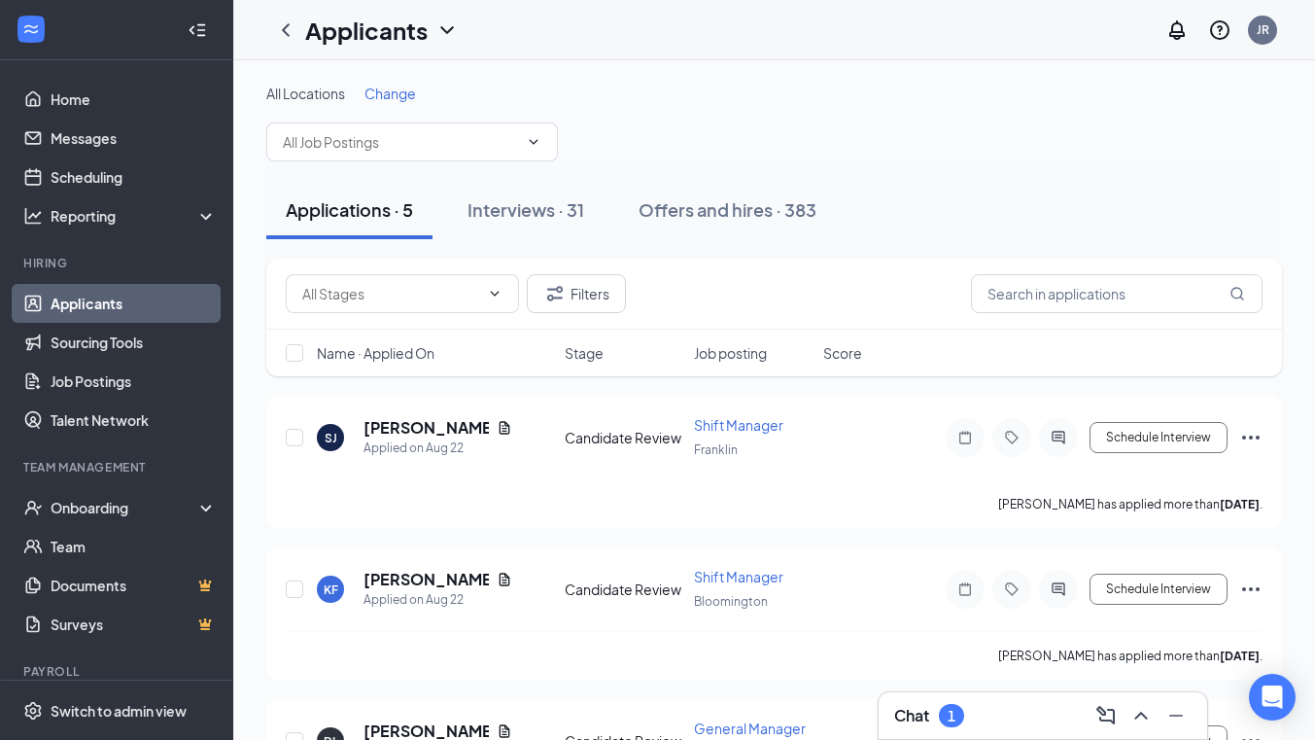
click at [829, 314] on div "Filters" at bounding box center [773, 293] width 1015 height 71
click at [1058, 701] on div "Chat 1" at bounding box center [1042, 715] width 297 height 31
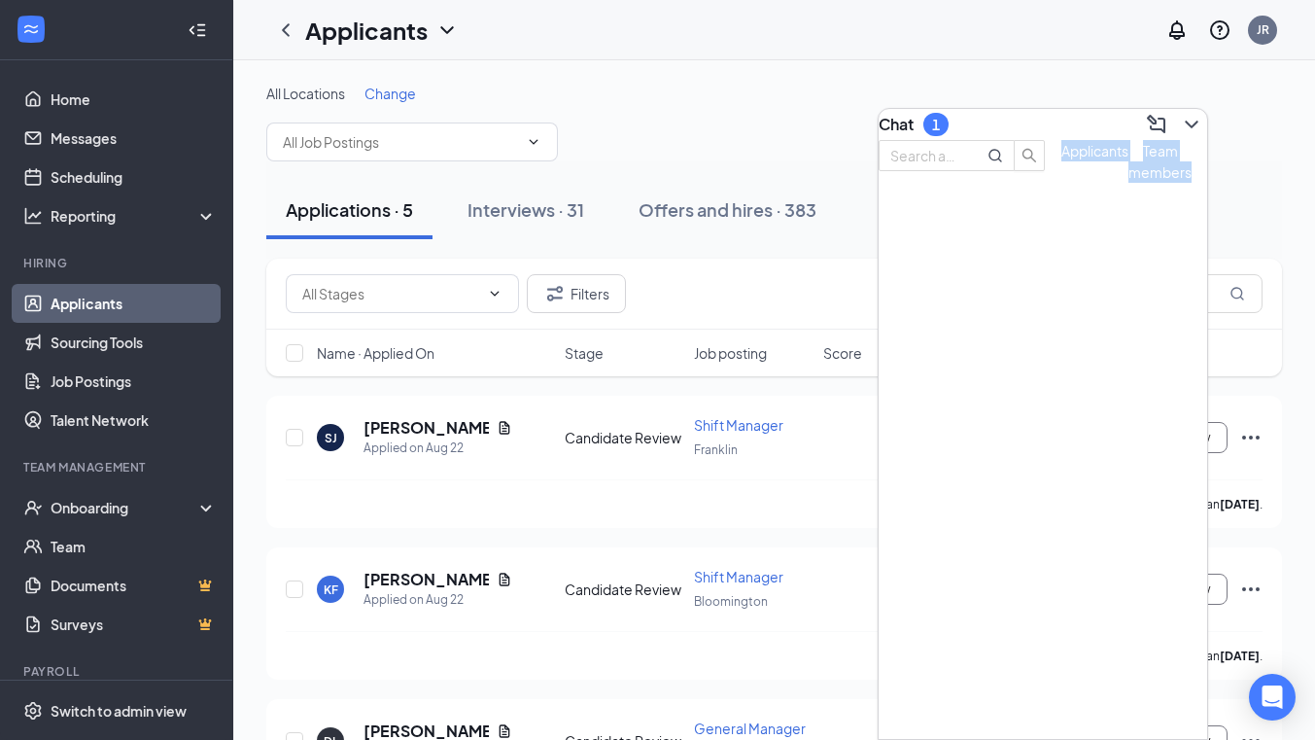
click at [1058, 701] on div "Chat 1 Applicants Team members" at bounding box center [1042, 424] width 330 height 632
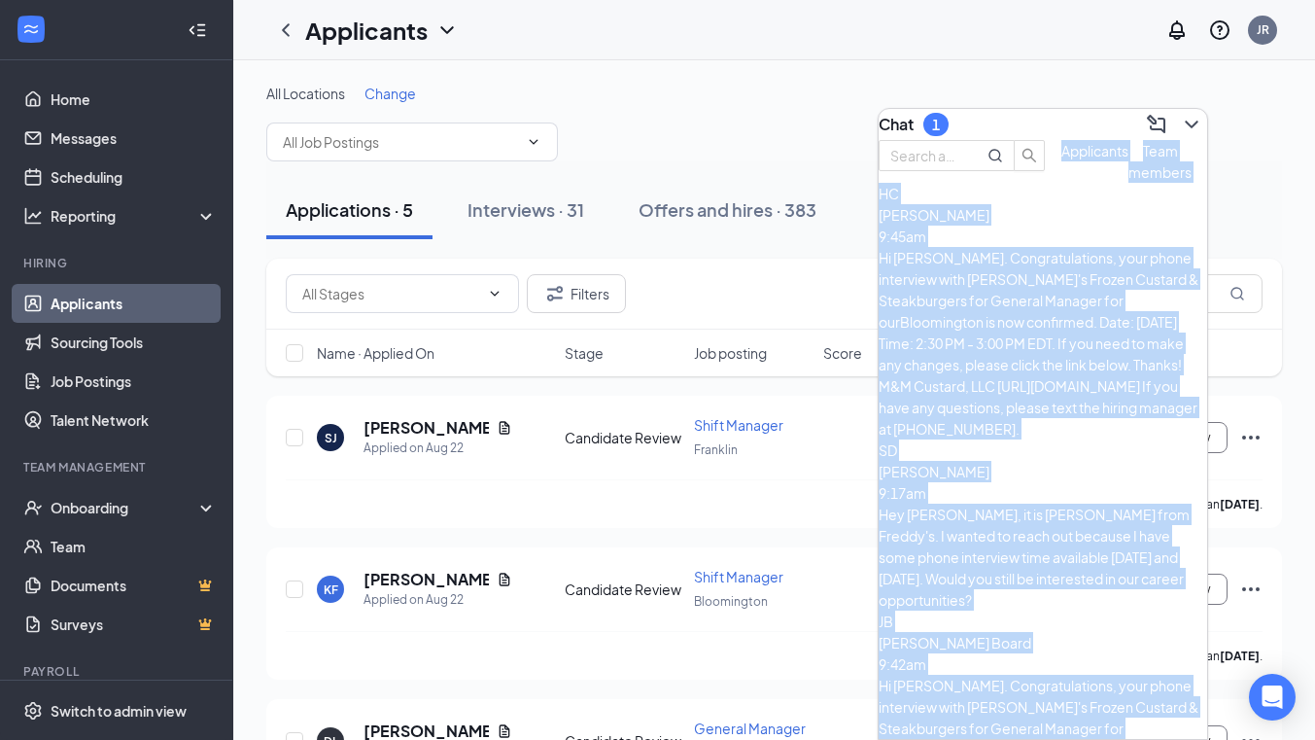
click at [1047, 109] on div "Chat 1" at bounding box center [1042, 124] width 328 height 31
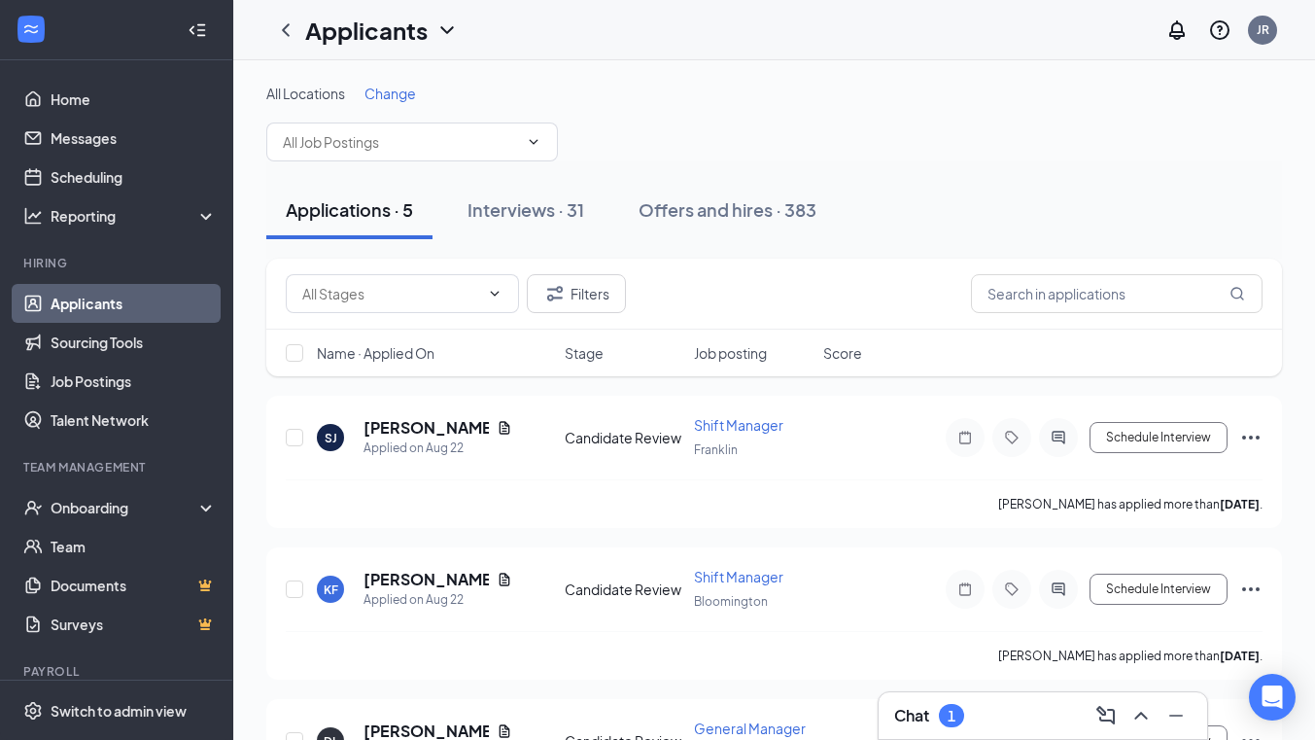
click at [1044, 696] on div "Chat 1" at bounding box center [1042, 715] width 328 height 47
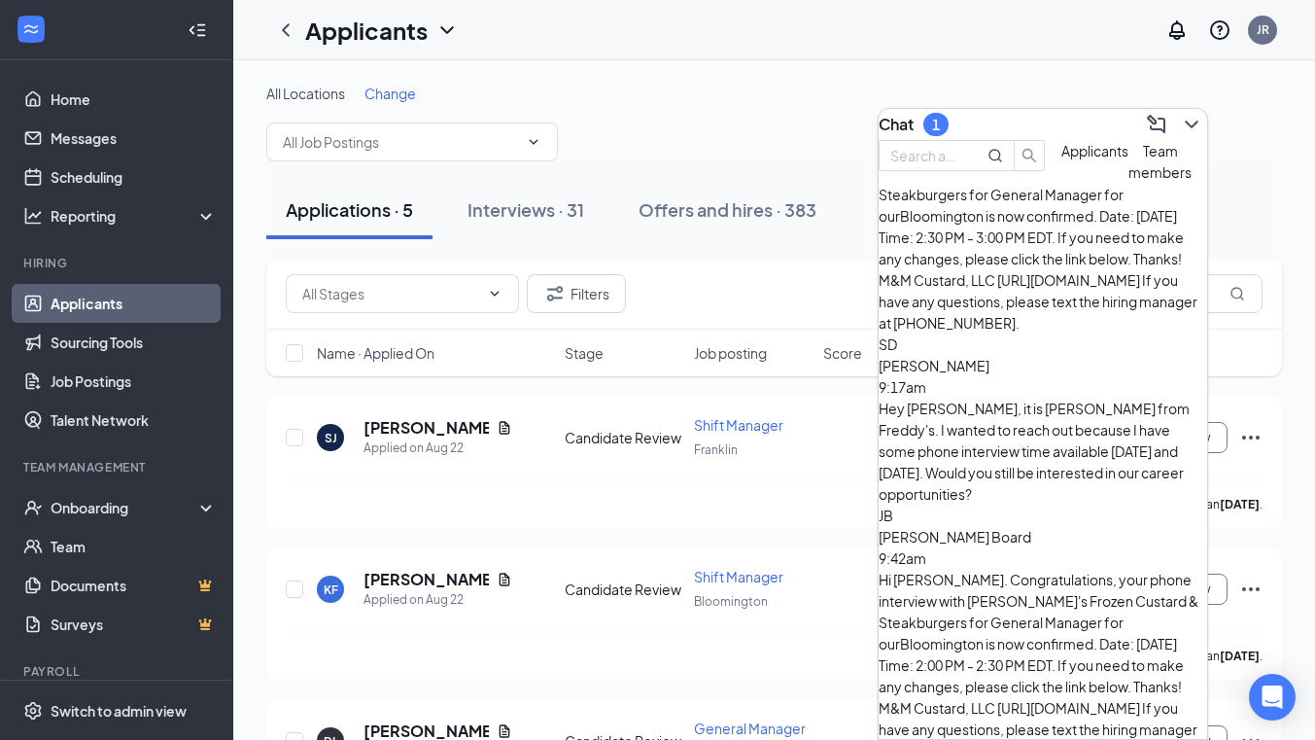
scroll to position [114, 0]
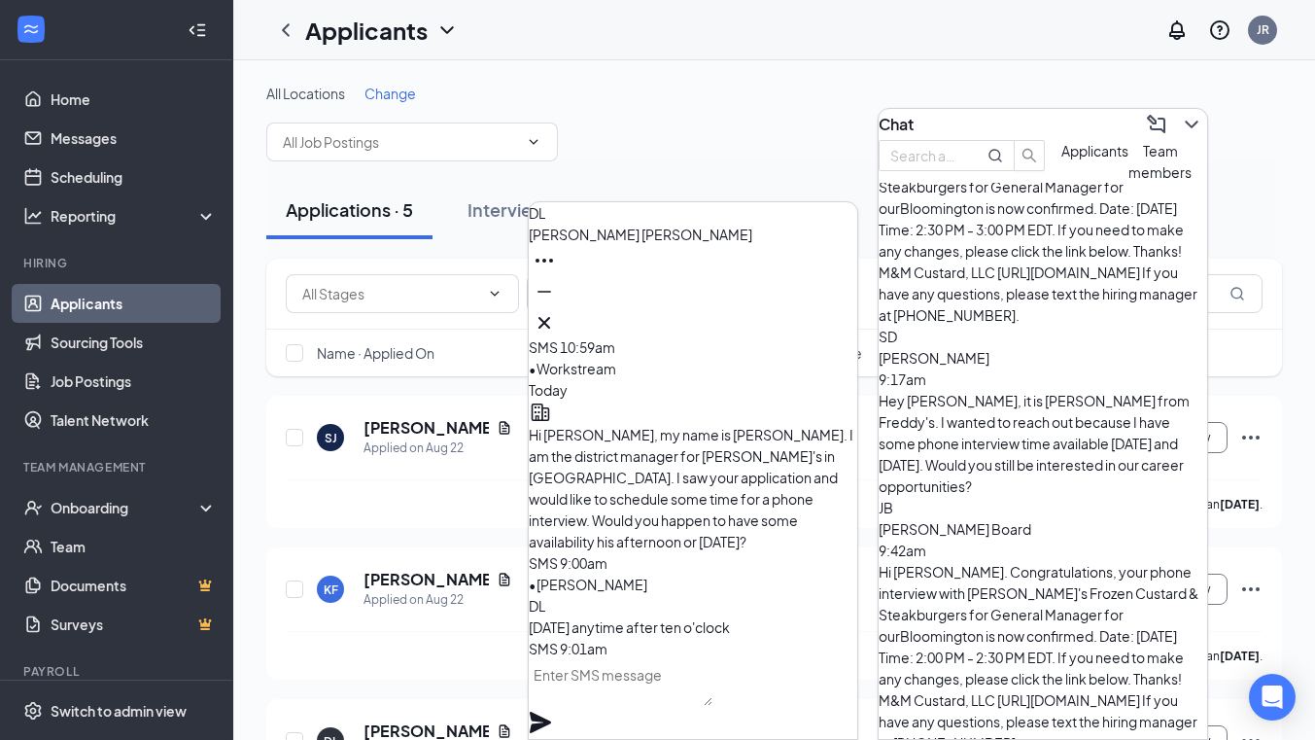
click at [689, 705] on textarea at bounding box center [621, 682] width 184 height 47
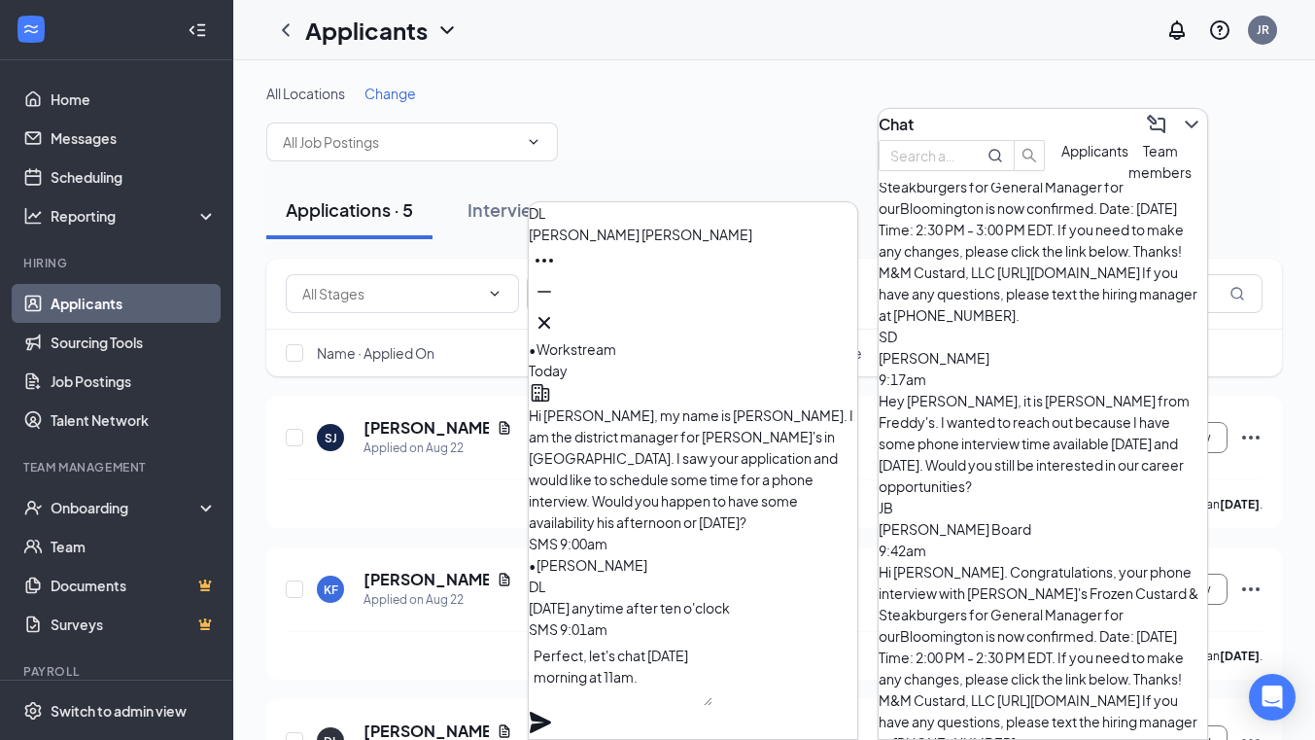
type textarea "Perfect, let's chat tomorrow morning at 11am."
click at [552, 710] on icon "Plane" at bounding box center [540, 721] width 23 height 23
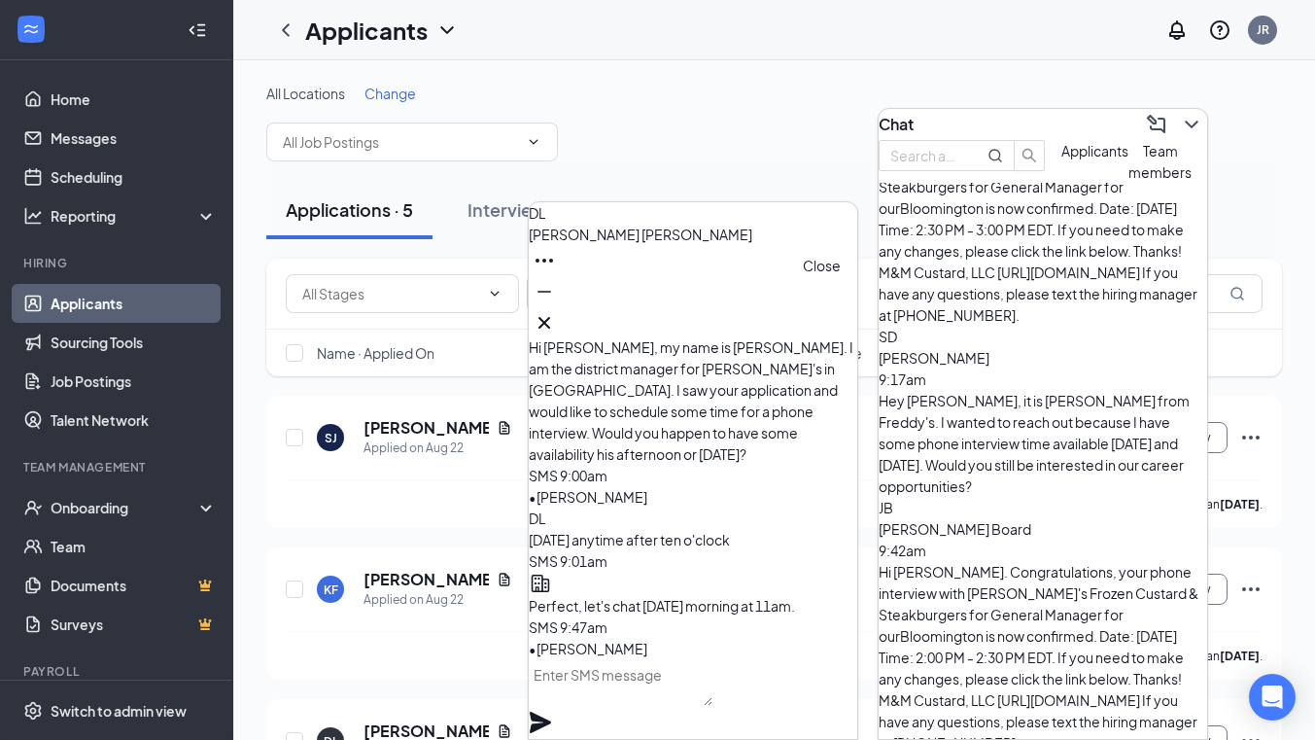
click at [556, 315] on icon "Cross" at bounding box center [544, 322] width 23 height 23
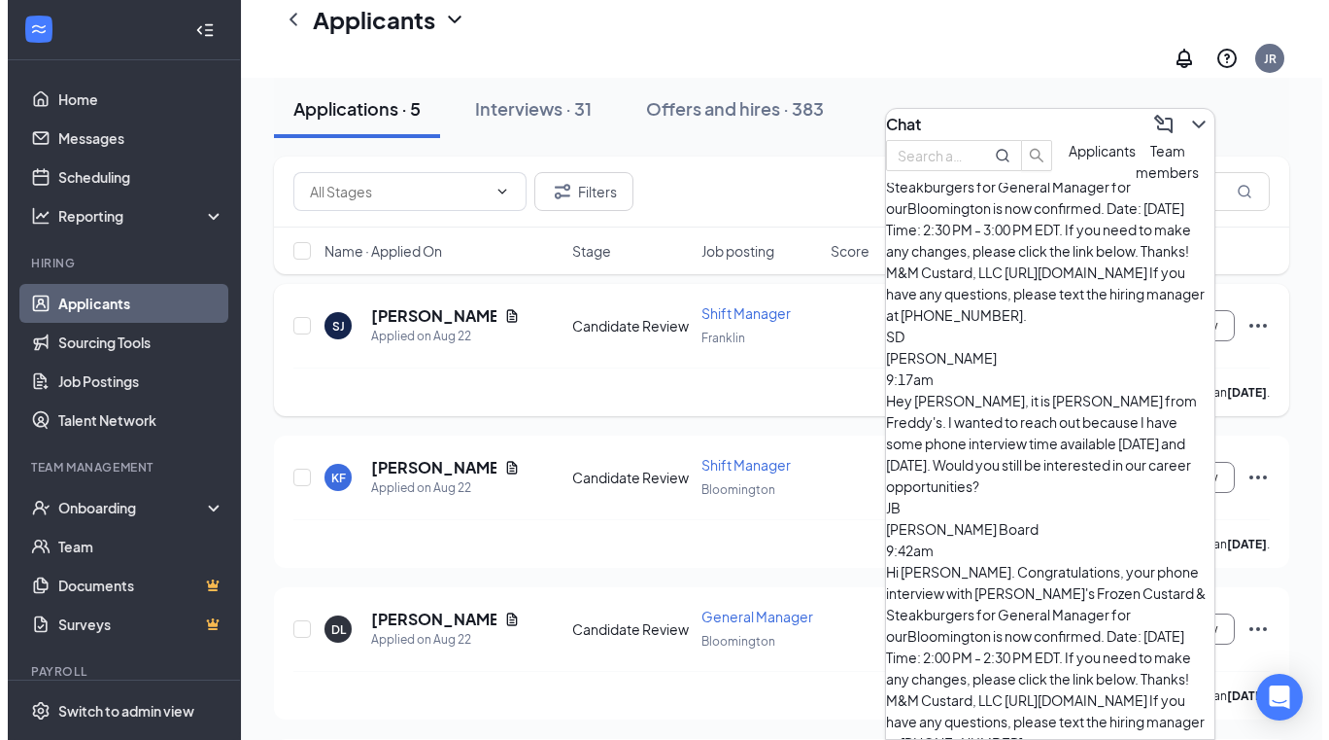
scroll to position [134, 0]
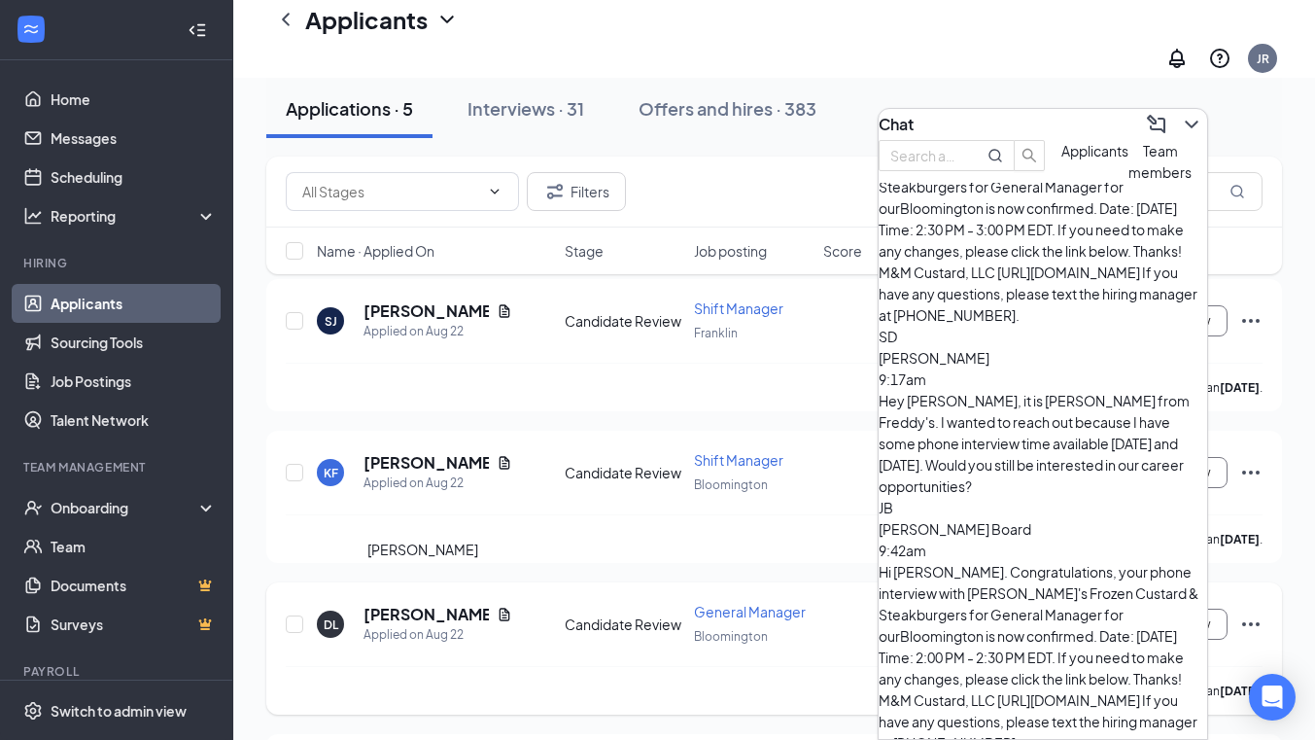
click at [421, 603] on h5 "[PERSON_NAME]" at bounding box center [425, 613] width 125 height 21
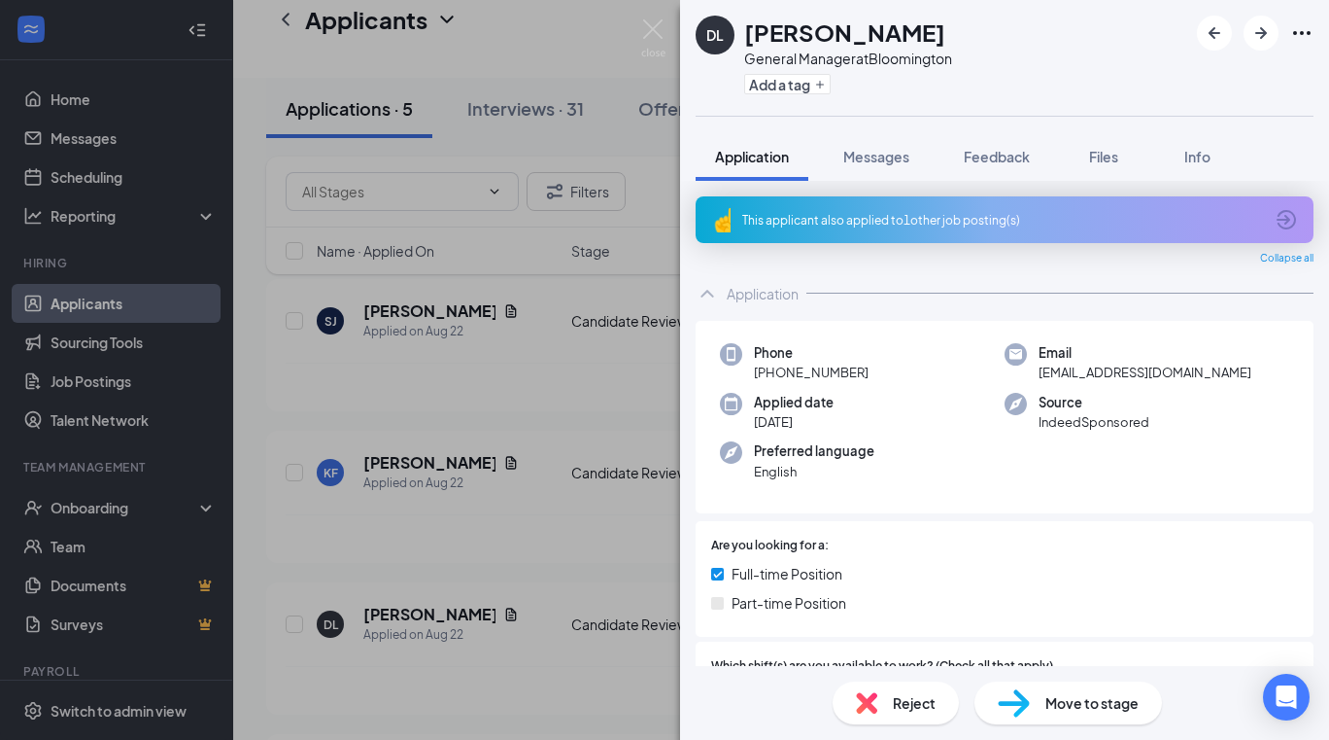
click at [1020, 705] on img at bounding box center [1014, 703] width 32 height 28
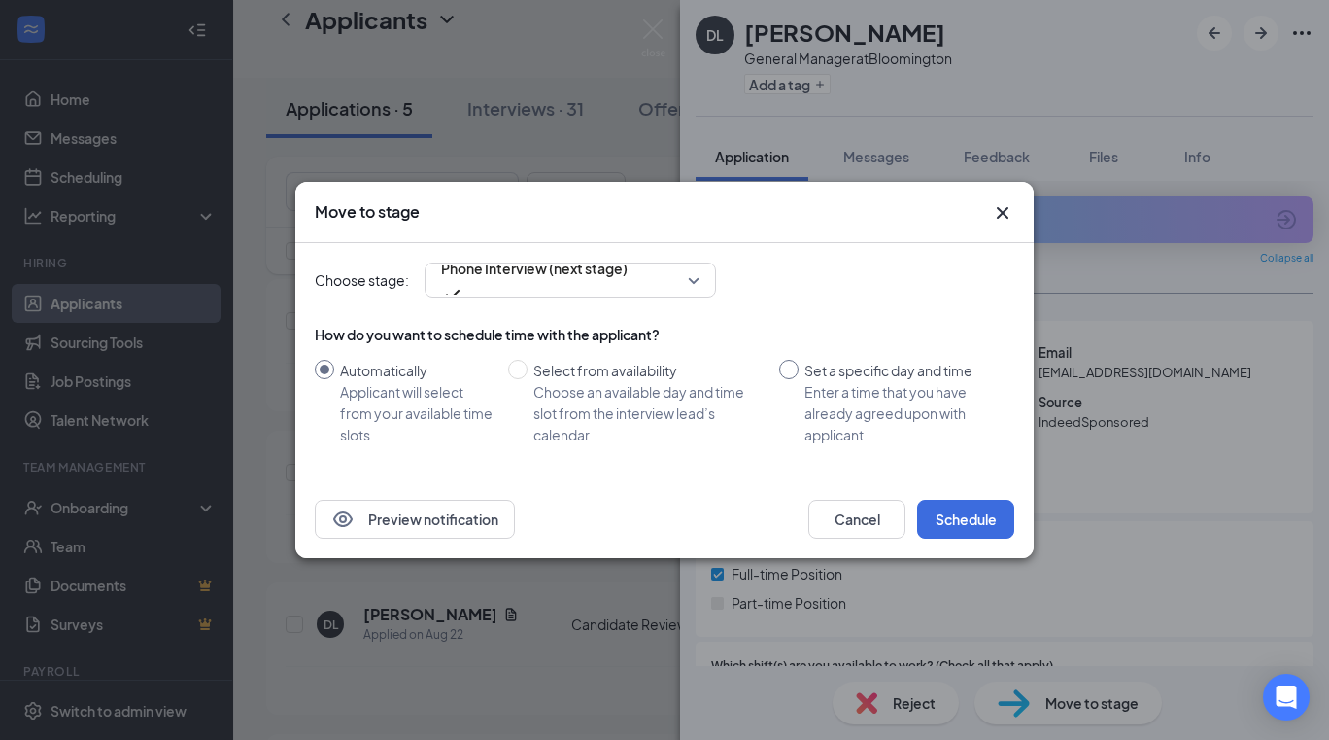
click at [796, 376] on input "Set a specific day and time Enter a time that you have already agreed upon with…" at bounding box center [788, 369] width 19 height 19
radio input "true"
radio input "false"
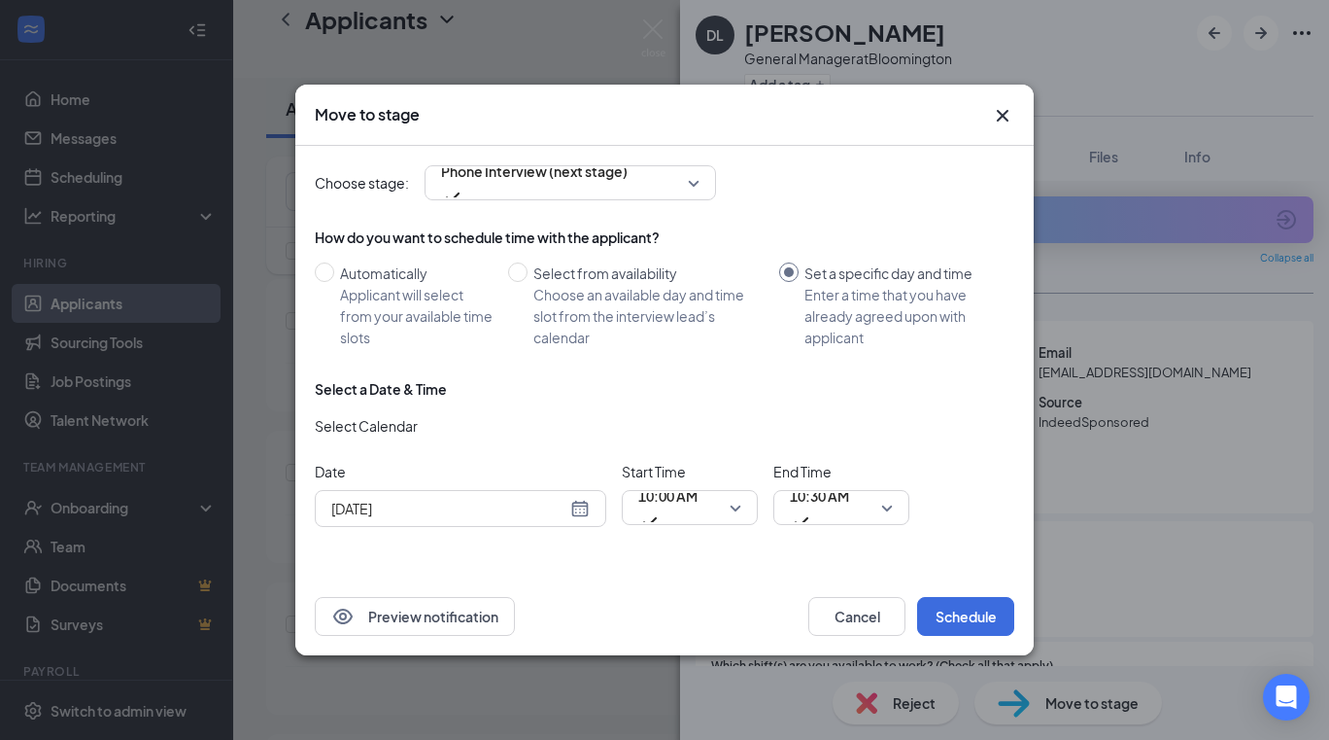
click at [584, 510] on div "[DATE]" at bounding box center [460, 508] width 258 height 21
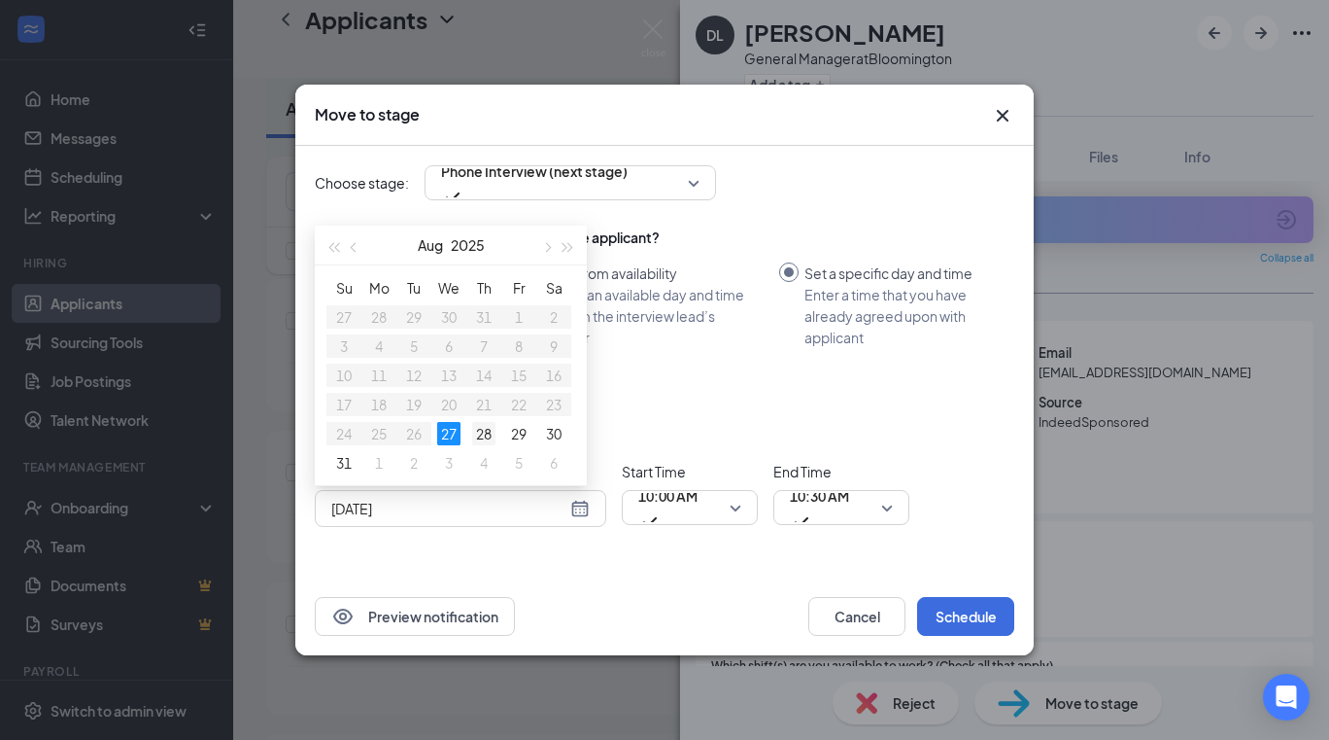
type input "Aug 28, 2025"
click at [478, 438] on div "28" at bounding box center [483, 433] width 23 height 23
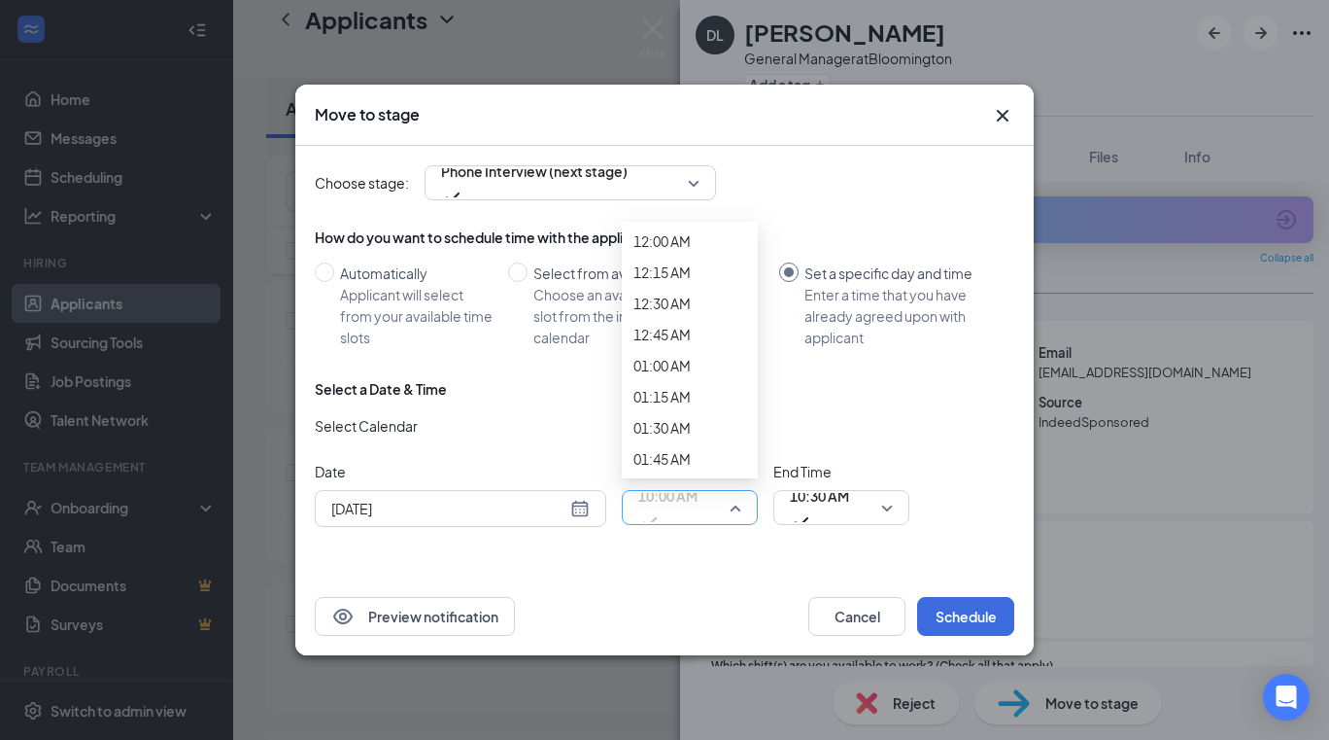
click at [739, 508] on span "10:00 AM" at bounding box center [689, 507] width 103 height 29
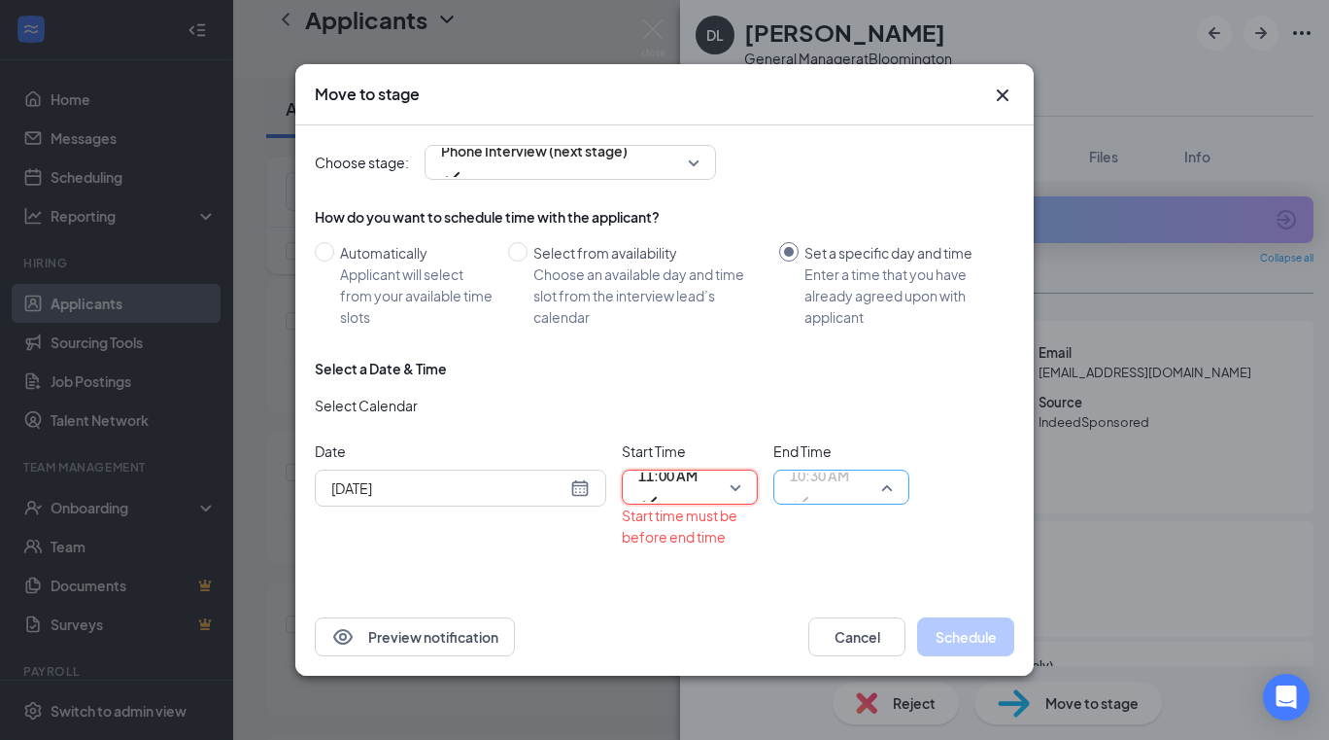
click at [886, 482] on span "10:30 AM" at bounding box center [841, 486] width 103 height 29
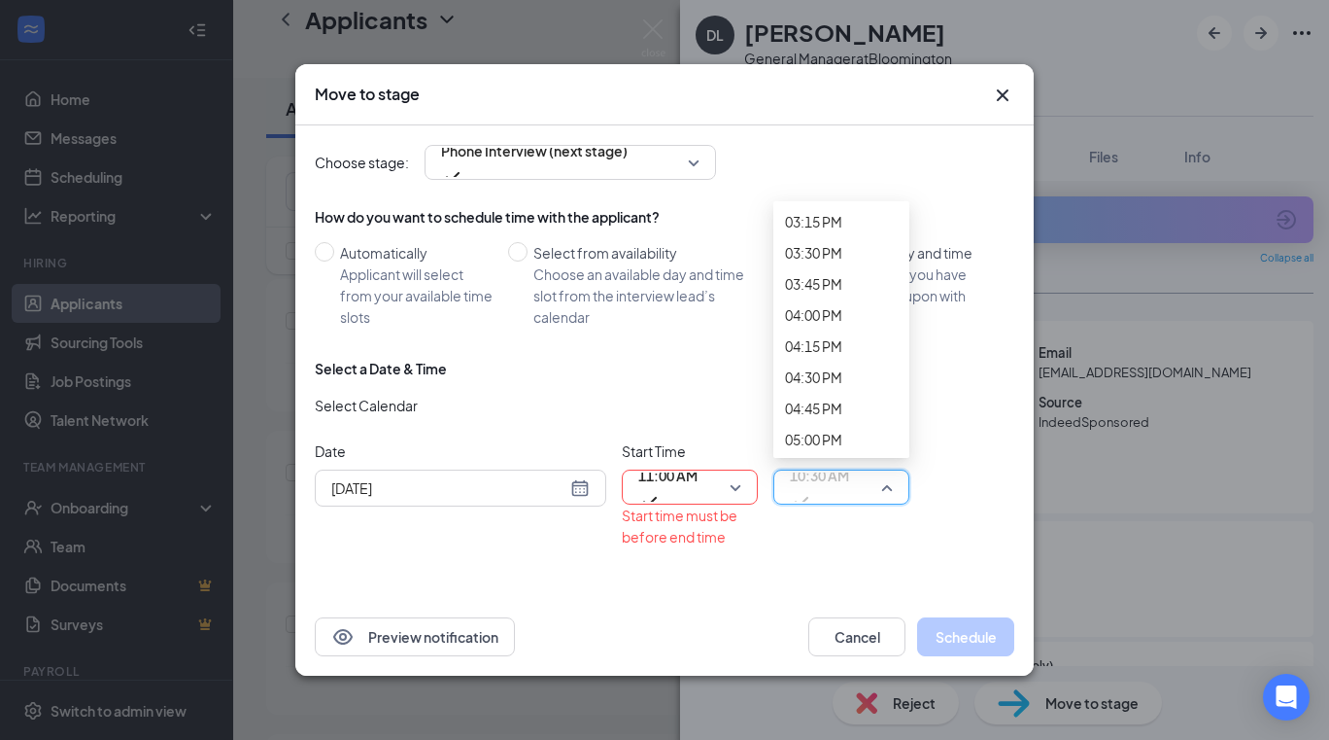
scroll to position [1949, 0]
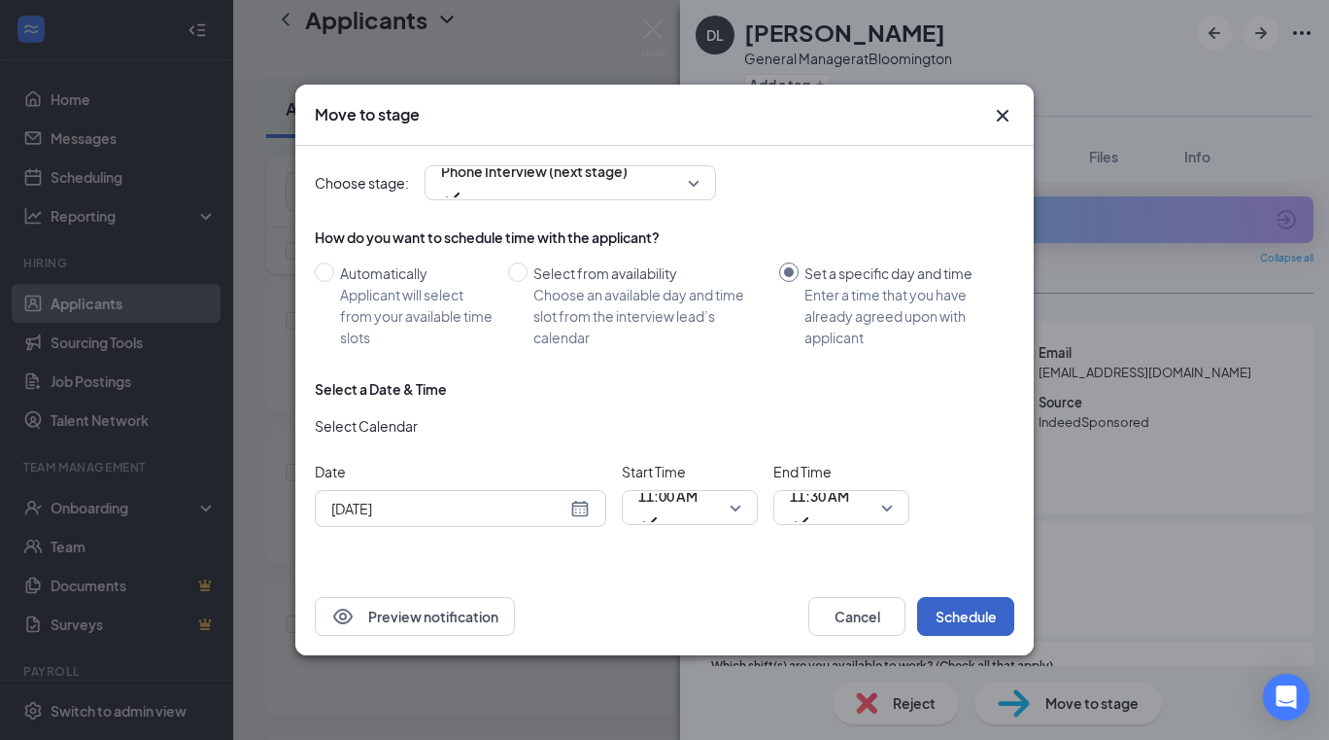
click at [952, 614] on button "Schedule" at bounding box center [965, 616] width 97 height 39
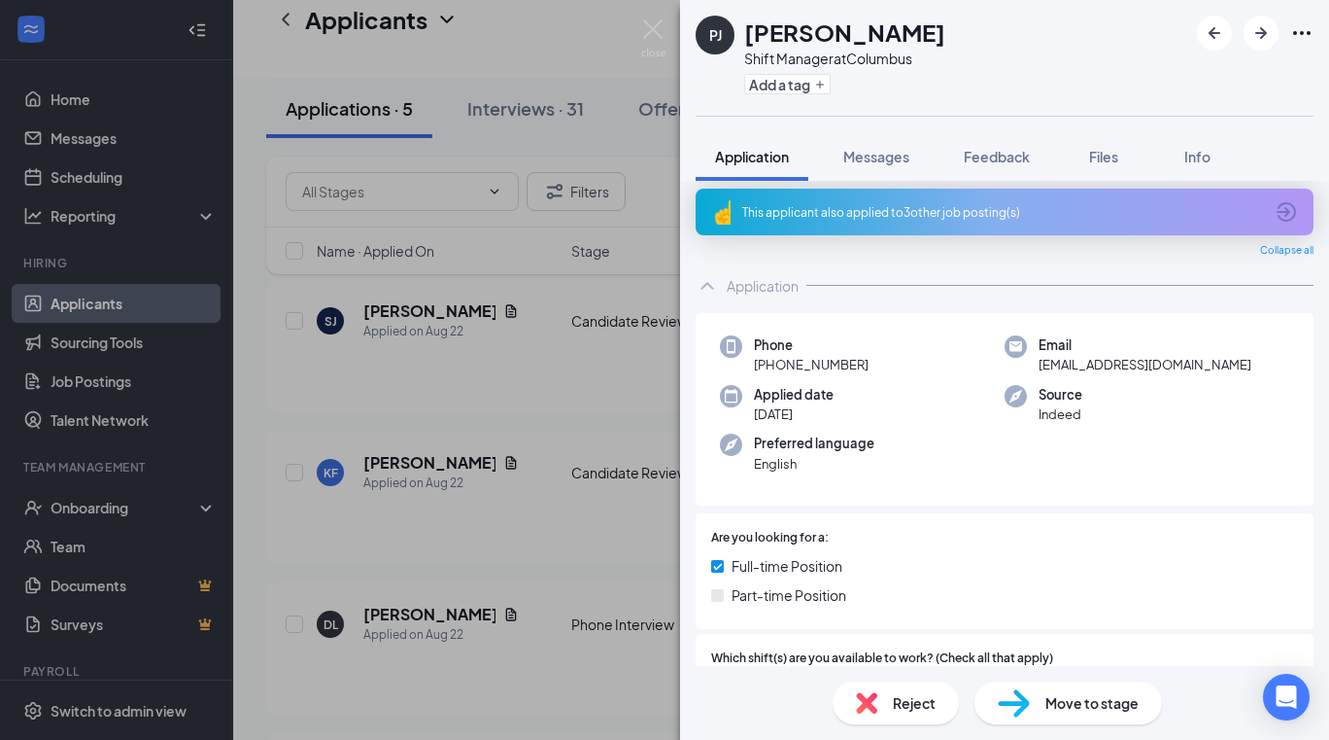
scroll to position [77, 0]
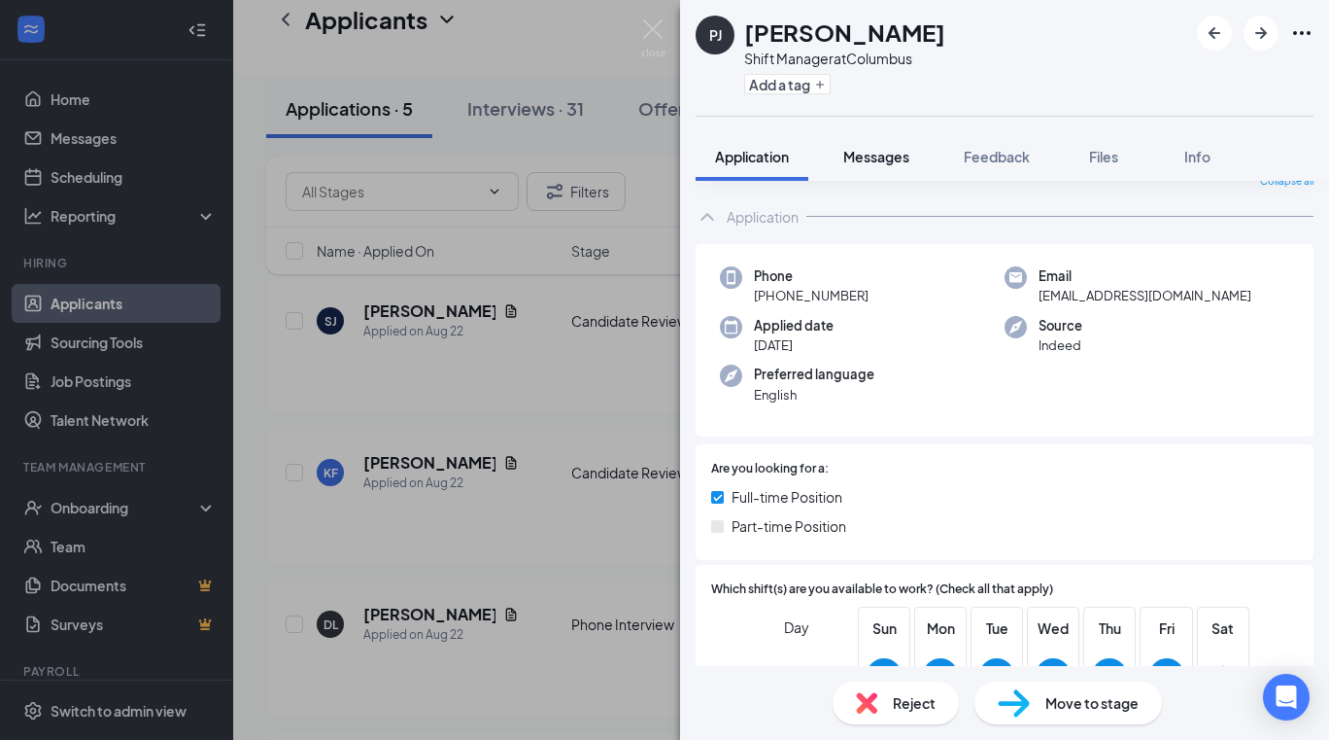
click at [885, 156] on span "Messages" at bounding box center [876, 156] width 66 height 17
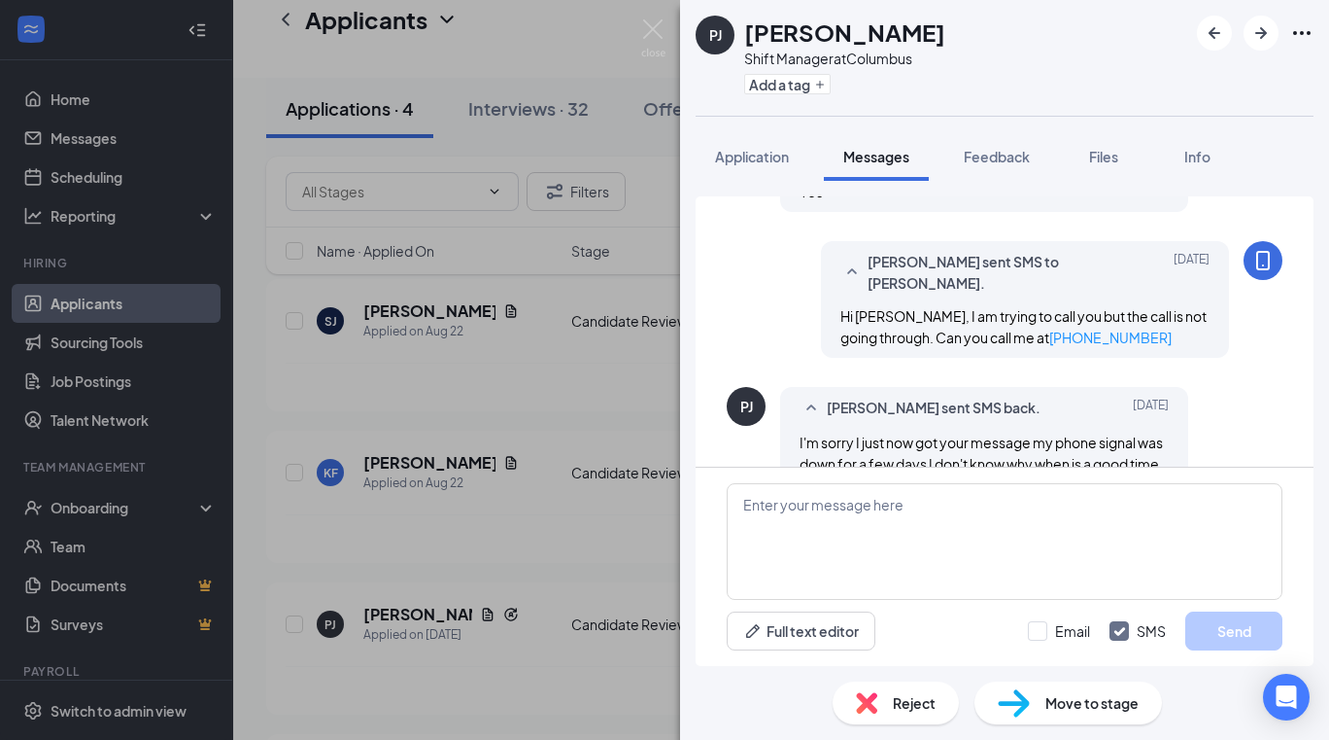
scroll to position [995, 0]
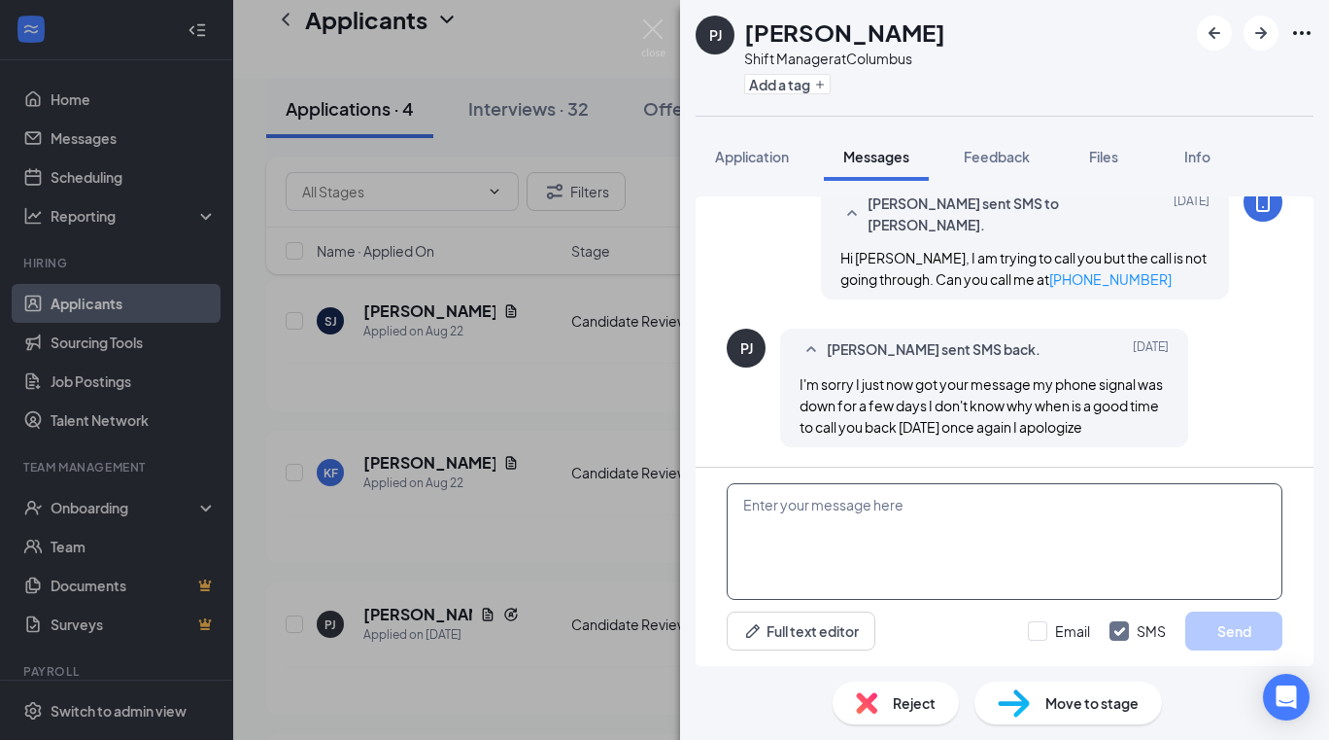
click at [951, 512] on textarea at bounding box center [1005, 541] width 556 height 117
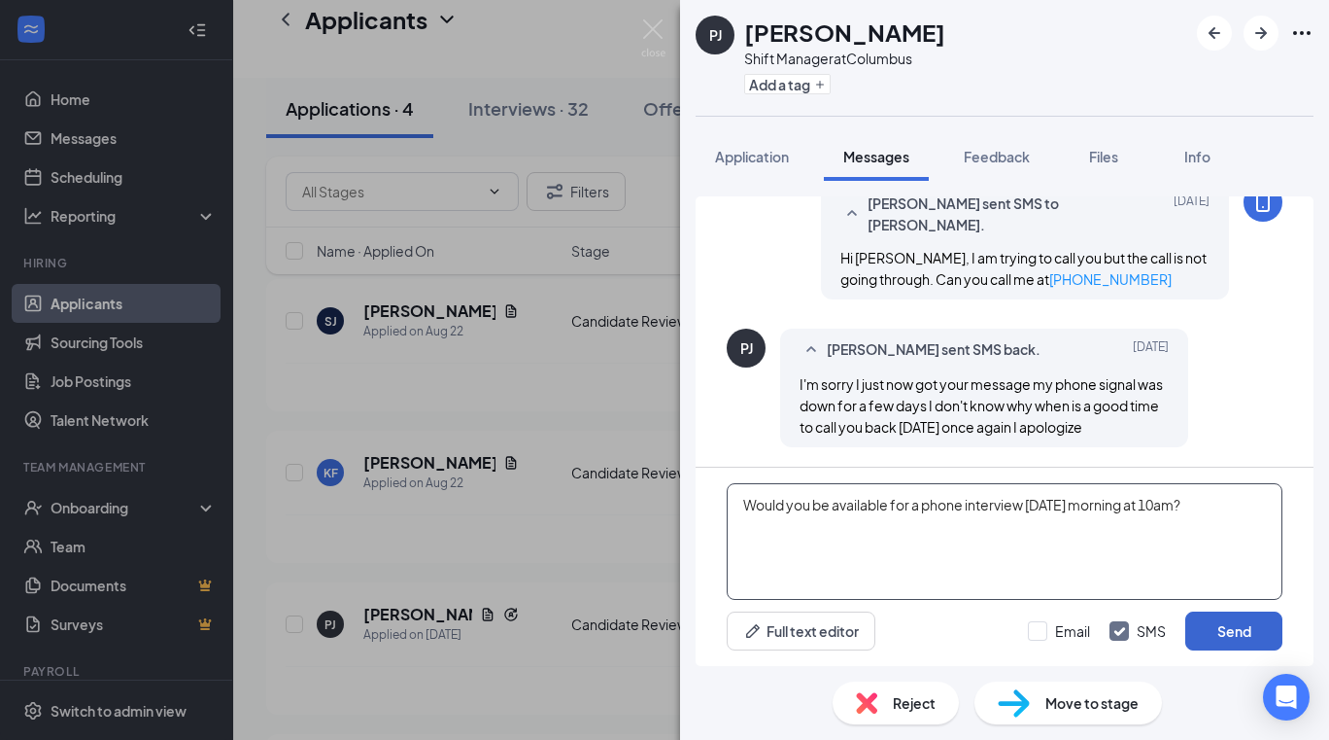
type textarea "Would you be available for a phone interview tomorrow morning at 10am?"
click at [1243, 623] on button "Send" at bounding box center [1234, 630] width 97 height 39
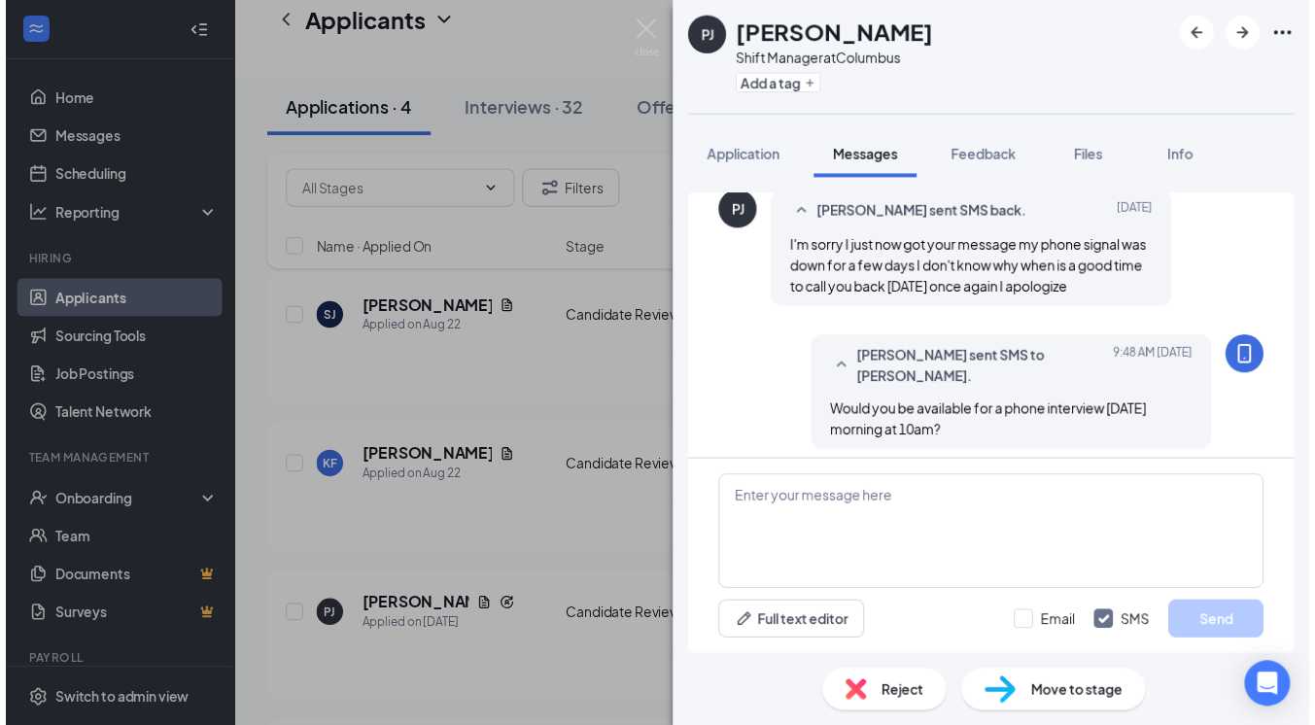
scroll to position [1141, 0]
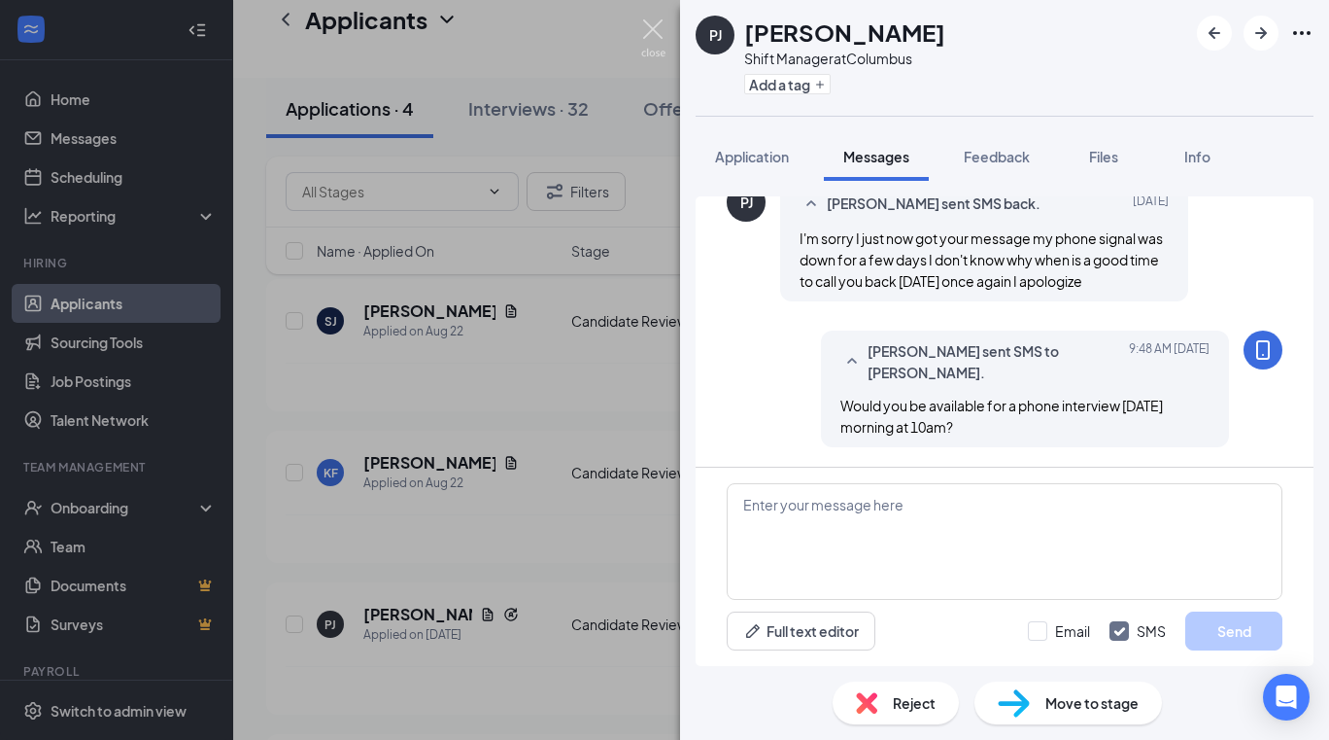
click at [655, 34] on img at bounding box center [653, 38] width 24 height 38
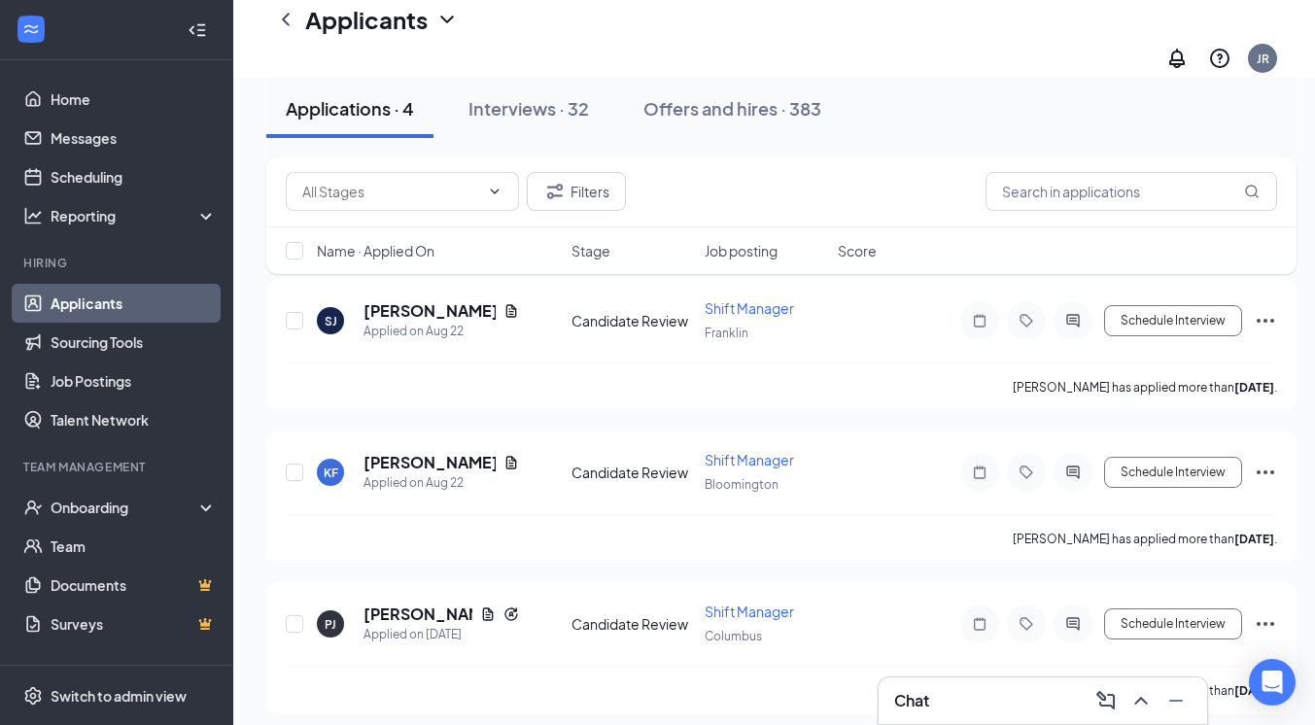
scroll to position [275, 0]
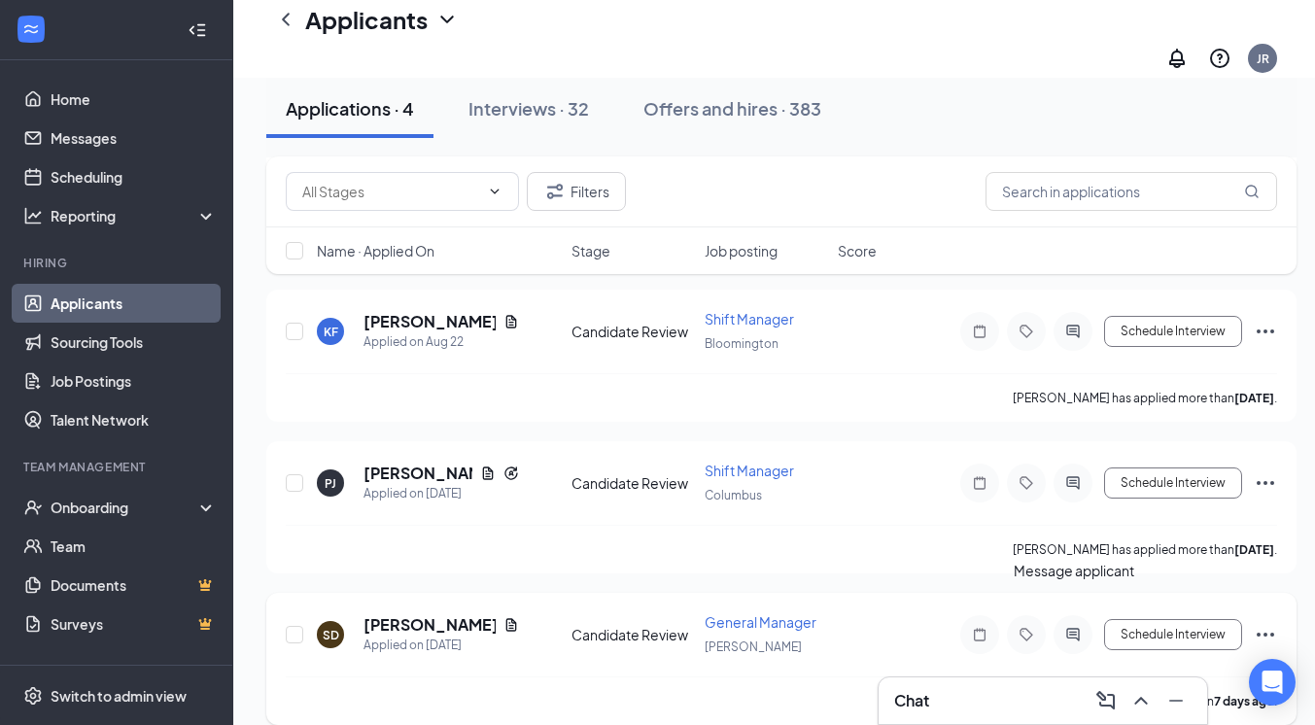
click at [1075, 628] on icon "ActiveChat" at bounding box center [1072, 634] width 13 height 13
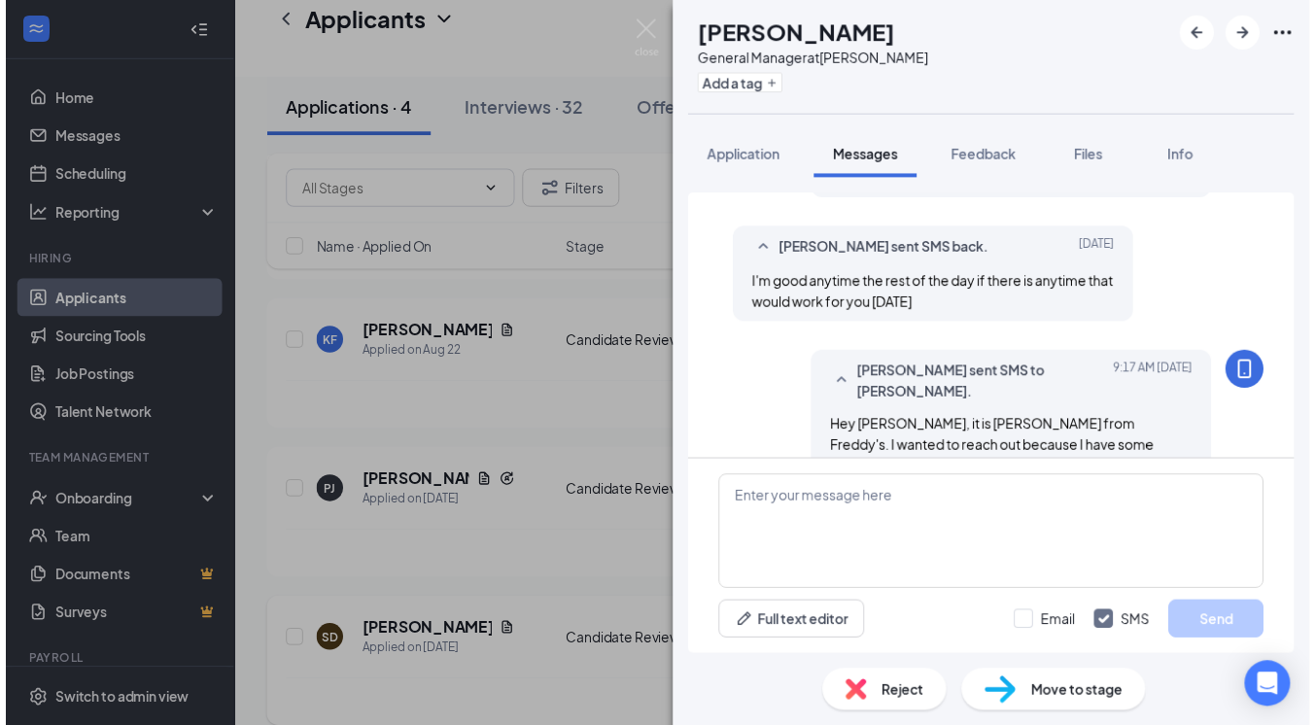
scroll to position [676, 0]
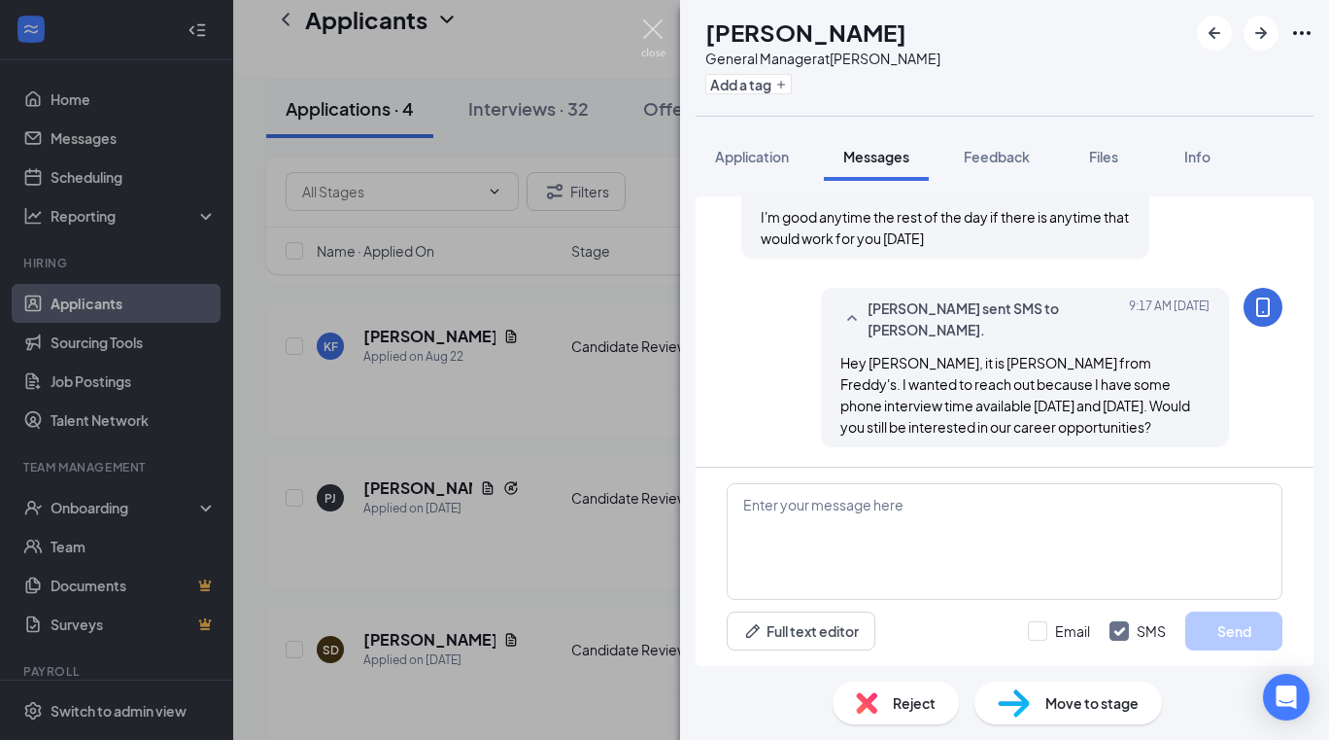
click at [652, 46] on img at bounding box center [653, 38] width 24 height 38
